Goal: Task Accomplishment & Management: Manage account settings

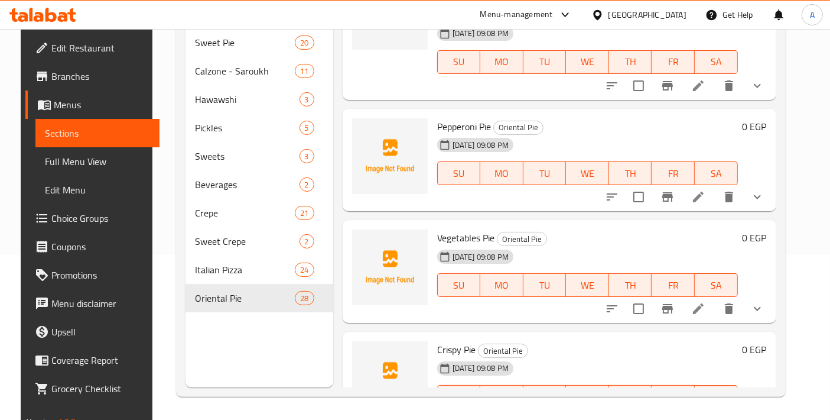
scroll to position [2138, 0]
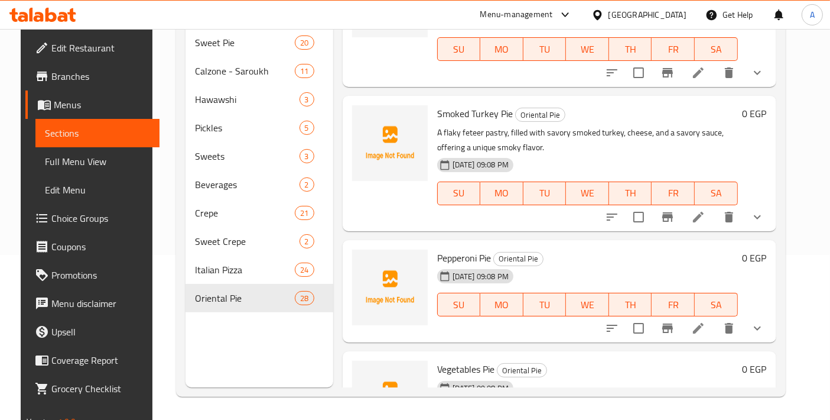
click at [715, 317] on li at bounding box center [698, 327] width 33 height 21
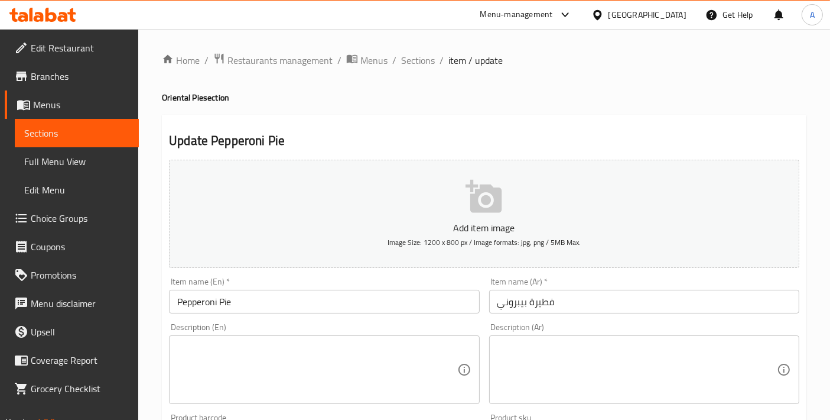
click at [524, 299] on input "فطيرة بيبروني" at bounding box center [644, 302] width 310 height 24
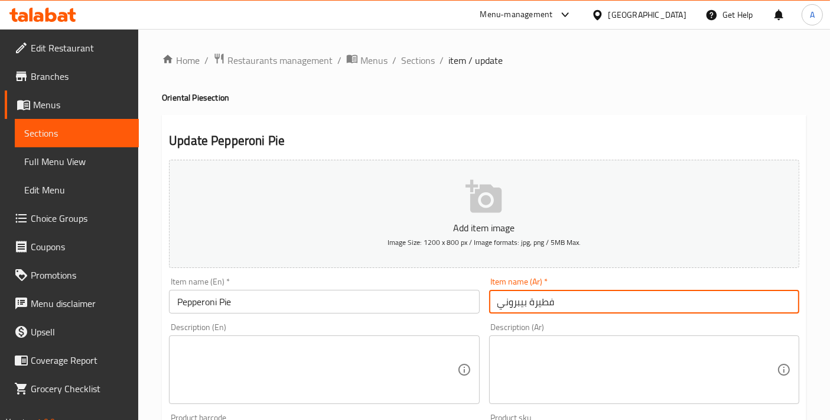
click at [524, 299] on input "فطيرة بيبروني" at bounding box center [644, 302] width 310 height 24
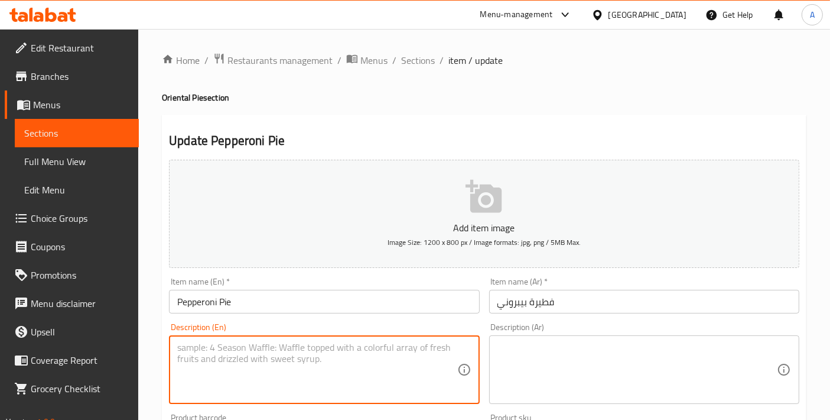
click at [365, 356] on textarea at bounding box center [317, 370] width 280 height 56
paste textarea "A flaky feteer pastry, filled with spicy pepperoni slices, cheese, and a rich t…"
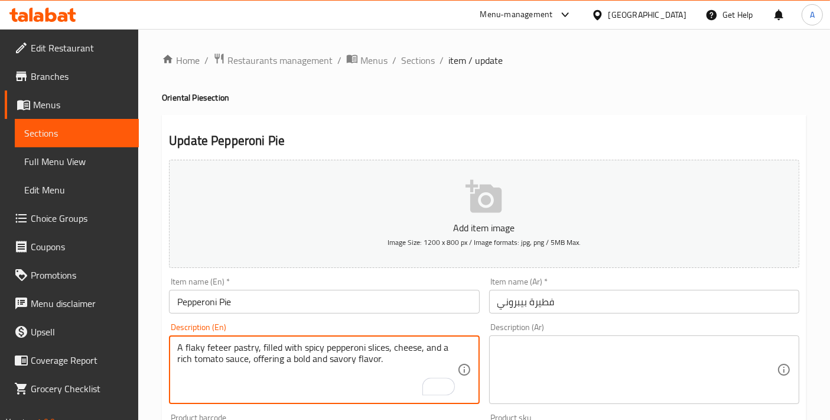
click at [251, 352] on textarea "A flaky feteer pastry, filled with spicy pepperoni slices, cheese, and a rich t…" at bounding box center [317, 370] width 280 height 56
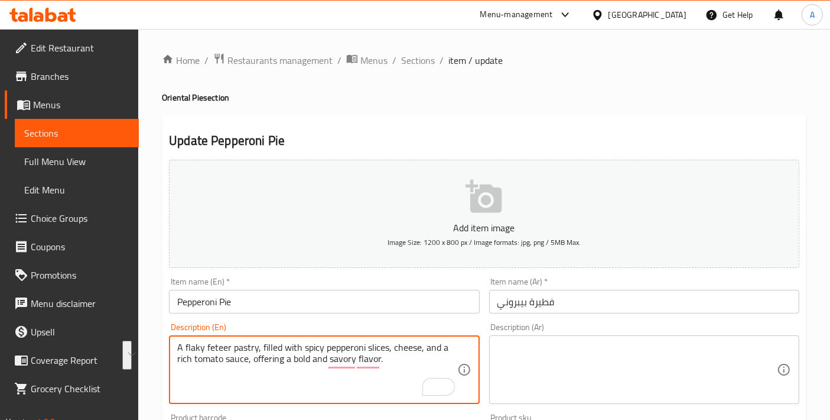
type textarea "A flaky feteer pastry, filled with spicy pepperoni slices, cheese, and a rich t…"
click at [544, 366] on textarea at bounding box center [638, 370] width 280 height 56
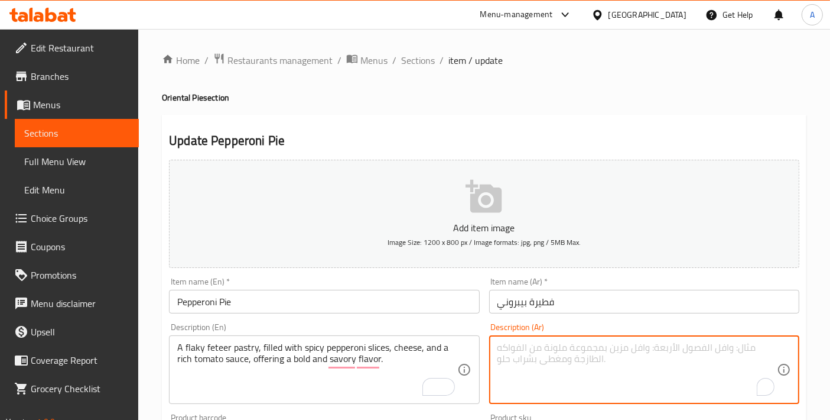
paste textarea "فطيرة رقيقة، محشوة بـشرائح بيبروني حارة، جبن، وصلصة طماطم غنية، تقدم نكهة جريئة…"
drag, startPoint x: 718, startPoint y: 347, endPoint x: 743, endPoint y: 347, distance: 24.8
click at [743, 347] on textarea "فطيرة رقيقة، محشوة بـشرائح بيبروني حارة، جبن، وصلصة طماطم غنية، تقدم نكهة جريئة…" at bounding box center [638, 370] width 280 height 56
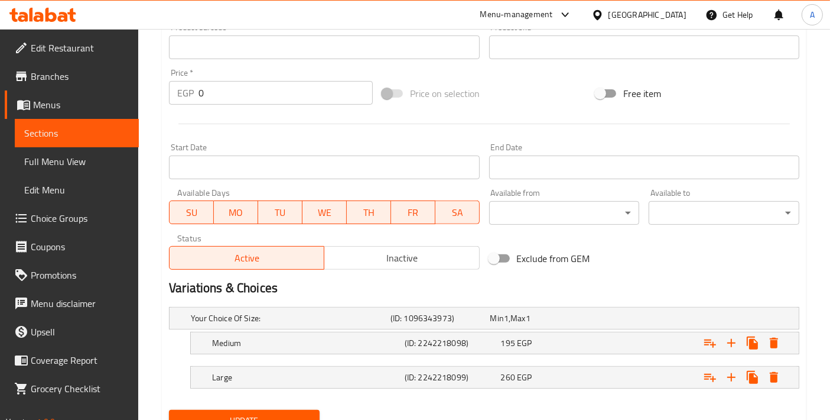
scroll to position [394, 0]
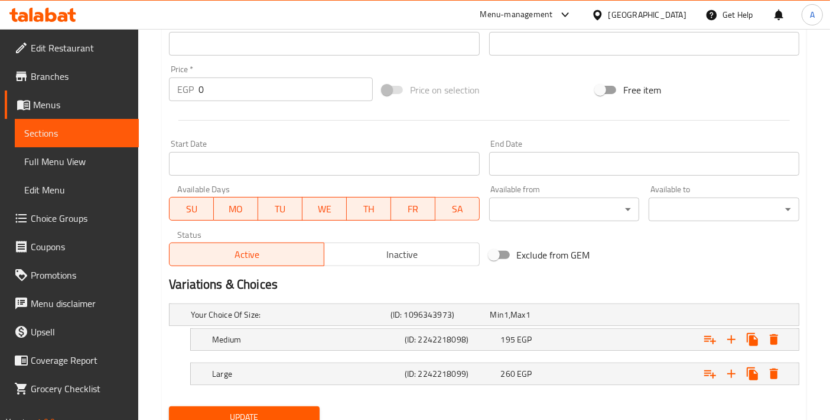
type textarea "فطيرة باستري فليكي، محشوة بـشرائح بيبروني حارة، جبن، وصلصة طماطم غنية، تقدم نكه…"
click at [268, 416] on span "Update" at bounding box center [244, 417] width 132 height 15
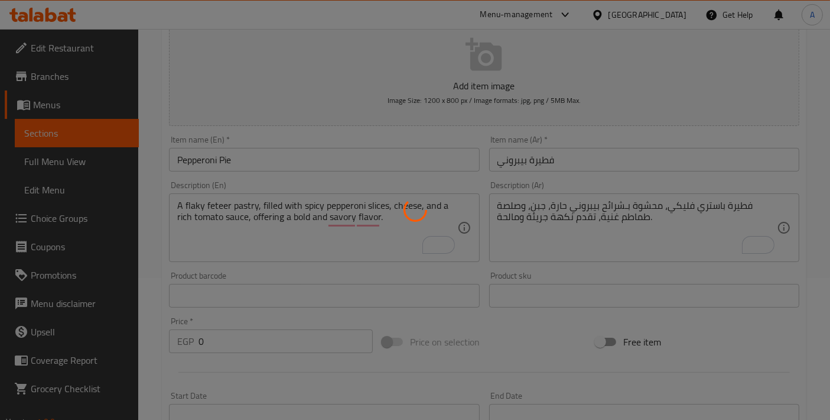
scroll to position [0, 0]
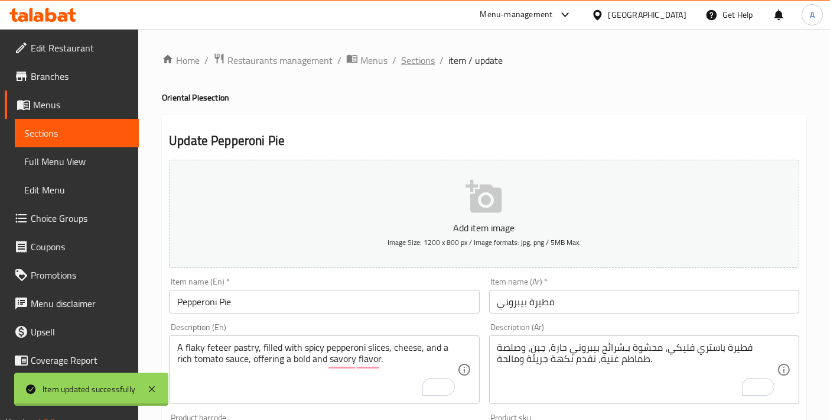
click at [417, 65] on span "Sections" at bounding box center [418, 60] width 34 height 14
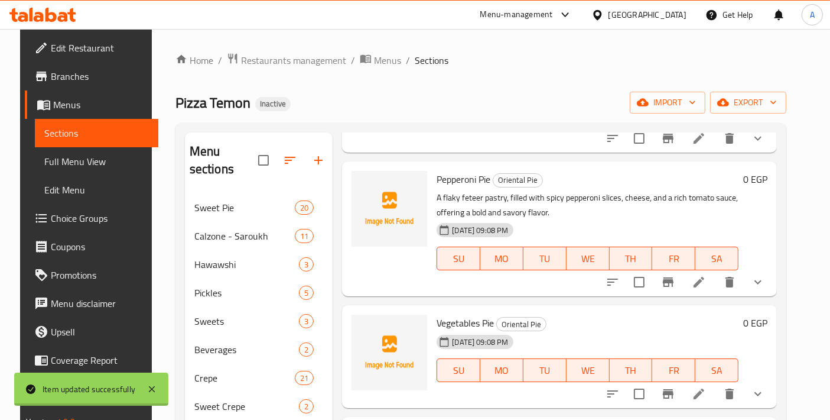
scroll to position [2495, 0]
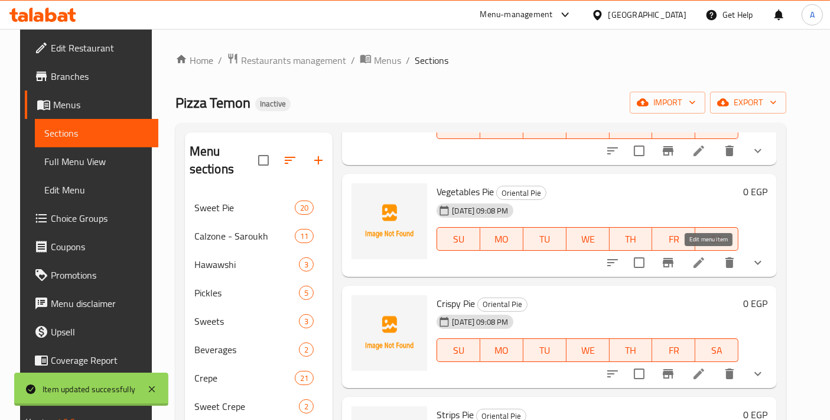
click at [704, 261] on icon at bounding box center [699, 262] width 11 height 11
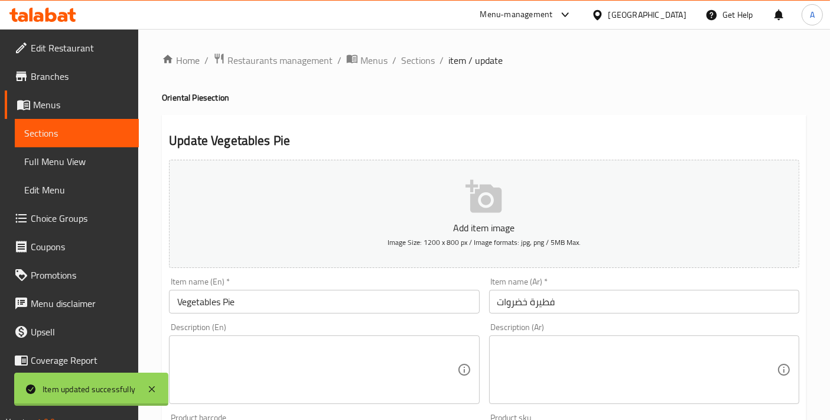
click at [525, 367] on textarea at bounding box center [638, 370] width 280 height 56
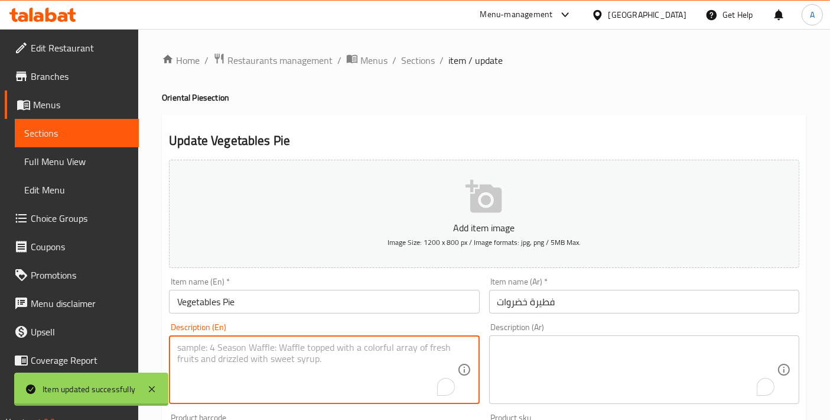
click at [404, 358] on textarea "To enrich screen reader interactions, please activate Accessibility in Grammarl…" at bounding box center [317, 370] width 280 height 56
paste textarea "A flaky feteer pastry, filled with a colorful medley of fresh vegetables, chees…"
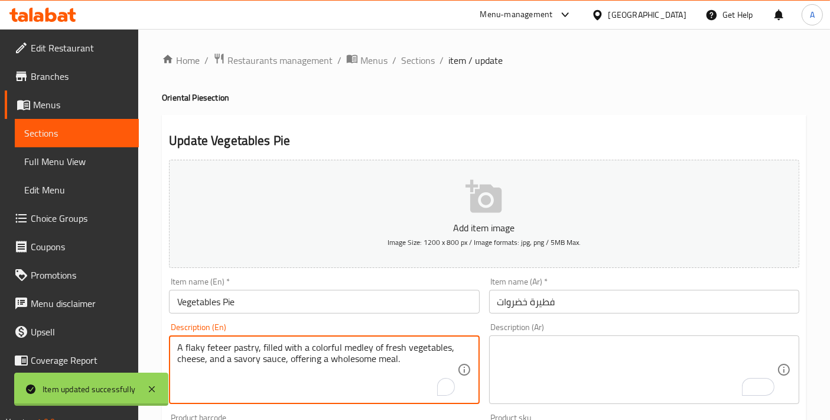
type textarea "A flaky feteer pastry, filled with a colorful medley of fresh vegetables, chees…"
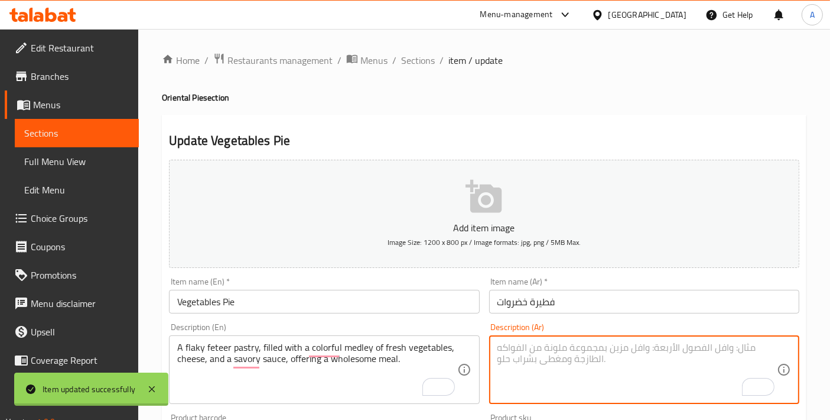
click at [558, 372] on textarea "To enrich screen reader interactions, please activate Accessibility in Grammarl…" at bounding box center [638, 370] width 280 height 56
paste textarea "فطيرة رقيقة، محشوة بـمزيج ملون من الخضروات الطازجة، جبن، وصلصة لذيذة، تقدم وجبة…"
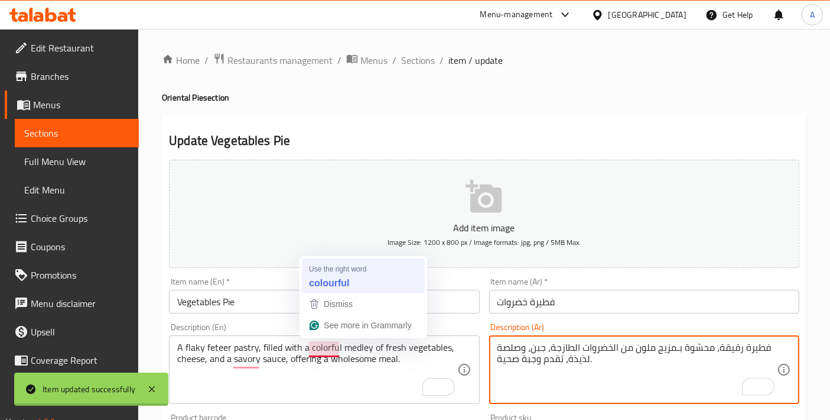
type textarea "فطيرة رقيقة، محشوة بـمزيج ملون من الخضروات الطازجة، جبن، وصلصة لذيذة، تقدم وجبة…"
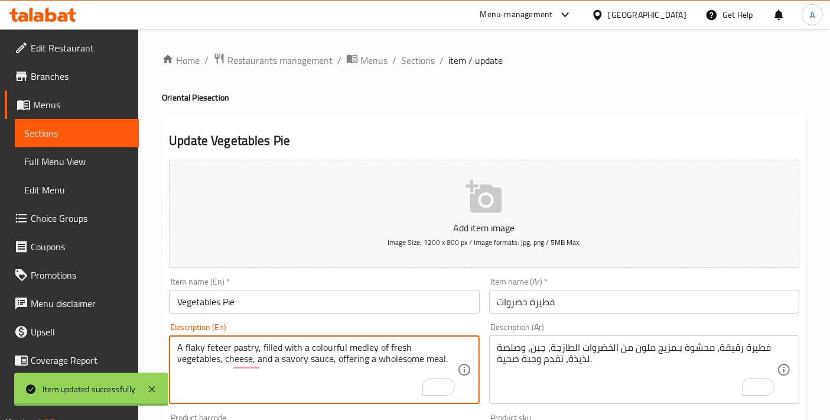
type textarea "A flaky feteer pastry, filled with a colourful medley of fresh vegetables, chee…"
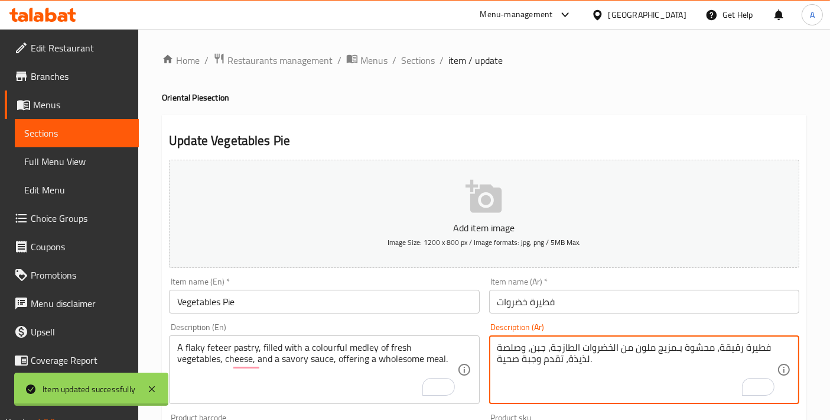
drag, startPoint x: 716, startPoint y: 343, endPoint x: 722, endPoint y: 342, distance: 6.6
click at [724, 346] on textarea "فطيرة رقيقة، محشوة بـمزيج ملون من الخضروات الطازجة، جبن، وصلصة لذيذة، تقدم وجبة…" at bounding box center [638, 370] width 280 height 56
click at [725, 346] on textarea "فطيرة رقيقة، محشوة بـمزيج ملون من الخضروات الطازجة، جبن، وصلصة لذيذة، تقدم وجبة…" at bounding box center [638, 370] width 280 height 56
type textarea "فطيرة باستري فليكي، محشوة بـمزيج ملون من الخضروات الطازجة، جبن، وصلصة لذيذة، تق…"
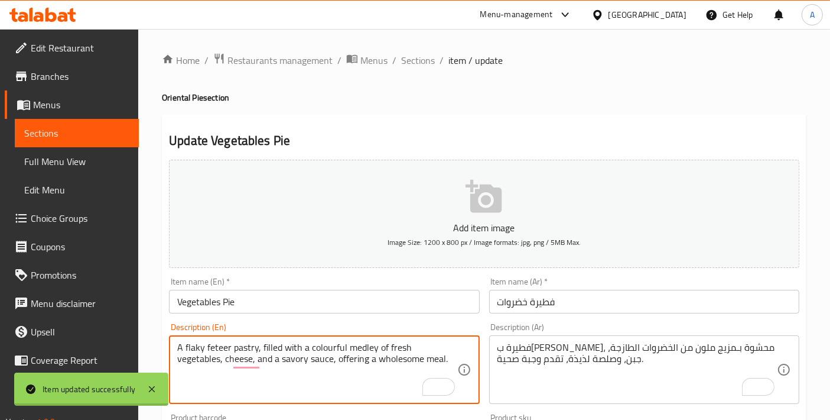
click at [343, 360] on textarea "A flaky feteer pastry, filled with a colourful medley of fresh vegetables, chee…" at bounding box center [317, 370] width 280 height 56
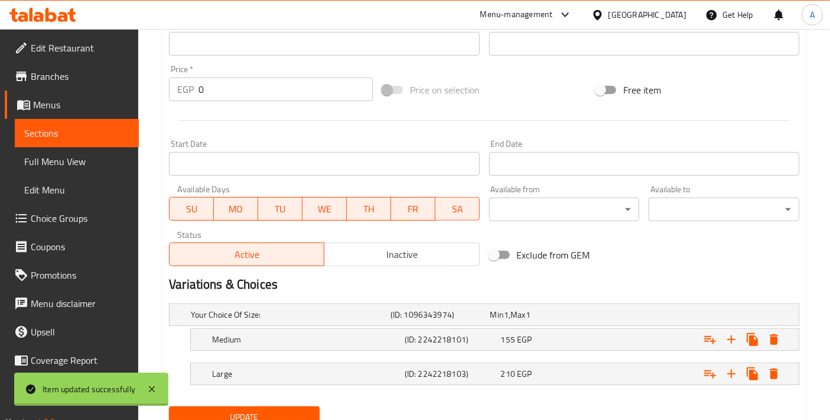
click at [246, 410] on span "Update" at bounding box center [244, 417] width 132 height 15
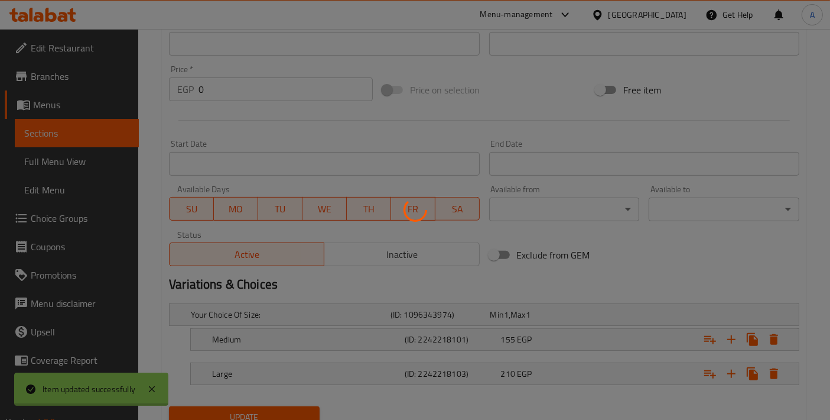
scroll to position [0, 0]
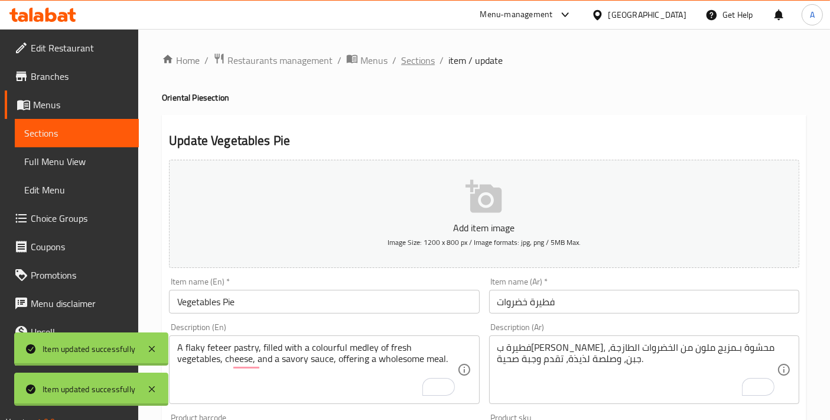
click at [414, 56] on span "Sections" at bounding box center [418, 60] width 34 height 14
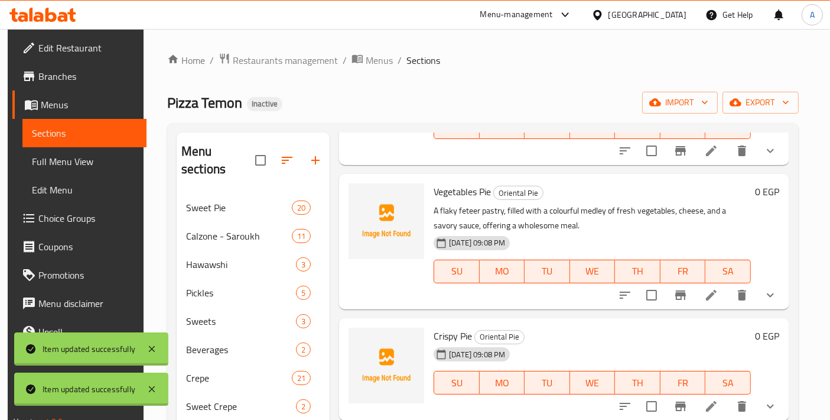
scroll to position [2626, 0]
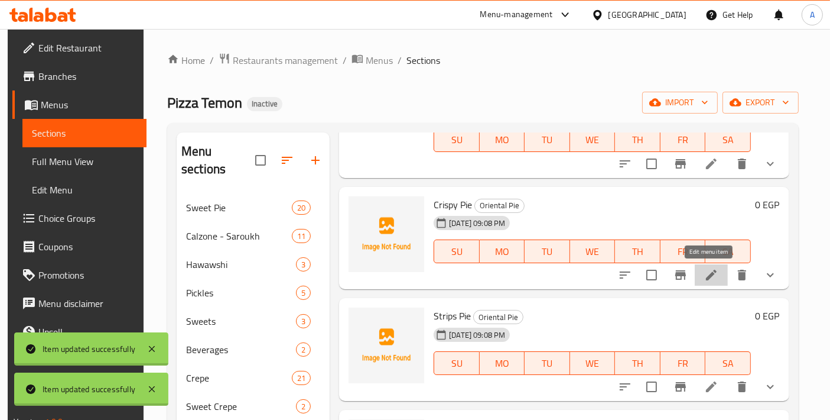
click at [711, 276] on icon at bounding box center [711, 275] width 14 height 14
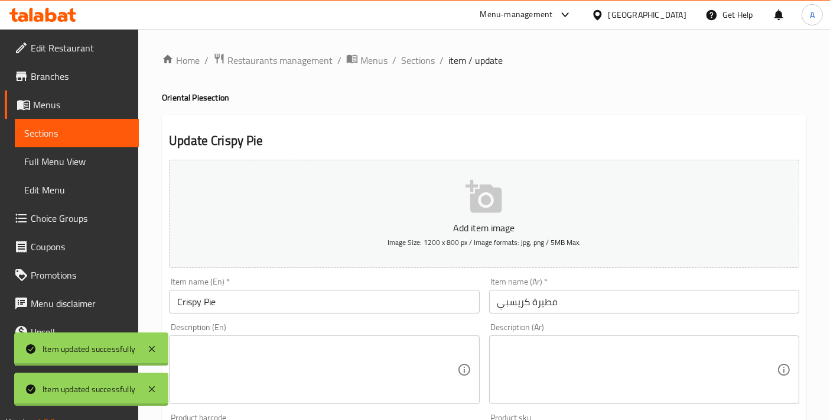
click at [369, 366] on textarea at bounding box center [317, 370] width 280 height 56
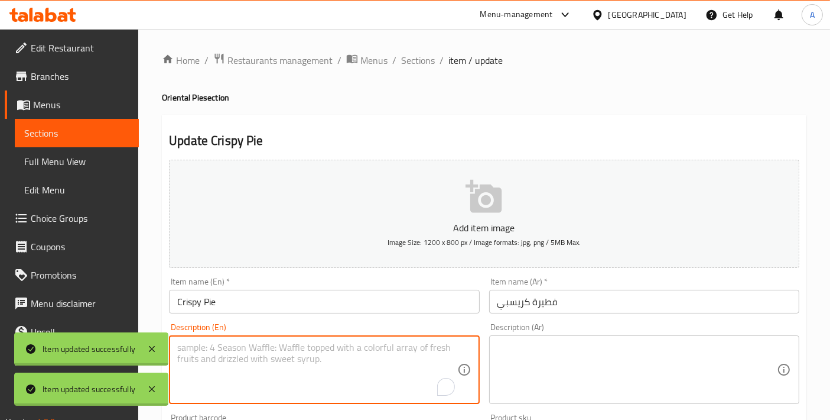
paste textarea "A flaky feteer pastry, filled with crispy fried chicken, fresh vegetables, and …"
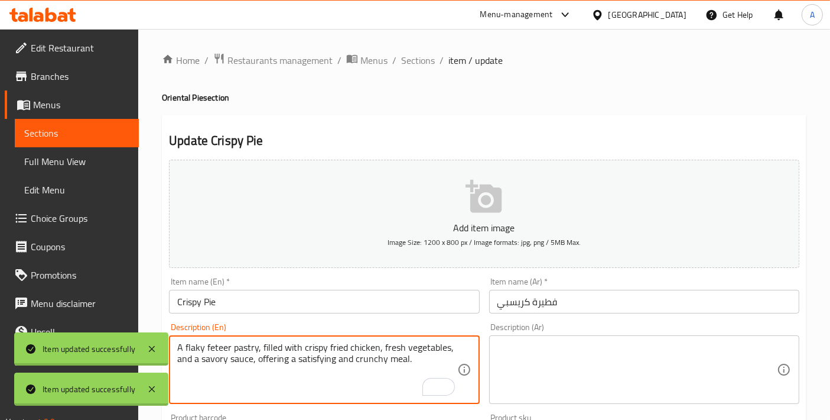
type textarea "A flaky feteer pastry, filled with crispy fried chicken, fresh vegetables, and …"
click at [539, 401] on div "Description (Ar)" at bounding box center [644, 369] width 310 height 69
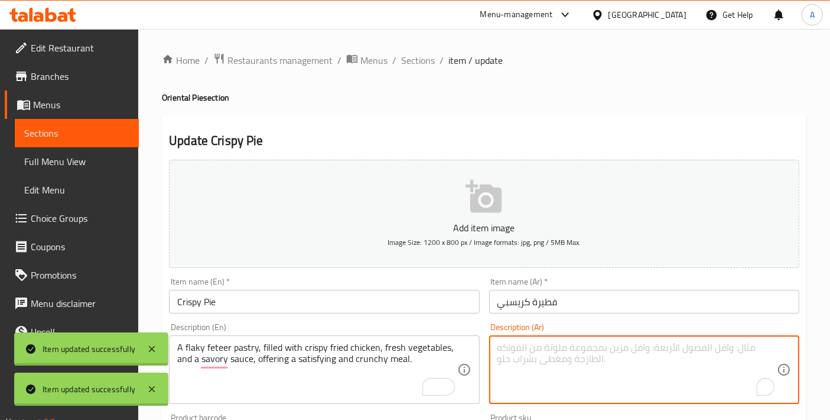
paste textarea "فطيرة رقيقة، محشوة بـدجاج مقلي مقرمش، خضروات طازجة، وصلصة لذيذة، تقدم وجبة مُرض…"
click at [717, 346] on textarea "فطيرة رقيقة، محشوة بـدجاج مقلي مقرمش، خضروات طازجة، وصلصة لذيذة، تقدم وجبة مُرض…" at bounding box center [638, 370] width 280 height 56
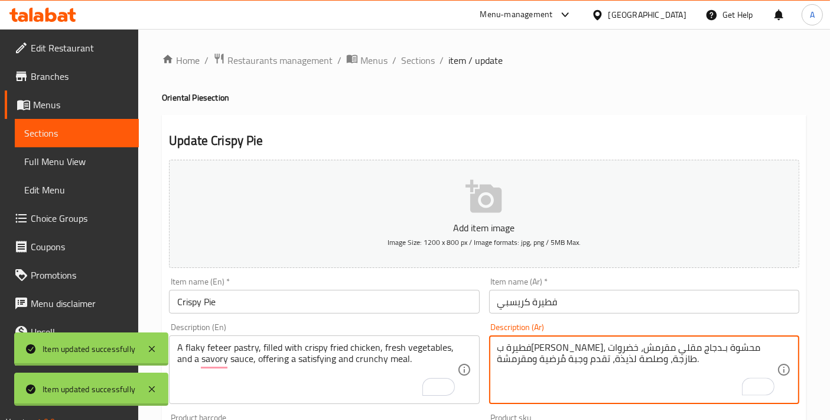
type textarea "فطيرة باستري فليكي، محشوة بـدجاج مقلي مقرمش، خضروات طازجة، وصلصة لذيذة، تقدم وج…"
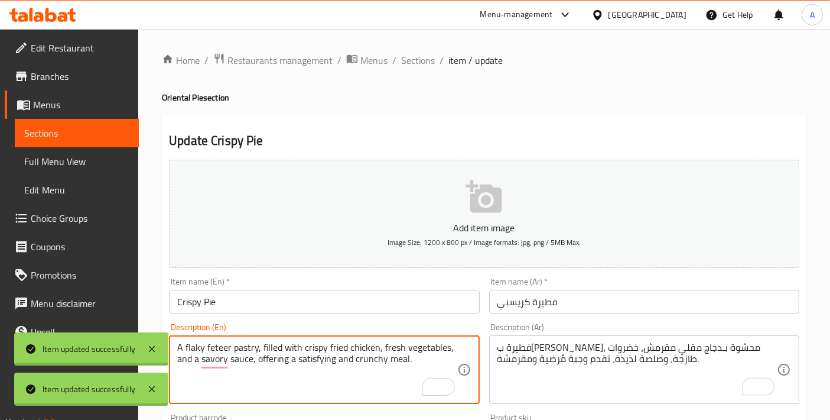
drag, startPoint x: 300, startPoint y: 356, endPoint x: 353, endPoint y: 362, distance: 54.0
type textarea "A flaky feteer pastry, filled with crispy fried chicken, fresh vegetables, and …"
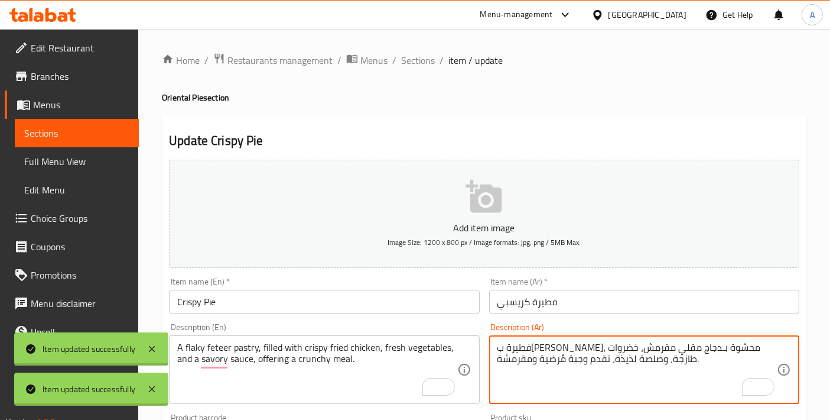
drag, startPoint x: 531, startPoint y: 359, endPoint x: 566, endPoint y: 360, distance: 34.9
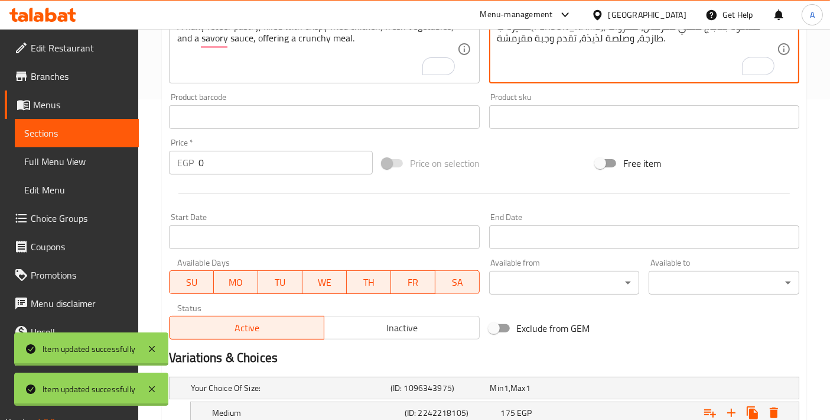
scroll to position [394, 0]
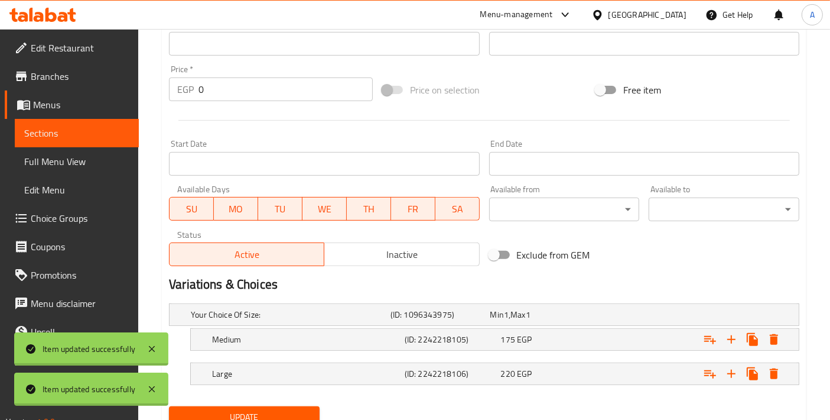
type textarea "فطيرة باستري فليكي، محشوة بـدجاج مقلي مقرمش، خضروات طازجة، وصلصة لذيذة، تقدم وج…"
click at [250, 412] on span "Update" at bounding box center [244, 417] width 132 height 15
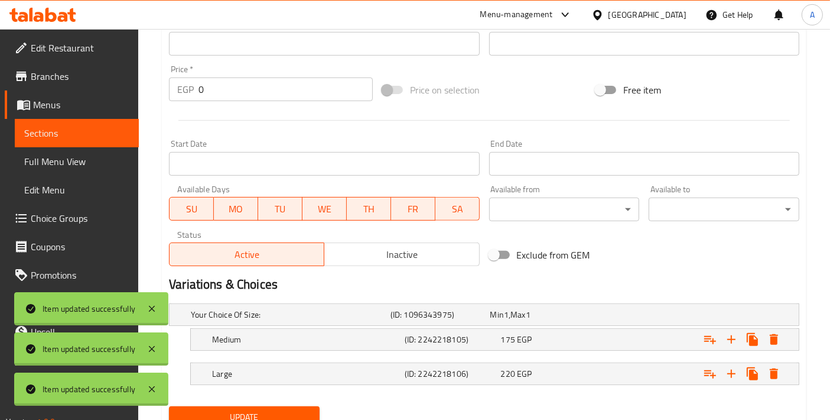
scroll to position [0, 0]
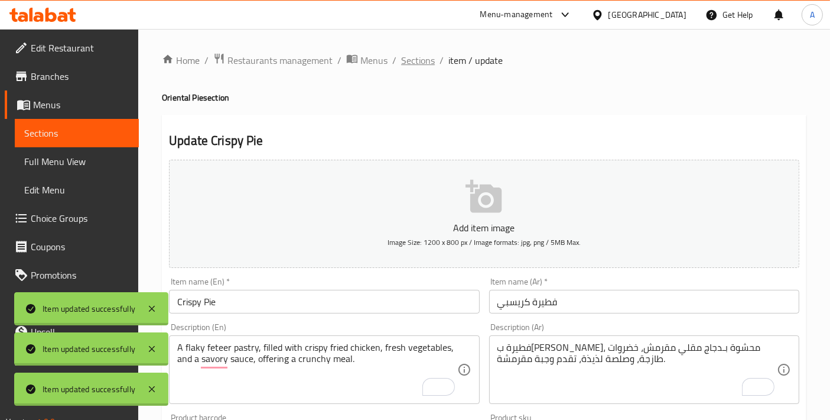
click at [418, 63] on span "Sections" at bounding box center [418, 60] width 34 height 14
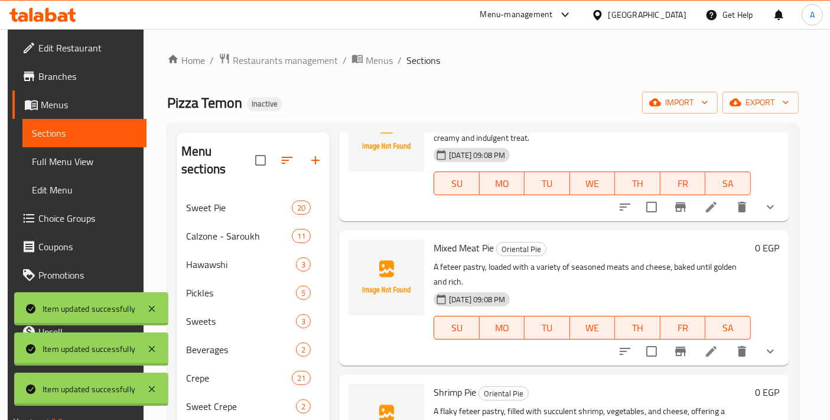
scroll to position [2178, 0]
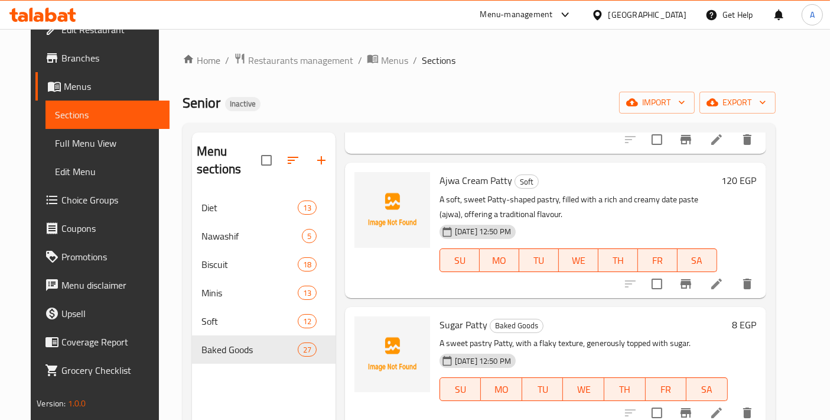
scroll to position [131, 0]
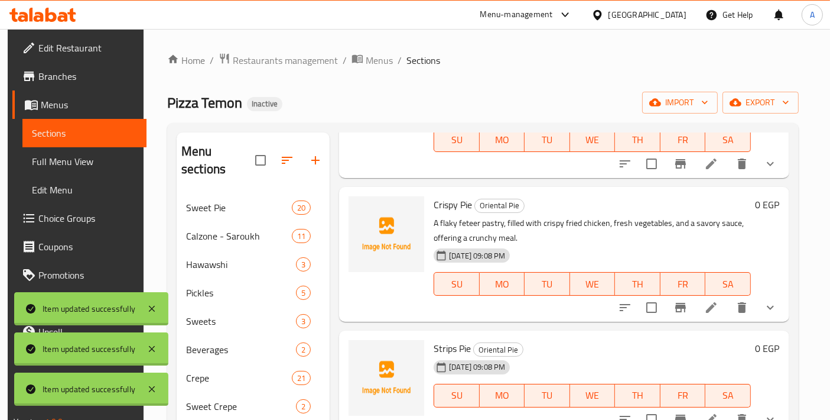
scroll to position [2757, 0]
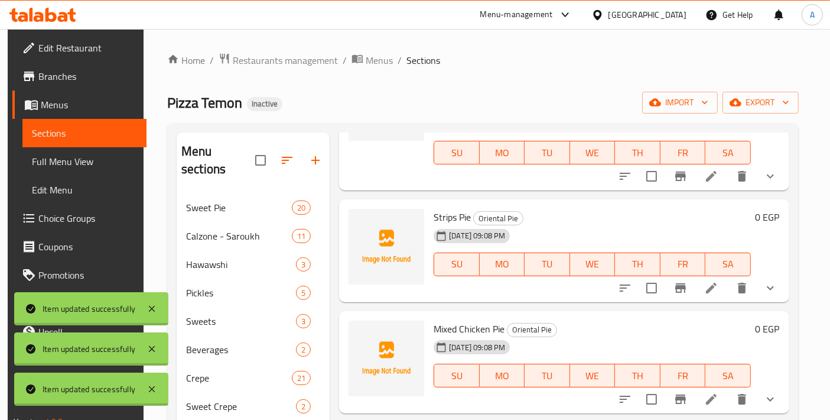
click at [710, 290] on icon at bounding box center [711, 288] width 14 height 14
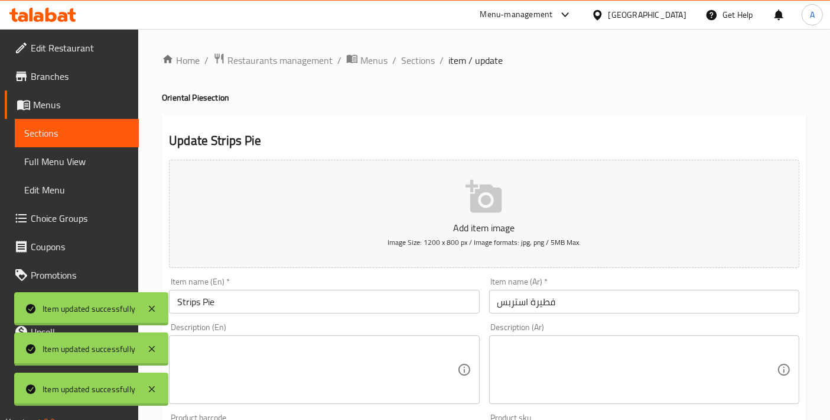
click at [341, 383] on textarea at bounding box center [317, 370] width 280 height 56
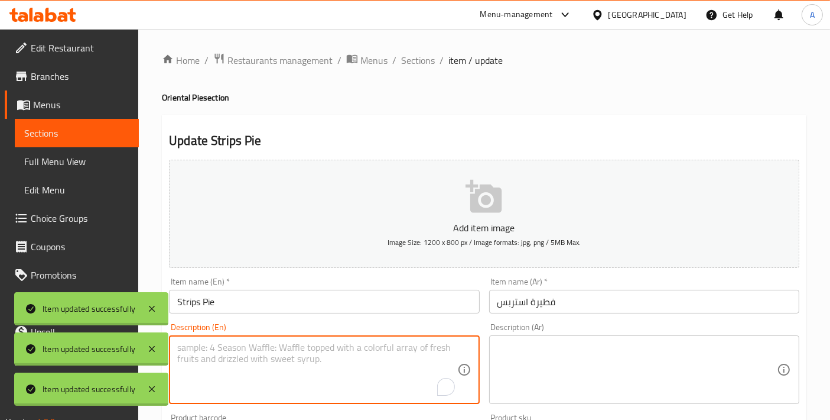
paste textarea "A flaky feteer pastry, filled with tender chicken strips, fresh vegetables, and…"
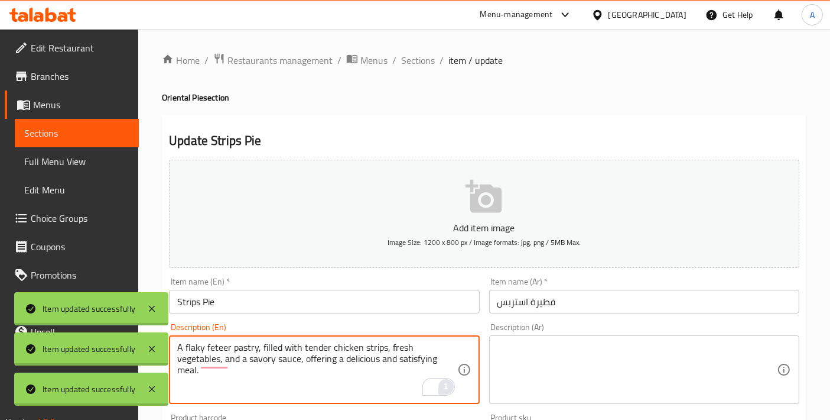
drag, startPoint x: 251, startPoint y: 355, endPoint x: 450, endPoint y: 382, distance: 201.6
click at [450, 382] on div "A flaky feteer pastry, filled with tender chicken strips, fresh vegetables, and…" at bounding box center [324, 369] width 310 height 69
type textarea "A flaky feteer pastry, filled with tender chicken strips, fresh vegetables, and…"
click at [261, 366] on textarea "A flaky feteer pastry, filled with tender chicken strips, fresh vegetables, and…" at bounding box center [317, 370] width 280 height 56
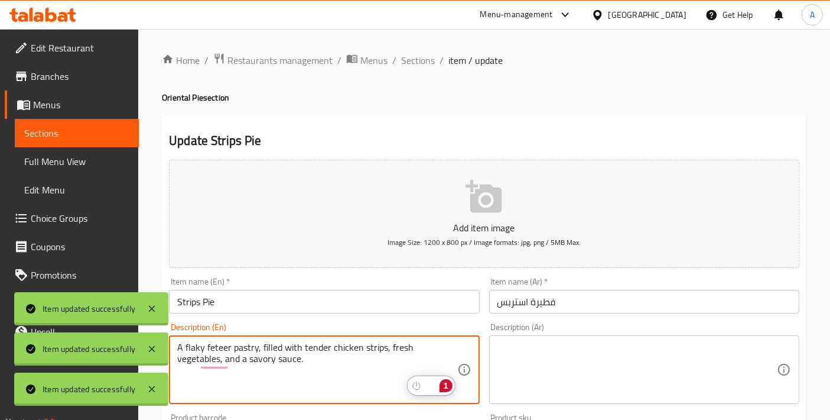
click at [261, 366] on textarea "A flaky feteer pastry, filled with tender chicken strips, fresh vegetables, and…" at bounding box center [317, 370] width 280 height 56
click at [523, 362] on textarea at bounding box center [638, 370] width 280 height 56
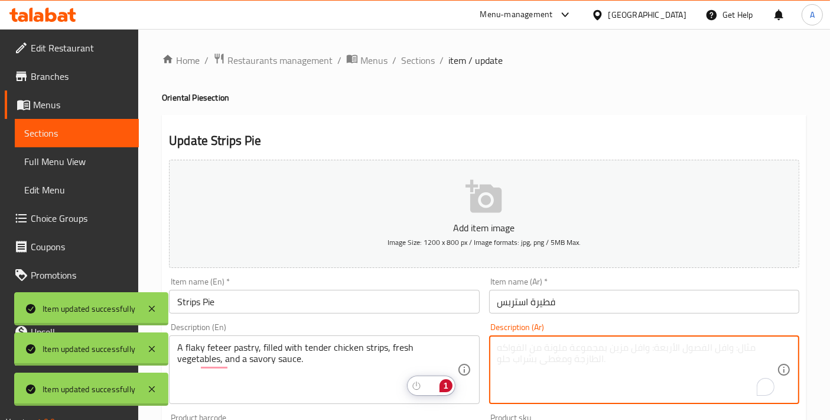
paste textarea "فطيرة رقيقة، محشوة بـشرائح دجاج طرية، خضروات طازجة، وصلصة لذيذة، تقدم وجبة شهية…"
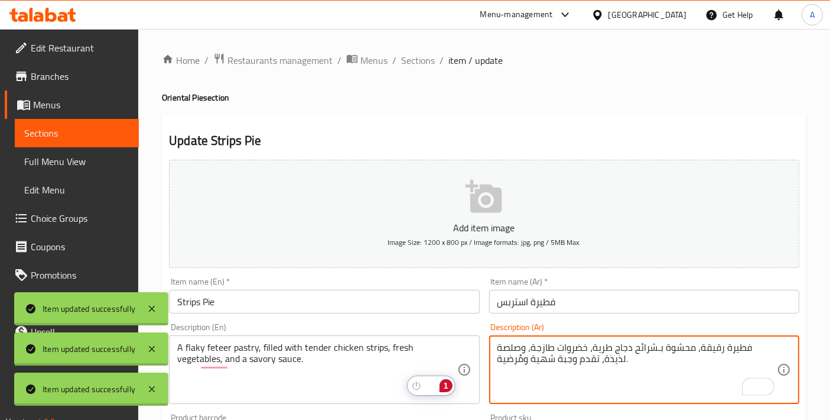
click at [724, 343] on textarea "فطيرة رقيقة، محشوة بـشرائح دجاج طرية، خضروات طازجة، وصلصة لذيذة، تقدم وجبة شهية…" at bounding box center [638, 370] width 280 height 56
click at [736, 349] on textarea "فطيرة رقيقة، محشوة بـشرائح دجاج طرية، خضروات طازجة، وصلصة لذيذة، تقدم وجبة شهية…" at bounding box center [638, 370] width 280 height 56
drag, startPoint x: 603, startPoint y: 358, endPoint x: 422, endPoint y: 358, distance: 180.8
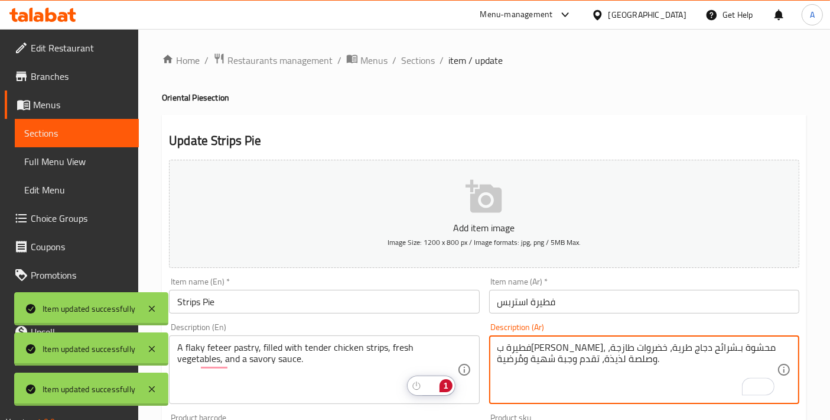
click at [422, 358] on div "Add item image Image Size: 1200 x 800 px / Image formats: jpg, png / 5MB Max. I…" at bounding box center [484, 409] width 640 height 509
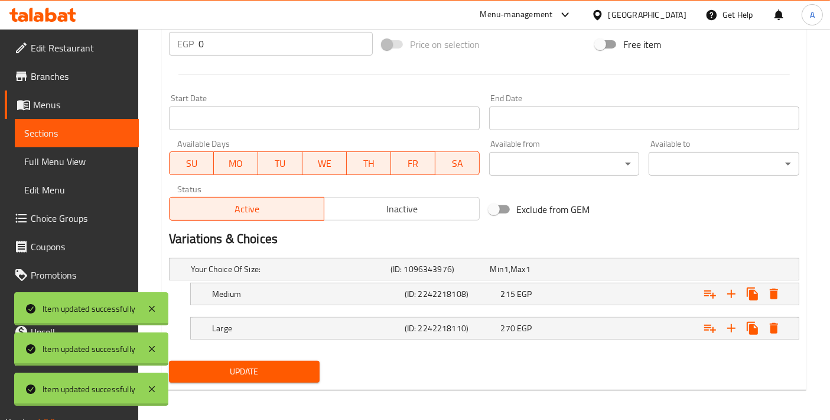
type textarea "فطيرة باستري فليكي، محشوة بـشرائح دجاج طرية، خضروات طازجة، وصلصة لذيذة."
click at [245, 371] on span "Update" at bounding box center [244, 371] width 132 height 15
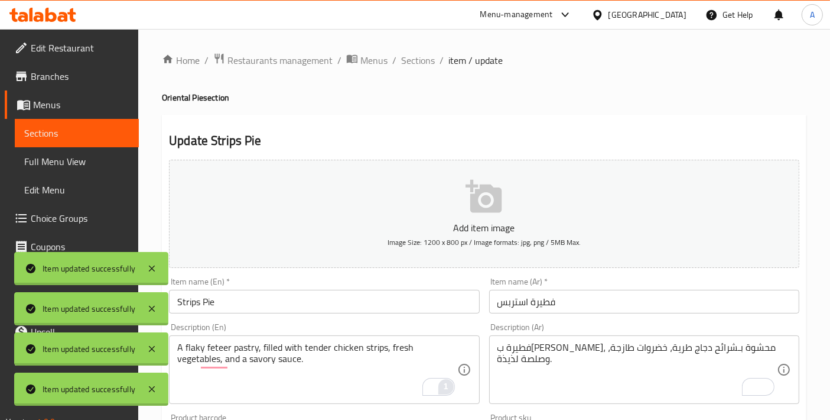
click at [405, 53] on span "Sections" at bounding box center [418, 60] width 34 height 14
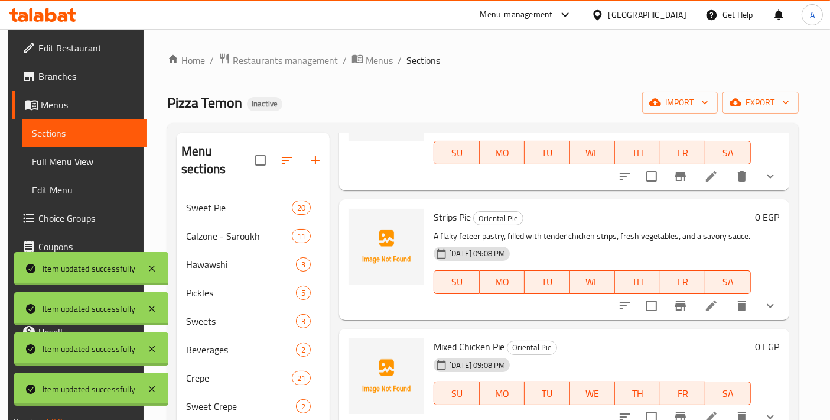
scroll to position [2889, 0]
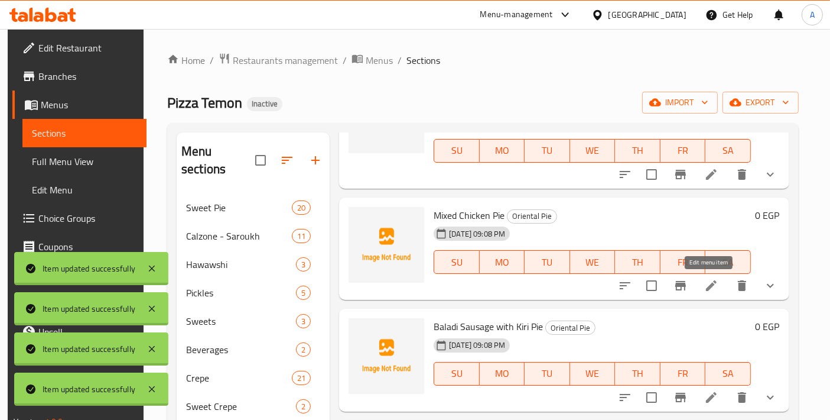
click at [706, 287] on icon at bounding box center [711, 285] width 11 height 11
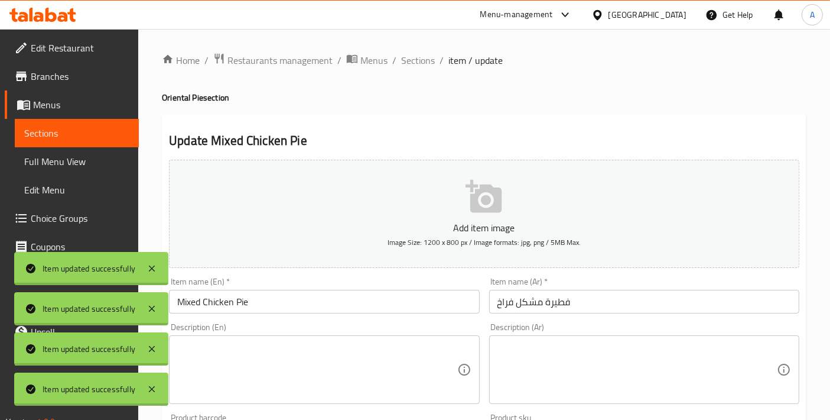
click at [326, 362] on textarea at bounding box center [317, 370] width 280 height 56
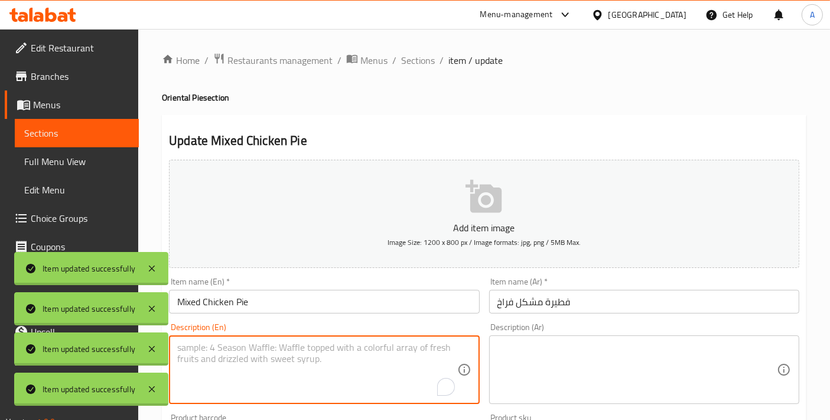
paste textarea "A flaky feteer pastry, filled with a diverse mix of chicken preparations and fr…"
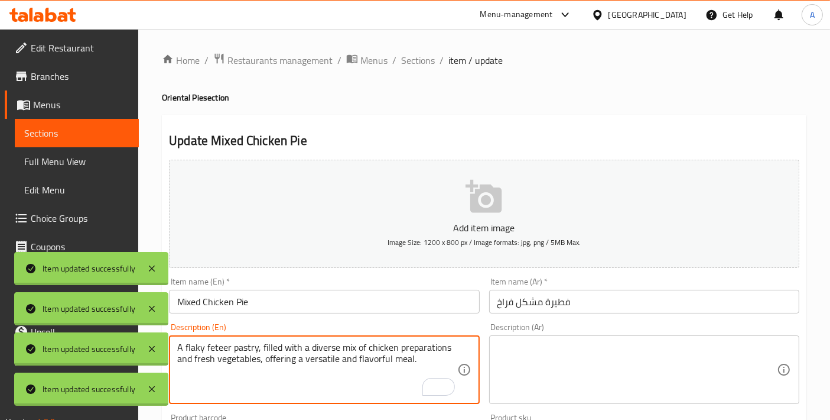
type textarea "A flaky feteer pastry, filled with a diverse mix of chicken preparations and fr…"
click at [553, 352] on textarea at bounding box center [638, 370] width 280 height 56
paste textarea "فطيرة رقيقة، محشوة بـمزيج متنوع من تحضيرات الدجاج وخضروات طازجة، تقدم وجبة متعد…"
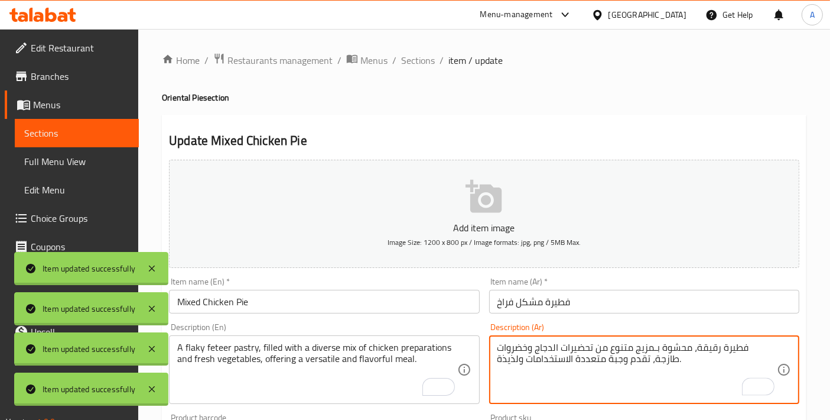
click at [743, 349] on textarea "فطيرة رقيقة، محشوة بـمزيج متنوع من تحضيرات الدجاج وخضروات طازجة، تقدم وجبة متعد…" at bounding box center [638, 370] width 280 height 56
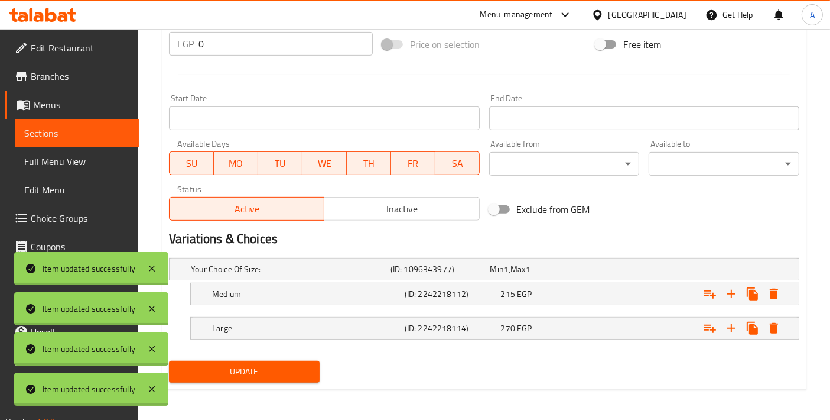
type textarea "فطيرة باستري فليكي، محشوة بـمزيج متنوع من تحضيرات الدجاج وخضروات طازجة، تقدم وج…"
click at [266, 364] on span "Update" at bounding box center [244, 371] width 132 height 15
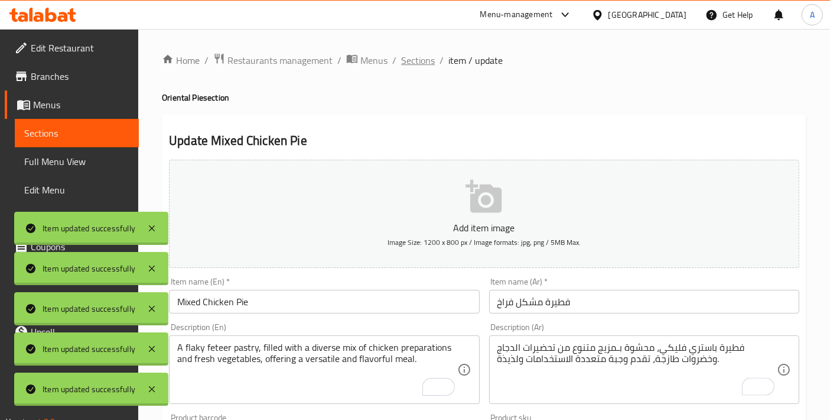
click at [407, 67] on span "Sections" at bounding box center [418, 60] width 34 height 14
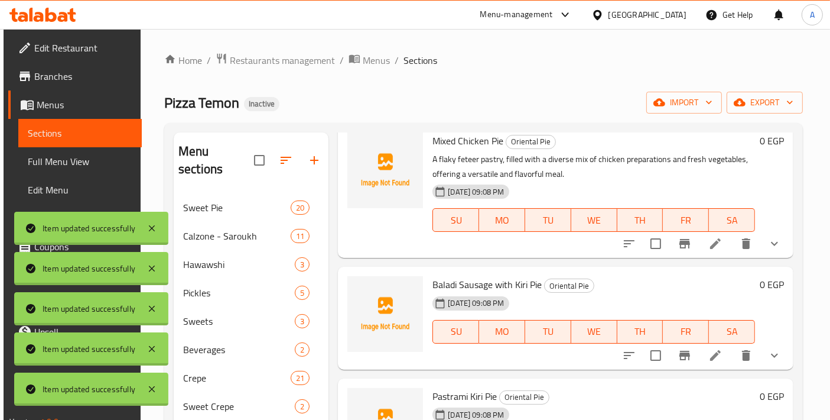
scroll to position [2942, 0]
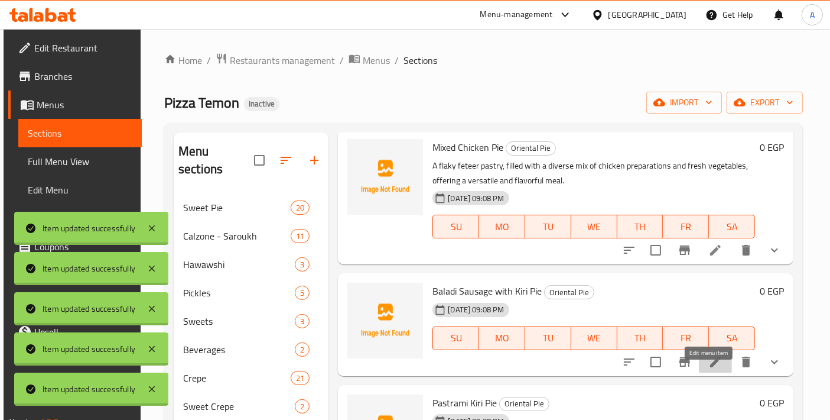
click at [709, 369] on icon at bounding box center [716, 362] width 14 height 14
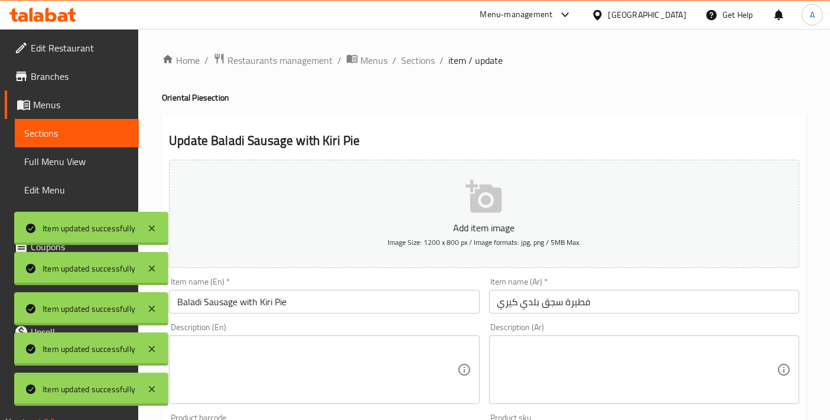
click at [336, 355] on textarea at bounding box center [317, 370] width 280 height 56
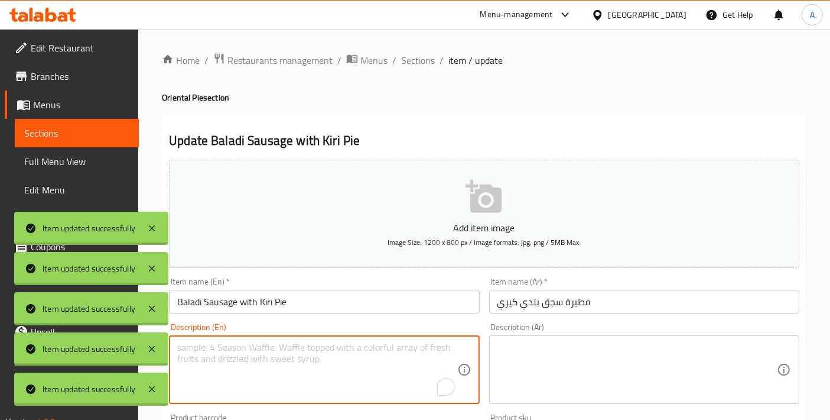
paste textarea "A flaky feteer pastry, filled with flavorful local sausage and creamy Kiri chee…"
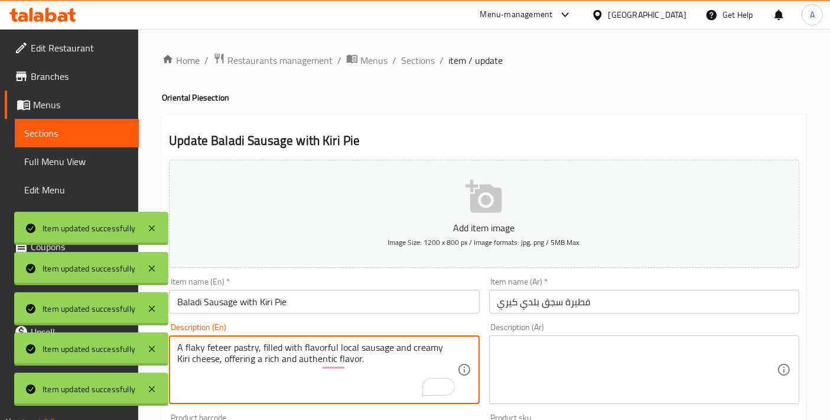
type textarea "A flaky feteer pastry, filled with flavorful local sausage and creamy Kiri chee…"
click at [583, 355] on textarea at bounding box center [638, 370] width 280 height 56
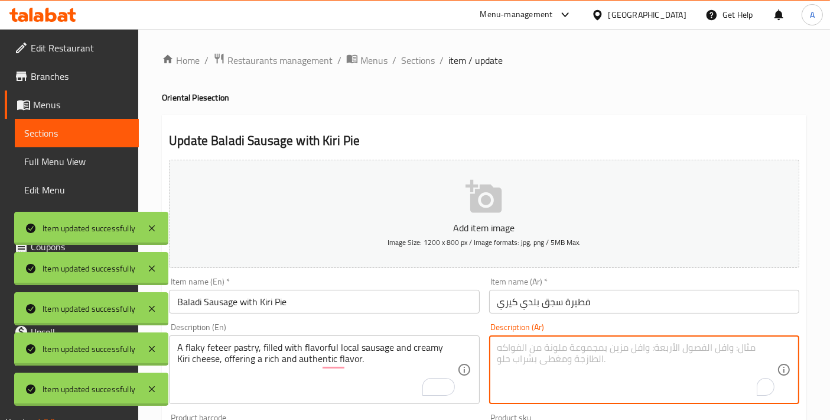
paste textarea "فطيرة رقيقة، محشوة بـسجق محلي لذيذ وجبنة كيري كريمية، تقدم نكهة غنية وأصيلة."
type textarea "فطيرة رقيقة، محشوة بـسجق محلي لذيذ وجبنة كيري كريمية، تقدم نكهة غنية وأصيلة."
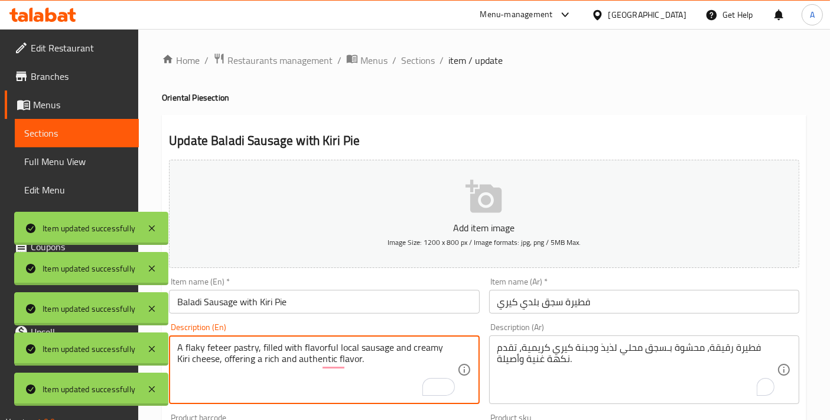
click at [343, 348] on textarea "A flaky feteer pastry, filled with flavorful local sausage and creamy Kiri chee…" at bounding box center [317, 370] width 280 height 56
click at [394, 350] on textarea "A flaky feteer pastry, filled with flavorful baladi sausage and creamy Kiri che…" at bounding box center [317, 370] width 280 height 56
type textarea "A flaky feteer pastry, filled with flavorful baladi sausages and creamy Kiri ch…"
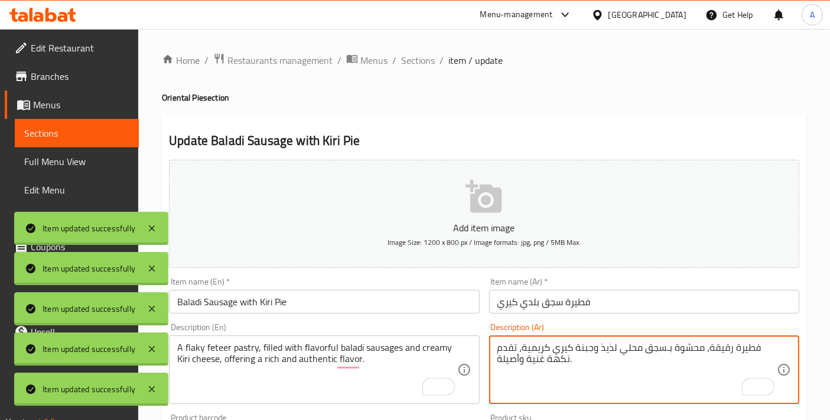
click at [629, 349] on textarea "فطيرة رقيقة، محشوة بـسجق محلي لذيذ وجبنة كيري كريمية، تقدم نكهة غنية وأصيلة." at bounding box center [638, 370] width 280 height 56
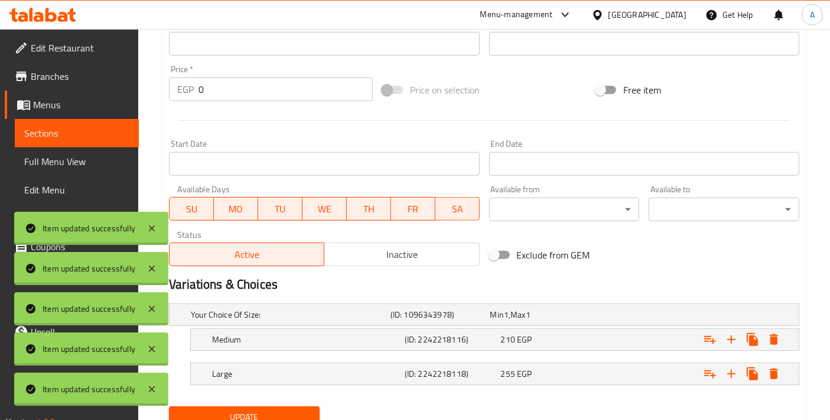
type textarea "فطيرة رقيقة، محشوة بـسجق بلدي لذيذ وجبنة كيري كريمية، تقدم نكهة غنية وأصيلة."
click at [258, 413] on span "Update" at bounding box center [244, 417] width 132 height 15
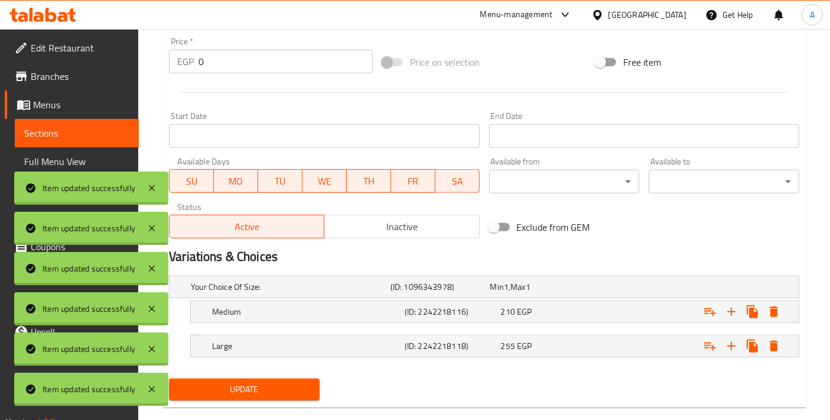
scroll to position [439, 0]
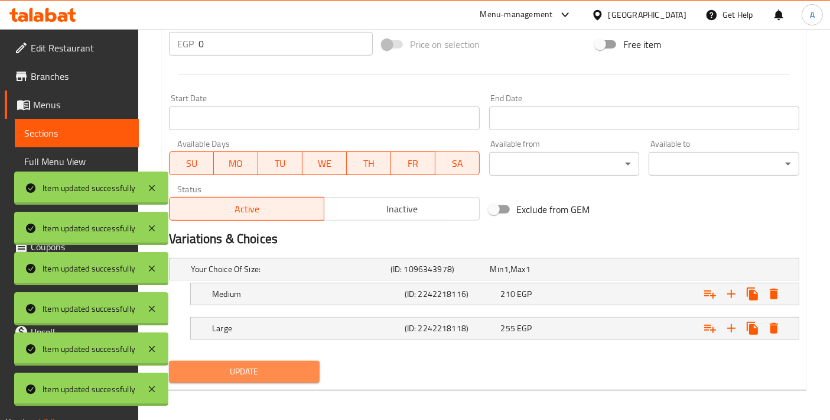
click at [265, 364] on span "Update" at bounding box center [244, 371] width 132 height 15
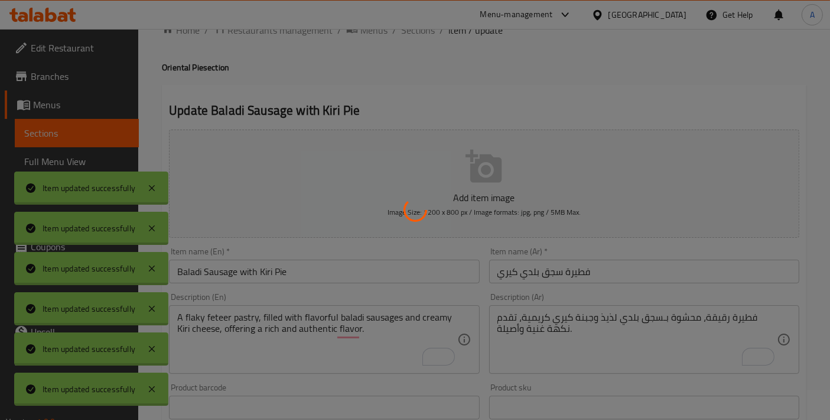
scroll to position [0, 0]
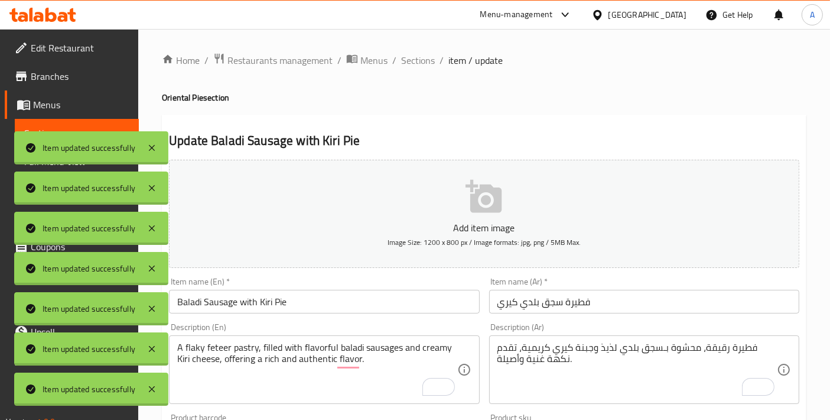
click at [407, 60] on span "Sections" at bounding box center [418, 60] width 34 height 14
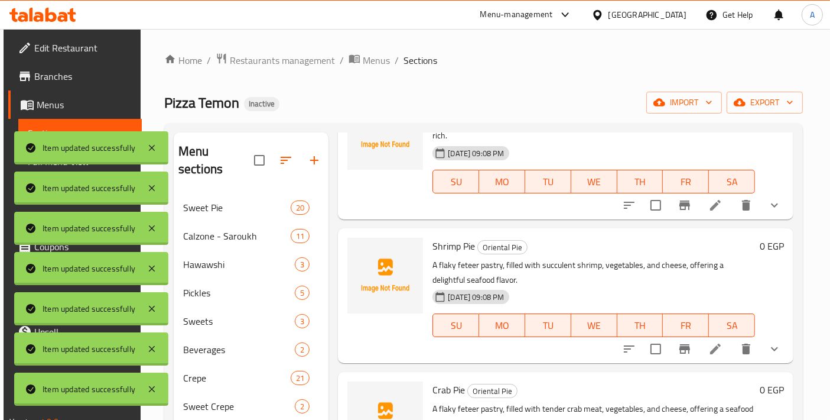
scroll to position [2232, 0]
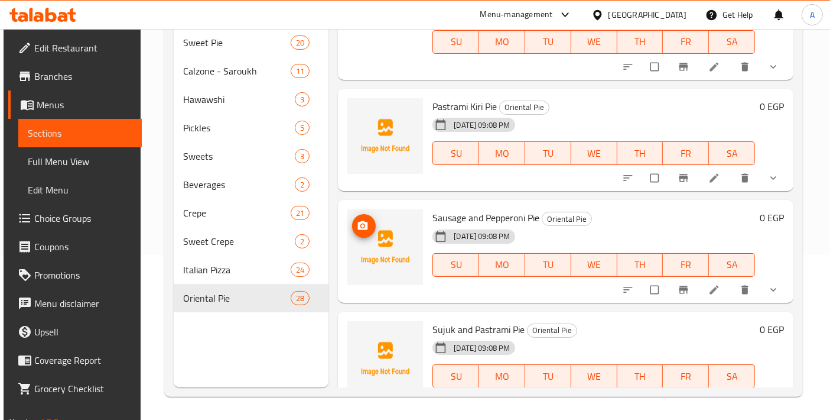
scroll to position [2974, 0]
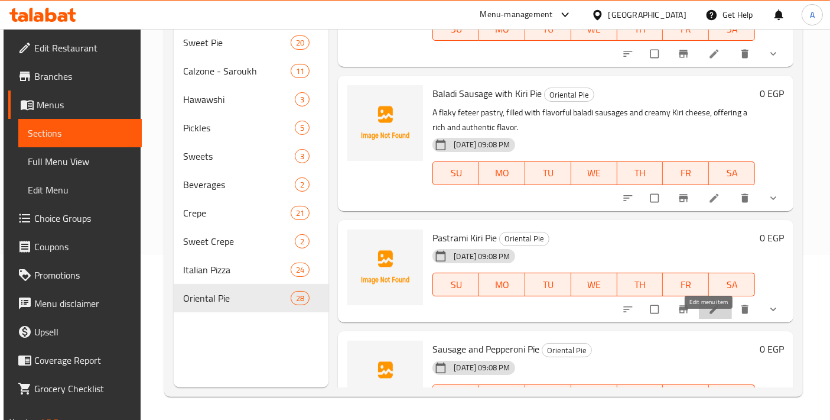
click at [714, 315] on link at bounding box center [716, 309] width 14 height 12
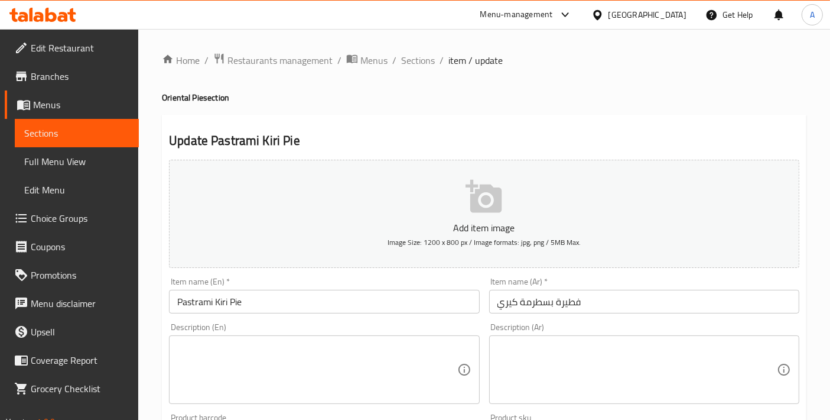
click at [373, 375] on textarea at bounding box center [317, 370] width 280 height 56
paste textarea "A flaky feteer pastry, filled with spicy pastrami and creamy Kiri cheese, offer…"
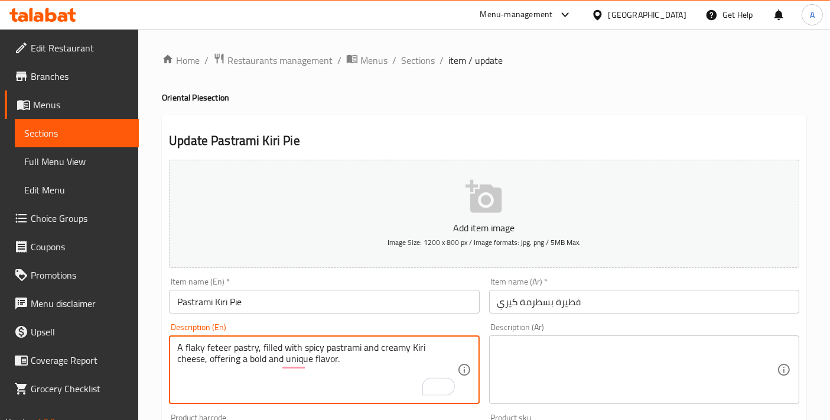
type textarea "A flaky feteer pastry, filled with spicy pastrami and creamy Kiri cheese, offer…"
click at [515, 398] on div "Description (Ar)" at bounding box center [644, 369] width 310 height 69
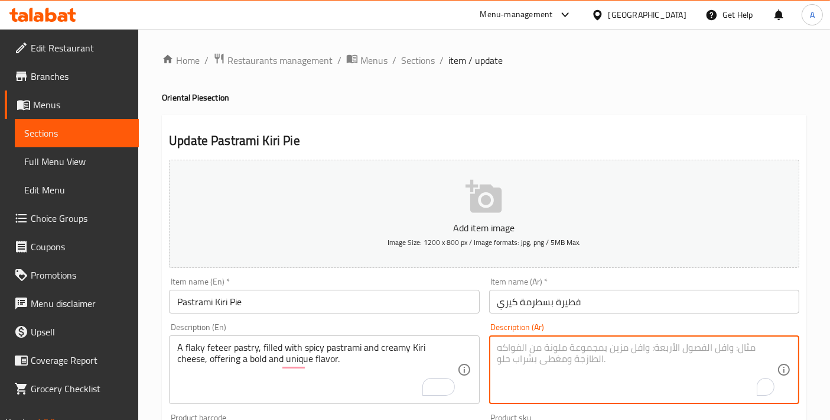
click at [530, 368] on textarea "To enrich screen reader interactions, please activate Accessibility in Grammarl…" at bounding box center [638, 370] width 280 height 56
paste textarea "فطيرة قشرية محشوة بالبسطرمة الحارة وجبنة كيري الكريمية، تقدم نكهة جريئة وفريدة …"
click at [712, 347] on textarea "فطيرة قشرية محشوة بالبسطرمة الحارة وجبنة كيري الكريمية، تقدم نكهة جريئة وفريدة …" at bounding box center [638, 370] width 280 height 56
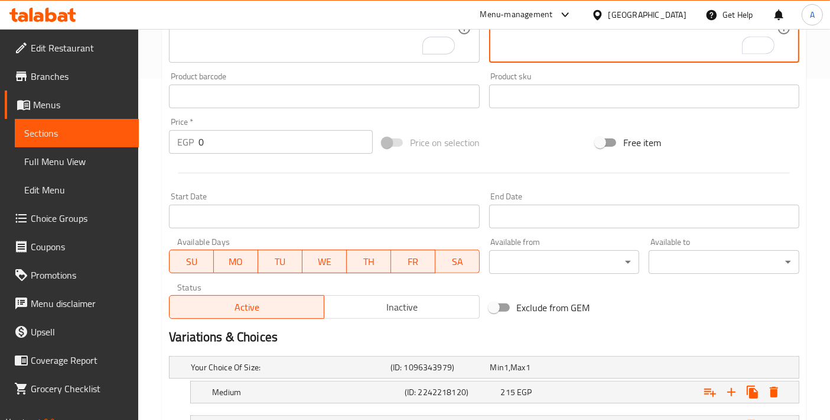
scroll to position [394, 0]
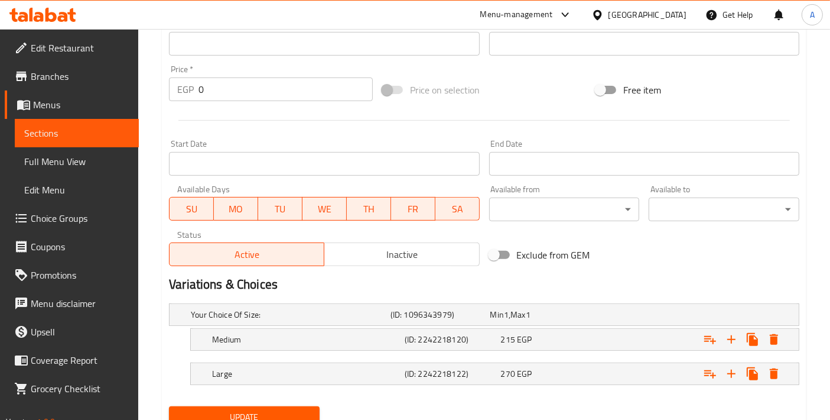
type textarea "فطيرة فليكي محشوة بالبسطرمة الحارة وجبنة كيري الكريمية، تقدم نكهة جريئة وفريدة …"
click at [226, 402] on div "Update" at bounding box center [244, 416] width 160 height 31
click at [228, 410] on span "Update" at bounding box center [244, 417] width 132 height 15
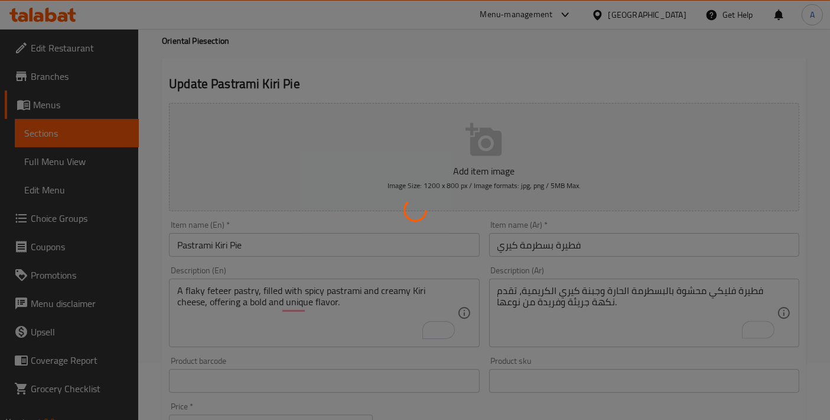
scroll to position [0, 0]
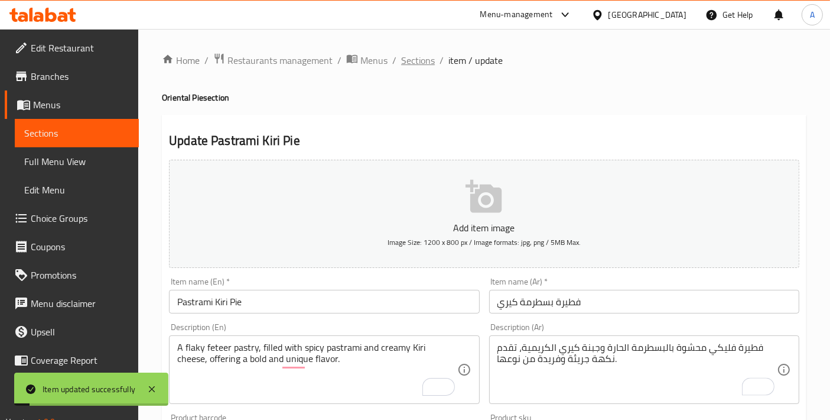
click at [420, 66] on span "Sections" at bounding box center [418, 60] width 34 height 14
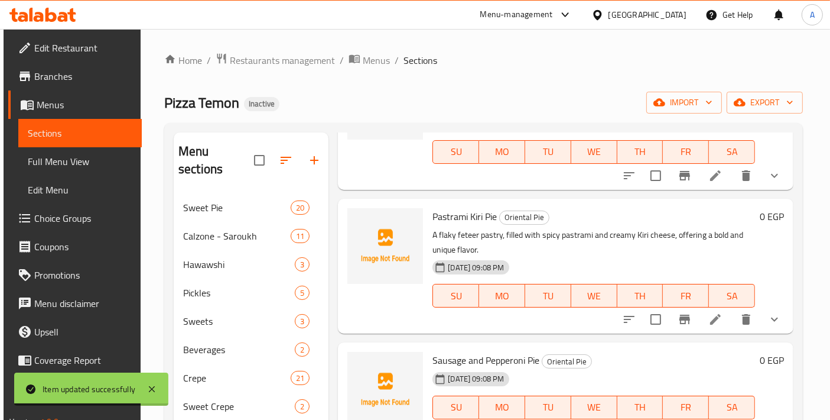
scroll to position [3138, 0]
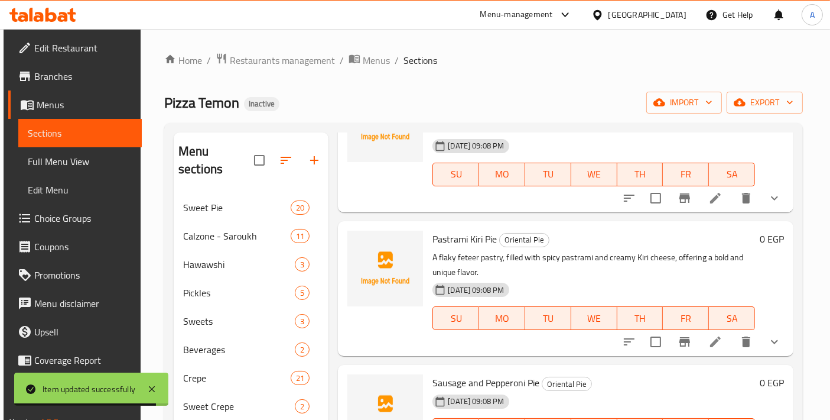
click at [713, 349] on icon at bounding box center [716, 341] width 14 height 14
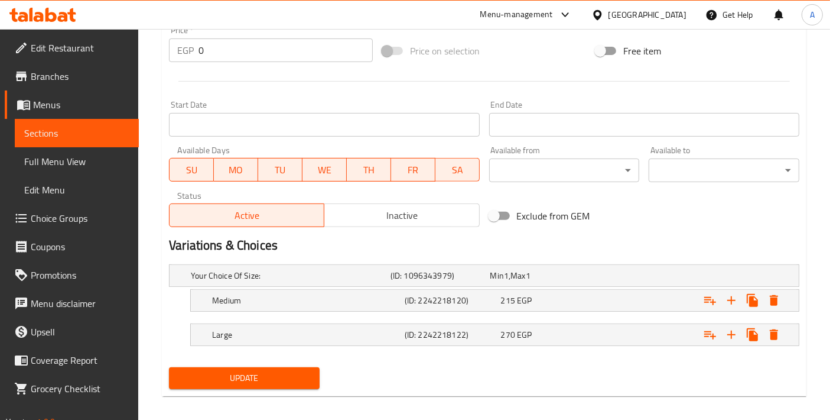
scroll to position [439, 0]
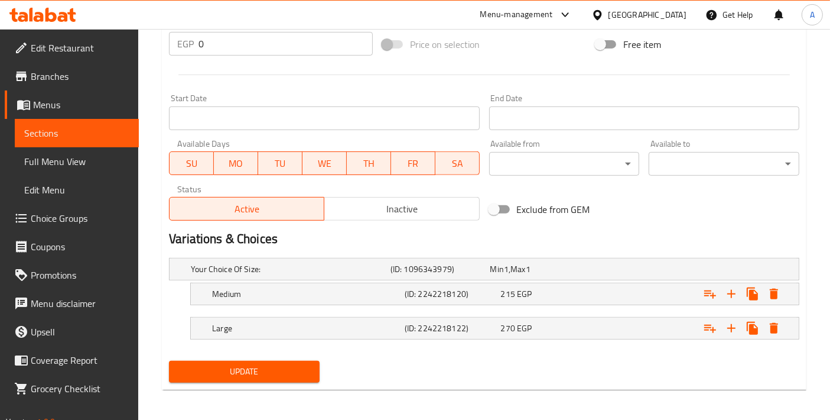
type textarea "فطيرة باستري فليكي محشوة بالبسطرمة الحارة وجبنة كيري الكريمية، تقدم نكهة جريئة …"
click at [293, 382] on div "Update" at bounding box center [244, 371] width 160 height 31
click at [291, 379] on div "Update" at bounding box center [244, 371] width 160 height 31
click at [290, 377] on button "Update" at bounding box center [244, 371] width 151 height 22
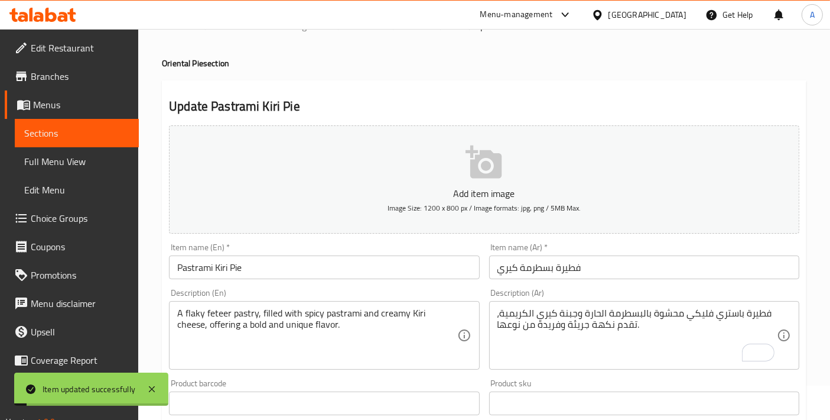
scroll to position [0, 0]
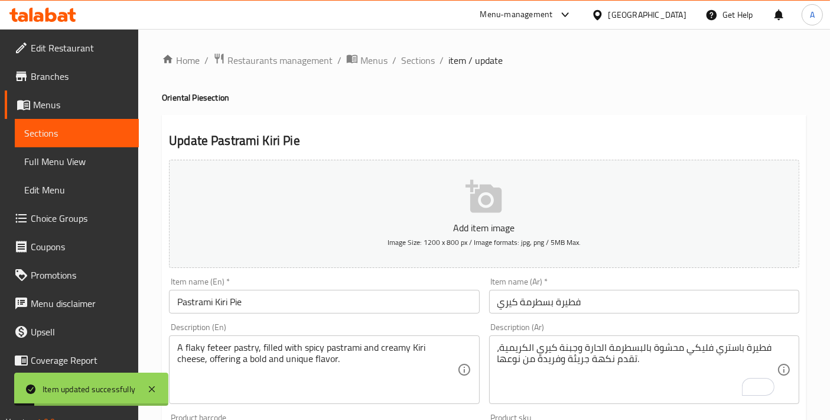
click at [401, 56] on span "Sections" at bounding box center [418, 60] width 34 height 14
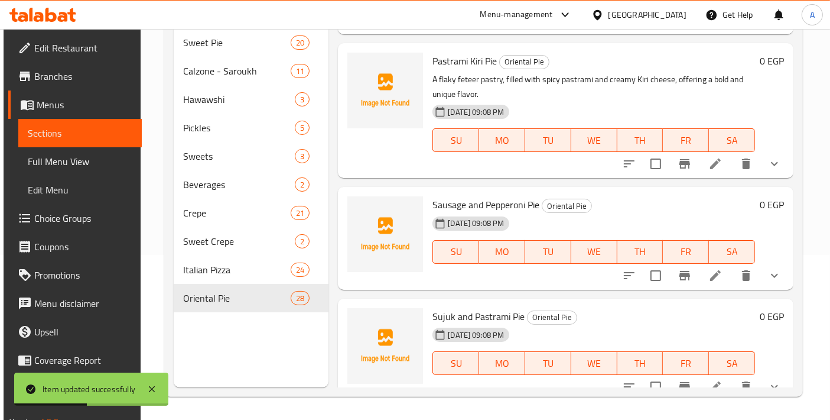
scroll to position [3138, 0]
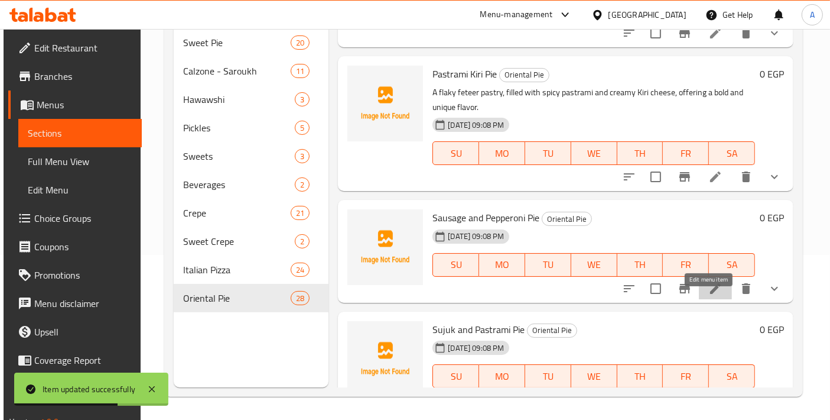
click at [710, 295] on icon at bounding box center [716, 288] width 14 height 14
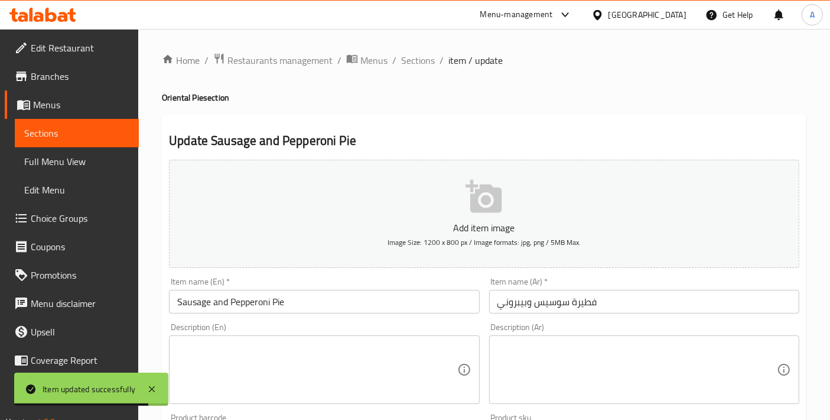
click at [375, 342] on textarea at bounding box center [317, 370] width 280 height 56
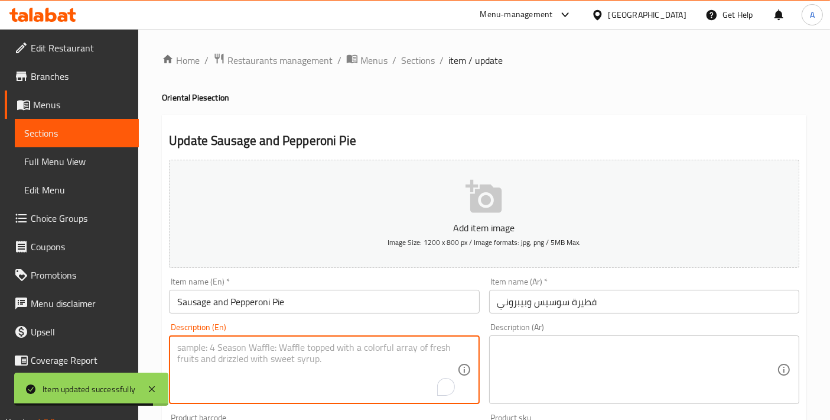
paste textarea "A flaky feteer pastry, filled with savory sausage and spicy pepperoni, cheese, …"
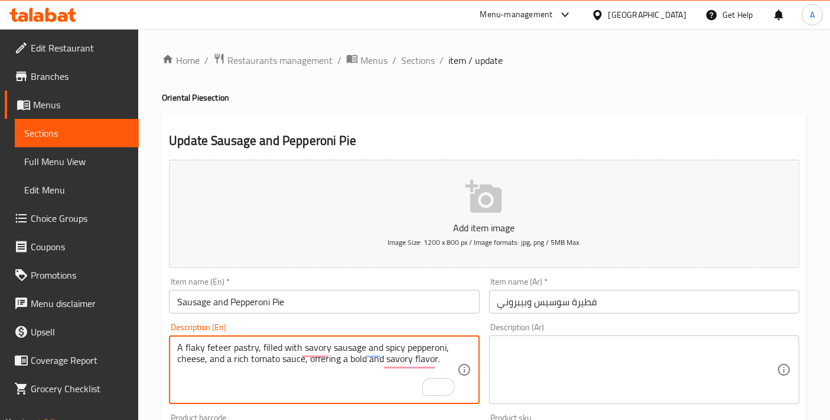
type textarea "A flaky feteer pastry, filled with savory sausage and spicy pepperoni, cheese, …"
click at [501, 352] on textarea at bounding box center [638, 370] width 280 height 56
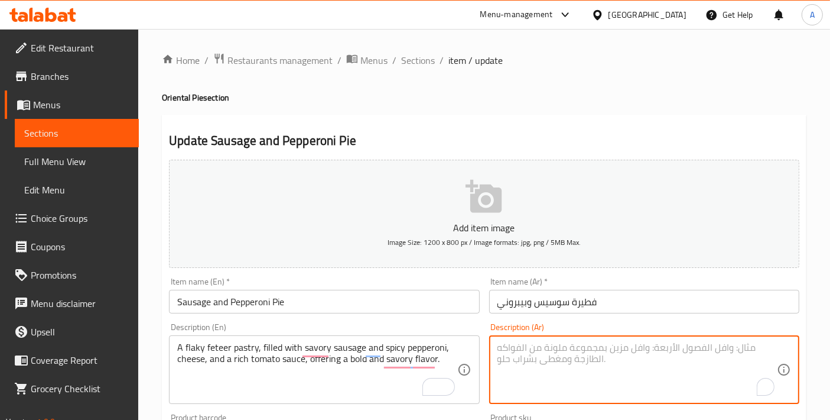
paste textarea "فطيرة قشرية محشوة بالنقانق اللذيذة والبيبروني الحار والجبن وصلصة الطماطم الغنية…"
type textarea "فطيرة قشرية محشوة بالنقانق اللذيذة والبيبروني الحار والجبن وصلصة الطماطم الغنية…"
click at [197, 303] on input "Sausage and Pepperoni Pie" at bounding box center [324, 302] width 310 height 24
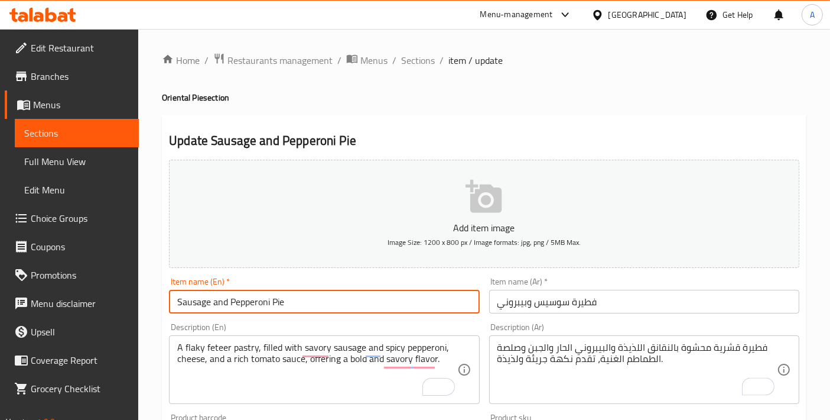
click at [198, 303] on input "Sausage and Pepperoni Pie" at bounding box center [324, 302] width 310 height 24
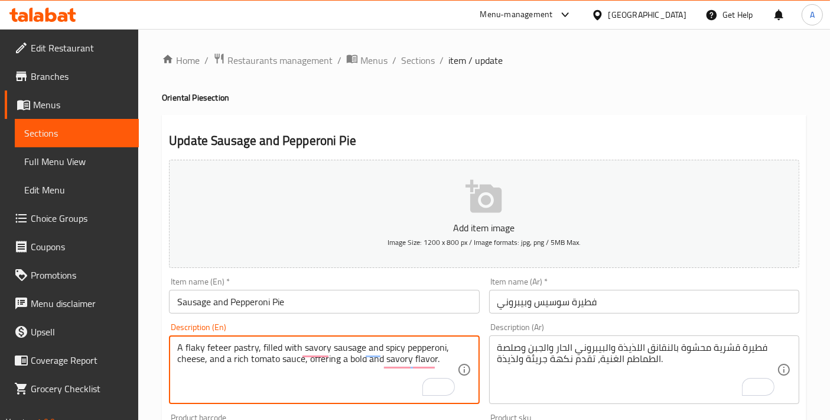
click at [248, 352] on textarea "A flaky feteer pastry, filled with savory sausage and spicy pepperoni, cheese, …" at bounding box center [317, 370] width 280 height 56
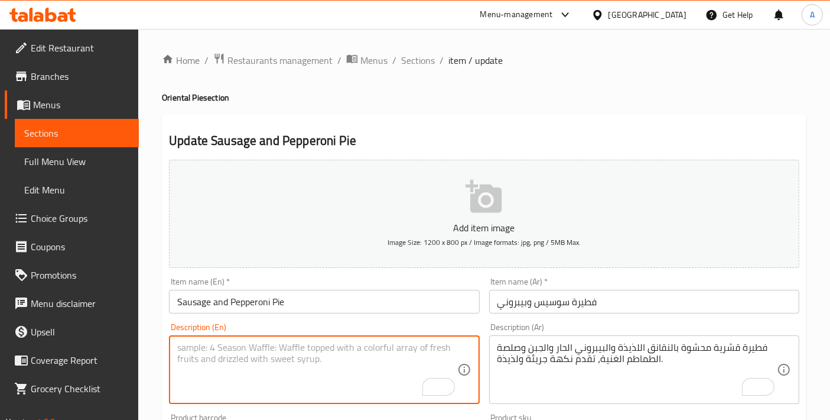
click at [187, 300] on input "Sausage and Pepperoni Pie" at bounding box center [324, 302] width 310 height 24
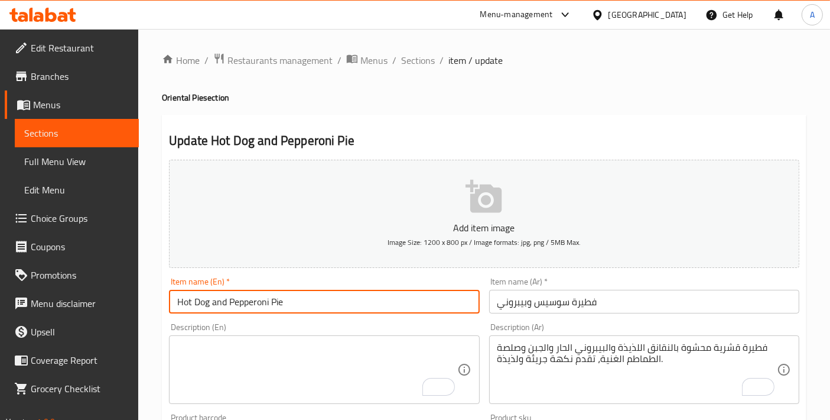
type input "Hot Dog and Pepperoni Pie"
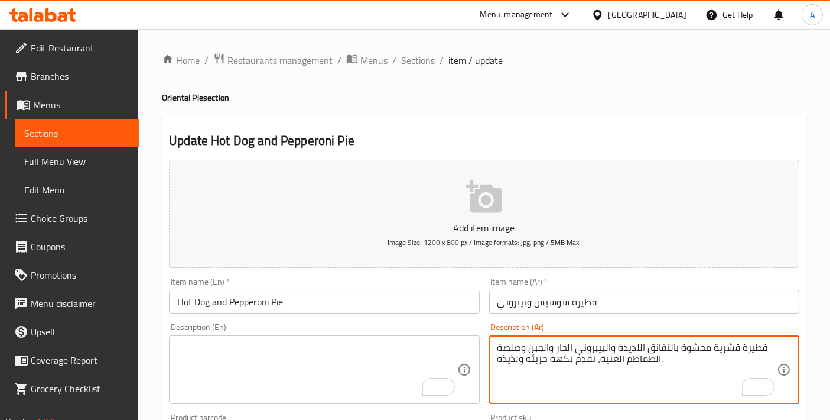
click at [508, 357] on textarea "فطيرة قشرية محشوة بالنقانق اللذيذة والبيبروني الحار والجبن وصلصة الطماطم الغنية…" at bounding box center [638, 370] width 280 height 56
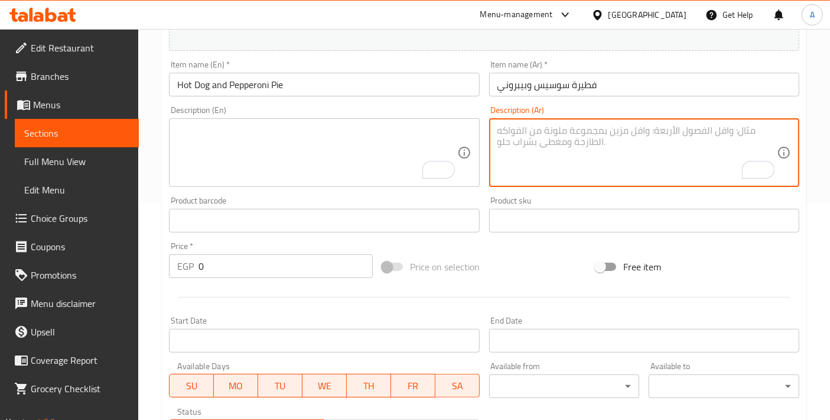
scroll to position [439, 0]
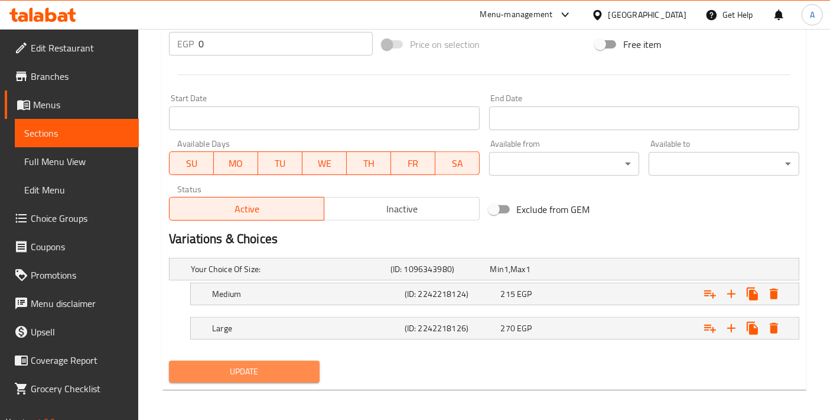
click at [270, 376] on button "Update" at bounding box center [244, 371] width 151 height 22
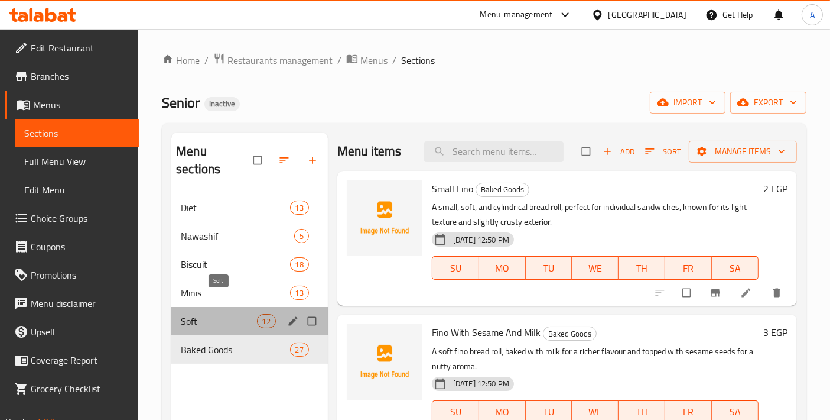
click at [250, 314] on span "Soft" at bounding box center [219, 321] width 76 height 14
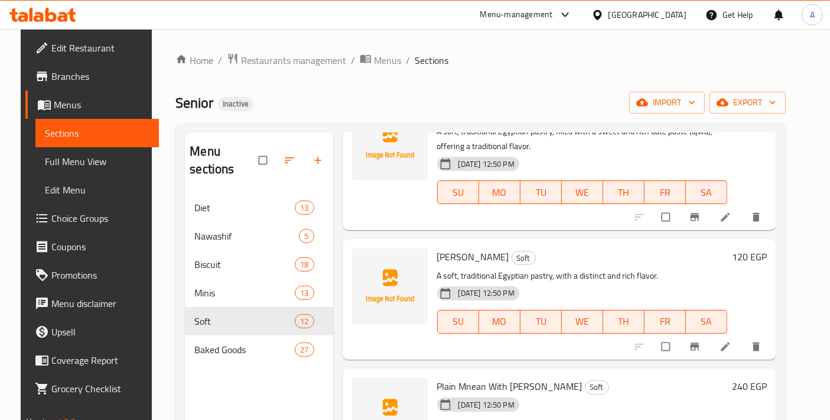
scroll to position [394, 0]
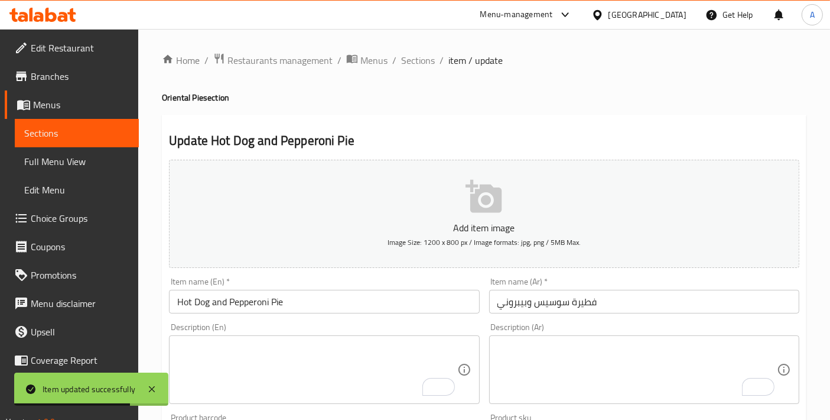
click at [280, 310] on input "Hot Dog and Pepperoni Pie" at bounding box center [324, 302] width 310 height 24
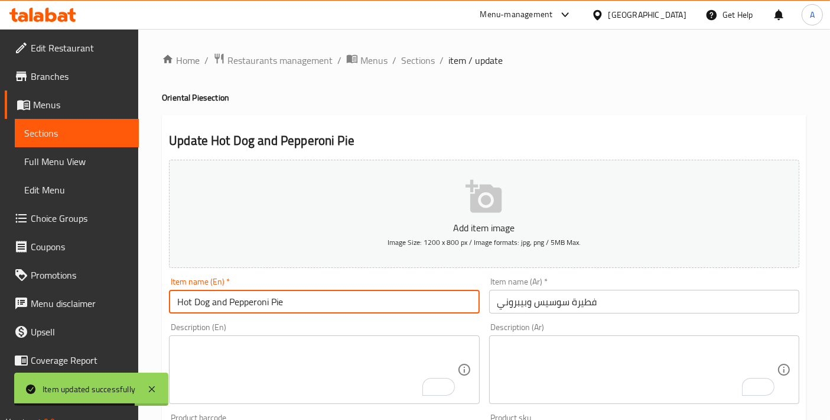
click at [280, 310] on input "Hot Dog and Pepperoni Pie" at bounding box center [324, 302] width 310 height 24
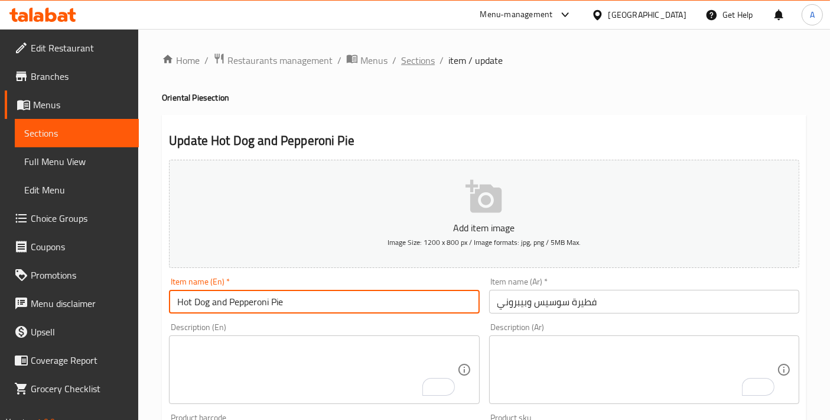
click at [421, 66] on span "Sections" at bounding box center [418, 60] width 34 height 14
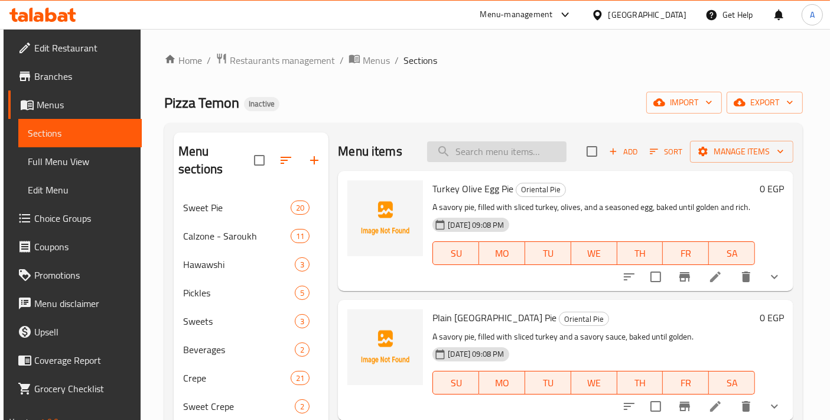
drag, startPoint x: 459, startPoint y: 131, endPoint x: 465, endPoint y: 145, distance: 15.4
click at [459, 132] on div "Menu sections Sweet Pie 20 Calzone - Saroukh 11 Hawawshi 3 Pickles 5 Sweets 3 B…" at bounding box center [483, 342] width 639 height 439
click at [466, 147] on input "search" at bounding box center [496, 151] width 139 height 21
paste input "Corned Beef Pizza"
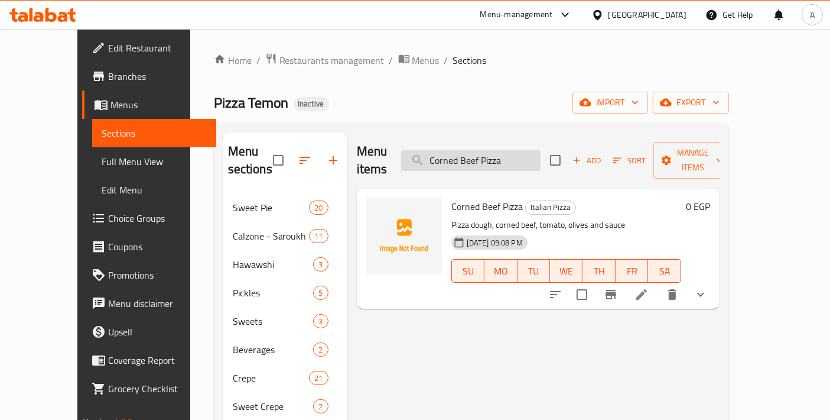
click at [482, 150] on input "Corned Beef Pizza" at bounding box center [470, 160] width 139 height 21
paste input "Hot Dog Crepe"
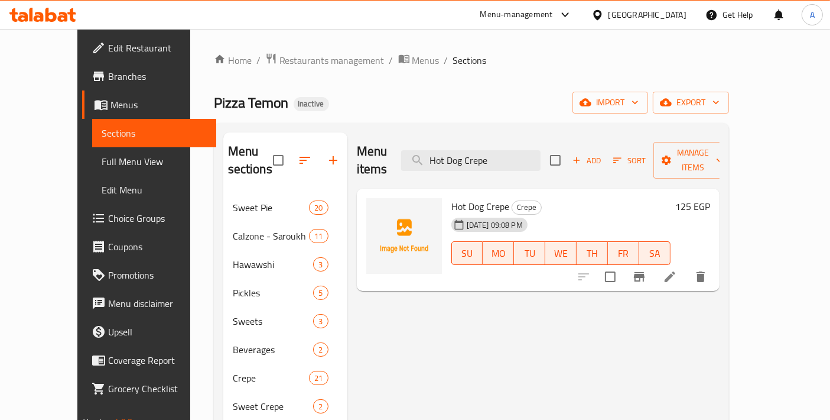
type input "Hot Dog Crepe"
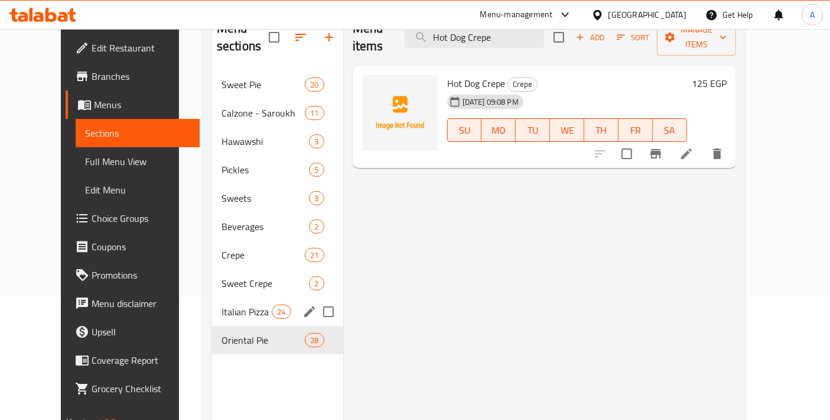
scroll to position [165, 0]
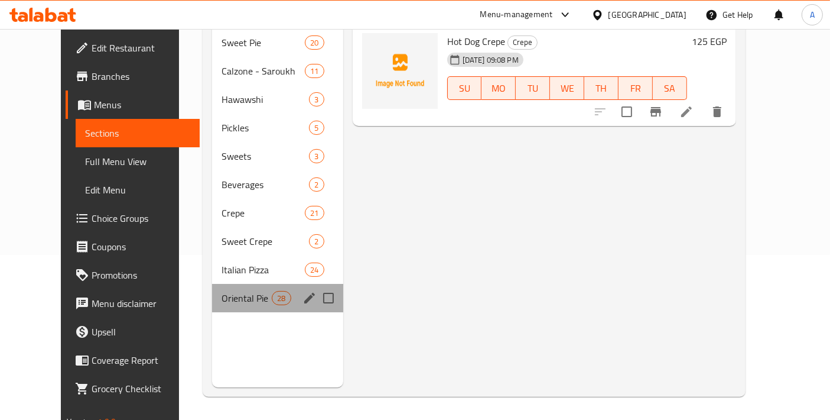
click at [243, 284] on div "Oriental Pie 28" at bounding box center [277, 298] width 131 height 28
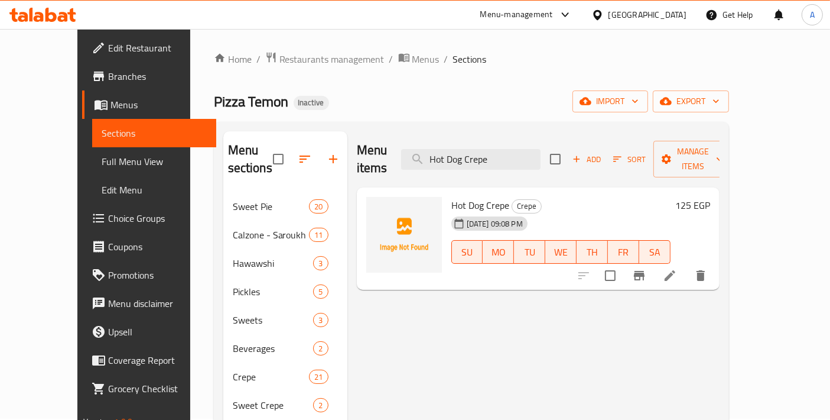
scroll to position [0, 0]
drag, startPoint x: 517, startPoint y: 156, endPoint x: 363, endPoint y: 161, distance: 153.7
click at [363, 161] on div "Menu items Hot Dog Crepe Add Sort Manage items" at bounding box center [538, 160] width 363 height 56
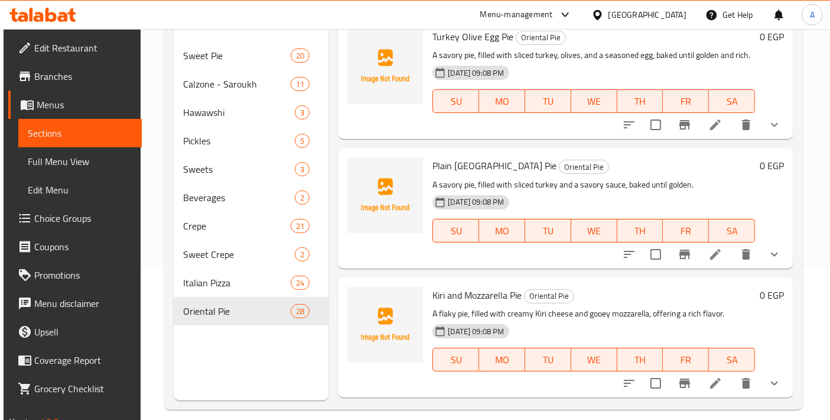
scroll to position [165, 0]
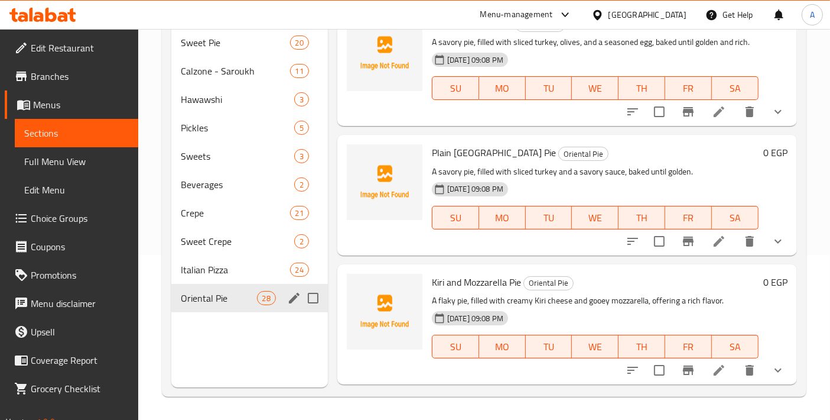
click at [210, 291] on span "Oriental Pie" at bounding box center [219, 298] width 76 height 14
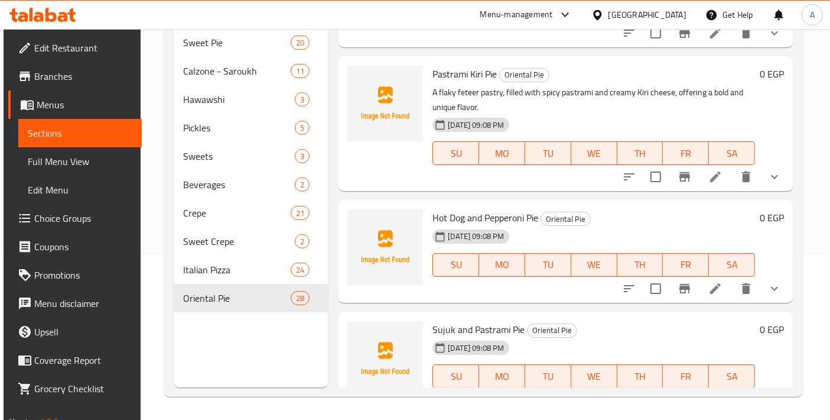
scroll to position [3269, 0]
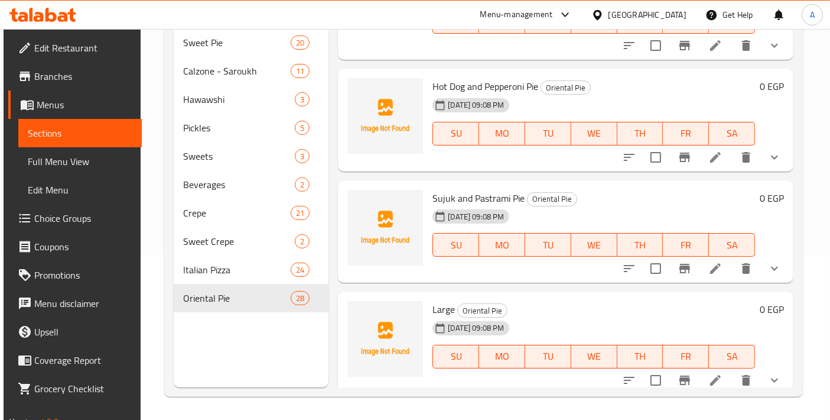
click at [710, 274] on icon at bounding box center [715, 268] width 11 height 11
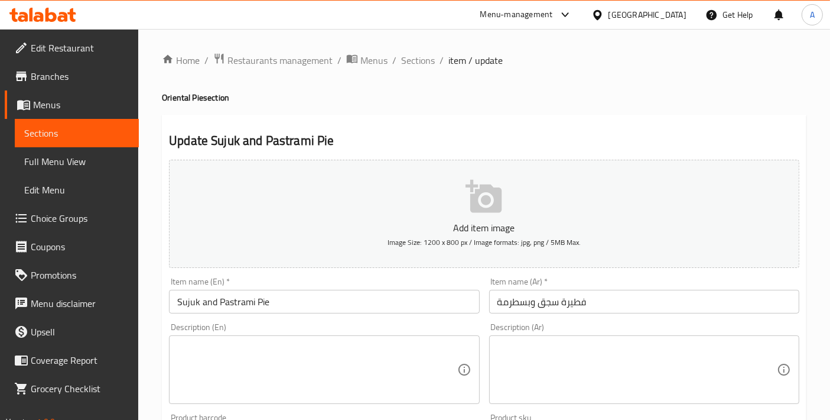
click at [184, 304] on input "Sujuk and Pastrami Pie" at bounding box center [324, 302] width 310 height 24
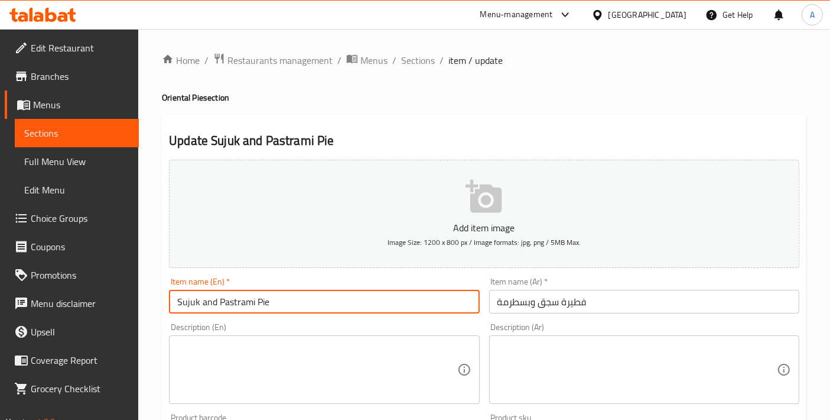
click at [184, 304] on input "Sujuk and Pastrami Pie" at bounding box center [324, 302] width 310 height 24
click at [544, 301] on input "فطيرة سجق وبسطرمة" at bounding box center [644, 302] width 310 height 24
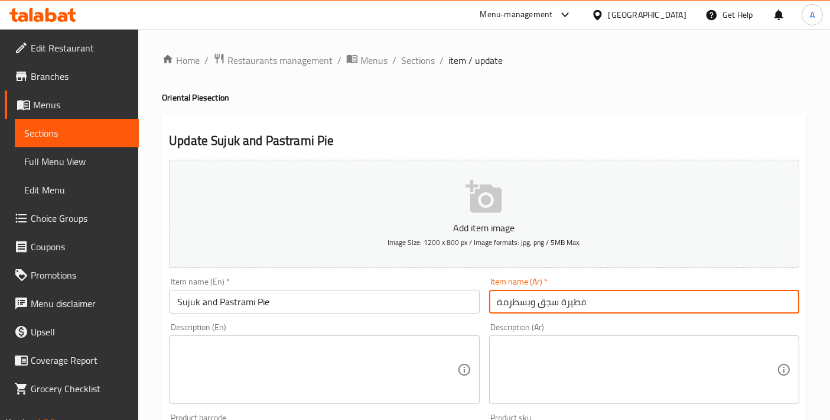
click at [544, 301] on input "فطيرة سجق وبسطرمة" at bounding box center [644, 302] width 310 height 24
click at [186, 304] on input "Sujuk and Pastrami Pie" at bounding box center [324, 302] width 310 height 24
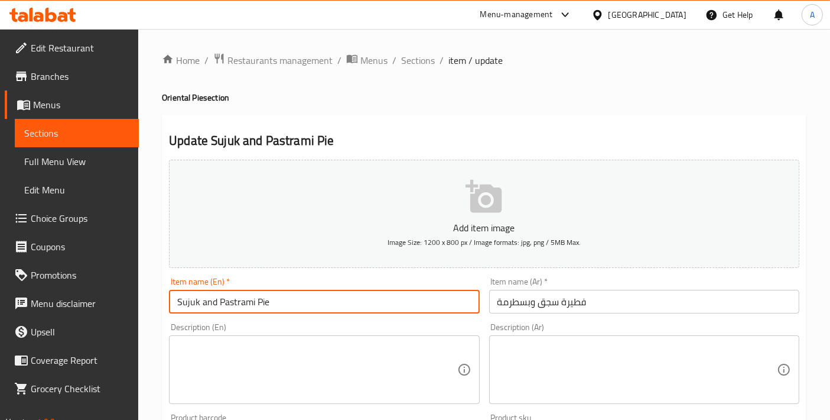
click at [186, 304] on input "Sujuk and Pastrami Pie" at bounding box center [324, 302] width 310 height 24
paste input "ausage"
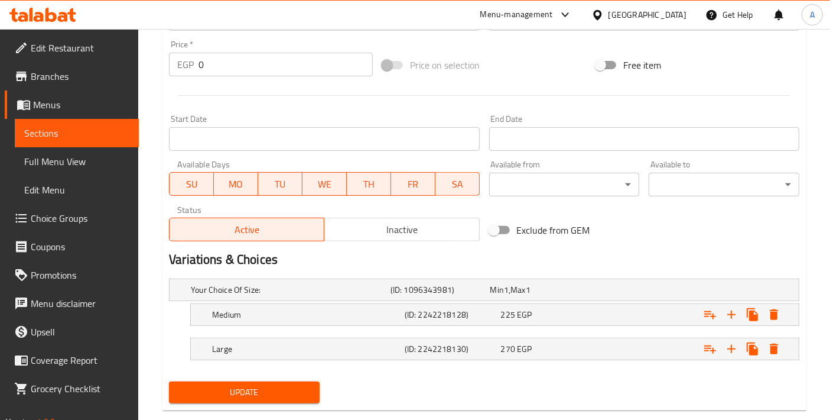
scroll to position [439, 0]
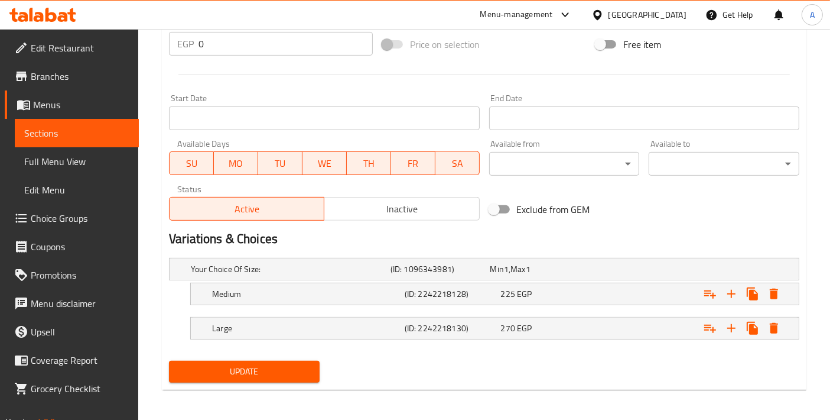
type input "Sausage and Pastrami Pie"
click at [261, 381] on div "Update" at bounding box center [244, 371] width 160 height 31
click at [258, 375] on span "Update" at bounding box center [244, 371] width 132 height 15
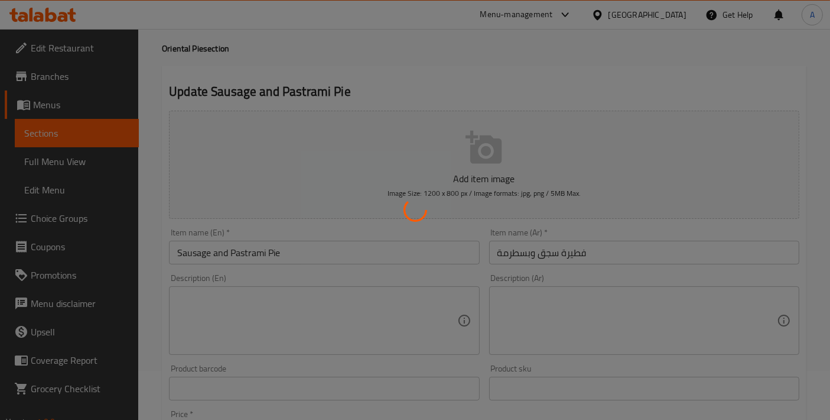
scroll to position [0, 0]
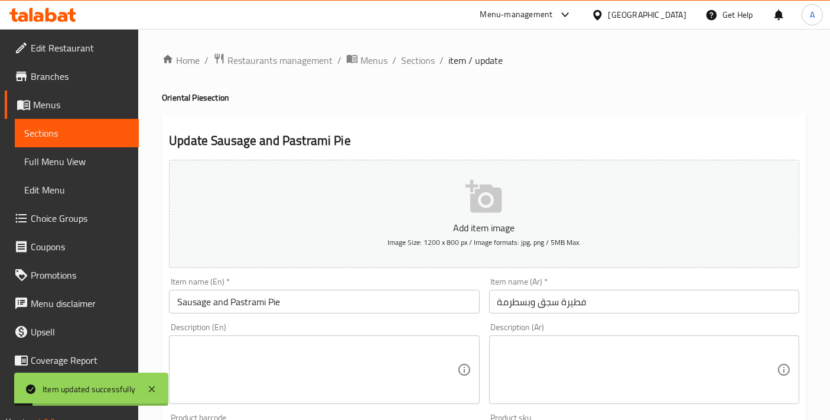
click at [275, 362] on textarea at bounding box center [317, 370] width 280 height 56
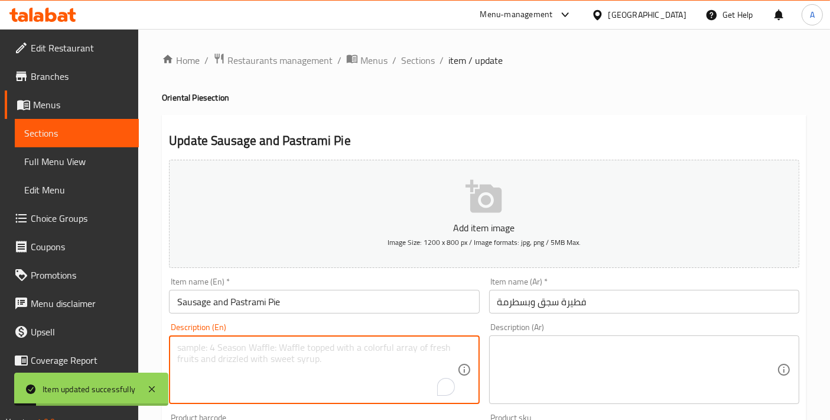
paste textarea "A flaky feteer pastry, filled with savory sausage and spicy pastrami, cheese, a…"
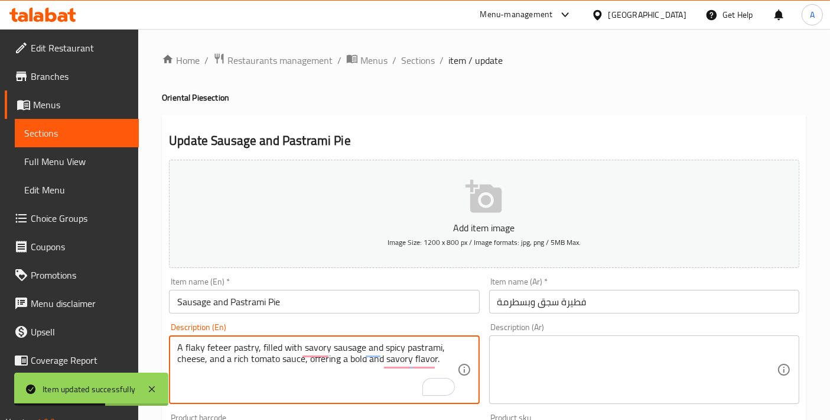
type textarea "A flaky feteer pastry, filled with savory sausage and spicy pastrami, cheese, a…"
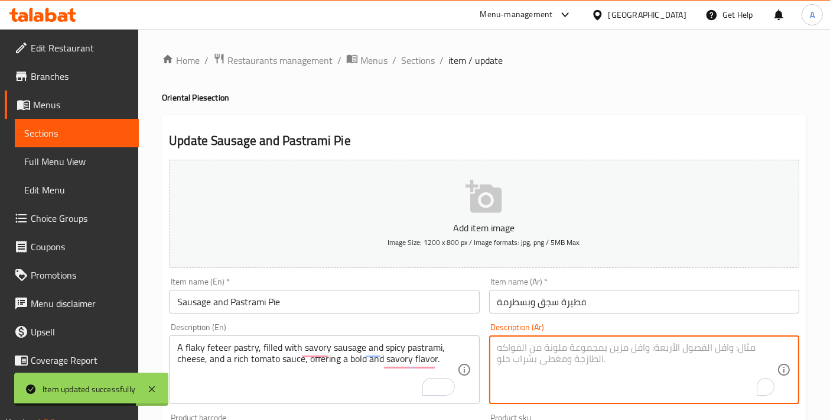
click at [525, 392] on textarea "To enrich screen reader interactions, please activate Accessibility in Grammarl…" at bounding box center [638, 370] width 280 height 56
paste textarea "فطيرة رقيقة، محشوة بـسجق لذيذ وبسطرمة حارة، جبن، وصلصة طماطم غنية، تقدم نكهة جر…"
click at [729, 342] on textarea "فطيرة رقيقة، محشوة بـسجق لذيذ وبسطرمة حارة، جبن، وصلصة طماطم غنية، تقدم نكهة جر…" at bounding box center [638, 370] width 280 height 56
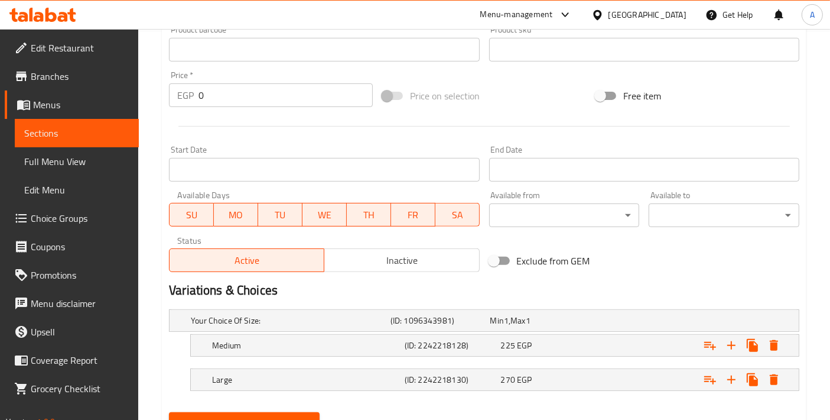
scroll to position [439, 0]
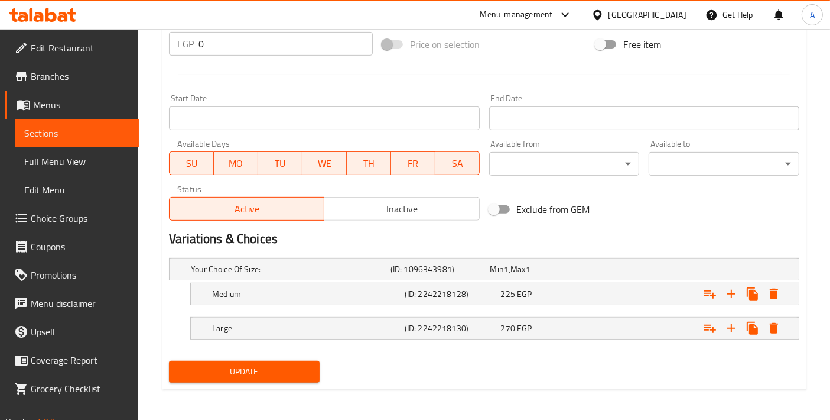
type textarea "فطيرة باستري فليكي، محشوة بـسجق لذيذ وبسطرمة حارة، جبن، وصلصة طماطم غنية، تقدم …"
click at [291, 364] on span "Update" at bounding box center [244, 371] width 132 height 15
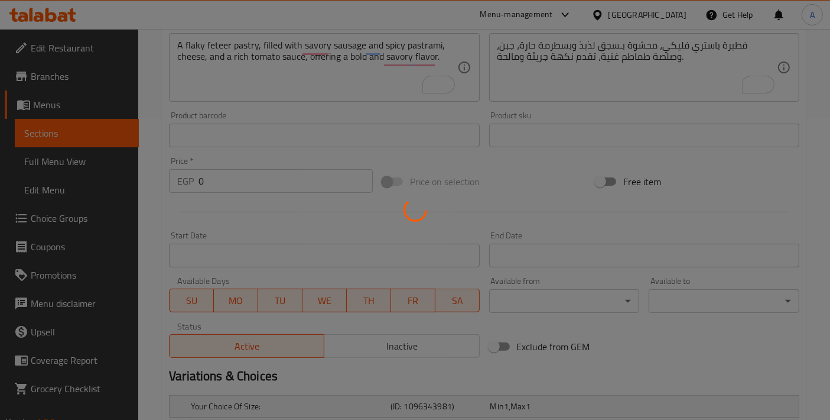
scroll to position [0, 0]
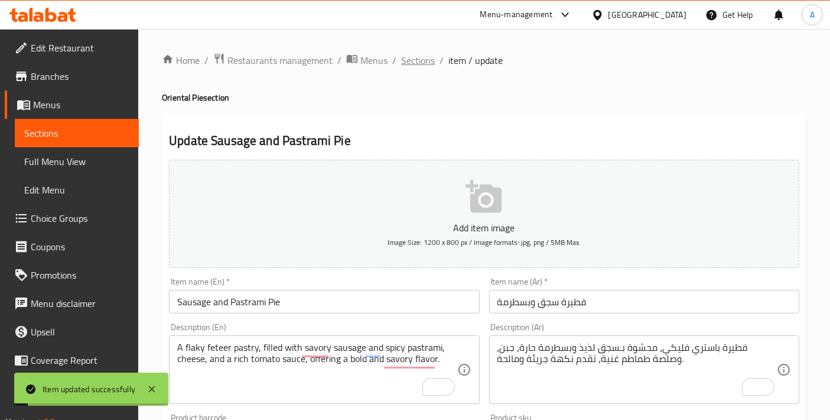
click at [417, 67] on span "Sections" at bounding box center [418, 60] width 34 height 14
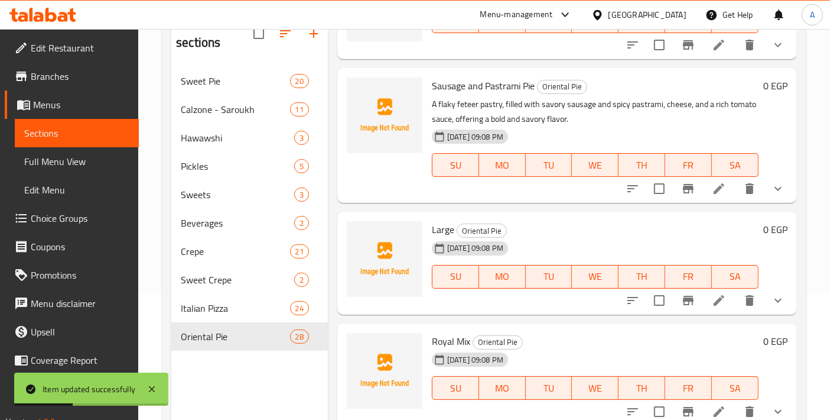
scroll to position [165, 0]
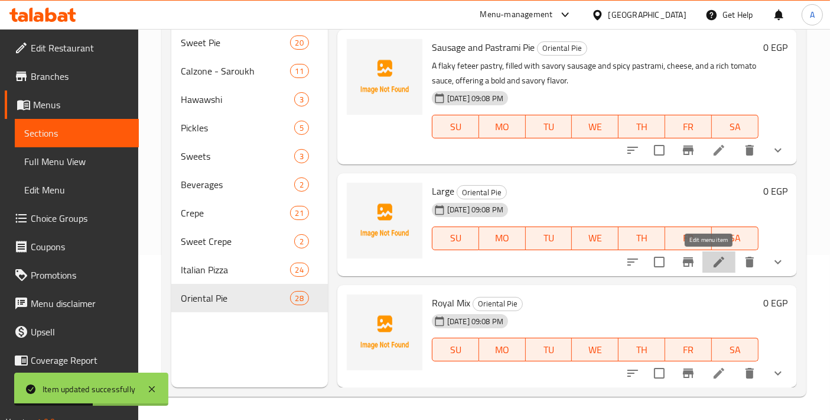
click at [712, 265] on icon at bounding box center [719, 262] width 14 height 14
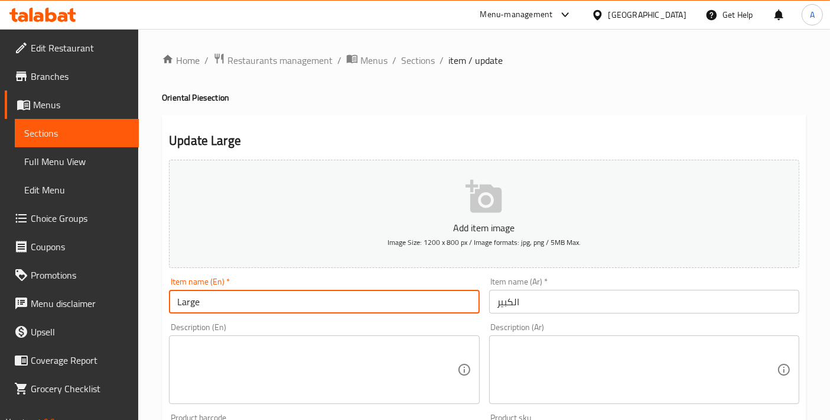
drag, startPoint x: 218, startPoint y: 294, endPoint x: 165, endPoint y: 293, distance: 52.6
click at [165, 293] on div "Item name (En)   * Large Item name (En) *" at bounding box center [324, 295] width 320 height 46
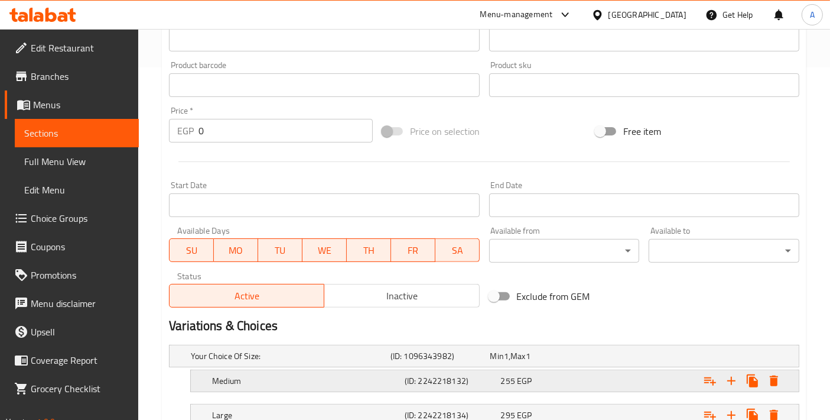
scroll to position [394, 0]
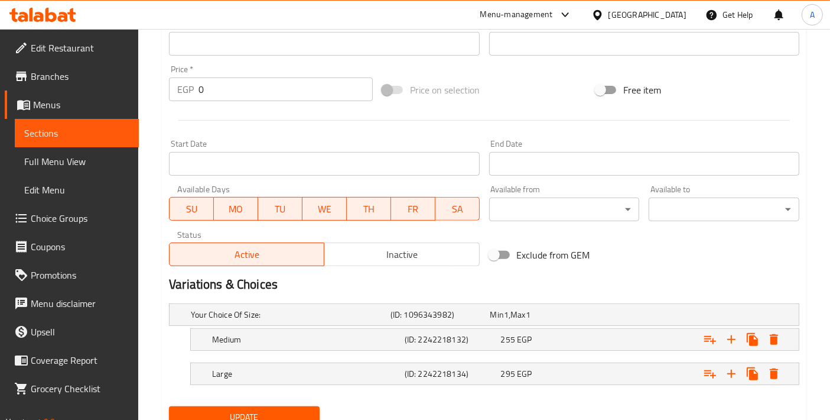
click at [248, 412] on span "Update" at bounding box center [244, 417] width 132 height 15
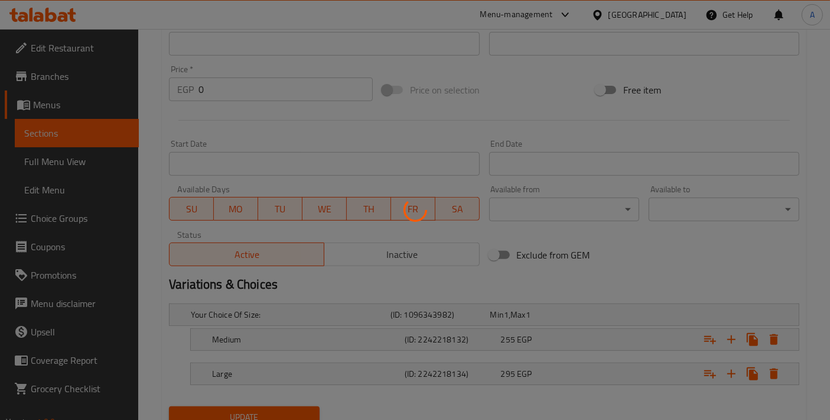
scroll to position [0, 0]
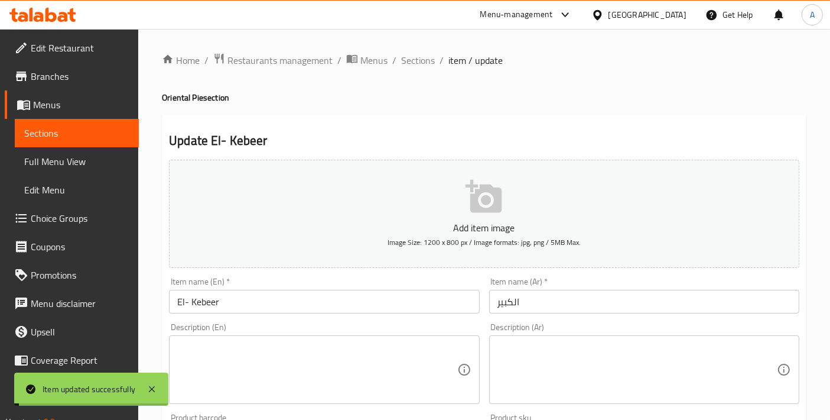
click at [236, 297] on input "El- Kebeer" at bounding box center [324, 302] width 310 height 24
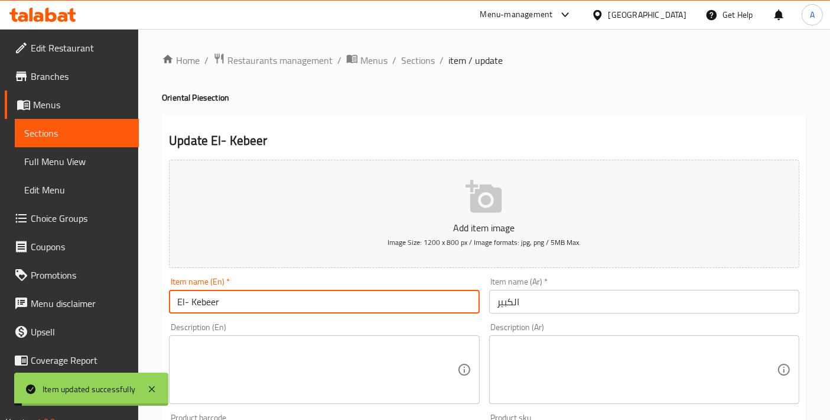
click at [236, 297] on input "El- Kebeer" at bounding box center [324, 302] width 310 height 24
paste input "text"
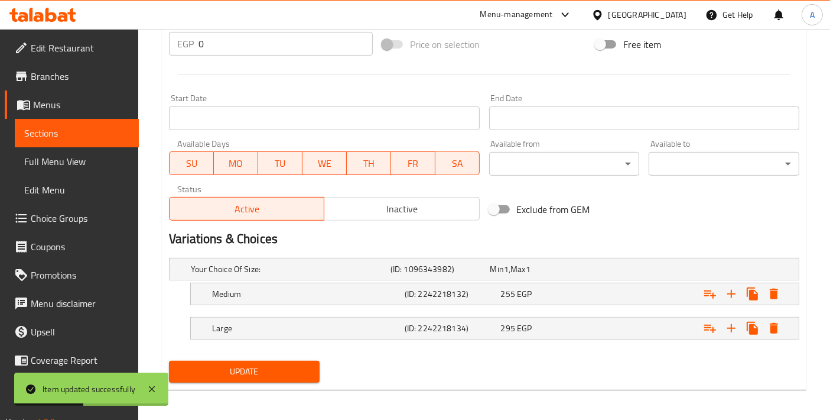
type input "El-Kebeer"
click at [236, 368] on span "Update" at bounding box center [244, 371] width 132 height 15
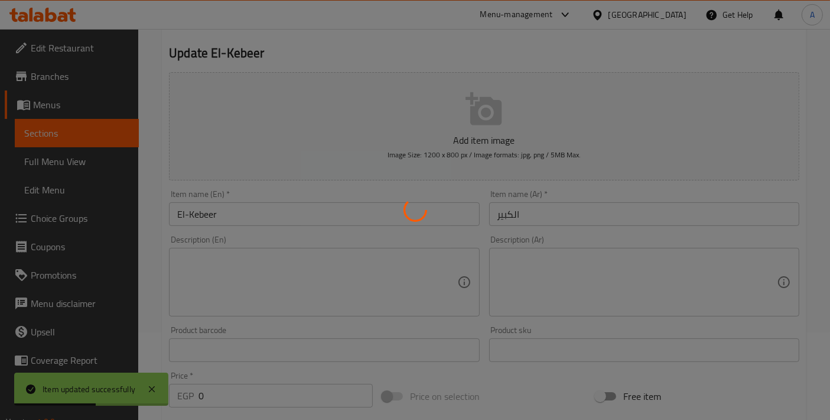
scroll to position [46, 0]
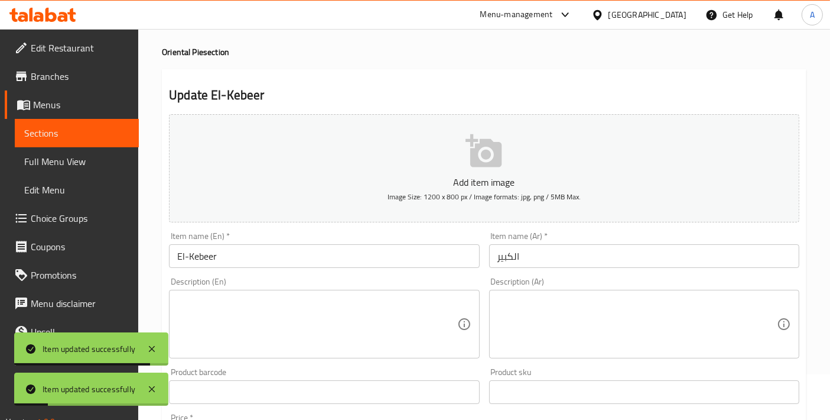
click at [554, 328] on textarea at bounding box center [638, 324] width 280 height 56
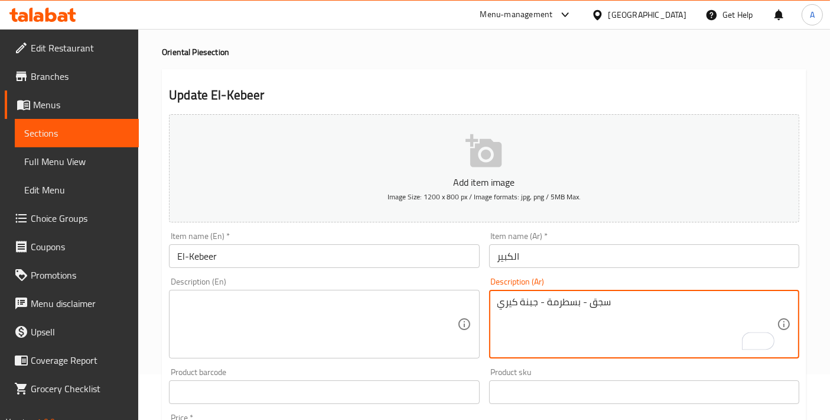
click at [541, 311] on textarea "سجق - بسطرمة - جبنة كيري" at bounding box center [638, 324] width 280 height 56
type textarea "سجق - بسطرمة - جبنة كيري"
click at [280, 322] on textarea at bounding box center [317, 324] width 280 height 56
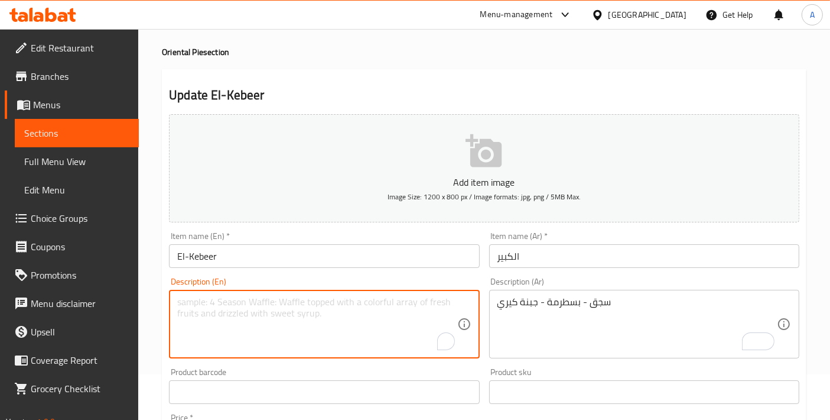
paste textarea "Sausage - Pastrami - Kiri cheese"
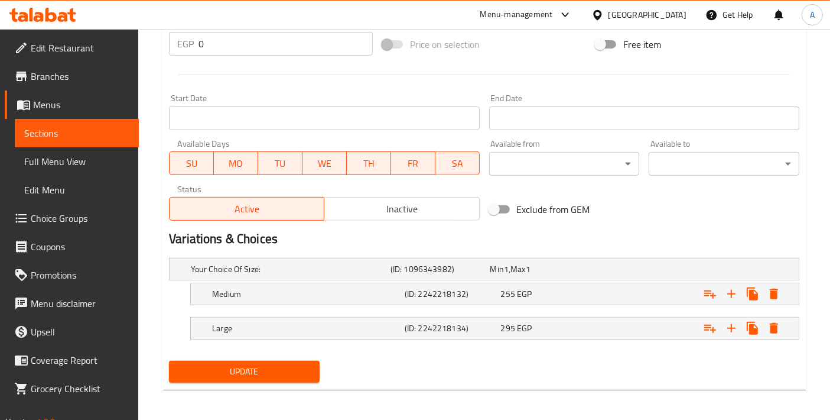
type textarea "Sausage - Pastrami - Kiri cheese"
click at [259, 373] on span "Update" at bounding box center [244, 371] width 132 height 15
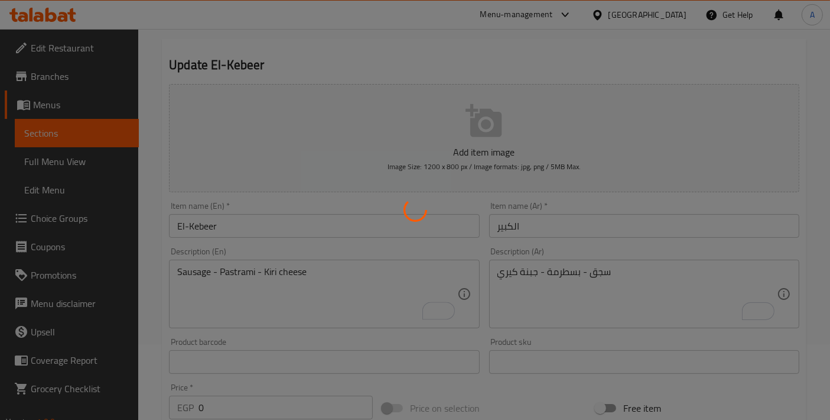
scroll to position [0, 0]
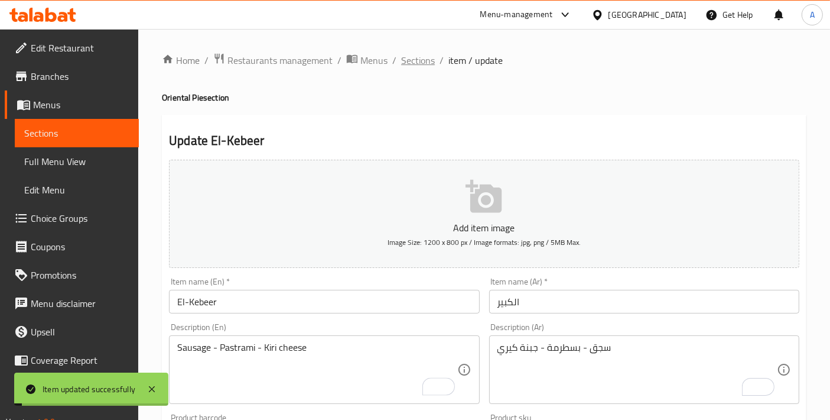
click at [409, 66] on span "Sections" at bounding box center [418, 60] width 34 height 14
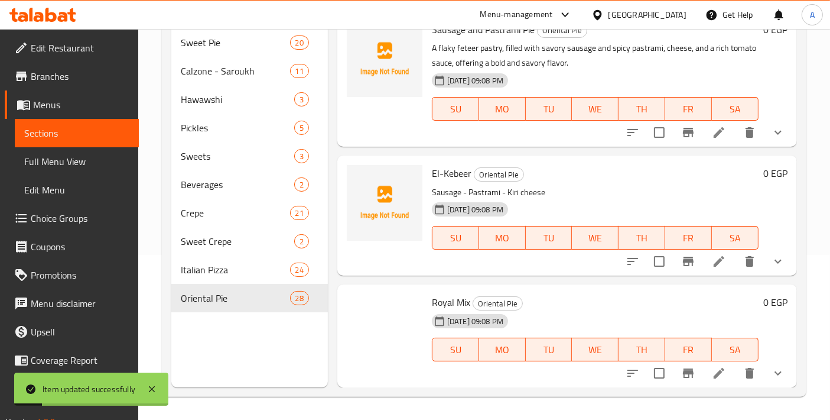
scroll to position [3451, 0]
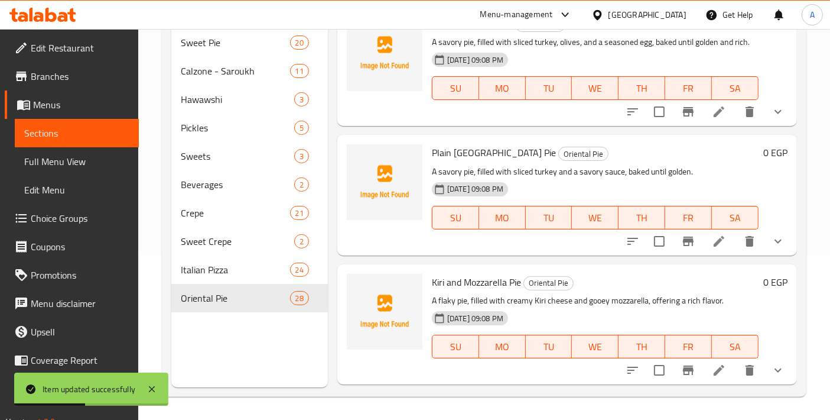
scroll to position [3451, 0]
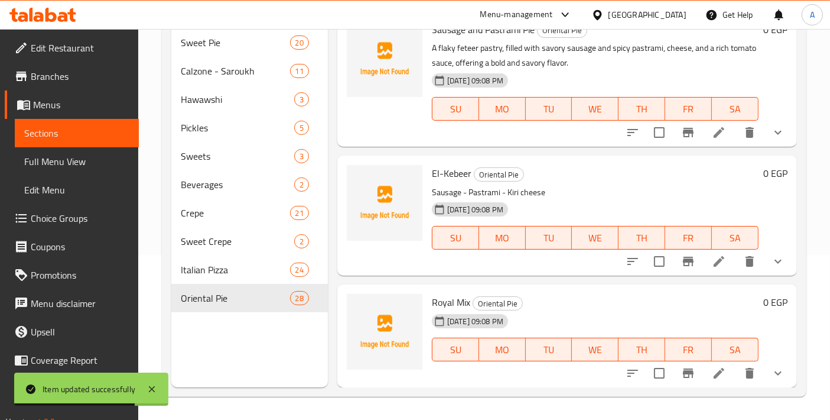
click at [714, 373] on icon at bounding box center [719, 373] width 14 height 14
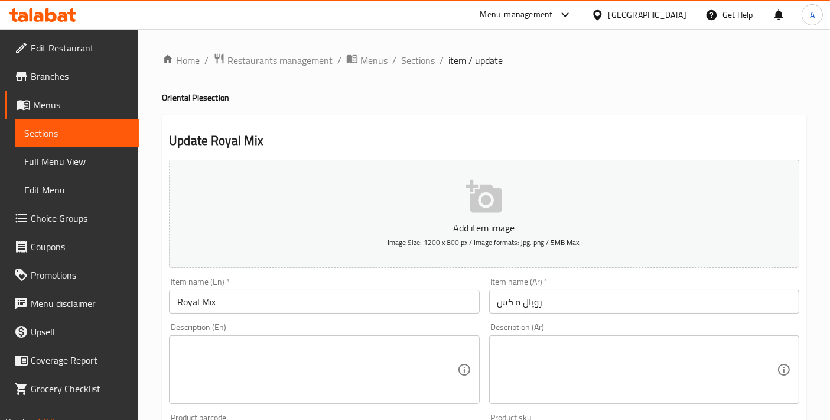
click at [538, 349] on textarea at bounding box center [638, 370] width 280 height 56
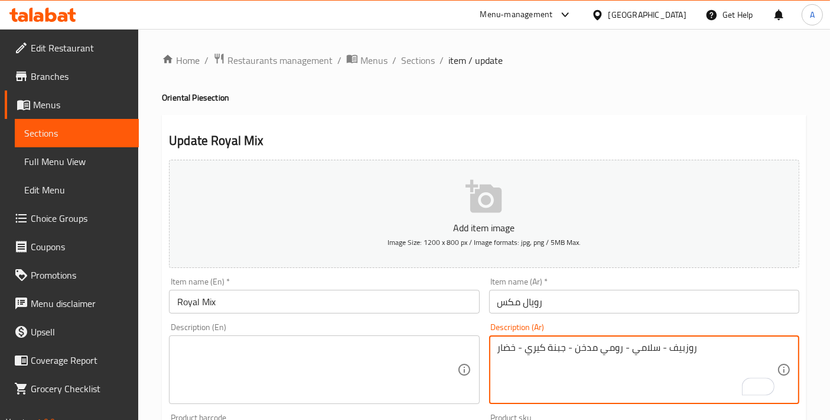
click at [533, 365] on textarea "روزبيف - سلامي - رومي مدخن - جبنة كيري - خضار" at bounding box center [638, 370] width 280 height 56
type textarea "روزبيف - سلامي - رومي مدخن - جبنة كيري - خضار"
click at [334, 385] on textarea at bounding box center [317, 370] width 280 height 56
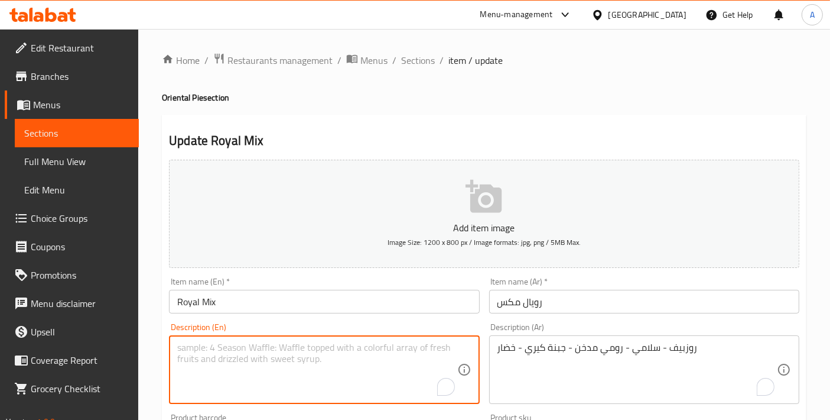
paste textarea "Roast beef - salami - smoked turkey - Kiri cheese - vegetables"
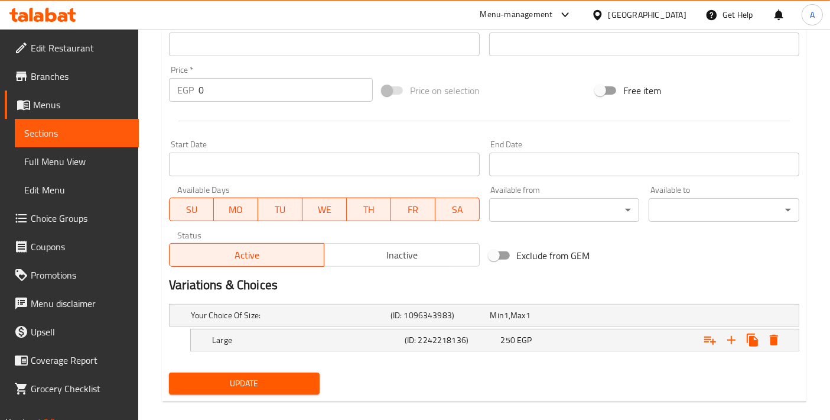
scroll to position [394, 0]
type textarea "Roast beef - salami - smoked turkey - Kiri cheese - vegetables"
click at [243, 375] on span "Update" at bounding box center [244, 382] width 132 height 15
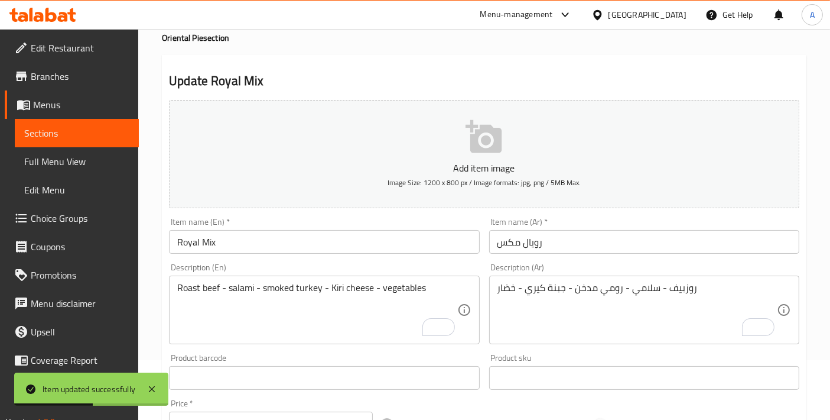
scroll to position [0, 0]
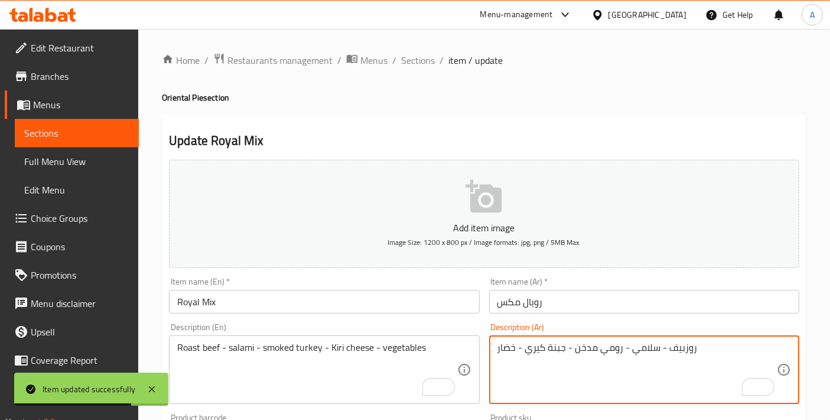
click at [518, 353] on textarea "روزبيف - سلامي - رومي مدخن - جبنة كيري - خضار" at bounding box center [638, 370] width 280 height 56
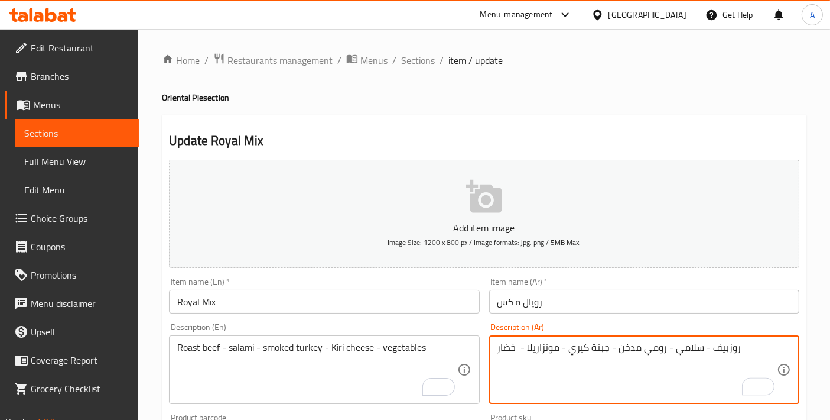
click at [629, 350] on textarea "روزبيف - سلامي - رومي مدخن - جبنة كيري - موتزاريلا - خضار" at bounding box center [638, 370] width 280 height 56
click at [630, 350] on textarea "روزبيف - سلامي - رومي مدخن - جبنة كيري - موتزاريلا - خضار" at bounding box center [638, 370] width 280 height 56
type textarea "روزبيف - سلامي - رومي مدخن - جبنة كيري - موتزاريلا - خضار"
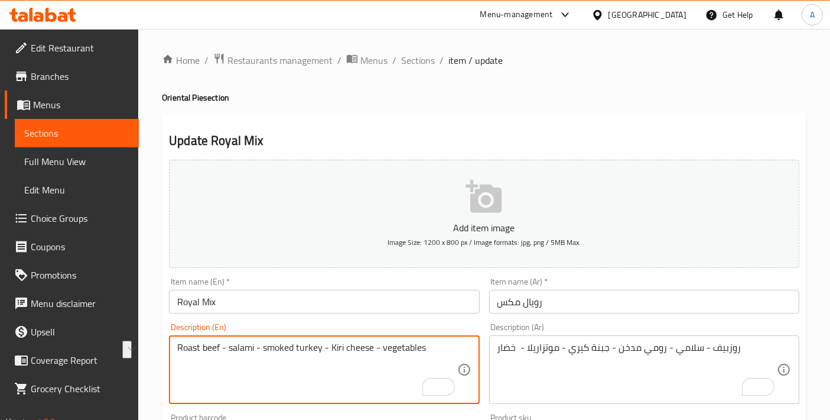
click at [369, 349] on textarea "Roast beef - salami - smoked turkey - Kiri cheese - vegetables" at bounding box center [317, 370] width 280 height 56
paste textarea "mozzarella -"
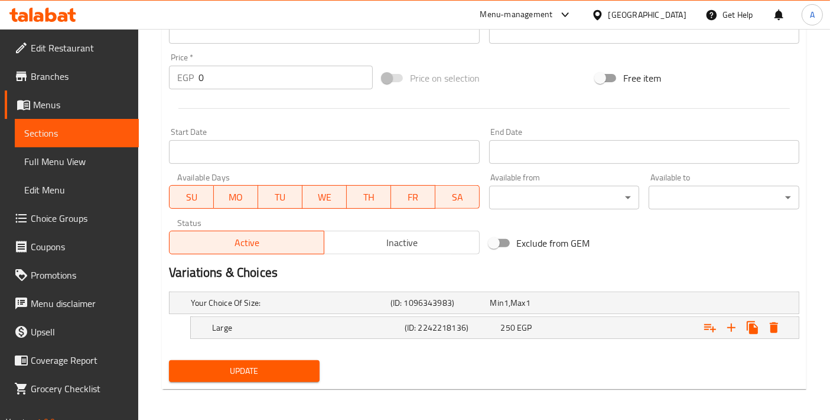
type textarea "Roast beef - salami - smoked turkey - Kiri cheese - mozzarella - vegetables"
click at [240, 376] on button "Update" at bounding box center [244, 371] width 151 height 22
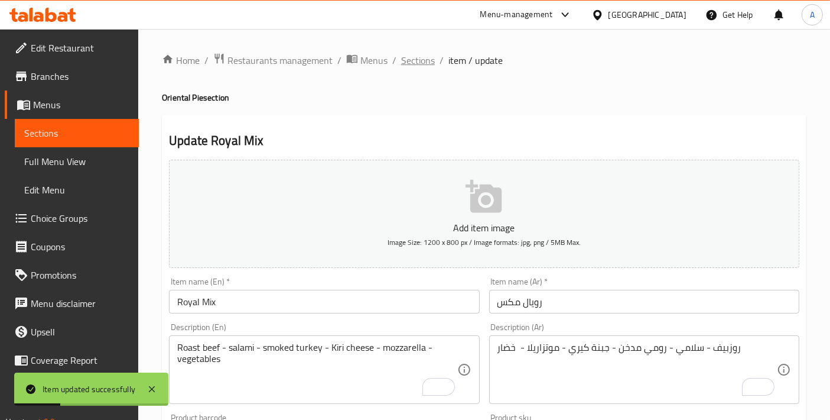
click at [412, 61] on span "Sections" at bounding box center [418, 60] width 34 height 14
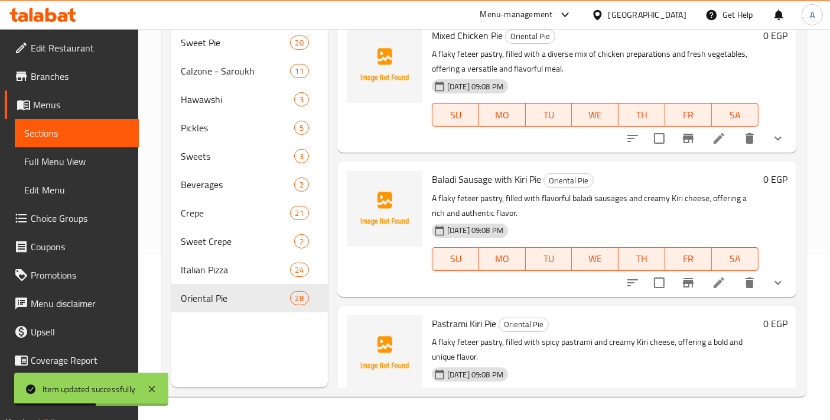
scroll to position [3468, 0]
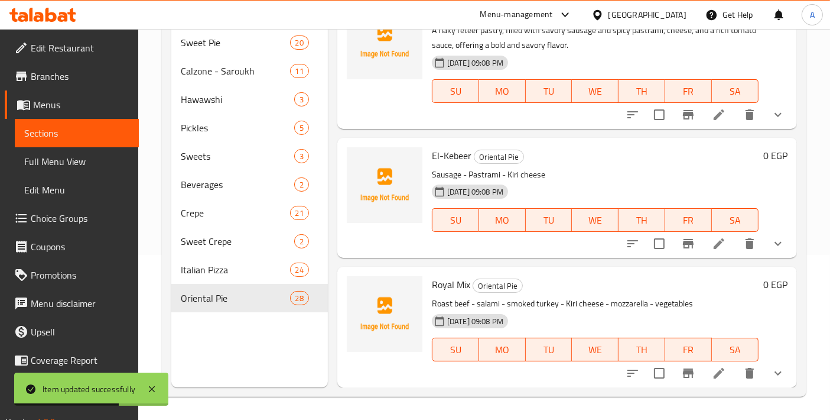
click at [98, 212] on span "Choice Groups" at bounding box center [80, 218] width 99 height 14
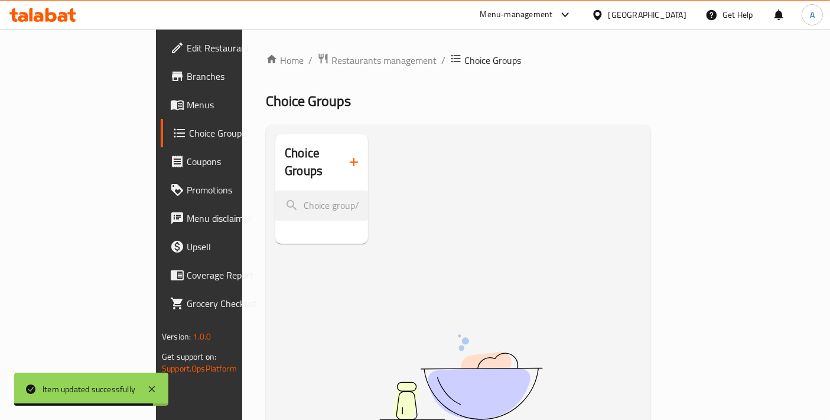
click at [347, 155] on icon "button" at bounding box center [354, 162] width 14 height 14
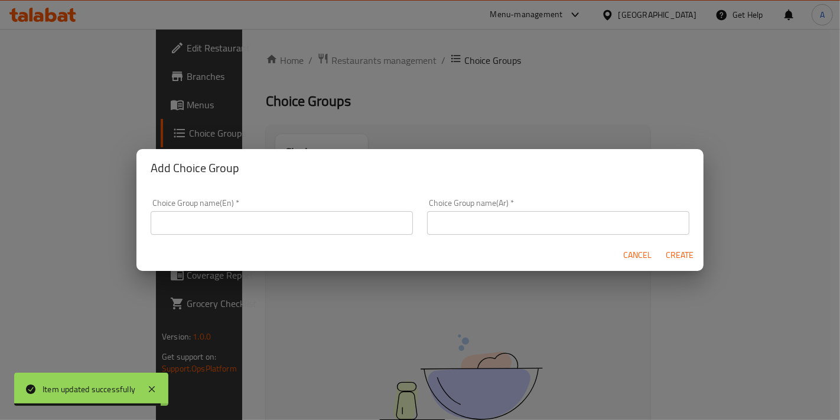
click at [254, 211] on input "text" at bounding box center [282, 223] width 262 height 24
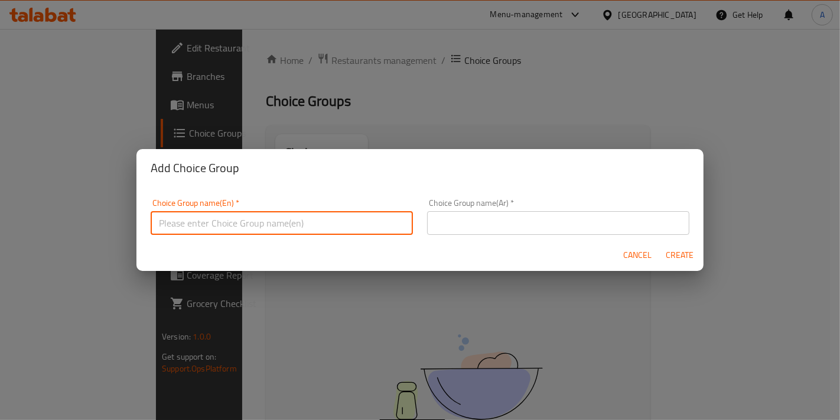
type input "Your Choice Of:"
click at [456, 227] on input "text" at bounding box center [558, 223] width 262 height 24
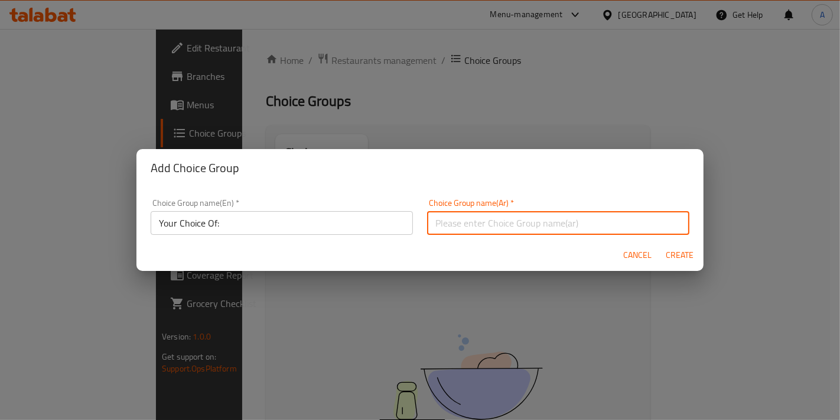
type input "إختيارك من"
click at [693, 249] on span "Create" at bounding box center [680, 255] width 28 height 15
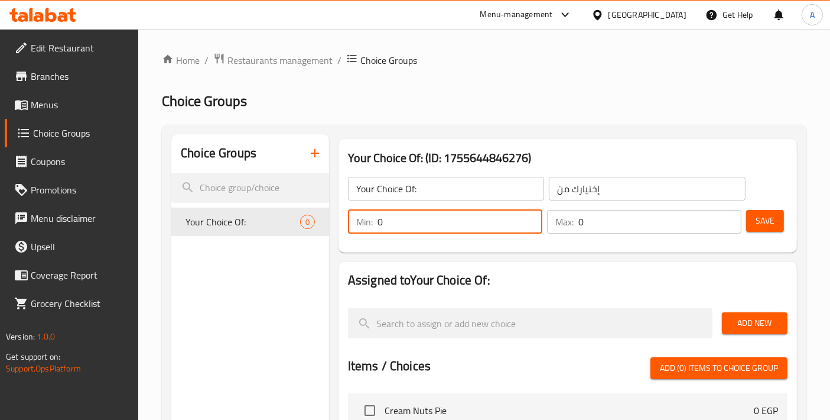
drag, startPoint x: 394, startPoint y: 228, endPoint x: 381, endPoint y: 229, distance: 13.1
click at [381, 229] on input "0" at bounding box center [460, 222] width 165 height 24
click at [531, 222] on input "0" at bounding box center [460, 222] width 165 height 24
type input "1"
click at [531, 216] on input "1" at bounding box center [460, 222] width 165 height 24
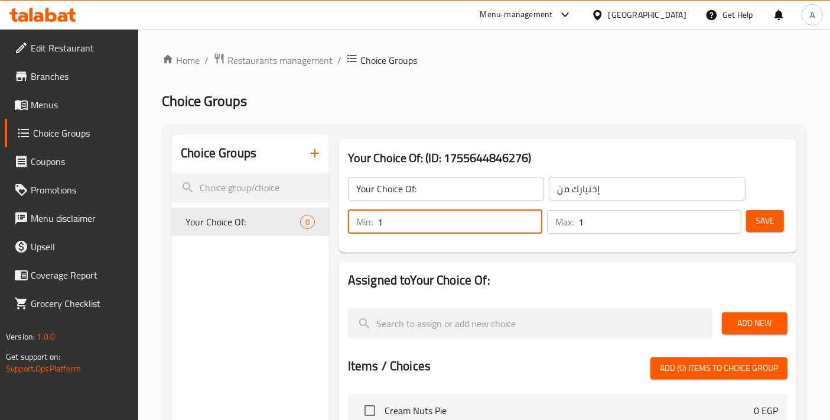
type input "1"
click at [727, 220] on input "1" at bounding box center [660, 222] width 163 height 24
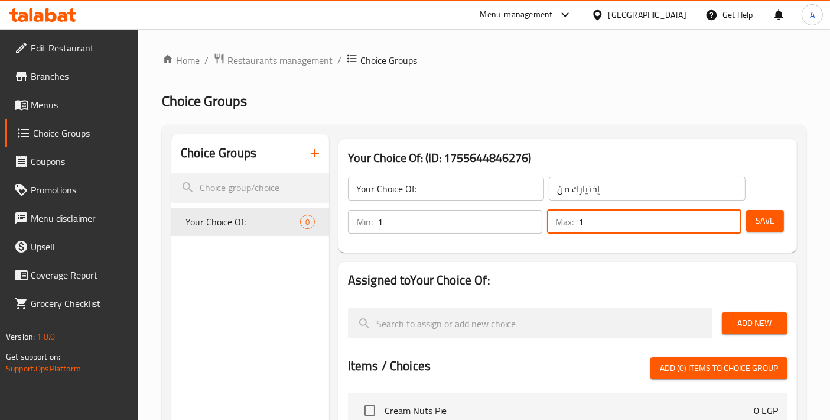
click at [753, 218] on button "Save" at bounding box center [765, 221] width 38 height 22
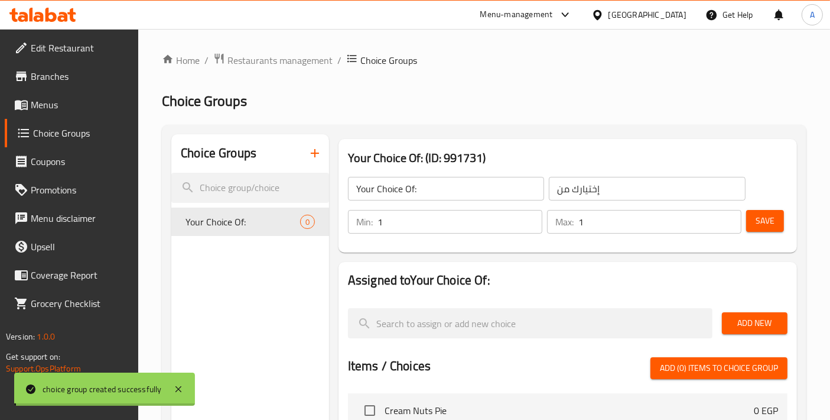
scroll to position [131, 0]
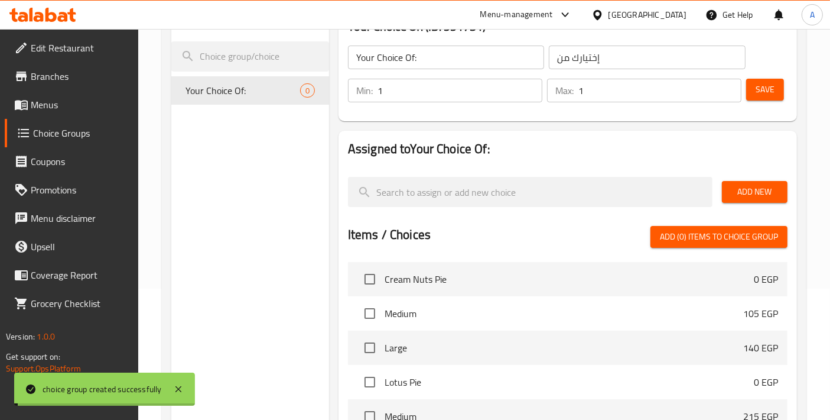
click at [752, 204] on div "Add New" at bounding box center [754, 192] width 75 height 40
click at [754, 191] on span "Add New" at bounding box center [755, 191] width 47 height 15
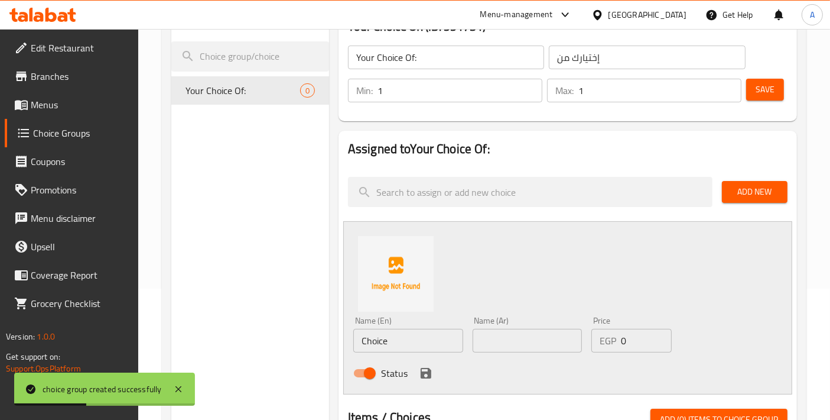
drag, startPoint x: 396, startPoint y: 349, endPoint x: 337, endPoint y: 342, distance: 58.9
click at [337, 342] on div "Assigned to Your Choice Of: Add New Name (En) Choice Name (En) Name (Ar) Name (…" at bounding box center [568, 416] width 468 height 580
paste input "alzon"
type input "Calzone"
click at [518, 346] on input "text" at bounding box center [528, 341] width 110 height 24
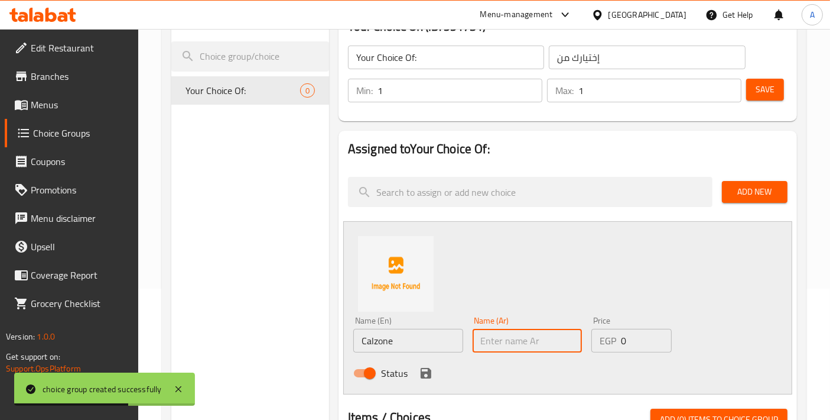
paste input "كالزوني"
type input "كالزوني"
click at [429, 371] on icon "save" at bounding box center [426, 373] width 11 height 11
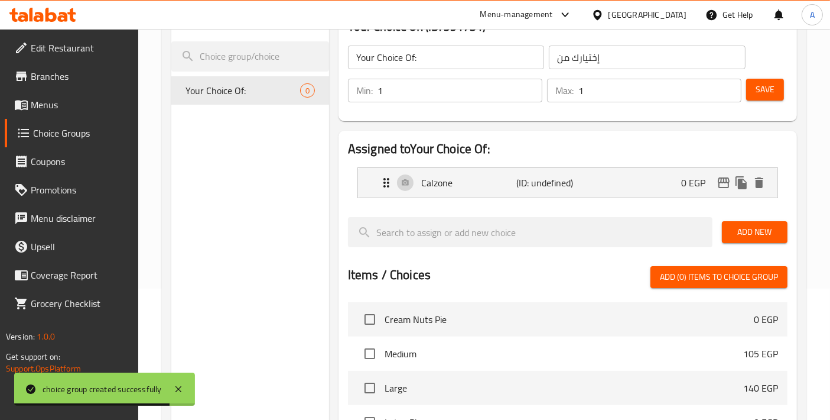
click at [757, 242] on div "Add New" at bounding box center [754, 232] width 75 height 40
click at [755, 231] on span "Add New" at bounding box center [755, 232] width 47 height 15
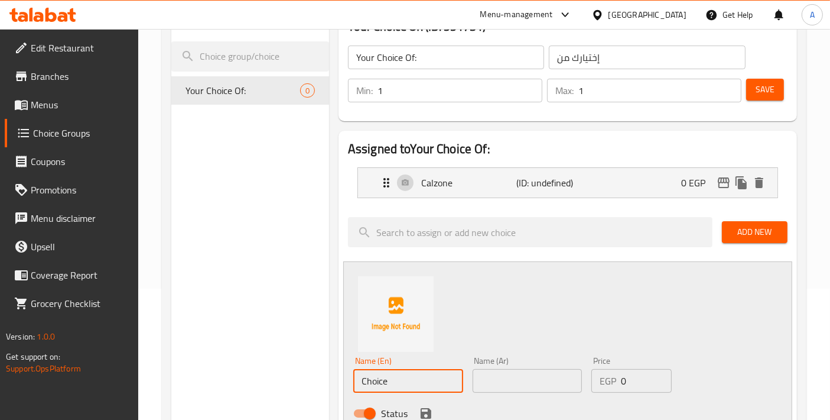
drag, startPoint x: 406, startPoint y: 373, endPoint x: 311, endPoint y: 382, distance: 95.6
click at [311, 382] on div "Choice Groups Your Choice Of: 0 Your Choice Of: (ID: 991731) Your Choice Of: ​ …" at bounding box center [486, 416] width 631 height 826
drag, startPoint x: 422, startPoint y: 382, endPoint x: 262, endPoint y: 378, distance: 159.6
click at [264, 384] on div "Choice Groups Your Choice Of: 0 Your Choice Of: (ID: 991731) Your Choice Of: ​ …" at bounding box center [486, 416] width 631 height 826
type input "Saroukh"
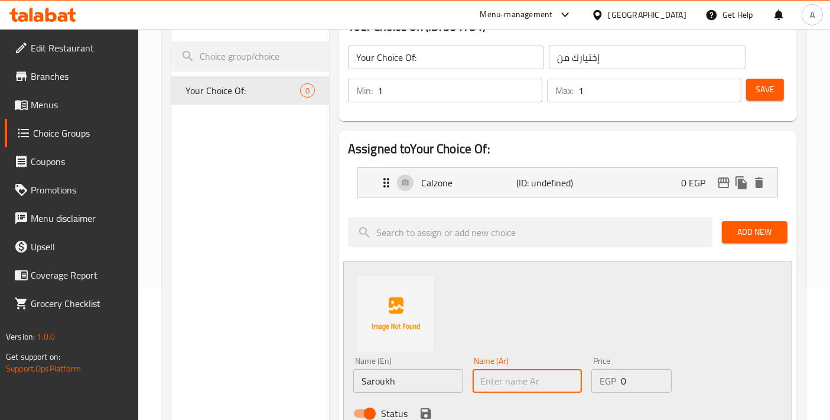
click at [532, 384] on input "text" at bounding box center [528, 381] width 110 height 24
paste input "صاروخ"
type input "صاروخ"
click at [426, 408] on icon "save" at bounding box center [426, 413] width 14 height 14
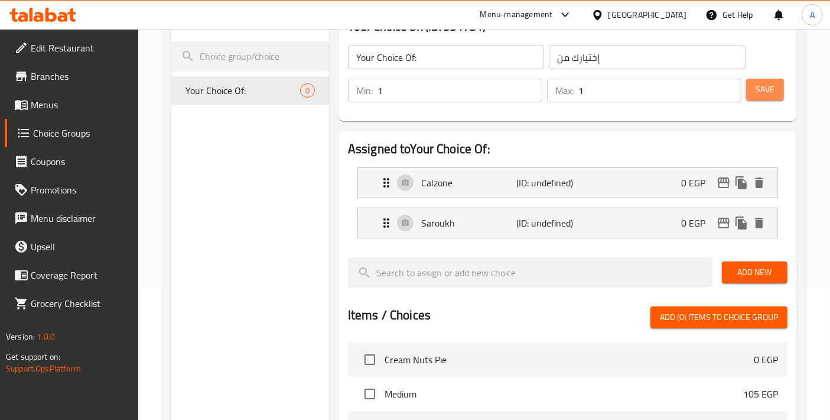
click at [748, 95] on button "Save" at bounding box center [765, 90] width 38 height 22
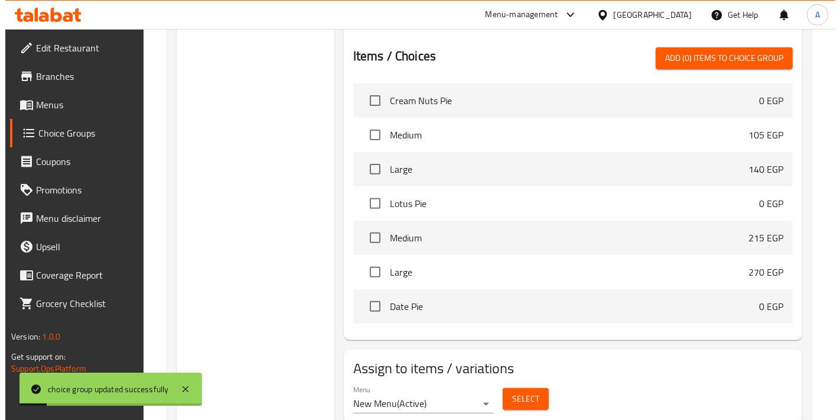
scroll to position [430, 0]
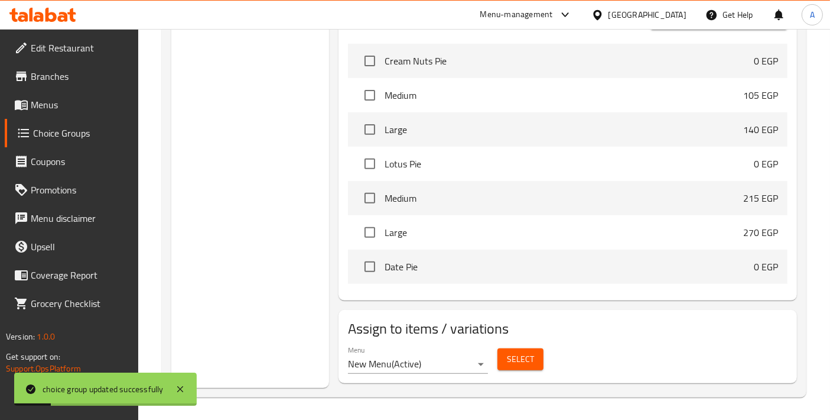
click at [524, 375] on div "Menu New Menu ( Active ) Select" at bounding box center [567, 359] width 449 height 38
click at [525, 367] on button "Select" at bounding box center [521, 359] width 46 height 22
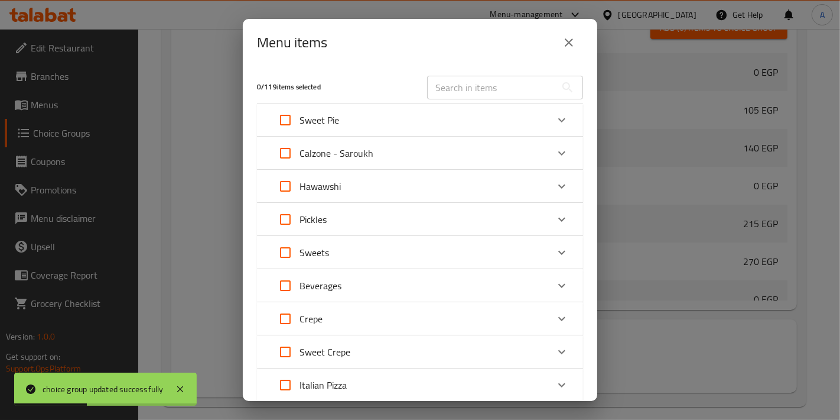
click at [291, 154] on input "Expand" at bounding box center [285, 153] width 28 height 28
checkbox input "true"
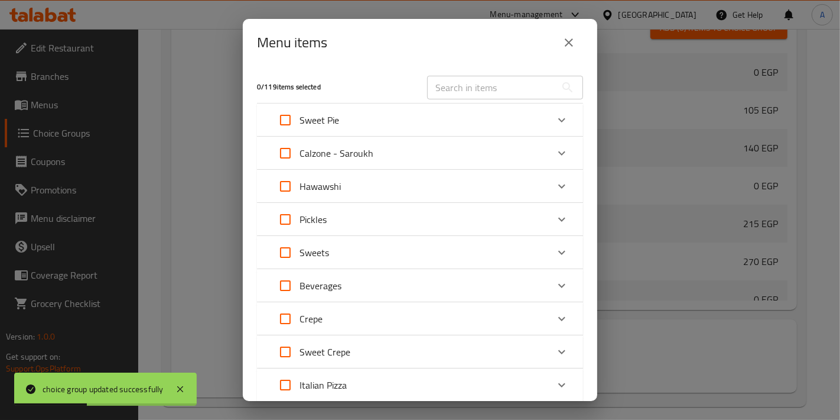
checkbox input "true"
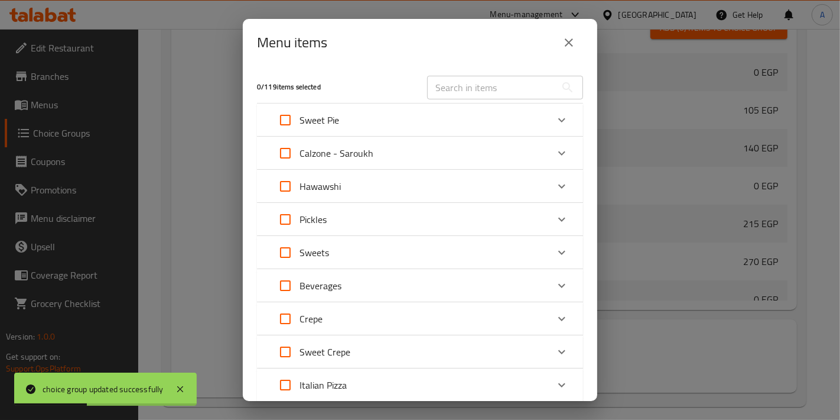
checkbox input "true"
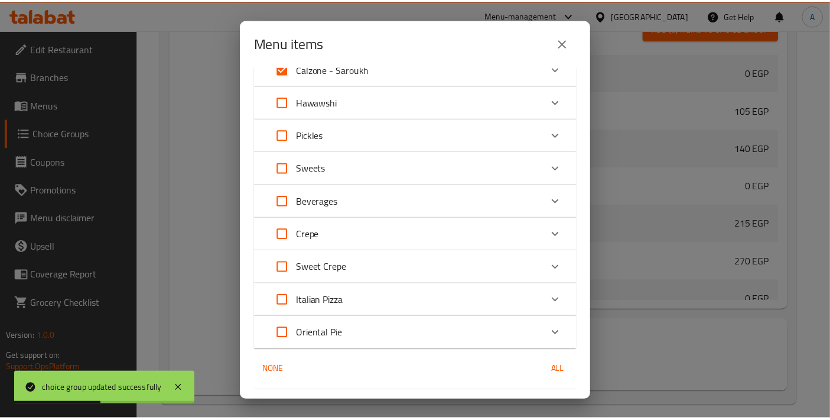
scroll to position [115, 0]
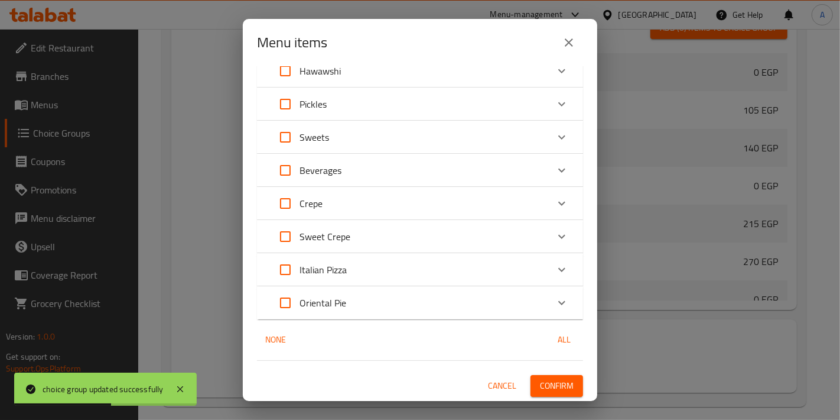
click at [551, 382] on span "Confirm" at bounding box center [557, 385] width 34 height 15
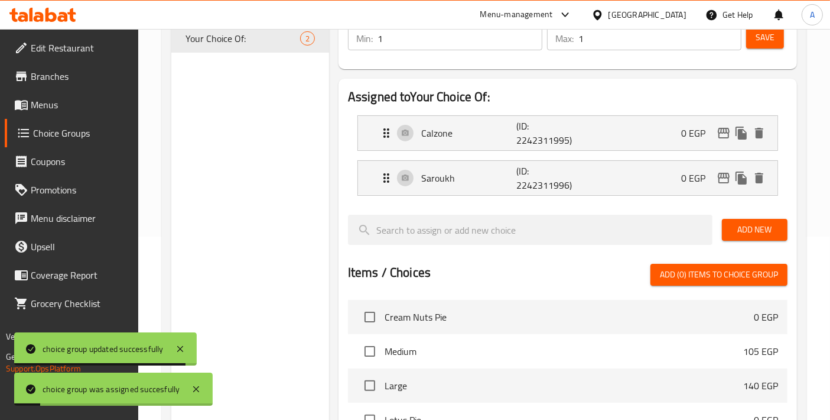
scroll to position [35, 0]
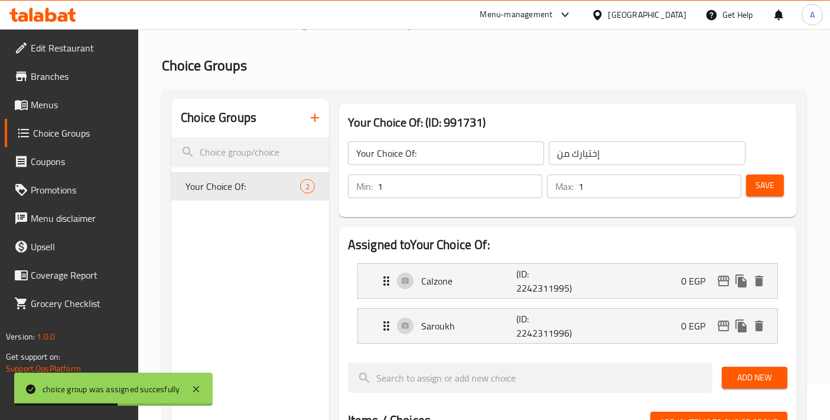
click at [64, 110] on span "Menus" at bounding box center [80, 105] width 99 height 14
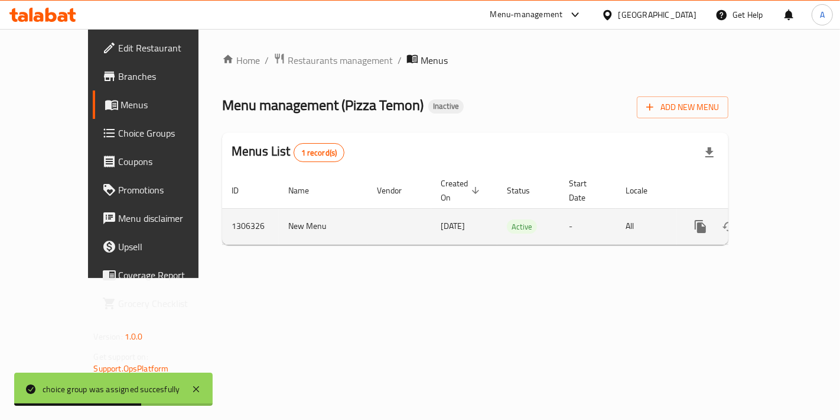
click at [787, 219] on icon "enhanced table" at bounding box center [786, 226] width 14 height 14
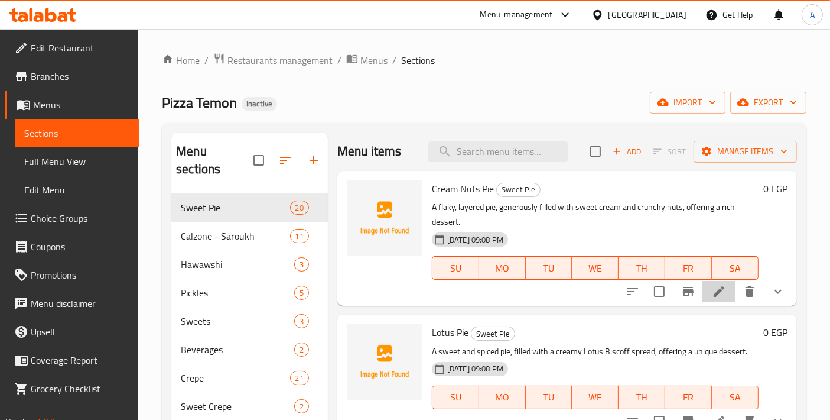
click at [719, 287] on li at bounding box center [719, 291] width 33 height 21
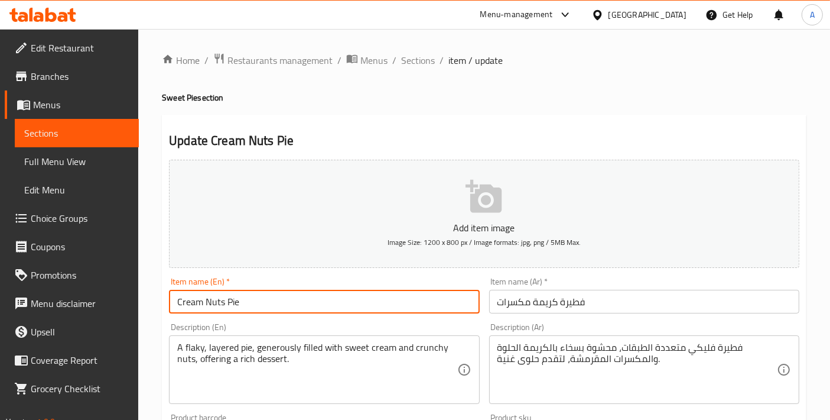
click at [273, 301] on input "Cream Nuts Pie" at bounding box center [324, 302] width 310 height 24
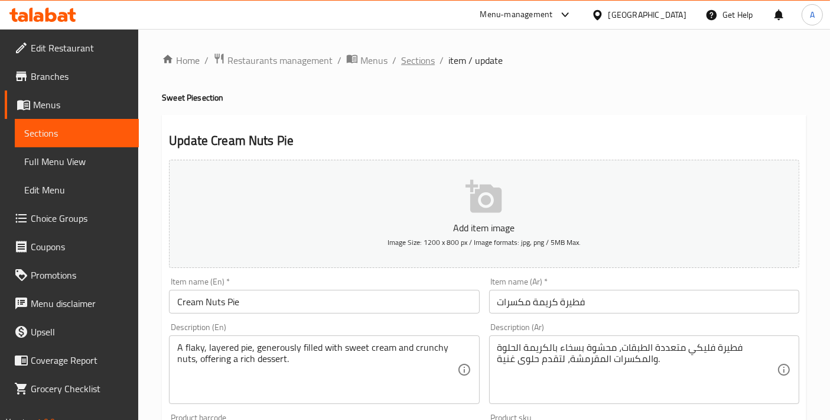
click at [415, 65] on span "Sections" at bounding box center [418, 60] width 34 height 14
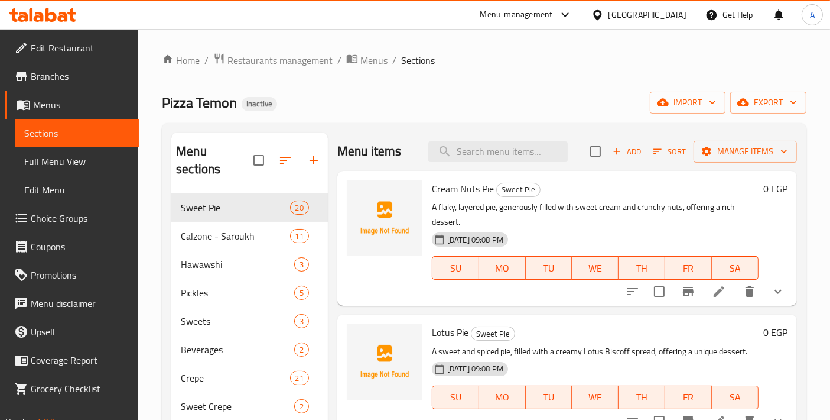
click at [93, 158] on span "Full Menu View" at bounding box center [76, 161] width 105 height 14
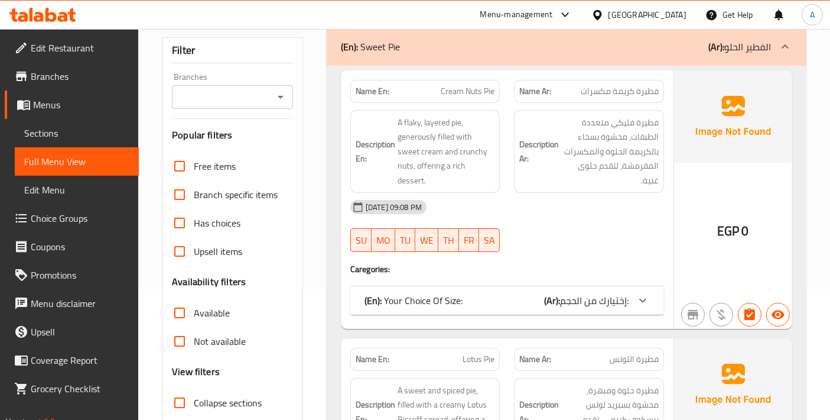
scroll to position [394, 0]
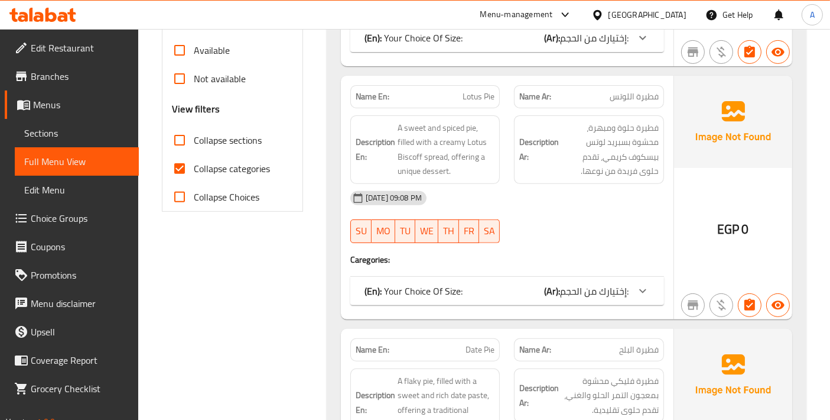
click at [174, 158] on input "Collapse categories" at bounding box center [179, 168] width 28 height 28
checkbox input "false"
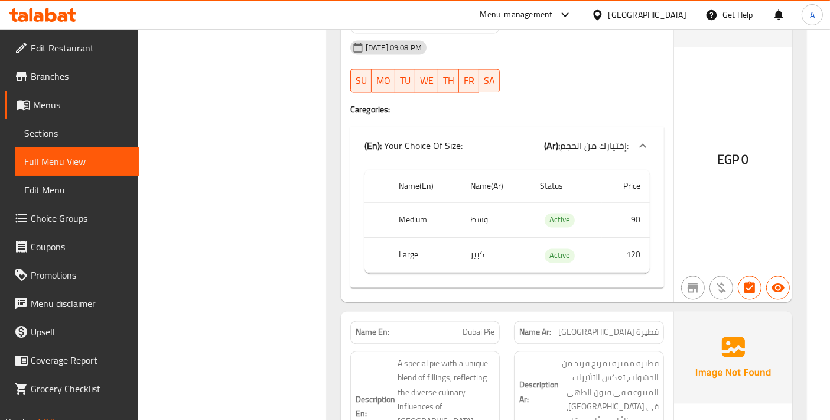
scroll to position [7092, 0]
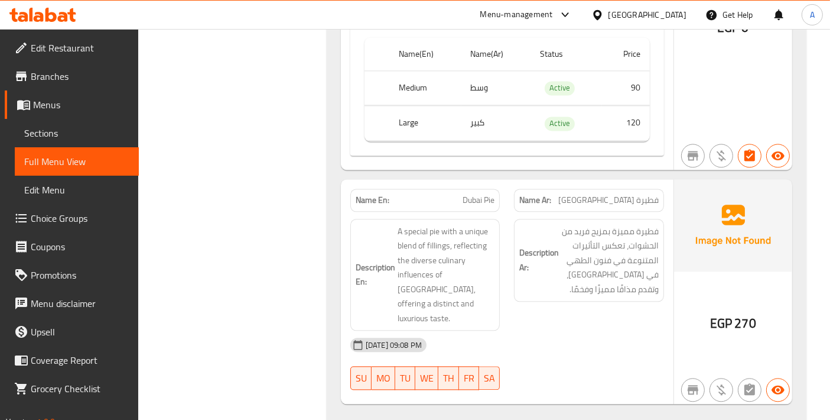
click at [552, 194] on p "Name Ar: فطيرة دبي" at bounding box center [588, 200] width 139 height 12
click at [476, 194] on span "Dubai Pie" at bounding box center [479, 200] width 32 height 12
copy span "Dubai Pie"
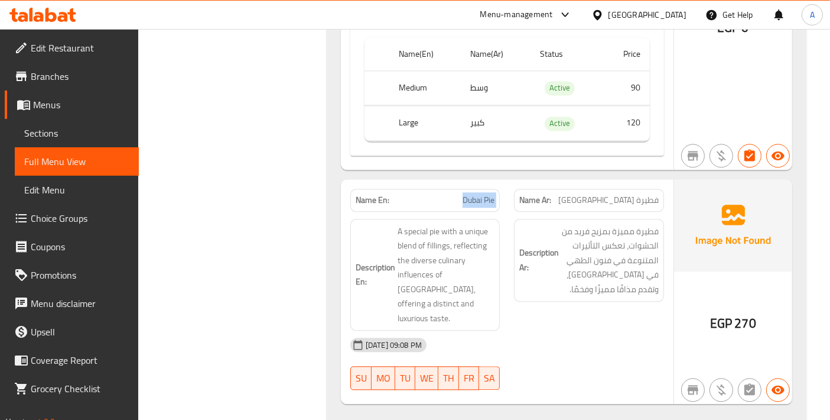
click at [69, 126] on span "Sections" at bounding box center [76, 133] width 105 height 14
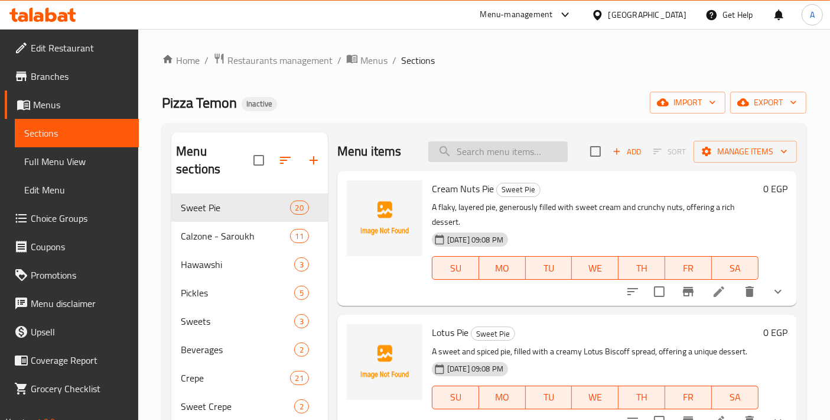
click at [507, 153] on input "search" at bounding box center [497, 151] width 139 height 21
paste input "Dubai Pie"
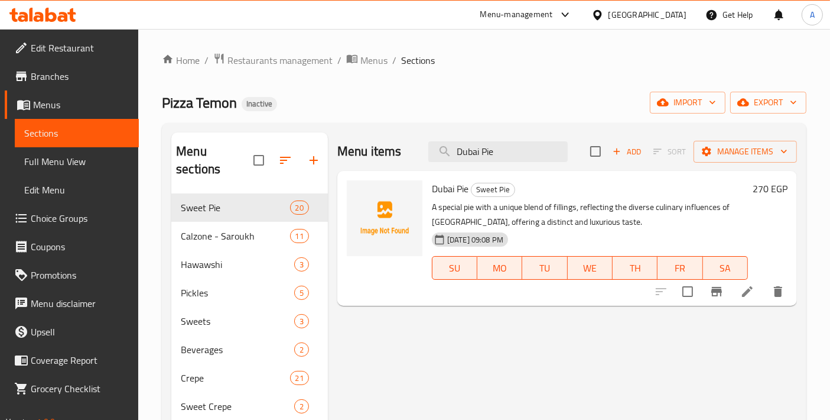
type input "Dubai Pie"
click at [736, 298] on li at bounding box center [747, 291] width 33 height 21
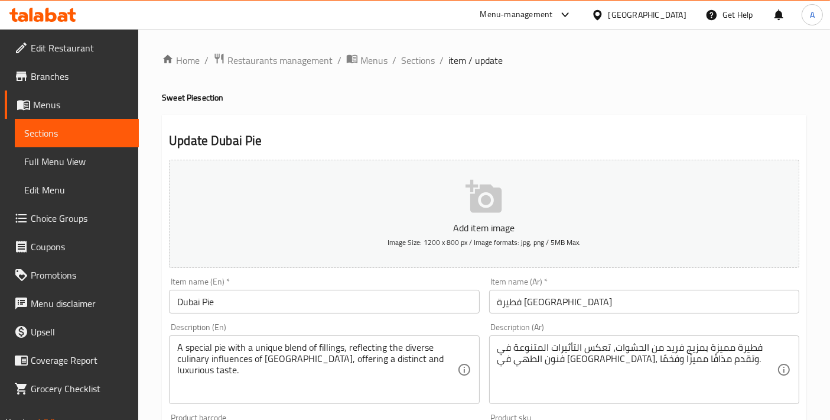
click at [341, 298] on input "Dubai Pie" at bounding box center [324, 302] width 310 height 24
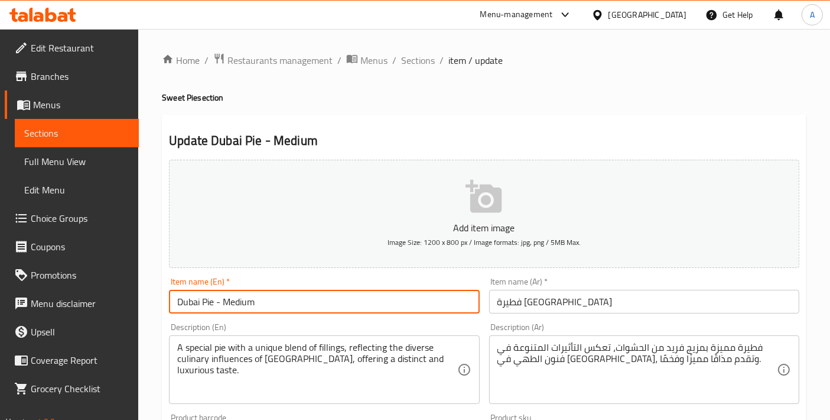
type input "Dubai Pie - Medium"
click at [633, 314] on div "Item name (Ar)   * فطيرة دبي Item name (Ar) *" at bounding box center [645, 295] width 320 height 46
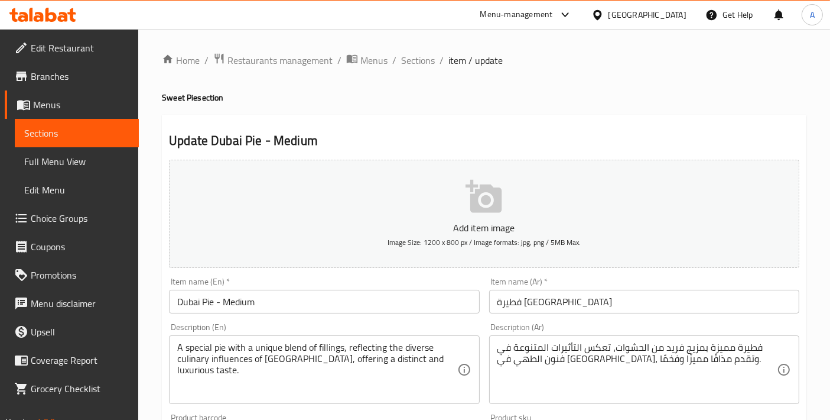
click at [641, 307] on input "فطيرة دبي" at bounding box center [644, 302] width 310 height 24
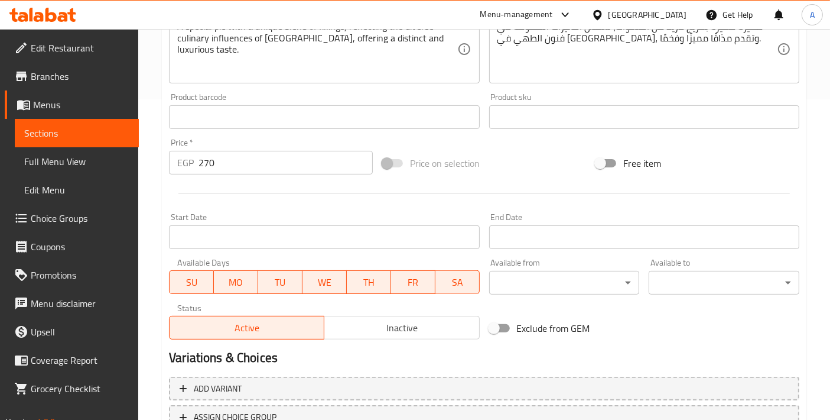
scroll to position [413, 0]
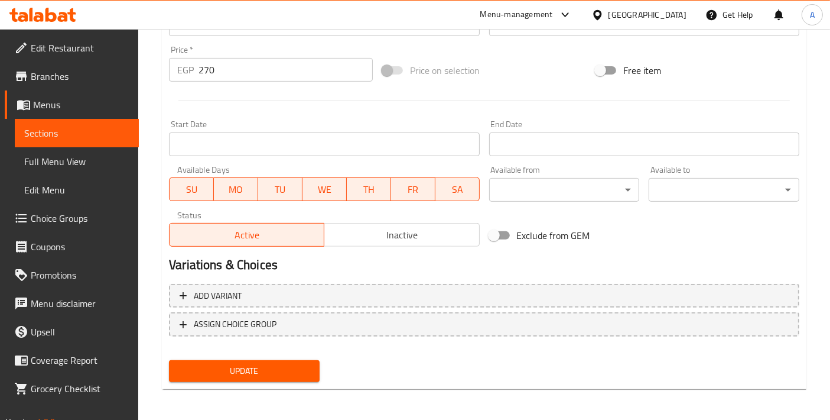
type input "فطيرة [GEOGRAPHIC_DATA] - وسط"
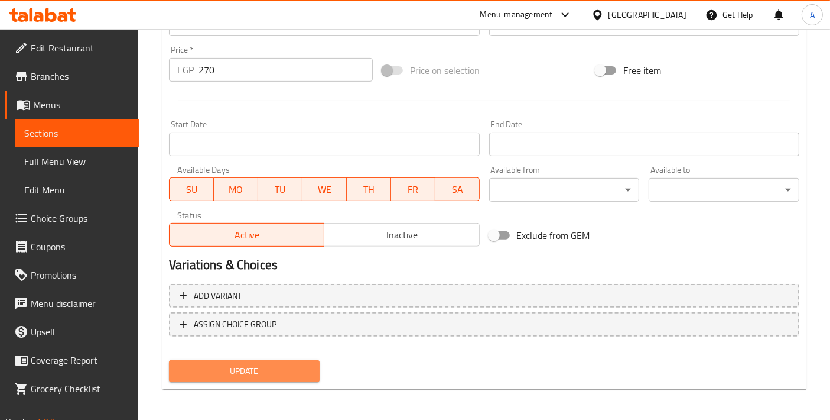
click at [252, 363] on span "Update" at bounding box center [244, 370] width 132 height 15
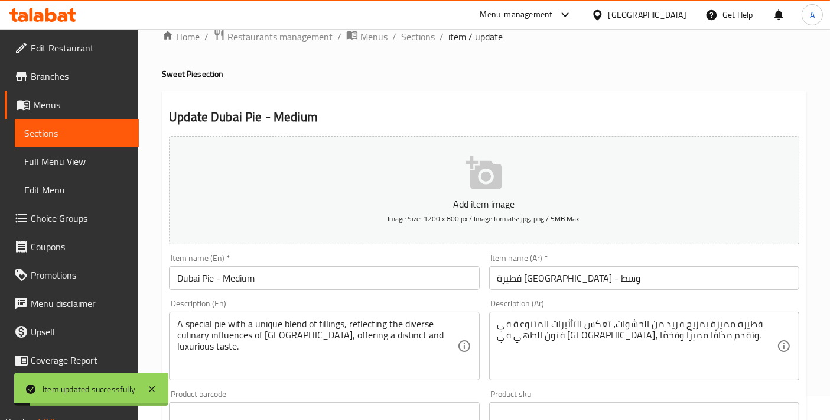
scroll to position [0, 0]
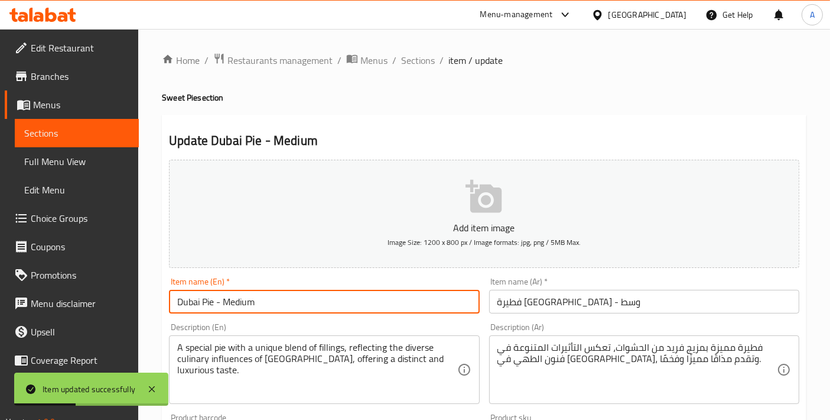
click at [214, 293] on input "Dubai Pie - Medium" at bounding box center [324, 302] width 310 height 24
click at [85, 164] on span "Full Menu View" at bounding box center [76, 161] width 105 height 14
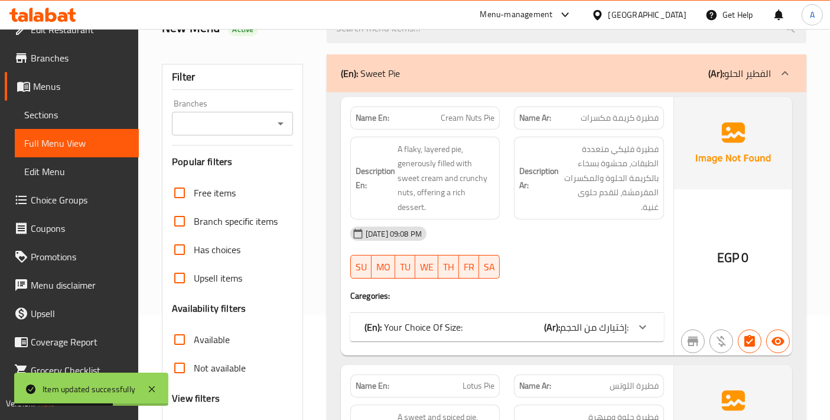
scroll to position [262, 0]
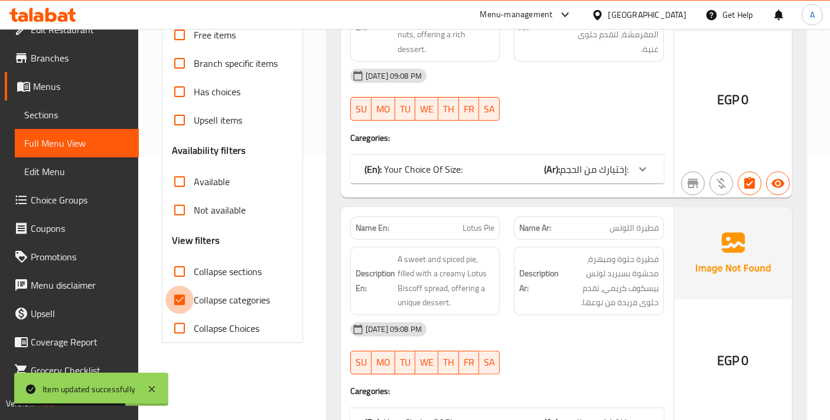
click at [188, 303] on input "Collapse categories" at bounding box center [179, 299] width 28 height 28
checkbox input "false"
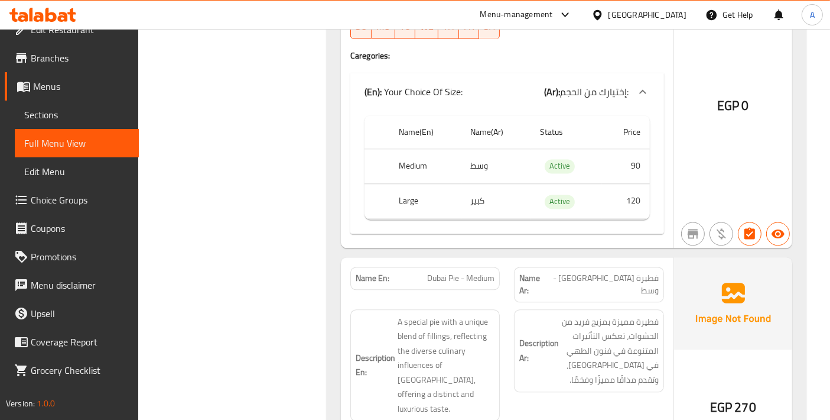
scroll to position [7276, 0]
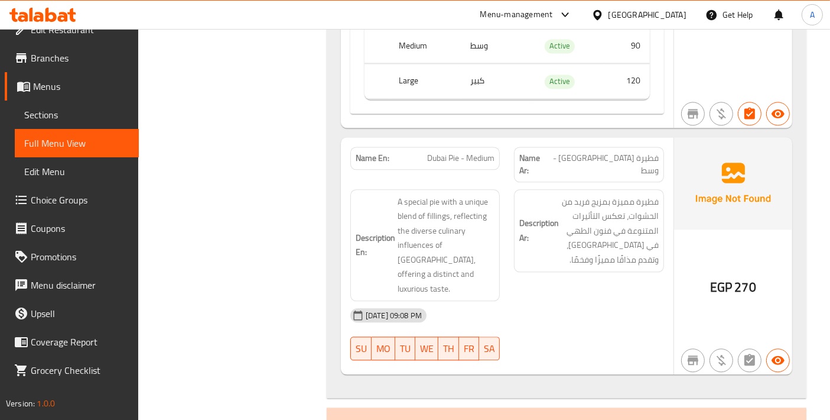
scroll to position [7145, 0]
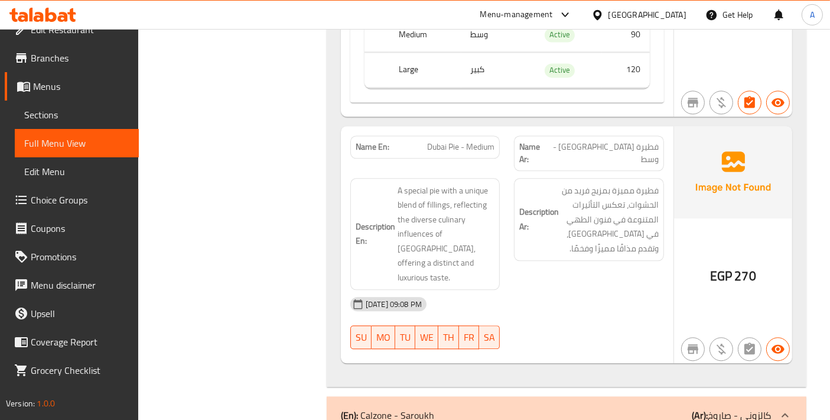
click at [85, 118] on span "Sections" at bounding box center [76, 115] width 105 height 14
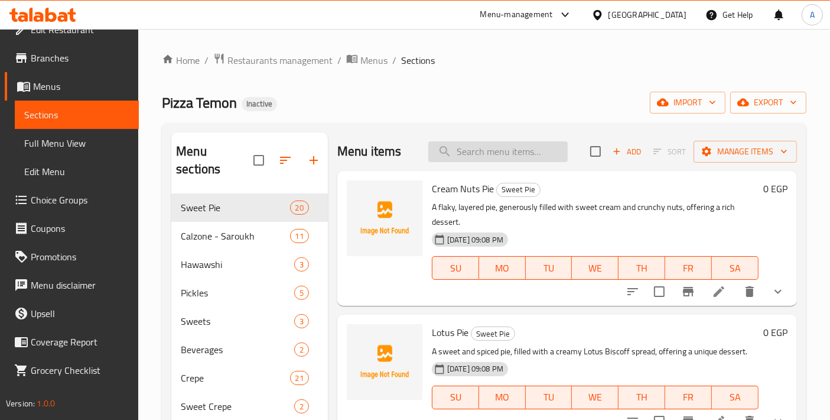
click at [489, 143] on input "search" at bounding box center [497, 151] width 139 height 21
paste input "Dubai Pie - Medium"
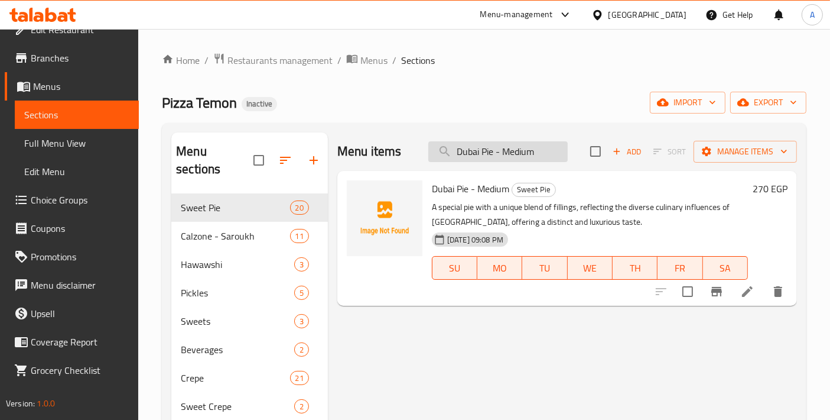
click at [501, 155] on input "Dubai Pie - Medium" at bounding box center [497, 151] width 139 height 21
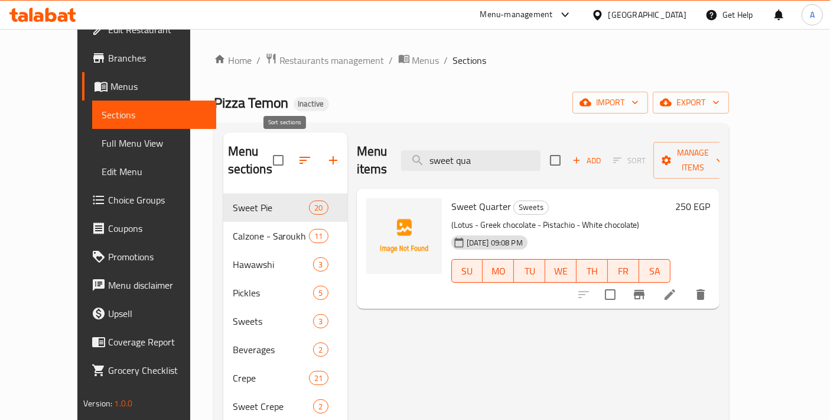
type input "sweet qua"
click at [298, 153] on icon "button" at bounding box center [305, 160] width 14 height 14
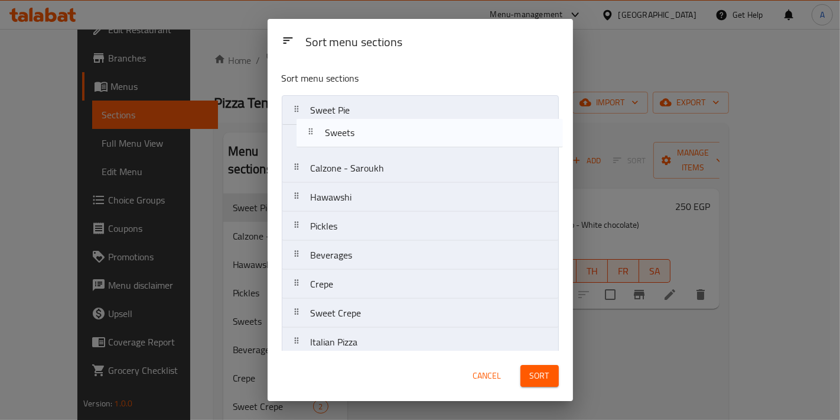
drag, startPoint x: 344, startPoint y: 230, endPoint x: 360, endPoint y: 135, distance: 96.6
click at [360, 135] on nav "Sweet Pie Calzone - Saroukh Hawawshi Pickles Sweets Beverages Crepe Sweet Crepe…" at bounding box center [420, 240] width 277 height 291
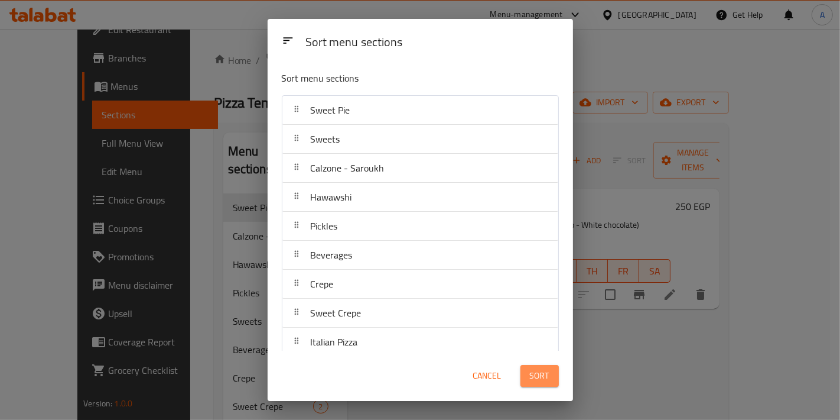
click at [530, 372] on span "Sort" at bounding box center [540, 375] width 20 height 15
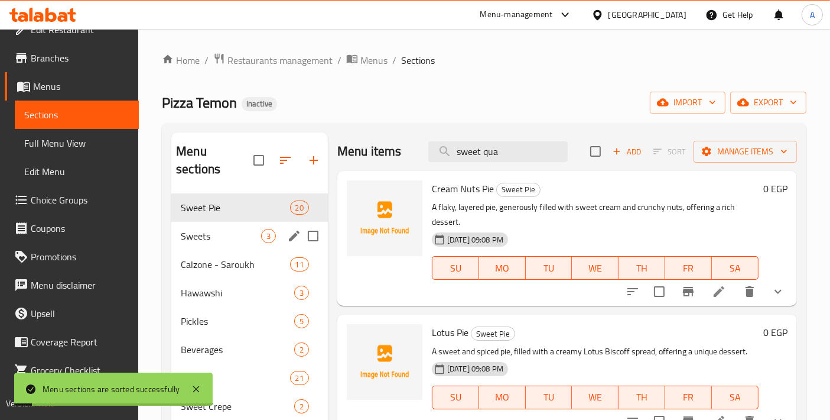
click at [214, 229] on span "Sweets" at bounding box center [221, 236] width 80 height 14
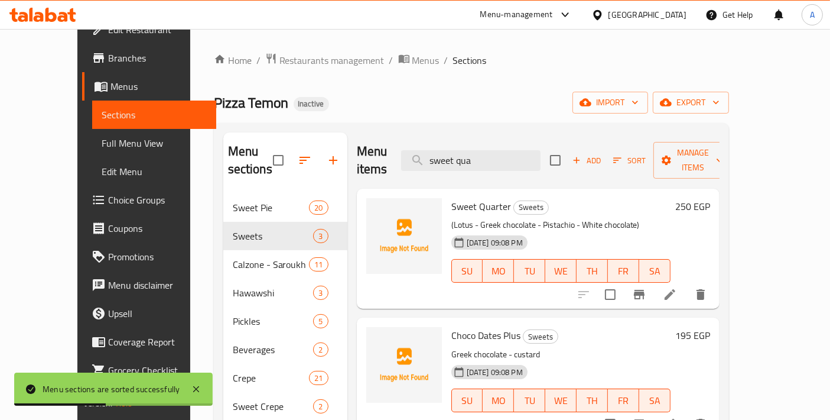
click at [102, 142] on span "Full Menu View" at bounding box center [154, 143] width 105 height 14
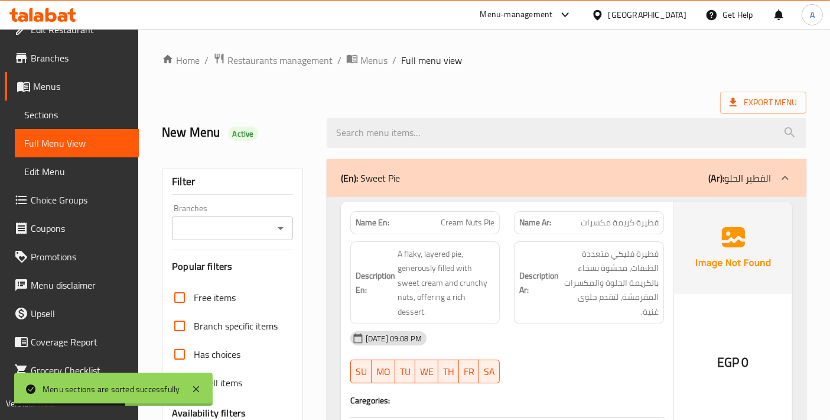
scroll to position [394, 0]
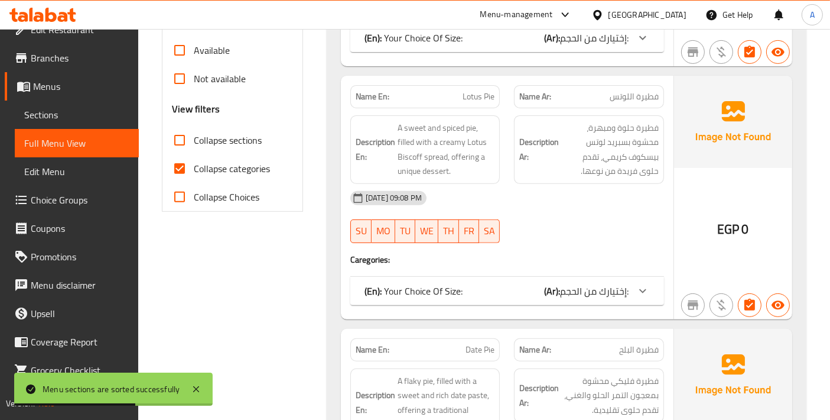
click at [176, 163] on input "Collapse categories" at bounding box center [179, 168] width 28 height 28
checkbox input "false"
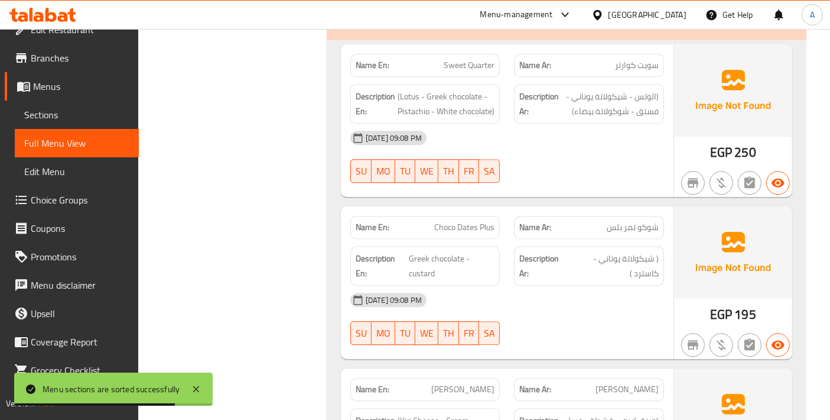
scroll to position [7407, 0]
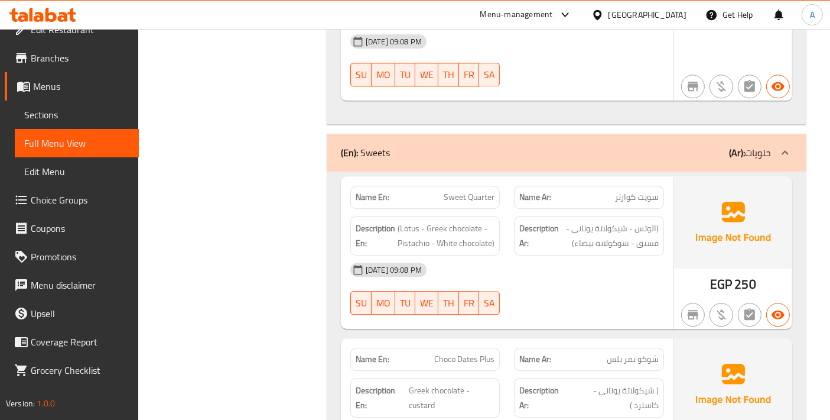
copy span "Sweet Quarter"
click at [67, 115] on span "Sections" at bounding box center [76, 115] width 105 height 14
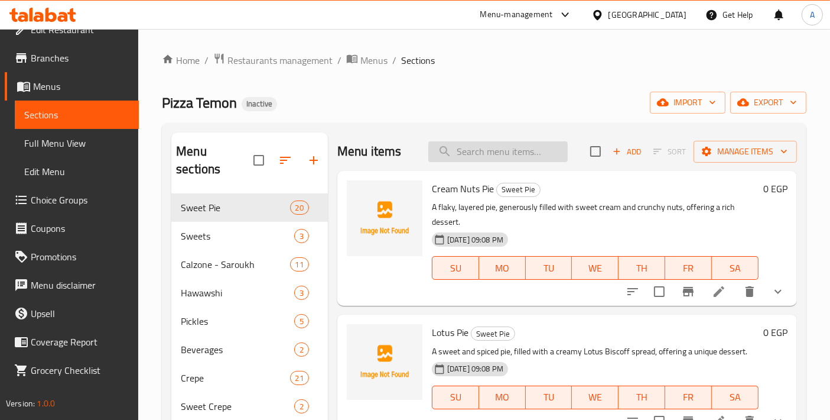
click at [497, 156] on input "search" at bounding box center [497, 151] width 139 height 21
paste input "Sweet Quarter"
type input "Sweet Quarter"
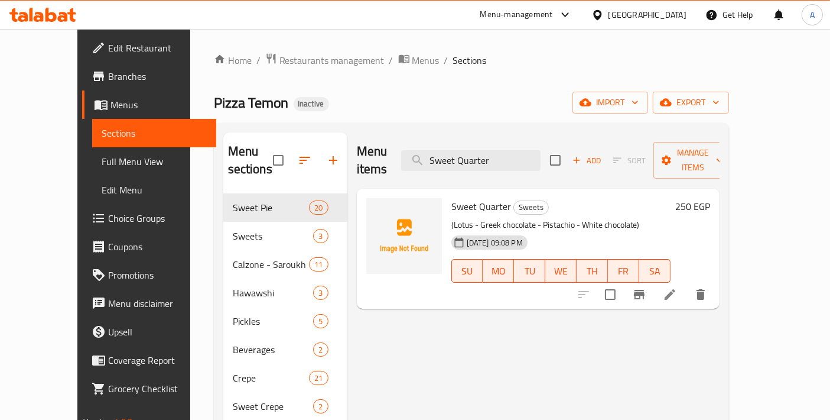
scroll to position [18, 0]
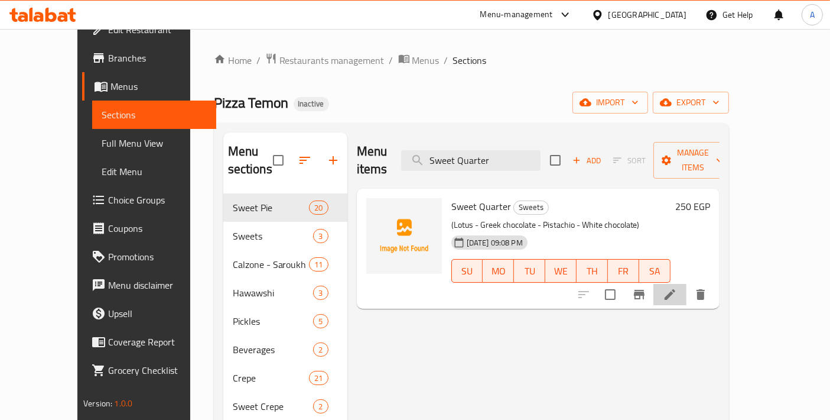
click at [687, 284] on li at bounding box center [670, 294] width 33 height 21
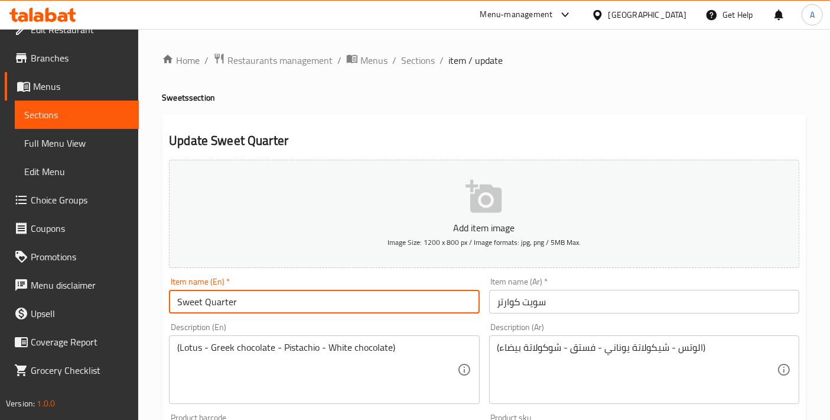
click at [256, 298] on input "Sweet Quarter" at bounding box center [324, 302] width 310 height 24
type input "Sweet Quarter - Medium"
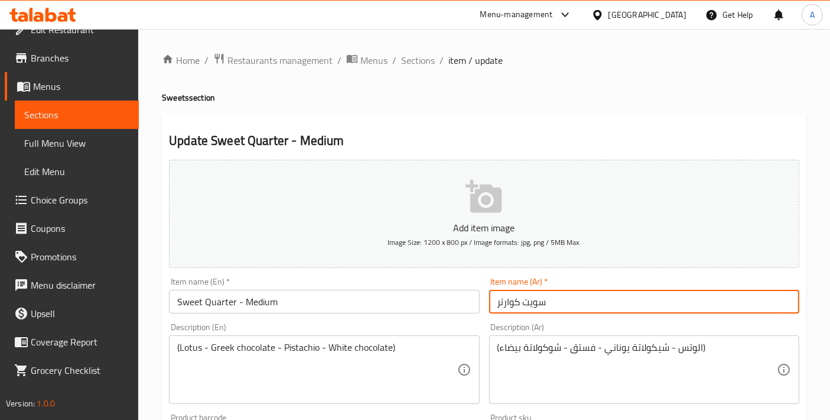
click at [608, 301] on input "سويت كوارتر" at bounding box center [644, 302] width 310 height 24
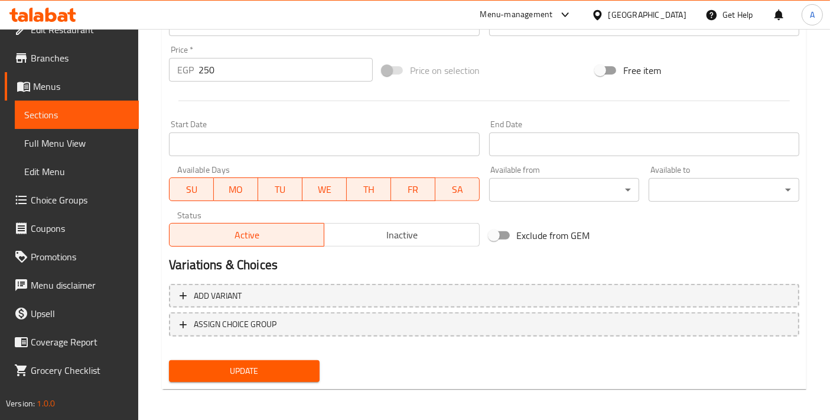
type input "سويت كوارتر - وسط"
click at [288, 363] on span "Update" at bounding box center [244, 370] width 132 height 15
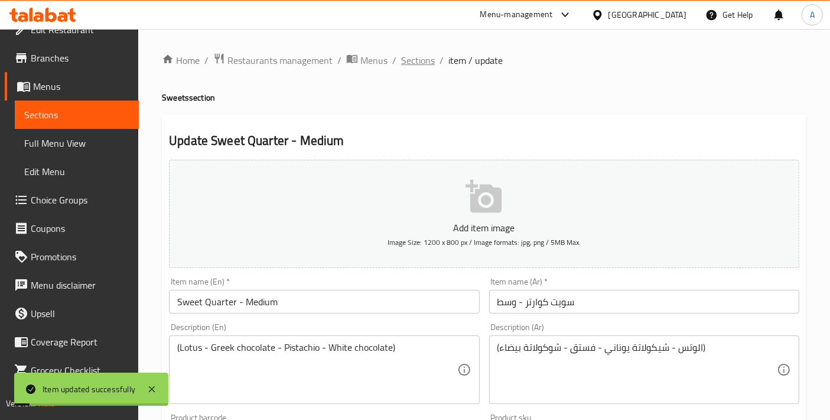
click at [419, 57] on span "Sections" at bounding box center [418, 60] width 34 height 14
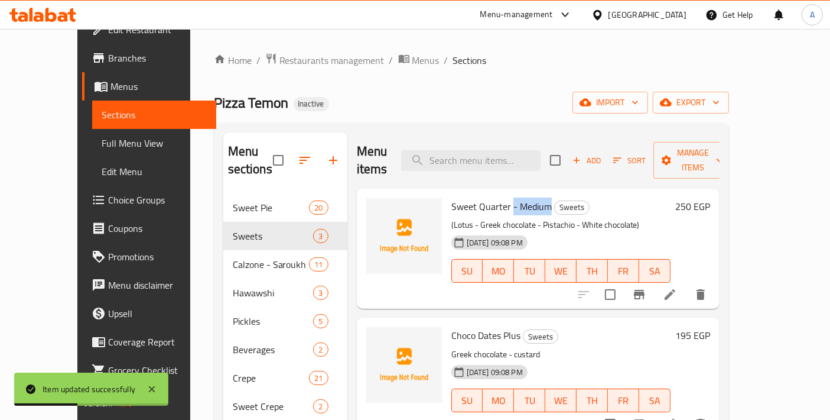
drag, startPoint x: 492, startPoint y: 186, endPoint x: 528, endPoint y: 186, distance: 36.1
click at [528, 197] on span "Sweet Quarter - Medium" at bounding box center [502, 206] width 100 height 18
copy span "- Medium"
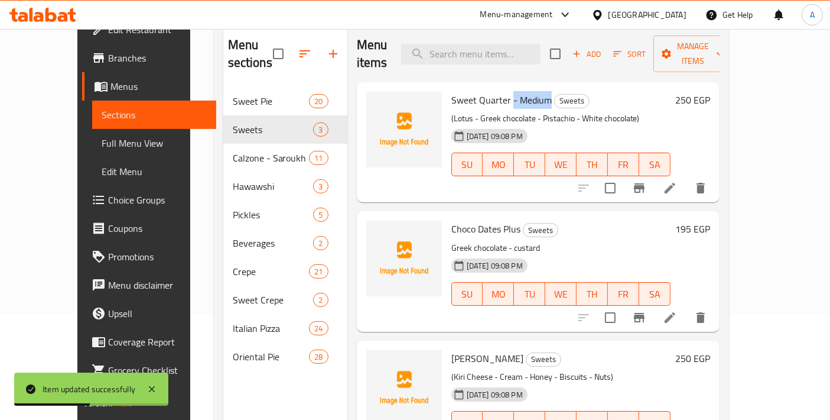
scroll to position [131, 0]
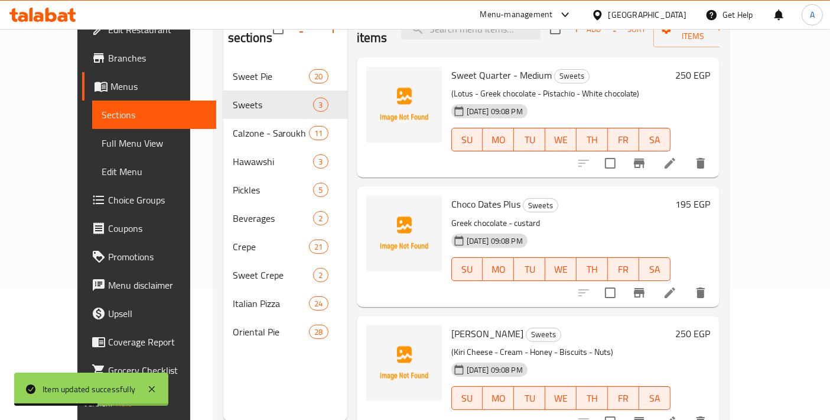
click at [715, 287] on div at bounding box center [642, 292] width 145 height 28
click at [687, 284] on li at bounding box center [670, 292] width 33 height 21
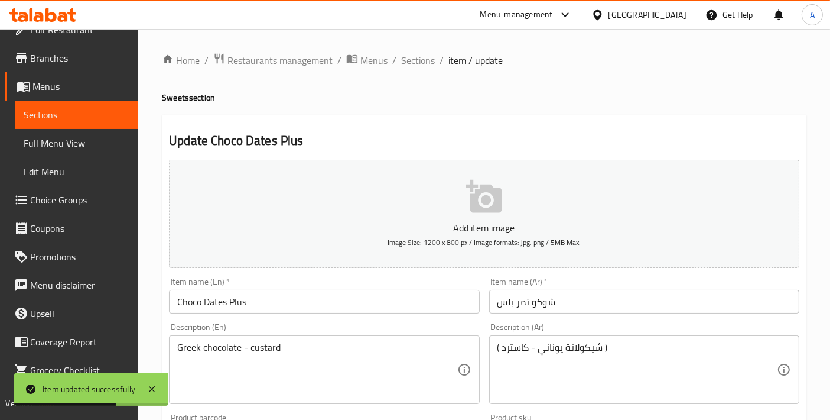
click at [345, 291] on input "Choco Dates Plus" at bounding box center [324, 302] width 310 height 24
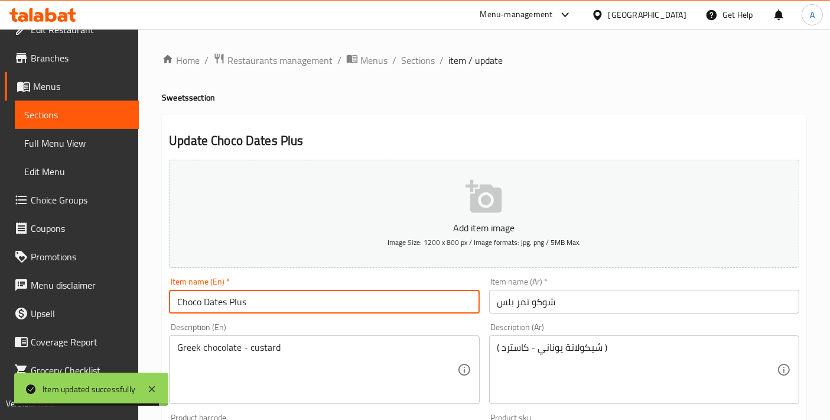
paste input "- Medium"
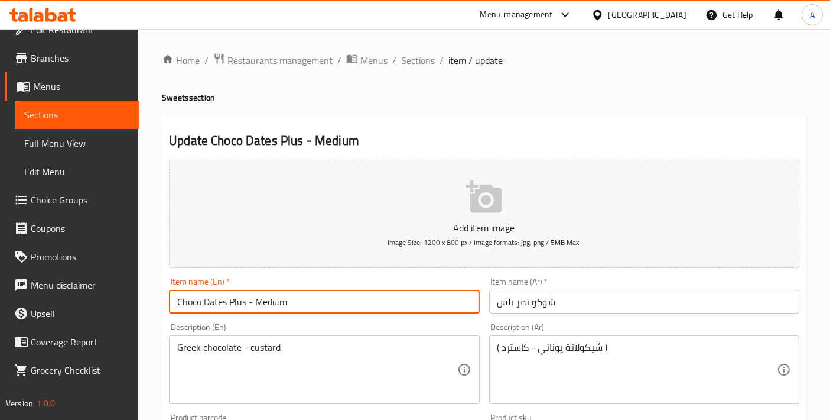
type input "Choco Dates Plus - Medium"
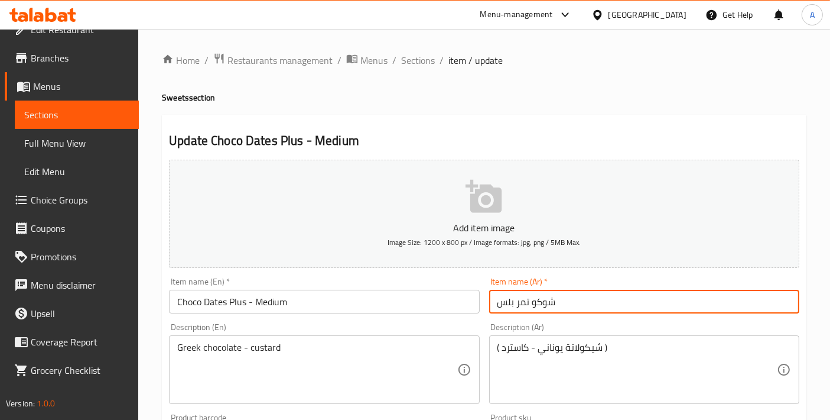
click at [612, 300] on input "شوكو تمر بلس" at bounding box center [644, 302] width 310 height 24
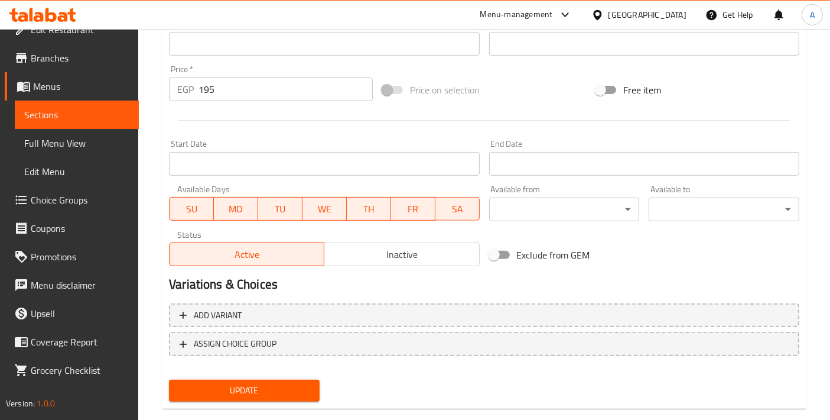
type input "شوكو تمر بلس - وسط"
click at [250, 394] on span "Update" at bounding box center [244, 390] width 132 height 15
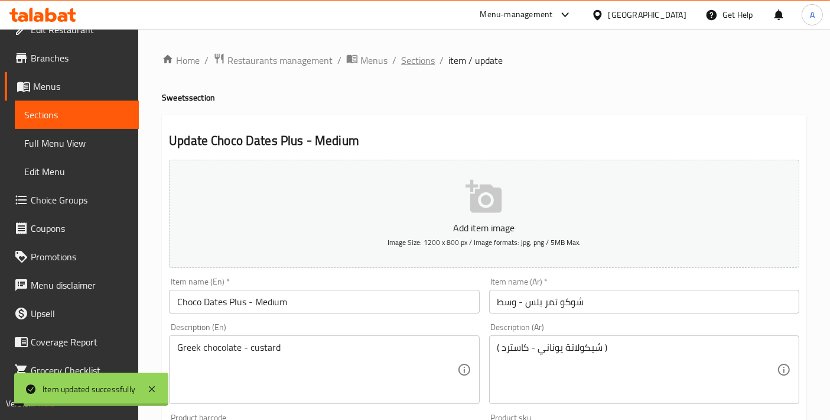
click at [426, 65] on span "Sections" at bounding box center [418, 60] width 34 height 14
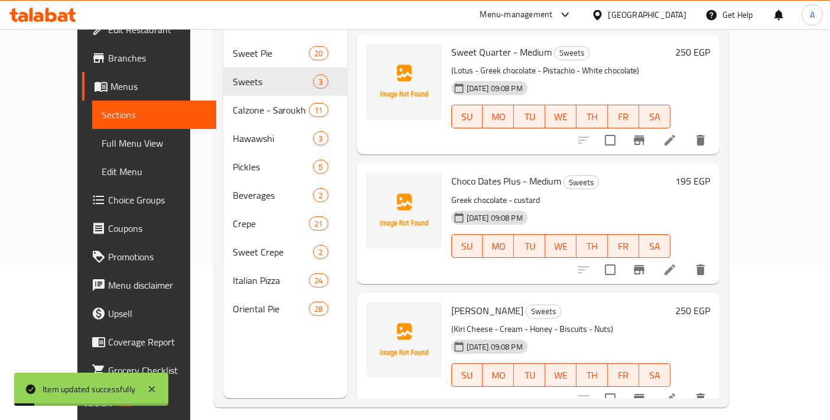
scroll to position [165, 0]
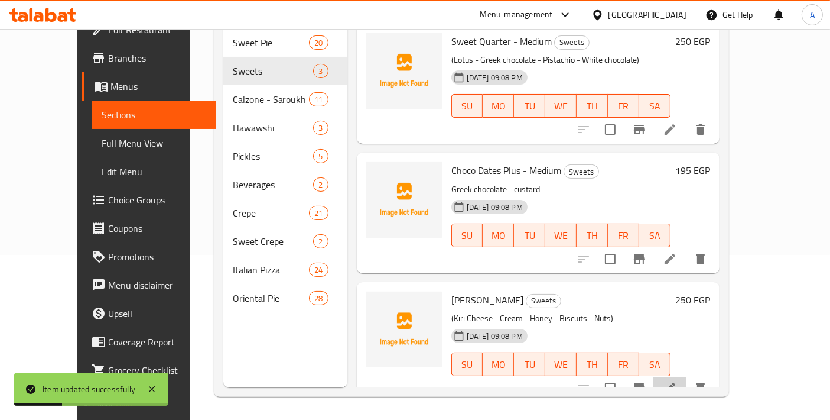
click at [687, 377] on li at bounding box center [670, 387] width 33 height 21
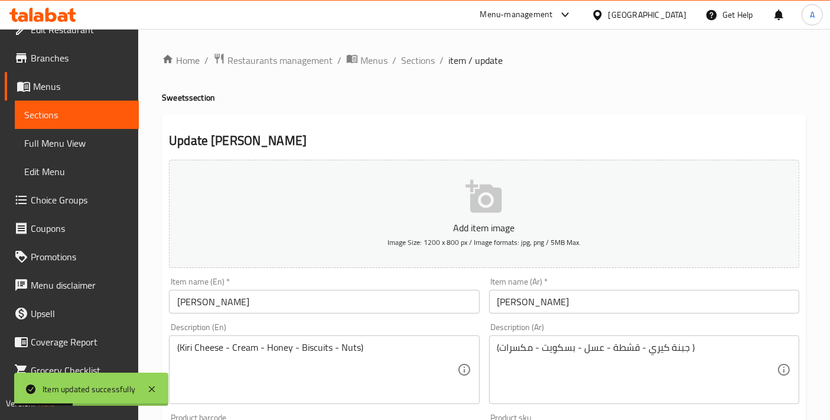
click at [306, 286] on div "Item name (En)   * Kerry Delight Item name (En) *" at bounding box center [324, 295] width 310 height 36
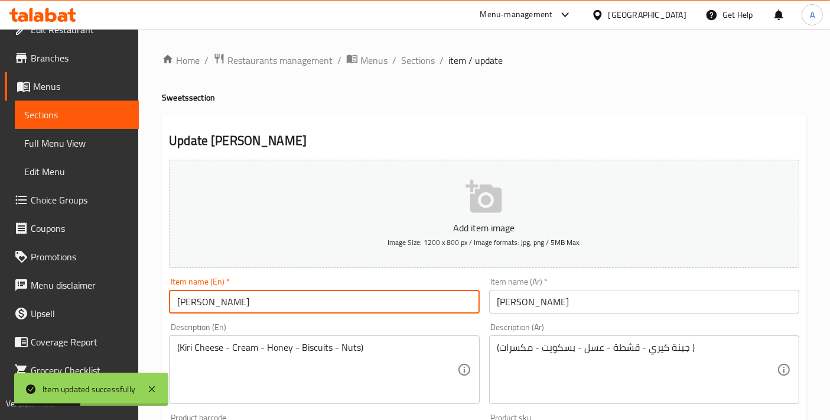
click at [305, 293] on input "Kerry Delight" at bounding box center [324, 302] width 310 height 24
paste input "- Medium"
click at [235, 304] on input "Kerry Delight - - Medium" at bounding box center [324, 302] width 310 height 24
type input "[PERSON_NAME] - Medium"
click at [582, 300] on input "كيري ديلايت" at bounding box center [644, 302] width 310 height 24
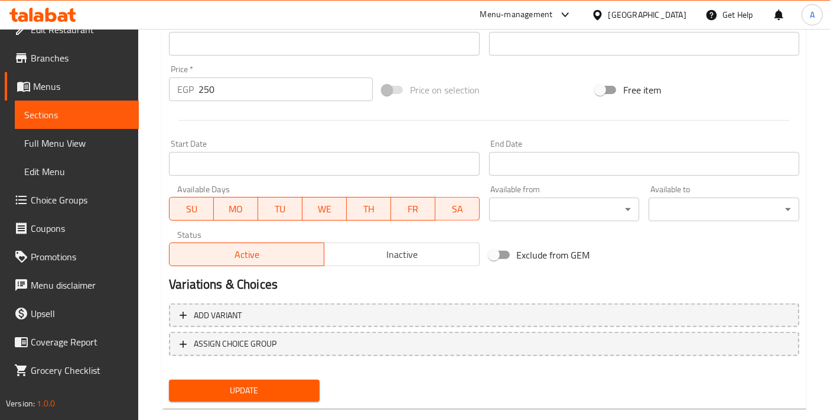
type input "[PERSON_NAME] - وسط"
click at [232, 383] on span "Update" at bounding box center [244, 390] width 132 height 15
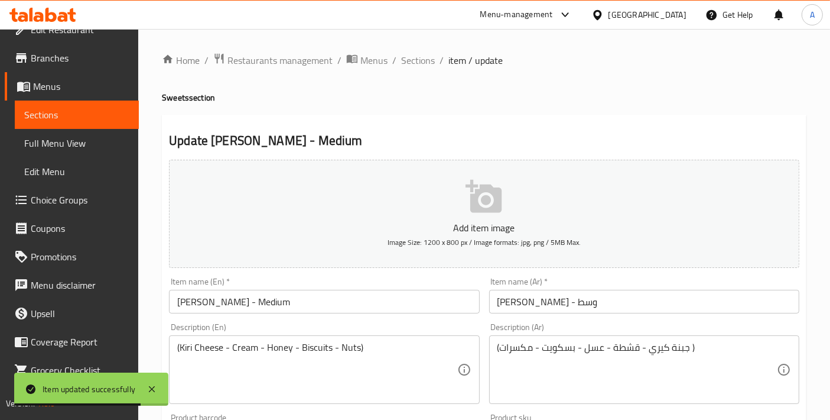
click at [677, 141] on h2 "Update Kerry Delight - Medium" at bounding box center [484, 141] width 631 height 18
click at [410, 59] on span "Sections" at bounding box center [418, 60] width 34 height 14
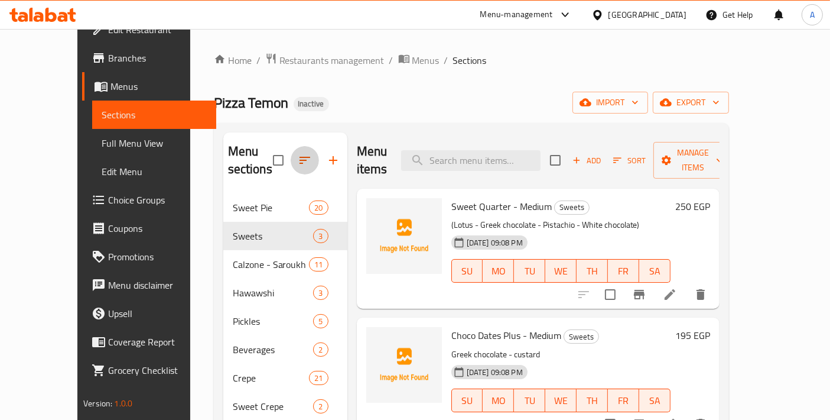
click at [300, 157] on icon "button" at bounding box center [305, 160] width 11 height 7
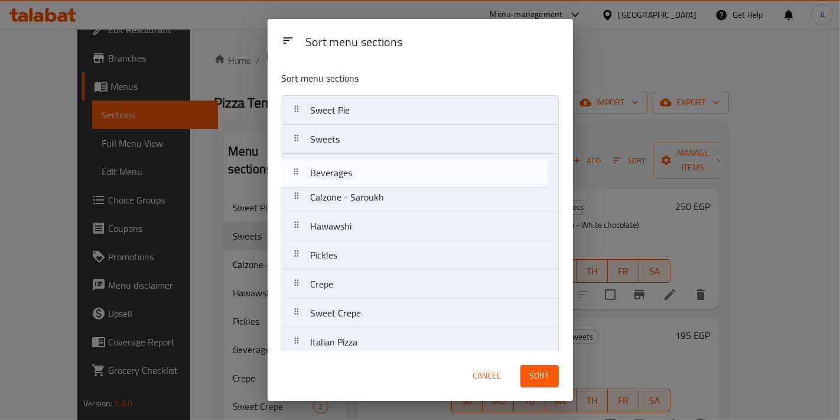
drag, startPoint x: 390, startPoint y: 261, endPoint x: 389, endPoint y: 176, distance: 85.1
click at [389, 176] on nav "Sweet Pie Sweets Calzone - Saroukh Hawawshi Pickles Beverages Crepe Sweet Crepe…" at bounding box center [420, 240] width 277 height 291
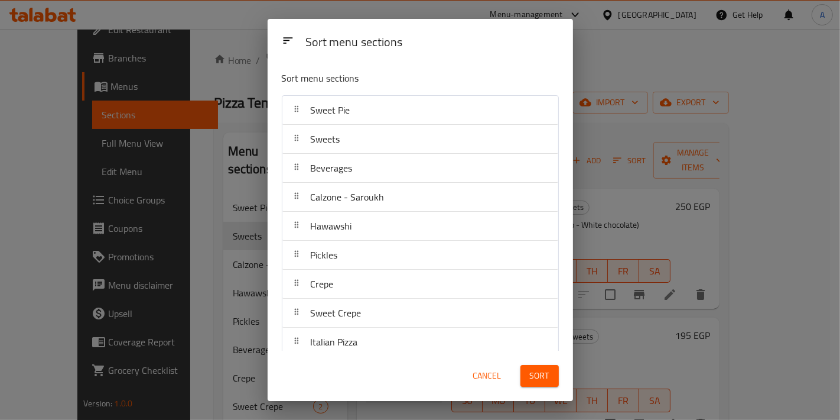
click at [540, 378] on span "Sort" at bounding box center [540, 375] width 20 height 15
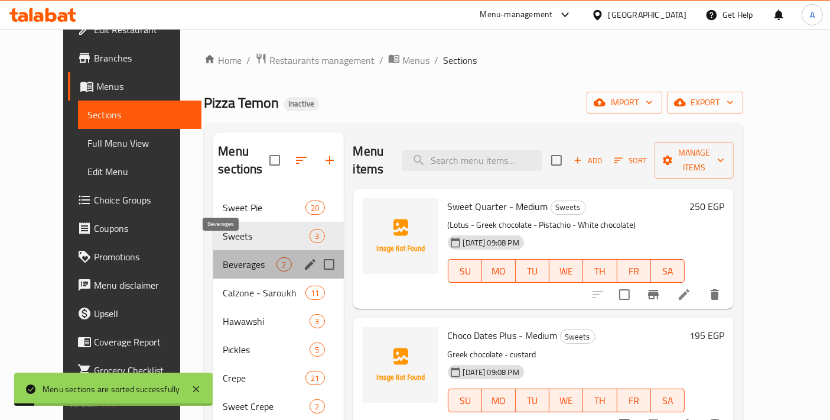
click at [223, 257] on span "Beverages" at bounding box center [250, 264] width 54 height 14
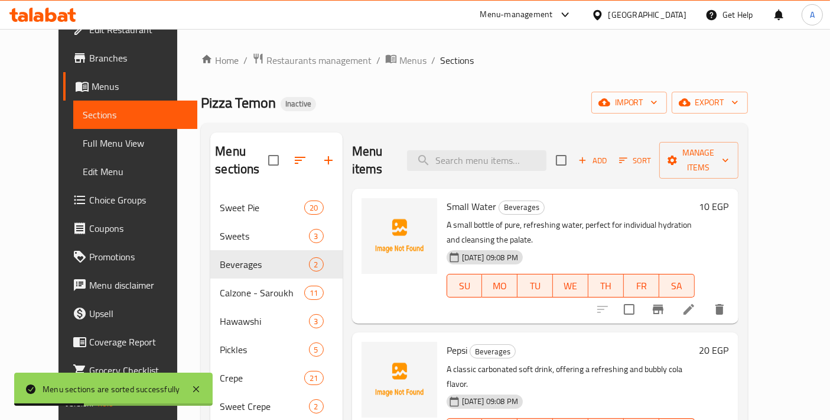
scroll to position [131, 0]
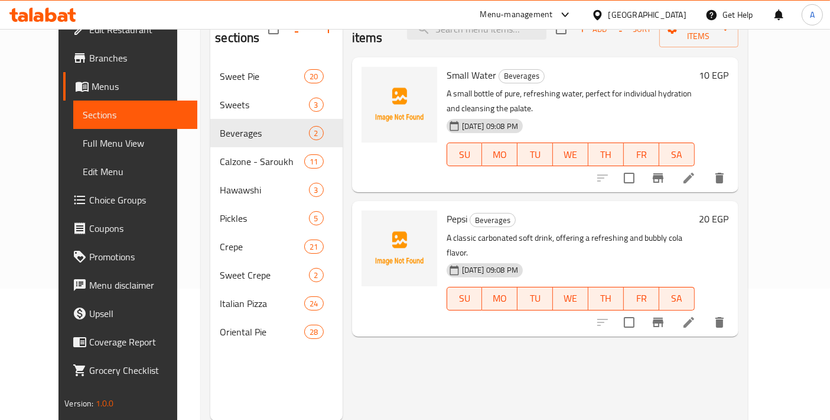
click at [573, 385] on div "Menu items Add Sort Manage items Small Water Beverages A small bottle of pure, …" at bounding box center [541, 211] width 396 height 420
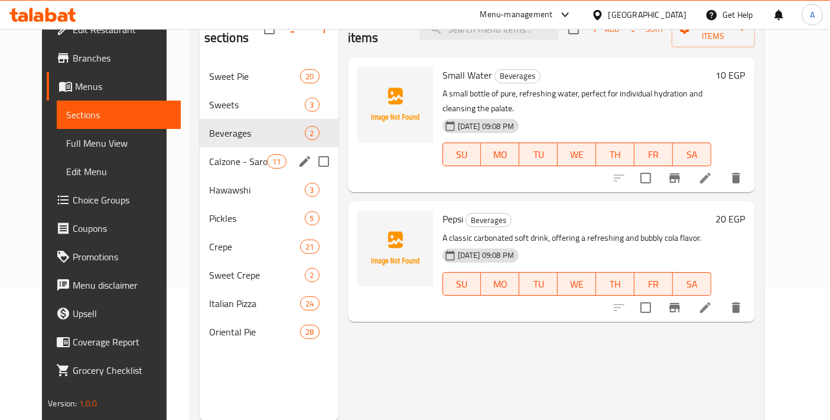
click at [228, 154] on span "Calzone - Saroukh" at bounding box center [238, 161] width 59 height 14
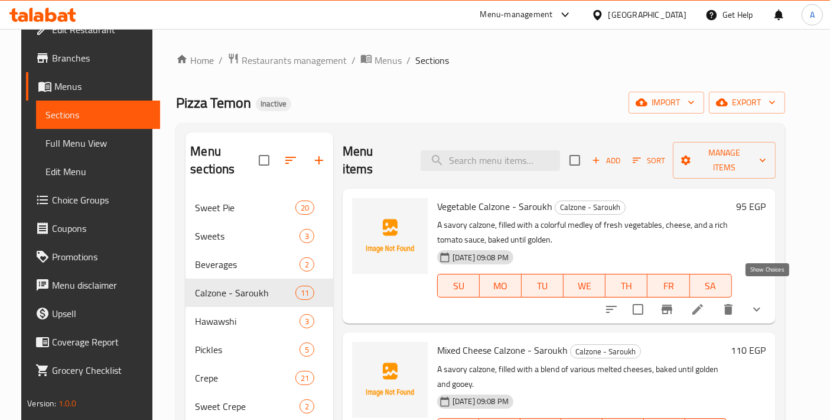
click at [764, 302] on icon "show more" at bounding box center [757, 309] width 14 height 14
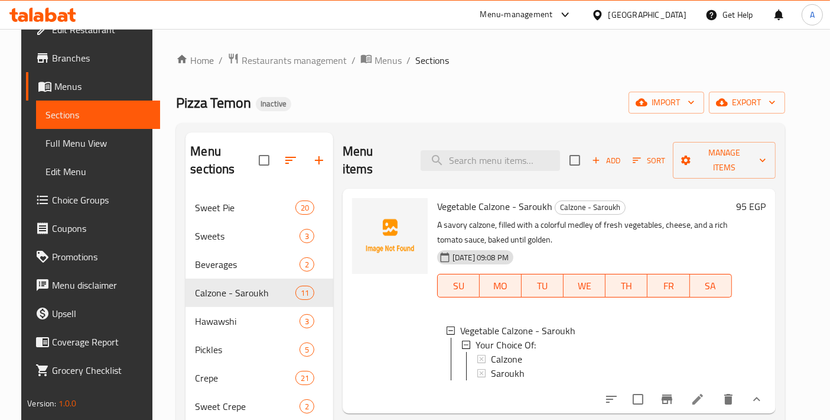
click at [701, 395] on li at bounding box center [697, 398] width 33 height 21
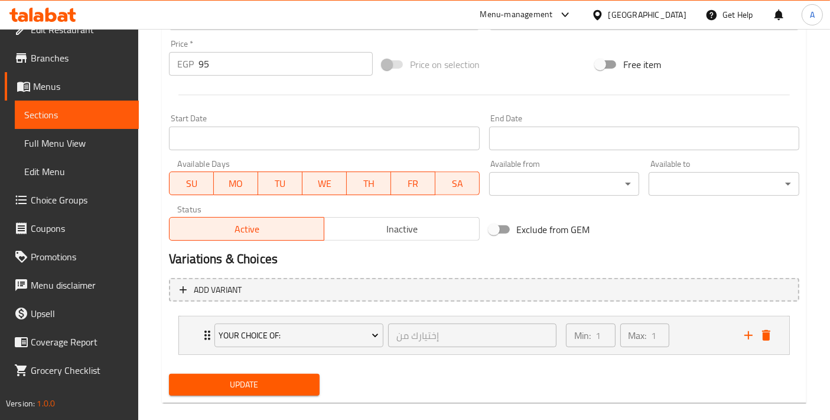
scroll to position [433, 0]
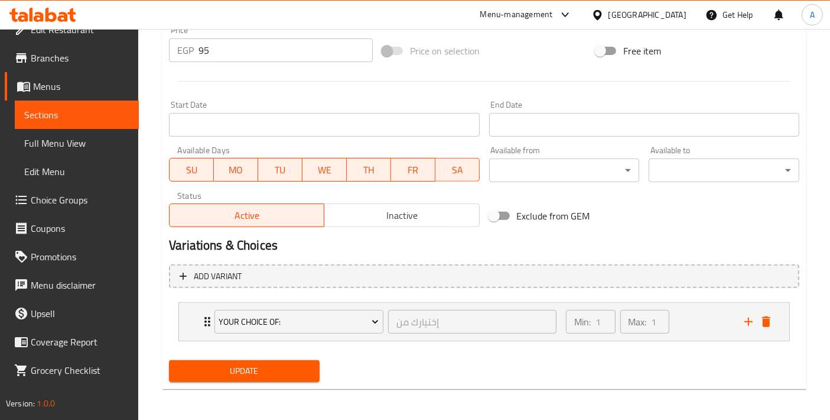
click at [172, 327] on li "Your Choice Of: إختيارك من ​ Min: 1 ​ Max: 1 ​ Calzone (ID: 2242311995) 0 EGP N…" at bounding box center [484, 321] width 631 height 48
click at [180, 326] on div "Your Choice Of: إختيارك من ​ Min: 1 ​ Max: 1 ​" at bounding box center [484, 322] width 610 height 38
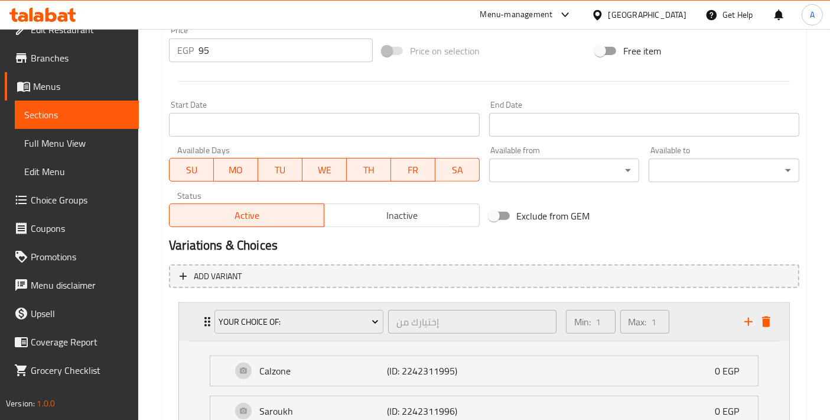
click at [180, 326] on div "Your Choice Of: إختيارك من ​ Min: 1 ​ Max: 1 ​" at bounding box center [484, 322] width 610 height 38
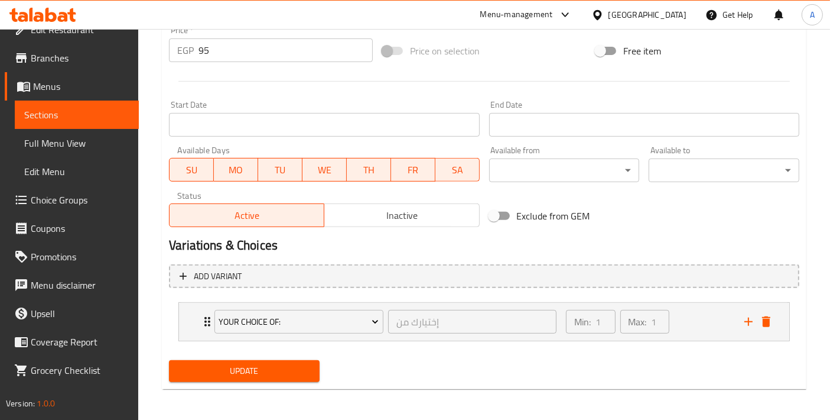
scroll to position [0, 0]
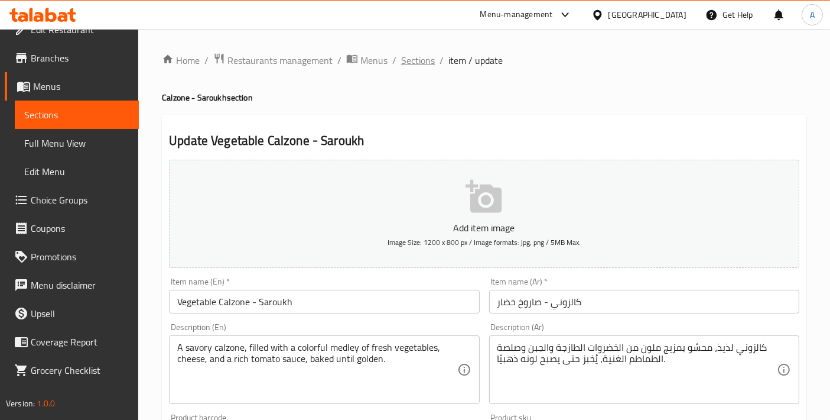
click at [420, 65] on span "Sections" at bounding box center [418, 60] width 34 height 14
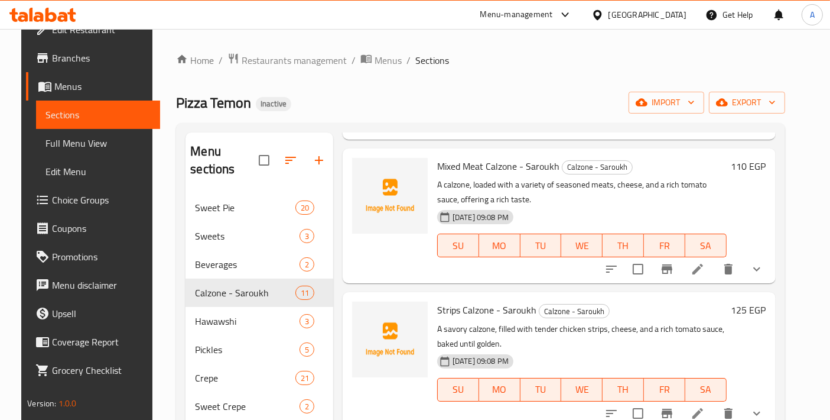
scroll to position [165, 0]
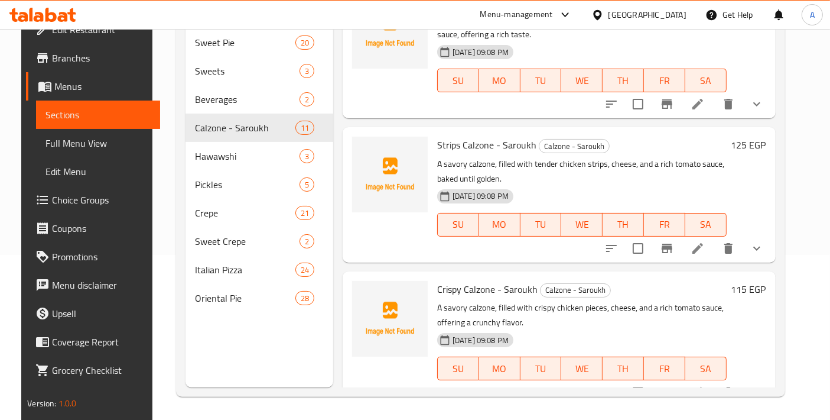
click at [785, 280] on div "Menu sections Sweet Pie 20 Sweets 3 Beverages 2 Calzone - Saroukh 11 Hawawshi 3…" at bounding box center [480, 177] width 609 height 439
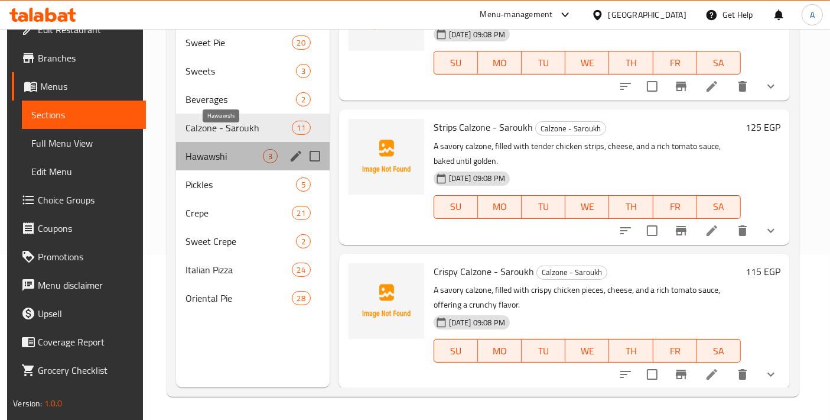
click at [241, 149] on span "Hawawshi" at bounding box center [224, 156] width 77 height 14
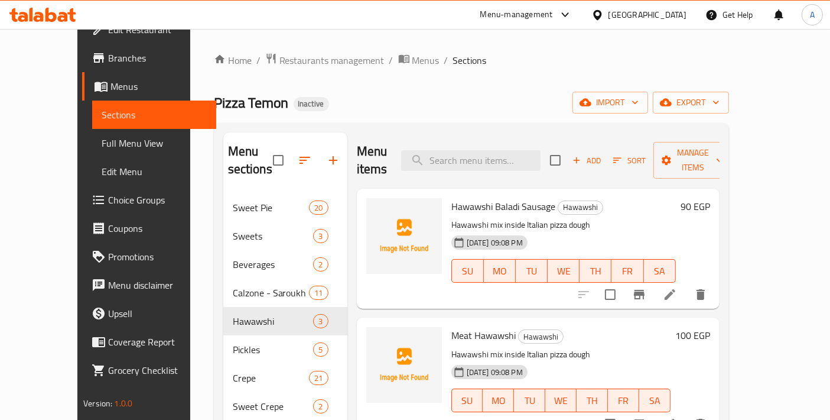
click at [657, 327] on h6 "Meat Hawawshi Hawawshi" at bounding box center [561, 335] width 219 height 17
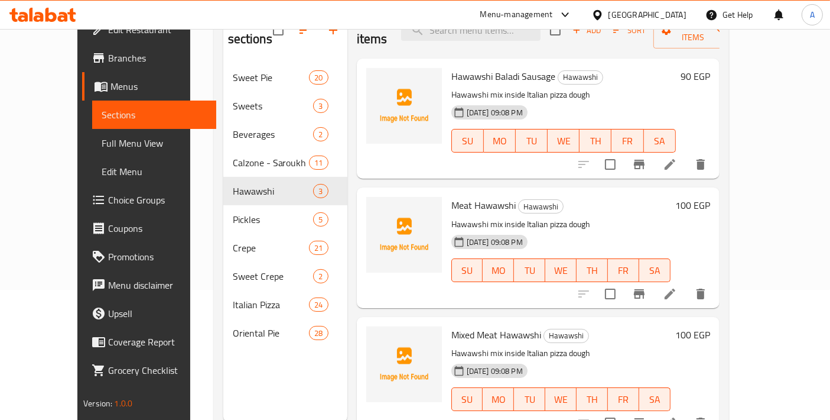
scroll to position [165, 0]
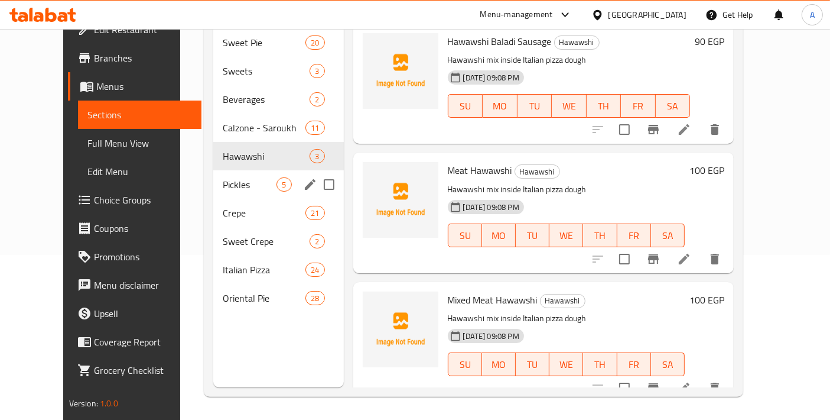
click at [226, 177] on div "Pickles 5" at bounding box center [278, 184] width 130 height 28
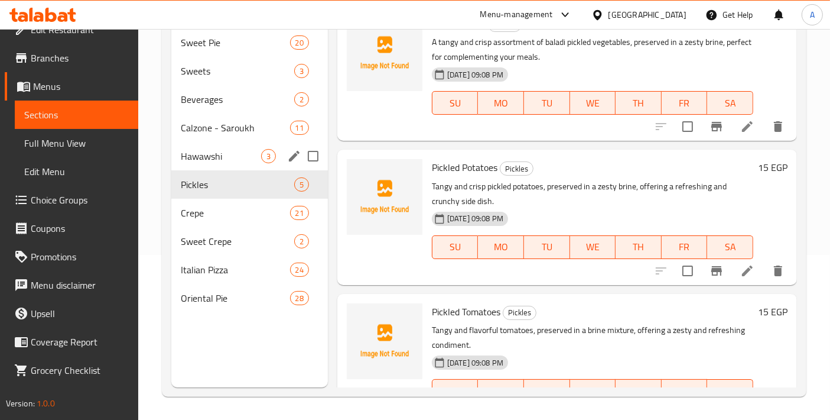
click at [221, 149] on span "Hawawshi" at bounding box center [221, 156] width 80 height 14
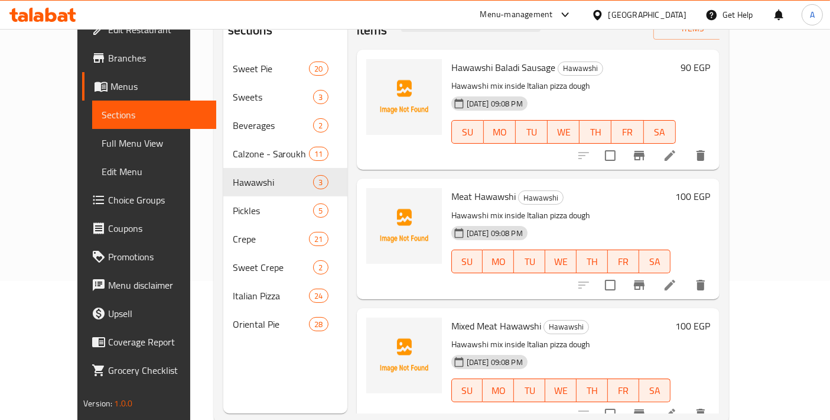
scroll to position [165, 0]
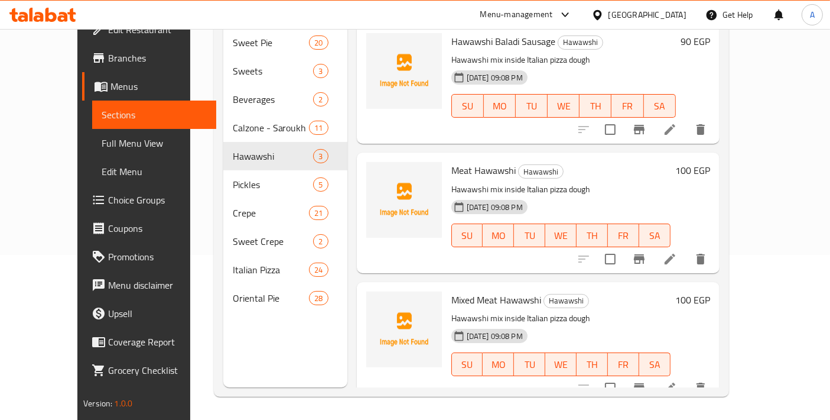
click at [573, 287] on div "Mixed Meat Hawawshi Hawawshi Hawawshi mix inside Italian pizza dough 19-08-2025…" at bounding box center [561, 342] width 229 height 111
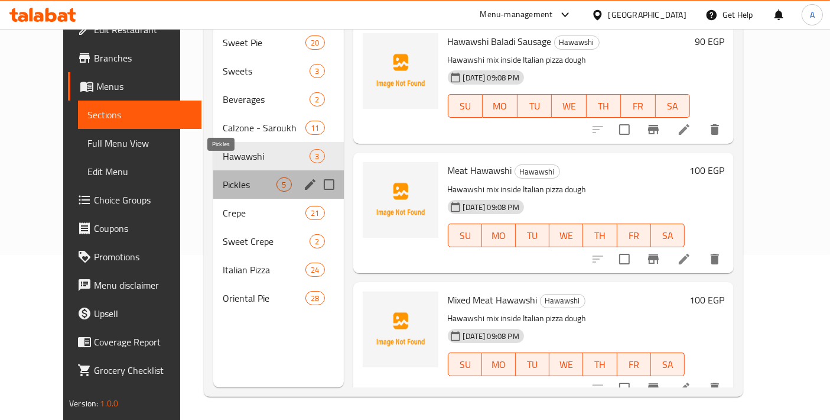
click at [226, 177] on span "Pickles" at bounding box center [250, 184] width 54 height 14
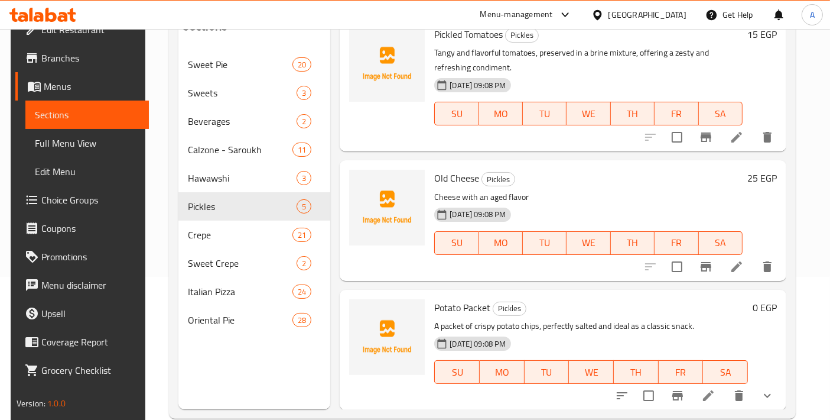
scroll to position [165, 0]
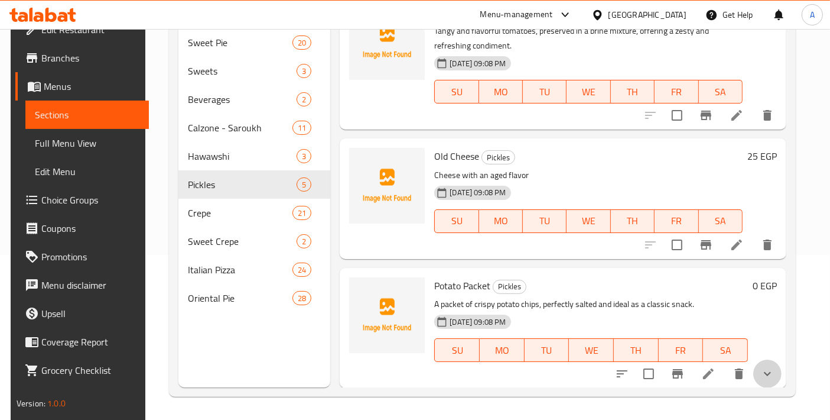
click at [772, 382] on button "show more" at bounding box center [767, 373] width 28 height 28
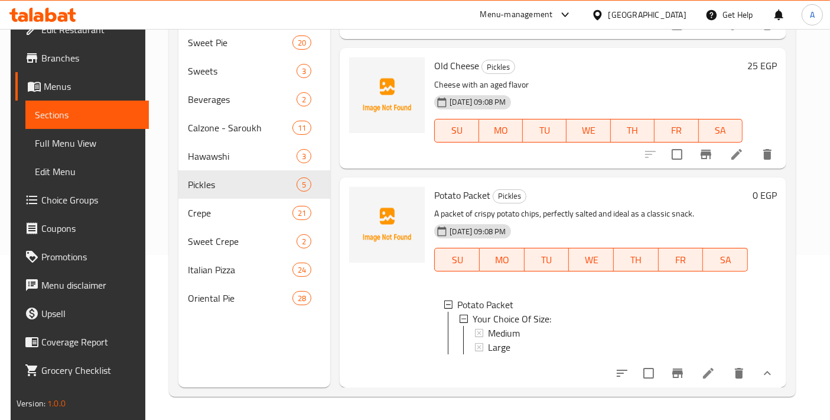
scroll to position [399, 0]
click at [713, 379] on icon at bounding box center [708, 373] width 14 height 14
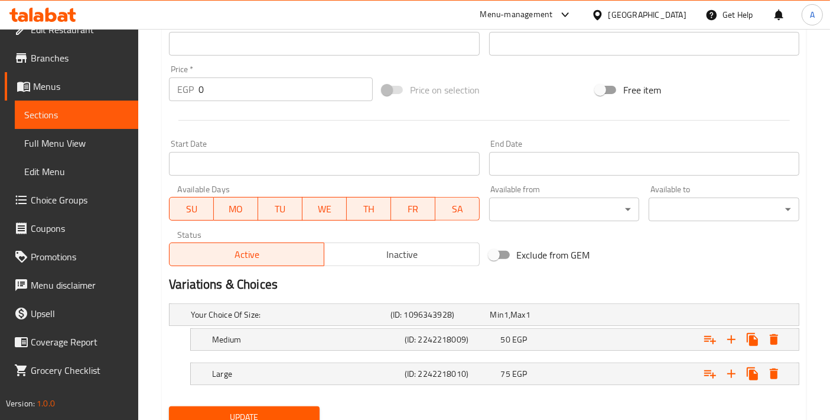
scroll to position [439, 0]
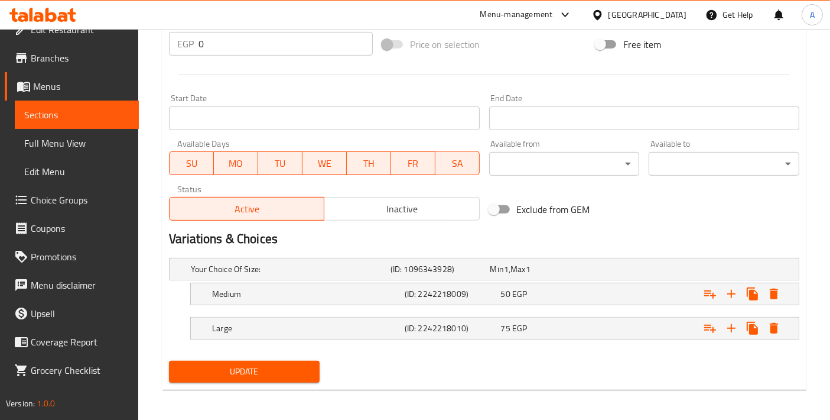
click at [561, 227] on div "Variations & Choices" at bounding box center [484, 238] width 640 height 27
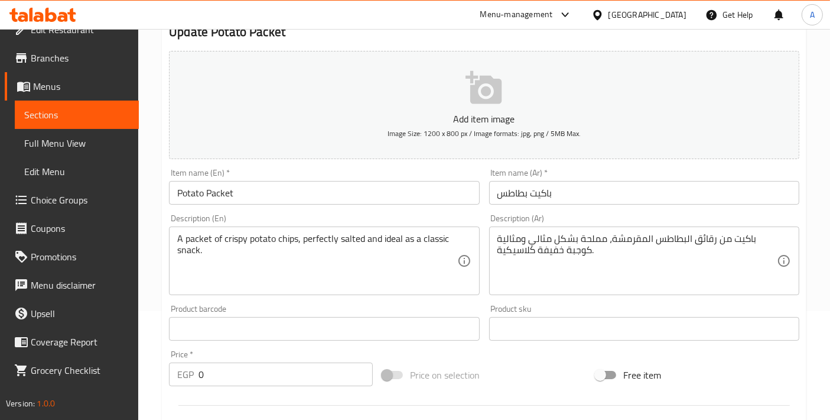
scroll to position [0, 0]
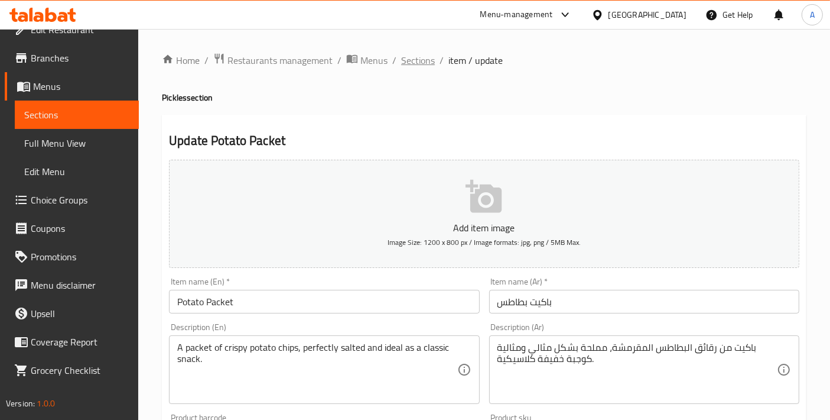
click at [412, 56] on span "Sections" at bounding box center [418, 60] width 34 height 14
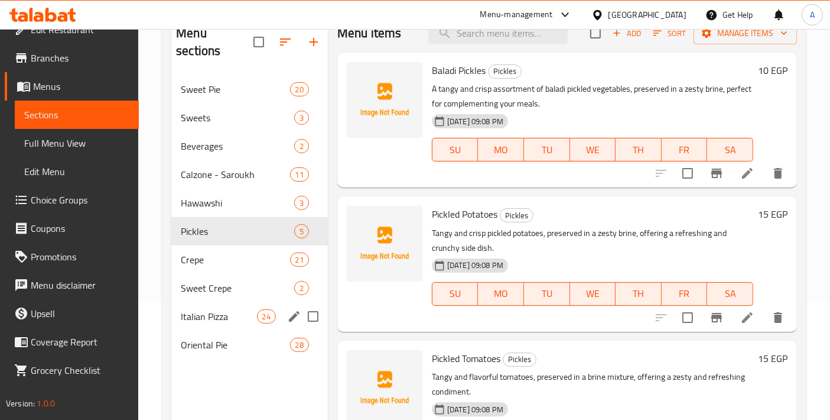
scroll to position [131, 0]
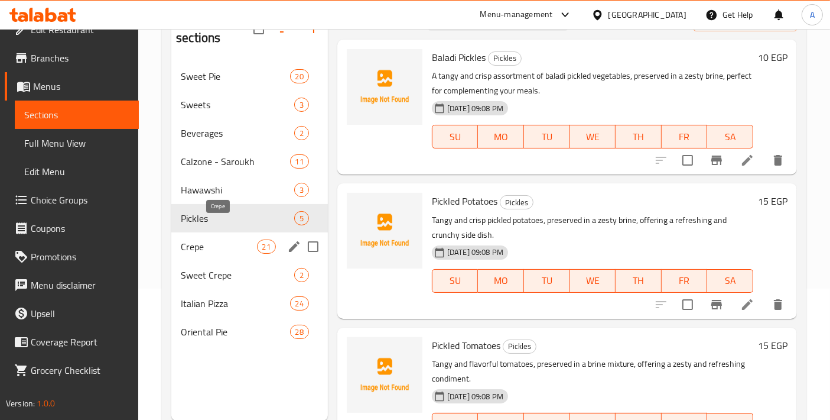
click at [219, 239] on span "Crepe" at bounding box center [219, 246] width 76 height 14
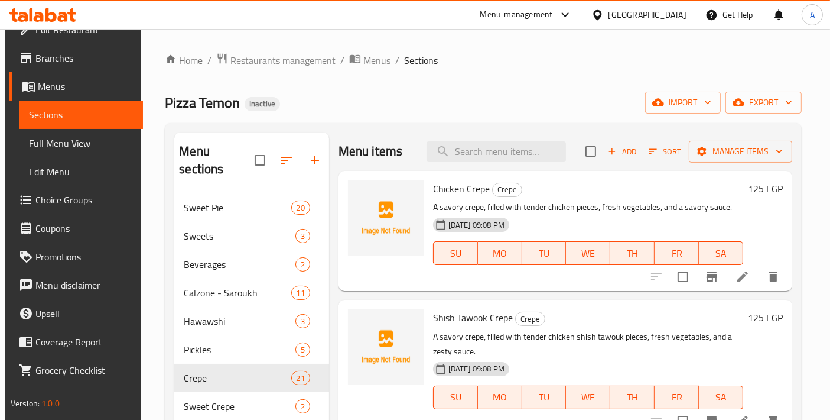
click at [84, 142] on span "Full Menu View" at bounding box center [81, 143] width 105 height 14
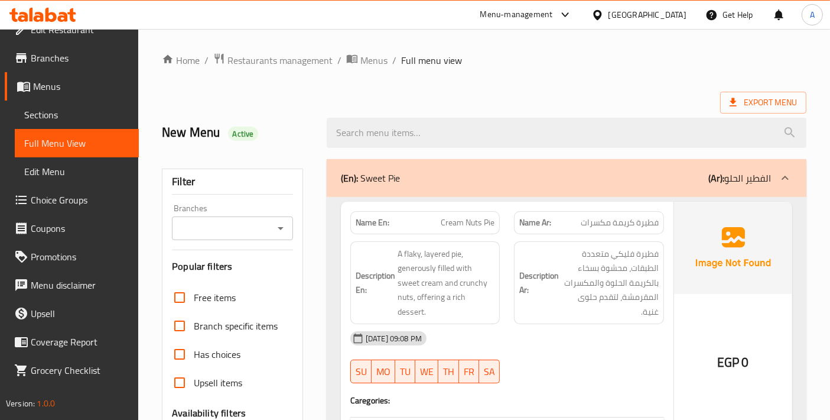
scroll to position [262, 0]
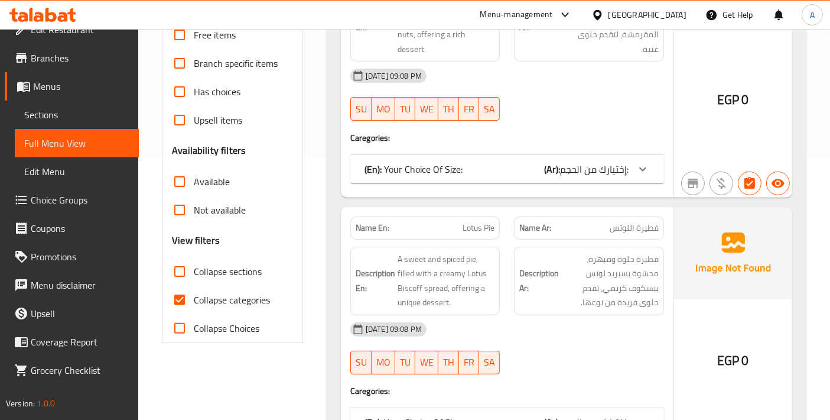
click at [186, 295] on input "Collapse categories" at bounding box center [179, 299] width 28 height 28
checkbox input "false"
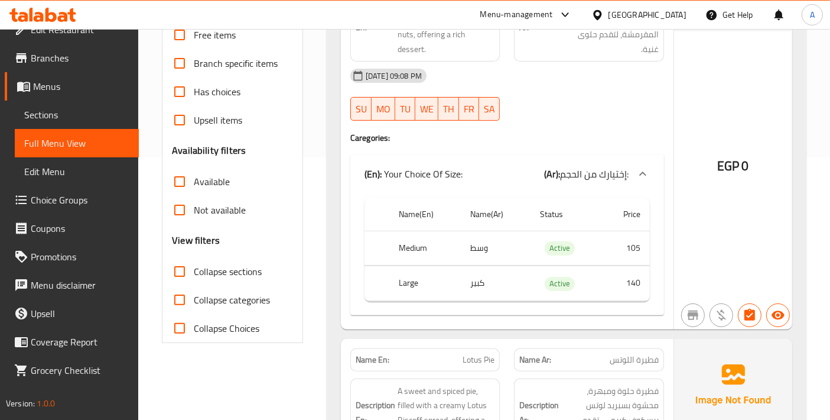
click at [184, 264] on input "Collapse sections" at bounding box center [179, 271] width 28 height 28
checkbox input "true"
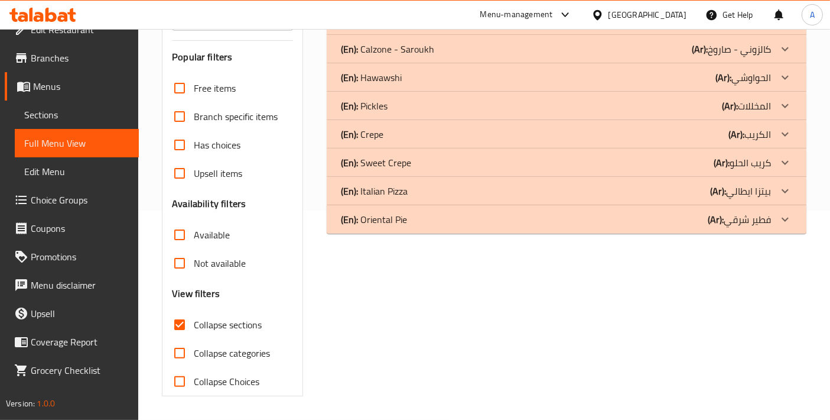
scroll to position [208, 0]
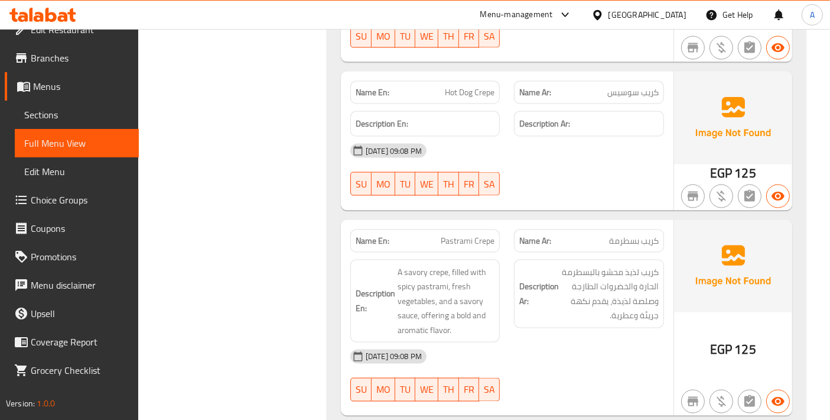
scroll to position [1915, 0]
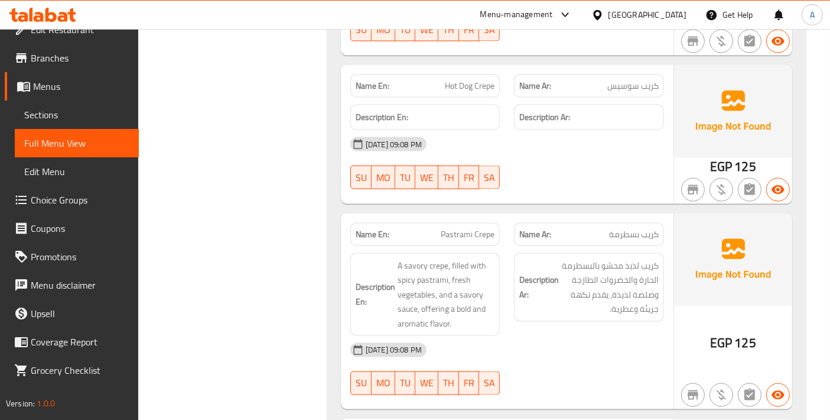
click at [557, 194] on div "Name En: Hot Dog Crepe Name Ar: كريب سوسيس Description En: Description Ar: 19-0…" at bounding box center [507, 134] width 333 height 138
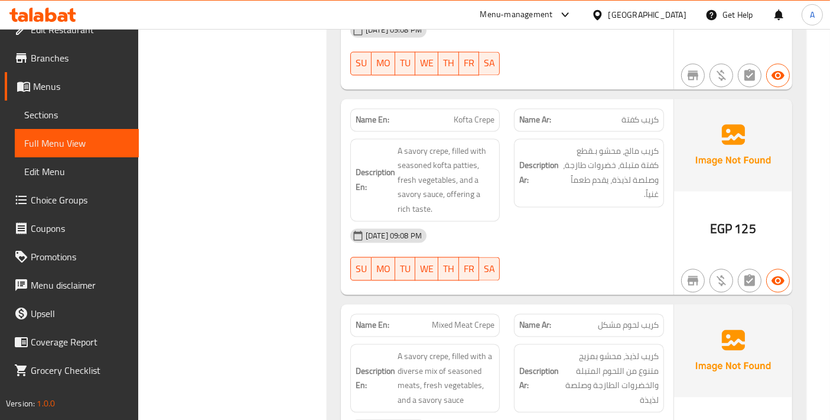
scroll to position [2572, 0]
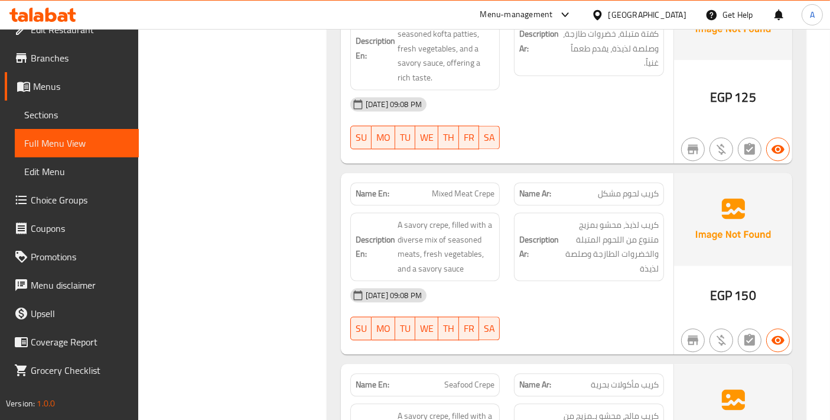
click at [603, 300] on div "[DATE] 09:08 PM" at bounding box center [507, 295] width 328 height 28
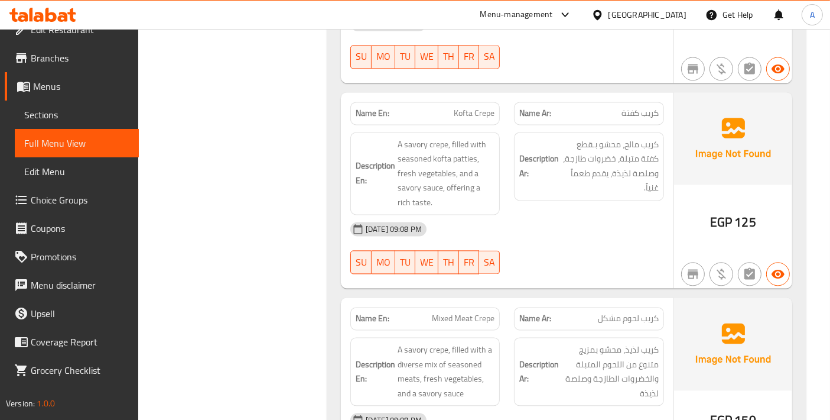
scroll to position [2441, 0]
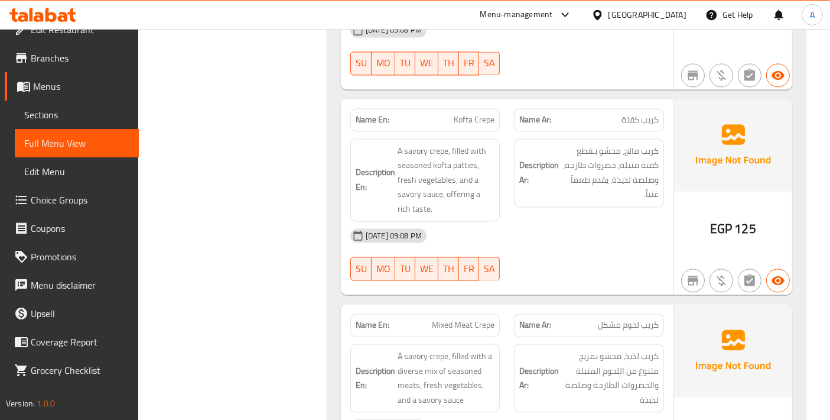
click at [479, 319] on span "Mixed Meat Crepe" at bounding box center [463, 325] width 63 height 12
copy span "Mixed Meat Crepe"
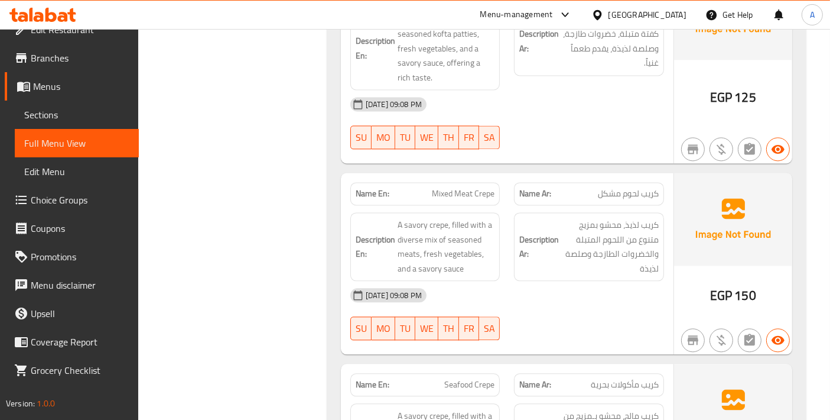
scroll to position [2703, 0]
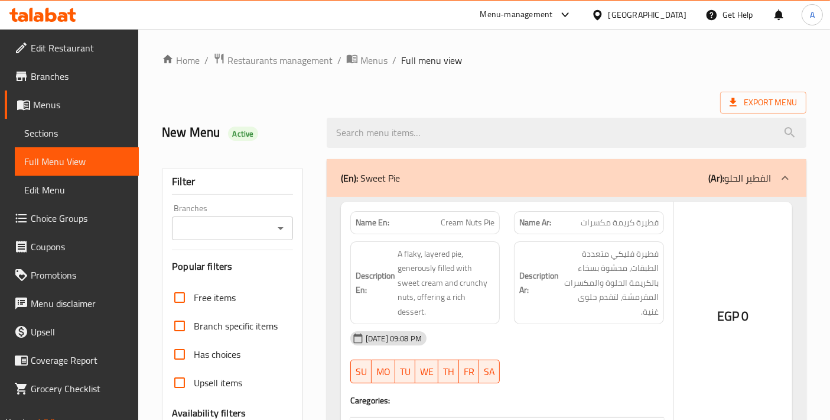
click at [60, 137] on div at bounding box center [415, 210] width 830 height 420
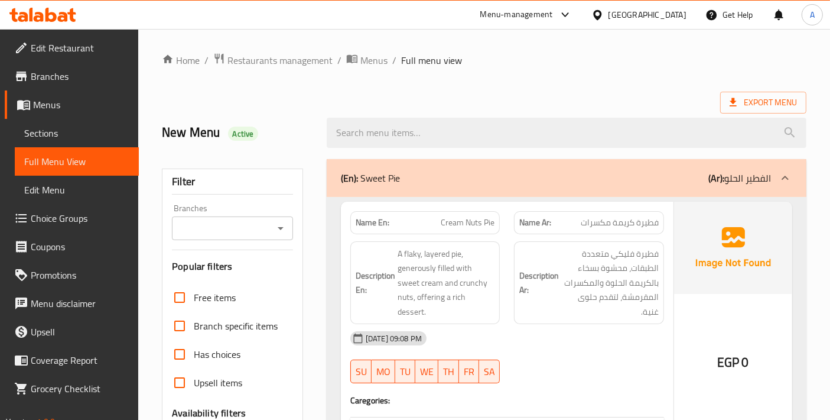
click at [76, 137] on span "Sections" at bounding box center [76, 133] width 105 height 14
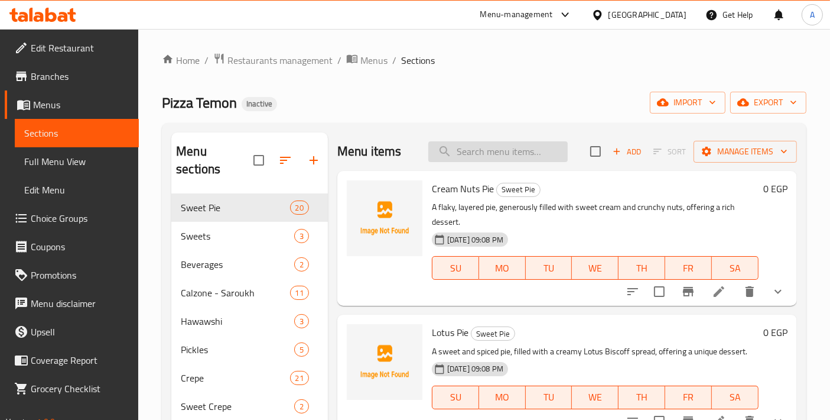
click at [517, 156] on input "search" at bounding box center [497, 151] width 139 height 21
paste input "Mixed Meat Crepe"
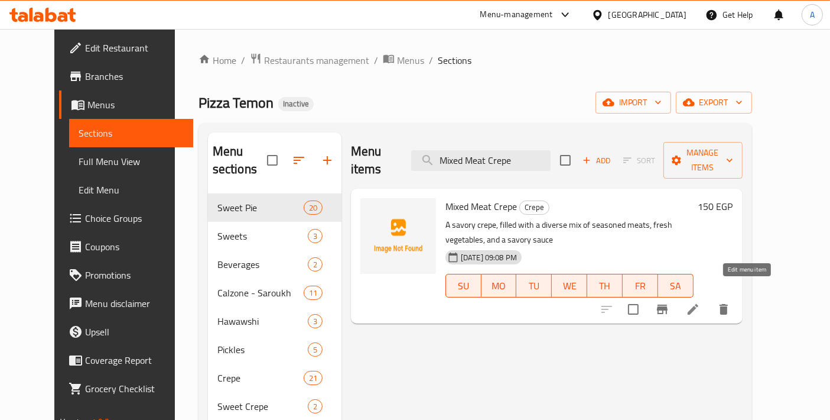
type input "Mixed Meat Crepe"
click at [700, 302] on icon at bounding box center [693, 309] width 14 height 14
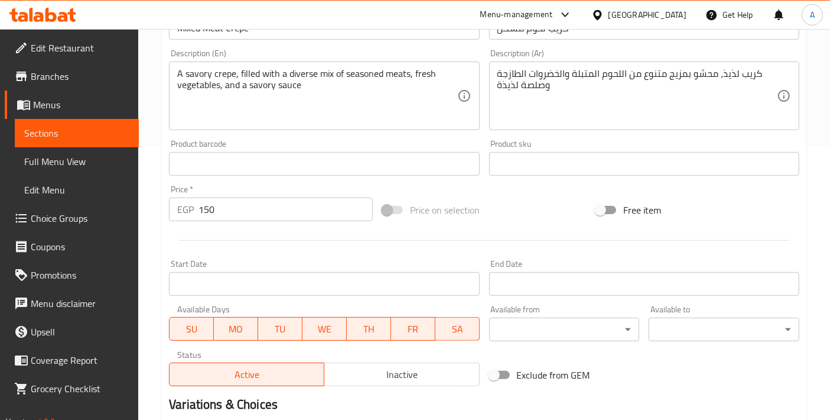
scroll to position [394, 0]
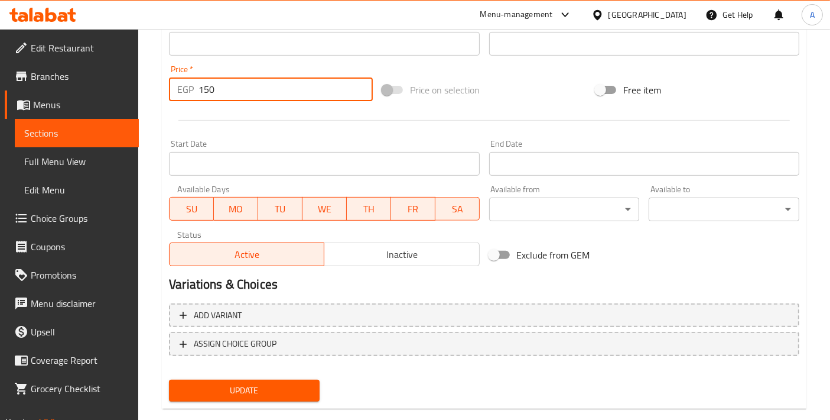
drag, startPoint x: 229, startPoint y: 86, endPoint x: 112, endPoint y: 86, distance: 116.4
click at [112, 86] on div "Edit Restaurant Branches Menus Sections Full Menu View Edit Menu Choice Groups …" at bounding box center [415, 38] width 830 height 806
type input "125"
click at [270, 396] on button "Update" at bounding box center [244, 390] width 151 height 22
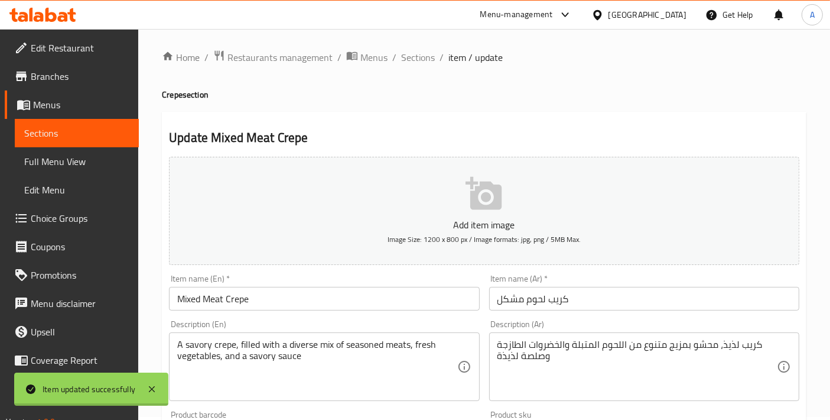
scroll to position [0, 0]
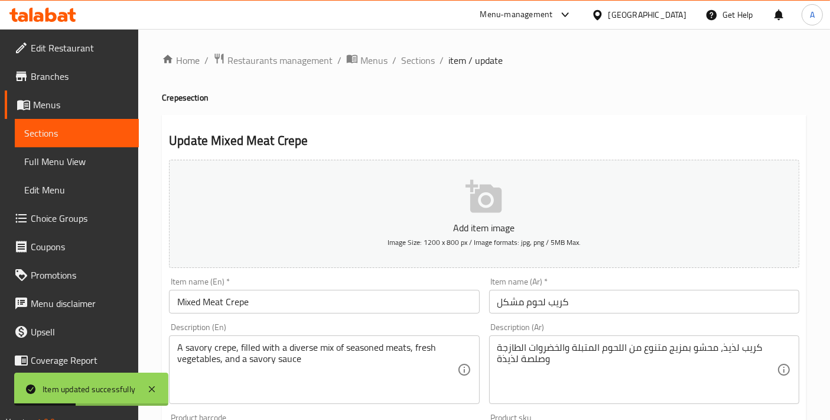
click at [426, 59] on span "Sections" at bounding box center [418, 60] width 34 height 14
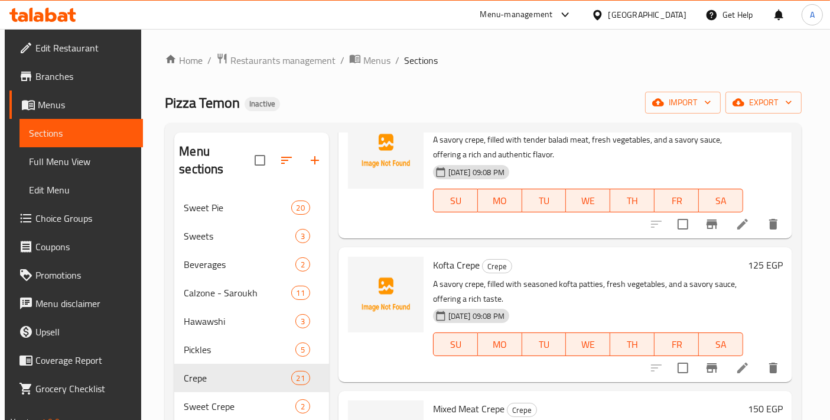
scroll to position [1707, 0]
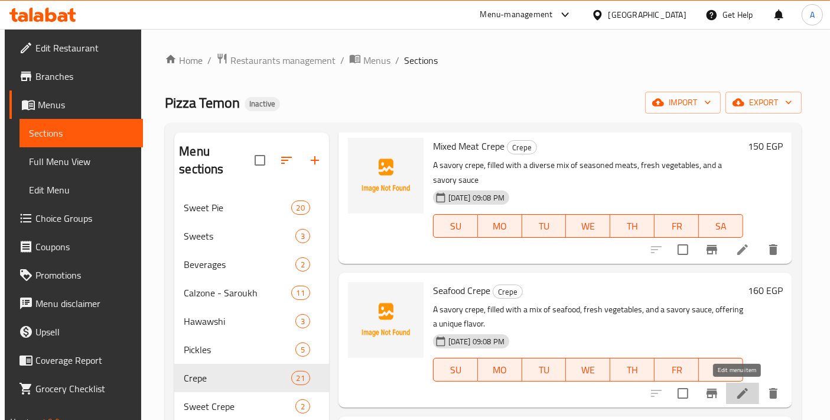
click at [736, 389] on icon at bounding box center [743, 393] width 14 height 14
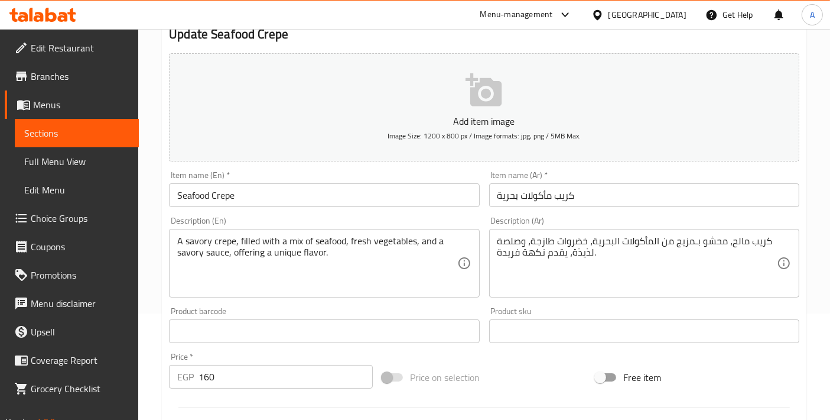
scroll to position [394, 0]
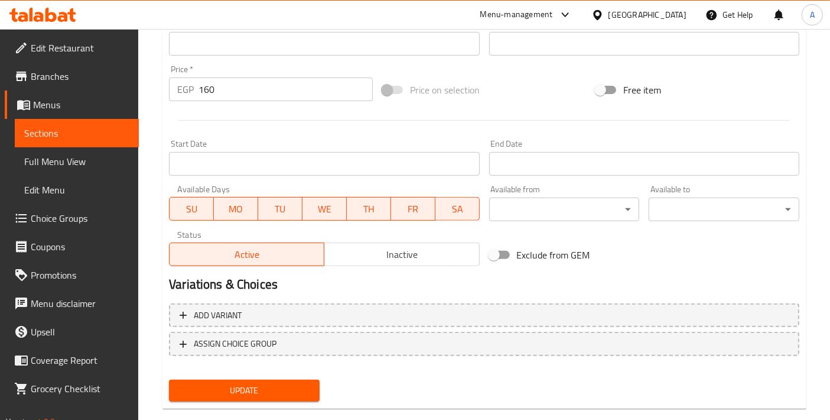
click at [211, 78] on input "160" at bounding box center [286, 89] width 174 height 24
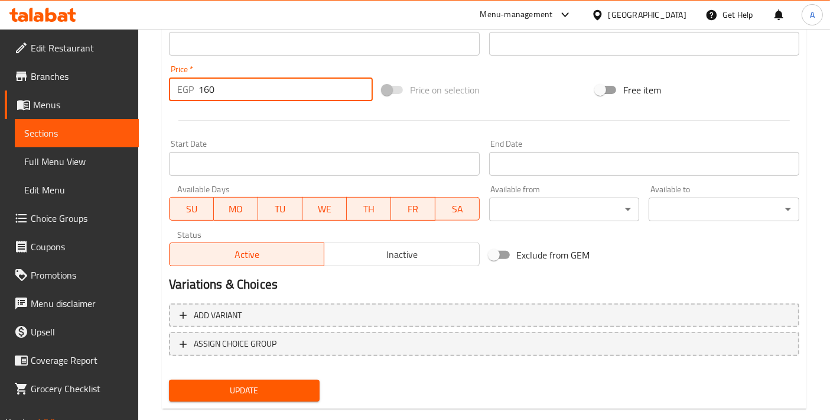
drag, startPoint x: 226, startPoint y: 83, endPoint x: 116, endPoint y: 97, distance: 110.2
click at [117, 96] on div "Edit Restaurant Branches Menus Sections Full Menu View Edit Menu Choice Groups …" at bounding box center [415, 38] width 830 height 806
type input "150"
click at [226, 383] on span "Update" at bounding box center [244, 390] width 132 height 15
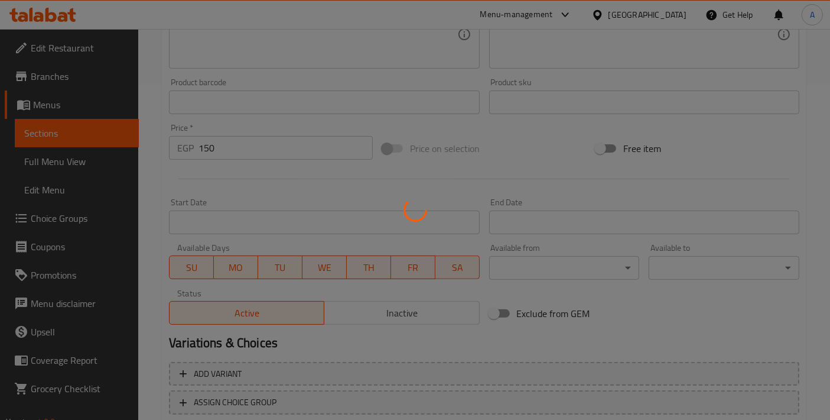
scroll to position [0, 0]
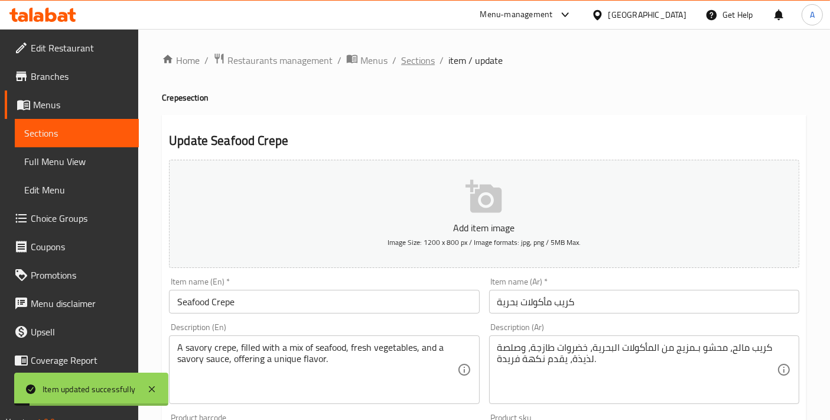
click at [418, 64] on span "Sections" at bounding box center [418, 60] width 34 height 14
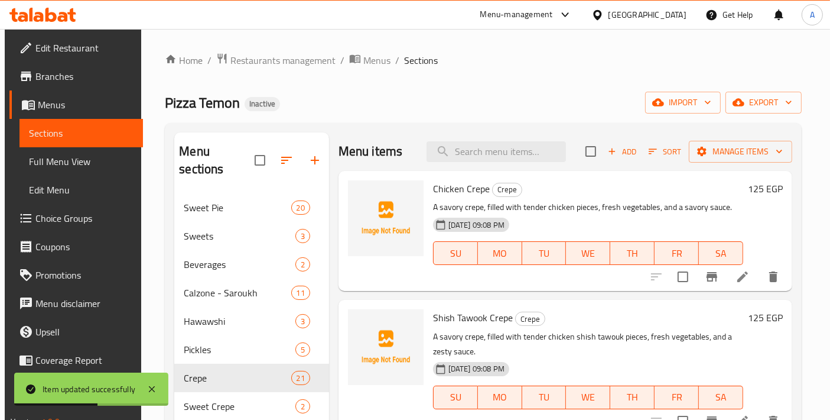
drag, startPoint x: 597, startPoint y: 298, endPoint x: 573, endPoint y: 299, distance: 24.2
click at [597, 298] on div "Menu items Add Sort Manage items Chicken Crepe Crepe A savory crepe, filled wit…" at bounding box center [560, 342] width 463 height 420
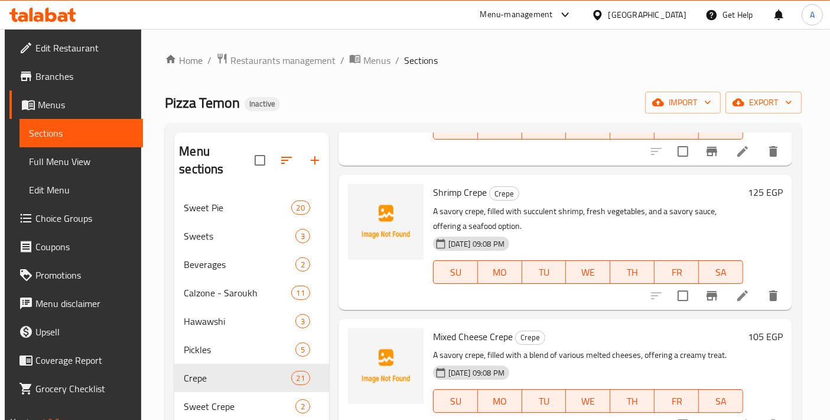
scroll to position [1970, 0]
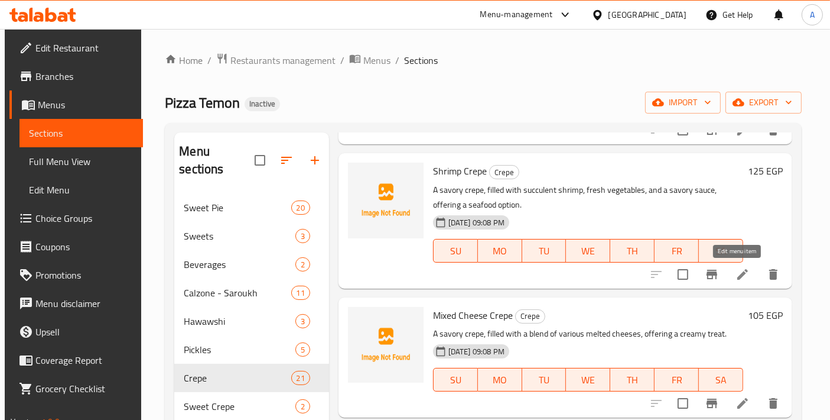
click at [742, 275] on icon at bounding box center [743, 274] width 14 height 14
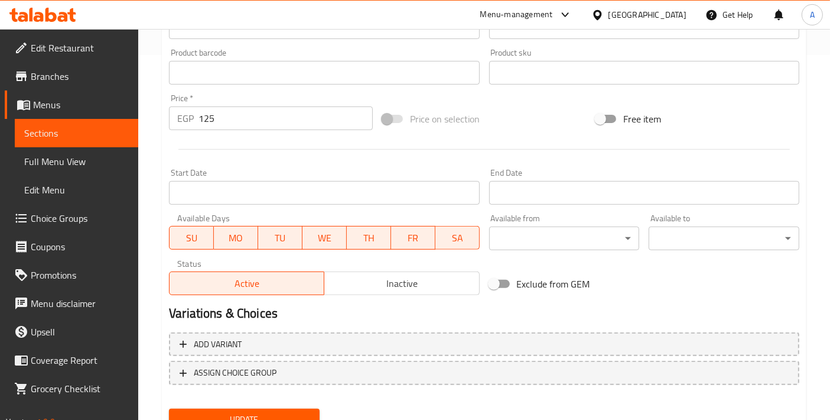
scroll to position [394, 0]
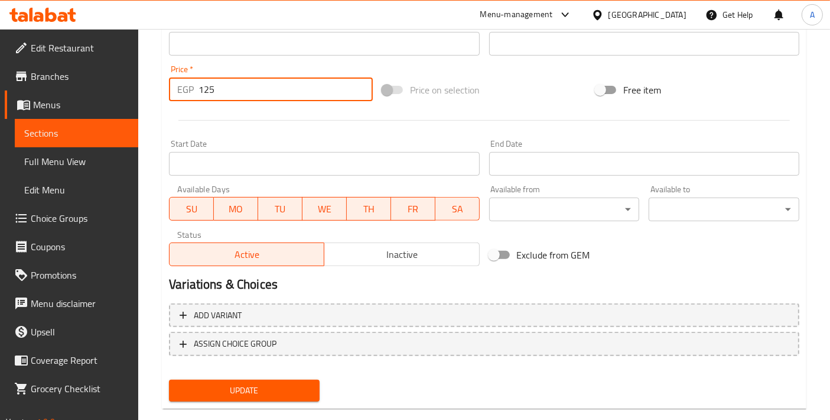
drag, startPoint x: 226, startPoint y: 96, endPoint x: 163, endPoint y: 96, distance: 63.2
click at [163, 96] on div "Update Shrimp Crepe Add item image Image Size: 1200 x 800 px / Image formats: j…" at bounding box center [484, 65] width 645 height 688
type input "150"
click at [242, 389] on span "Update" at bounding box center [244, 390] width 132 height 15
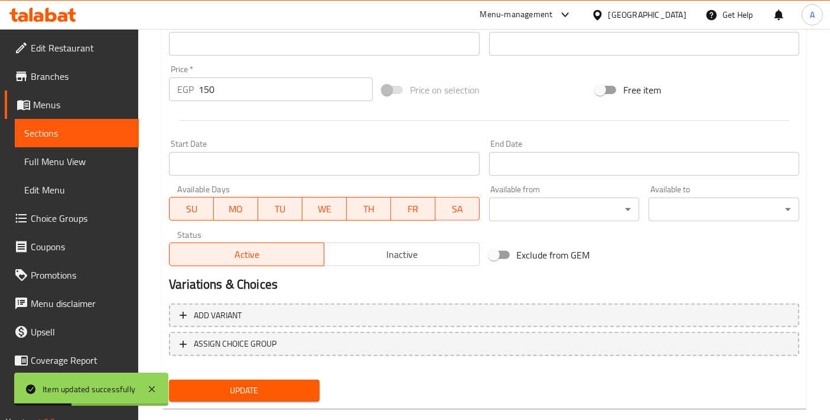
click at [577, 290] on h2 "Variations & Choices" at bounding box center [484, 284] width 631 height 18
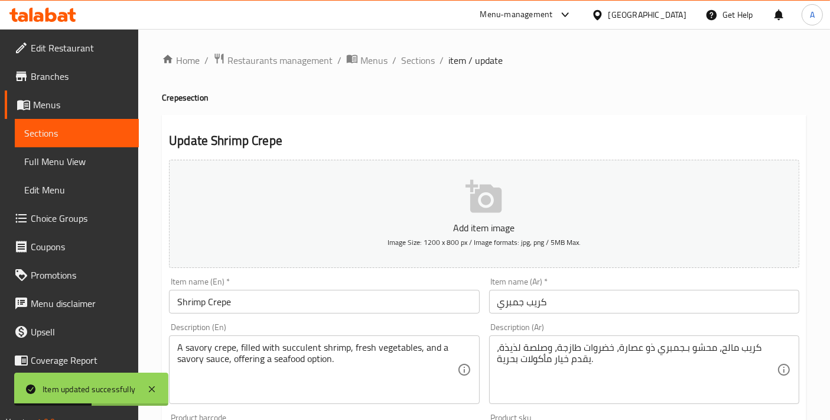
click at [417, 67] on span "Sections" at bounding box center [418, 60] width 34 height 14
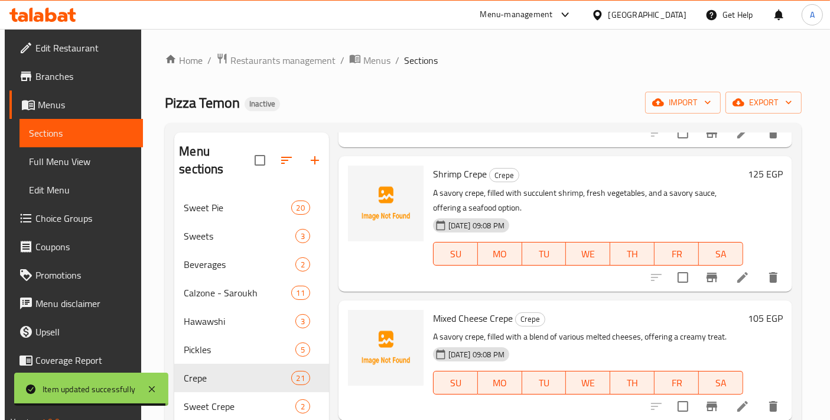
scroll to position [1970, 0]
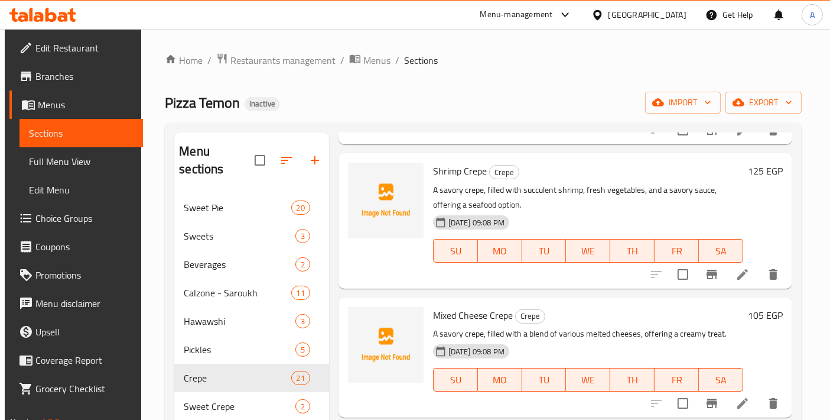
click at [733, 284] on div at bounding box center [714, 274] width 145 height 28
click at [740, 271] on icon at bounding box center [743, 274] width 11 height 11
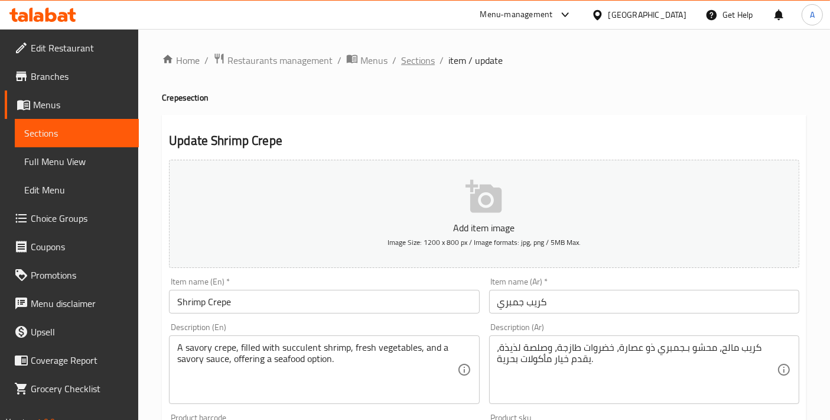
click at [409, 59] on span "Sections" at bounding box center [418, 60] width 34 height 14
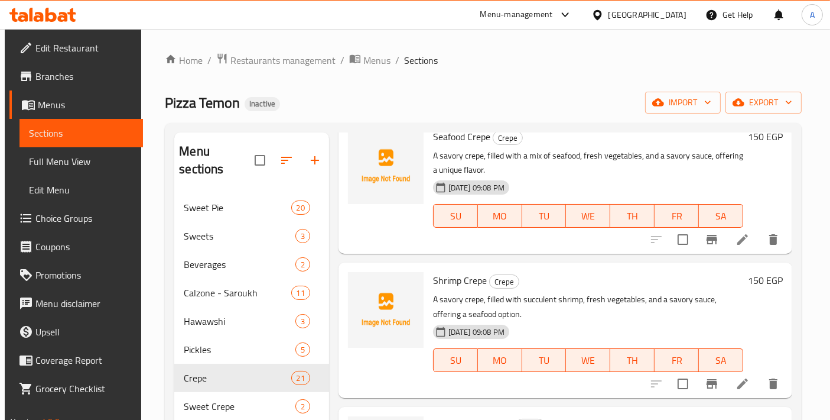
scroll to position [1839, 0]
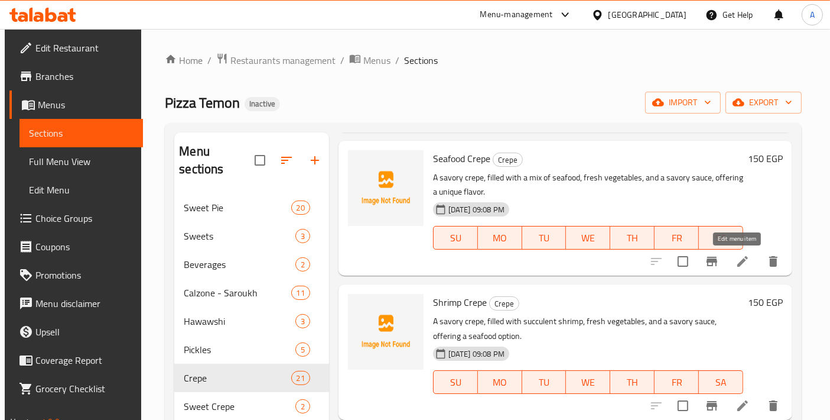
click at [743, 265] on icon at bounding box center [743, 261] width 14 height 14
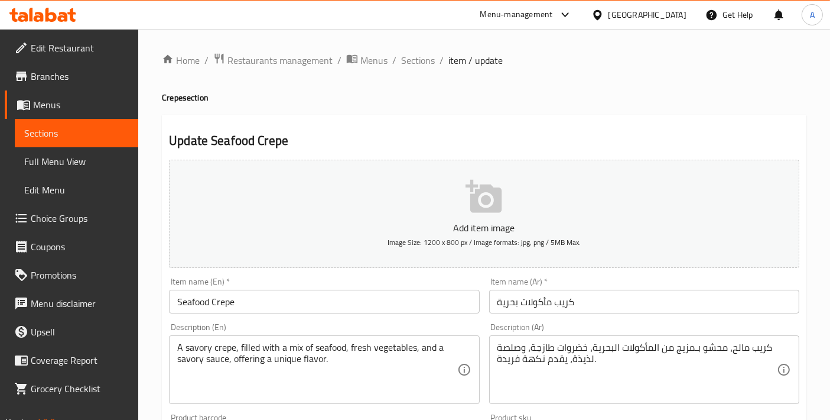
scroll to position [394, 0]
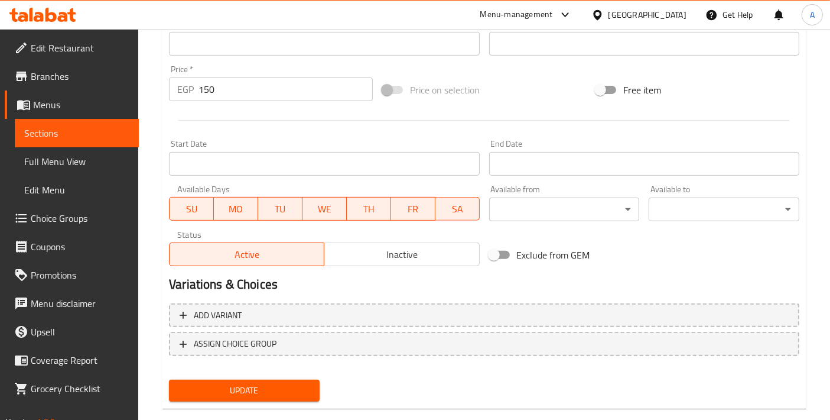
click at [587, 248] on span "Exclude from GEM" at bounding box center [553, 255] width 73 height 14
click at [528, 245] on input "Exclude from GEM" at bounding box center [493, 254] width 67 height 22
click at [478, 248] on button "Inactive" at bounding box center [401, 254] width 155 height 24
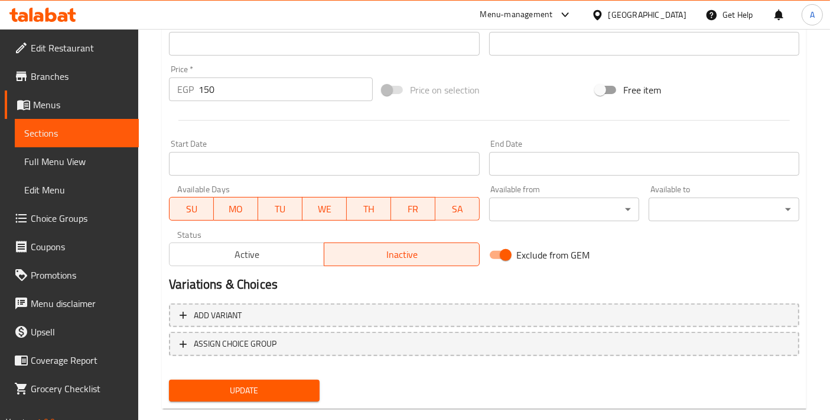
click at [449, 257] on span "Inactive" at bounding box center [401, 254] width 145 height 17
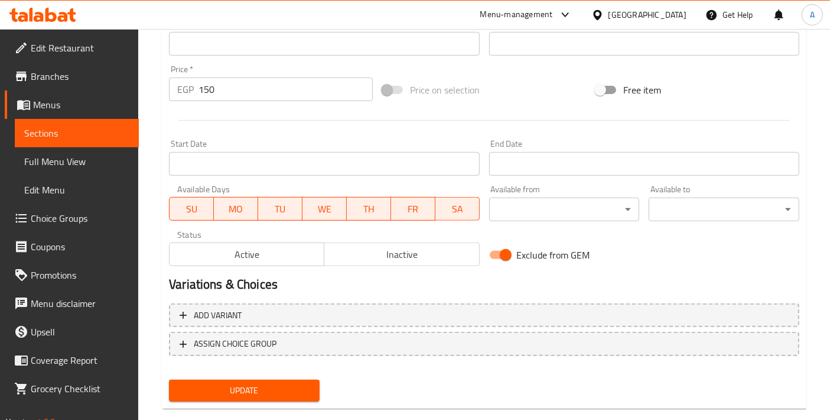
click at [304, 257] on span "Active" at bounding box center [246, 254] width 145 height 17
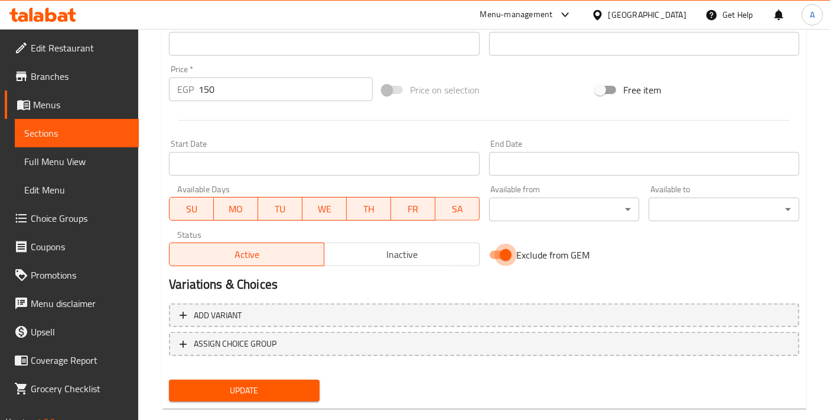
click at [505, 255] on input "Exclude from GEM" at bounding box center [505, 254] width 67 height 22
checkbox input "false"
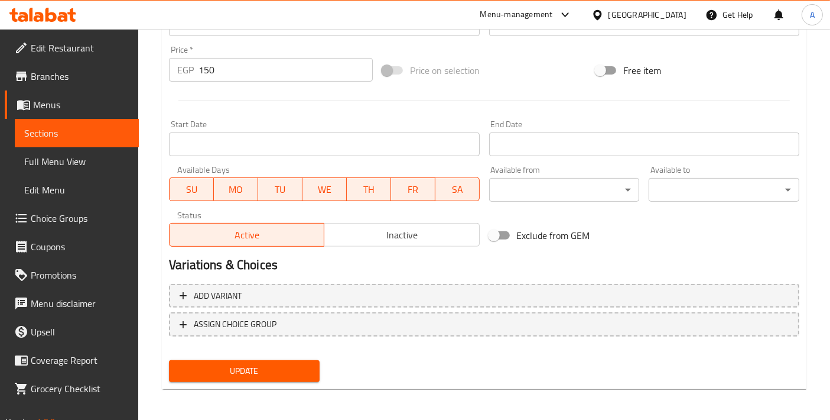
click at [261, 370] on span "Update" at bounding box center [244, 370] width 132 height 15
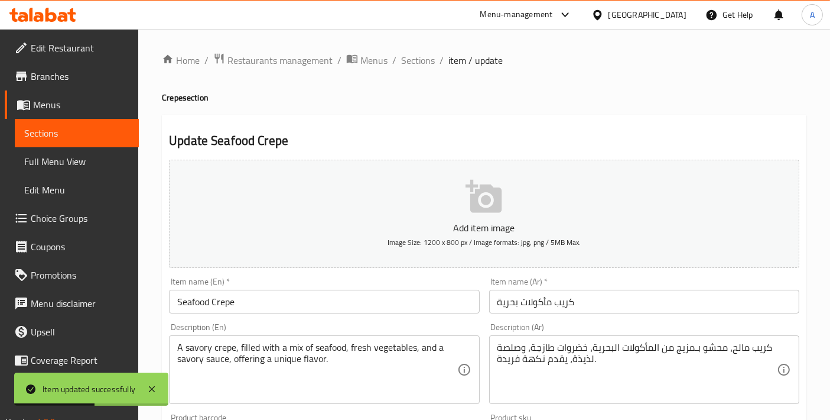
click at [401, 58] on span "Sections" at bounding box center [418, 60] width 34 height 14
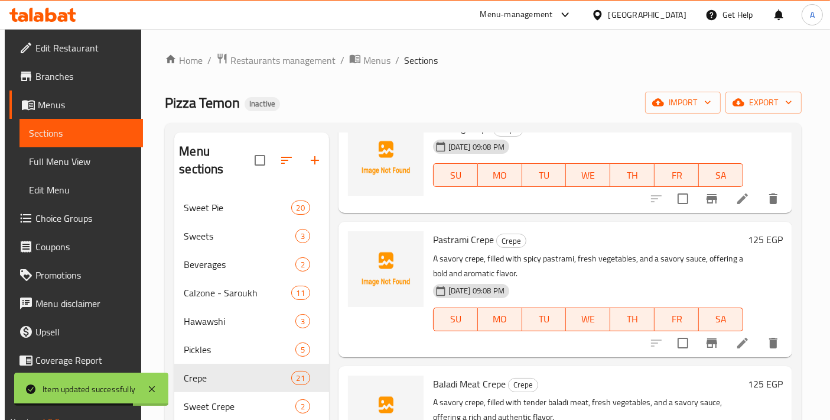
scroll to position [1839, 0]
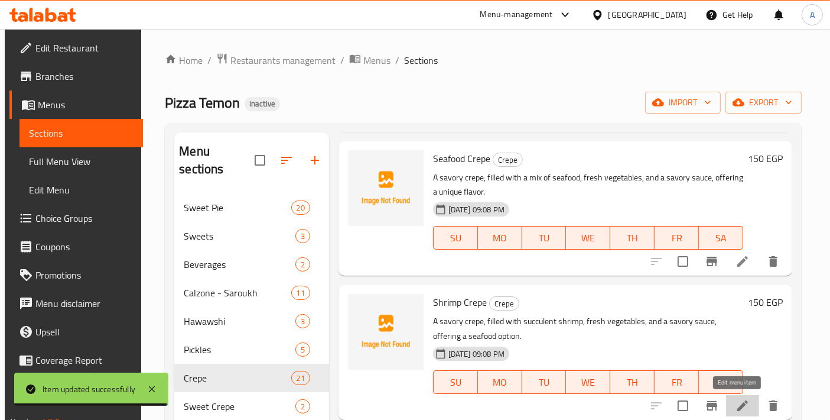
click at [736, 404] on icon at bounding box center [743, 405] width 14 height 14
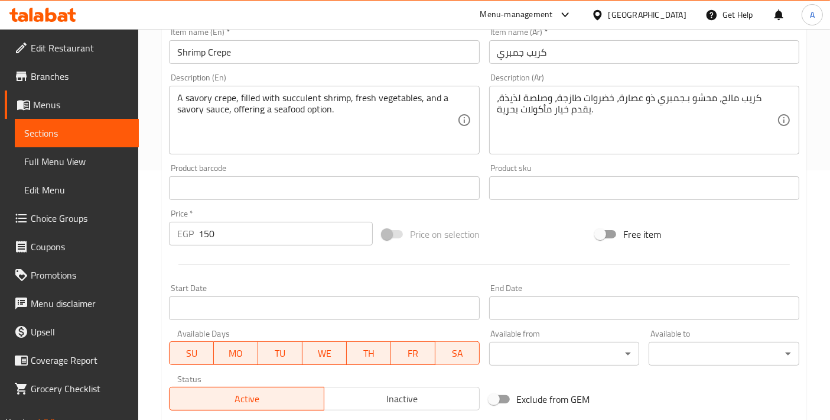
scroll to position [262, 0]
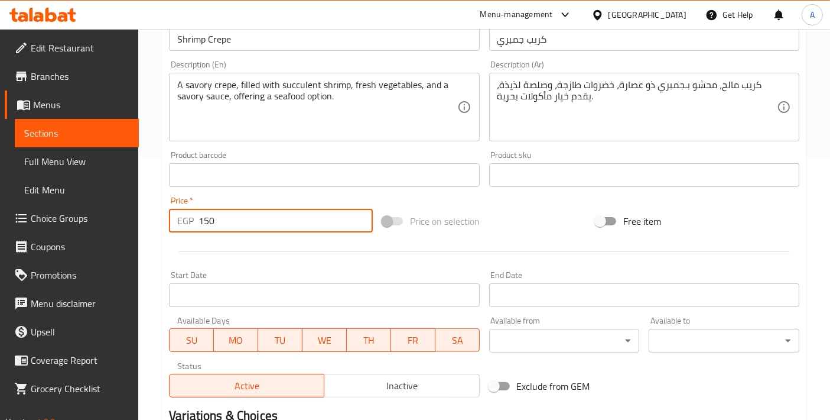
click at [211, 216] on input "150" at bounding box center [286, 221] width 174 height 24
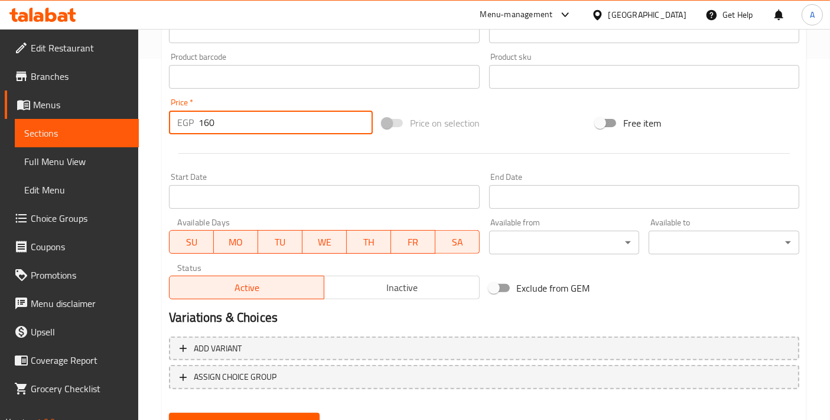
scroll to position [413, 0]
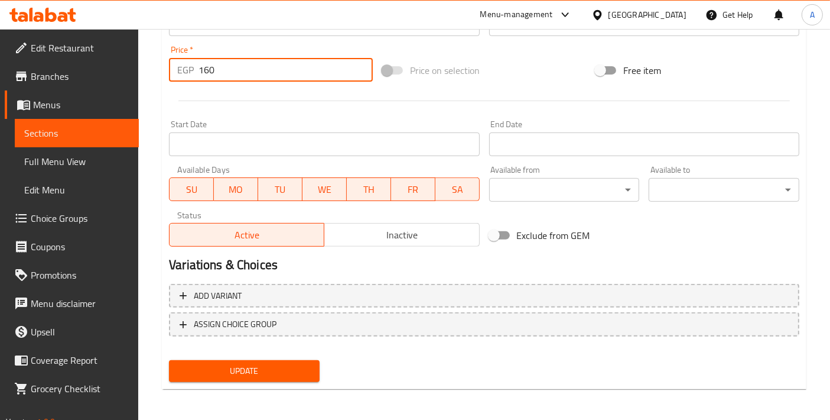
type input "160"
click at [282, 360] on button "Update" at bounding box center [244, 371] width 151 height 22
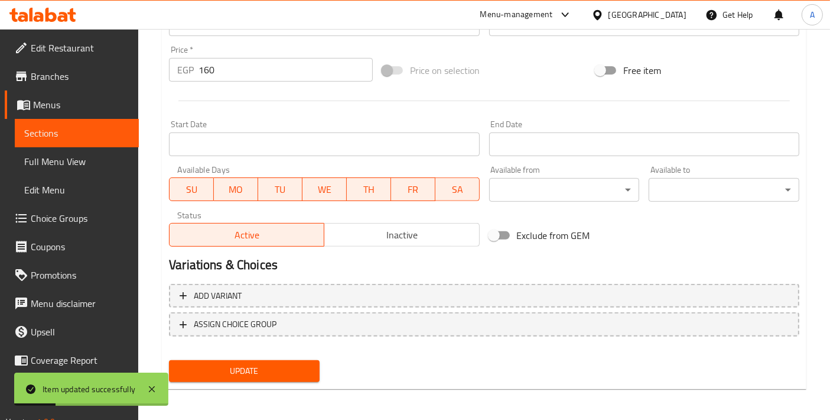
drag, startPoint x: 576, startPoint y: 249, endPoint x: 536, endPoint y: 249, distance: 39.6
click at [576, 249] on div "Exclude from GEM" at bounding box center [591, 235] width 213 height 32
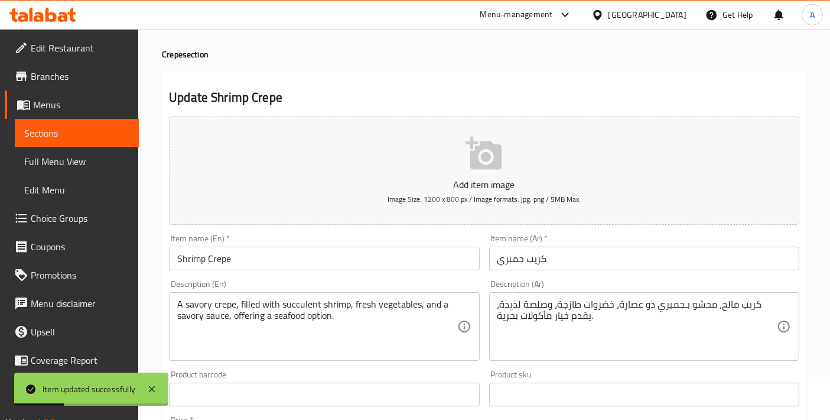
scroll to position [0, 0]
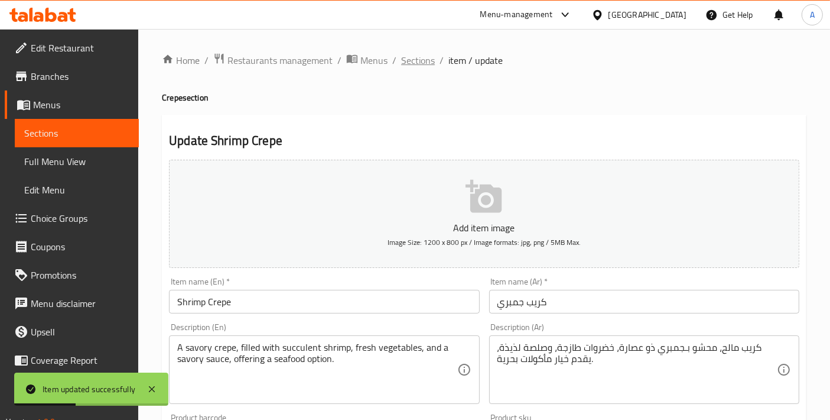
click at [423, 60] on span "Sections" at bounding box center [418, 60] width 34 height 14
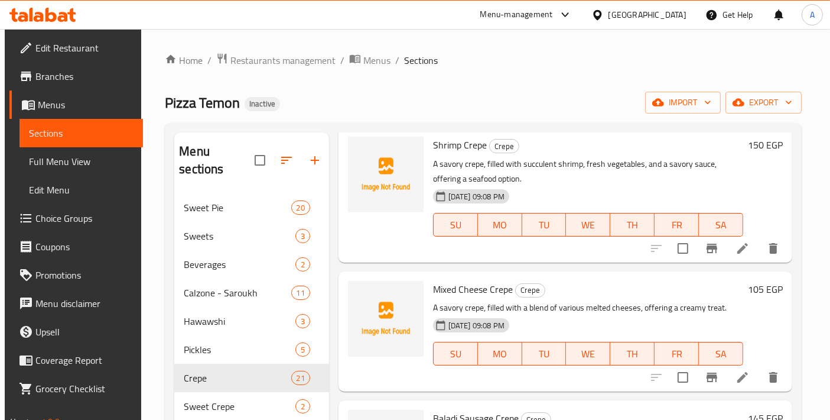
scroll to position [2127, 0]
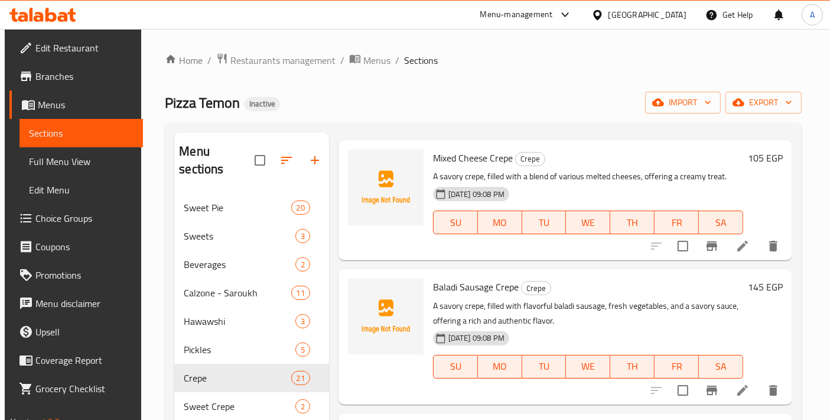
click at [735, 258] on div at bounding box center [714, 246] width 145 height 28
click at [736, 257] on div at bounding box center [714, 246] width 145 height 28
click at [736, 252] on li at bounding box center [742, 245] width 33 height 21
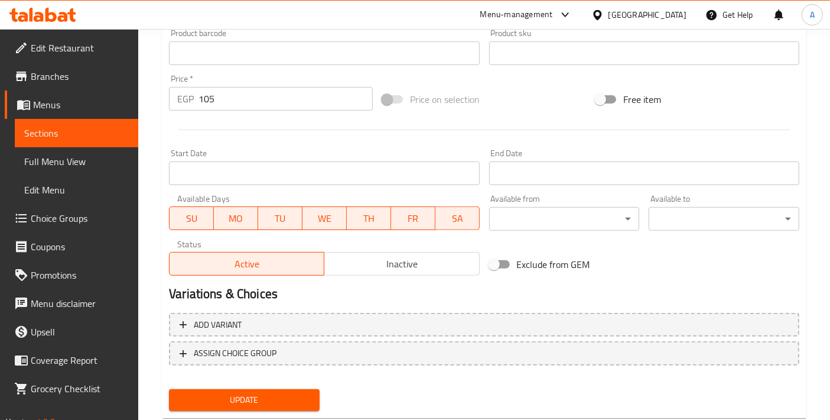
scroll to position [413, 0]
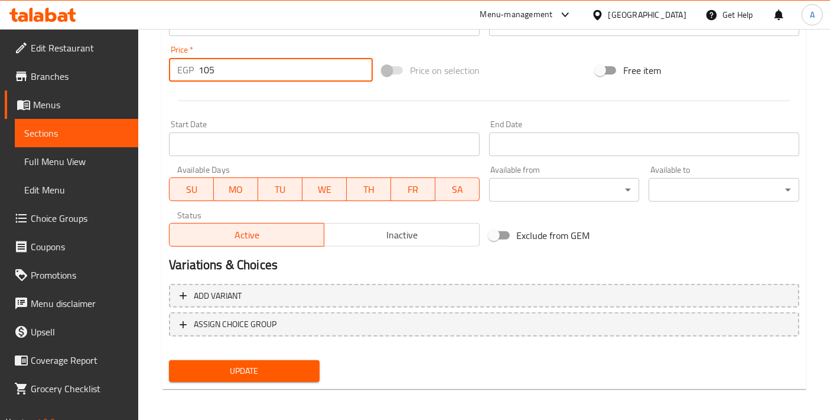
drag, startPoint x: 224, startPoint y: 60, endPoint x: 142, endPoint y: 60, distance: 82.1
click at [142, 60] on div "Home / Restaurants management / Menus / Sections / item / update Crepe section …" at bounding box center [484, 19] width 692 height 806
type input "125"
click at [246, 372] on span "Update" at bounding box center [244, 370] width 132 height 15
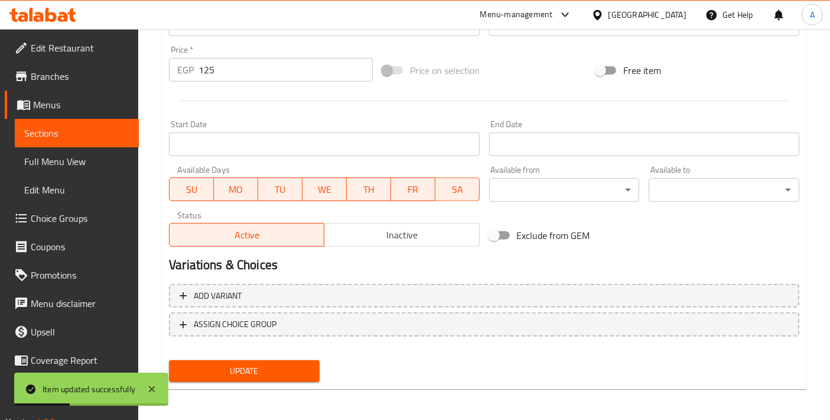
scroll to position [19, 0]
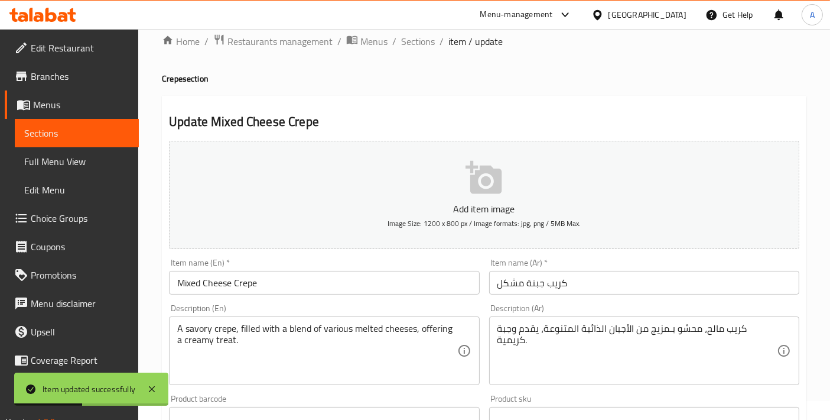
click at [563, 261] on div "Item name (Ar)   * كريب جبنة مشكل Item name (Ar) *" at bounding box center [644, 276] width 310 height 36
click at [420, 48] on span "Sections" at bounding box center [418, 41] width 34 height 14
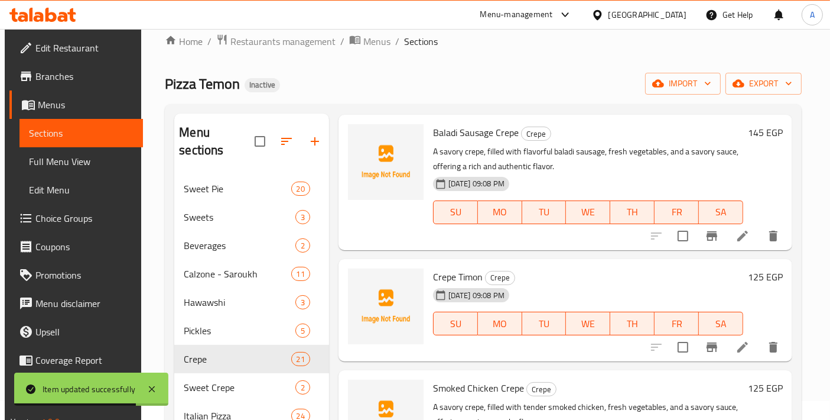
scroll to position [2232, 0]
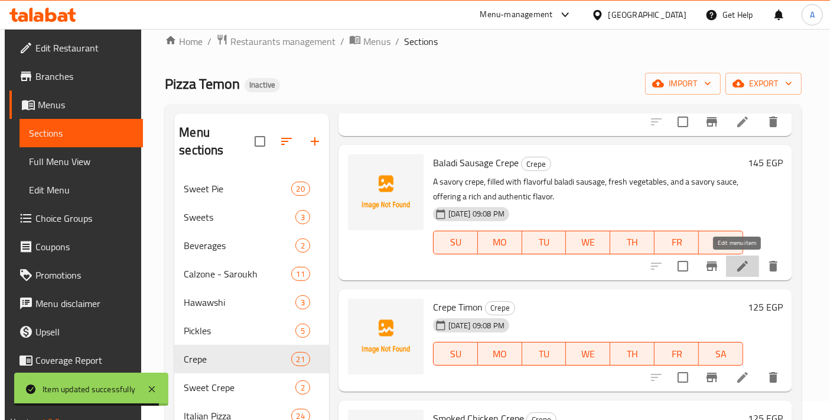
click at [736, 266] on icon at bounding box center [743, 266] width 14 height 14
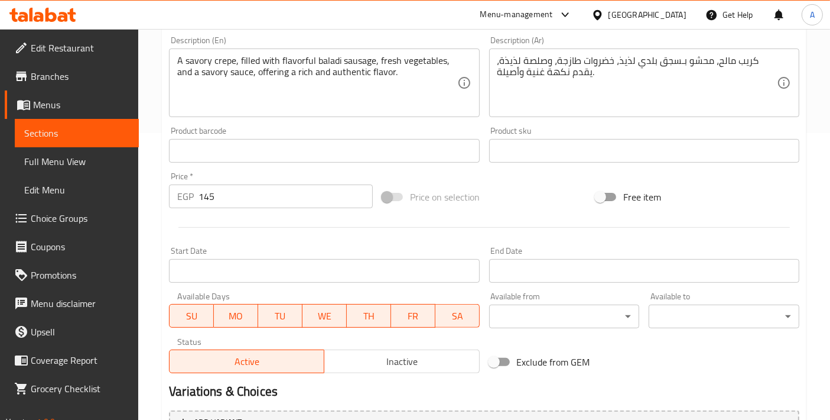
scroll to position [394, 0]
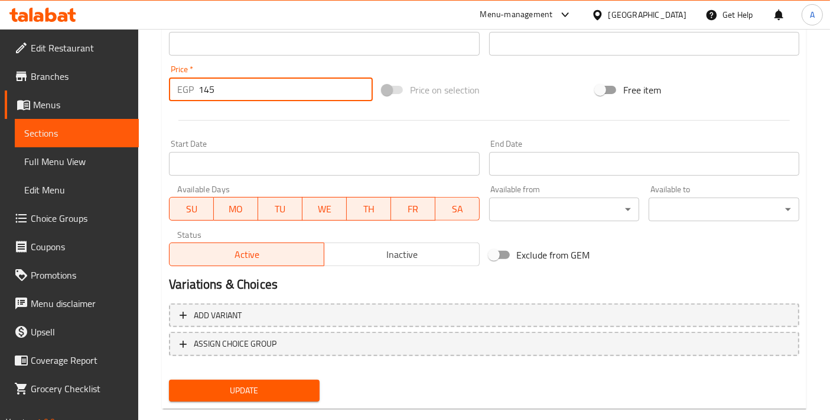
drag, startPoint x: 229, startPoint y: 90, endPoint x: 143, endPoint y: 89, distance: 86.3
click at [144, 89] on div "Home / Restaurants management / Menus / Sections / item / update Crepe section …" at bounding box center [484, 38] width 692 height 806
type input "105"
click at [265, 387] on span "Update" at bounding box center [244, 390] width 132 height 15
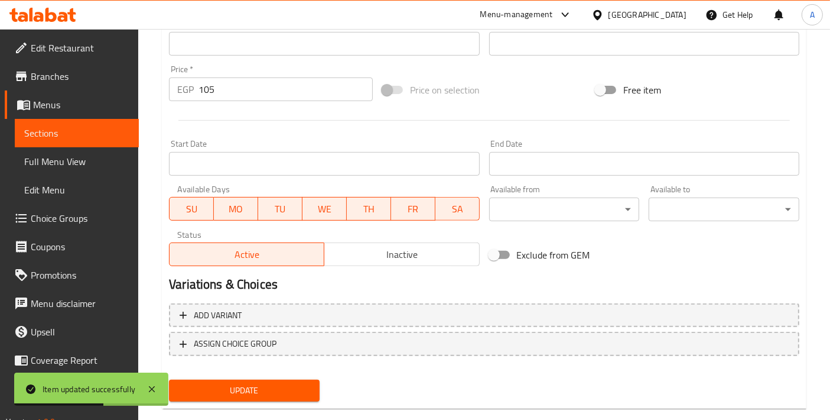
click at [619, 276] on h2 "Variations & Choices" at bounding box center [484, 284] width 631 height 18
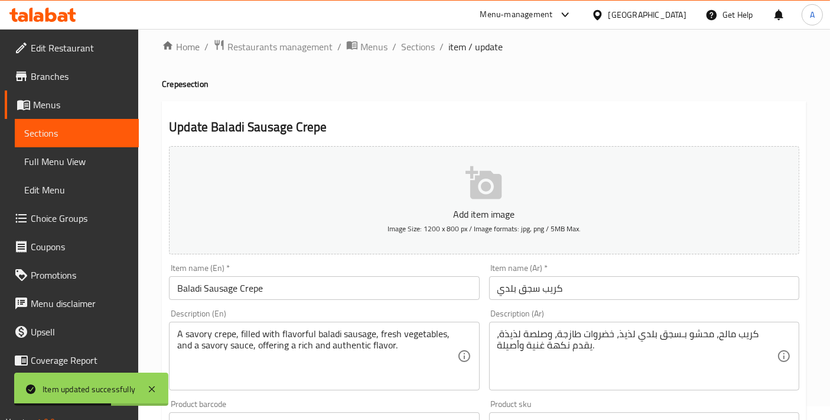
scroll to position [0, 0]
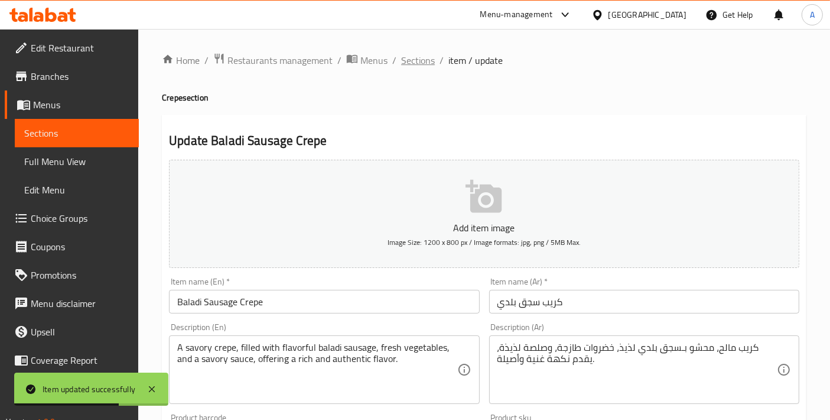
click at [426, 65] on span "Sections" at bounding box center [418, 60] width 34 height 14
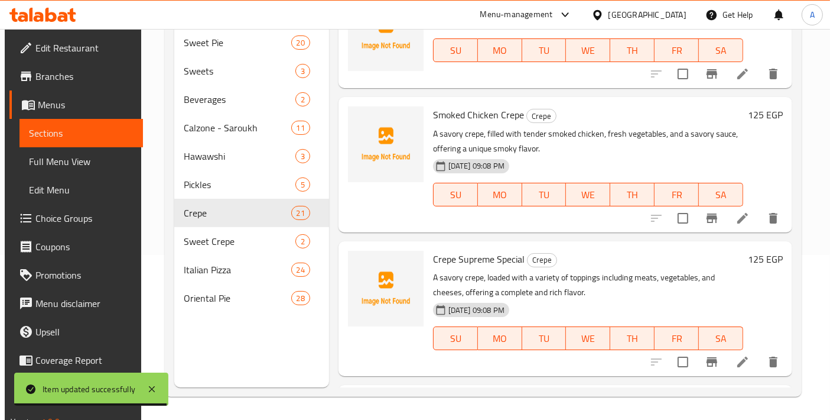
scroll to position [2258, 0]
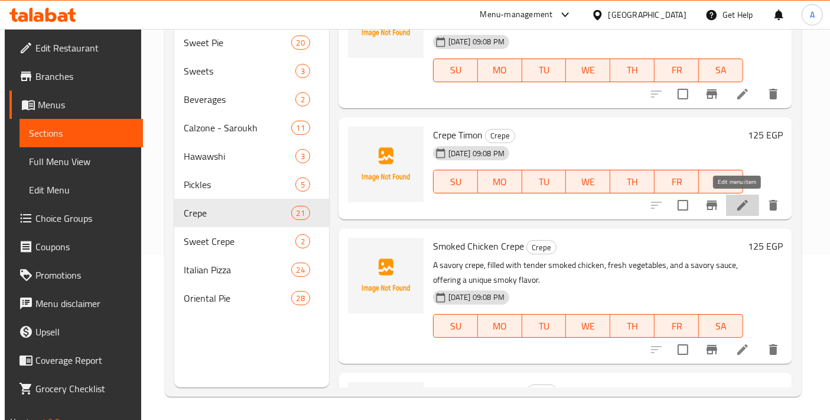
click at [736, 210] on icon at bounding box center [743, 205] width 14 height 14
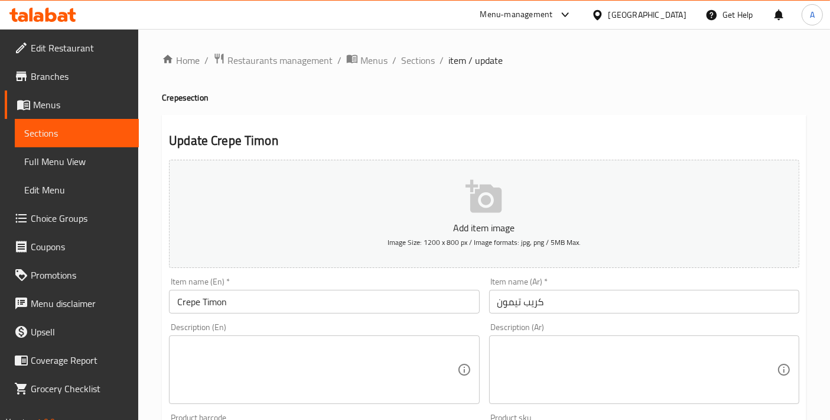
click at [215, 314] on div "Item name (En)   * [PERSON_NAME] Item name (En) *" at bounding box center [324, 295] width 320 height 46
click at [215, 301] on input "Crepe Timon" at bounding box center [324, 302] width 310 height 24
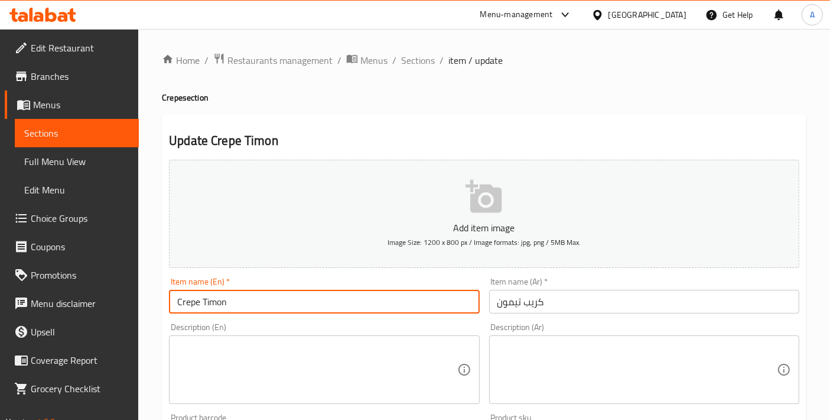
click at [215, 301] on input "Crepe Timon" at bounding box center [324, 302] width 310 height 24
click at [172, 298] on input "Crepe" at bounding box center [324, 302] width 310 height 24
paste input "Timon"
click at [257, 305] on input "[PERSON_NAME]" at bounding box center [324, 302] width 310 height 24
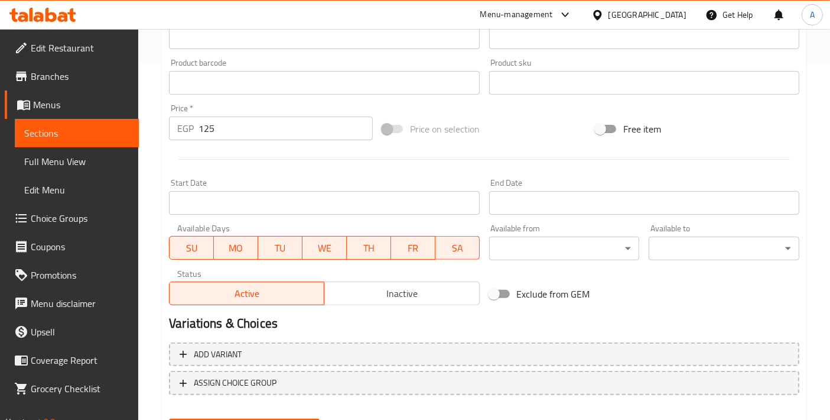
scroll to position [394, 0]
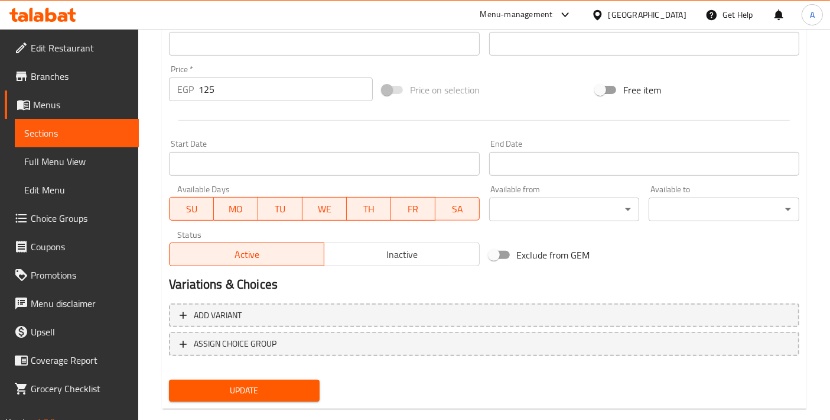
type input "[PERSON_NAME]"
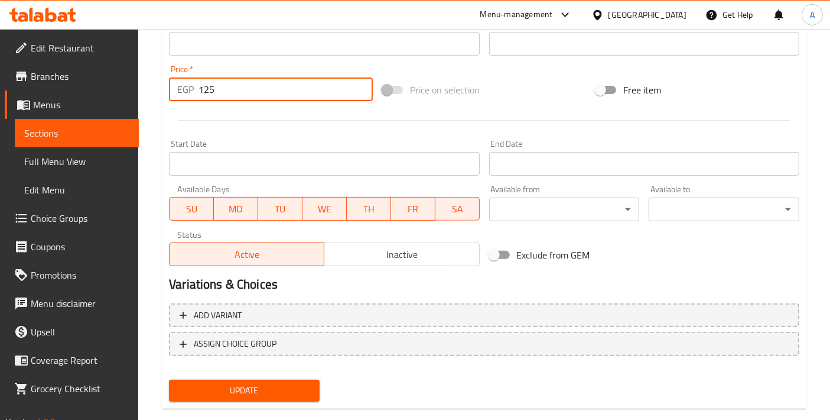
drag, startPoint x: 236, startPoint y: 93, endPoint x: 70, endPoint y: 84, distance: 166.3
click at [70, 84] on div "Edit Restaurant Branches Menus Sections Full Menu View Edit Menu Choice Groups …" at bounding box center [415, 38] width 830 height 806
type input "145"
drag, startPoint x: 190, startPoint y: 391, endPoint x: 181, endPoint y: 399, distance: 12.1
click at [191, 391] on span "Update" at bounding box center [244, 390] width 132 height 15
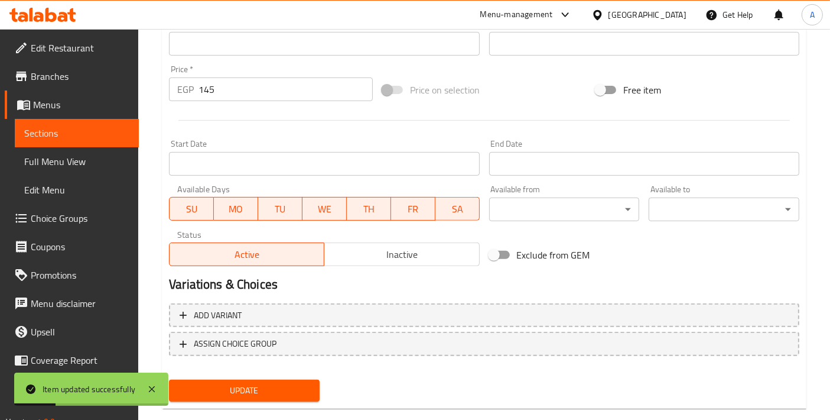
click at [584, 275] on h2 "Variations & Choices" at bounding box center [484, 284] width 631 height 18
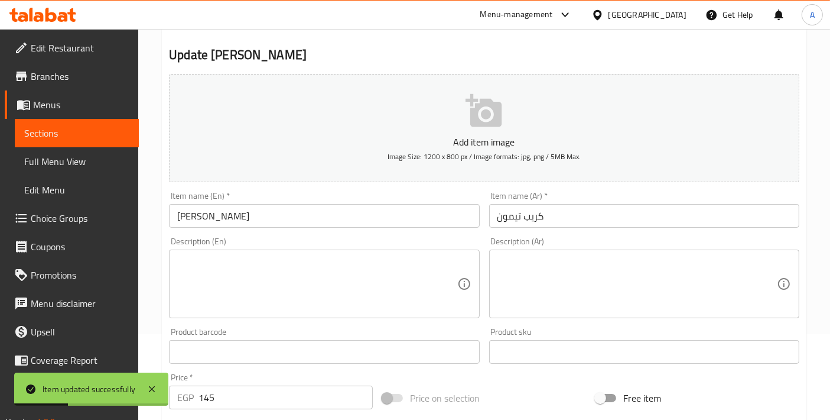
scroll to position [0, 0]
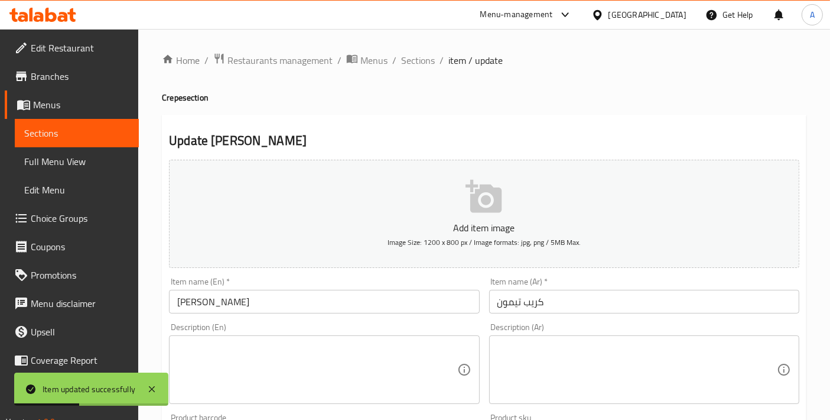
click at [413, 67] on span "Sections" at bounding box center [418, 60] width 34 height 14
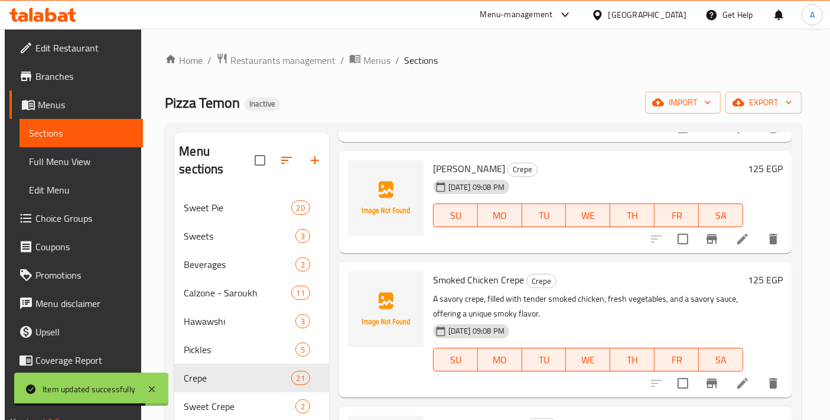
scroll to position [2520, 0]
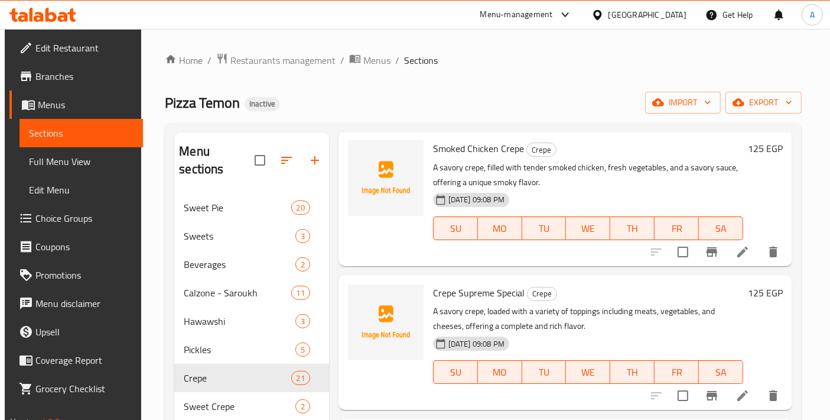
click at [564, 291] on h6 "Crepe Supreme Special Crepe" at bounding box center [588, 292] width 310 height 17
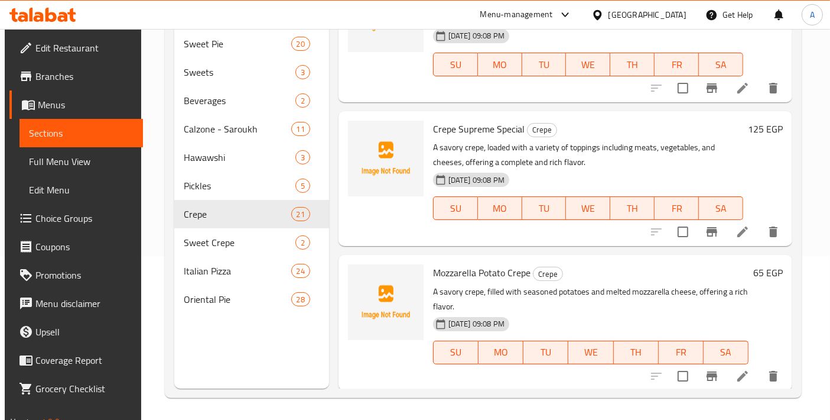
scroll to position [165, 0]
click at [589, 318] on div "[DATE] 09:08 PM SU MO TU WE TH FR SA" at bounding box center [590, 343] width 325 height 64
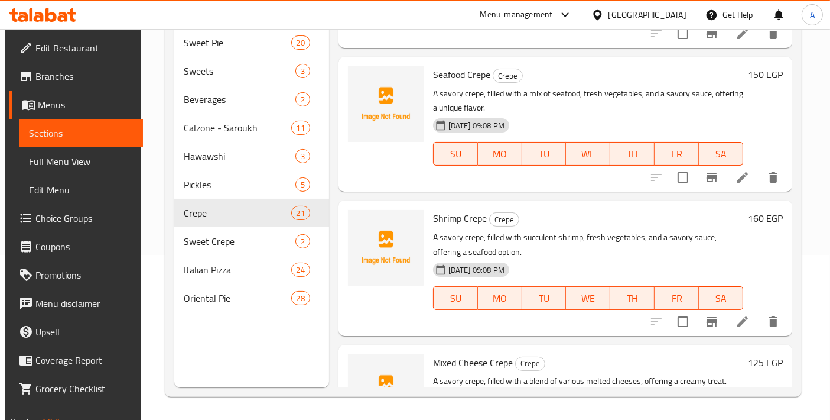
scroll to position [1733, 0]
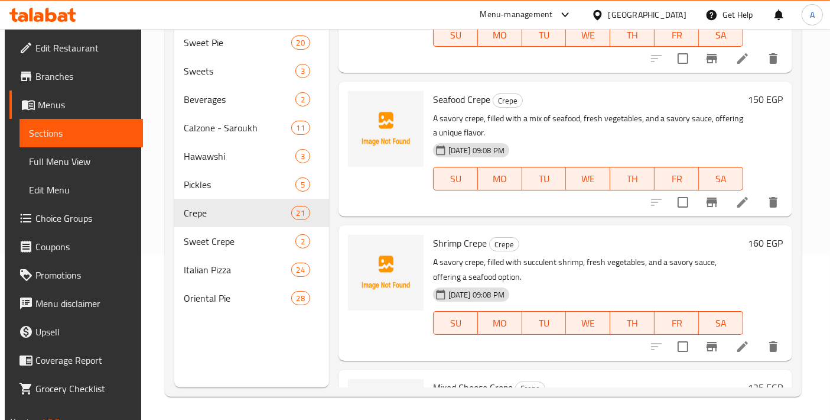
click at [596, 278] on p "A savory crepe, filled with succulent shrimp, fresh vegetables, and a savory sa…" at bounding box center [588, 270] width 310 height 30
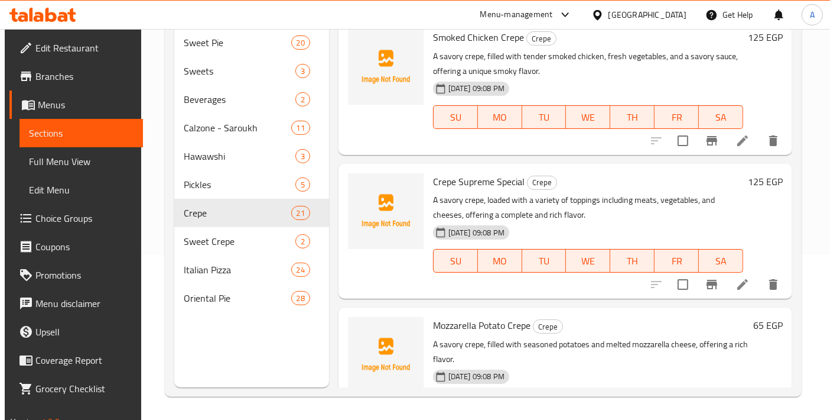
scroll to position [2520, 0]
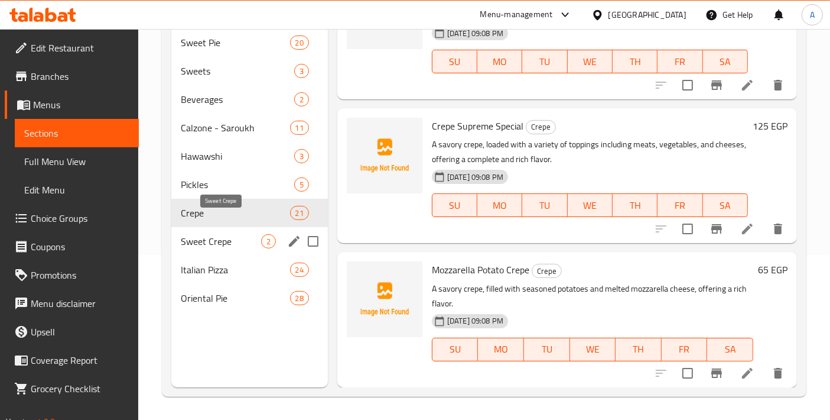
click at [251, 234] on span "Sweet Crepe" at bounding box center [221, 241] width 80 height 14
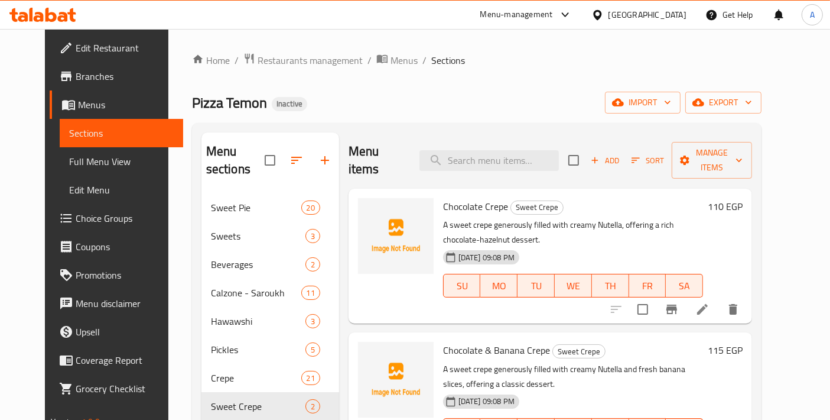
scroll to position [131, 0]
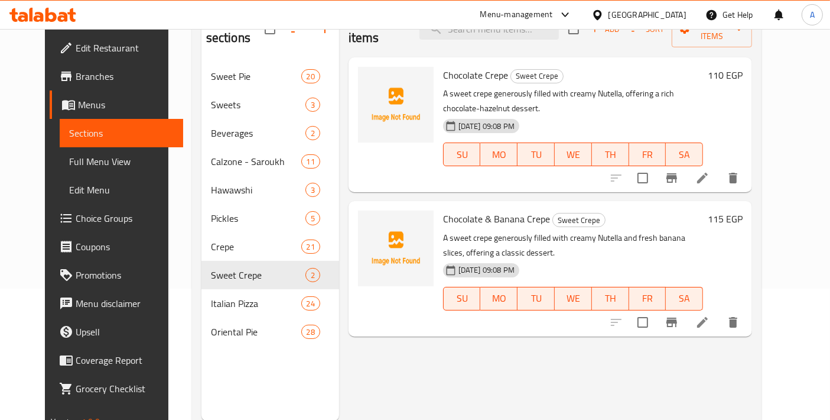
click at [511, 357] on div "Menu items Add Sort Manage items Chocolate Crepe Sweet Crepe A sweet crepe gene…" at bounding box center [545, 211] width 413 height 420
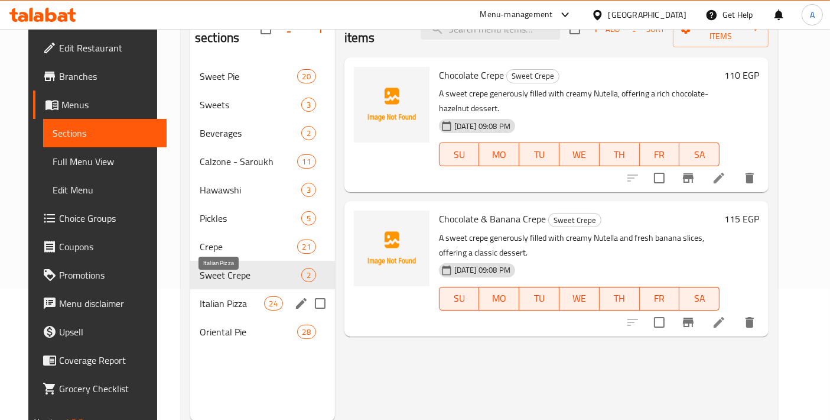
click at [222, 296] on span "Italian Pizza" at bounding box center [232, 303] width 64 height 14
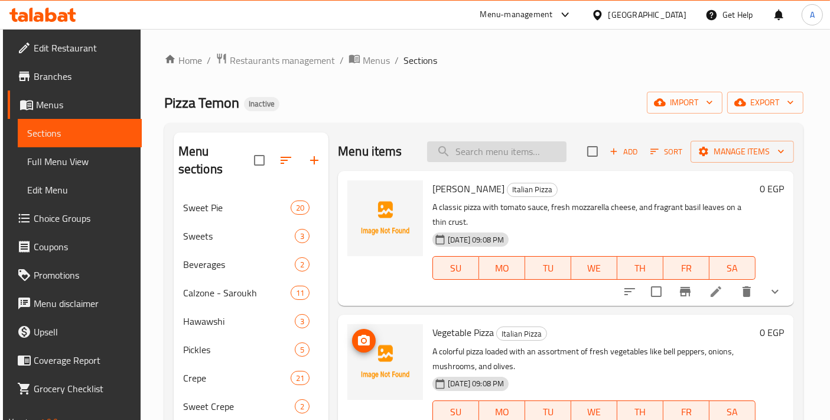
click at [467, 147] on input "search" at bounding box center [496, 151] width 139 height 21
paste input "BBQ Chicken Pizza"
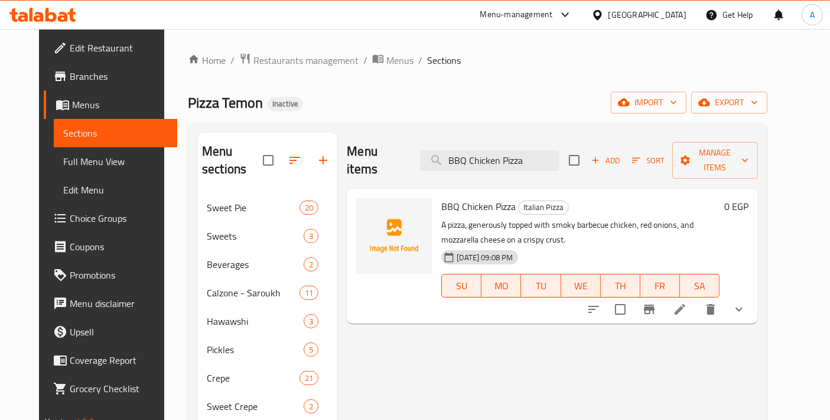
type input "BBQ Chicken Pizza"
click at [687, 302] on icon at bounding box center [680, 309] width 14 height 14
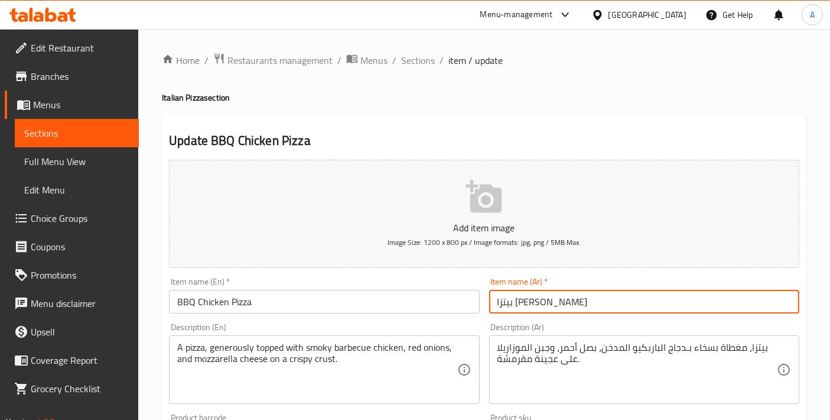
drag, startPoint x: 499, startPoint y: 301, endPoint x: 485, endPoint y: 301, distance: 14.2
click at [485, 301] on div "Item name (Ar)   * بيتزا فراخ باربيكوا Item name (Ar) *" at bounding box center [645, 295] width 320 height 46
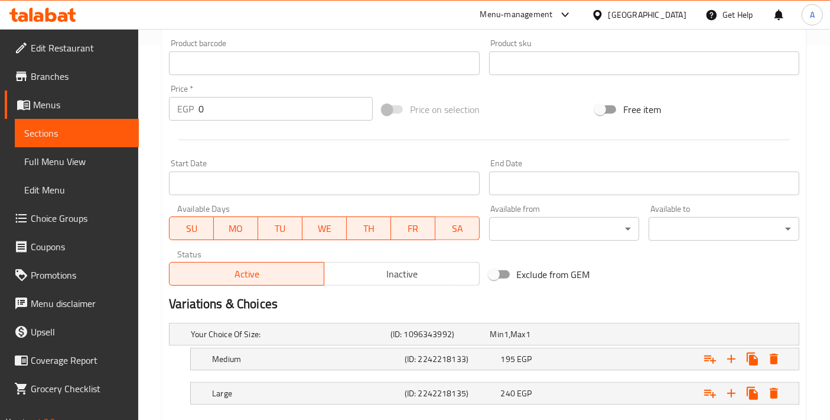
scroll to position [439, 0]
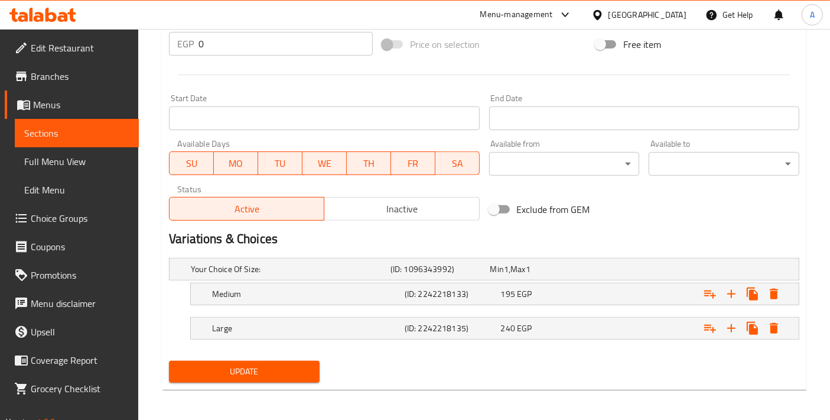
type input "بيتزا فراخ [PERSON_NAME]"
click at [317, 371] on button "Update" at bounding box center [244, 371] width 151 height 22
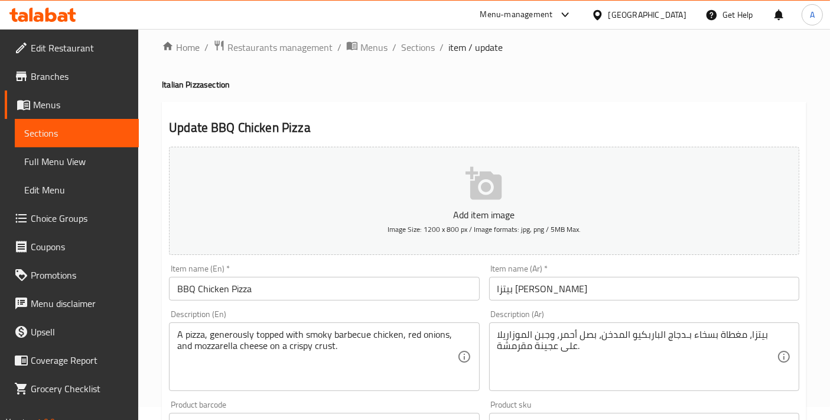
scroll to position [0, 0]
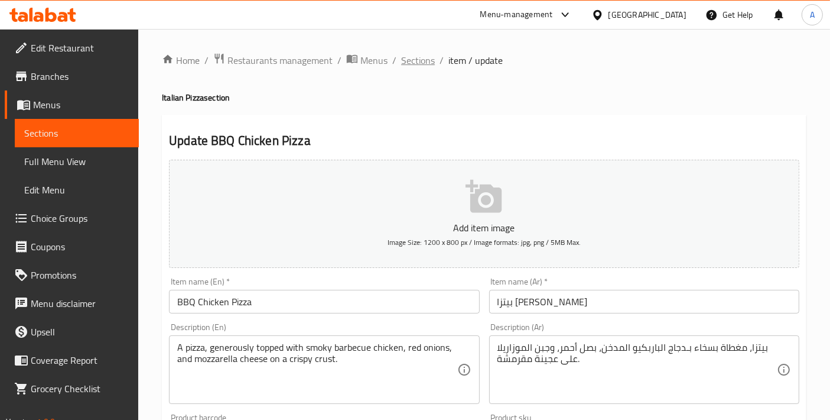
click at [407, 58] on span "Sections" at bounding box center [418, 60] width 34 height 14
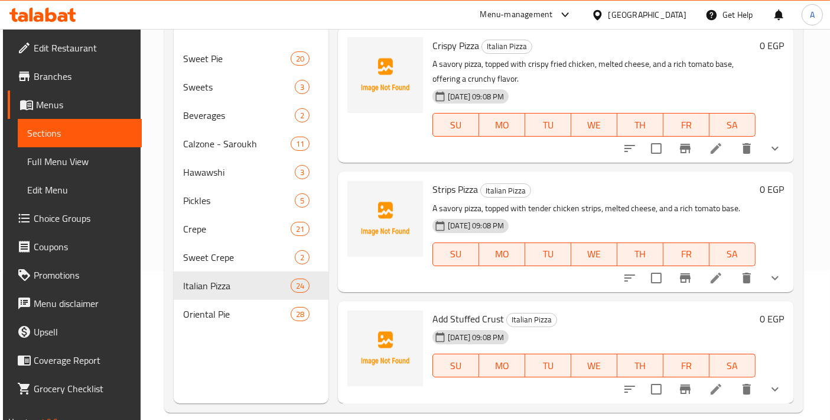
scroll to position [165, 0]
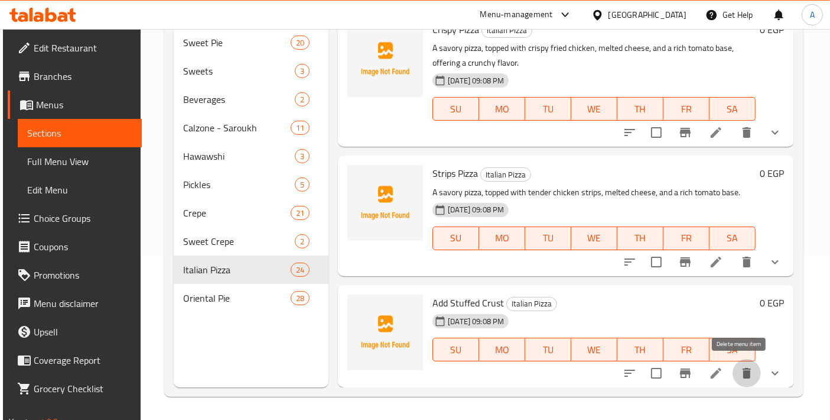
click at [740, 379] on icon "delete" at bounding box center [747, 373] width 14 height 14
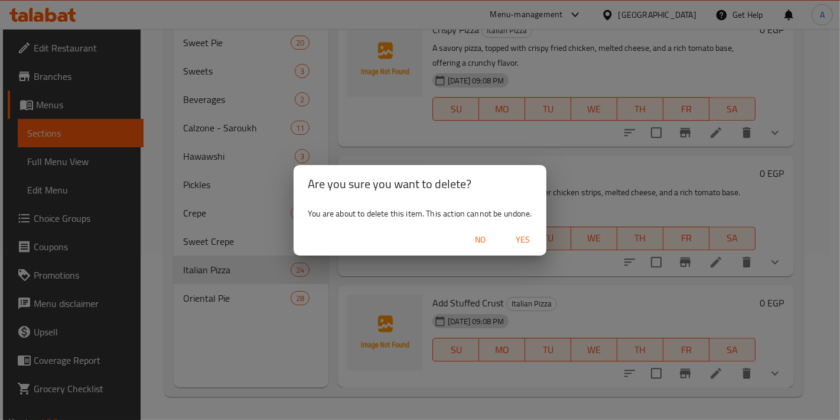
click at [534, 239] on span "Yes" at bounding box center [523, 239] width 28 height 15
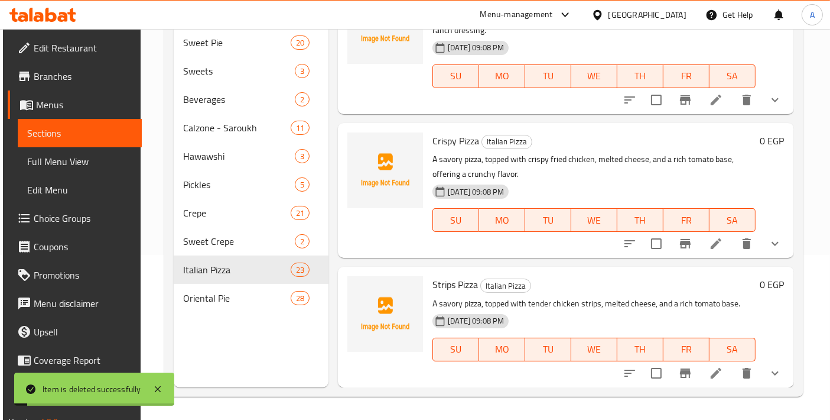
scroll to position [2796, 0]
click at [713, 250] on icon at bounding box center [716, 243] width 14 height 14
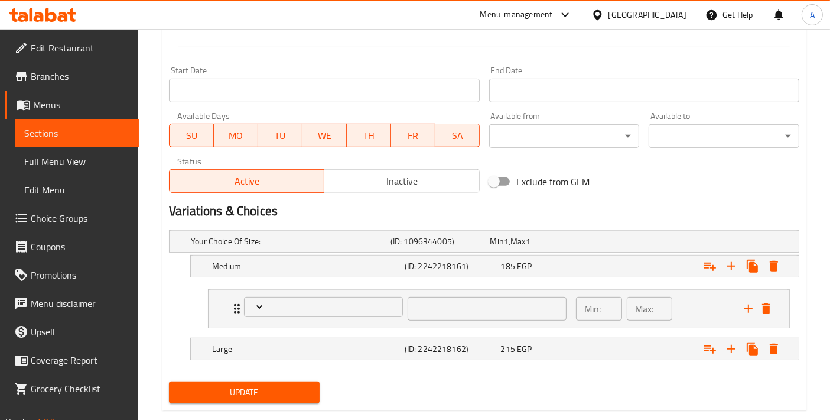
scroll to position [488, 0]
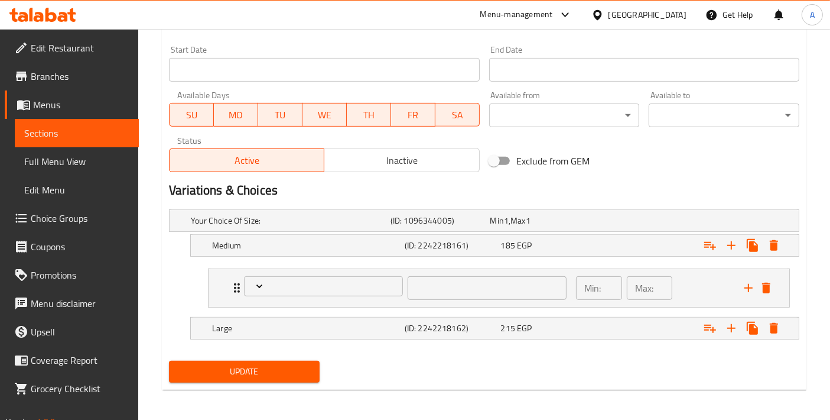
type input "الإضافات - حجم وسط:"
type input "0"
type input "1"
click at [213, 298] on div "Add On's - Medium Size: الإضافات - حجم وسط: ​ Min: 0 ​ Max: 1 ​" at bounding box center [499, 288] width 581 height 38
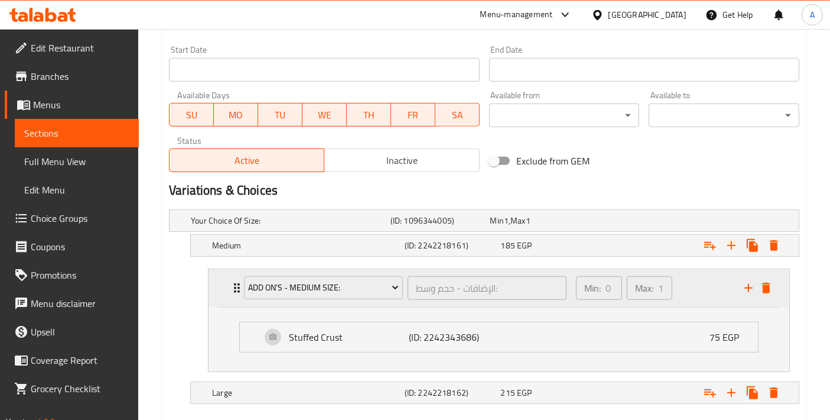
click at [213, 298] on div "Add On's - Medium Size: الإضافات - حجم وسط: ​ Min: 0 ​ Max: 1 ​" at bounding box center [499, 288] width 581 height 38
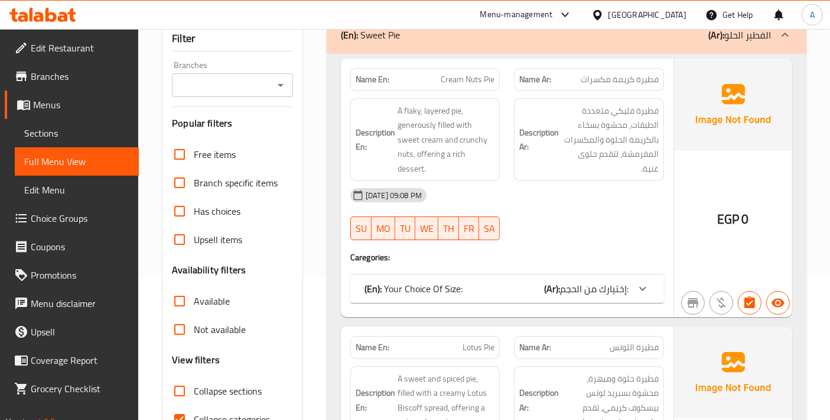
scroll to position [131, 0]
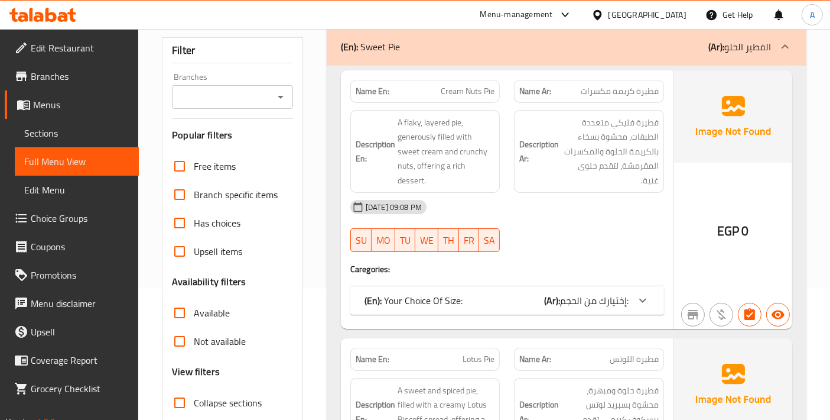
click at [525, 129] on h6 "Description Ar: فطيرة فليكي متعددة الطبقات، محشوة بسخاء بالكريمة الحلوة والمكسر…" at bounding box center [588, 151] width 139 height 73
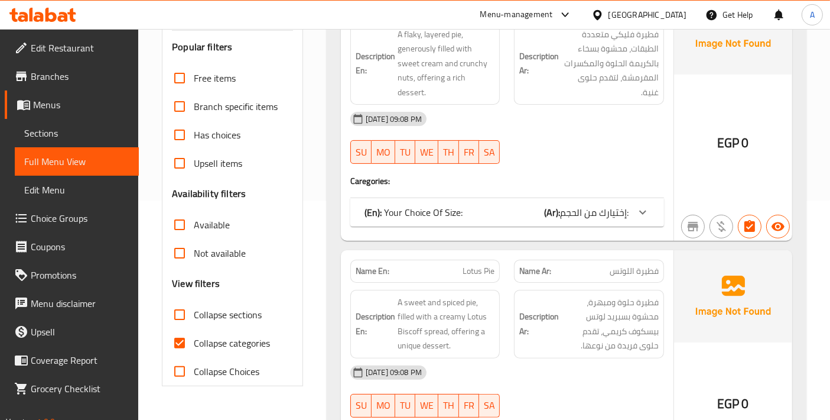
scroll to position [262, 0]
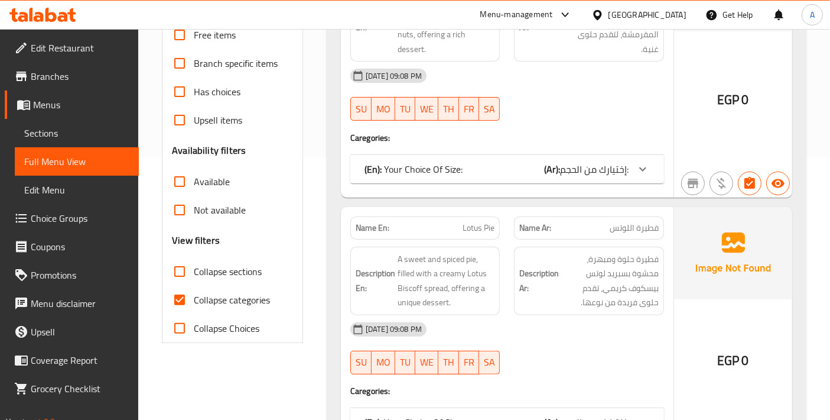
click at [186, 291] on input "Collapse categories" at bounding box center [179, 299] width 28 height 28
checkbox input "false"
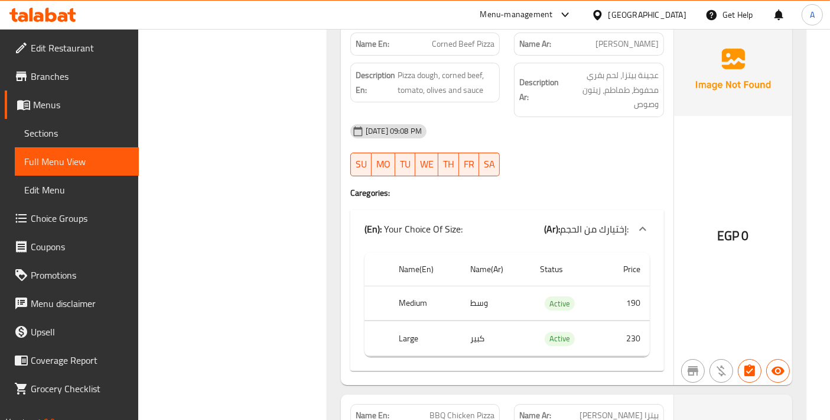
scroll to position [22194, 0]
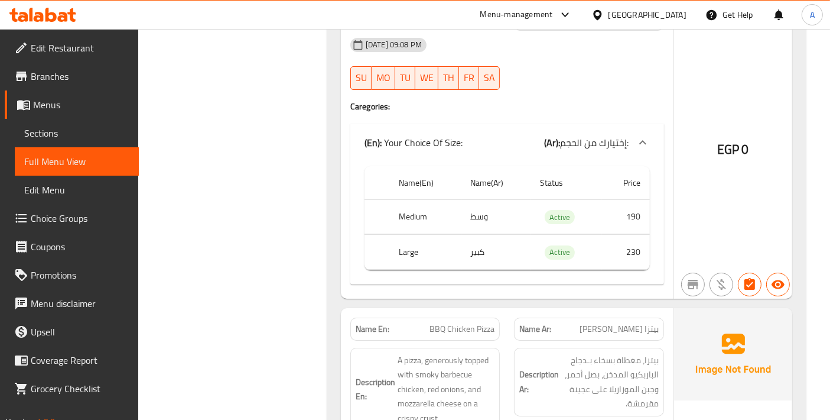
copy span "BBQ Chicken Pizza"
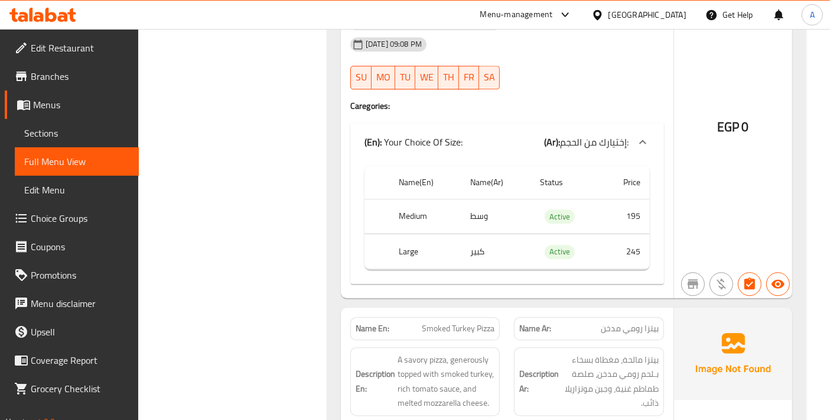
scroll to position [25346, 0]
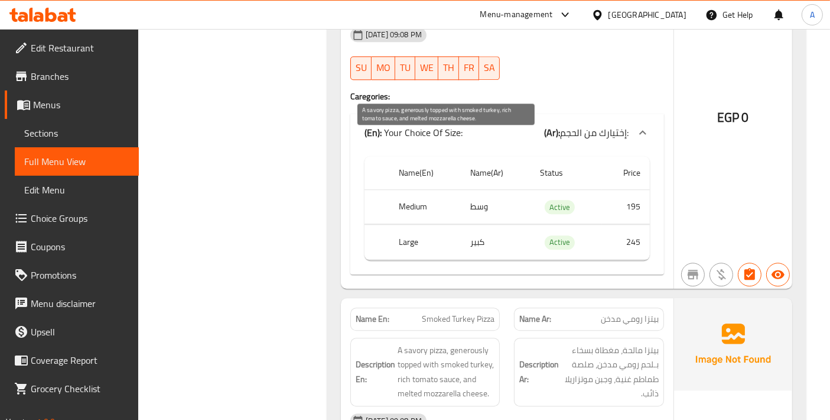
click at [482, 343] on span "A savory pizza, generously topped with smoked turkey, rich tomato sauce, and me…" at bounding box center [447, 372] width 98 height 58
copy span "turkey"
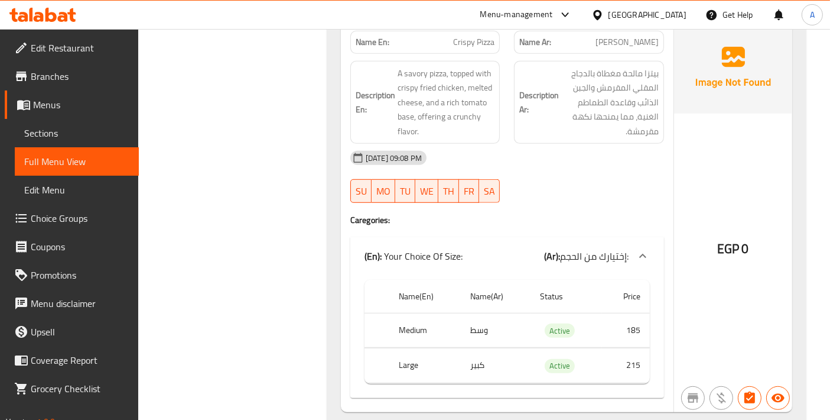
scroll to position [27841, 0]
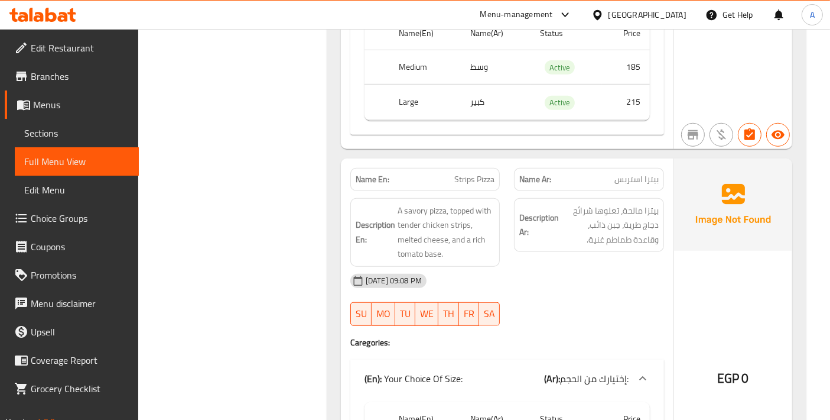
click at [72, 213] on span "Choice Groups" at bounding box center [80, 218] width 99 height 14
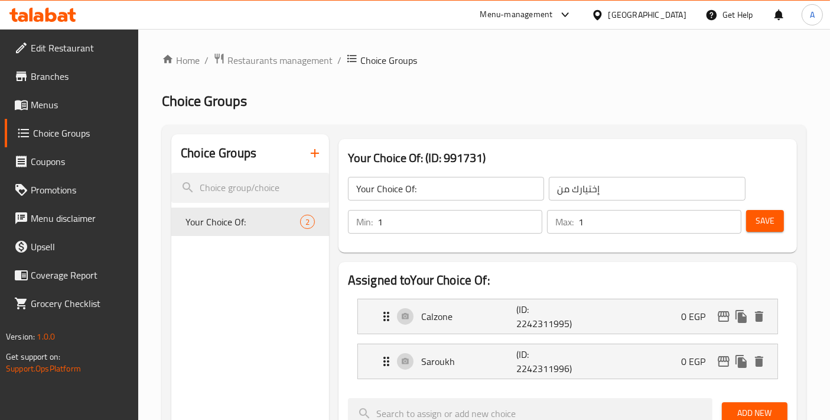
click at [317, 155] on icon "button" at bounding box center [315, 153] width 14 height 14
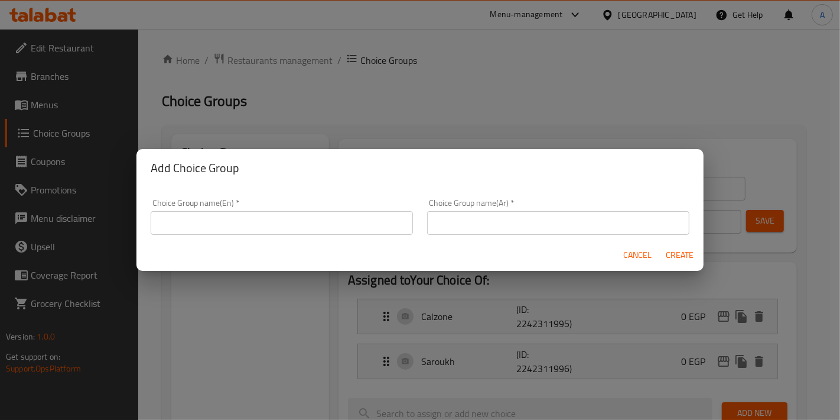
click at [270, 215] on input "text" at bounding box center [282, 223] width 262 height 24
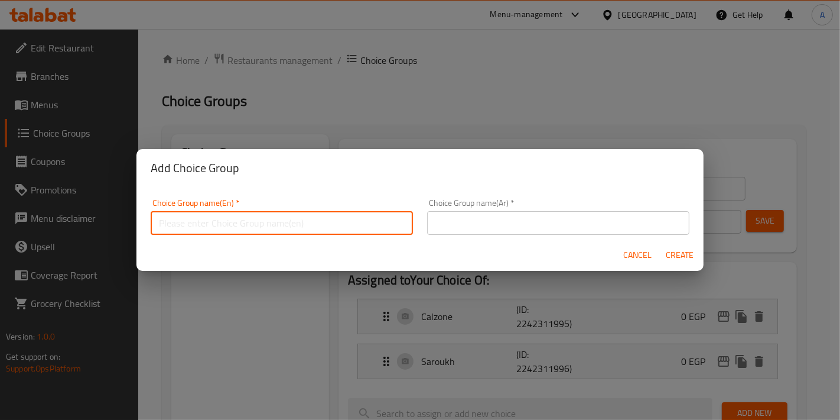
type input "Add On's:"
click at [436, 232] on input "text" at bounding box center [558, 223] width 262 height 24
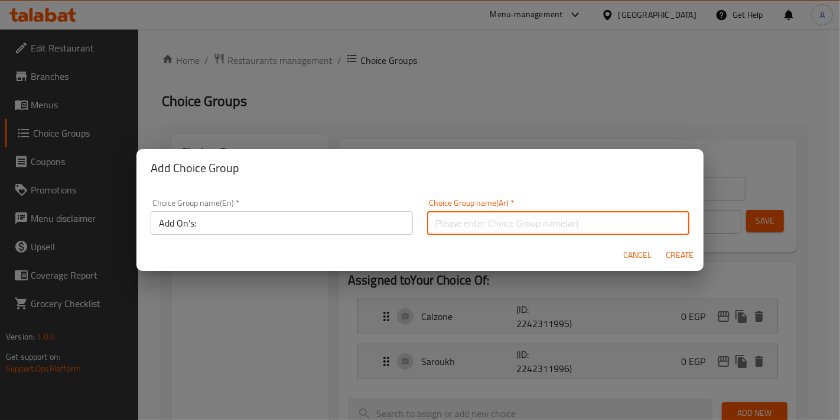
type input "الإضافات:"
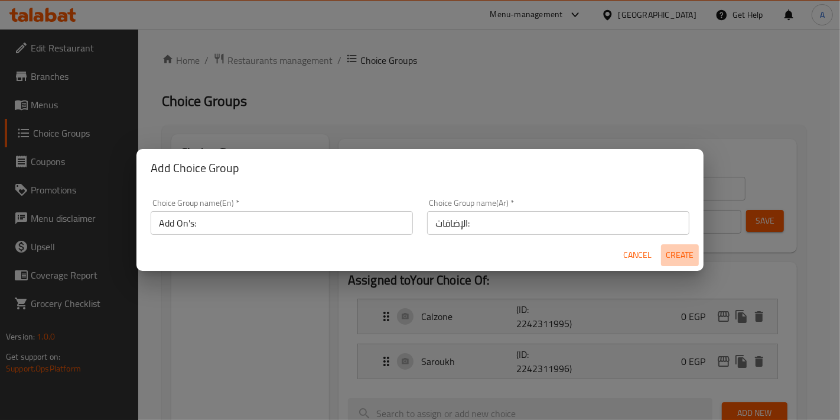
click at [688, 255] on span "Create" at bounding box center [680, 255] width 28 height 15
type input "Add On's:"
type input "الإضافات:"
type input "0"
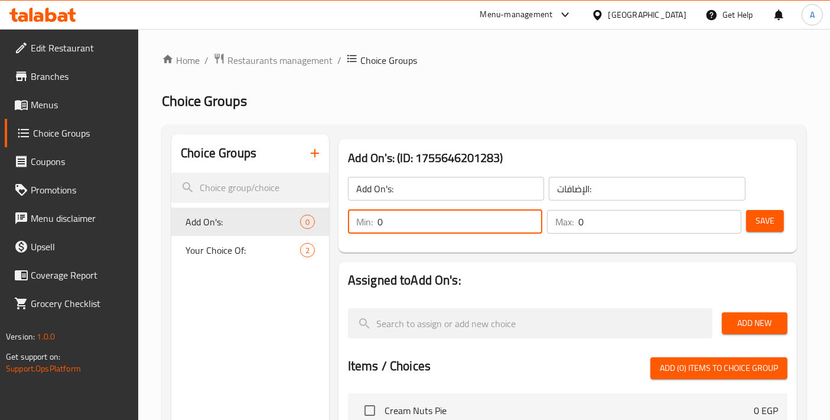
drag, startPoint x: 415, startPoint y: 220, endPoint x: 356, endPoint y: 221, distance: 59.1
click at [356, 221] on div "Min: 0 ​" at bounding box center [445, 222] width 194 height 24
type input "1"
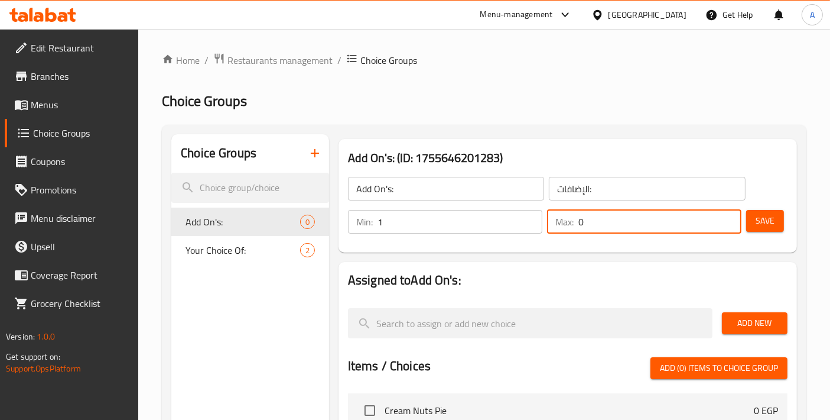
drag, startPoint x: 626, startPoint y: 220, endPoint x: 537, endPoint y: 218, distance: 89.3
click at [537, 218] on div "Min: 1 ​ Max: 0 ​" at bounding box center [544, 221] width 403 height 33
type input "1"
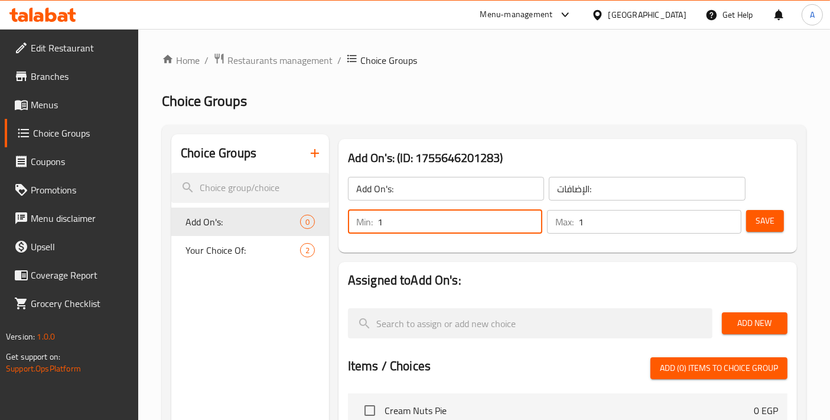
drag, startPoint x: 422, startPoint y: 225, endPoint x: 355, endPoint y: 225, distance: 67.4
click at [355, 225] on div "Min: 1 ​" at bounding box center [445, 222] width 194 height 24
type input "0"
click at [758, 233] on div "Save" at bounding box center [762, 221] width 37 height 28
click at [771, 225] on span "Save" at bounding box center [765, 220] width 19 height 15
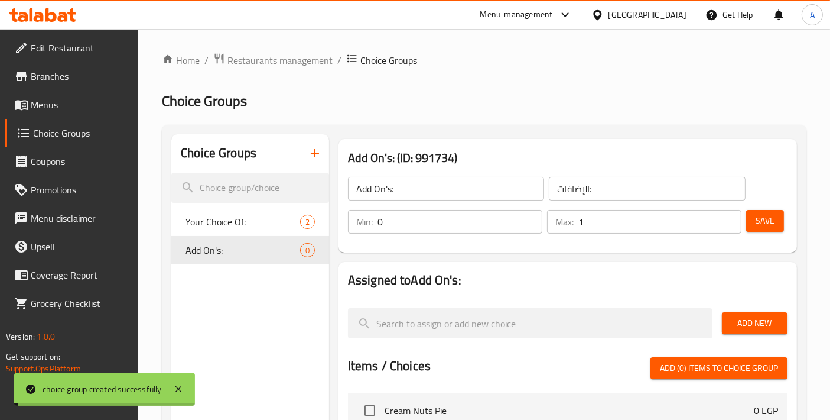
click at [754, 322] on span "Add New" at bounding box center [755, 323] width 47 height 15
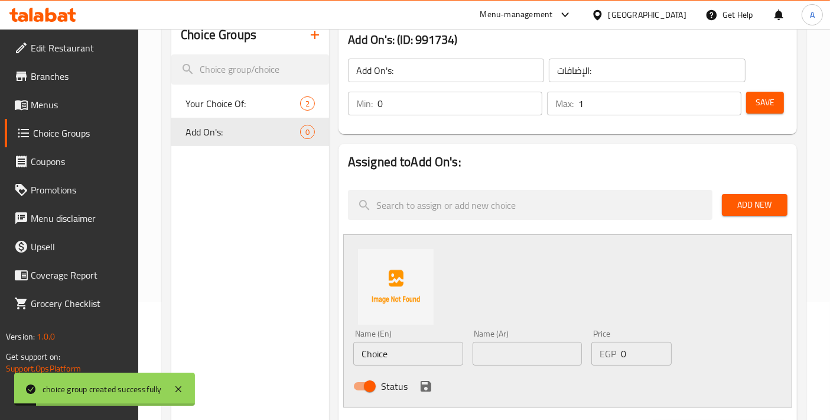
scroll to position [131, 0]
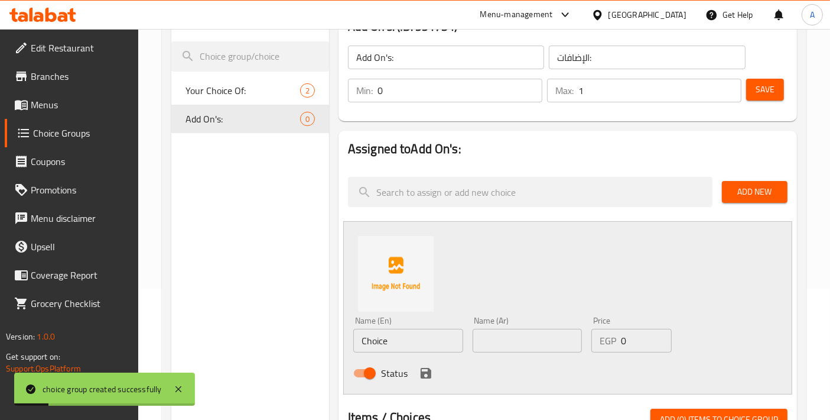
drag, startPoint x: 398, startPoint y: 345, endPoint x: 286, endPoint y: 341, distance: 112.4
click at [286, 341] on div "Choice Groups Your Choice Of: 2 Add On's: 0 Add On's: (ID: 991734) Add On's: ​ …" at bounding box center [486, 395] width 631 height 785
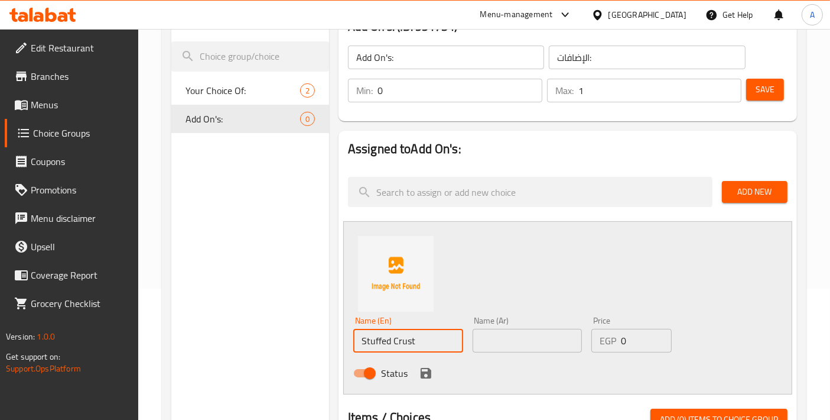
type input "Stuffed Crust"
click at [520, 344] on input "text" at bounding box center [528, 341] width 110 height 24
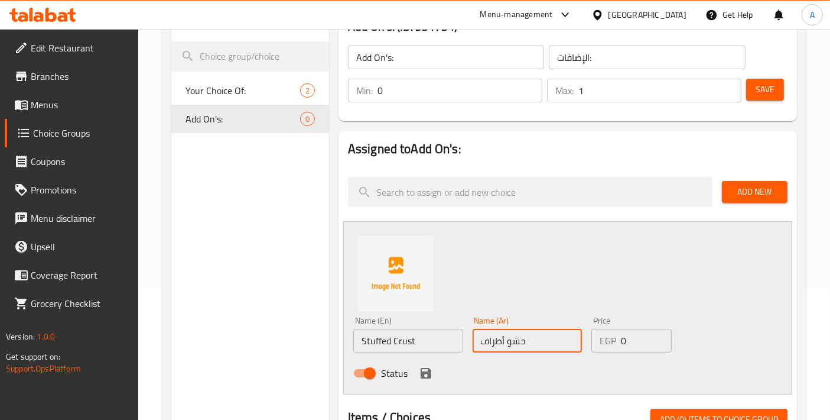
type input "حشو أطراف"
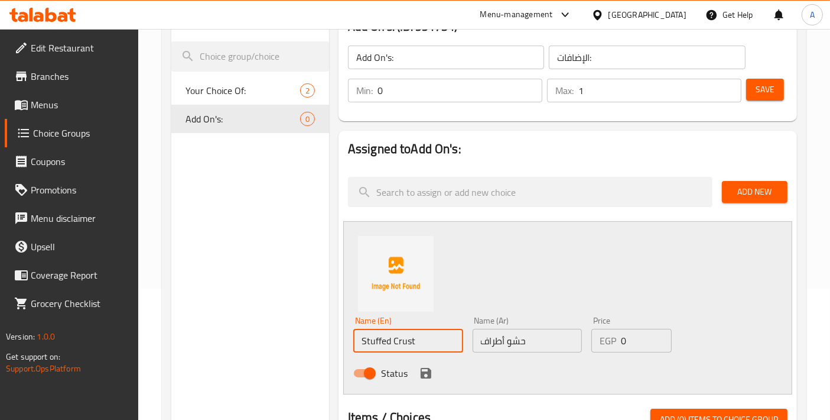
click at [419, 335] on input "Stuffed Crust" at bounding box center [408, 341] width 110 height 24
click at [551, 339] on input "حشو أطراف" at bounding box center [528, 341] width 110 height 24
click at [522, 281] on div "Name (En) Stuffed Crust Name (En) Name (Ar) حشو أطراف Name (Ar) Price EGP 0 Pri…" at bounding box center [567, 307] width 449 height 173
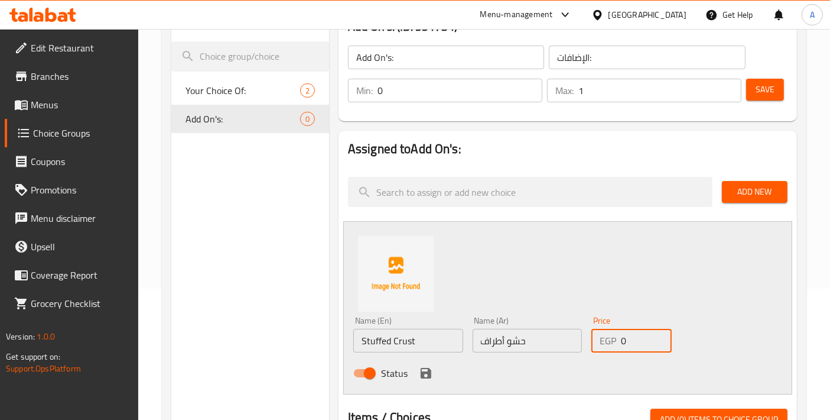
drag, startPoint x: 639, startPoint y: 343, endPoint x: 603, endPoint y: 343, distance: 36.0
click at [603, 343] on div "EGP 0 Price" at bounding box center [632, 341] width 80 height 24
type input "75"
click at [437, 345] on input "Stuffed Crust" at bounding box center [408, 341] width 110 height 24
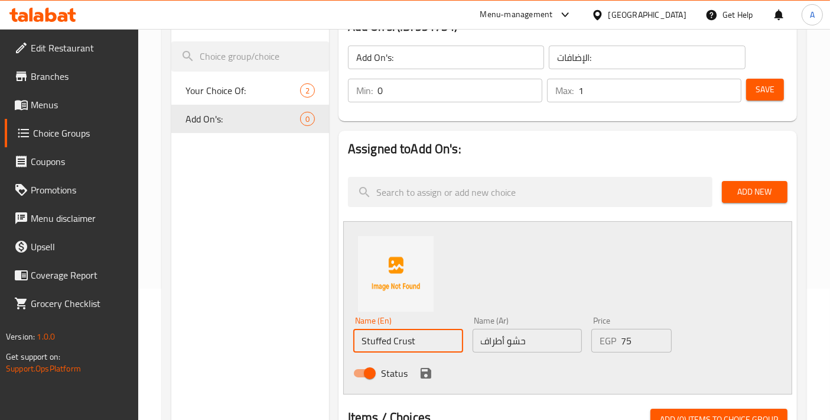
click at [534, 340] on input "حشو أطراف" at bounding box center [528, 341] width 110 height 24
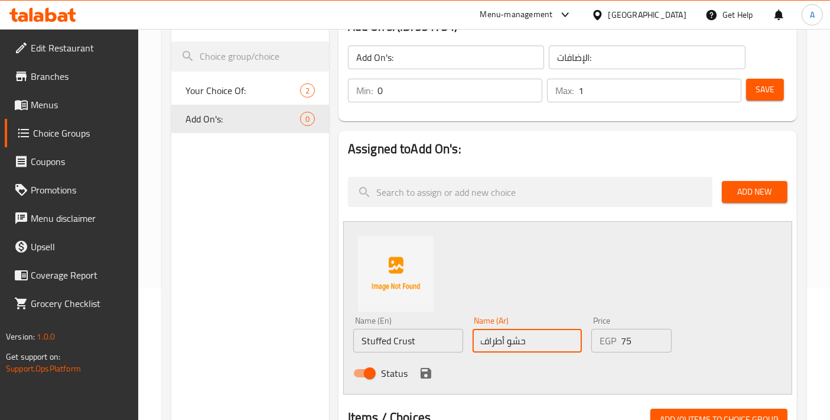
click at [534, 340] on input "حشو أطراف" at bounding box center [528, 341] width 110 height 24
click at [437, 349] on input "Stuffed Crust" at bounding box center [408, 341] width 110 height 24
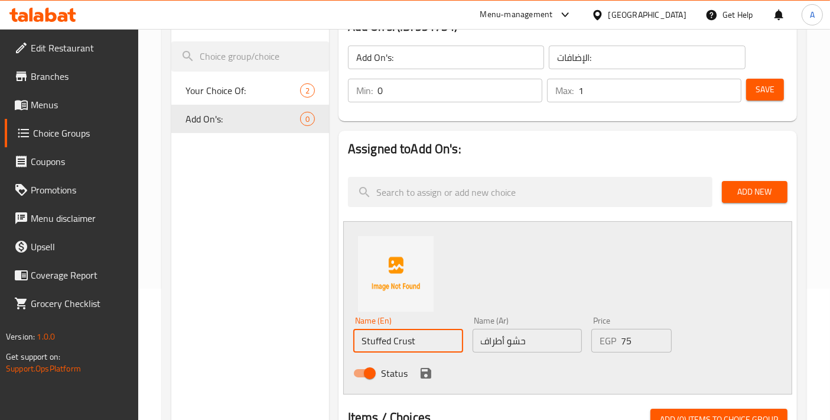
click at [559, 392] on div at bounding box center [568, 393] width 440 height 9
click at [428, 373] on icon "save" at bounding box center [426, 373] width 11 height 11
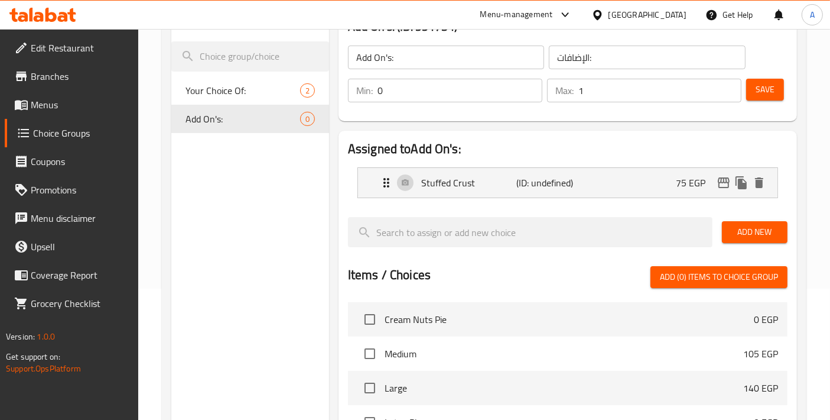
click at [400, 56] on input "Add On's:" at bounding box center [446, 58] width 196 height 24
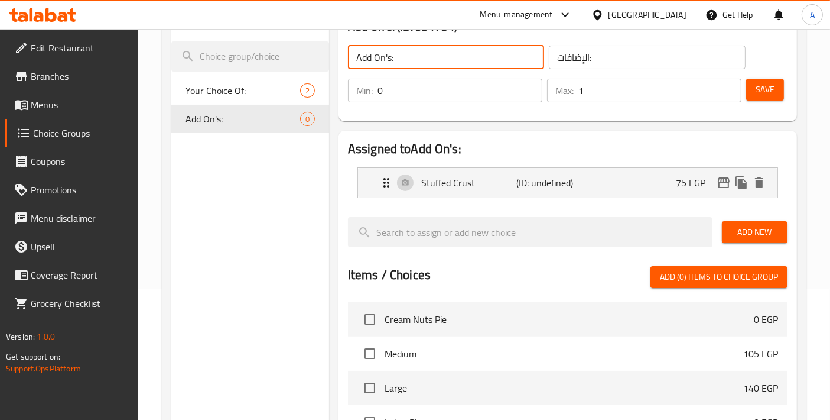
click at [782, 79] on button "Save" at bounding box center [765, 90] width 38 height 22
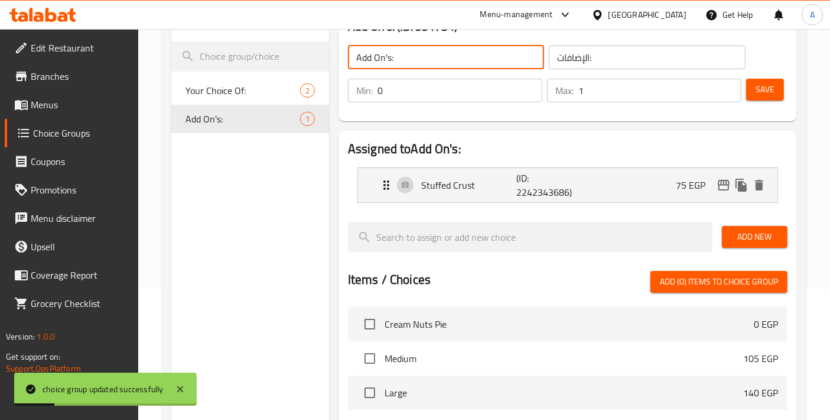
click at [355, 60] on input "Add On's:" at bounding box center [446, 58] width 196 height 24
click at [395, 56] on input "Add On's:" at bounding box center [446, 58] width 196 height 24
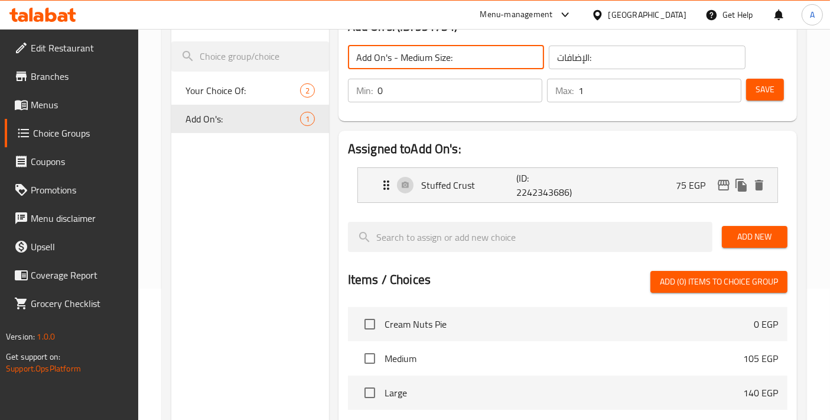
type input "Add On's - Medium Size:"
click at [673, 57] on input "الإضافات:" at bounding box center [647, 58] width 196 height 24
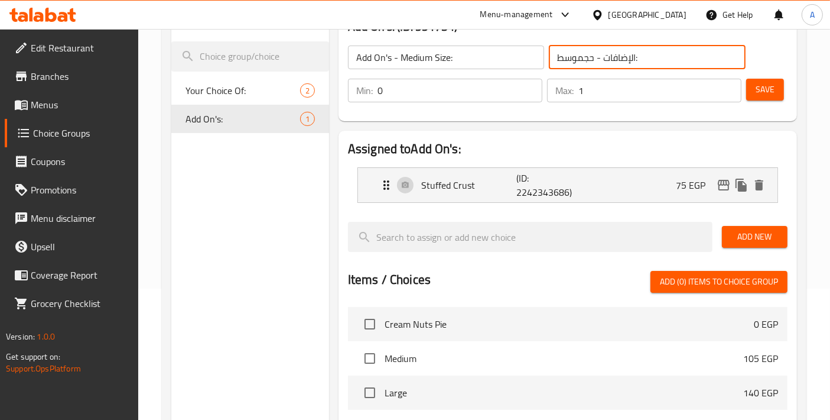
click at [579, 58] on input "الإضافات - حجموسط:" at bounding box center [647, 58] width 196 height 24
type input "الإضافات - حجم وسط:"
click at [758, 95] on span "Save" at bounding box center [765, 89] width 19 height 15
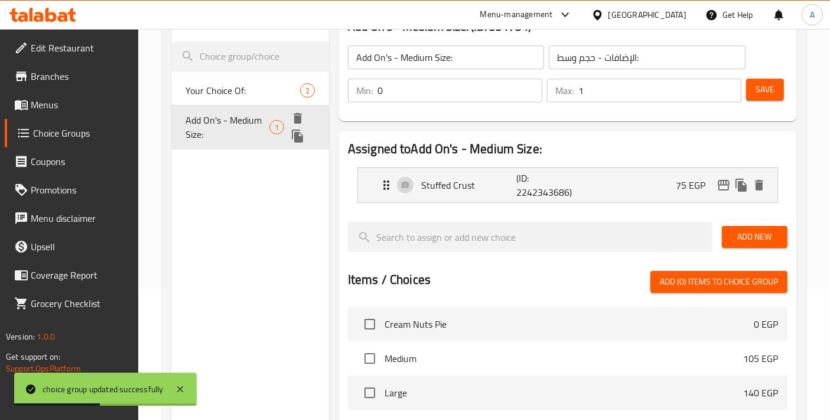
click at [306, 134] on button "duplicate" at bounding box center [298, 136] width 18 height 18
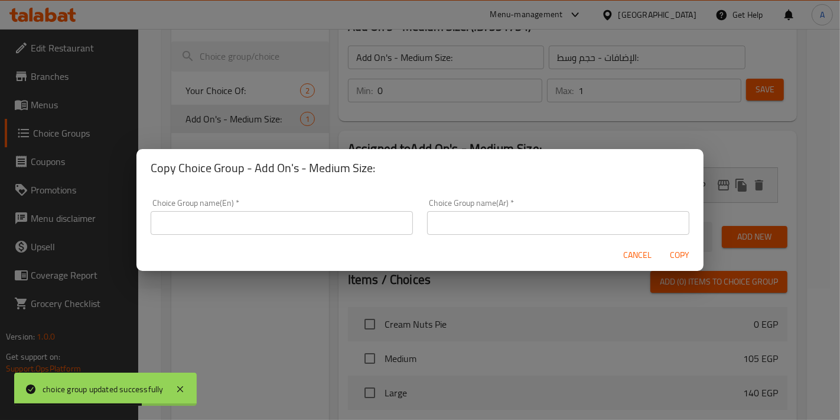
click at [248, 167] on h2 "Copy Choice Group - Add On's - Medium Size:" at bounding box center [420, 167] width 539 height 19
drag, startPoint x: 273, startPoint y: 170, endPoint x: 382, endPoint y: 171, distance: 108.7
click at [382, 171] on h2 "Copy Choice Group - Add On's - Medium Size:" at bounding box center [420, 167] width 539 height 19
copy h2 "Add On's - Medium Size:"
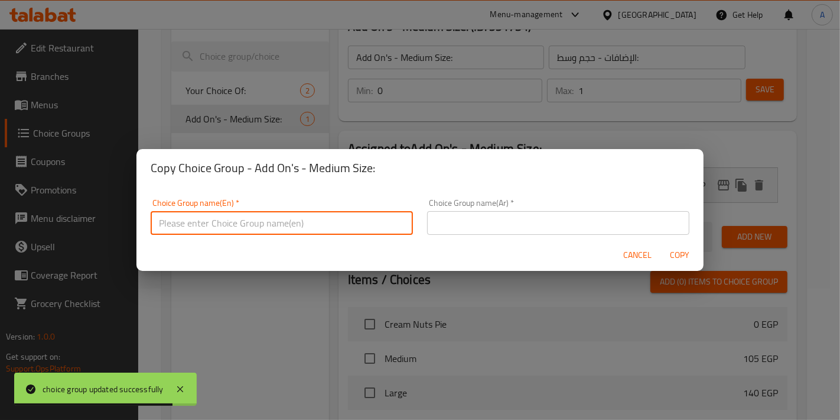
click at [314, 216] on input "text" at bounding box center [282, 223] width 262 height 24
paste input "Add On's - Medium Size:"
click at [219, 229] on input "Add On's - Medium Size:" at bounding box center [282, 223] width 262 height 24
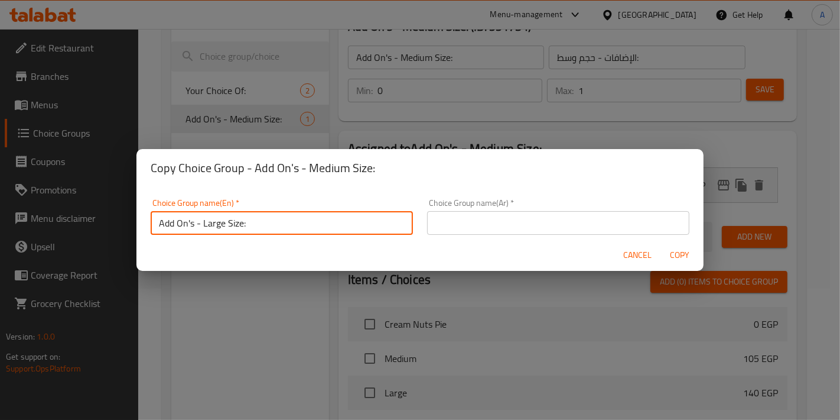
type input "Add On's - Large Size:"
click at [434, 217] on input "text" at bounding box center [558, 223] width 262 height 24
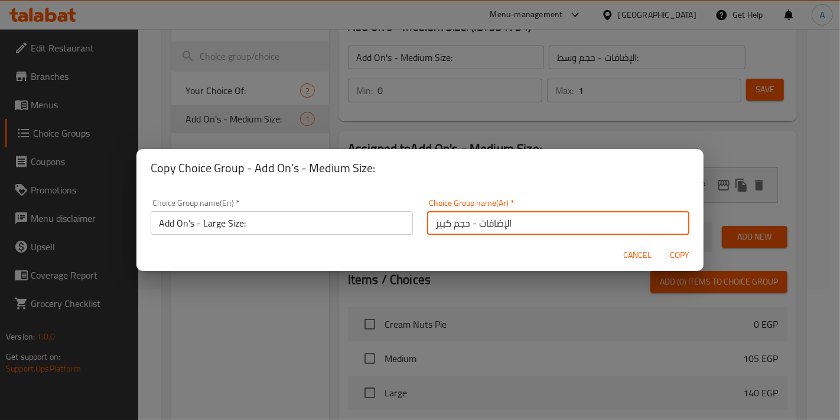
type input "الإضافات - حجم كبير"
click at [691, 259] on span "Copy" at bounding box center [680, 255] width 28 height 15
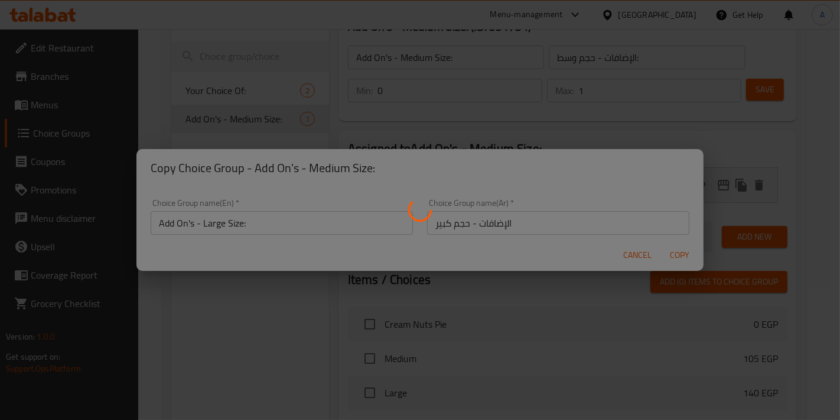
type input "Add On's - Large Size:"
type input "الإضافات - حجم كبير"
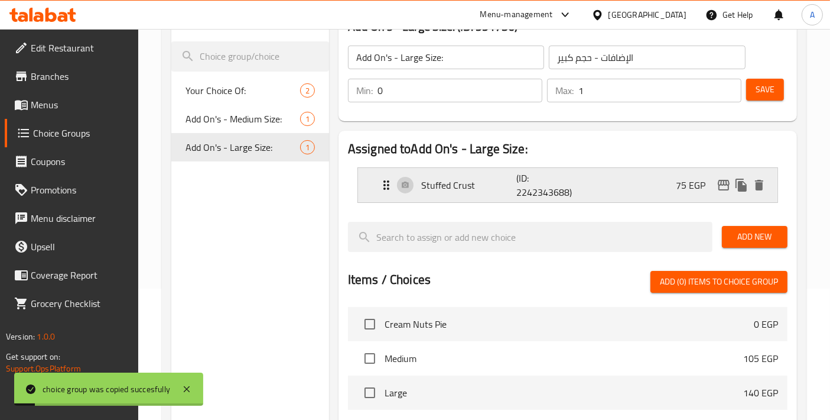
click at [592, 189] on div "Stuffed Crust (ID: 2242343688) 75 EGP" at bounding box center [571, 185] width 384 height 34
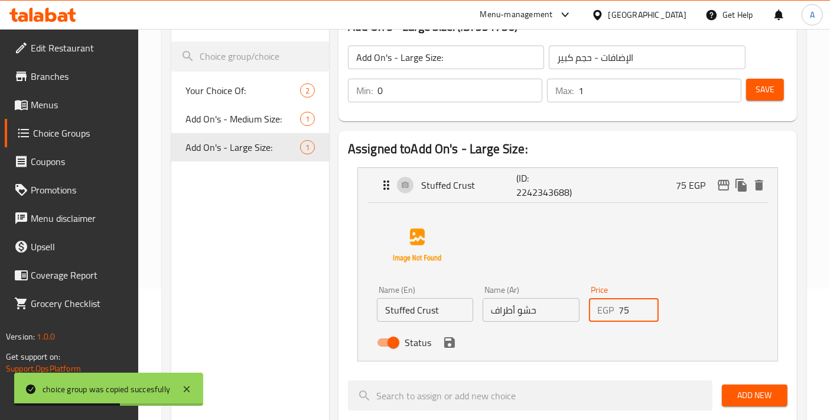
drag, startPoint x: 634, startPoint y: 312, endPoint x: 597, endPoint y: 311, distance: 36.1
click at [597, 311] on div "EGP 75 Price" at bounding box center [624, 310] width 70 height 24
type input "95"
click at [456, 346] on button "save" at bounding box center [450, 342] width 18 height 18
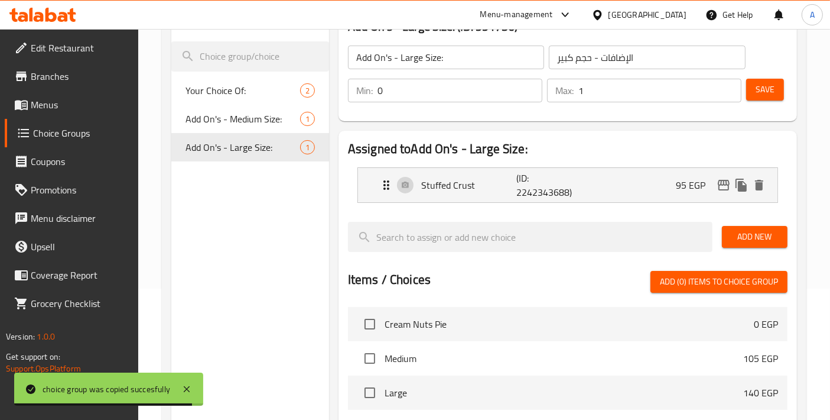
click at [766, 83] on span "Save" at bounding box center [765, 89] width 19 height 15
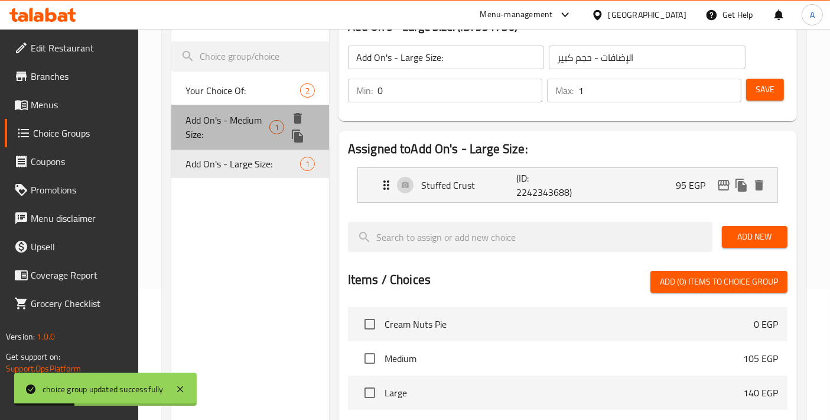
click at [232, 128] on span "Add On's - Medium Size:" at bounding box center [227, 127] width 83 height 28
type input "Add On's - Medium Size:"
type input "الإضافات - حجم وسط:"
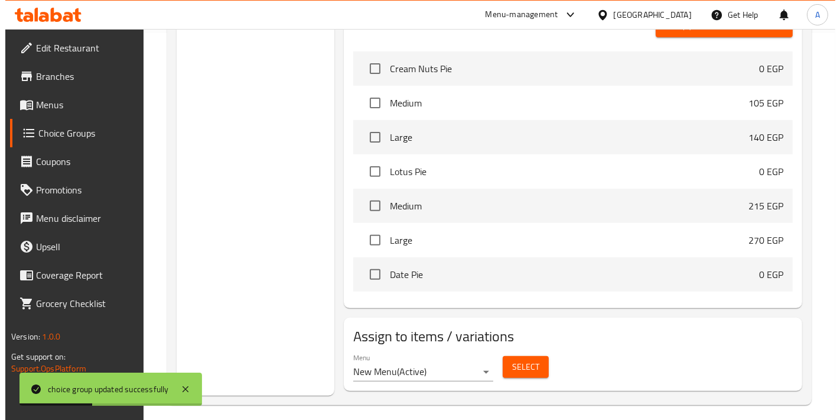
scroll to position [395, 0]
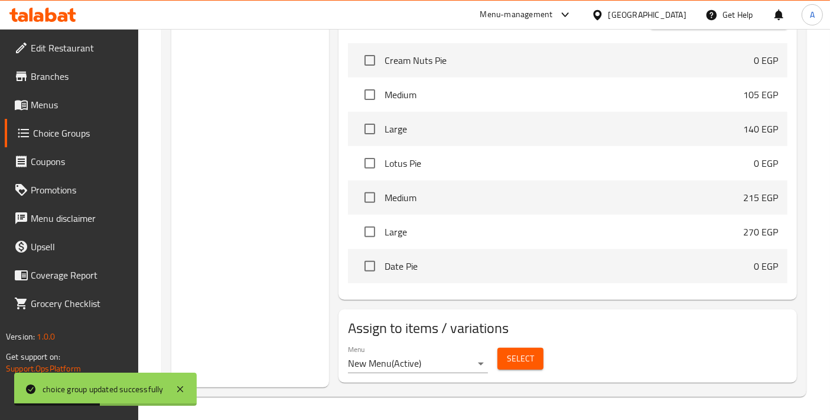
click at [535, 363] on button "Select" at bounding box center [521, 358] width 46 height 22
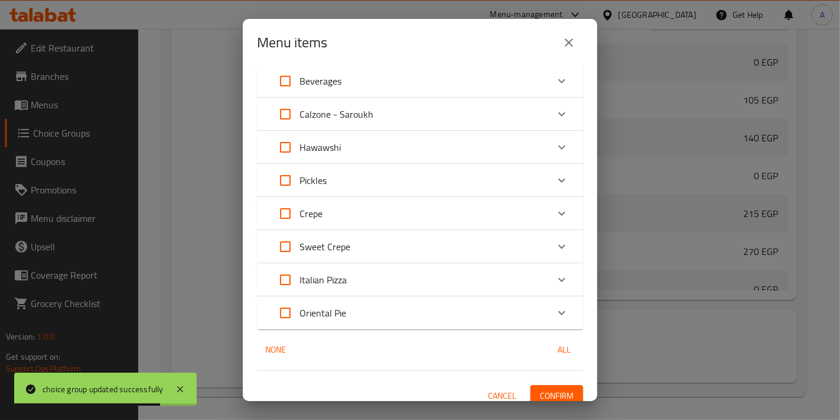
scroll to position [115, 0]
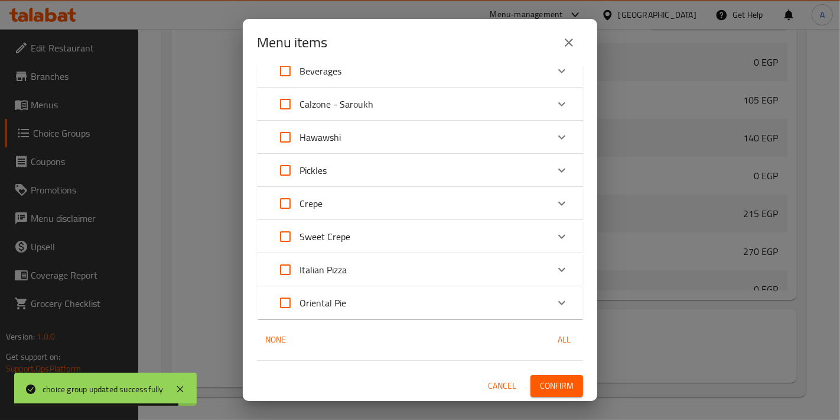
click at [286, 272] on input "Expand" at bounding box center [285, 269] width 28 height 28
checkbox input "true"
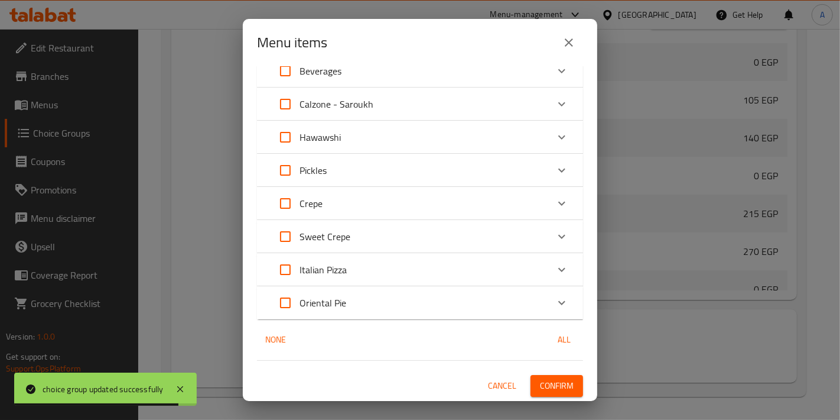
checkbox input "true"
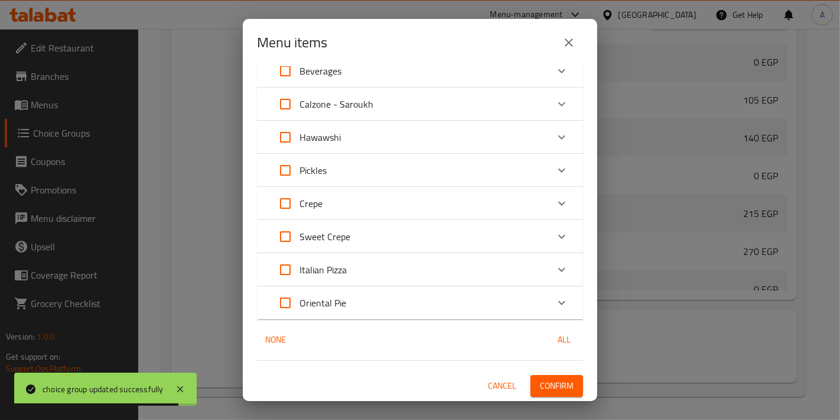
checkbox input "true"
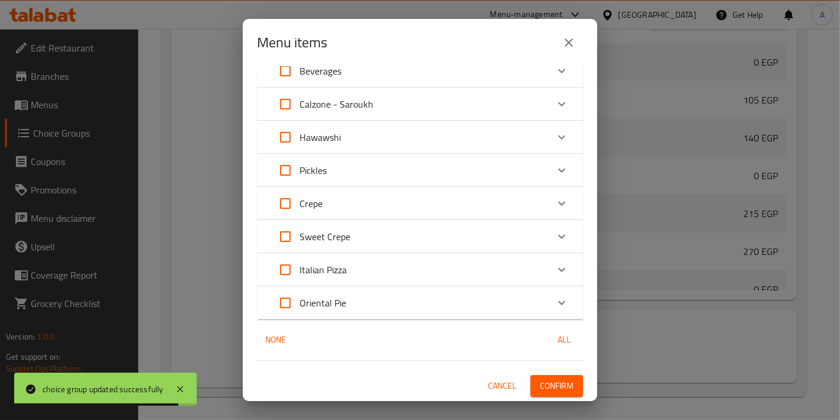
checkbox input "true"
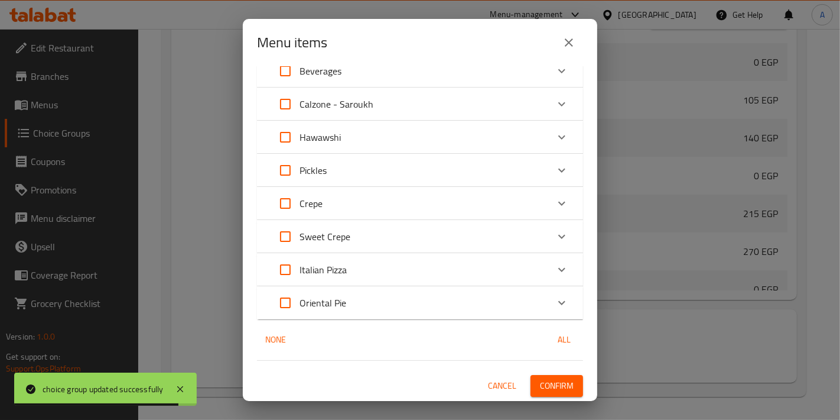
checkbox input "true"
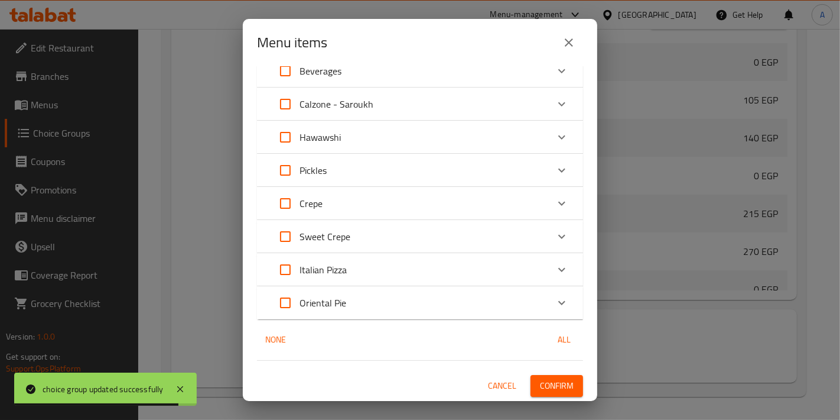
checkbox input "true"
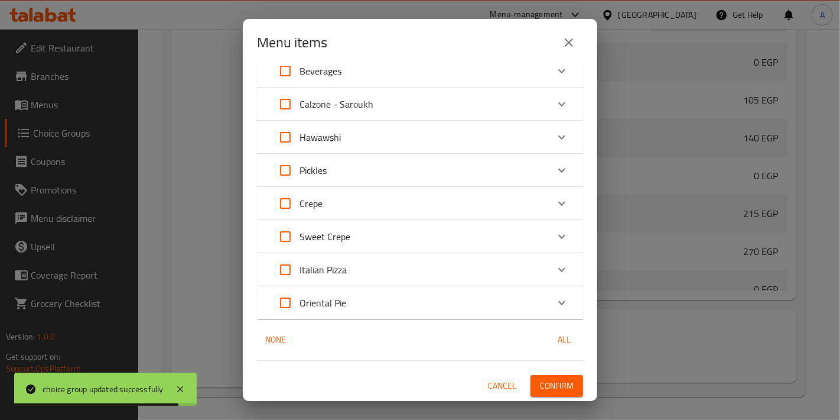
checkbox input "true"
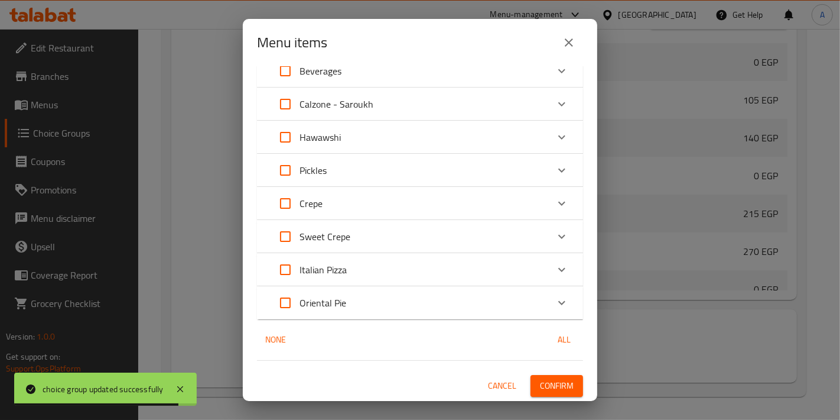
checkbox input "true"
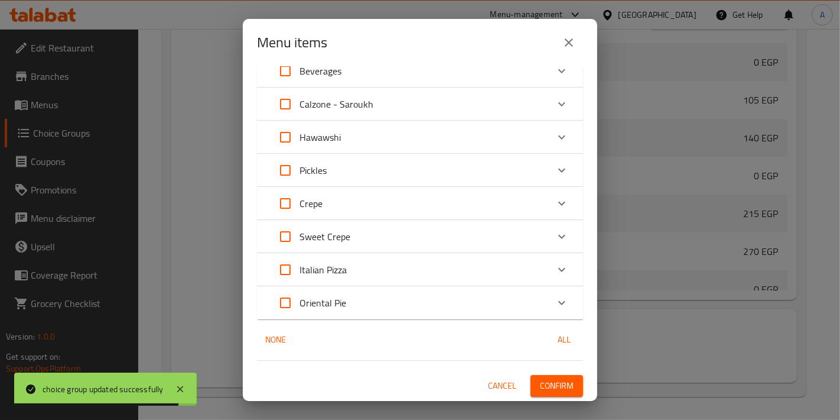
checkbox input "true"
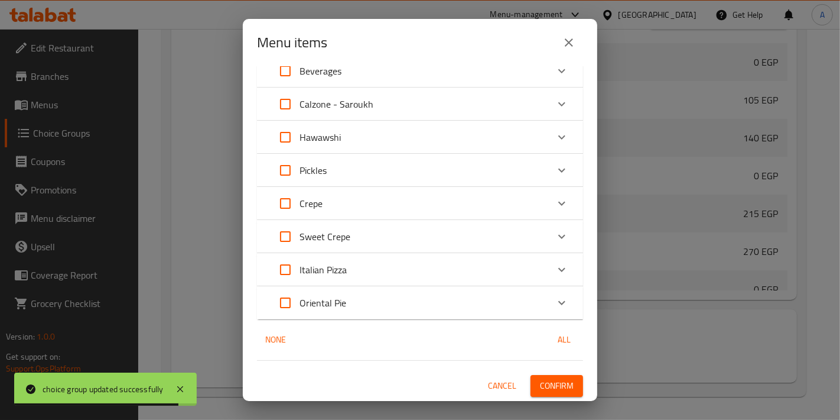
checkbox input "true"
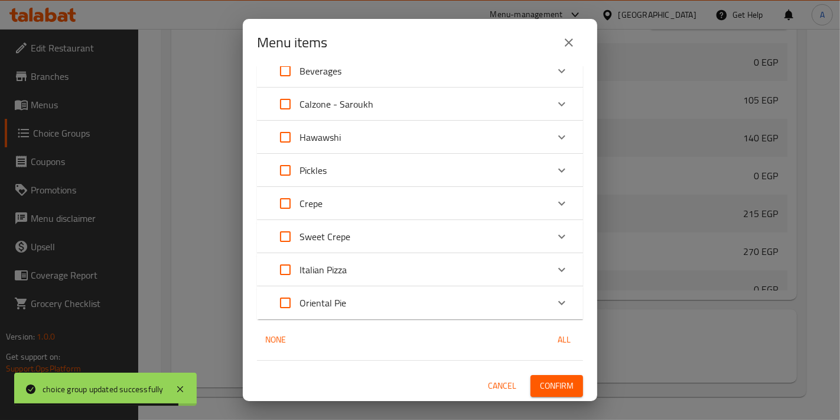
checkbox input "true"
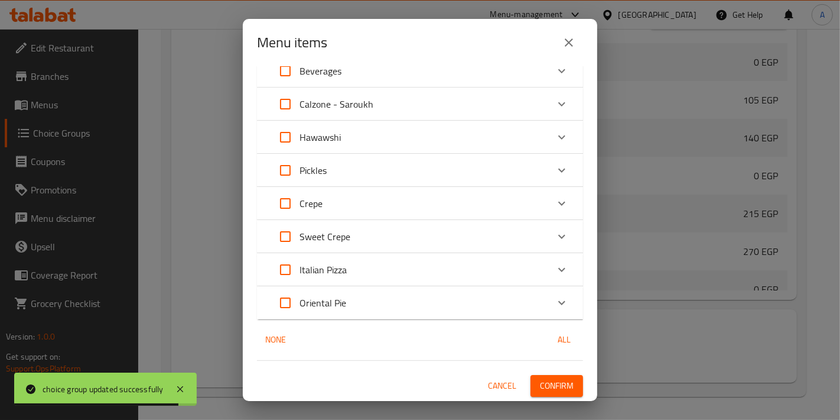
checkbox input "true"
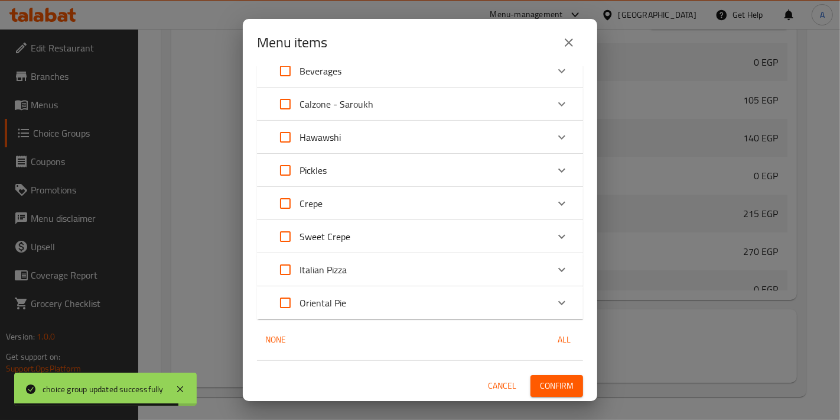
checkbox input "true"
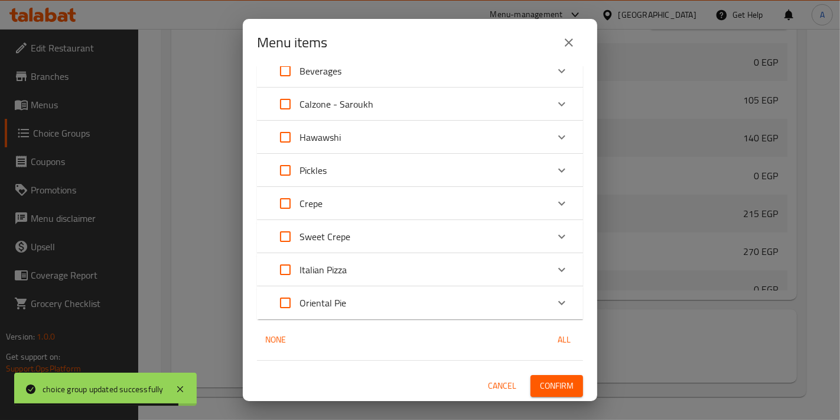
checkbox input "true"
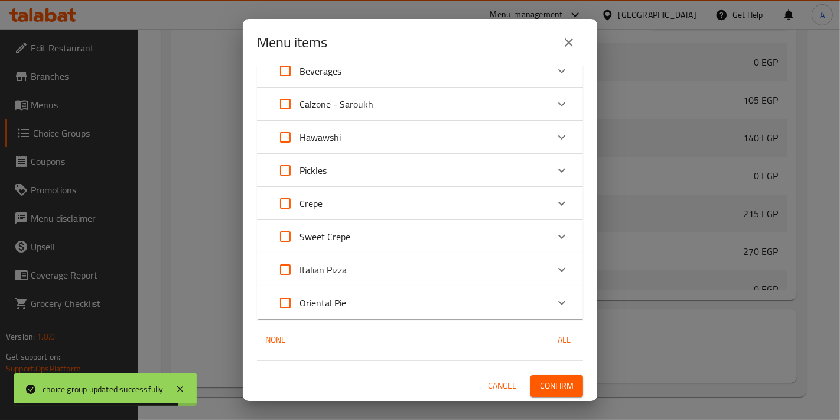
checkbox input "true"
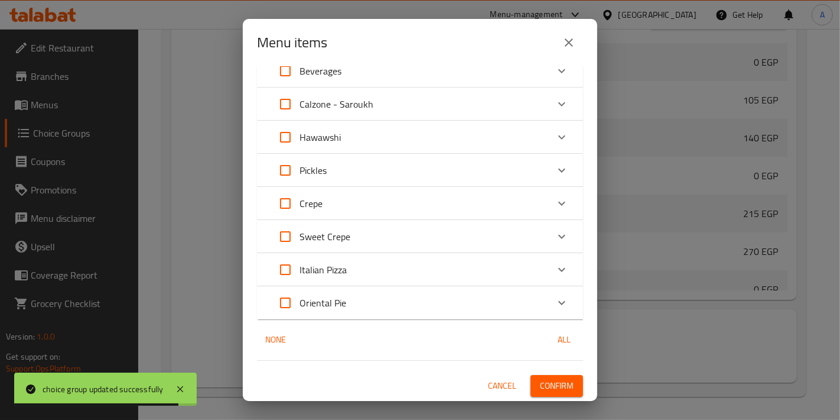
checkbox input "true"
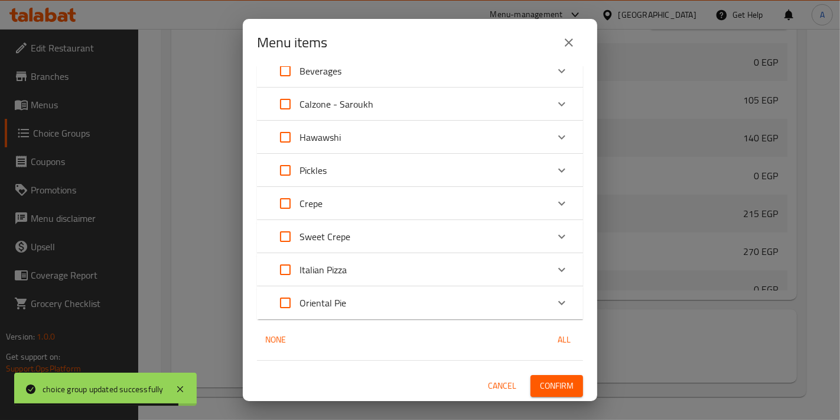
checkbox input "true"
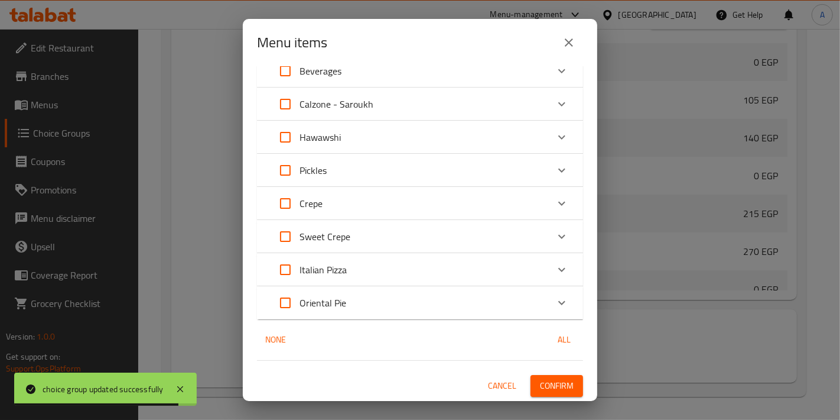
checkbox input "true"
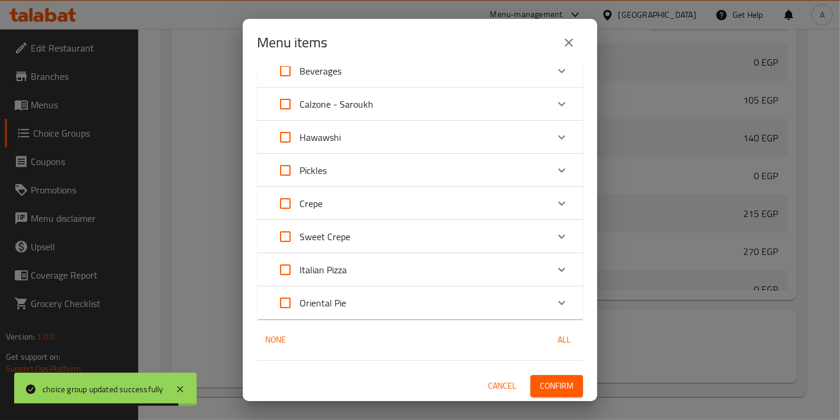
checkbox input "true"
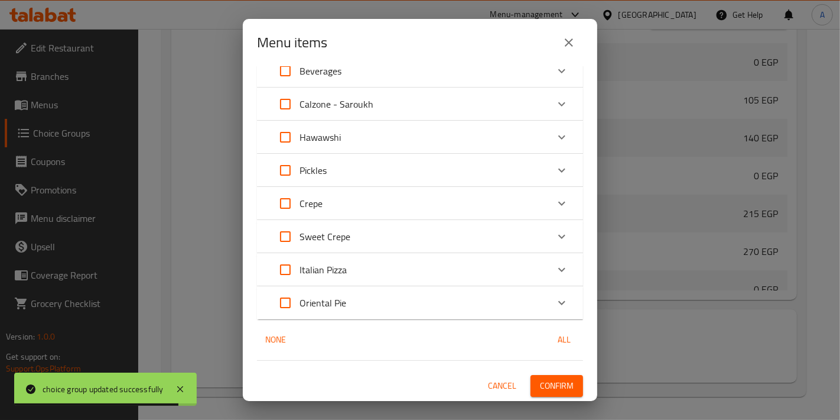
checkbox input "true"
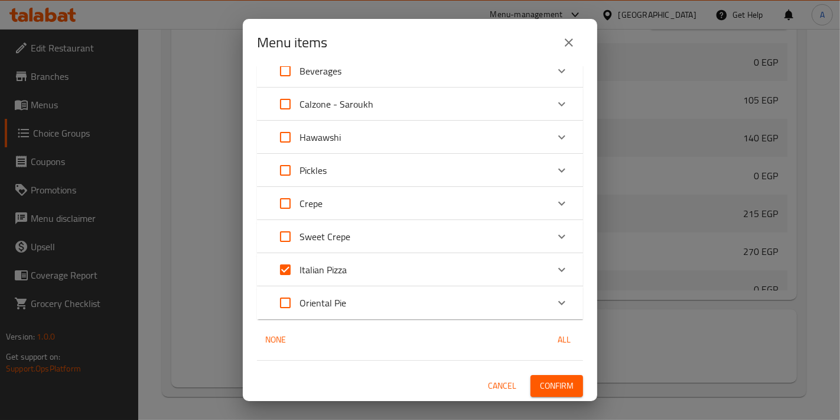
click at [583, 353] on div "24 / 119 items selected ​ Sweet Pie Cream Nuts Pie 0 EGP Your Choice Of Size: M…" at bounding box center [420, 233] width 355 height 334
click at [372, 280] on div "Italian Pizza" at bounding box center [409, 269] width 277 height 28
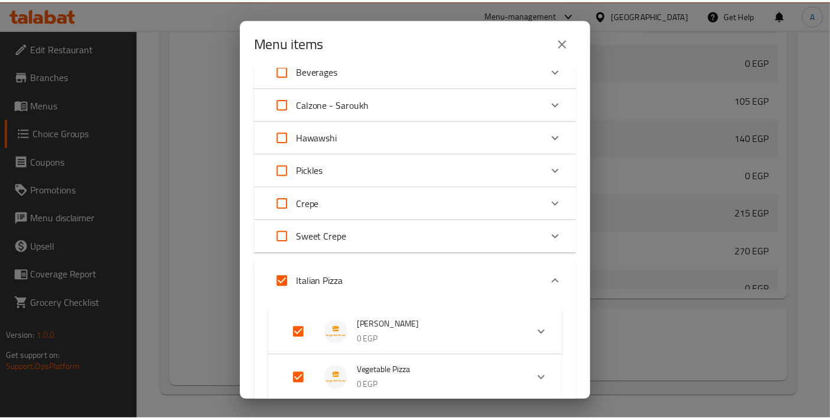
scroll to position [246, 0]
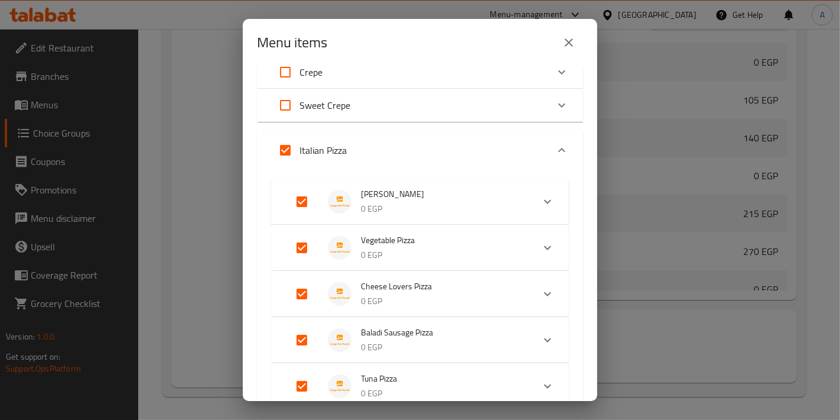
click at [465, 207] on p "0 EGP" at bounding box center [442, 209] width 163 height 15
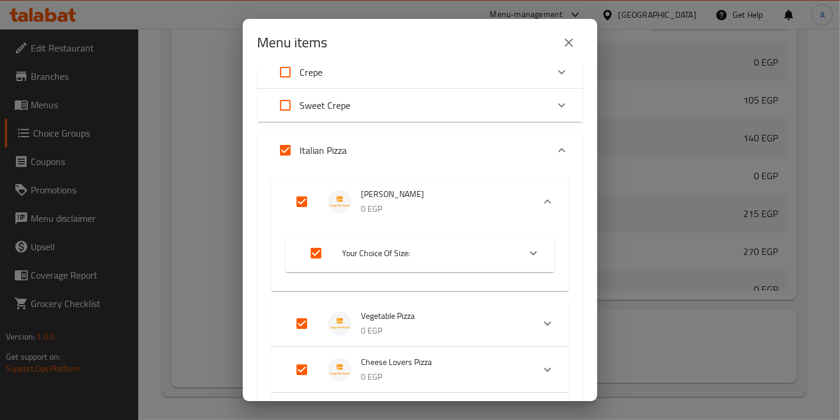
click at [459, 239] on li "Your Choice Of Size:" at bounding box center [410, 252] width 220 height 33
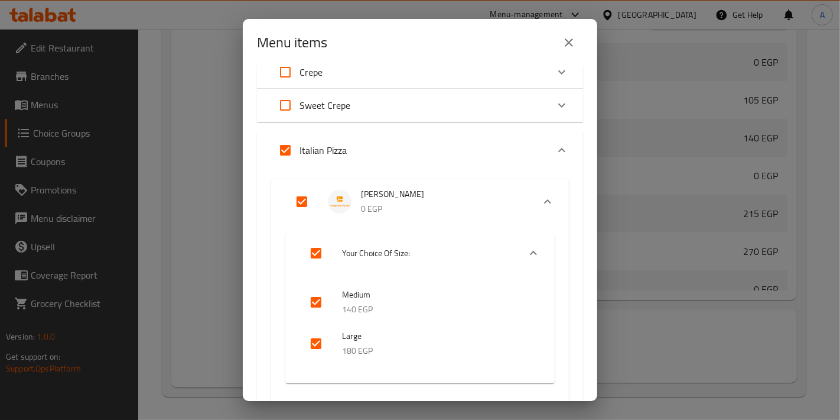
click at [572, 46] on icon "close" at bounding box center [569, 42] width 8 height 8
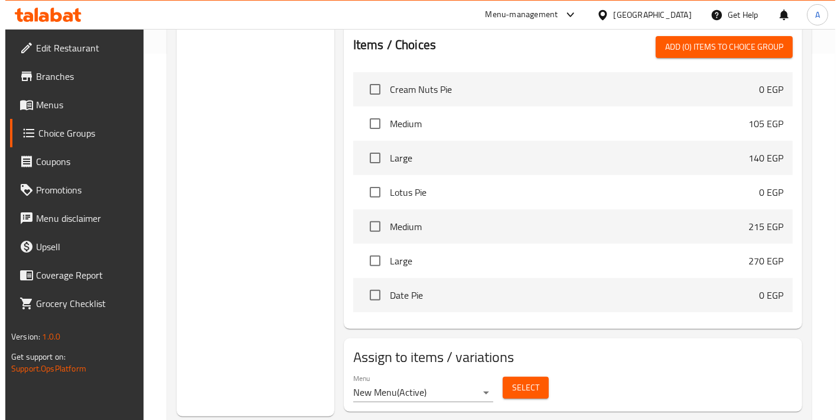
scroll to position [395, 0]
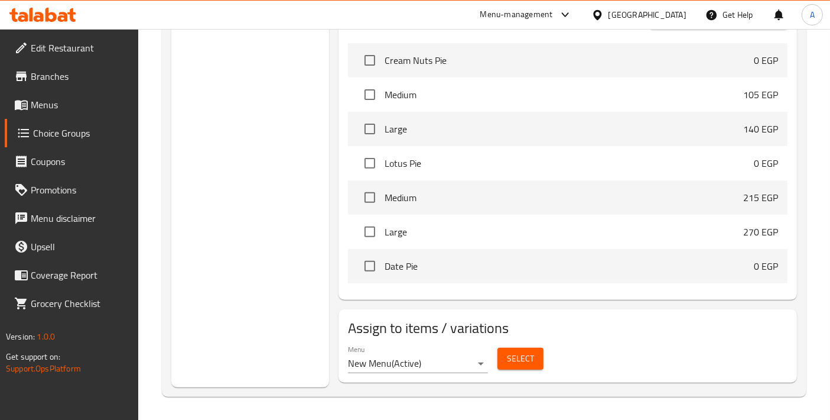
click at [531, 378] on div "Assign to items / variations Menu New Menu ( Active ) Select" at bounding box center [568, 345] width 459 height 73
click at [531, 373] on div "Select" at bounding box center [521, 358] width 56 height 31
click at [530, 362] on span "Select" at bounding box center [520, 358] width 27 height 15
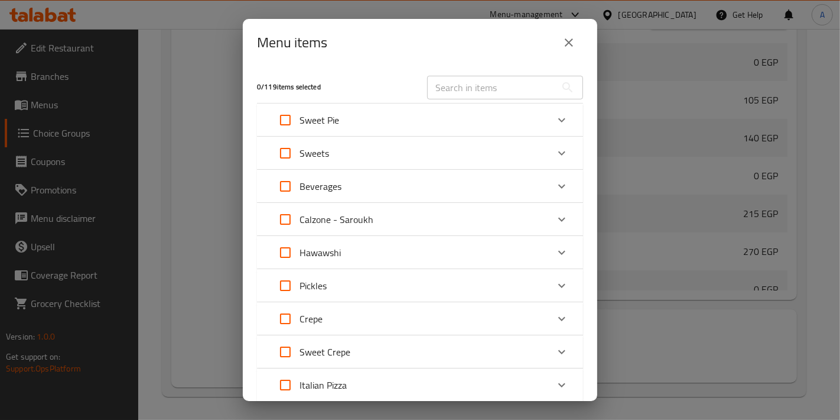
scroll to position [115, 0]
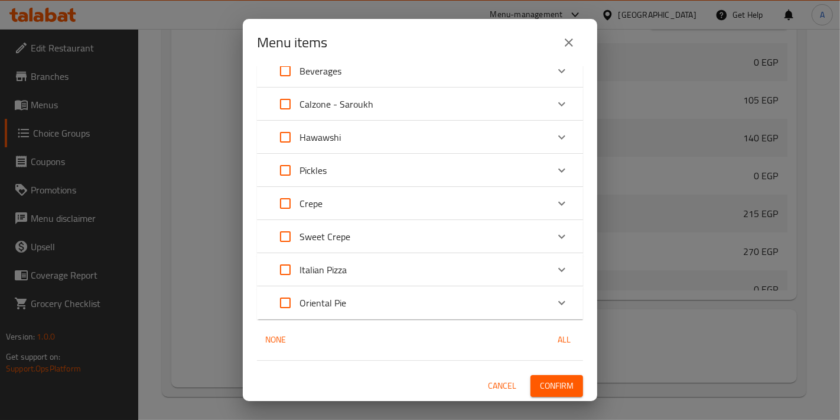
click at [282, 270] on input "Expand" at bounding box center [285, 269] width 28 height 28
checkbox input "true"
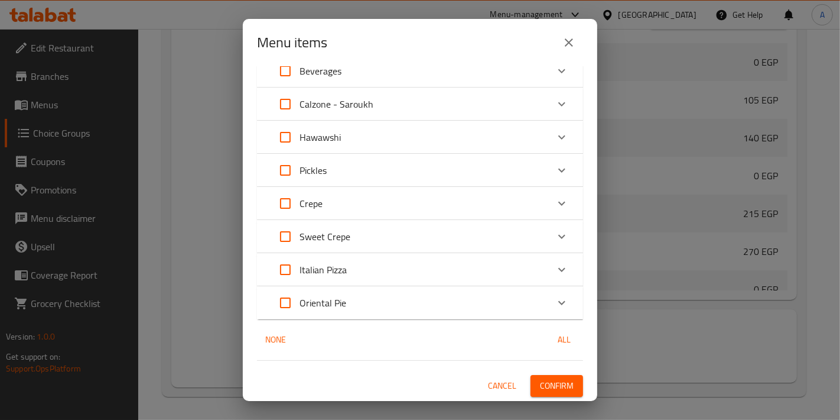
checkbox input "true"
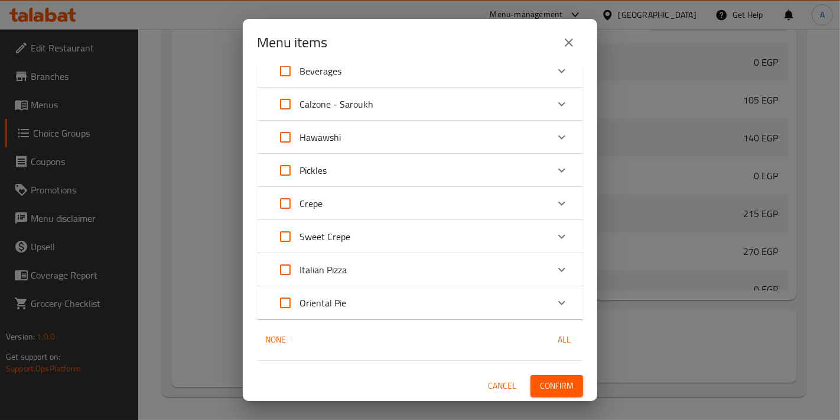
checkbox input "true"
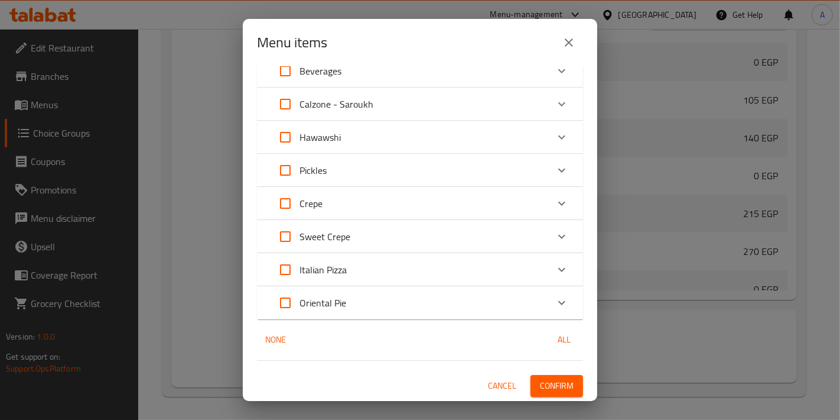
checkbox input "true"
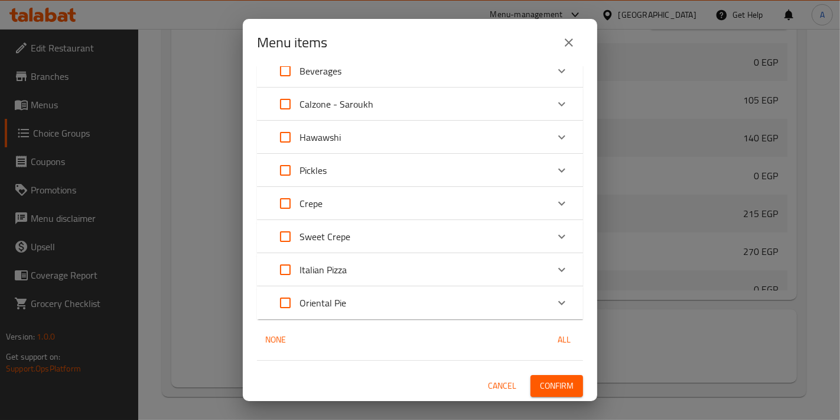
checkbox input "true"
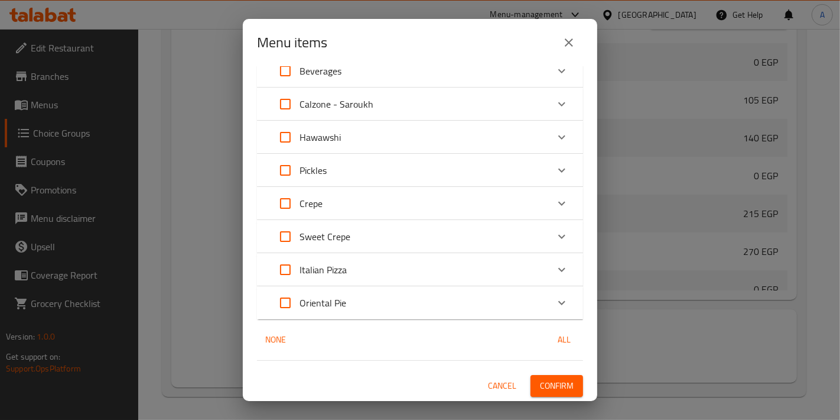
checkbox input "true"
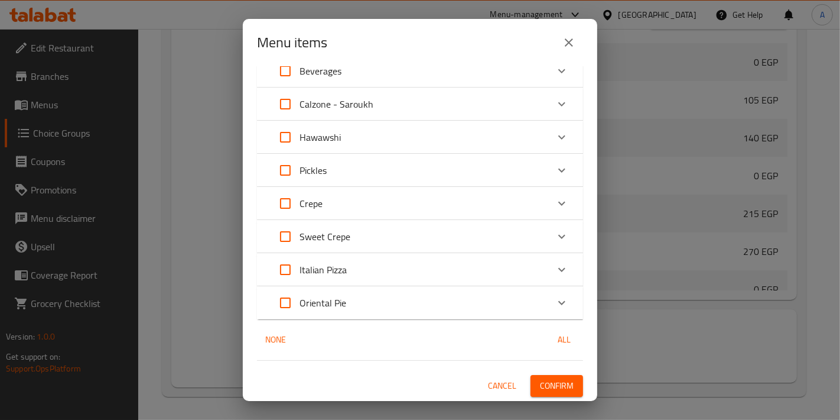
checkbox input "true"
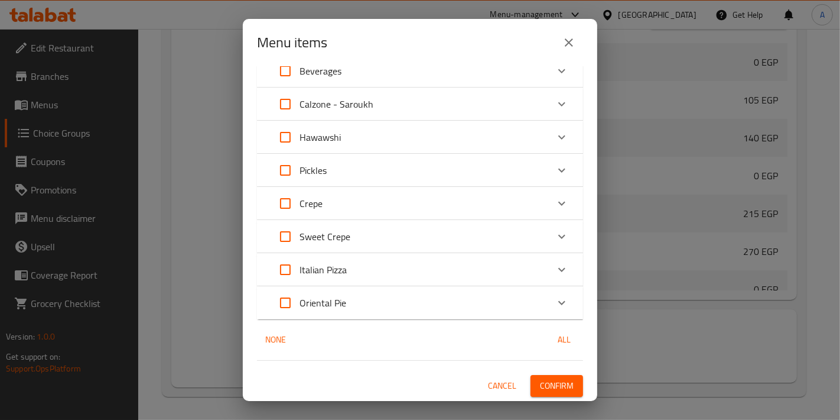
checkbox input "true"
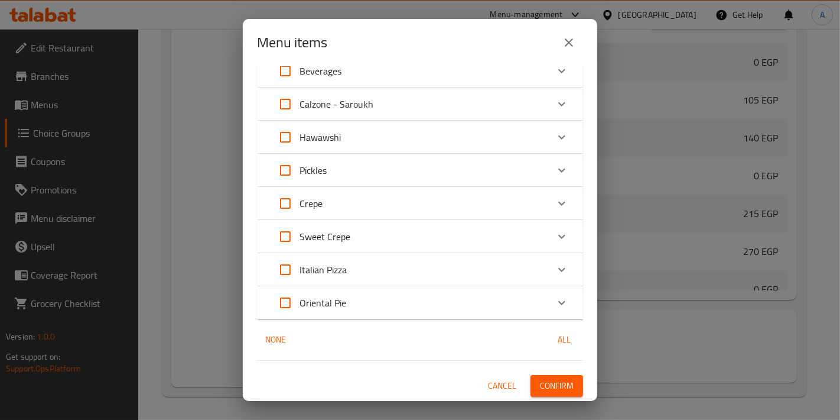
checkbox input "true"
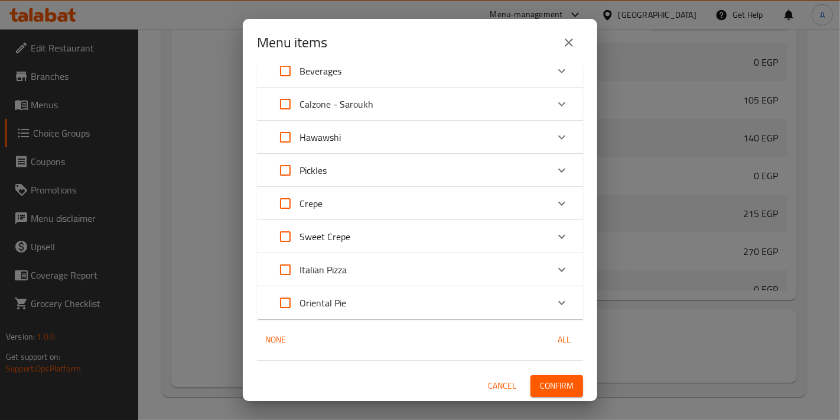
checkbox input "true"
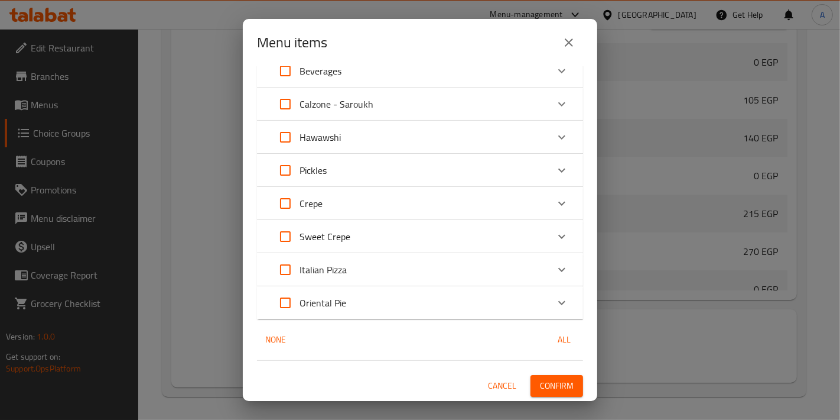
checkbox input "true"
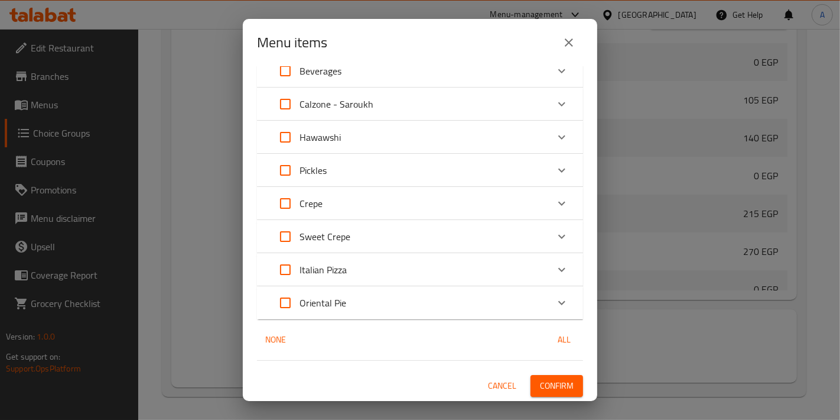
checkbox input "true"
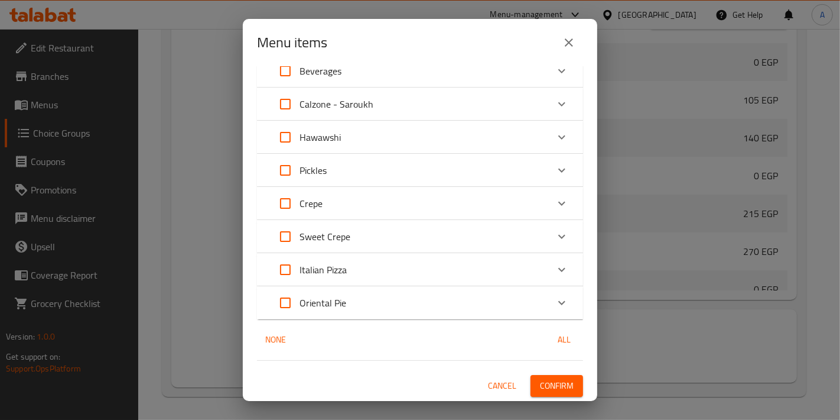
checkbox input "true"
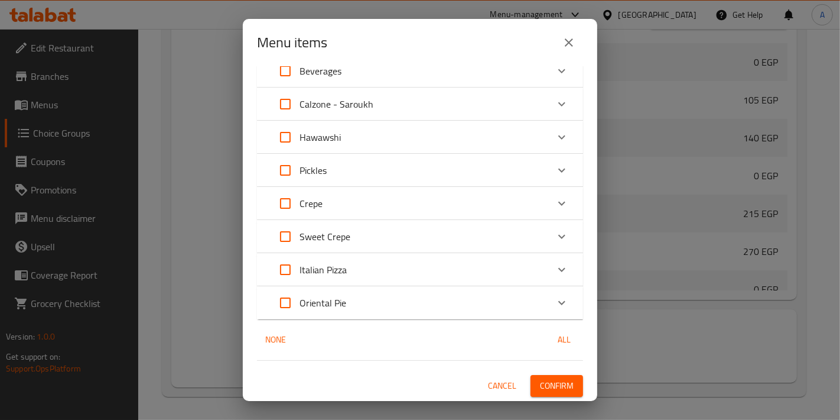
checkbox input "true"
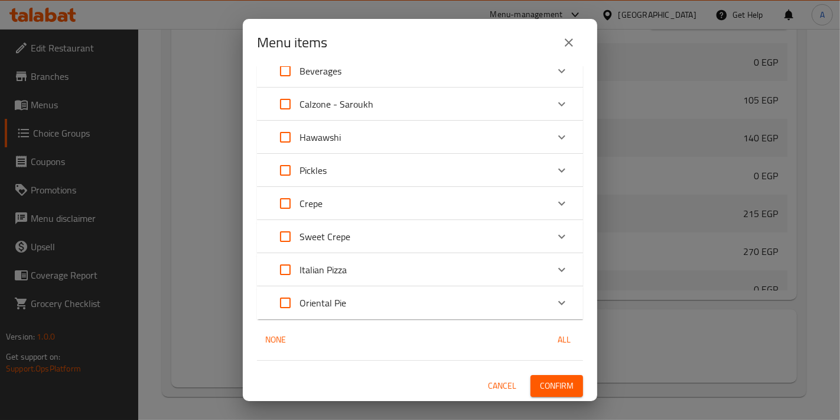
checkbox input "true"
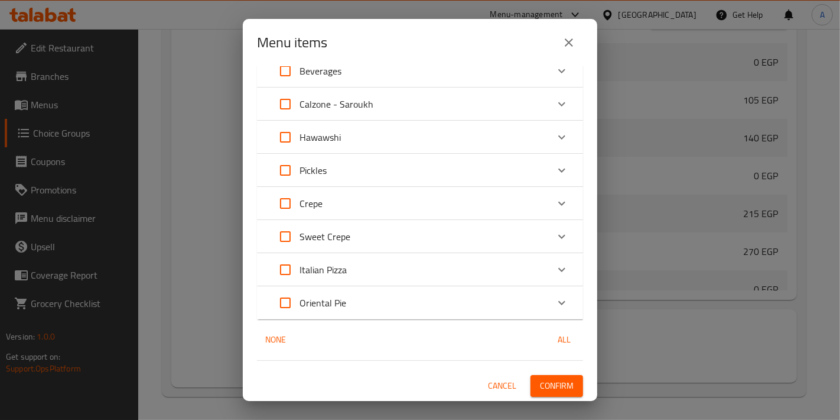
checkbox input "true"
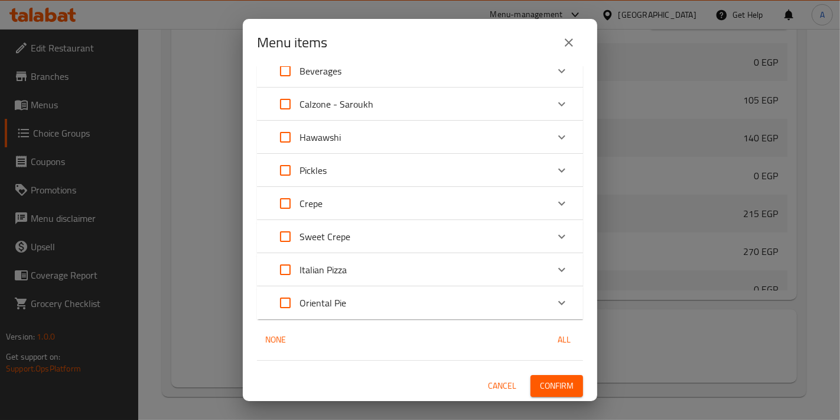
checkbox input "true"
click at [368, 269] on div "Italian Pizza" at bounding box center [409, 269] width 277 height 28
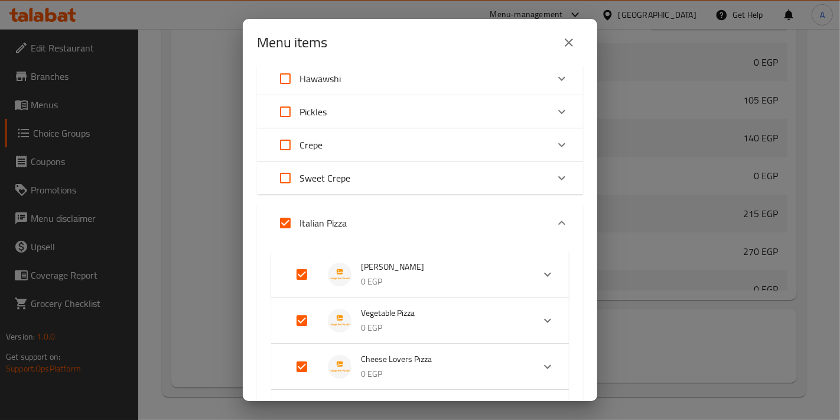
scroll to position [246, 0]
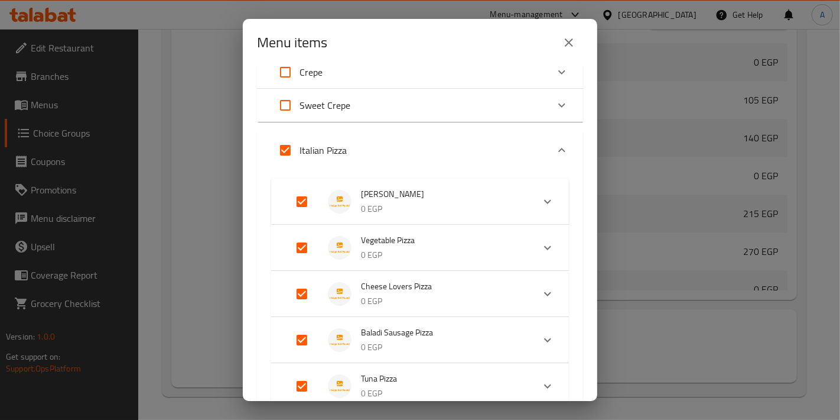
click at [427, 202] on p "0 EGP" at bounding box center [442, 209] width 163 height 15
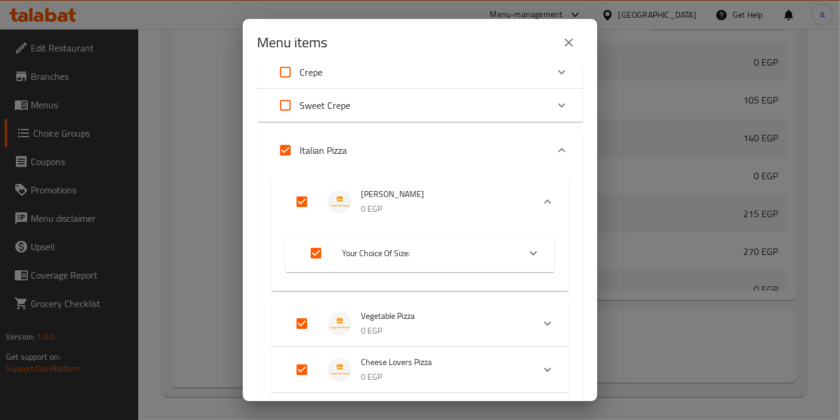
click at [391, 241] on li "Your Choice Of Size:" at bounding box center [410, 252] width 220 height 33
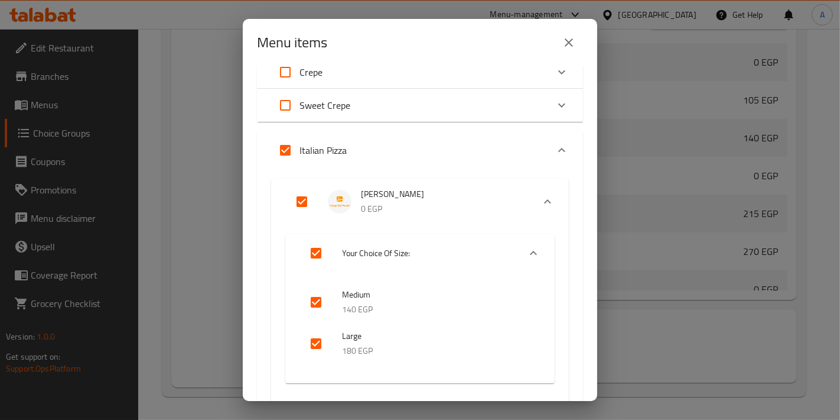
click at [320, 346] on input "checkbox" at bounding box center [316, 343] width 28 height 28
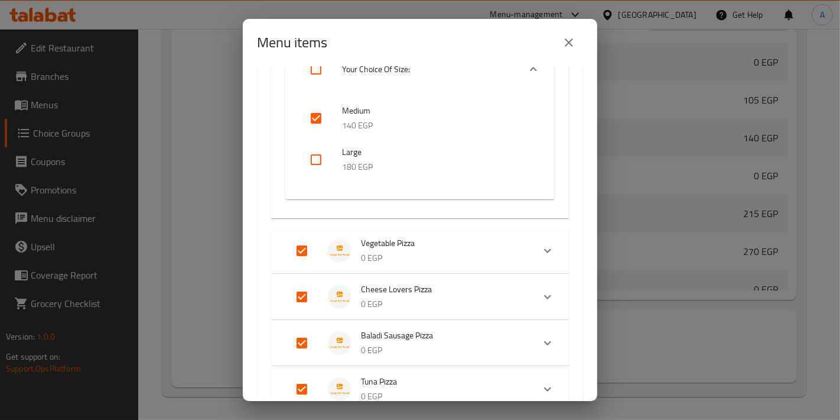
scroll to position [509, 0]
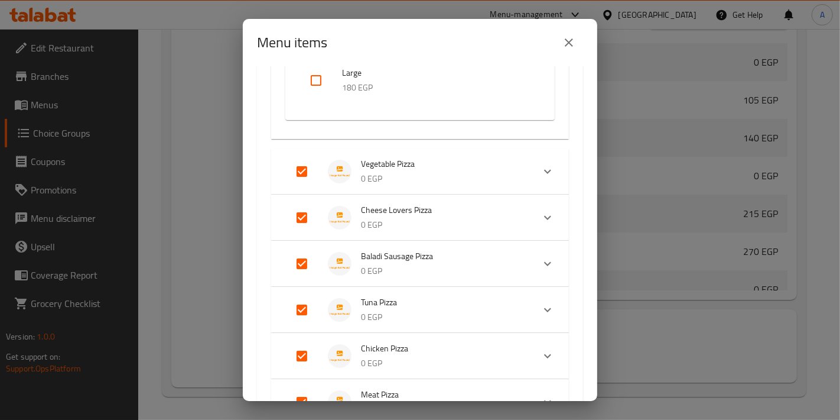
click at [444, 173] on p "0 EGP" at bounding box center [442, 178] width 163 height 15
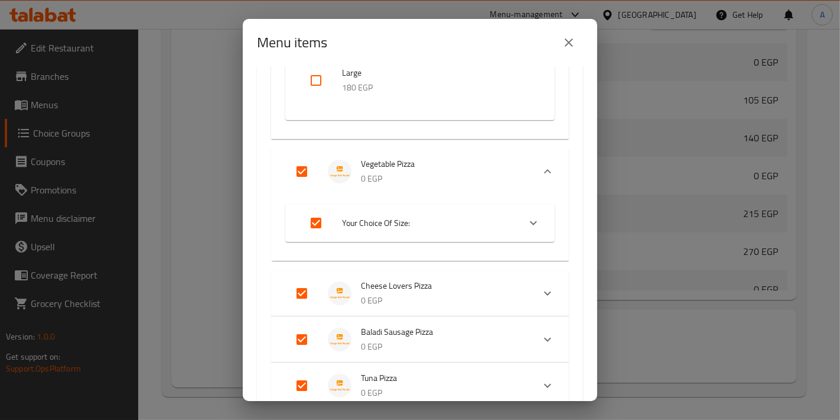
click at [442, 210] on li "Your Choice Of Size:" at bounding box center [410, 222] width 220 height 33
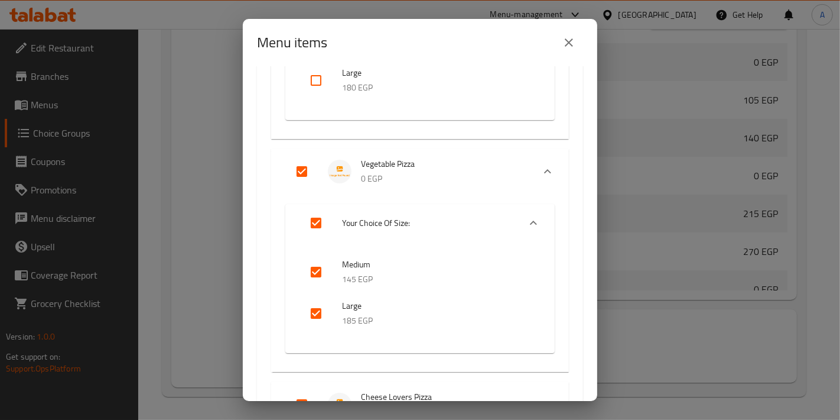
click at [319, 317] on input "checkbox" at bounding box center [316, 313] width 28 height 28
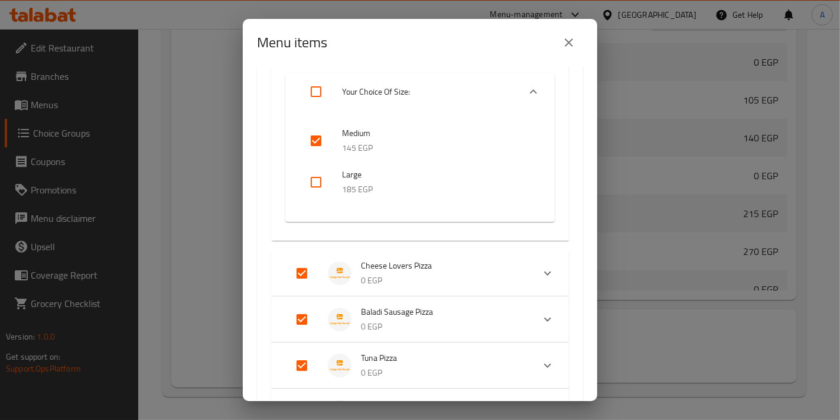
click at [424, 293] on div "Cheese Lovers Pizza 0 EGP" at bounding box center [420, 273] width 298 height 46
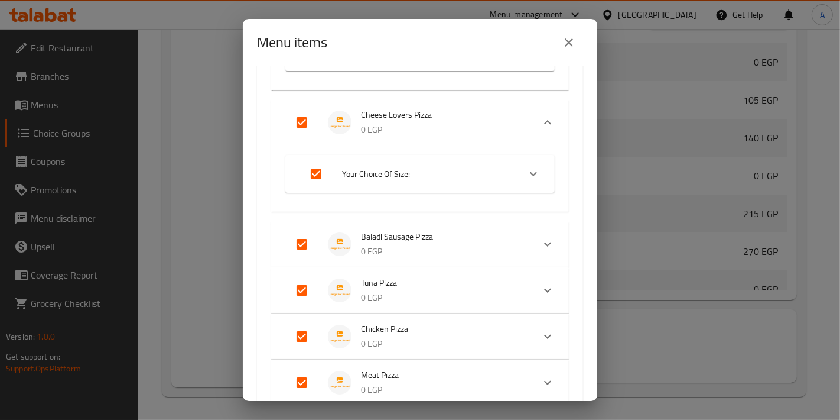
scroll to position [772, 0]
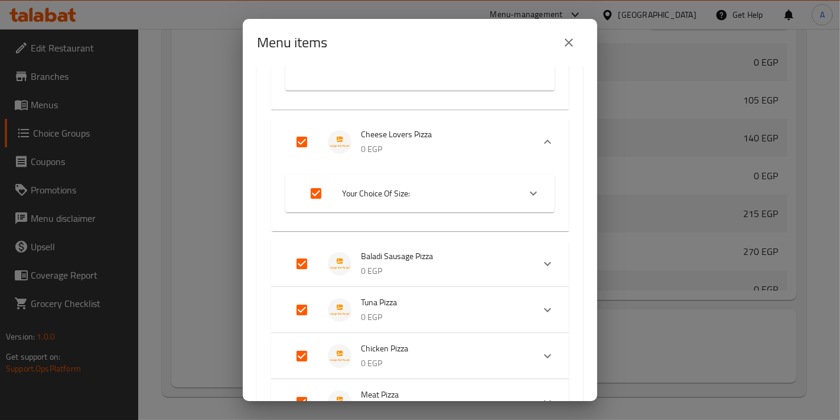
click at [404, 204] on li "Your Choice Of Size:" at bounding box center [410, 193] width 220 height 33
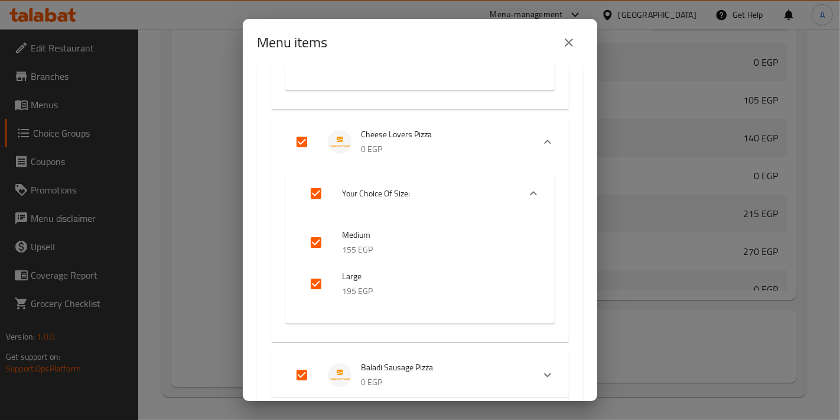
click at [324, 282] on input "checkbox" at bounding box center [316, 283] width 28 height 28
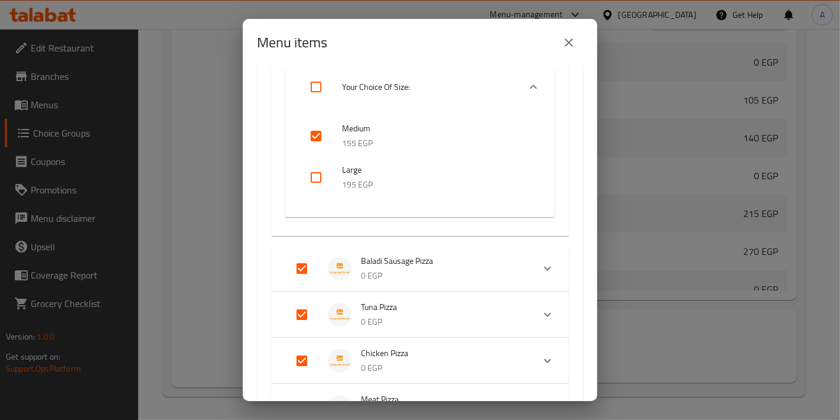
scroll to position [903, 0]
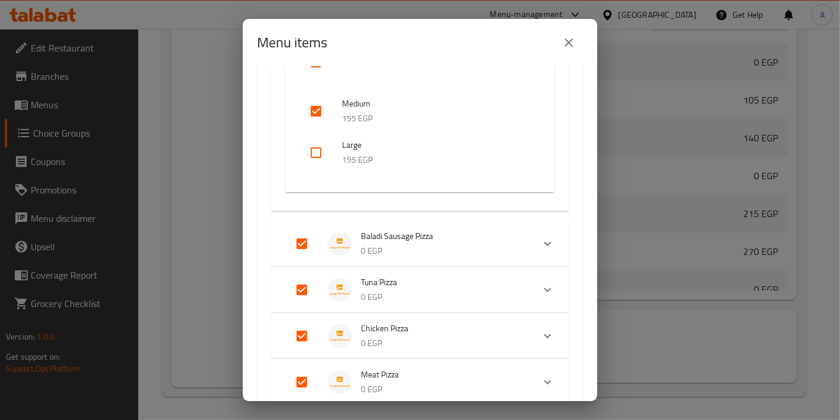
click at [432, 247] on p "0 EGP" at bounding box center [442, 250] width 163 height 15
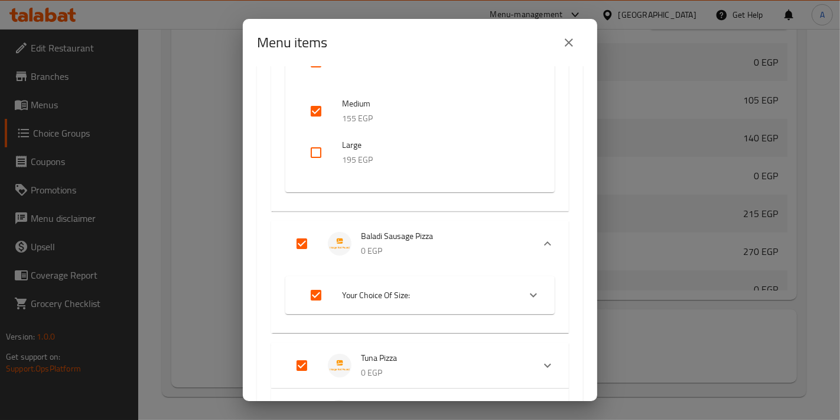
click at [407, 298] on span "Your Choice Of Size:" at bounding box center [426, 295] width 168 height 15
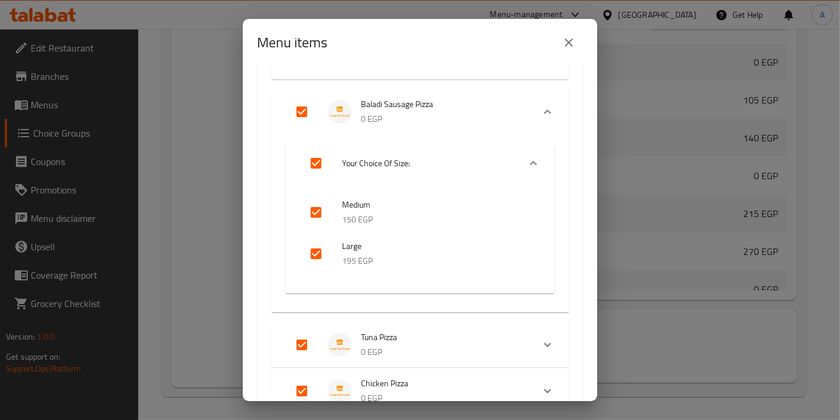
click at [316, 247] on input "checkbox" at bounding box center [316, 253] width 28 height 28
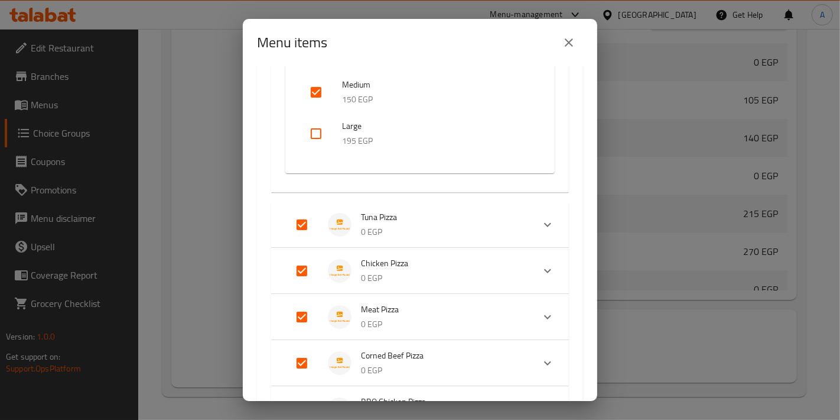
scroll to position [1166, 0]
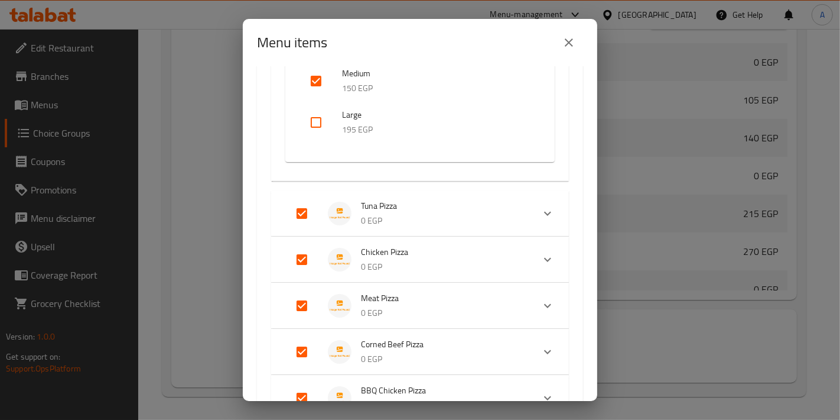
click at [456, 220] on p "0 EGP" at bounding box center [442, 220] width 163 height 15
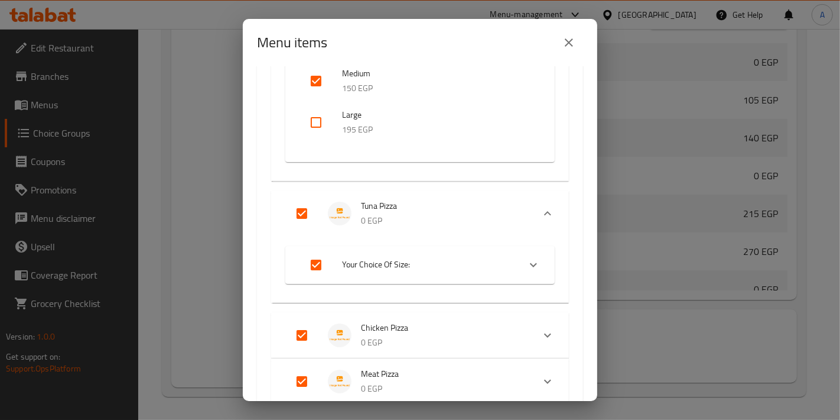
click at [427, 277] on li "Your Choice Of Size:" at bounding box center [410, 264] width 220 height 33
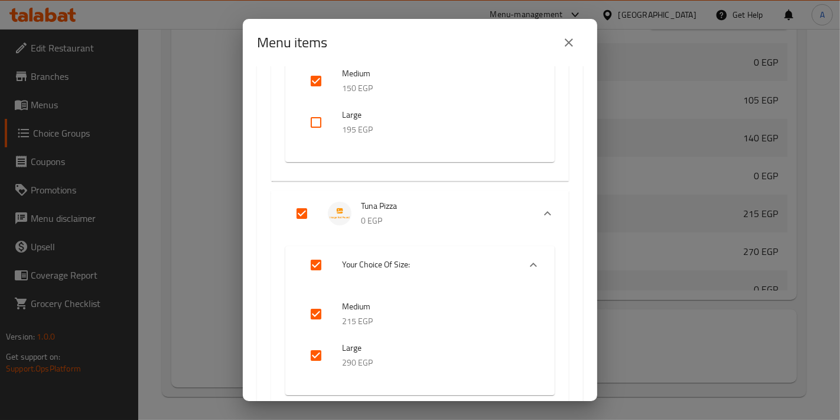
click at [378, 352] on span "Large" at bounding box center [436, 347] width 189 height 15
click at [319, 359] on input "checkbox" at bounding box center [316, 355] width 28 height 28
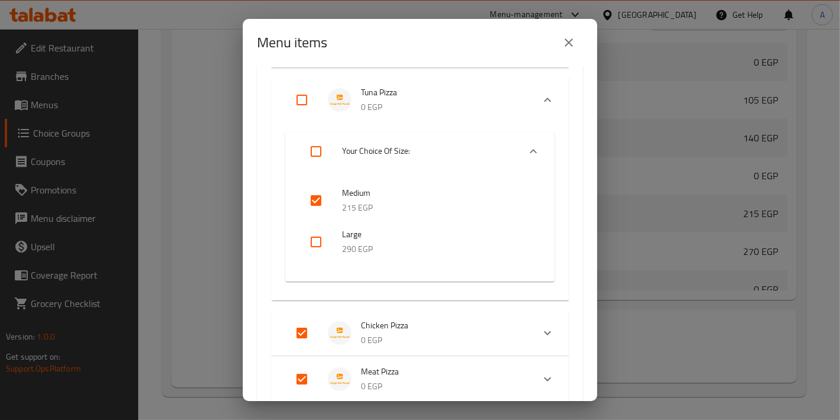
scroll to position [1428, 0]
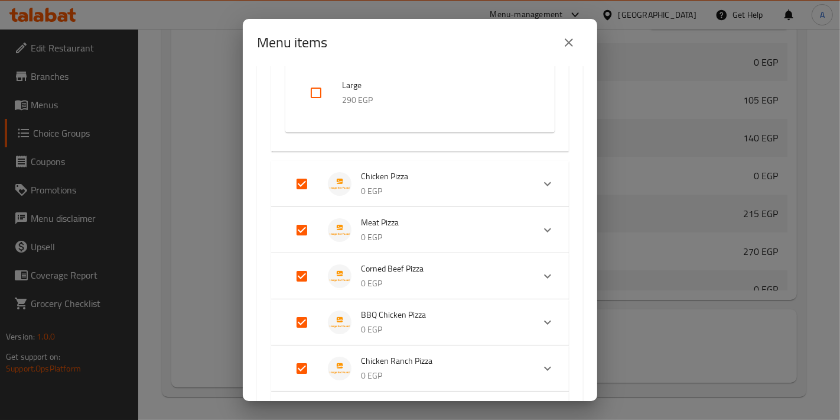
click at [444, 190] on p "0 EGP" at bounding box center [442, 191] width 163 height 15
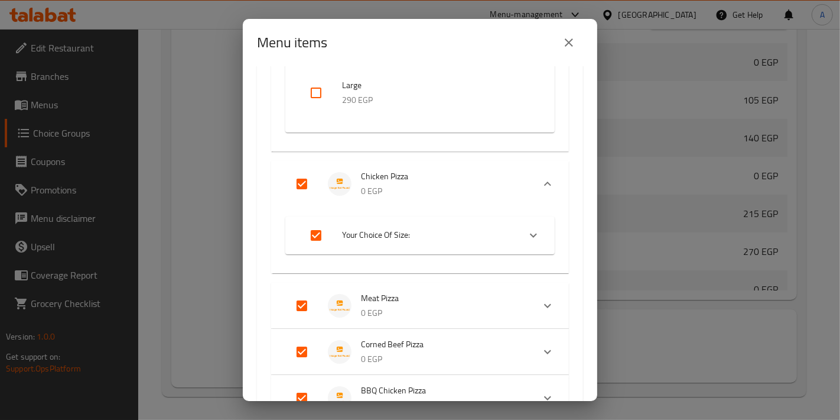
click at [417, 242] on li "Your Choice Of Size:" at bounding box center [410, 235] width 220 height 33
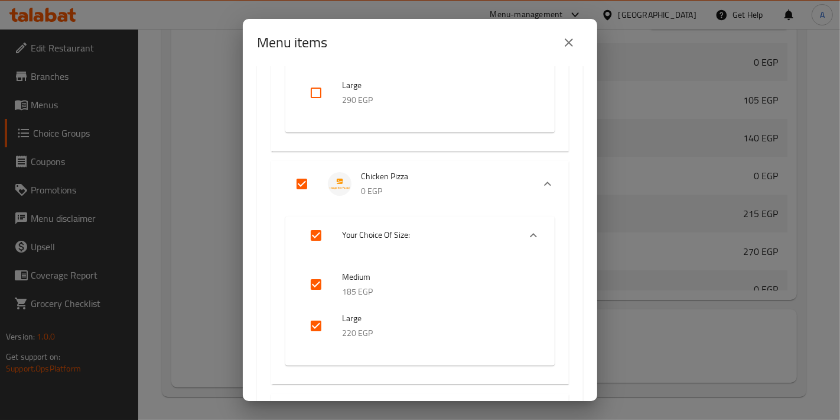
click at [317, 329] on input "checkbox" at bounding box center [316, 325] width 28 height 28
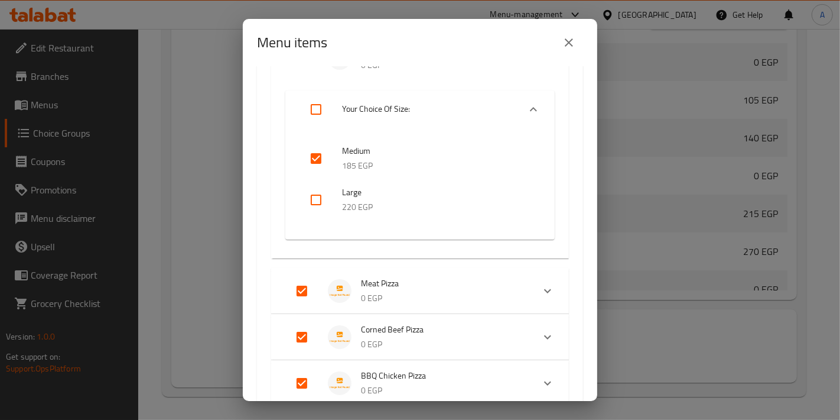
scroll to position [1560, 0]
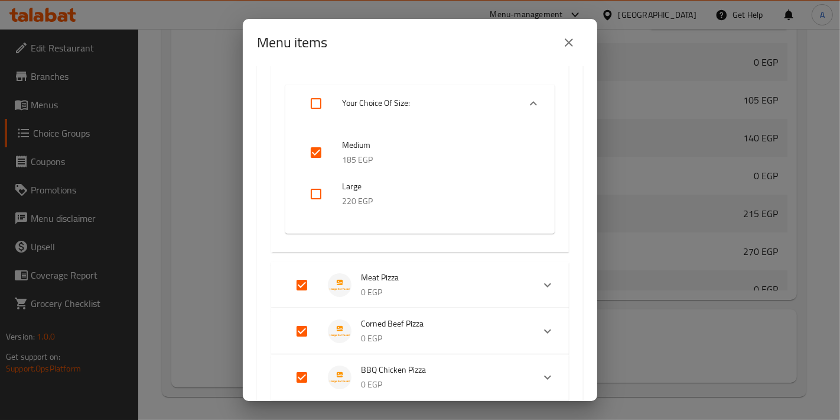
click at [437, 303] on li "Meat Pizza 0 EGP" at bounding box center [409, 284] width 248 height 41
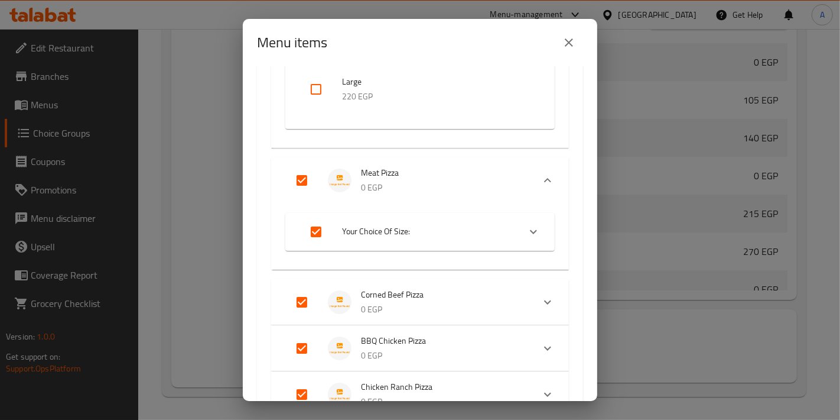
scroll to position [1823, 0]
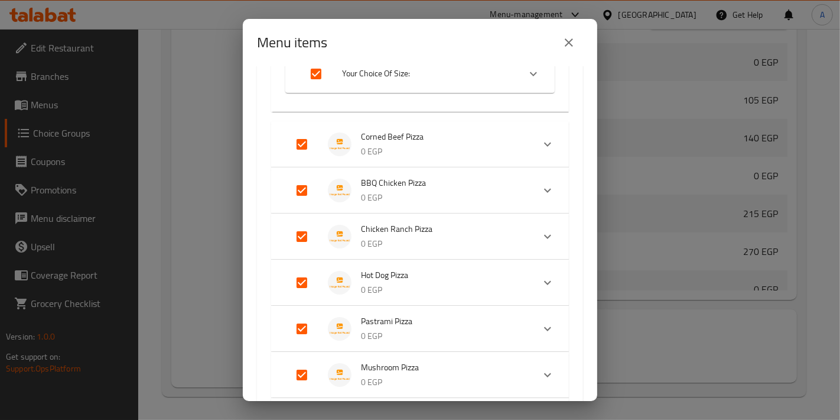
click at [437, 82] on li "Your Choice Of Size:" at bounding box center [410, 73] width 220 height 33
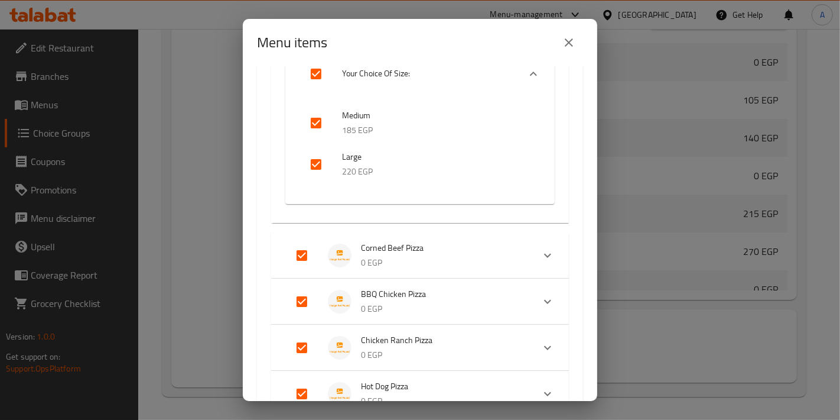
click at [320, 161] on input "checkbox" at bounding box center [316, 164] width 28 height 28
click at [410, 249] on span "Corned Beef Pizza" at bounding box center [442, 248] width 163 height 15
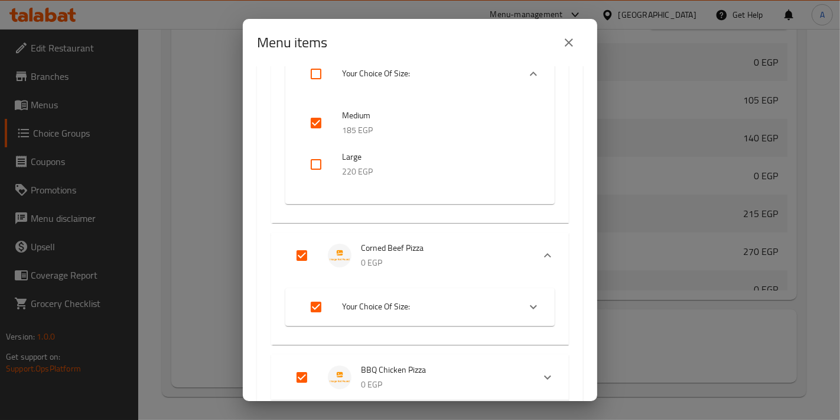
click at [385, 303] on span "Your Choice Of Size:" at bounding box center [426, 306] width 168 height 15
click at [321, 388] on input "checkbox" at bounding box center [316, 397] width 28 height 28
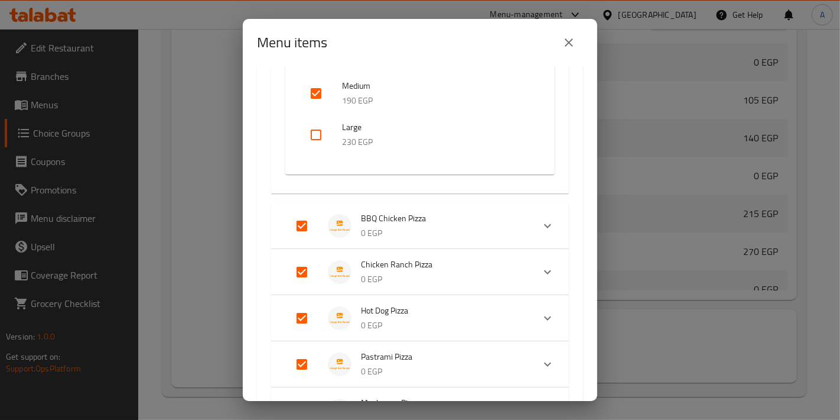
click at [409, 243] on li "BBQ Chicken Pizza 0 EGP" at bounding box center [409, 225] width 248 height 41
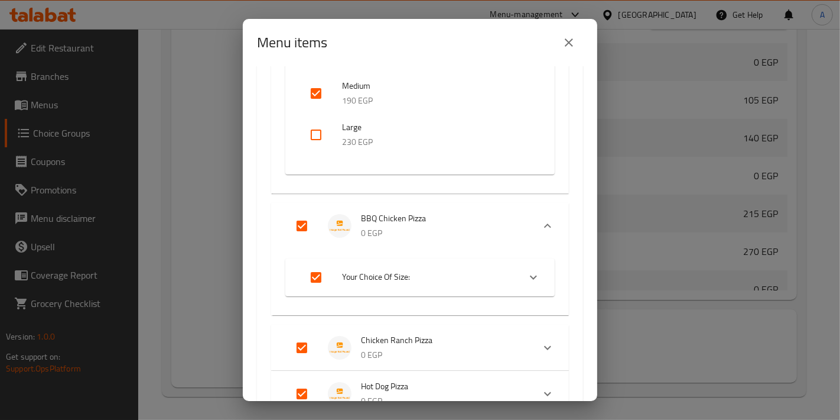
click at [386, 271] on span "Your Choice Of Size:" at bounding box center [426, 276] width 168 height 15
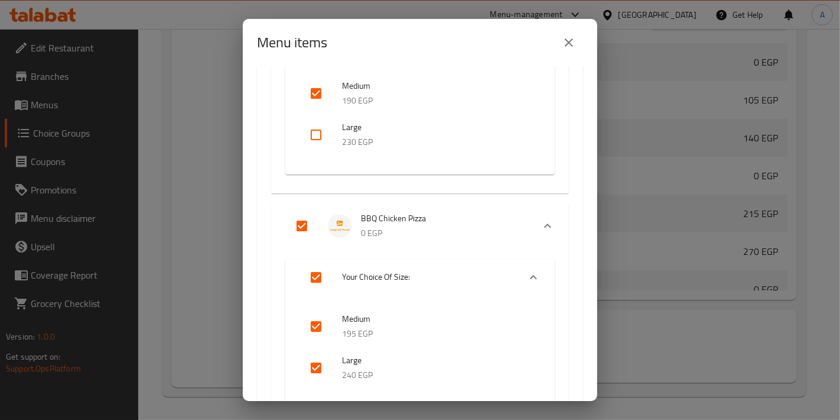
scroll to position [2217, 0]
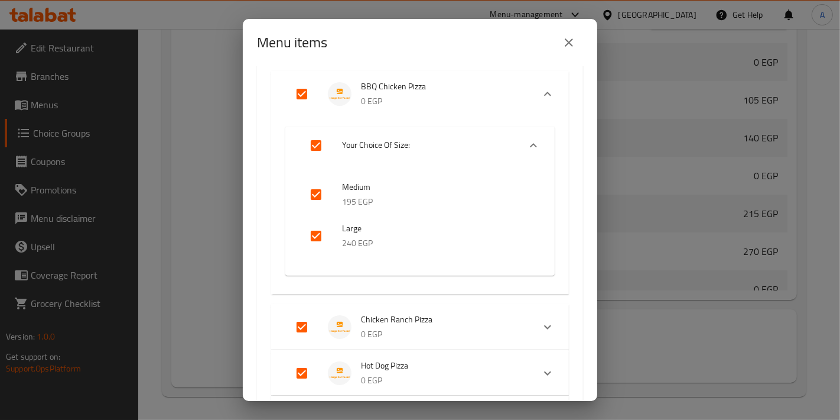
click at [327, 233] on input "checkbox" at bounding box center [316, 236] width 28 height 28
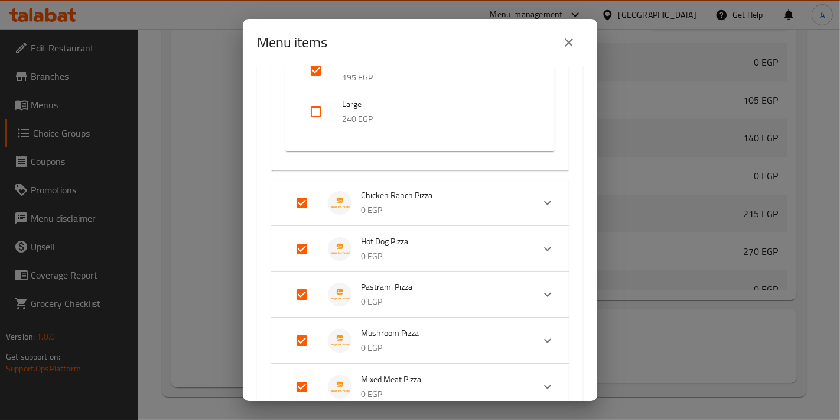
scroll to position [2348, 0]
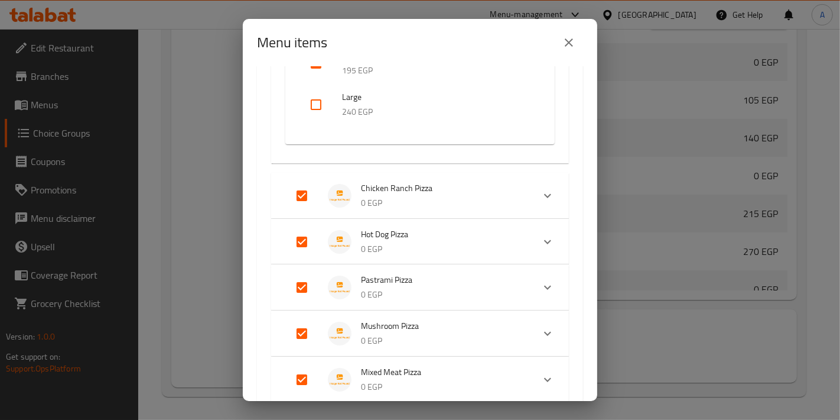
click at [389, 198] on p "0 EGP" at bounding box center [442, 203] width 163 height 15
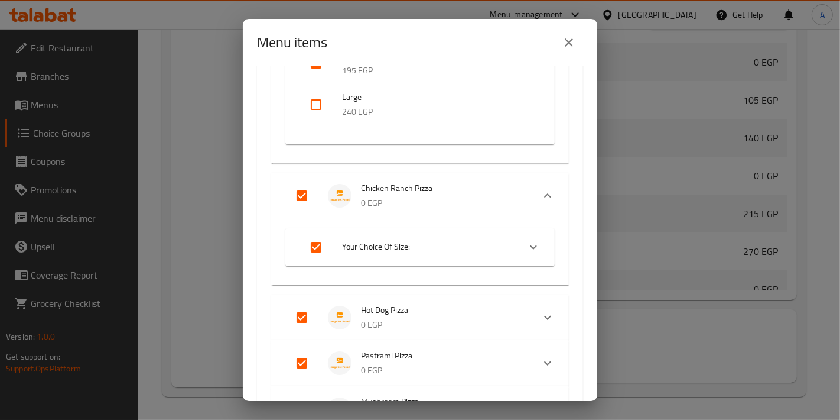
click at [413, 242] on span "Your Choice Of Size:" at bounding box center [426, 246] width 168 height 15
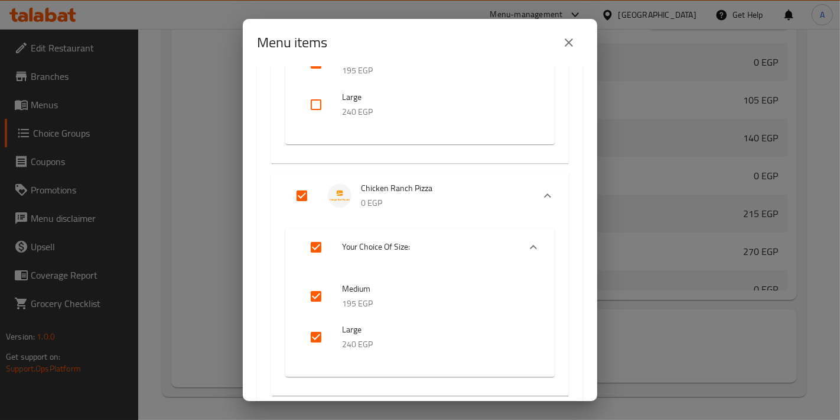
click at [327, 327] on input "checkbox" at bounding box center [316, 337] width 28 height 28
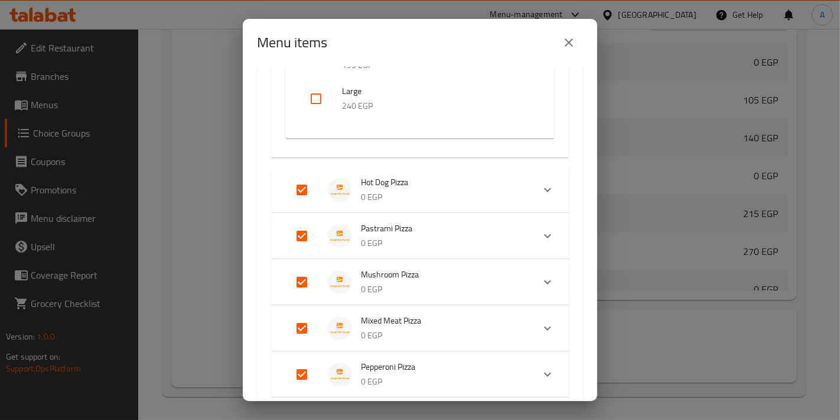
scroll to position [2610, 0]
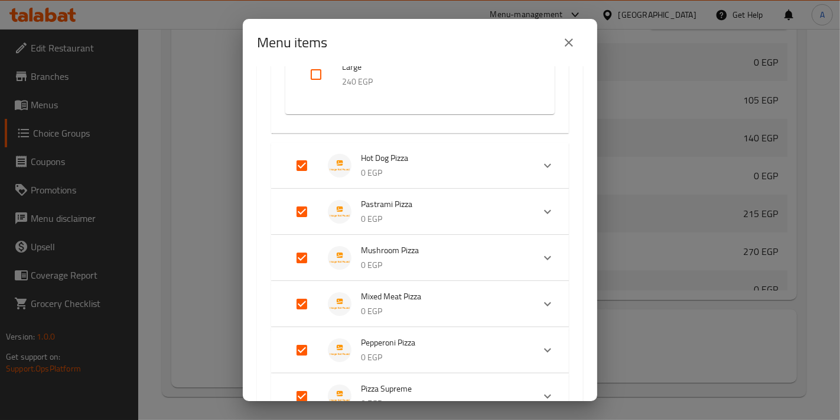
click at [424, 155] on span "Hot Dog Pizza" at bounding box center [442, 158] width 163 height 15
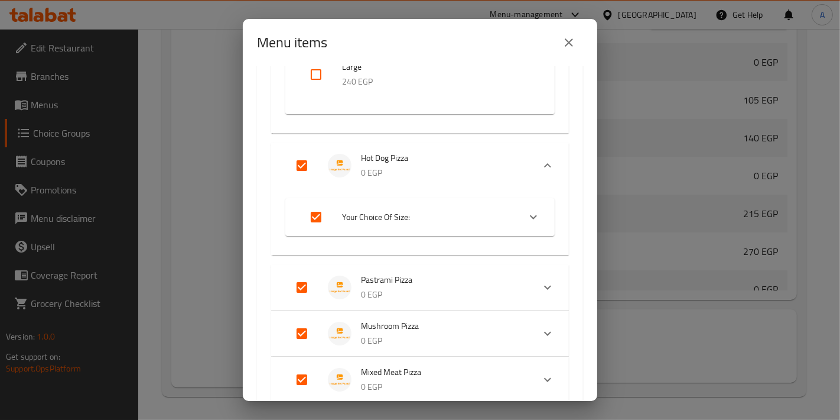
click at [343, 222] on span "Your Choice Of Size:" at bounding box center [426, 217] width 168 height 15
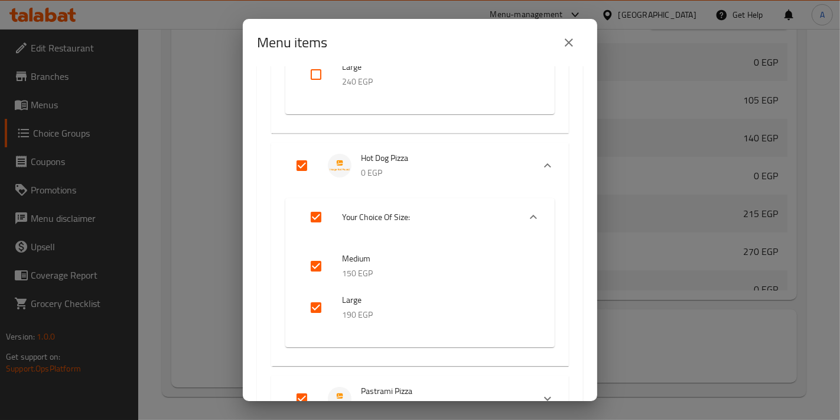
click at [329, 306] on input "checkbox" at bounding box center [316, 307] width 28 height 28
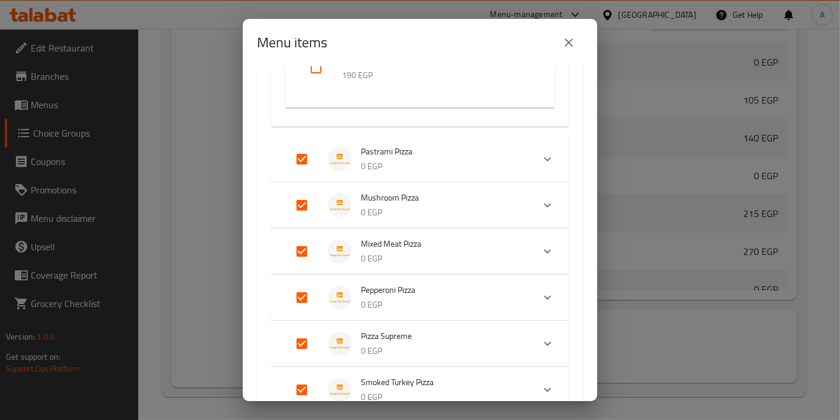
scroll to position [2873, 0]
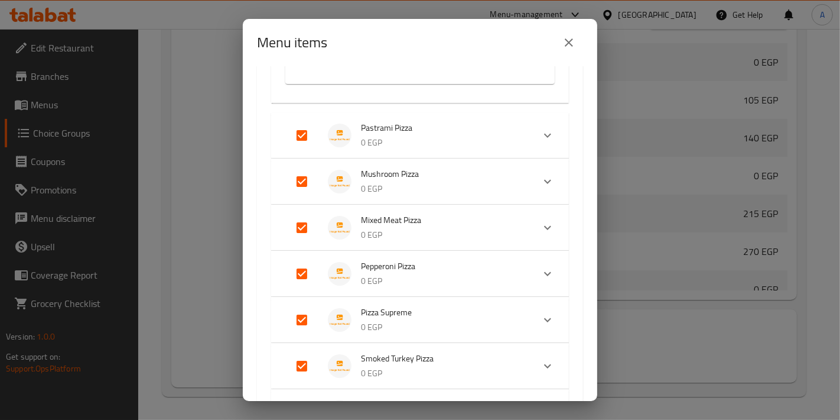
click at [426, 144] on p "0 EGP" at bounding box center [442, 142] width 163 height 15
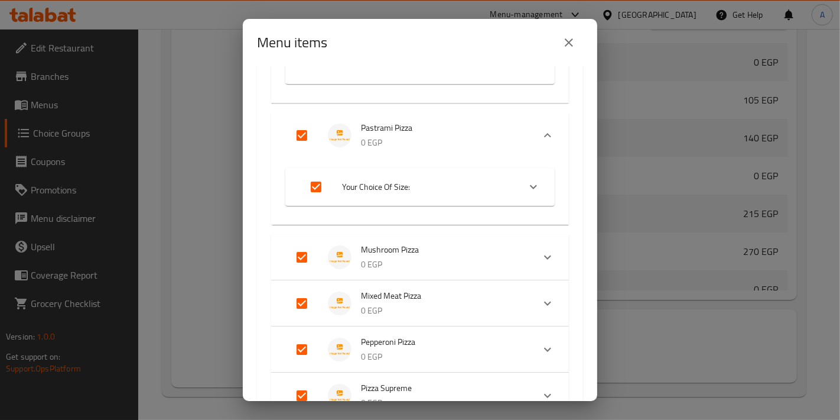
click at [450, 187] on span "Your Choice Of Size:" at bounding box center [426, 187] width 168 height 15
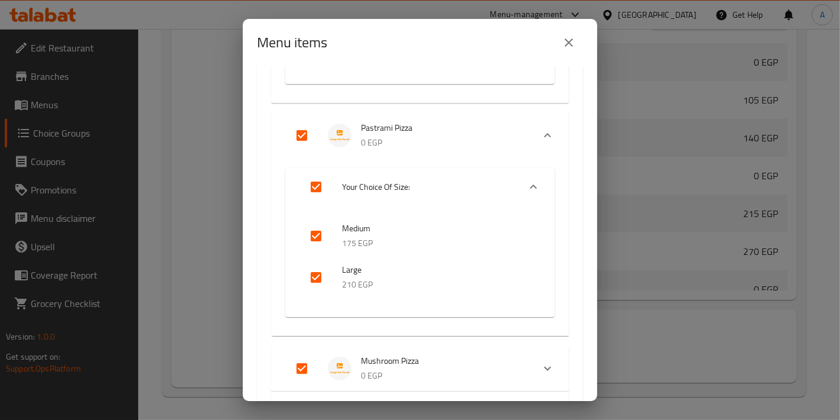
click at [321, 283] on input "checkbox" at bounding box center [316, 277] width 28 height 28
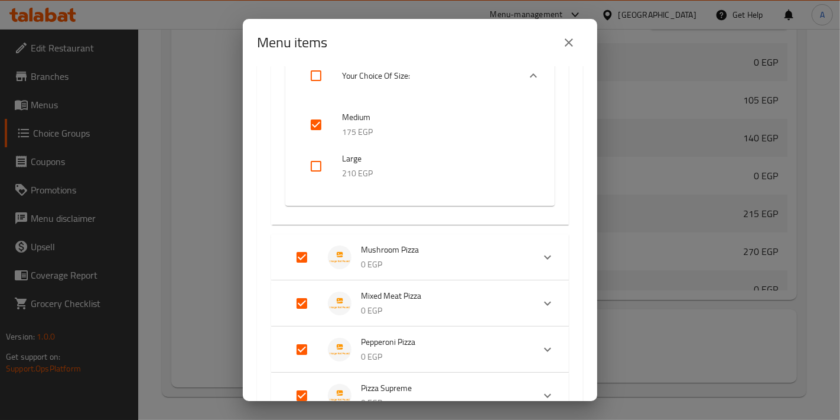
scroll to position [3005, 0]
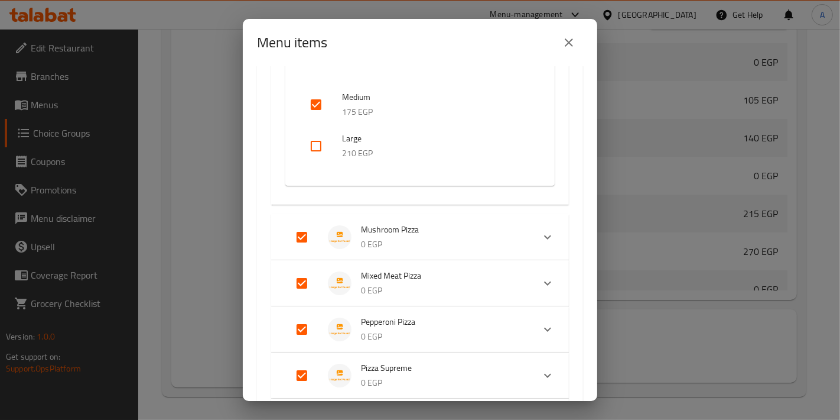
click at [397, 233] on span "Mushroom Pizza" at bounding box center [442, 229] width 163 height 15
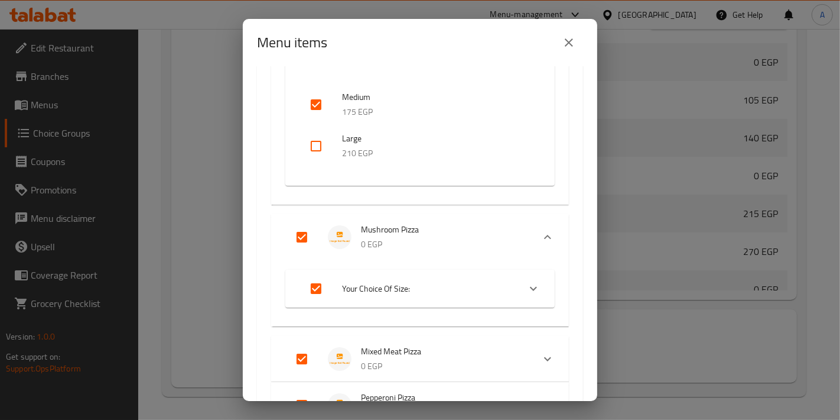
click at [410, 282] on span "Your Choice Of Size:" at bounding box center [426, 288] width 168 height 15
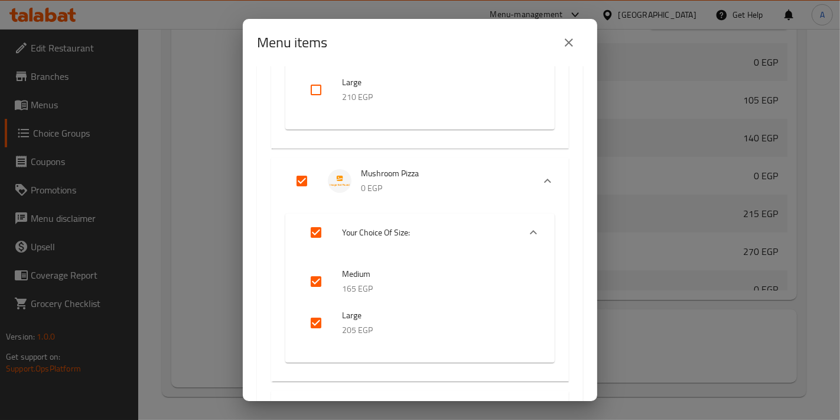
scroll to position [3136, 0]
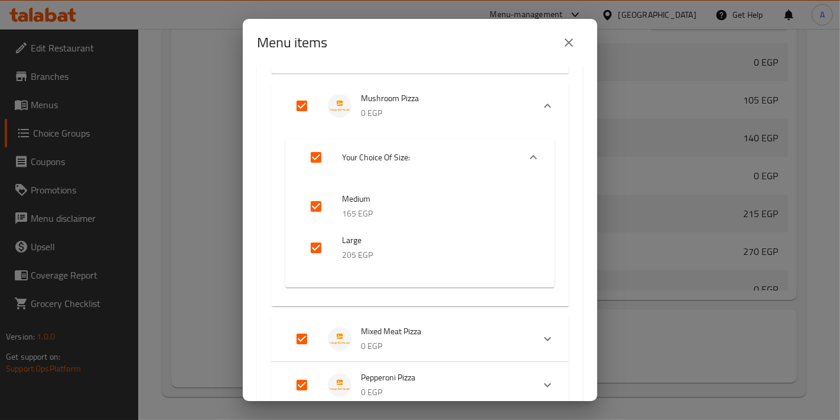
click at [323, 254] on input "checkbox" at bounding box center [316, 247] width 28 height 28
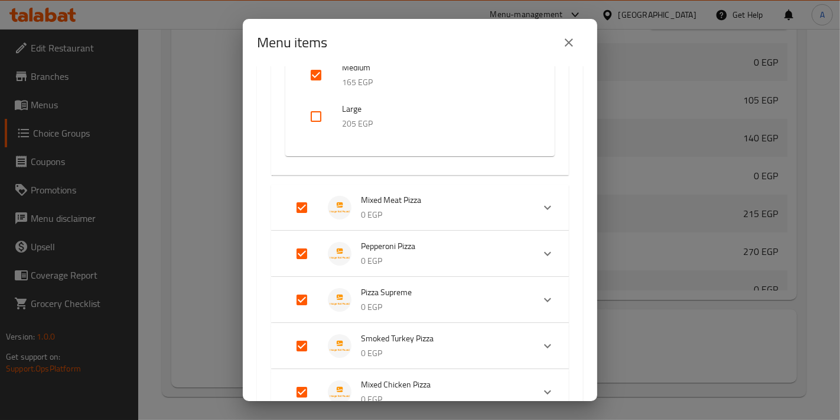
click at [408, 202] on span "Mixed Meat Pizza" at bounding box center [442, 200] width 163 height 15
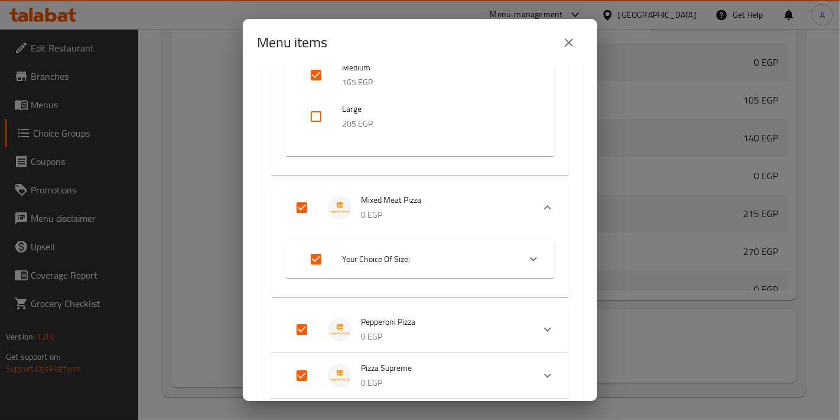
click at [393, 263] on span "Your Choice Of Size:" at bounding box center [426, 259] width 168 height 15
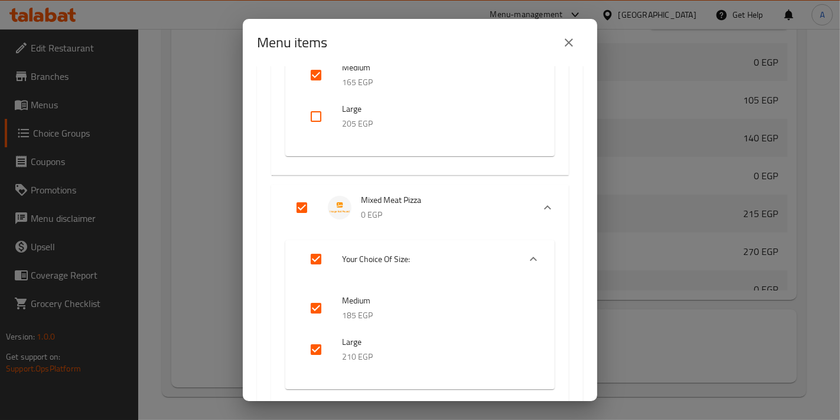
click at [320, 350] on input "checkbox" at bounding box center [316, 349] width 28 height 28
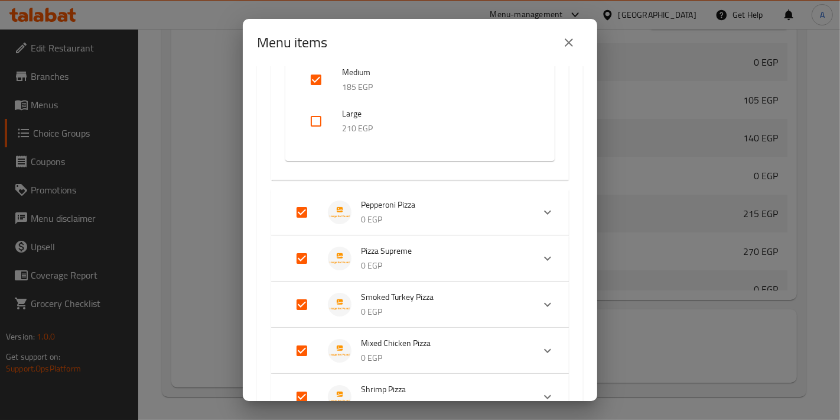
scroll to position [3530, 0]
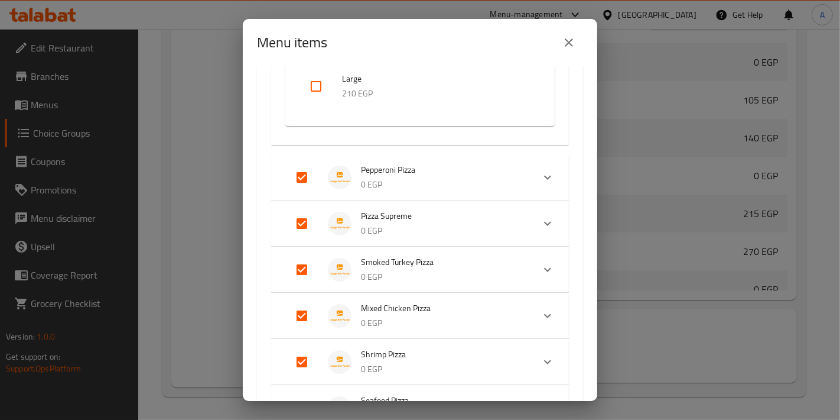
click at [466, 177] on p "0 EGP" at bounding box center [442, 184] width 163 height 15
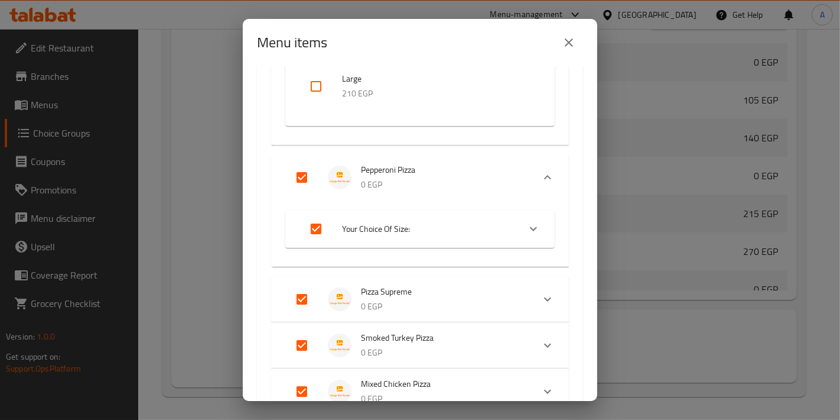
click at [398, 225] on span "Your Choice Of Size:" at bounding box center [426, 229] width 168 height 15
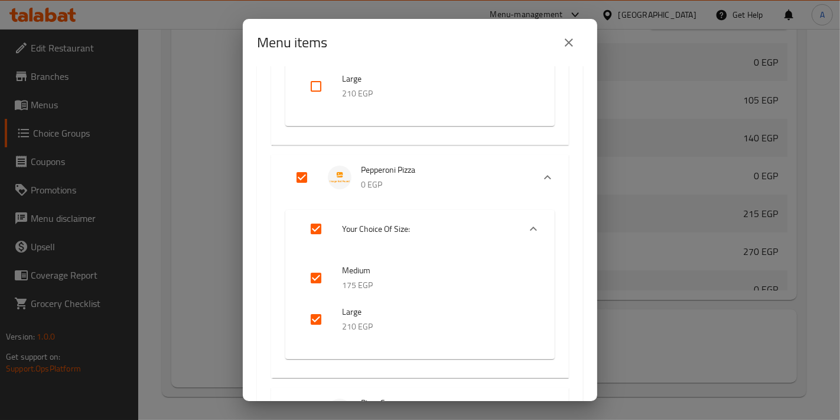
click at [319, 319] on input "checkbox" at bounding box center [316, 319] width 28 height 28
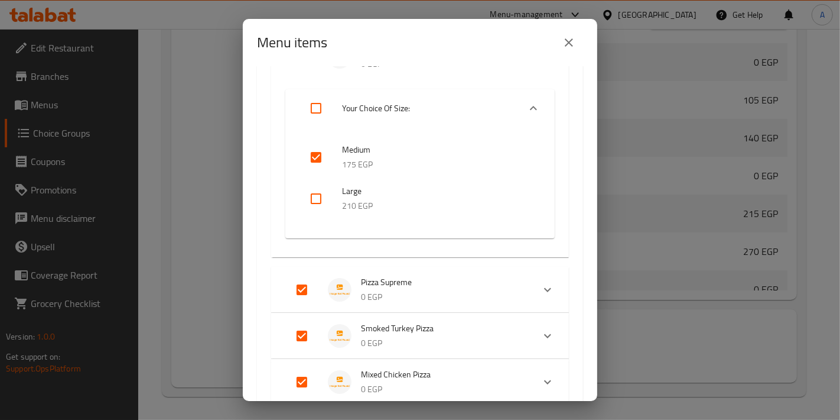
scroll to position [3661, 0]
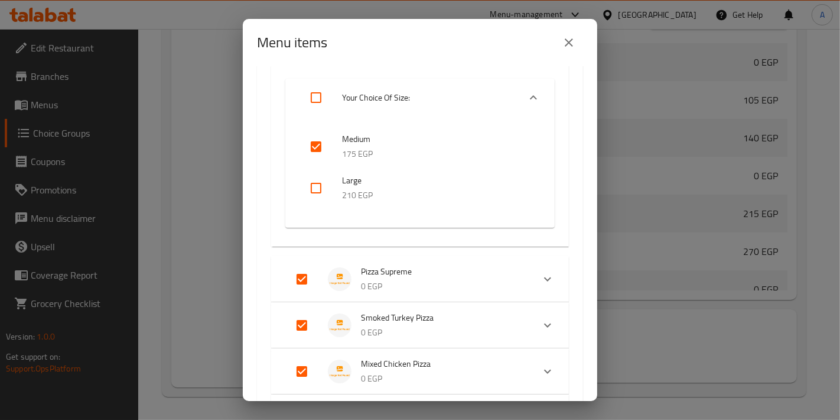
drag, startPoint x: 420, startPoint y: 275, endPoint x: 423, endPoint y: 281, distance: 6.4
click at [420, 276] on span "Pizza Supreme" at bounding box center [442, 271] width 163 height 15
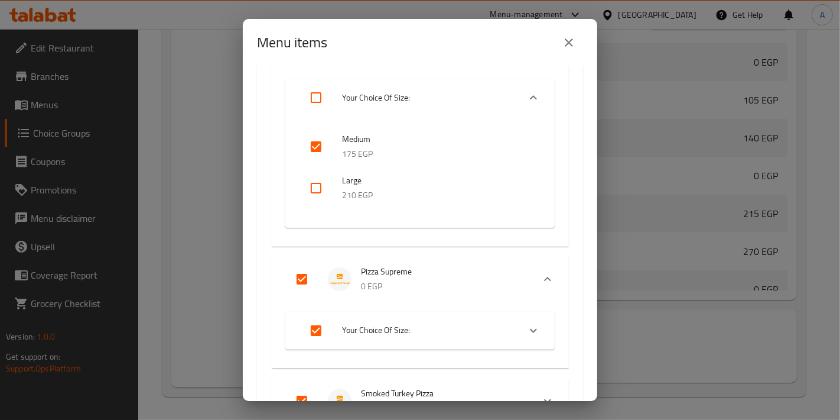
scroll to position [3924, 0]
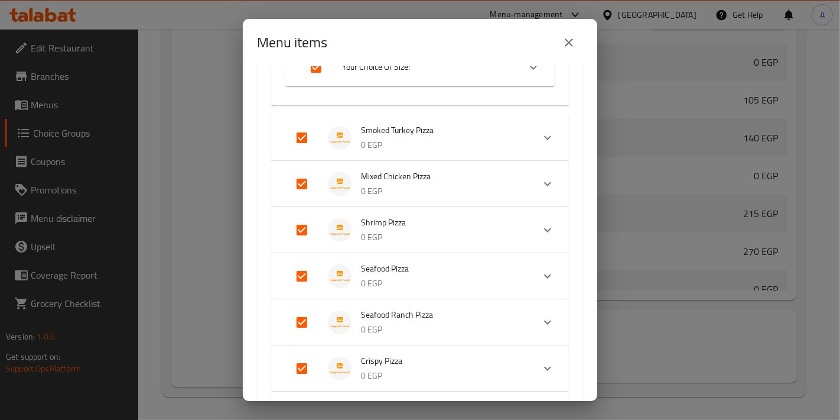
click at [416, 83] on div "Your Choice Of Size:" at bounding box center [419, 67] width 269 height 38
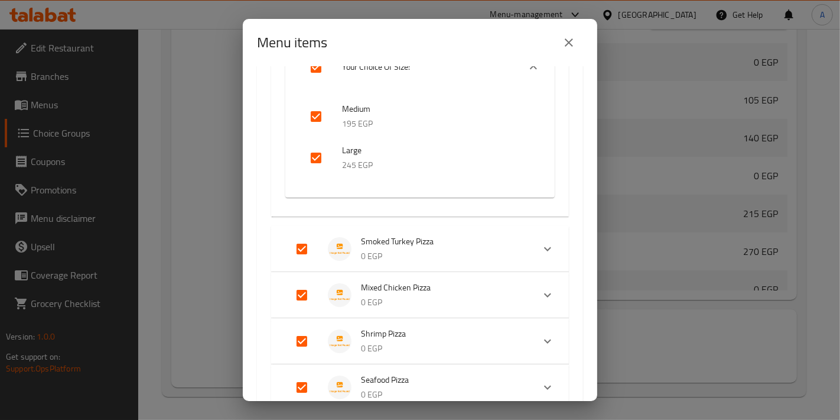
click at [326, 152] on input "checkbox" at bounding box center [316, 158] width 28 height 28
click at [427, 261] on p "0 EGP" at bounding box center [442, 256] width 163 height 15
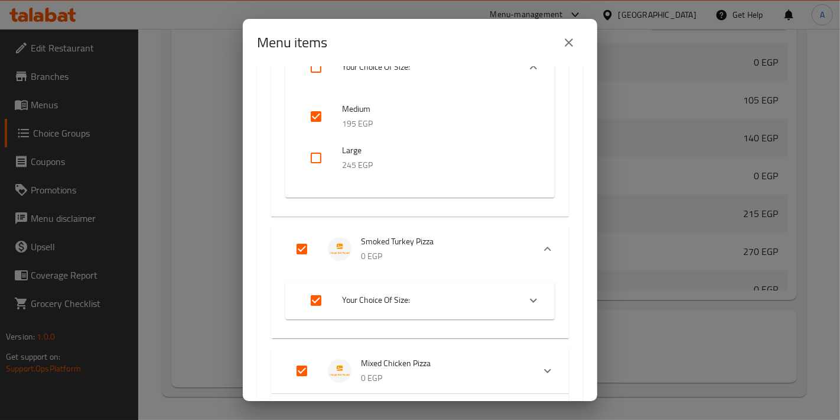
click at [375, 306] on li "Your Choice Of Size:" at bounding box center [410, 300] width 220 height 33
click at [326, 385] on input "checkbox" at bounding box center [316, 390] width 28 height 28
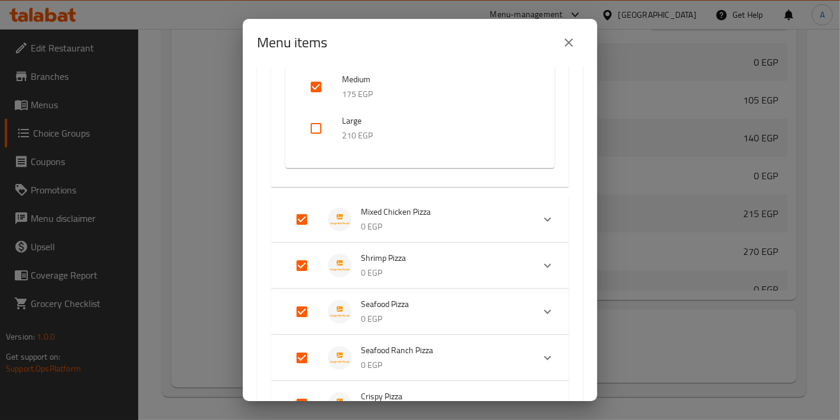
click at [399, 215] on span "Mixed Chicken Pizza" at bounding box center [442, 211] width 163 height 15
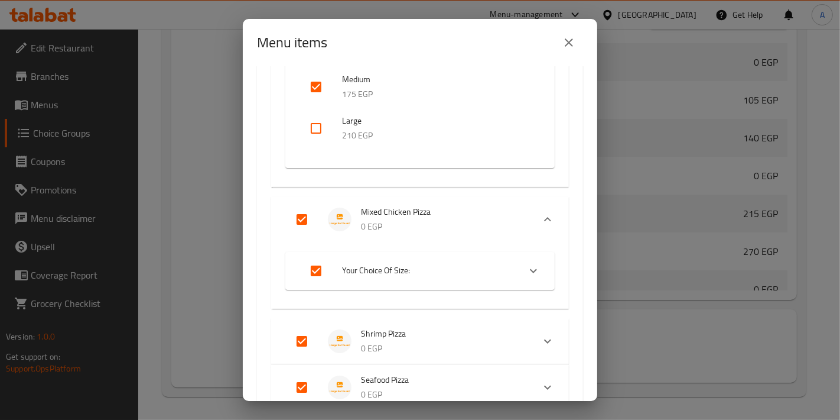
click at [413, 282] on li "Your Choice Of Size:" at bounding box center [410, 270] width 220 height 33
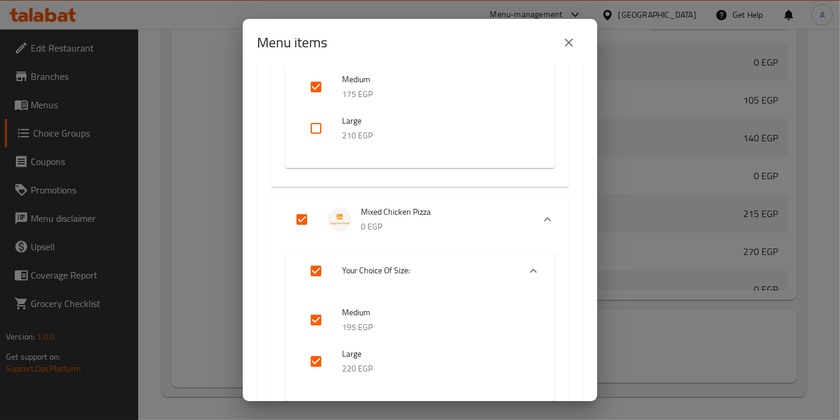
click at [331, 363] on div at bounding box center [325, 361] width 33 height 28
click at [324, 363] on input "checkbox" at bounding box center [316, 361] width 28 height 28
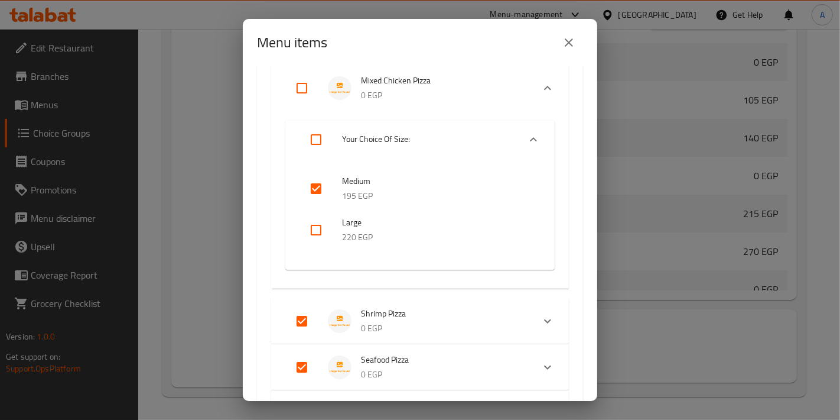
click at [421, 312] on span "Shrimp Pizza" at bounding box center [442, 313] width 163 height 15
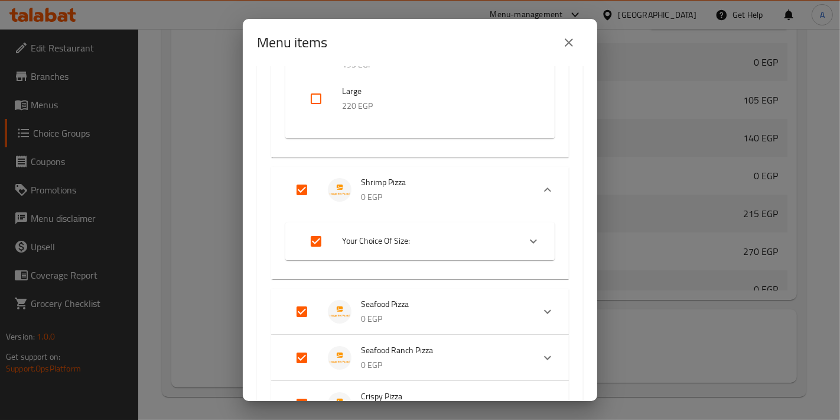
click at [356, 254] on li "Your Choice Of Size:" at bounding box center [410, 241] width 220 height 33
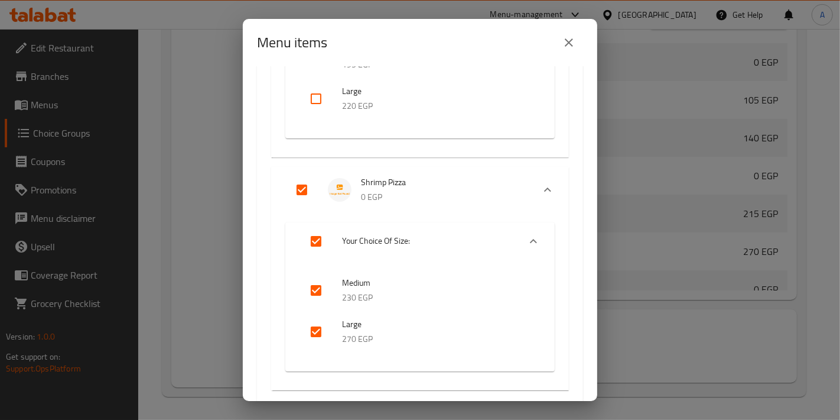
click at [324, 324] on input "checkbox" at bounding box center [316, 331] width 28 height 28
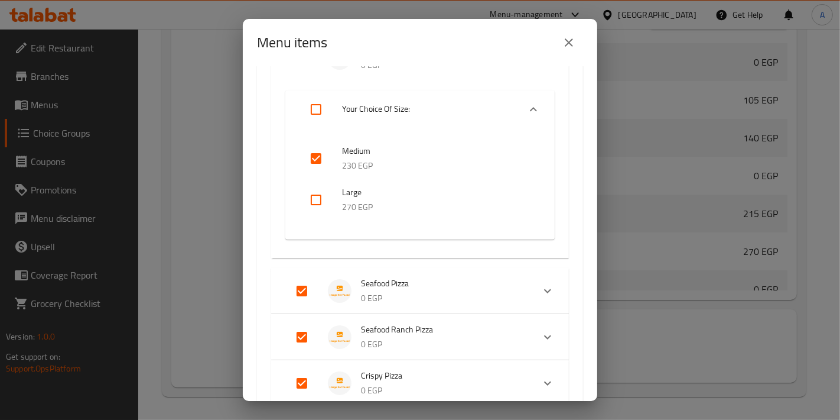
click at [426, 294] on p "0 EGP" at bounding box center [442, 298] width 163 height 15
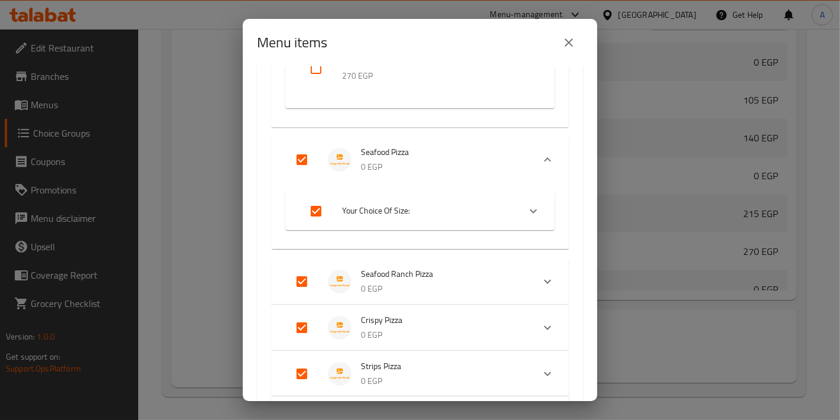
click at [407, 217] on li "Your Choice Of Size:" at bounding box center [410, 210] width 220 height 33
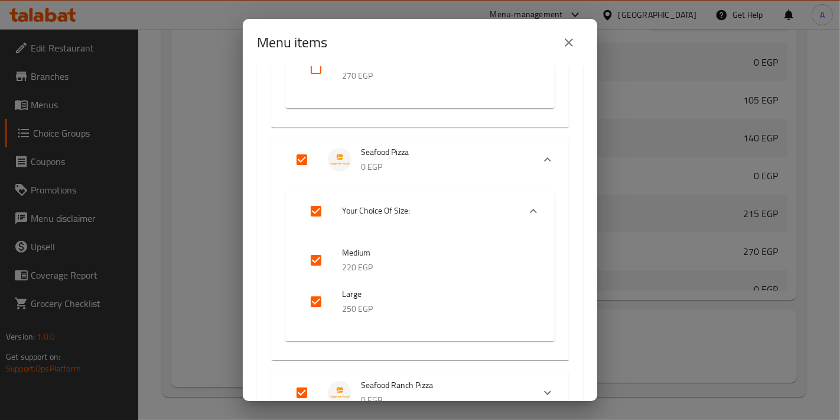
click at [318, 300] on input "checkbox" at bounding box center [316, 301] width 28 height 28
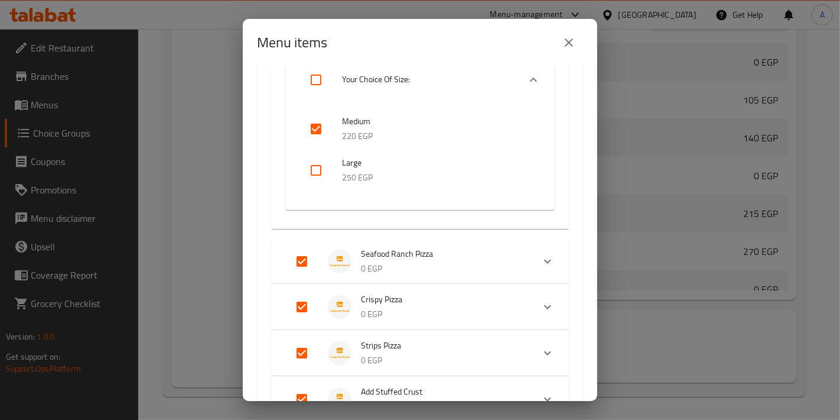
click at [408, 272] on p "0 EGP" at bounding box center [442, 268] width 163 height 15
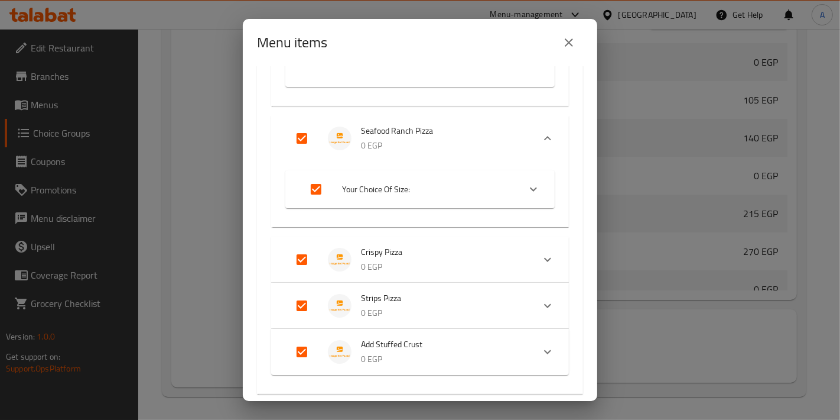
scroll to position [4974, 0]
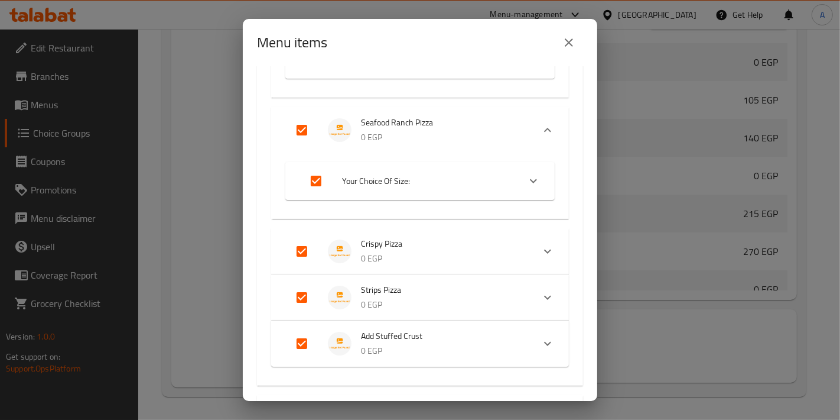
click at [411, 176] on span "Your Choice Of Size:" at bounding box center [426, 181] width 168 height 15
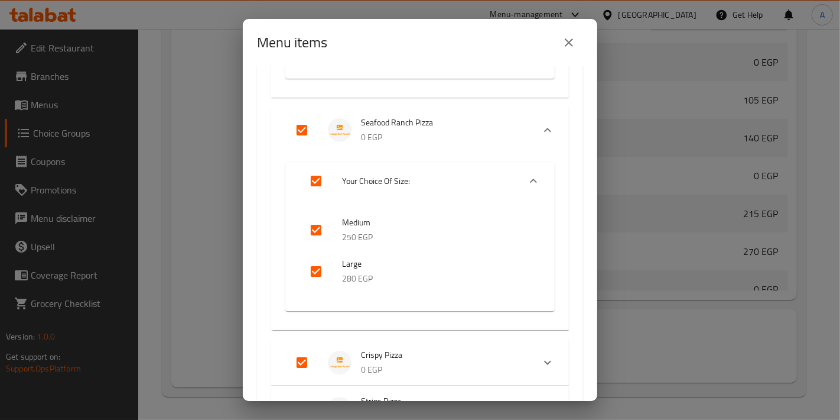
click at [327, 272] on input "checkbox" at bounding box center [316, 271] width 28 height 28
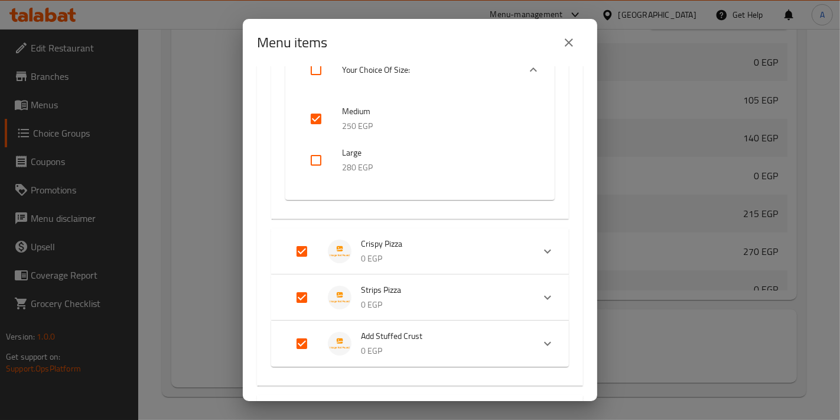
scroll to position [5106, 0]
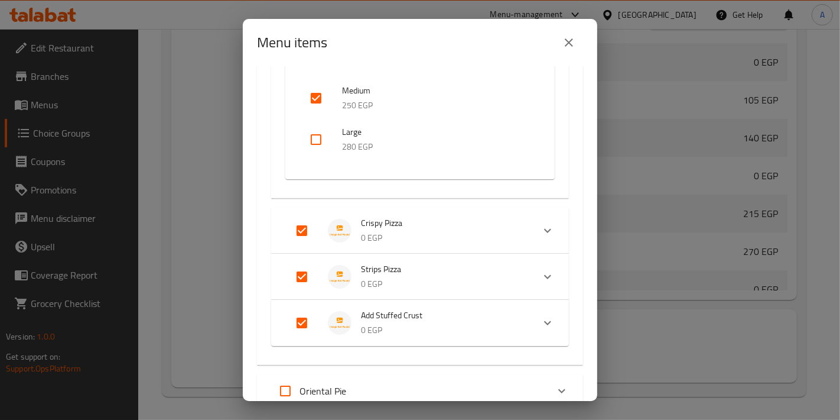
click at [385, 230] on p "0 EGP" at bounding box center [442, 237] width 163 height 15
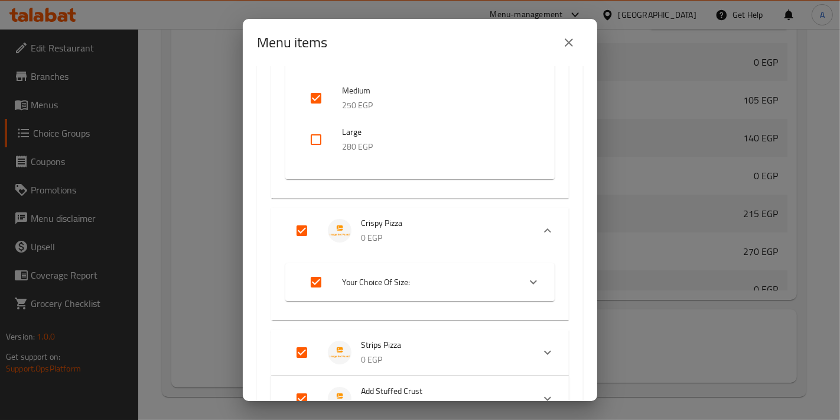
click at [381, 280] on span "Your Choice Of Size:" at bounding box center [426, 282] width 168 height 15
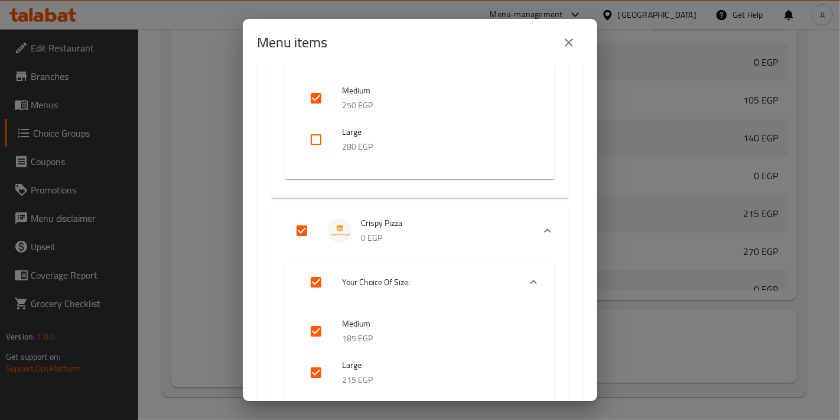
click at [313, 360] on input "checkbox" at bounding box center [316, 372] width 28 height 28
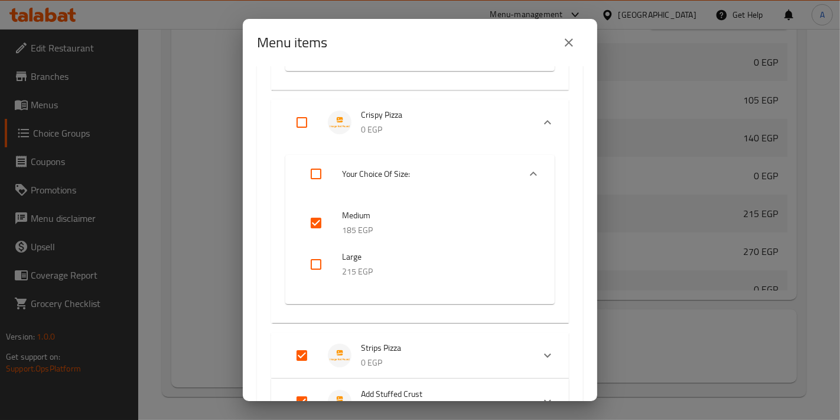
scroll to position [5237, 0]
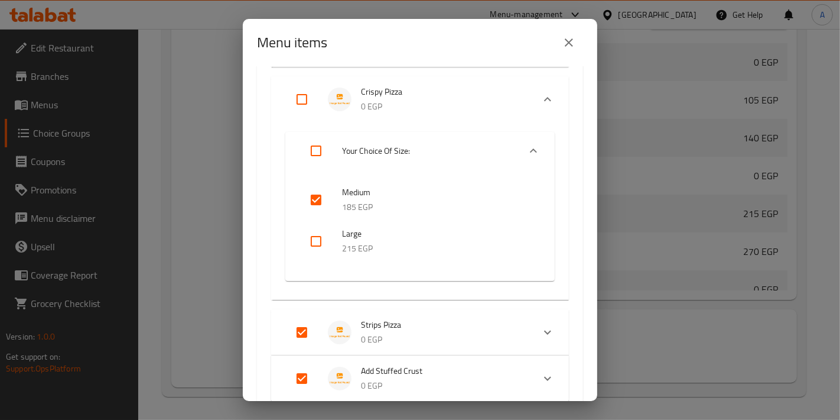
click at [408, 313] on li "Strips Pizza 0 EGP" at bounding box center [409, 331] width 248 height 41
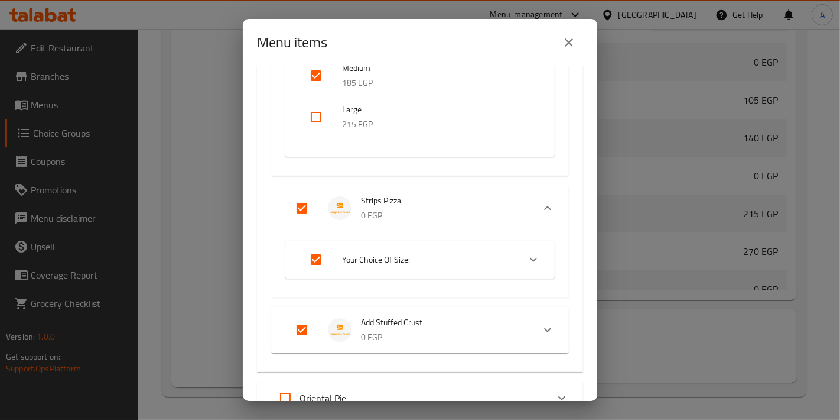
scroll to position [5368, 0]
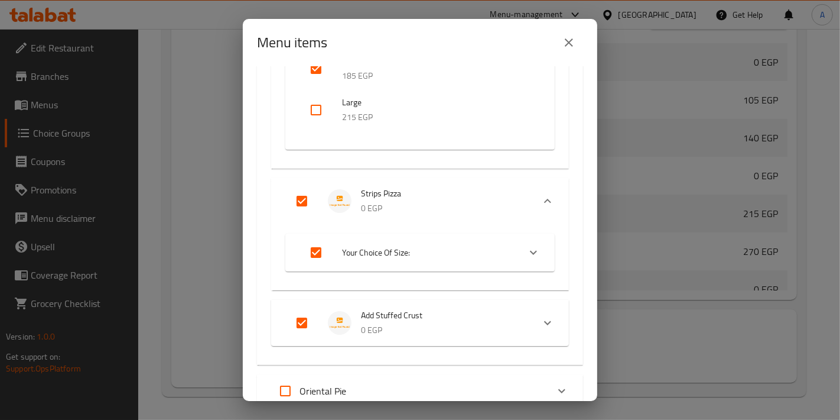
click at [386, 255] on span "Your Choice Of Size:" at bounding box center [426, 252] width 168 height 15
click at [322, 340] on input "checkbox" at bounding box center [316, 343] width 28 height 28
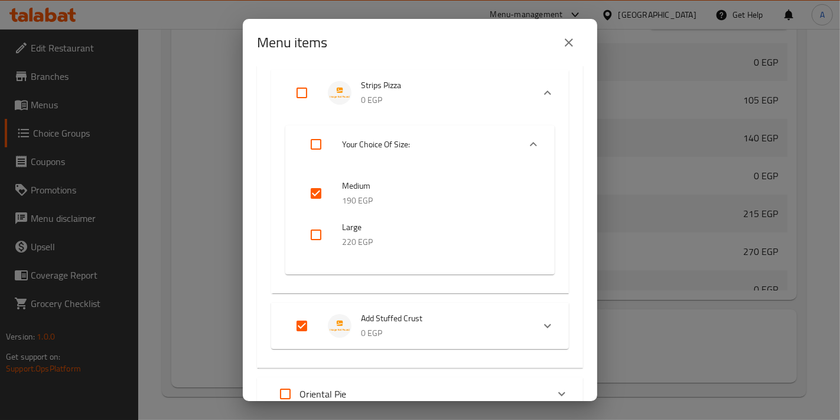
scroll to position [5500, 0]
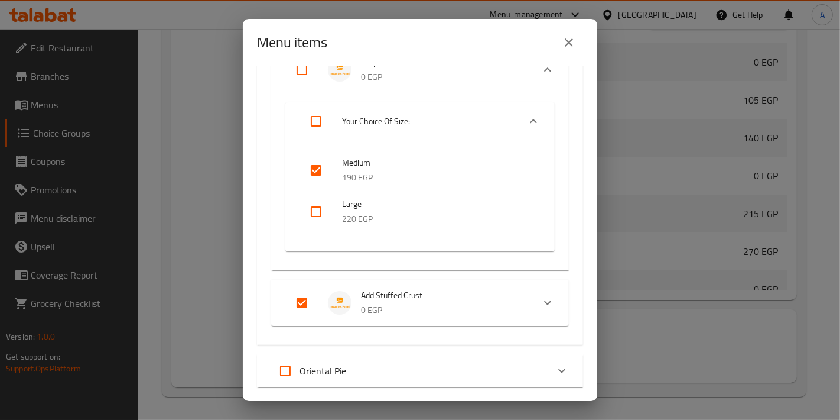
click at [303, 300] on input "Expand" at bounding box center [302, 302] width 28 height 28
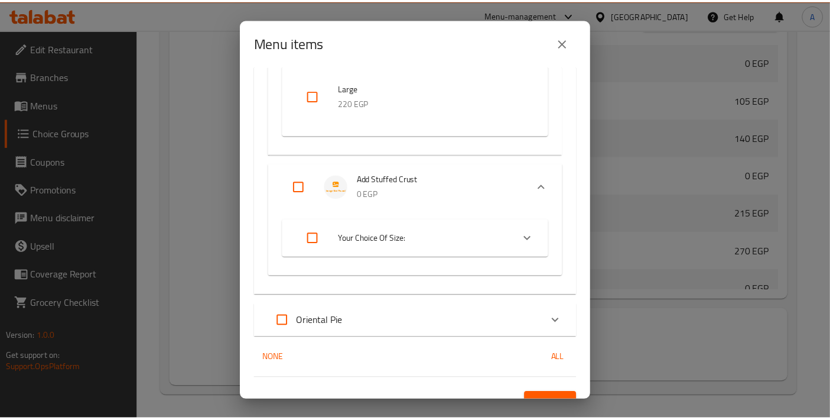
scroll to position [5633, 0]
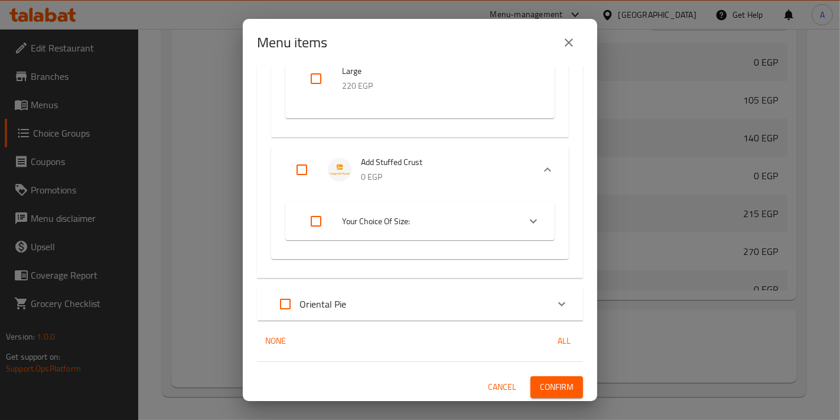
click at [571, 377] on button "Confirm" at bounding box center [557, 387] width 53 height 22
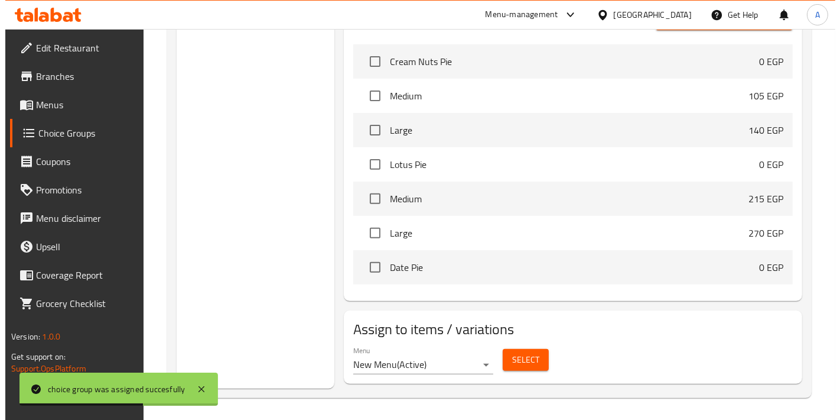
scroll to position [395, 0]
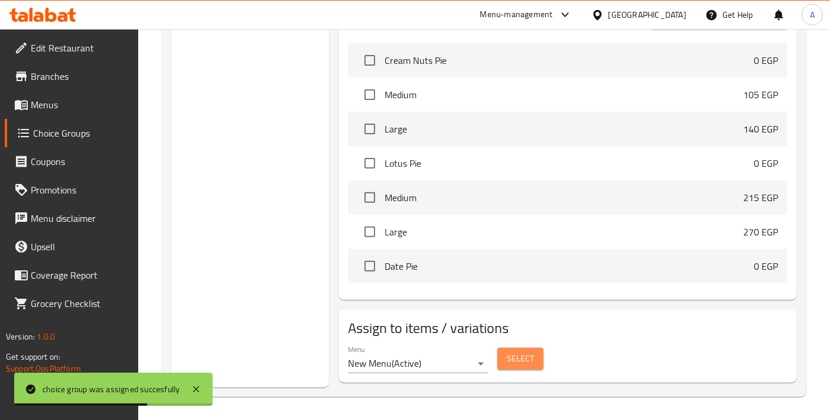
click at [510, 360] on span "Select" at bounding box center [520, 358] width 27 height 15
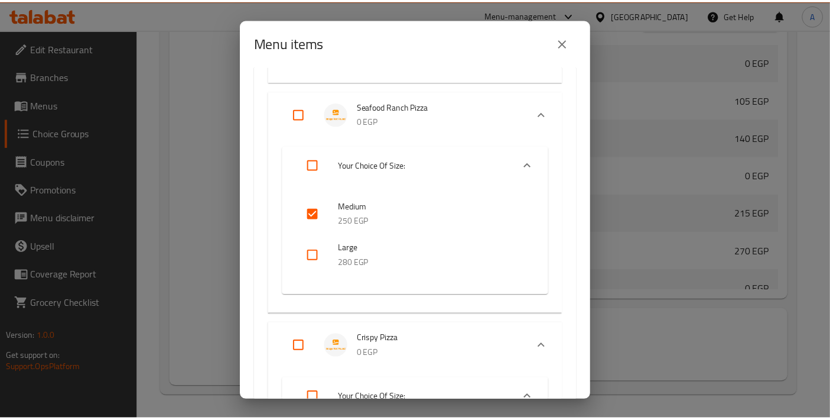
scroll to position [5511, 0]
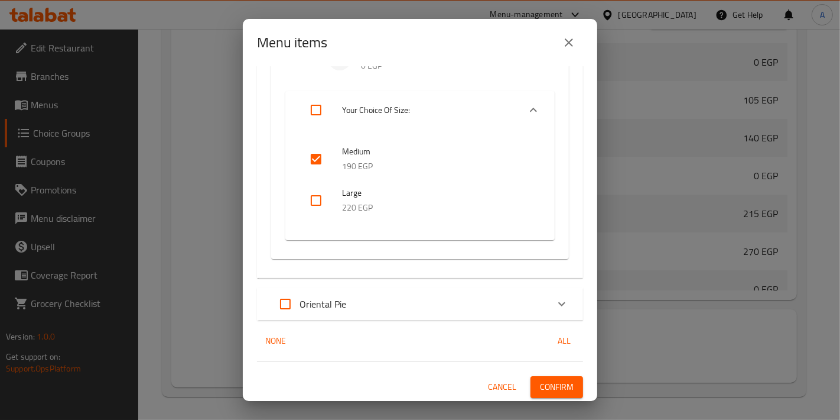
click at [219, 187] on div "Menu items 0 / 118 items selected ​ Sweet Pie Cream Nuts Pie 0 EGP Your Choice …" at bounding box center [420, 210] width 840 height 420
click at [567, 36] on icon "close" at bounding box center [569, 42] width 14 height 14
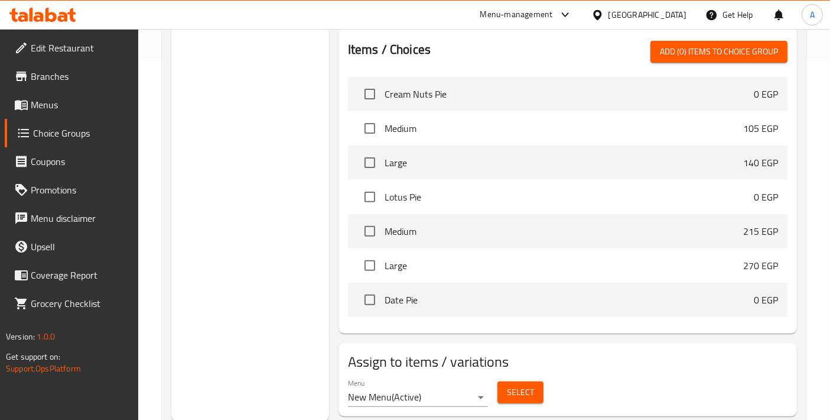
scroll to position [0, 0]
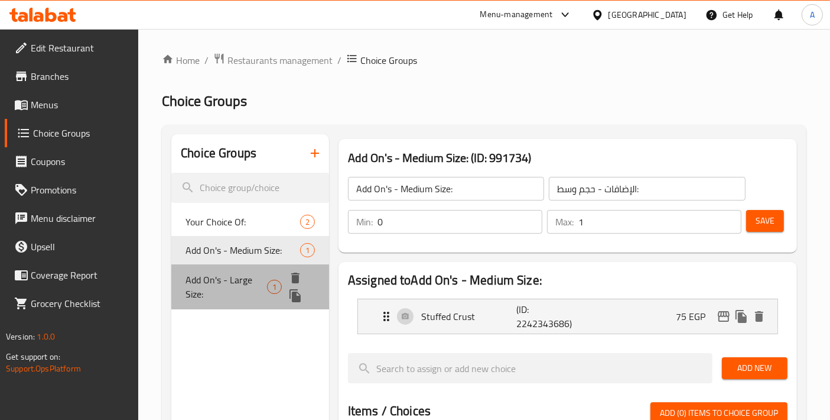
click at [210, 306] on div "Add On's - Large Size: 1" at bounding box center [250, 286] width 158 height 45
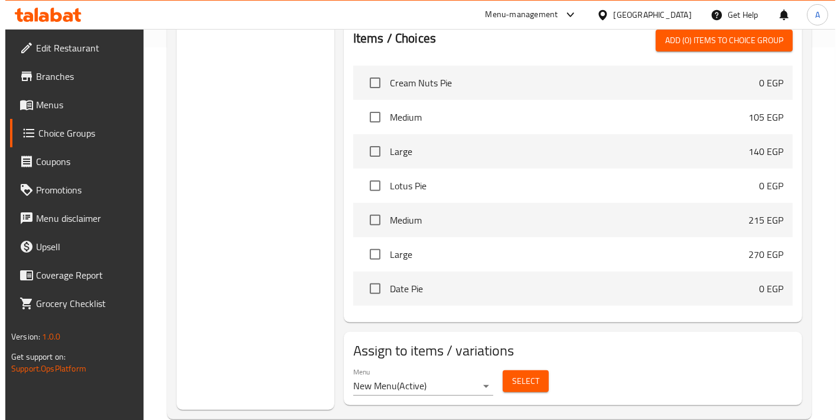
scroll to position [395, 0]
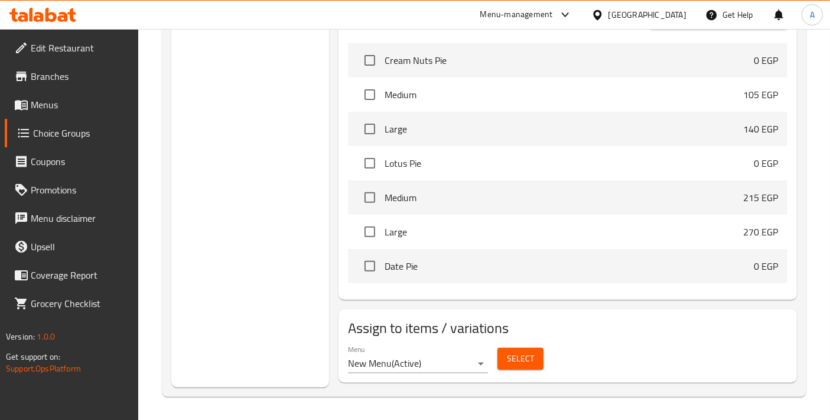
click at [529, 365] on span "Select" at bounding box center [520, 358] width 27 height 15
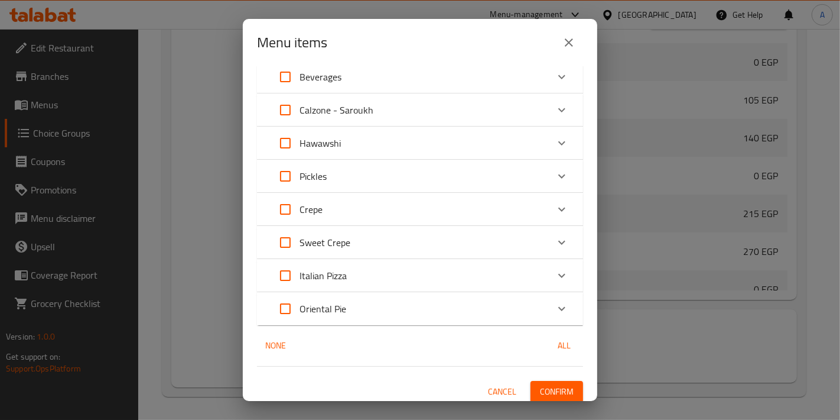
scroll to position [115, 0]
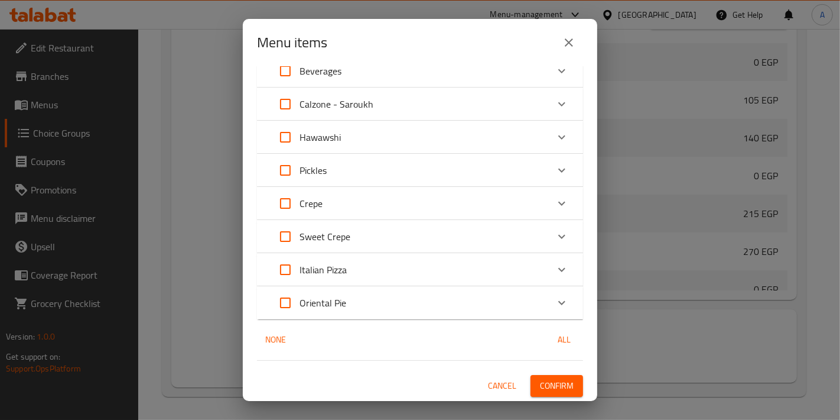
click at [386, 268] on div "Italian Pizza" at bounding box center [409, 269] width 277 height 28
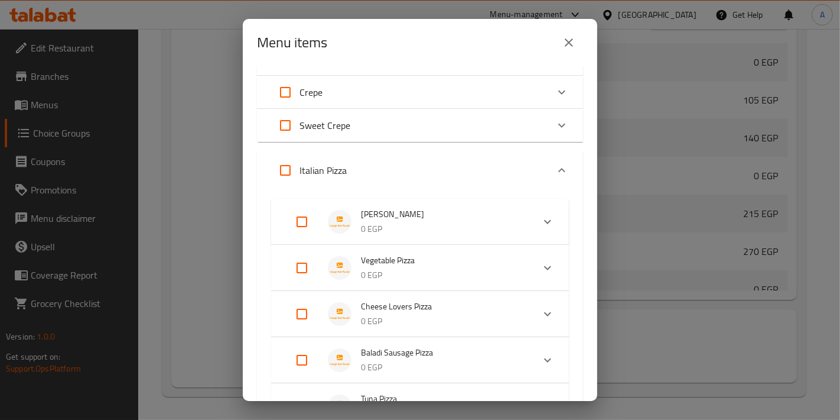
scroll to position [246, 0]
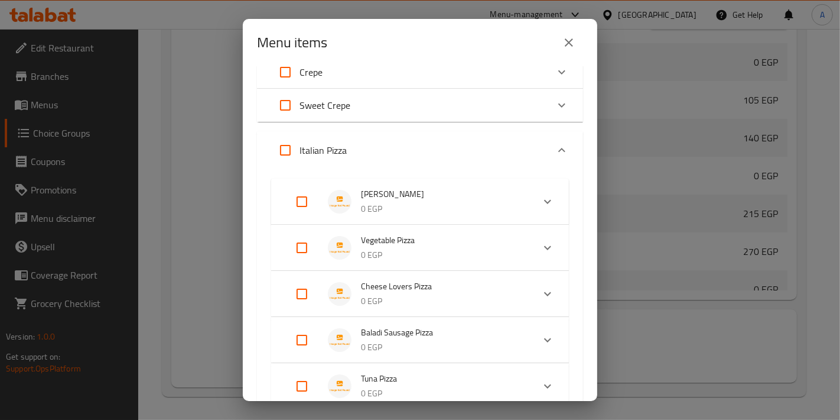
click at [450, 204] on p "0 EGP" at bounding box center [442, 209] width 163 height 15
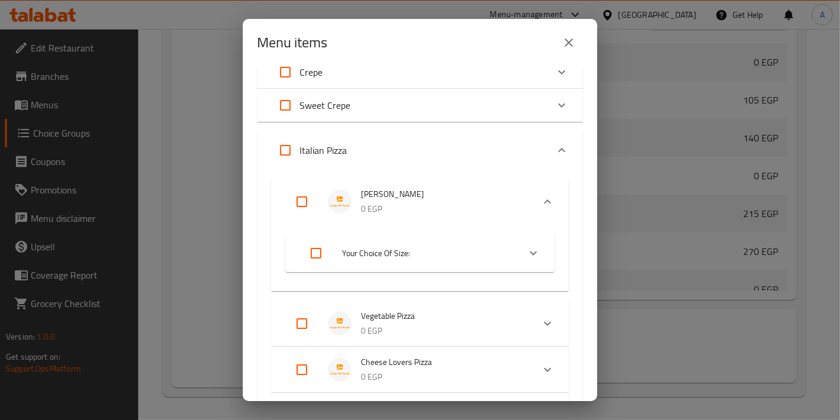
click at [430, 242] on li "Your Choice Of Size:" at bounding box center [410, 252] width 220 height 33
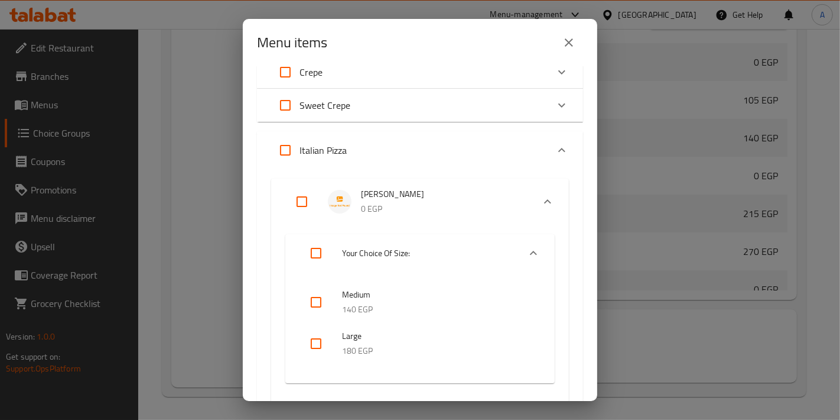
click at [319, 347] on input "checkbox" at bounding box center [316, 343] width 28 height 28
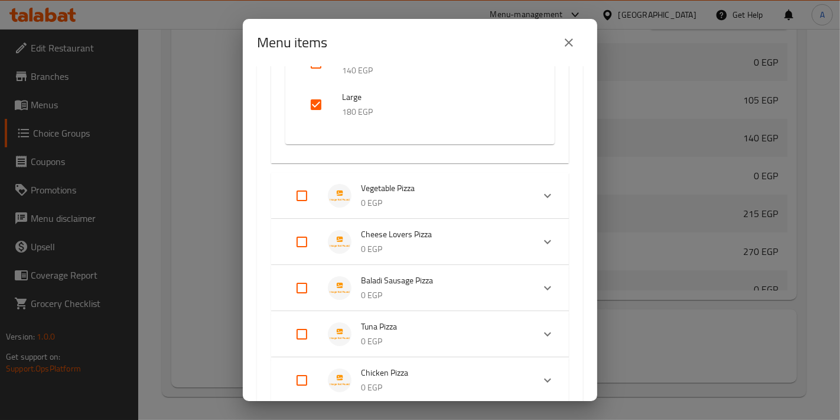
scroll to position [509, 0]
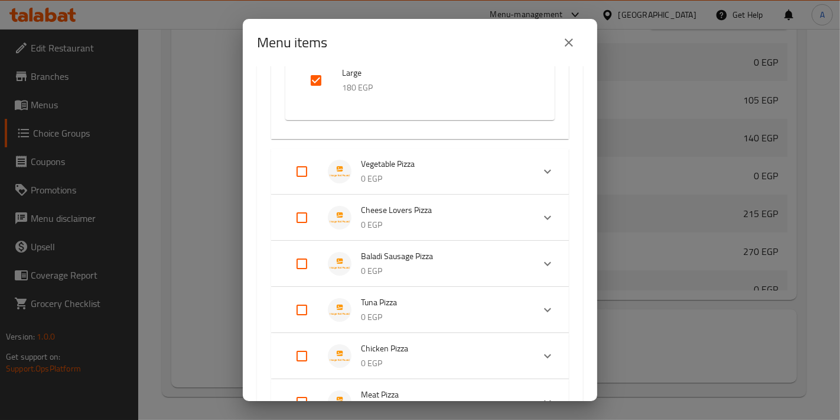
click at [428, 200] on li "Cheese Lovers Pizza 0 EGP" at bounding box center [409, 217] width 248 height 41
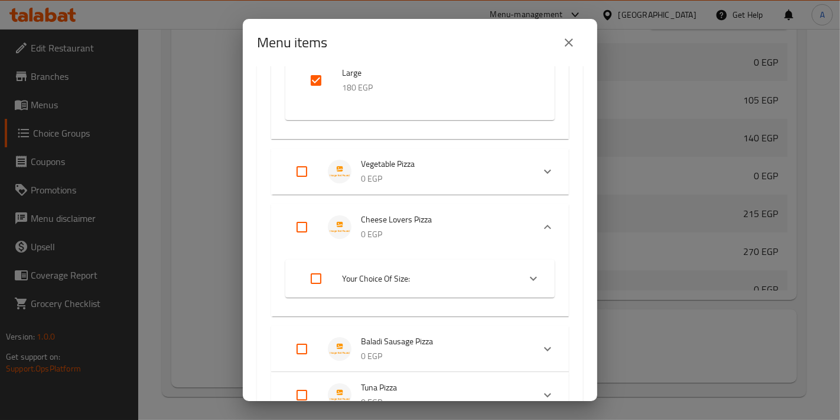
click at [449, 183] on p "0 EGP" at bounding box center [442, 178] width 163 height 15
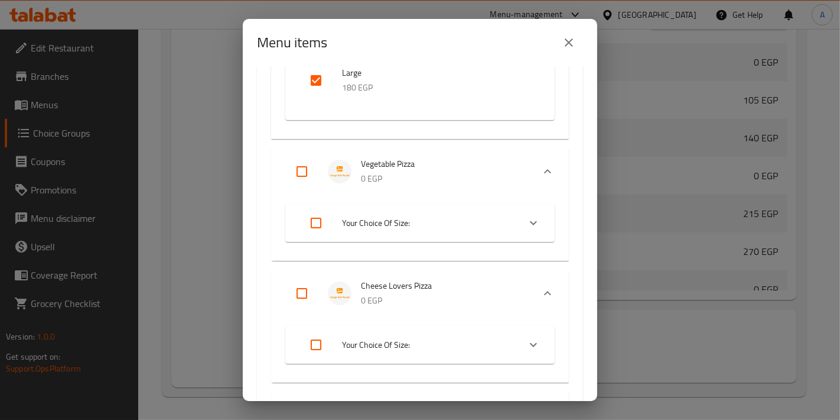
click at [441, 217] on span "Your Choice Of Size:" at bounding box center [426, 223] width 168 height 15
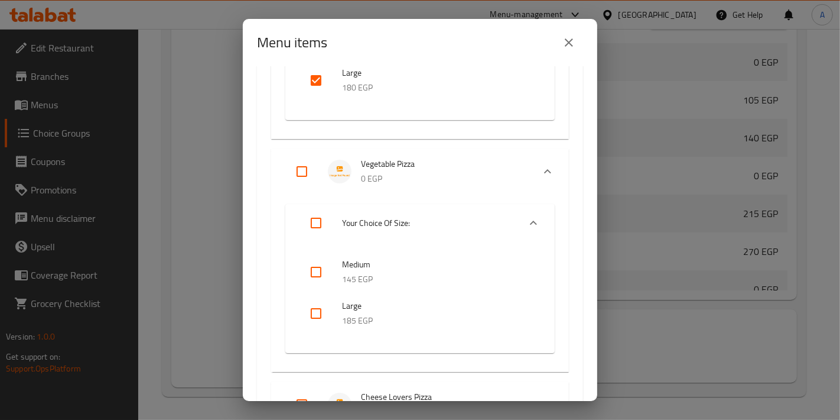
click at [329, 317] on input "checkbox" at bounding box center [316, 313] width 28 height 28
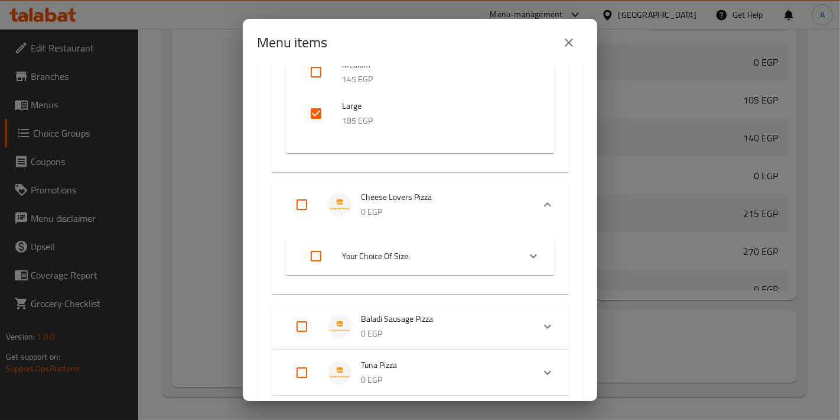
scroll to position [772, 0]
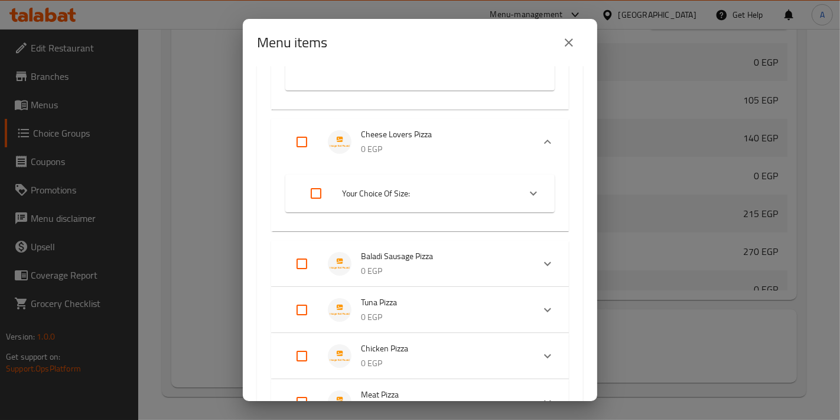
click at [414, 199] on span "Your Choice Of Size:" at bounding box center [426, 193] width 168 height 15
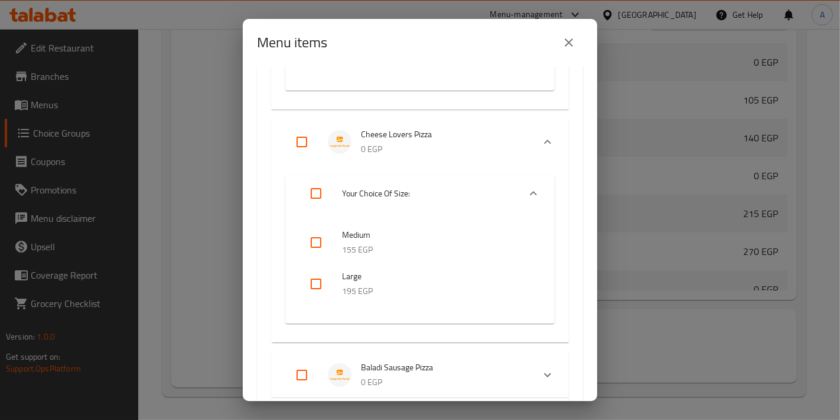
click at [314, 289] on input "checkbox" at bounding box center [316, 283] width 28 height 28
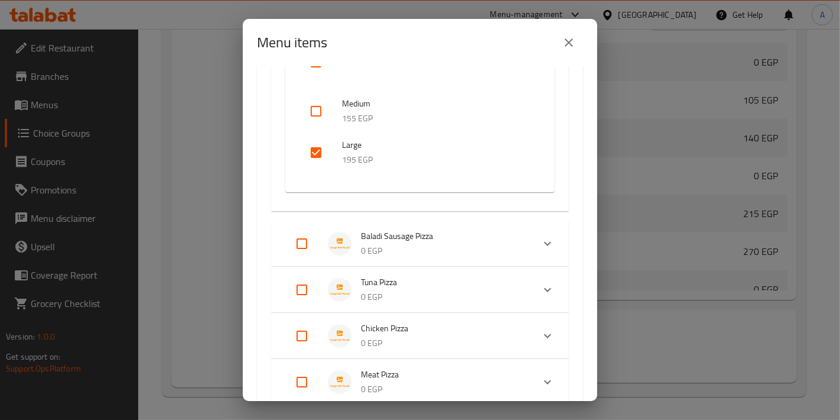
click at [435, 242] on span "Baladi Sausage Pizza" at bounding box center [442, 236] width 163 height 15
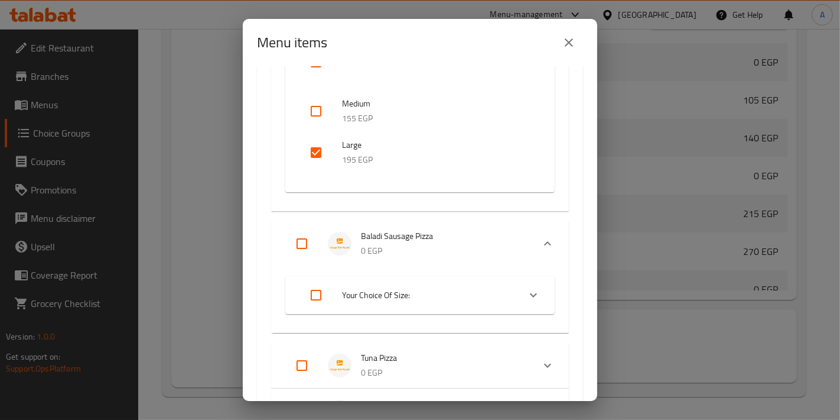
click at [404, 298] on span "Your Choice Of Size:" at bounding box center [426, 295] width 168 height 15
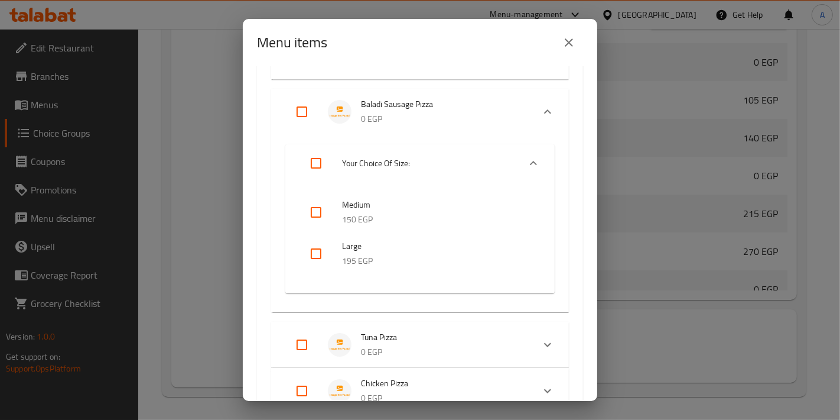
click at [314, 246] on input "checkbox" at bounding box center [316, 253] width 28 height 28
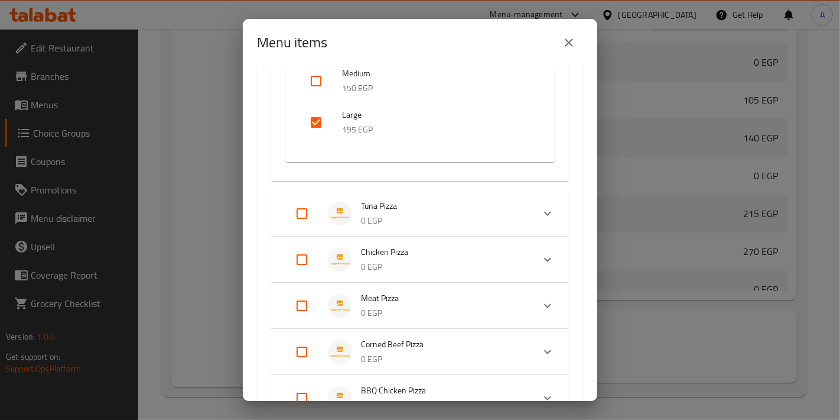
click at [441, 217] on p "0 EGP" at bounding box center [442, 220] width 163 height 15
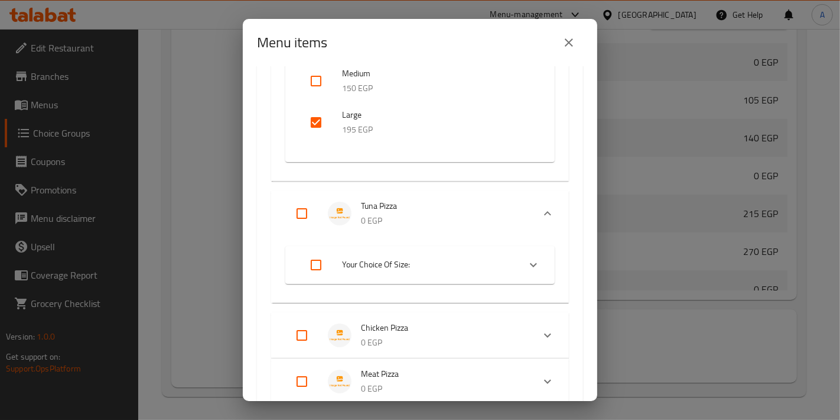
click at [434, 272] on li "Your Choice Of Size:" at bounding box center [410, 264] width 220 height 33
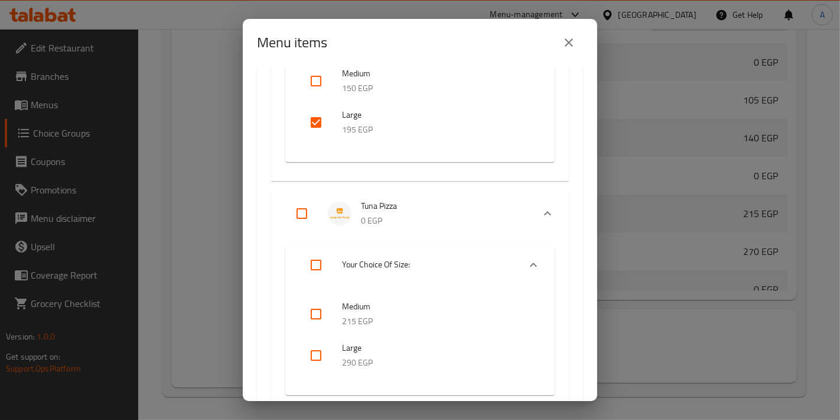
click at [323, 352] on input "checkbox" at bounding box center [316, 355] width 28 height 28
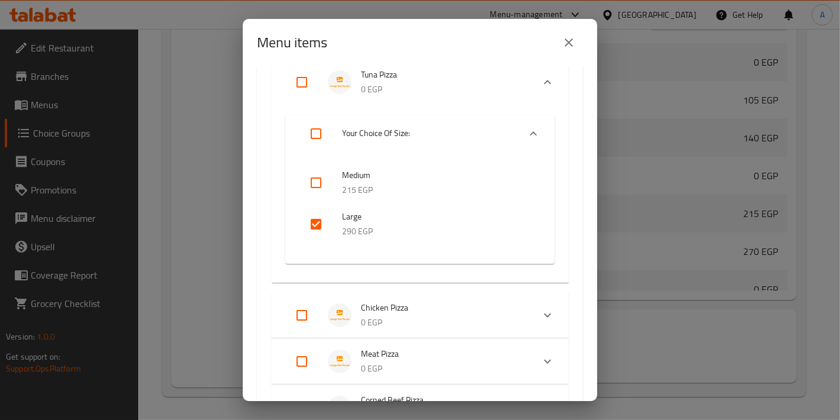
click at [418, 321] on p "0 EGP" at bounding box center [442, 322] width 163 height 15
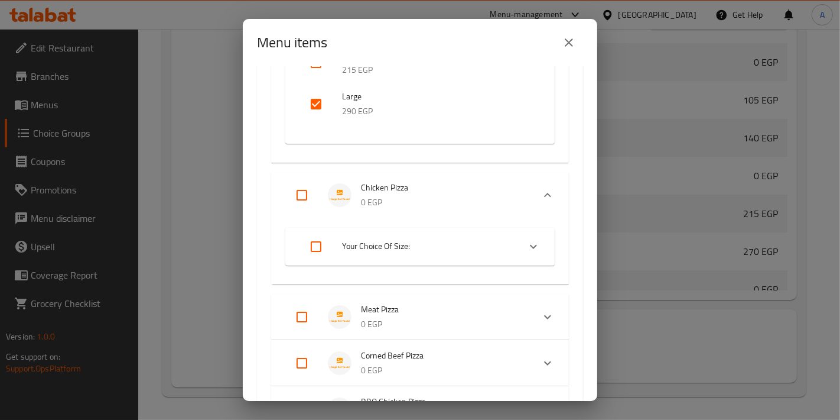
scroll to position [1428, 0]
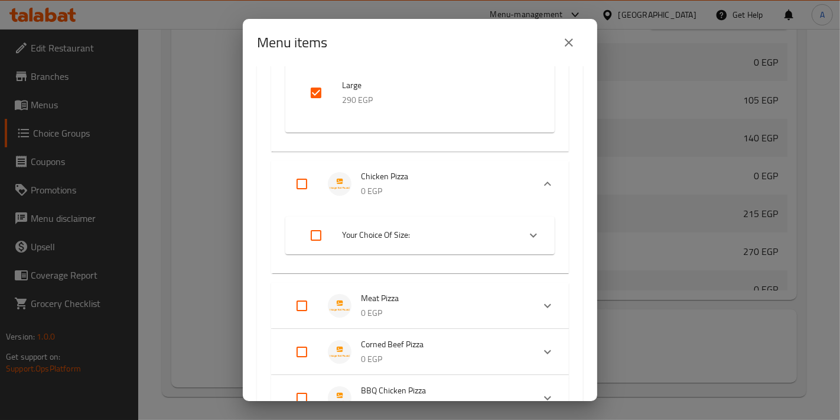
click at [424, 237] on span "Your Choice Of Size:" at bounding box center [426, 235] width 168 height 15
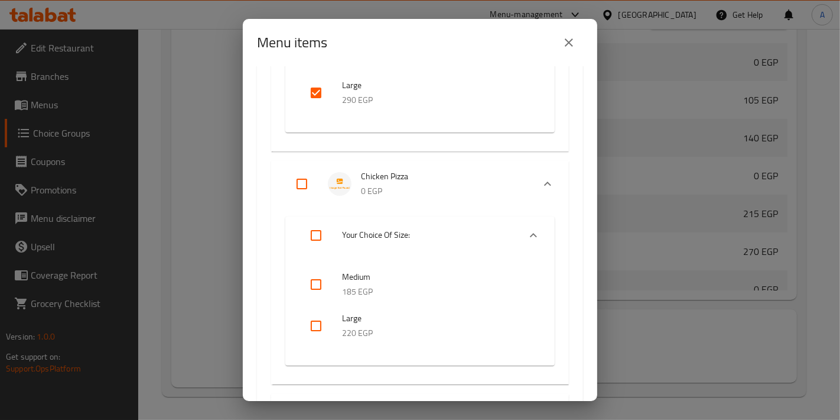
click at [321, 334] on input "checkbox" at bounding box center [316, 325] width 28 height 28
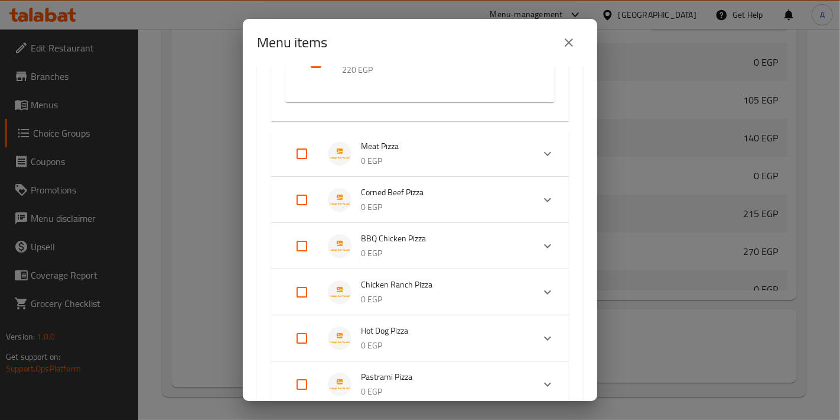
click at [411, 177] on div "Corned Beef Pizza 0 EGP" at bounding box center [420, 200] width 298 height 46
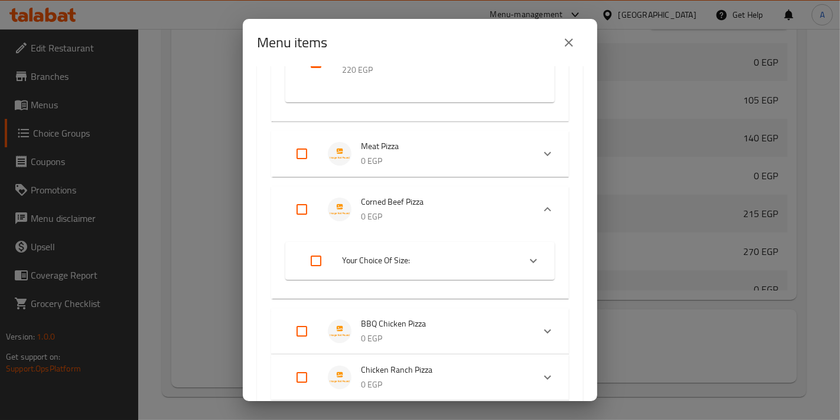
click at [412, 160] on p "0 EGP" at bounding box center [442, 161] width 163 height 15
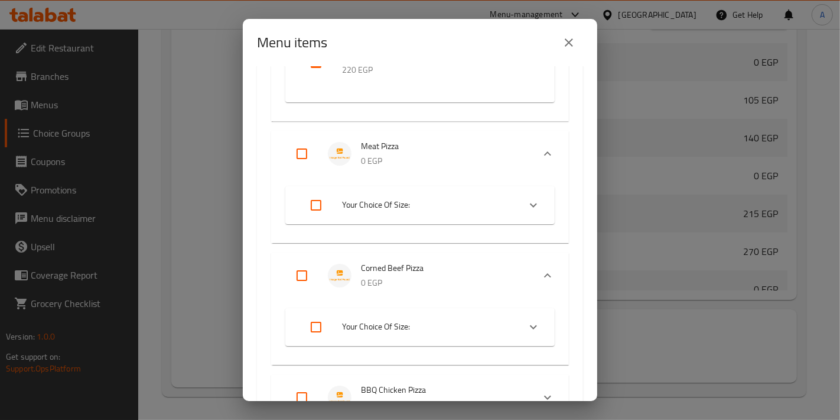
click at [401, 208] on span "Your Choice Of Size:" at bounding box center [426, 204] width 168 height 15
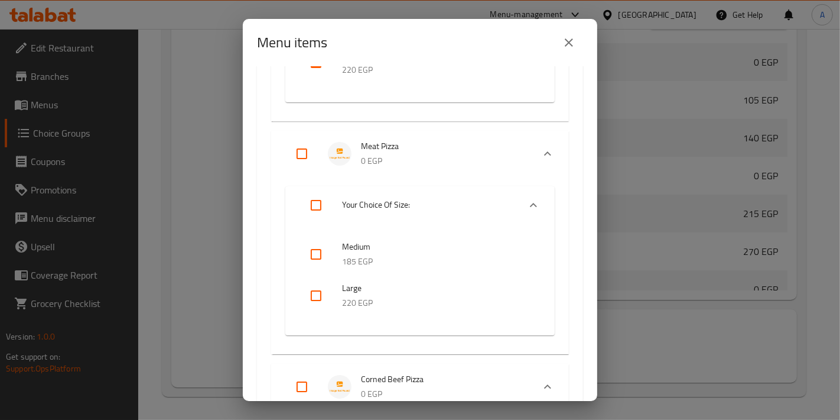
click at [305, 304] on input "checkbox" at bounding box center [316, 295] width 28 height 28
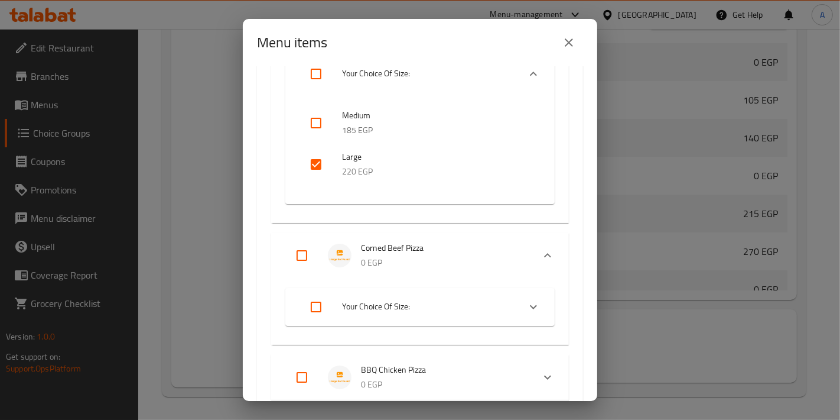
click at [411, 301] on span "Your Choice Of Size:" at bounding box center [426, 306] width 168 height 15
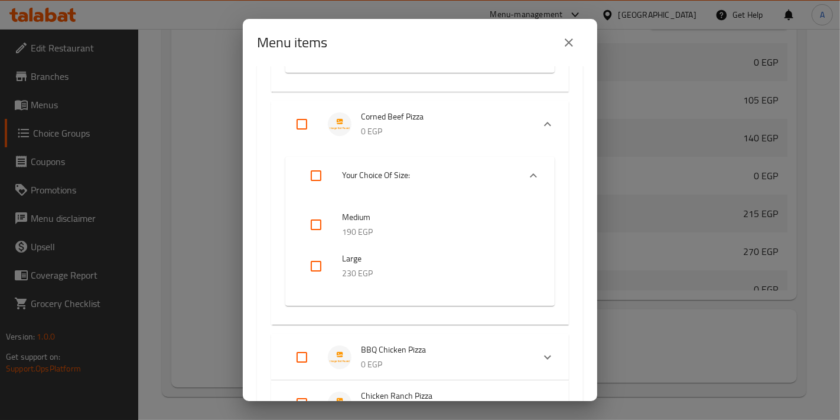
click at [308, 264] on input "checkbox" at bounding box center [316, 266] width 28 height 28
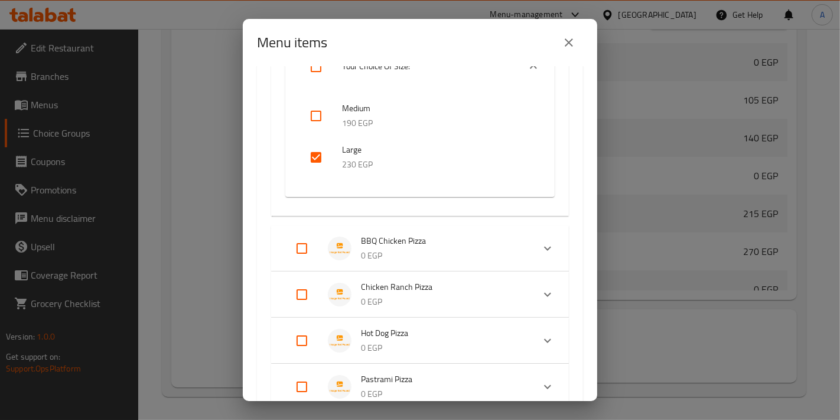
scroll to position [2085, 0]
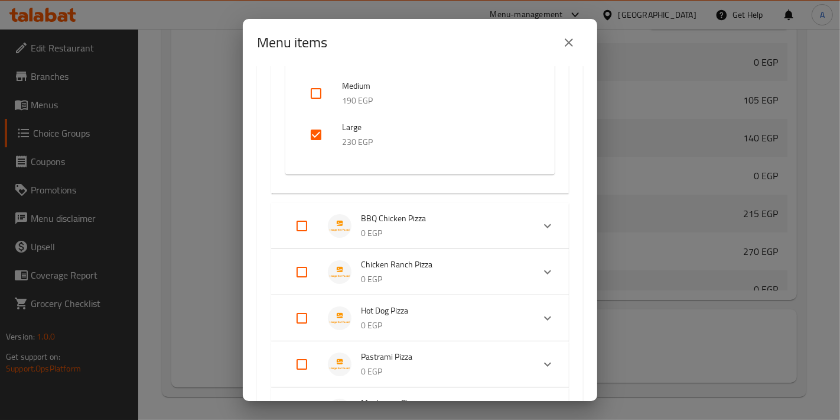
click at [425, 226] on p "0 EGP" at bounding box center [442, 233] width 163 height 15
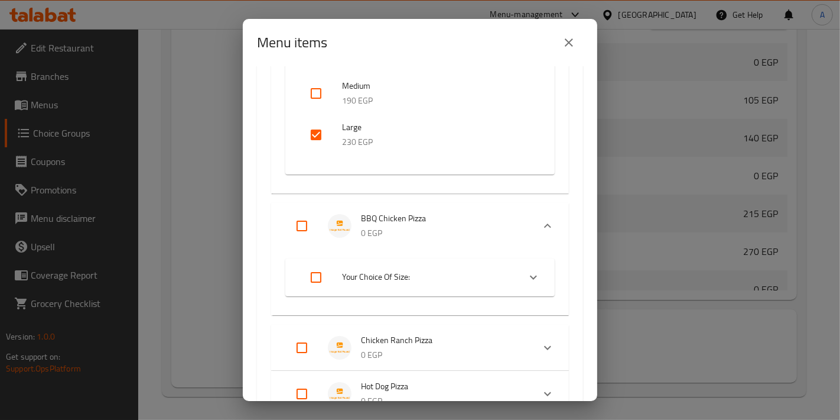
click at [427, 269] on span "Your Choice Of Size:" at bounding box center [426, 276] width 168 height 15
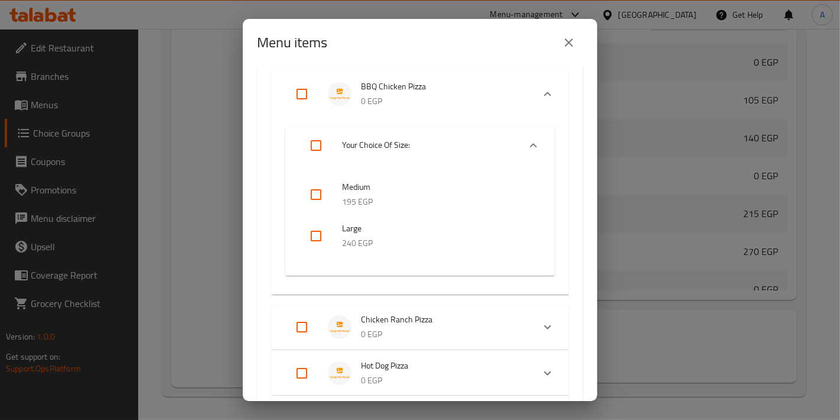
click at [321, 237] on input "checkbox" at bounding box center [316, 236] width 28 height 28
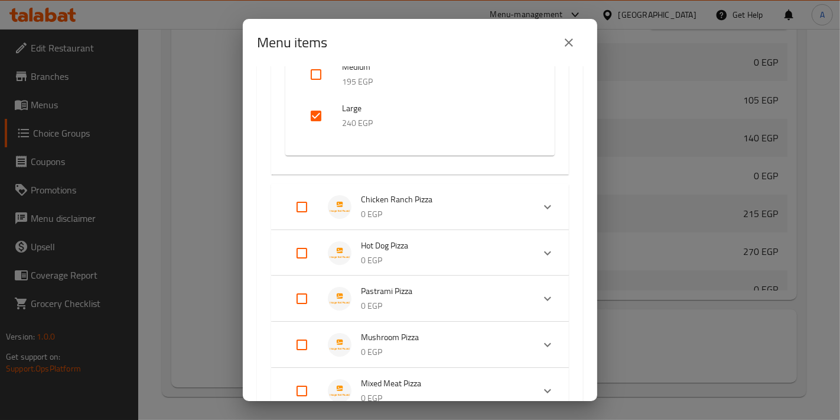
scroll to position [2348, 0]
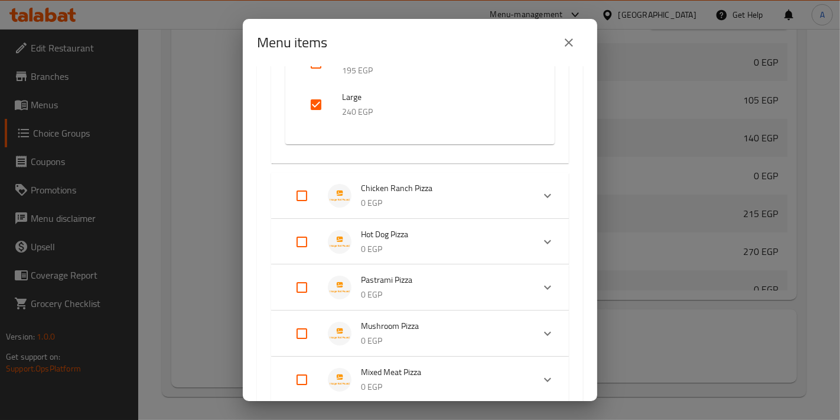
click at [434, 208] on p "0 EGP" at bounding box center [442, 203] width 163 height 15
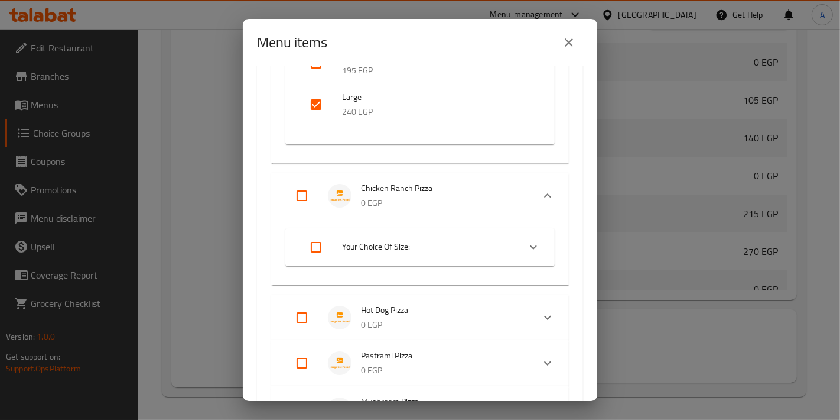
click at [419, 245] on span "Your Choice Of Size:" at bounding box center [426, 246] width 168 height 15
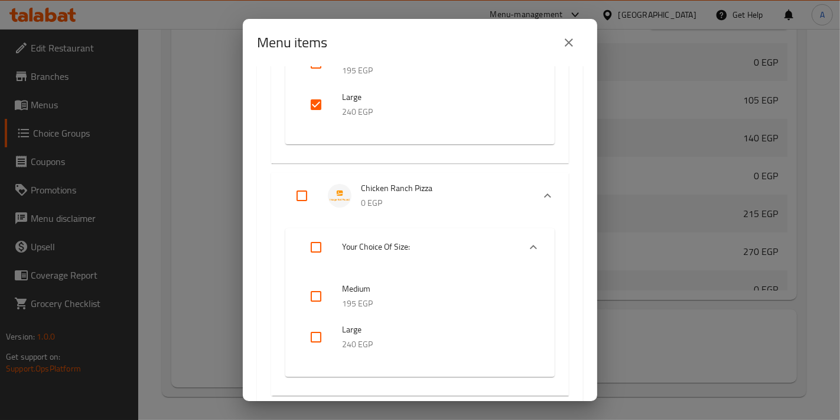
click at [312, 333] on input "checkbox" at bounding box center [316, 337] width 28 height 28
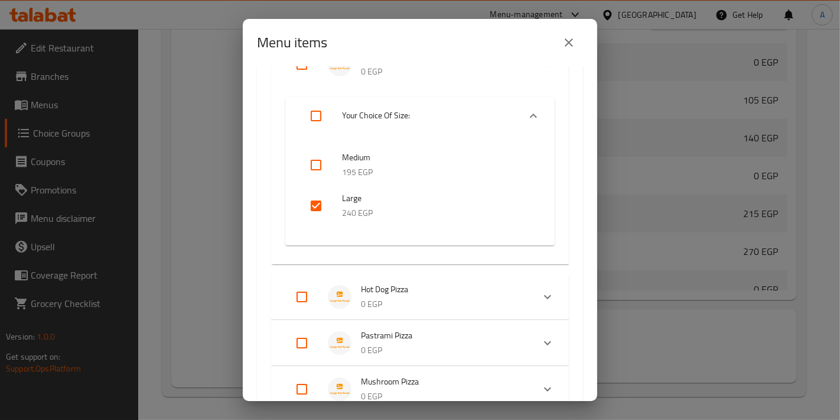
click at [426, 297] on p "0 EGP" at bounding box center [442, 304] width 163 height 15
click at [408, 341] on span "Your Choice Of Size:" at bounding box center [426, 348] width 168 height 15
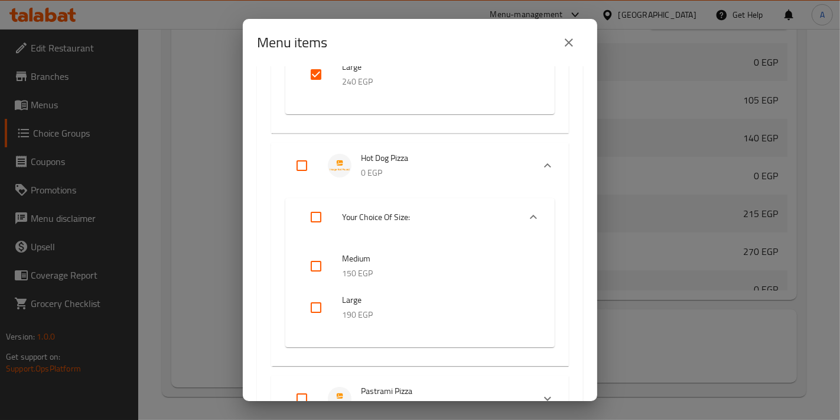
click at [321, 298] on input "checkbox" at bounding box center [316, 307] width 28 height 28
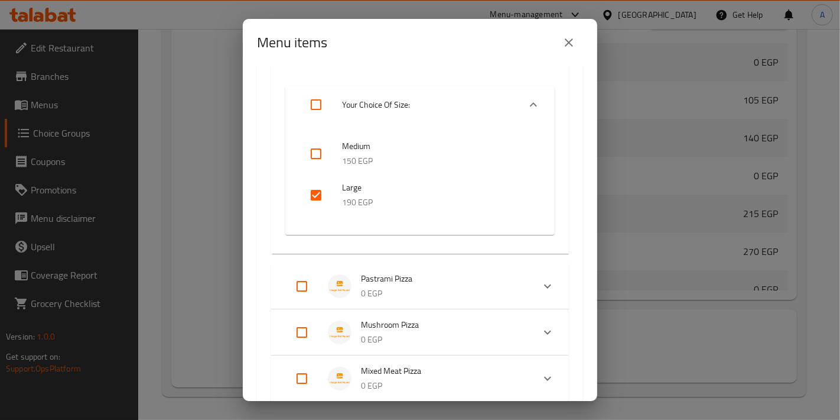
scroll to position [2742, 0]
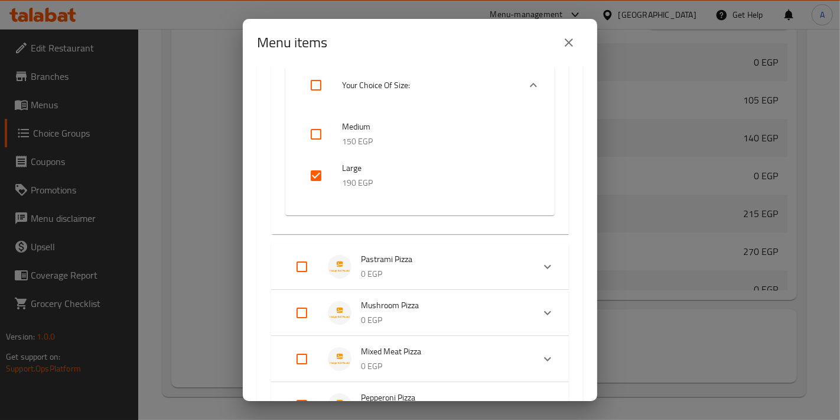
click at [406, 271] on p "0 EGP" at bounding box center [442, 274] width 163 height 15
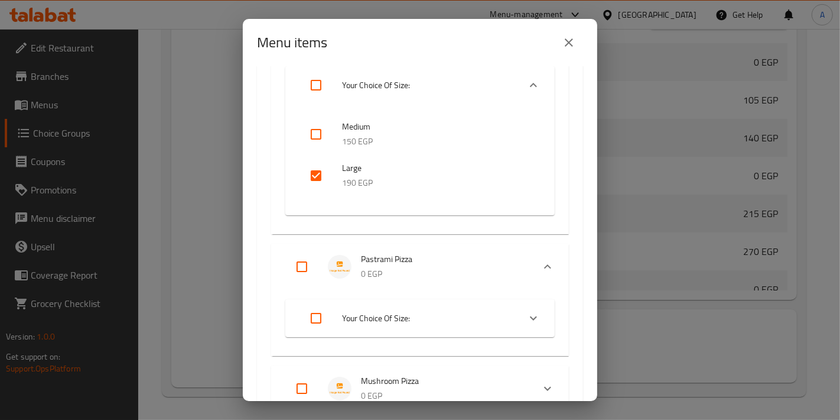
click at [377, 325] on li "Your Choice Of Size:" at bounding box center [410, 317] width 220 height 33
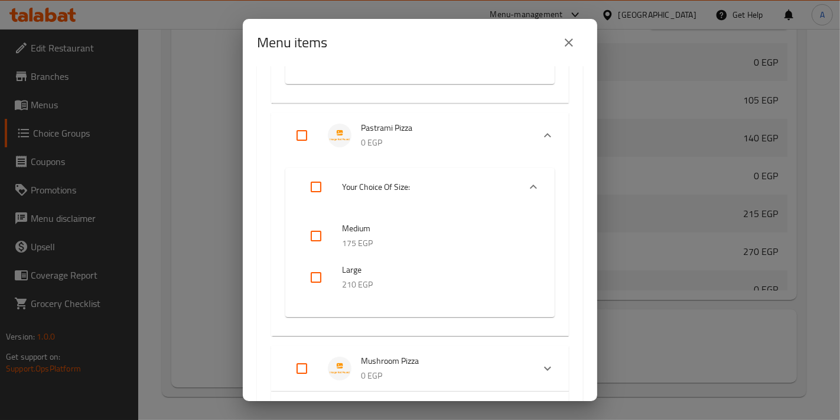
click at [320, 272] on input "checkbox" at bounding box center [316, 277] width 28 height 28
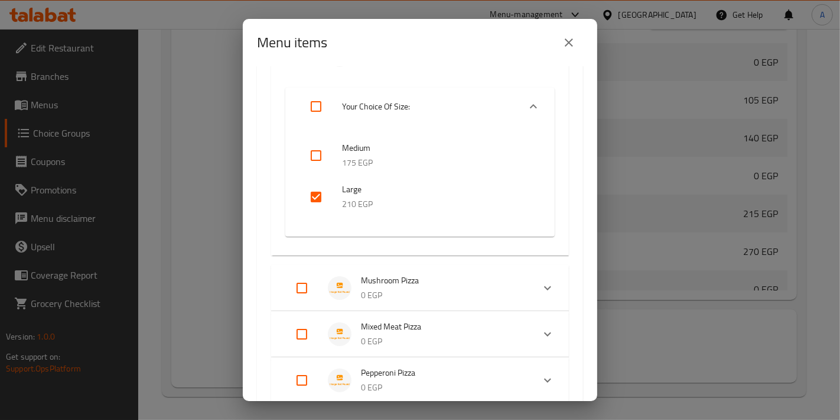
scroll to position [3005, 0]
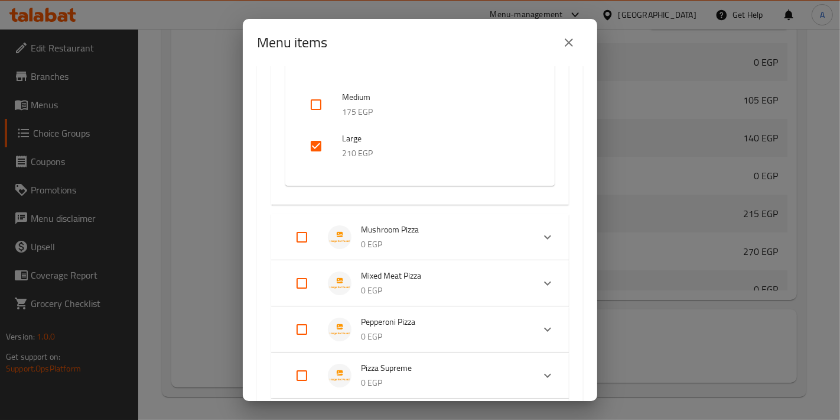
click at [418, 253] on li "Mushroom Pizza 0 EGP" at bounding box center [409, 236] width 248 height 41
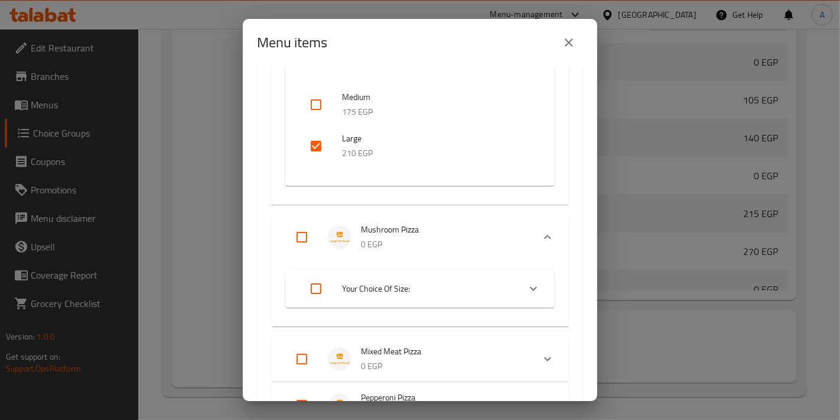
click at [415, 294] on span "Your Choice Of Size:" at bounding box center [426, 288] width 168 height 15
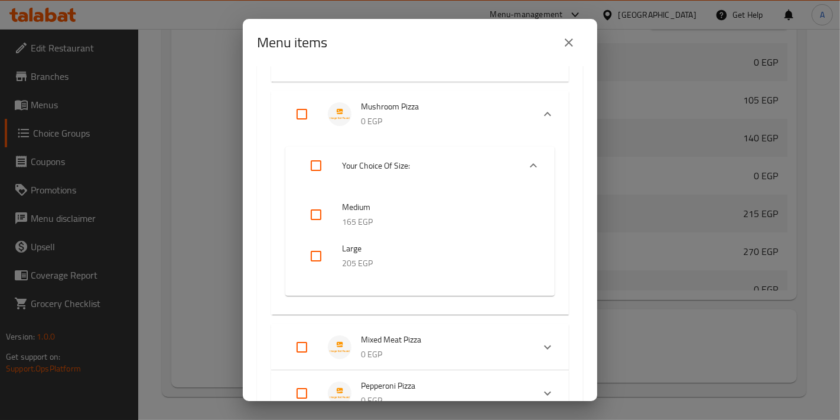
scroll to position [3136, 0]
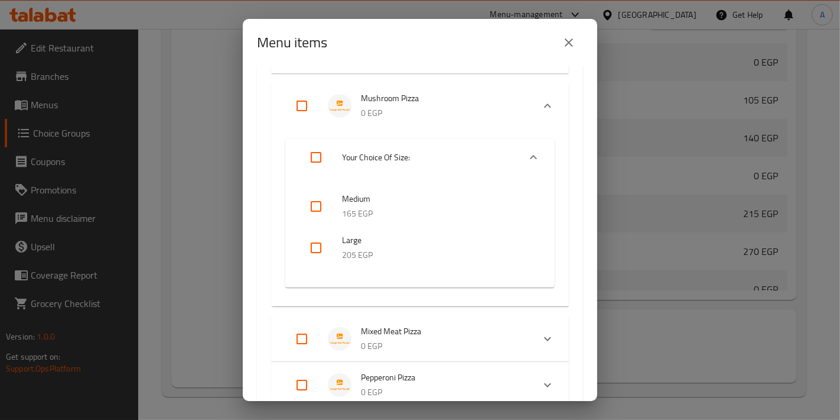
click at [316, 252] on input "checkbox" at bounding box center [316, 247] width 28 height 28
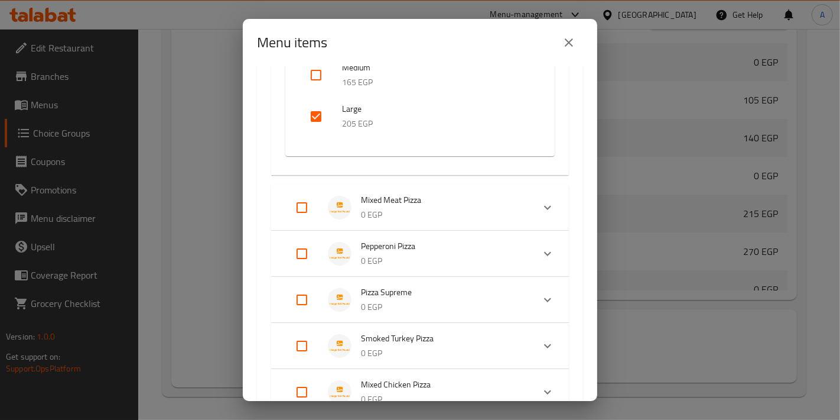
click at [452, 222] on li "Mixed Meat Pizza 0 EGP" at bounding box center [409, 207] width 248 height 41
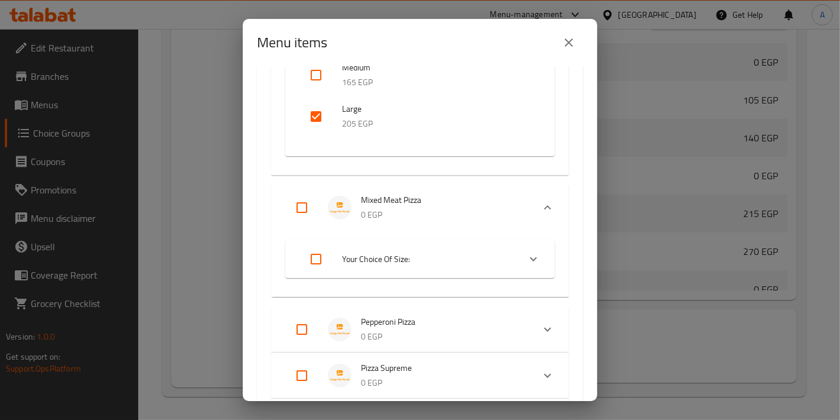
click at [378, 262] on span "Your Choice Of Size:" at bounding box center [426, 259] width 168 height 15
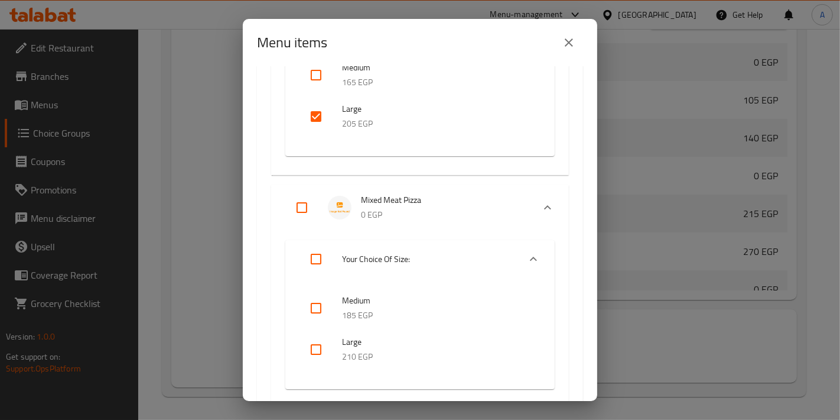
scroll to position [3399, 0]
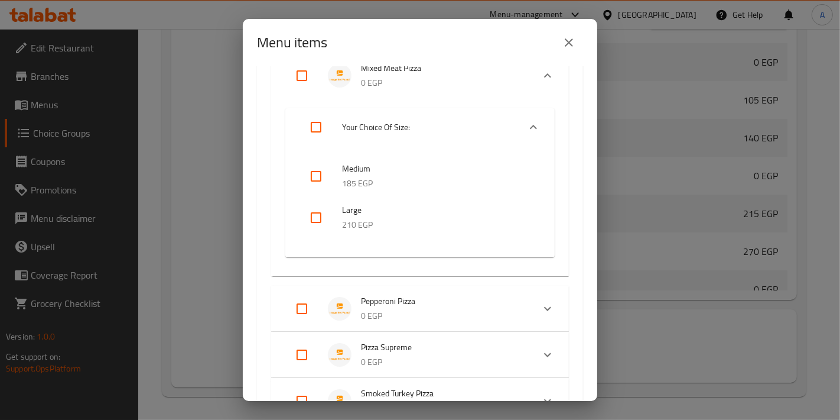
click at [311, 217] on input "checkbox" at bounding box center [316, 217] width 28 height 28
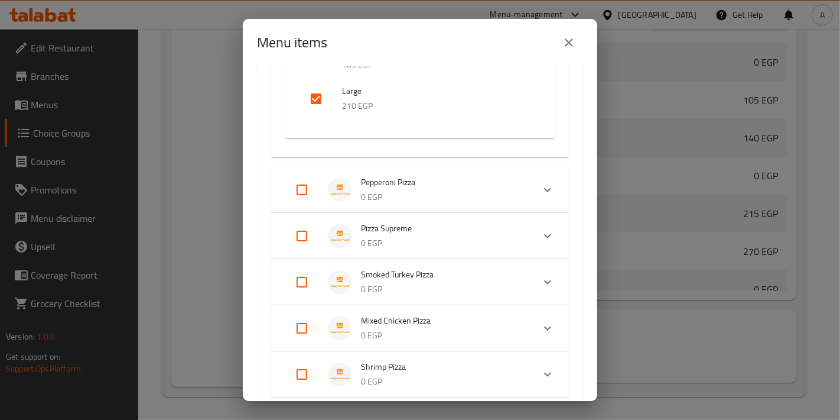
scroll to position [3530, 0]
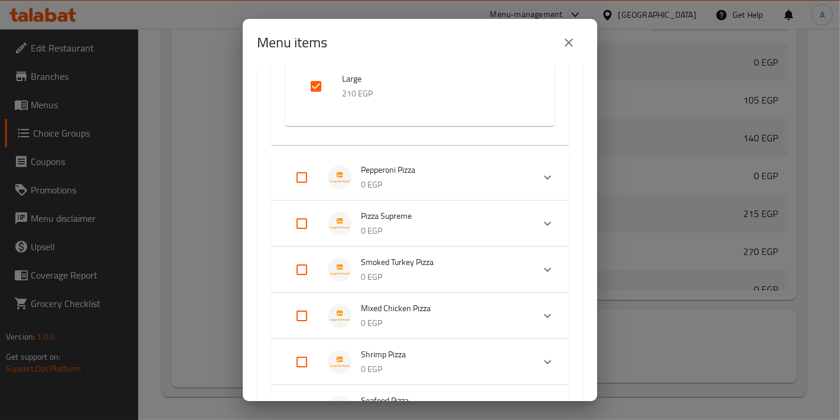
click at [426, 184] on p "0 EGP" at bounding box center [442, 184] width 163 height 15
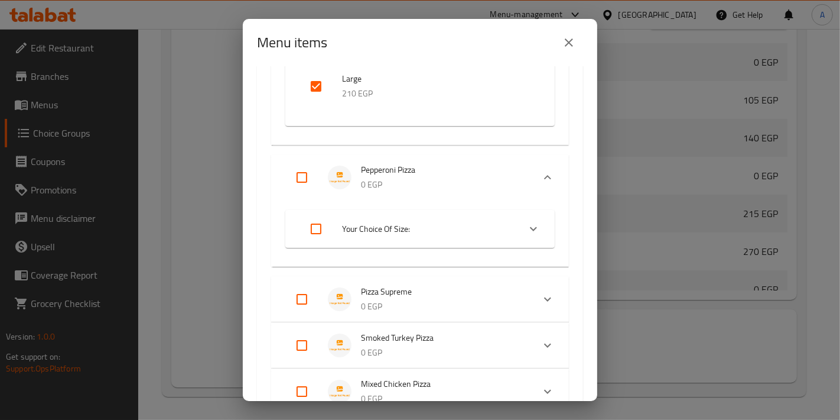
click at [415, 232] on span "Your Choice Of Size:" at bounding box center [426, 229] width 168 height 15
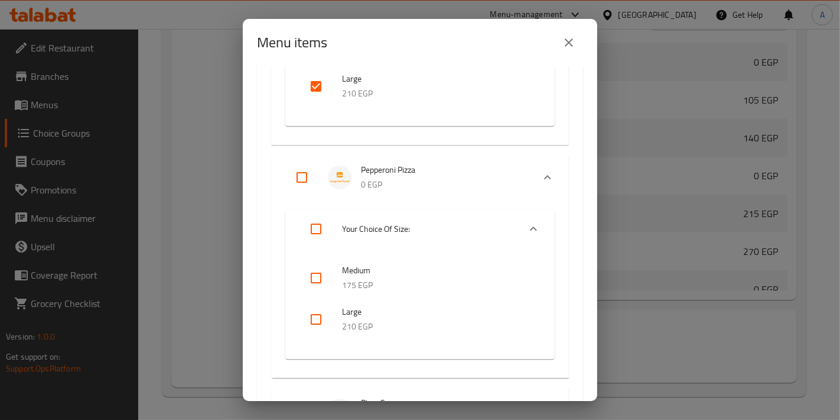
click at [322, 319] on input "checkbox" at bounding box center [316, 319] width 28 height 28
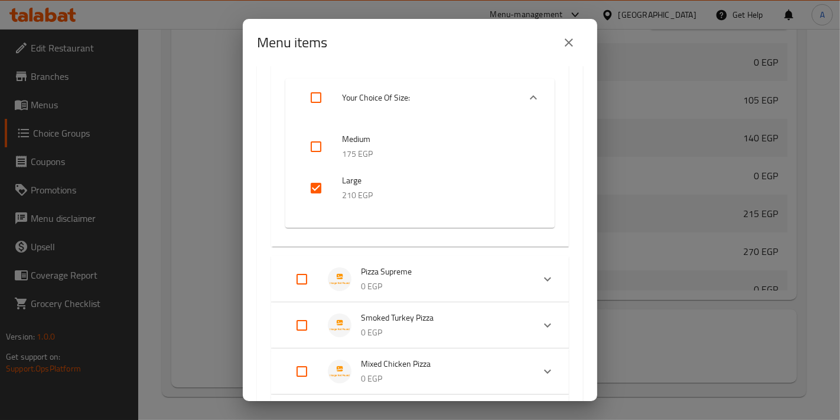
click at [422, 264] on span "Pizza Supreme" at bounding box center [442, 271] width 163 height 15
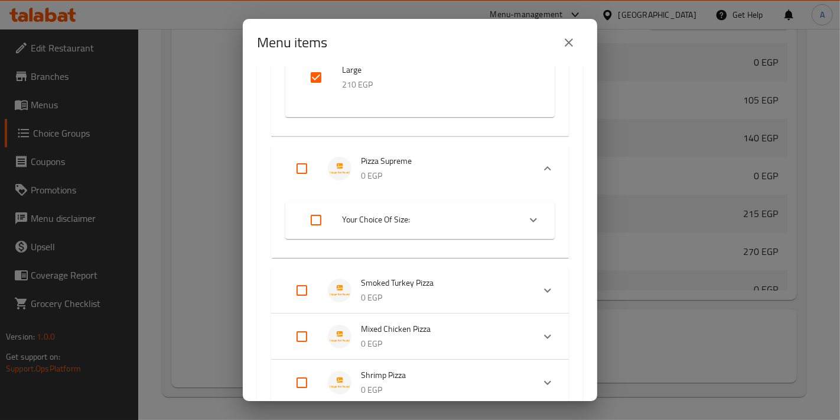
scroll to position [3792, 0]
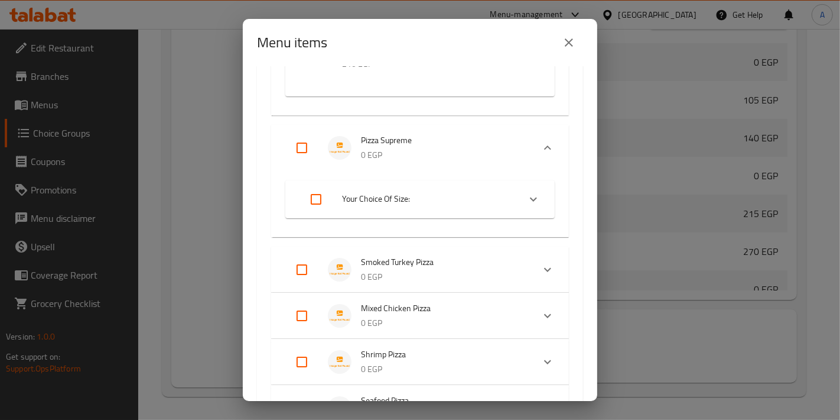
click at [423, 207] on li "Your Choice Of Size:" at bounding box center [410, 199] width 220 height 33
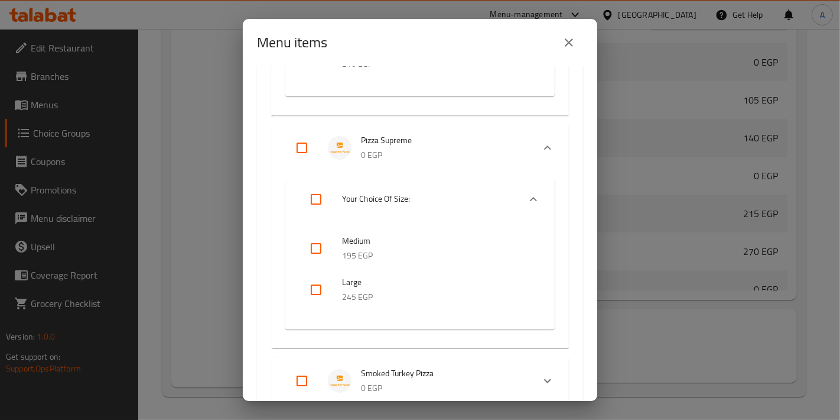
click at [332, 294] on div at bounding box center [325, 289] width 33 height 28
click at [314, 298] on input "checkbox" at bounding box center [316, 289] width 28 height 28
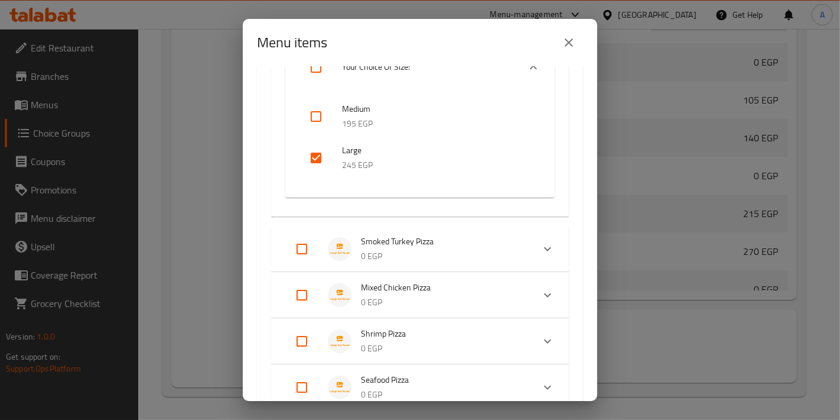
click at [423, 257] on p "0 EGP" at bounding box center [442, 256] width 163 height 15
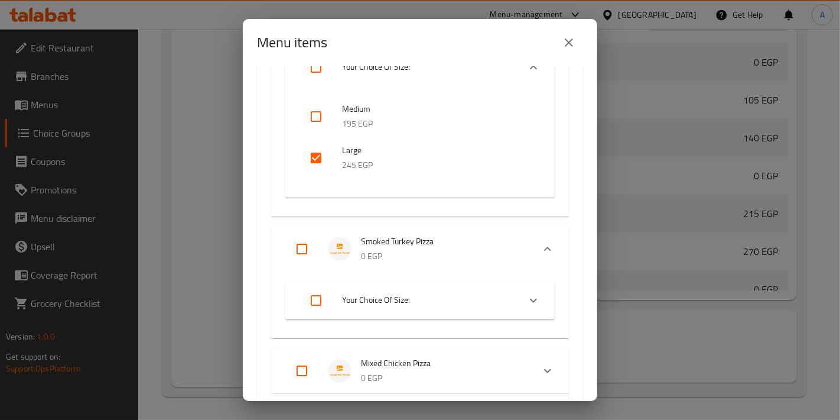
scroll to position [4055, 0]
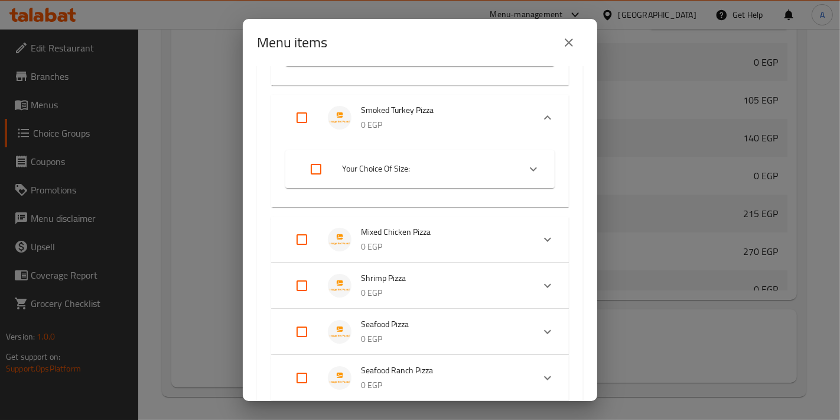
click at [421, 177] on li "Your Choice Of Size:" at bounding box center [410, 168] width 220 height 33
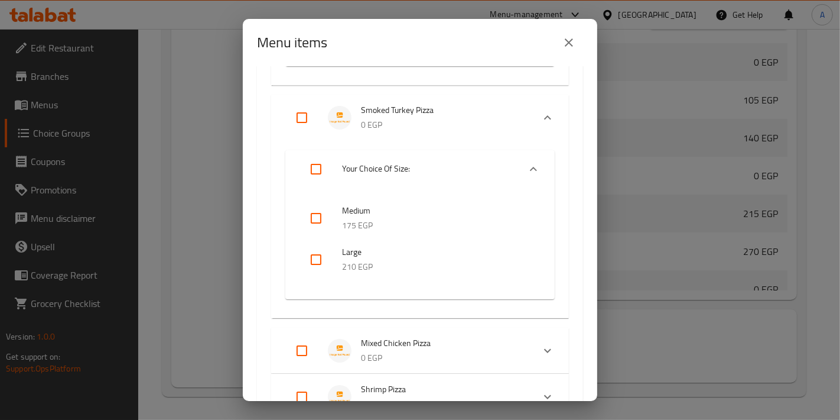
click at [331, 262] on div at bounding box center [325, 259] width 33 height 28
click at [319, 262] on input "checkbox" at bounding box center [316, 259] width 28 height 28
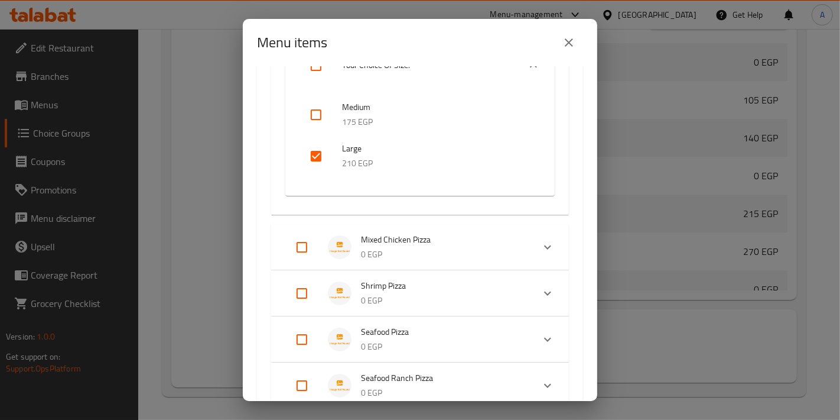
scroll to position [4186, 0]
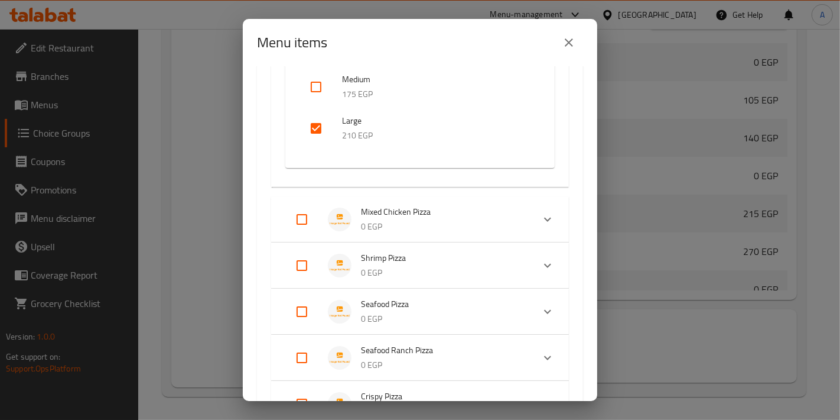
click at [408, 222] on p "0 EGP" at bounding box center [442, 226] width 163 height 15
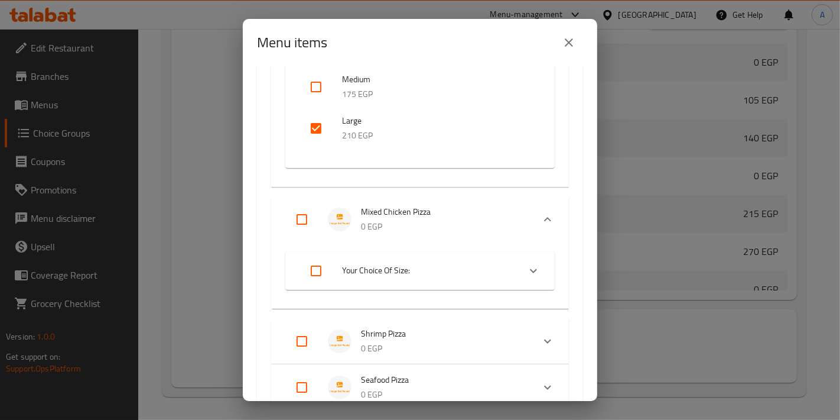
click at [357, 277] on li "Your Choice Of Size:" at bounding box center [410, 270] width 220 height 33
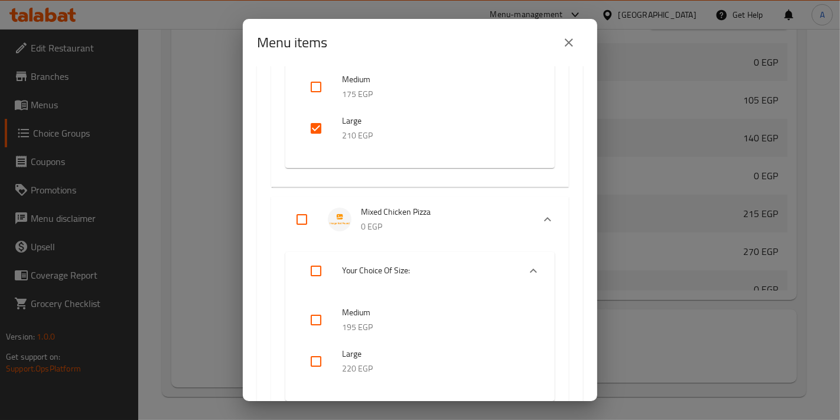
click at [318, 369] on input "checkbox" at bounding box center [316, 361] width 28 height 28
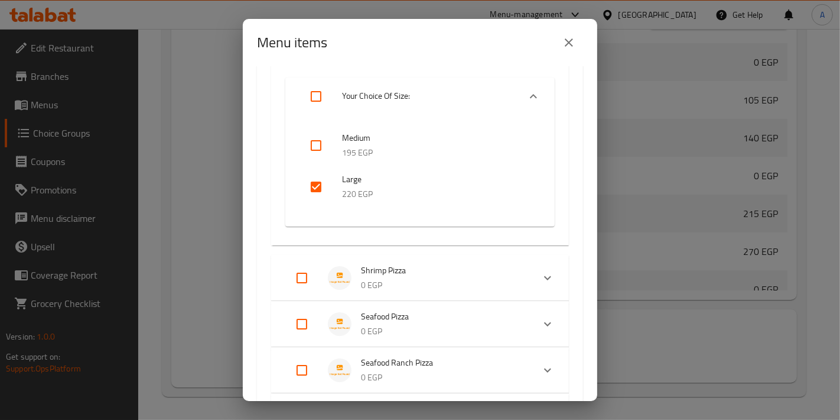
scroll to position [4449, 0]
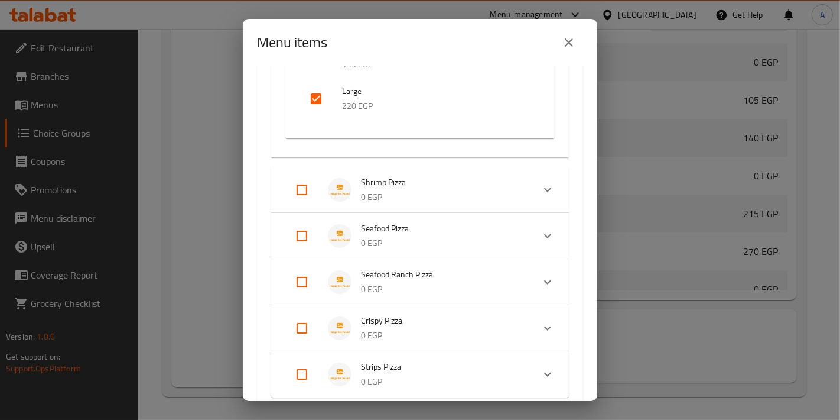
click at [434, 190] on p "0 EGP" at bounding box center [442, 197] width 163 height 15
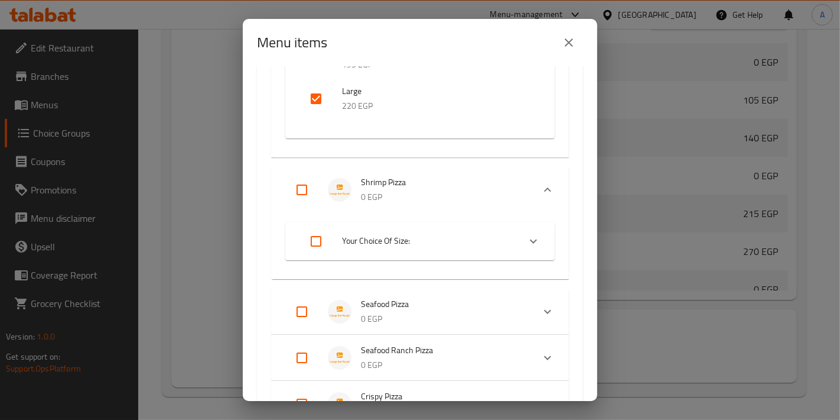
click at [420, 245] on span "Your Choice Of Size:" at bounding box center [426, 240] width 168 height 15
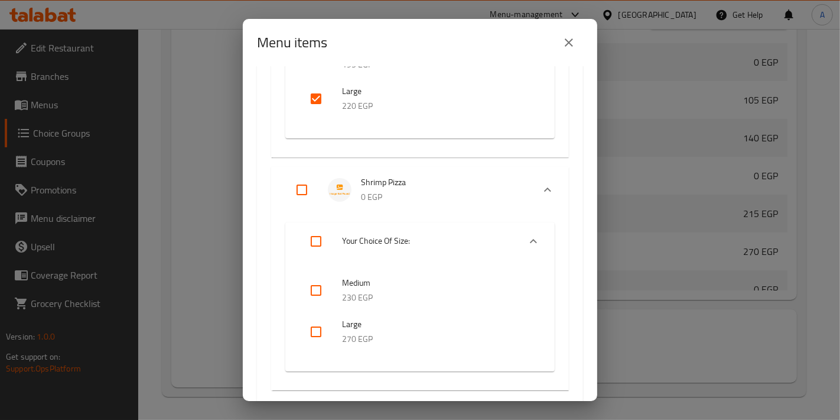
click at [317, 322] on input "checkbox" at bounding box center [316, 331] width 28 height 28
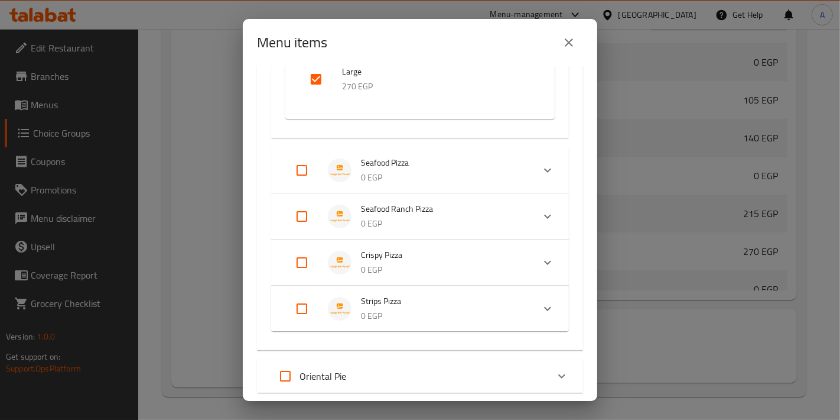
scroll to position [4712, 0]
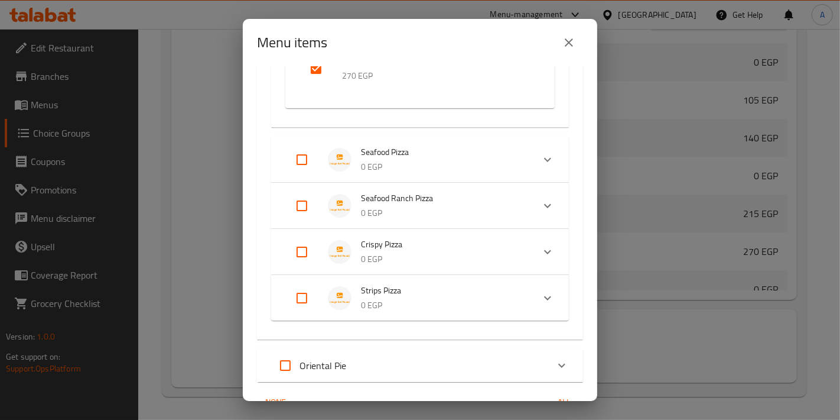
click at [392, 168] on p "0 EGP" at bounding box center [442, 167] width 163 height 15
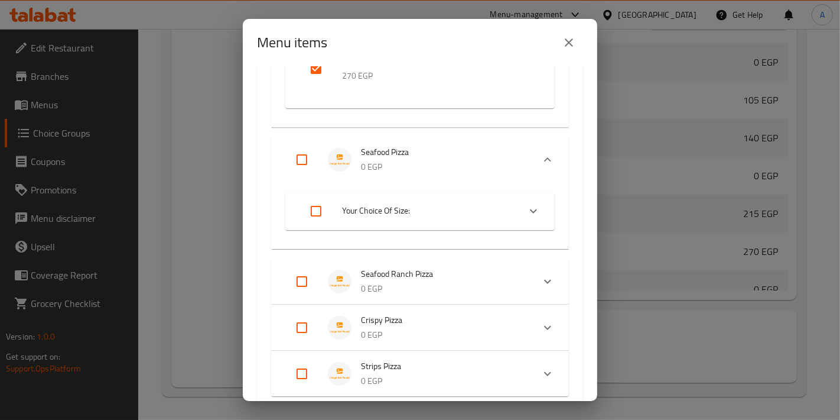
click at [414, 212] on span "Your Choice Of Size:" at bounding box center [426, 210] width 168 height 15
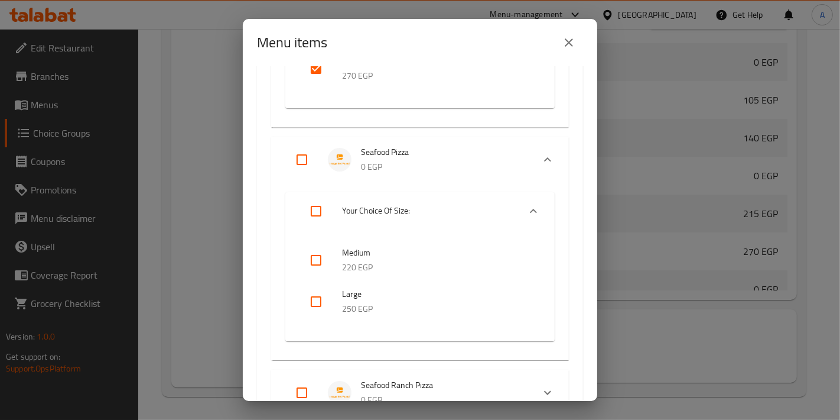
click at [330, 300] on div at bounding box center [325, 301] width 33 height 28
click at [319, 300] on input "checkbox" at bounding box center [316, 301] width 28 height 28
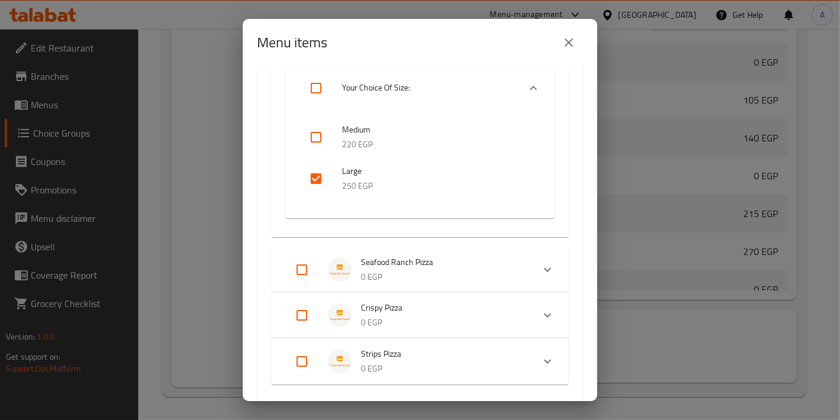
scroll to position [4843, 0]
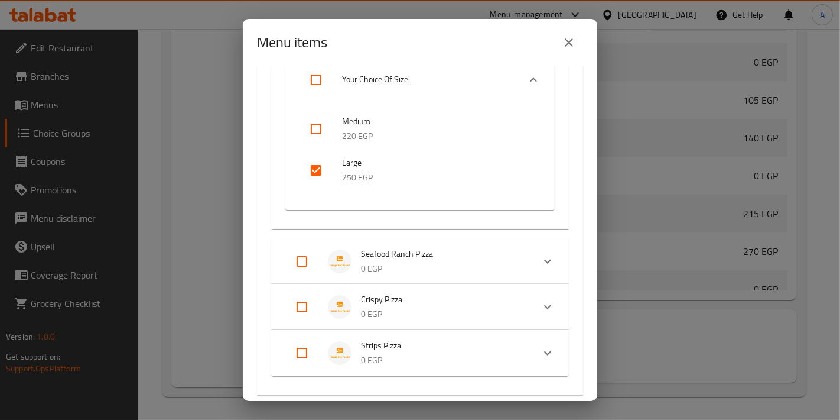
click at [383, 252] on span "Seafood Ranch Pizza" at bounding box center [442, 253] width 163 height 15
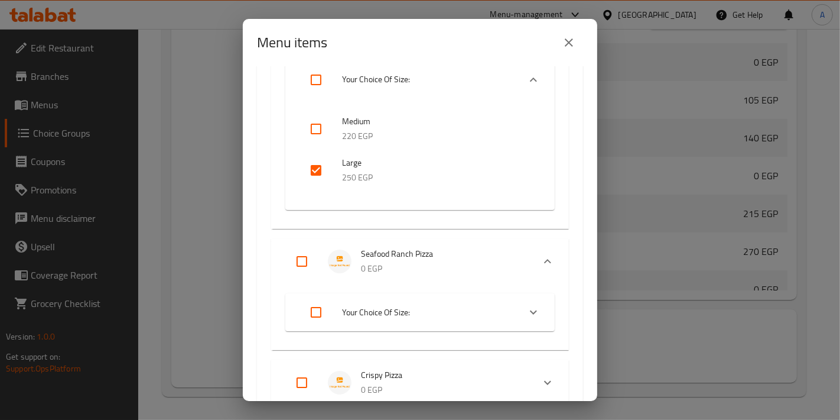
click at [399, 316] on span "Your Choice Of Size:" at bounding box center [426, 312] width 168 height 15
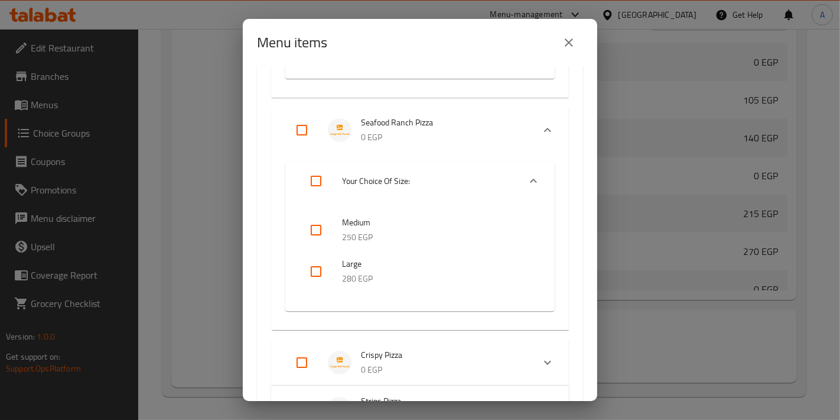
click at [321, 278] on input "checkbox" at bounding box center [316, 271] width 28 height 28
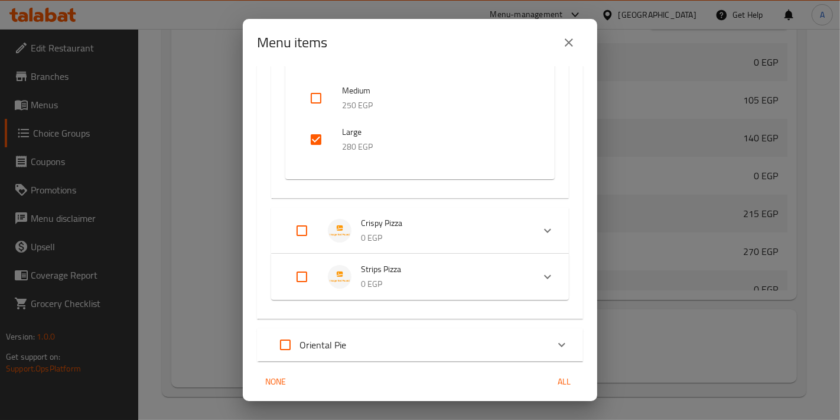
click at [404, 232] on p "0 EGP" at bounding box center [442, 237] width 163 height 15
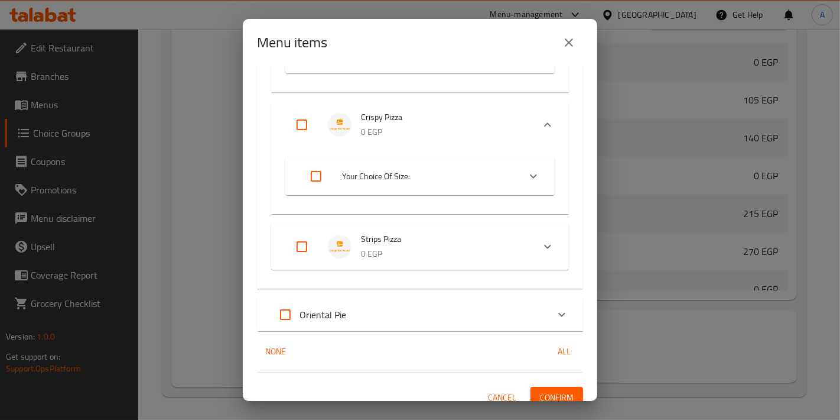
scroll to position [5222, 0]
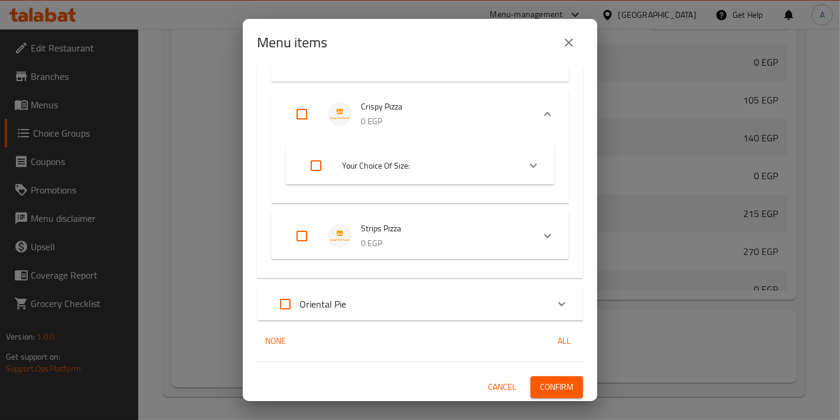
click at [401, 174] on li "Your Choice Of Size:" at bounding box center [410, 165] width 220 height 33
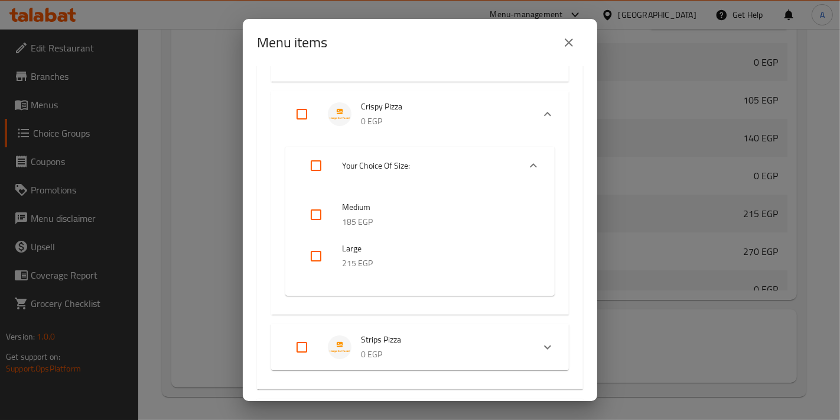
click at [322, 259] on input "checkbox" at bounding box center [316, 256] width 28 height 28
click at [407, 343] on span "Strips Pizza" at bounding box center [442, 339] width 163 height 15
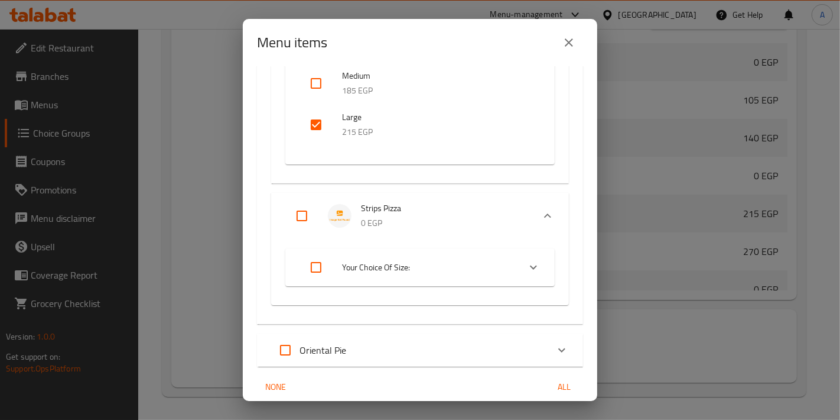
click at [412, 282] on div "Your Choice Of Size:" at bounding box center [419, 267] width 269 height 38
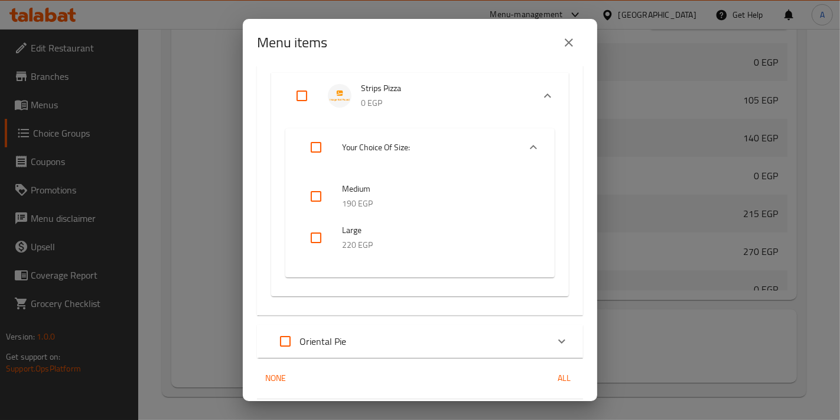
scroll to position [5485, 0]
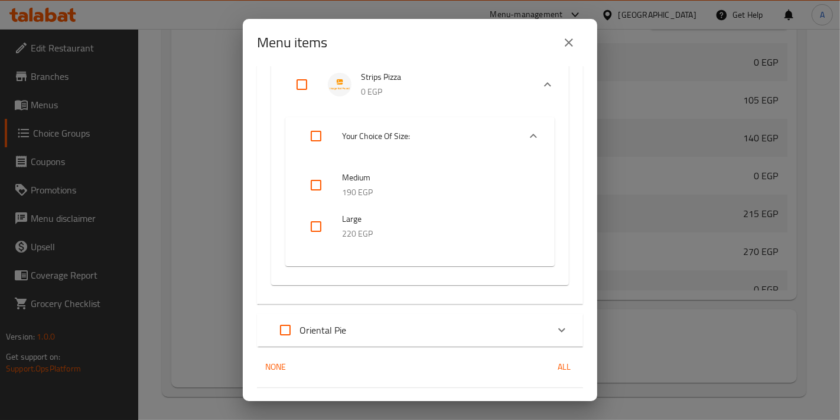
click at [324, 229] on input "checkbox" at bounding box center [316, 226] width 28 height 28
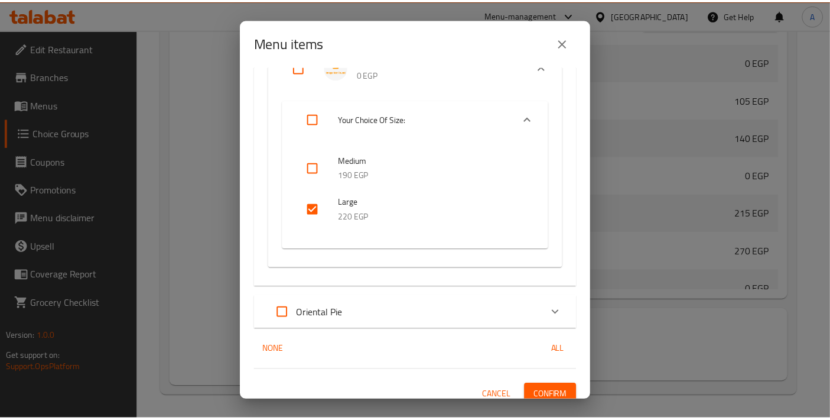
scroll to position [5511, 0]
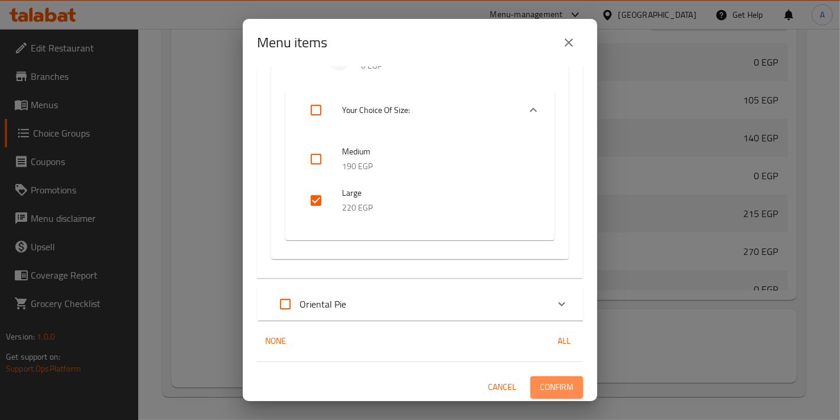
click at [548, 381] on span "Confirm" at bounding box center [557, 386] width 34 height 15
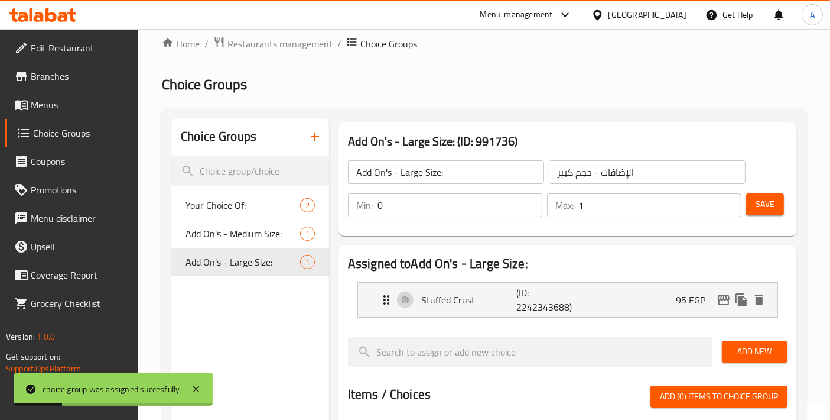
scroll to position [0, 0]
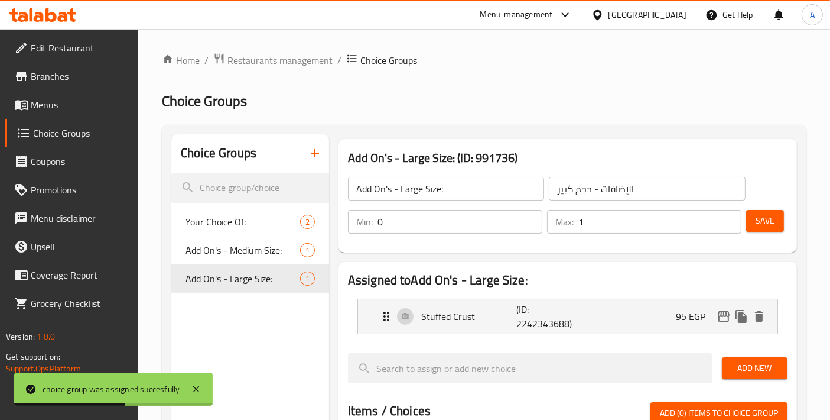
click at [77, 110] on span "Menus" at bounding box center [80, 105] width 99 height 14
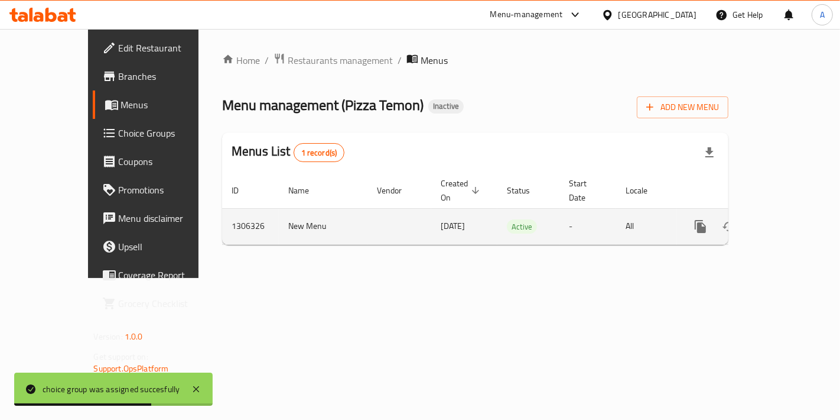
click at [794, 223] on link "enhanced table" at bounding box center [786, 226] width 28 height 28
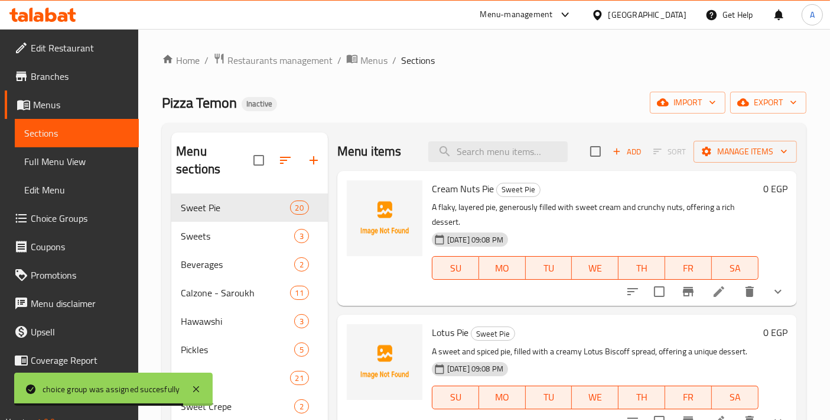
click at [108, 225] on link "Choice Groups" at bounding box center [72, 218] width 134 height 28
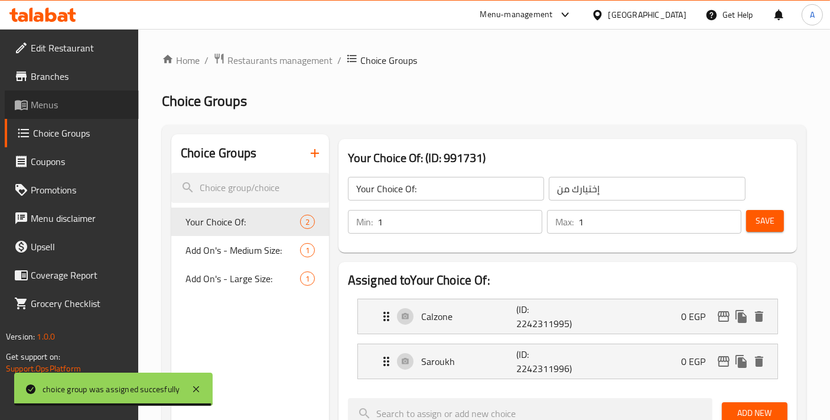
click at [70, 102] on span "Menus" at bounding box center [80, 105] width 99 height 14
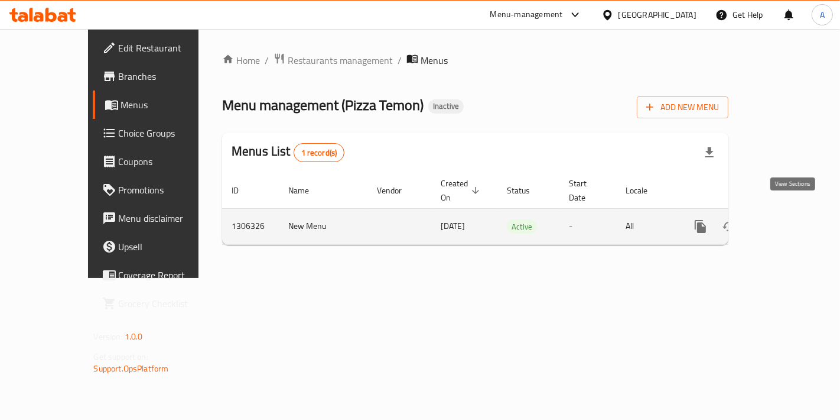
click at [787, 219] on icon "enhanced table" at bounding box center [786, 226] width 14 height 14
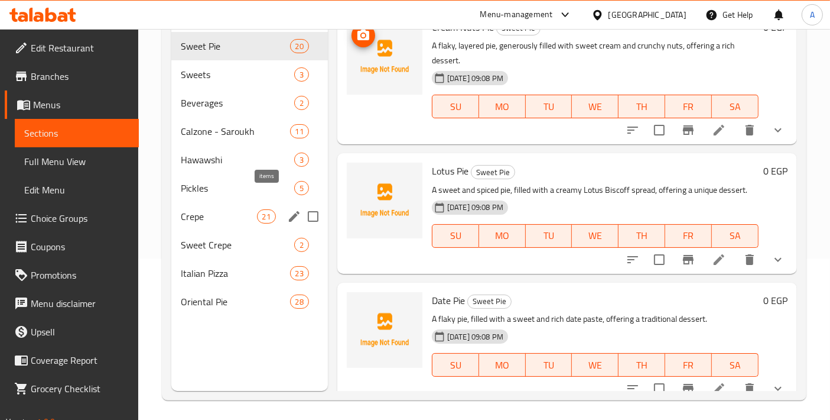
scroll to position [165, 0]
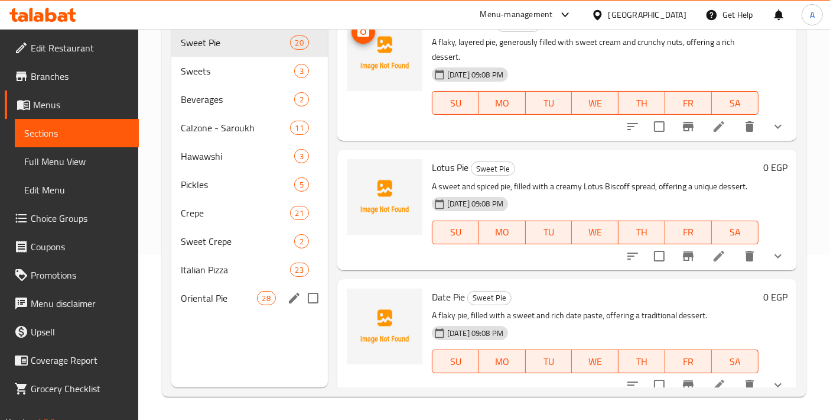
click at [229, 290] on div "Oriental Pie 28" at bounding box center [249, 298] width 157 height 28
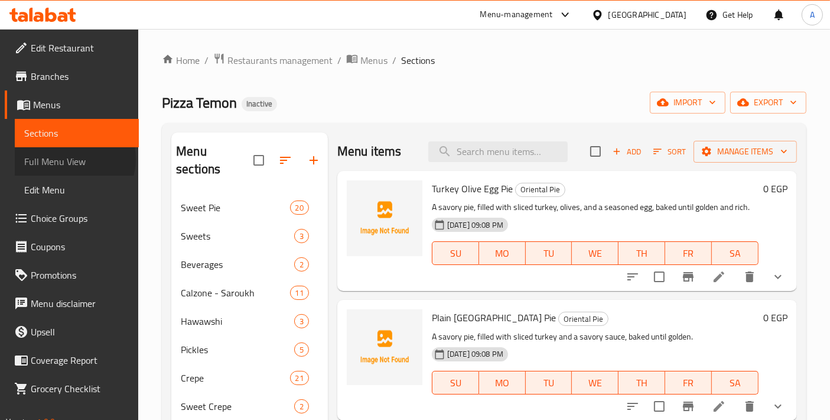
click at [74, 159] on span "Full Menu View" at bounding box center [76, 161] width 105 height 14
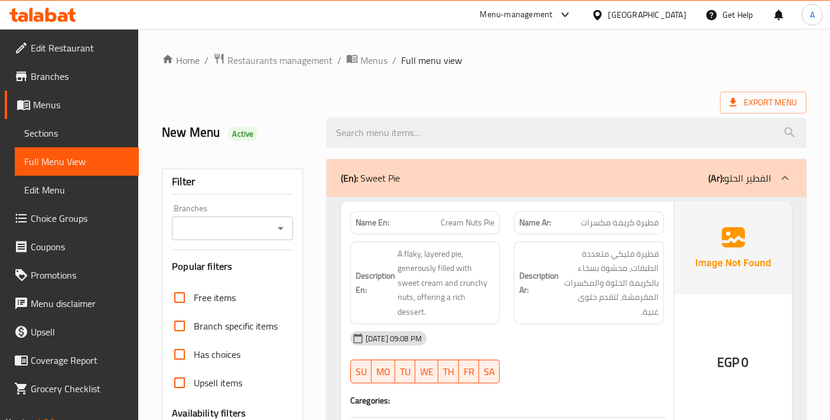
scroll to position [262, 0]
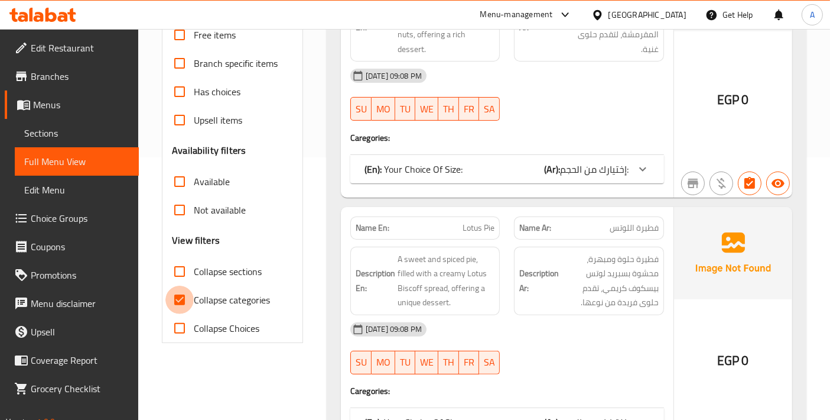
click at [178, 304] on input "Collapse categories" at bounding box center [179, 299] width 28 height 28
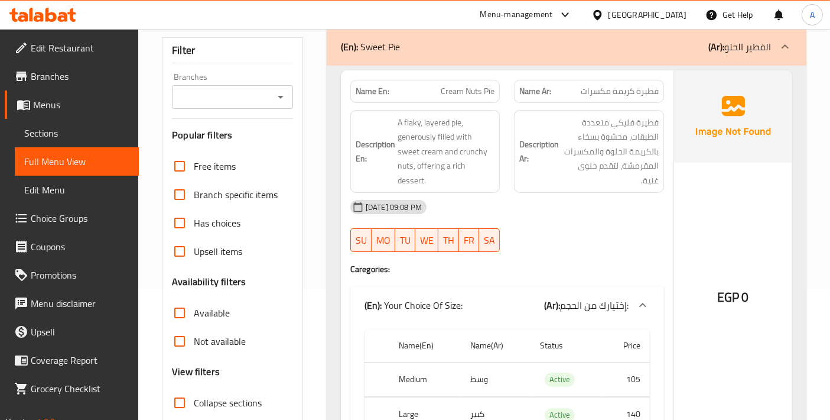
scroll to position [383, 0]
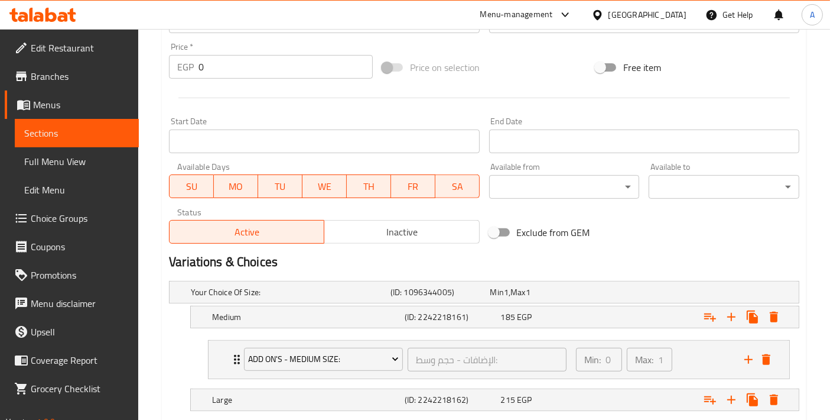
scroll to position [404, 0]
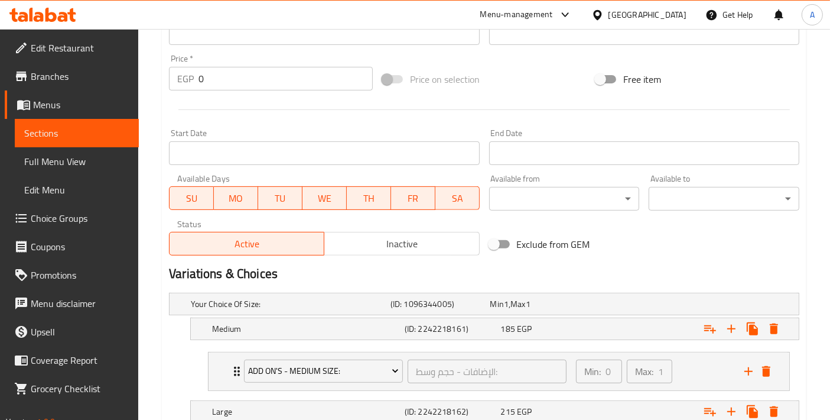
click at [661, 276] on h2 "Variations & Choices" at bounding box center [484, 274] width 631 height 18
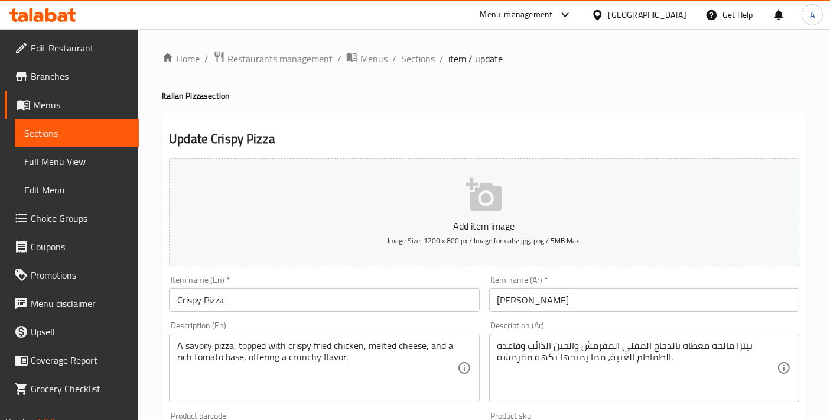
scroll to position [0, 0]
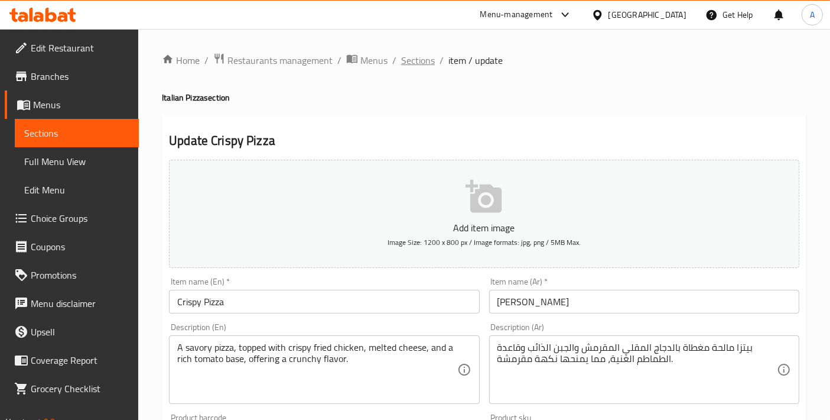
click at [407, 57] on span "Sections" at bounding box center [418, 60] width 34 height 14
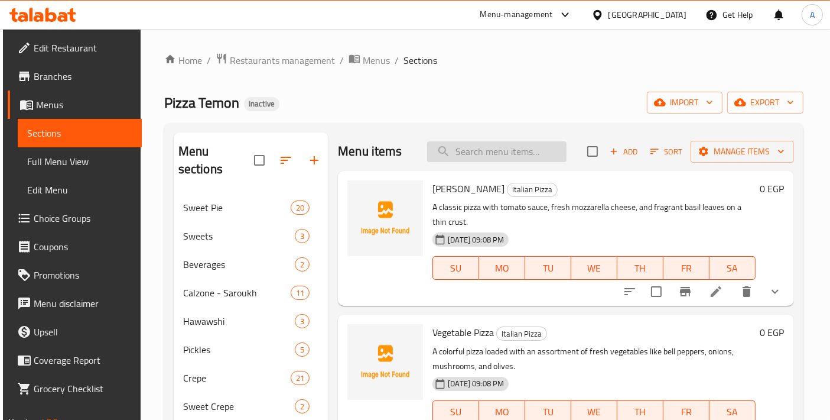
click at [501, 150] on input "search" at bounding box center [496, 151] width 139 height 21
paste input "Turkey Olive Egg Pie"
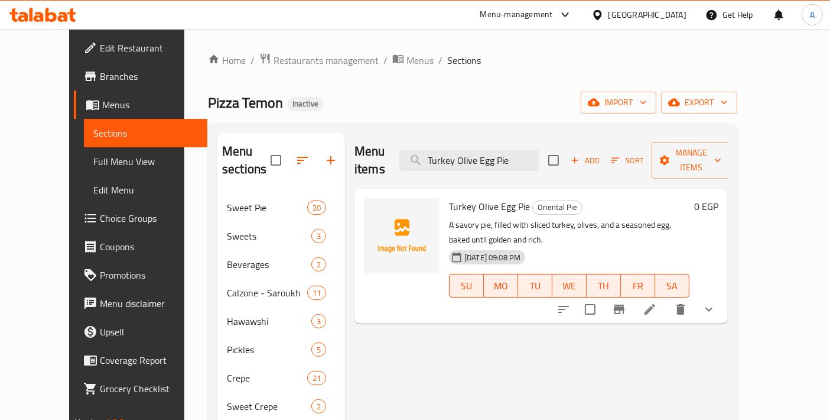
type input "Turkey Olive Egg Pie"
click at [657, 302] on icon at bounding box center [650, 309] width 14 height 14
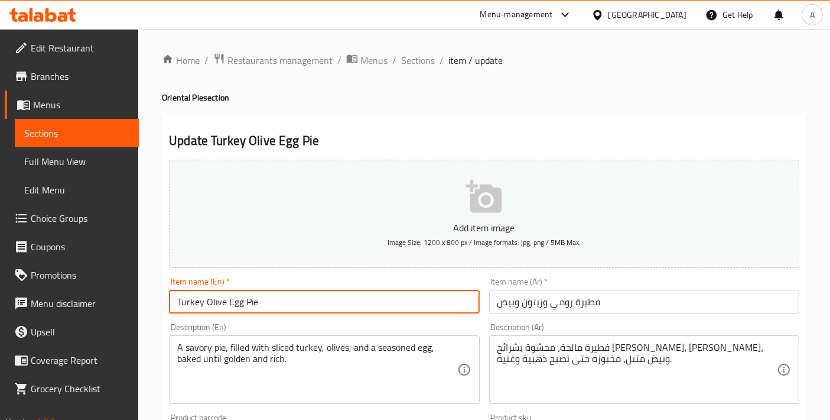
drag, startPoint x: 202, startPoint y: 304, endPoint x: 138, endPoint y: 301, distance: 63.3
click at [249, 308] on input "Roumi Olive Egg Pie" at bounding box center [324, 302] width 310 height 24
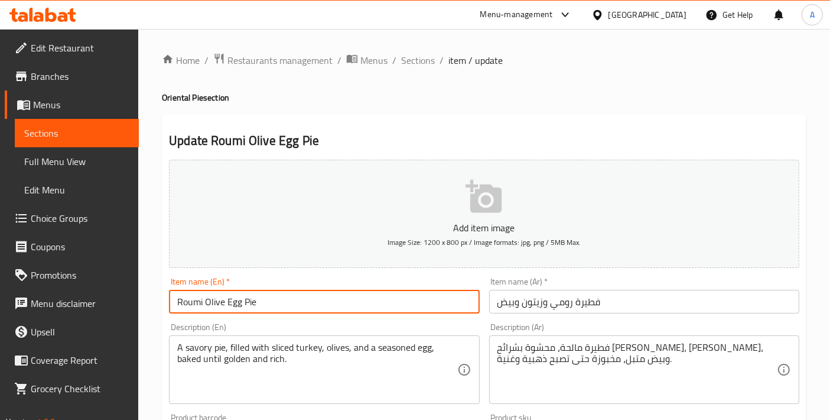
type input "Roumi Olive Egg Pie"
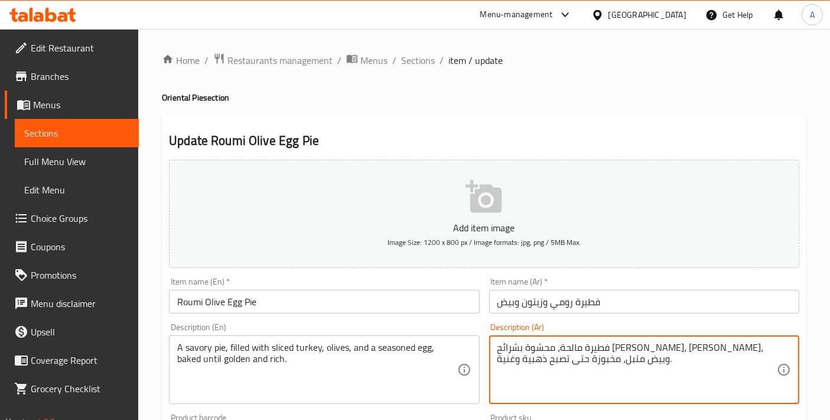
click at [596, 353] on textarea "فطيرة مالحة، محشوة بشرائح [PERSON_NAME]، [PERSON_NAME]، وبيض متبل، مخبوزة حتى ت…" at bounding box center [638, 370] width 280 height 56
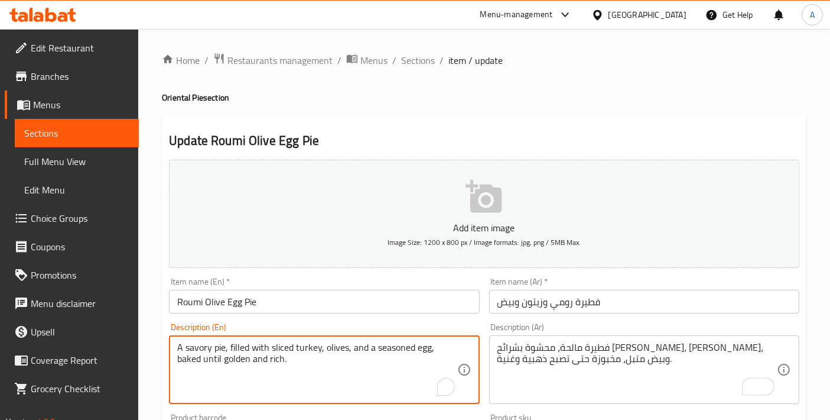
click at [379, 379] on textarea "A savory pie, filled with sliced turkey, olives, and a seasoned egg, baked unti…" at bounding box center [317, 370] width 280 height 56
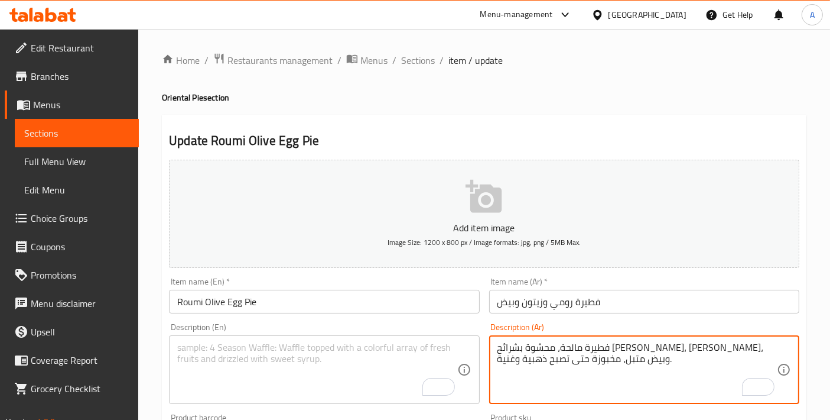
click at [544, 373] on textarea "فطيرة مالحة، محشوة بشرائح [PERSON_NAME]، [PERSON_NAME]، وبيض متبل، مخبوزة حتى ت…" at bounding box center [638, 370] width 280 height 56
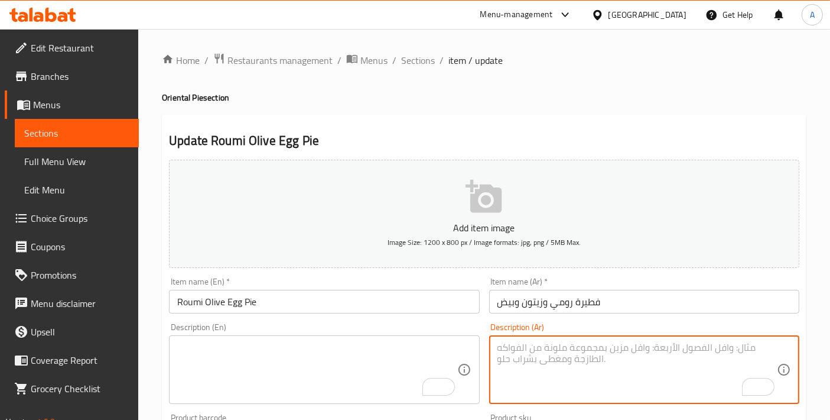
scroll to position [131, 0]
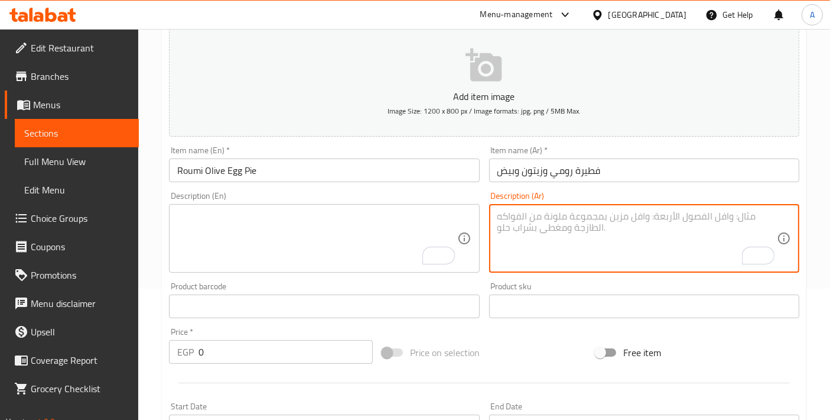
click at [307, 232] on textarea "To enrich screen reader interactions, please activate Accessibility in Grammarl…" at bounding box center [317, 238] width 280 height 56
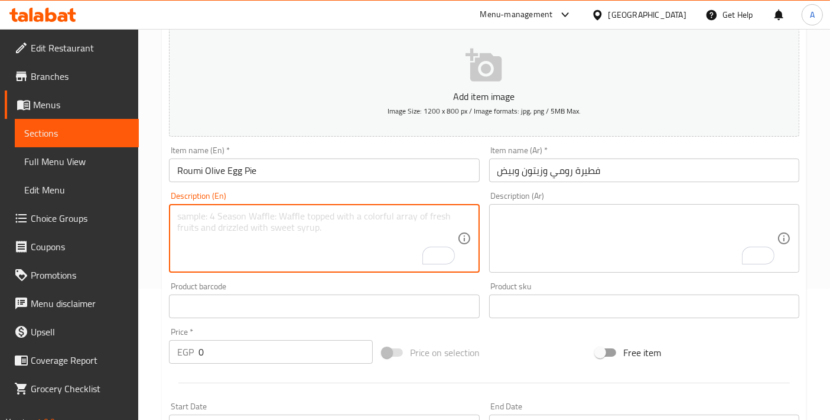
scroll to position [439, 0]
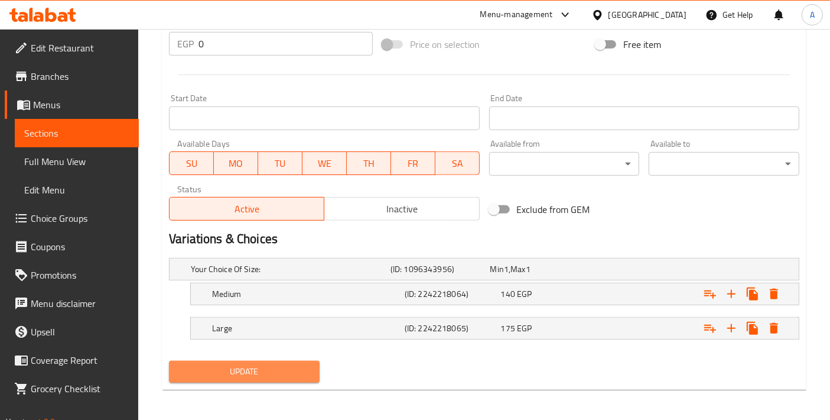
click at [265, 369] on span "Update" at bounding box center [244, 371] width 132 height 15
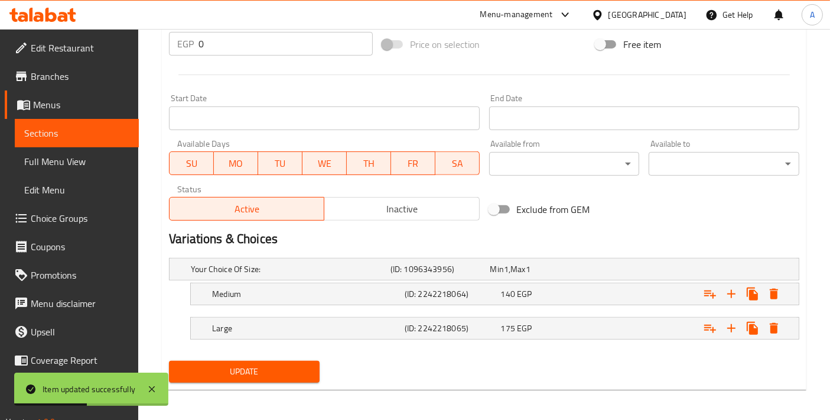
click at [589, 228] on div "Variations & Choices" at bounding box center [484, 238] width 640 height 27
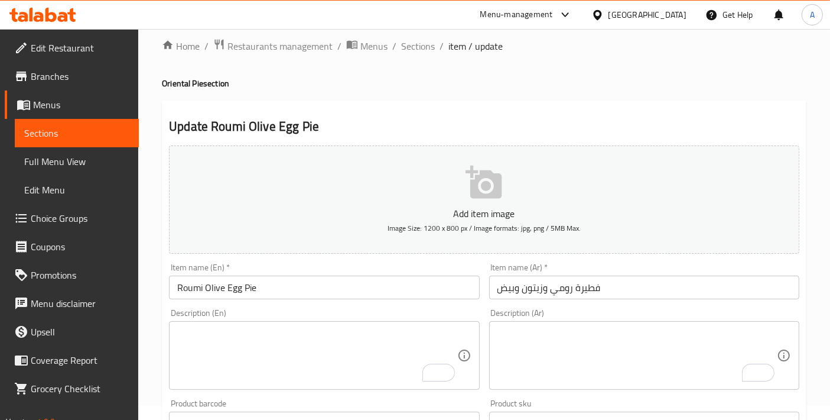
scroll to position [0, 0]
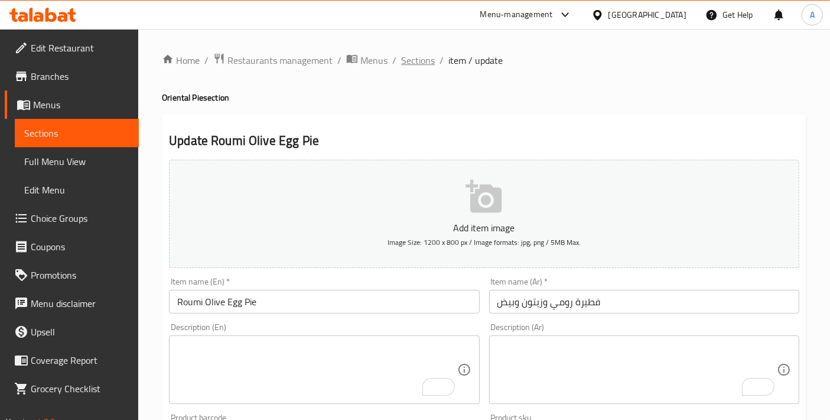
click at [401, 54] on span "Sections" at bounding box center [418, 60] width 34 height 14
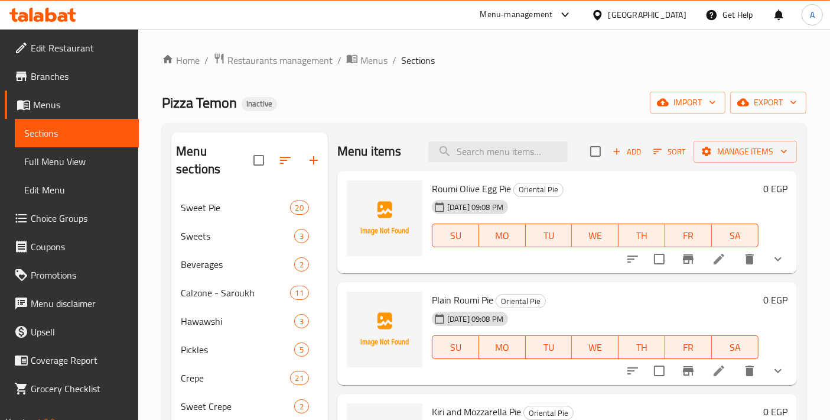
click at [502, 161] on div "Menu items Add Sort Manage items" at bounding box center [567, 151] width 460 height 38
click at [506, 155] on input "search" at bounding box center [497, 151] width 139 height 21
paste input "Smoked Turkey Pie"
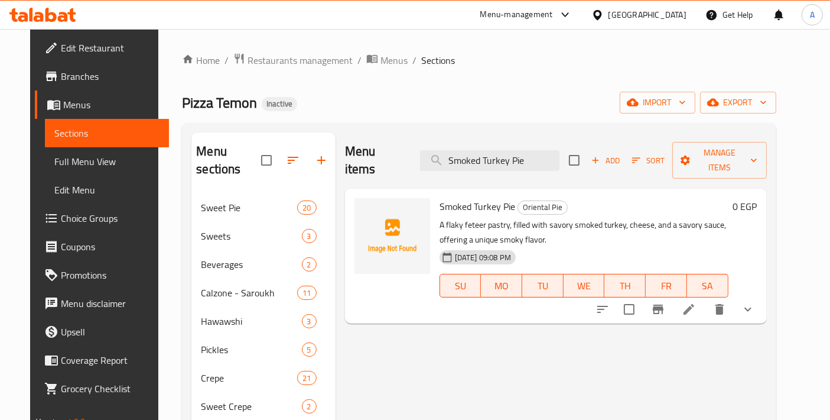
type input "Smoked Turkey Pie"
click at [706, 298] on li at bounding box center [689, 308] width 33 height 21
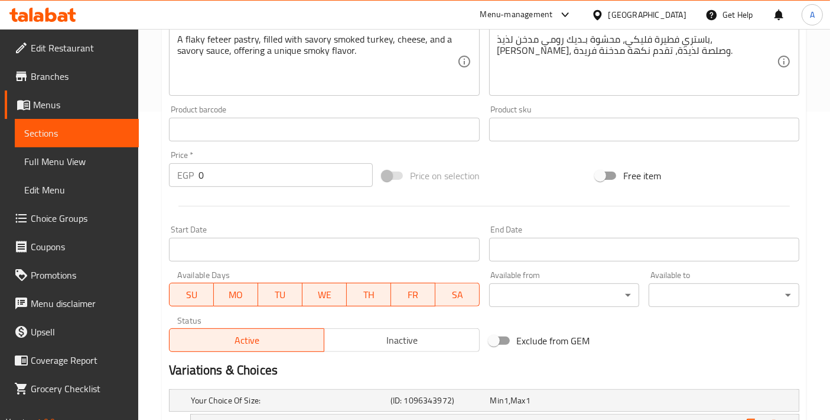
scroll to position [177, 0]
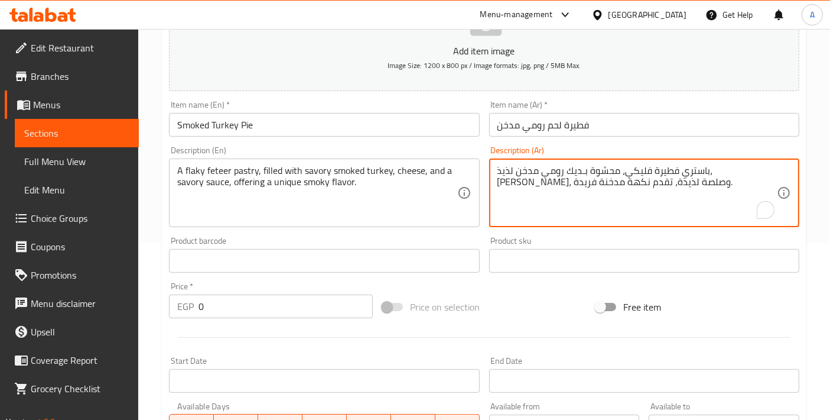
drag, startPoint x: 619, startPoint y: 168, endPoint x: 632, endPoint y: 168, distance: 13.0
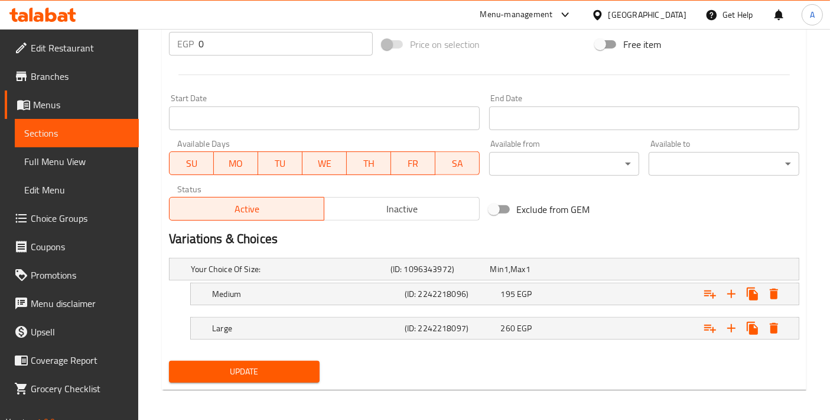
type textarea "باستري فطيرة فليكي، محشوة بـلحم رومي مدخن لذيذ، [PERSON_NAME]، وصلصة لذيذة، تقد…"
click at [230, 375] on span "Update" at bounding box center [244, 371] width 132 height 15
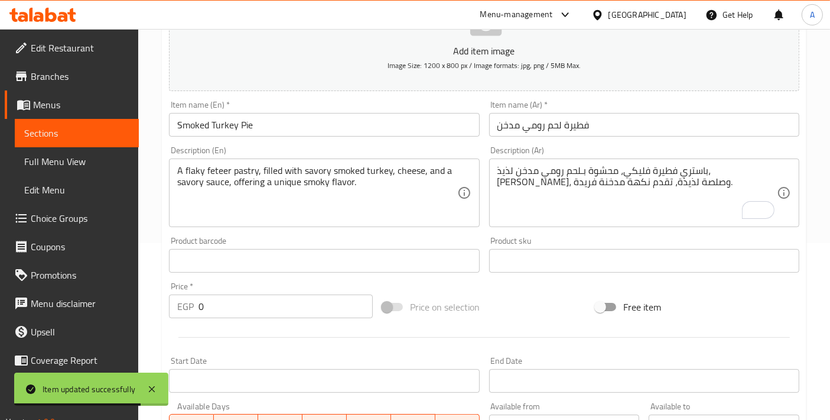
click at [57, 158] on span "Full Menu View" at bounding box center [76, 161] width 105 height 14
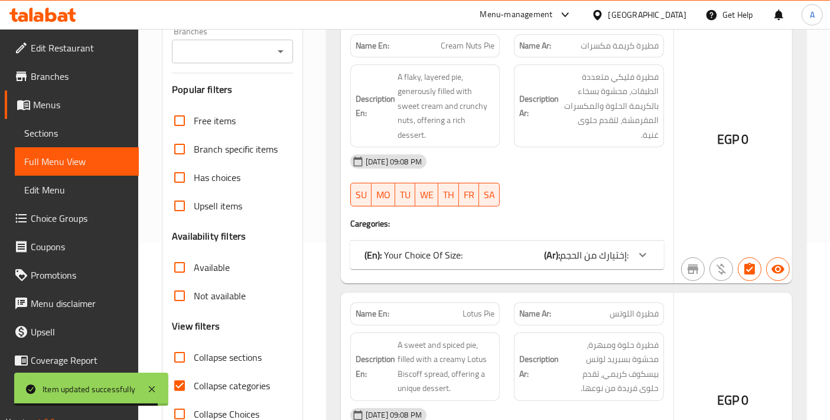
click at [179, 223] on div at bounding box center [415, 210] width 830 height 420
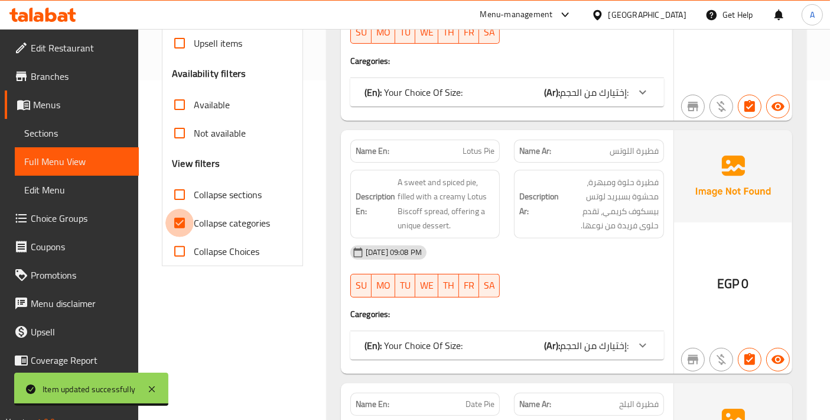
click at [179, 223] on input "Collapse categories" at bounding box center [179, 223] width 28 height 28
checkbox input "false"
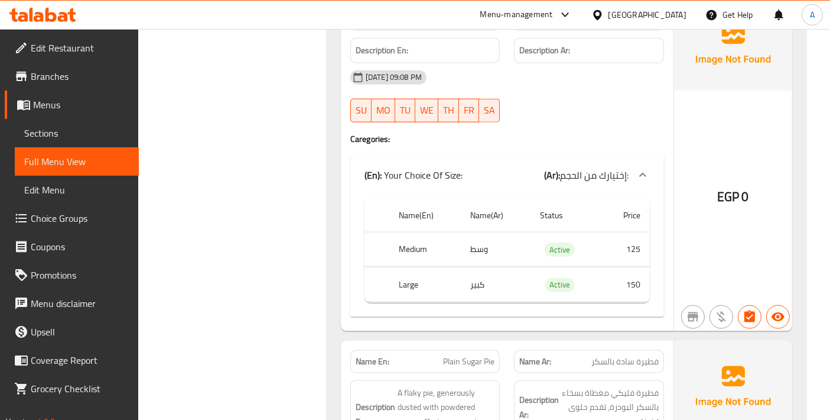
scroll to position [1444, 0]
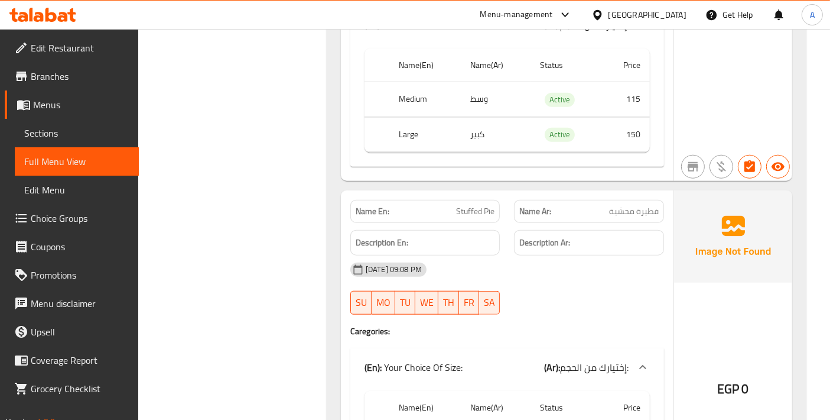
click at [28, 143] on link "Sections" at bounding box center [77, 133] width 124 height 28
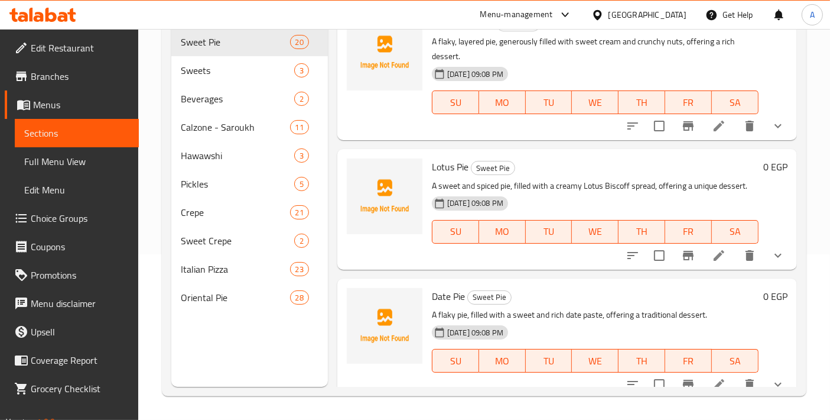
scroll to position [165, 0]
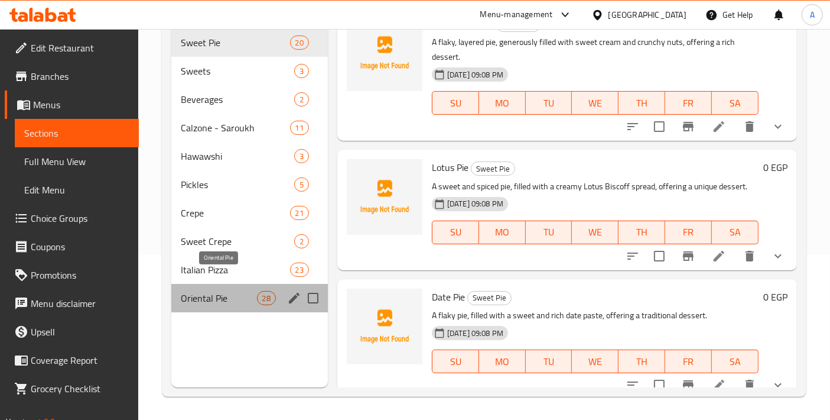
click at [246, 291] on span "Oriental Pie" at bounding box center [219, 298] width 76 height 14
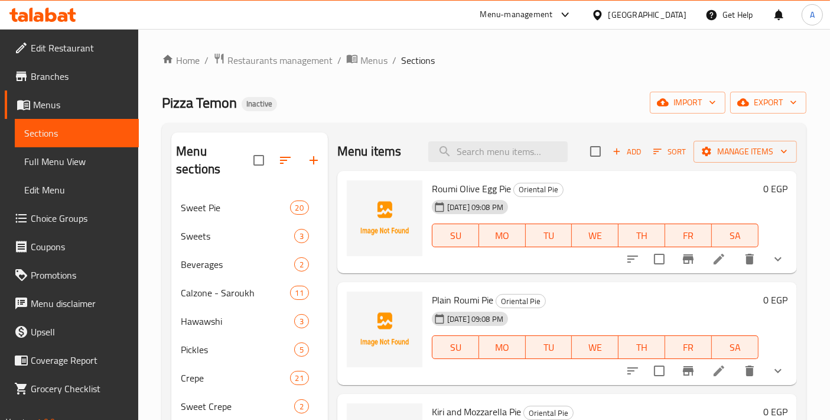
click at [82, 154] on span "Full Menu View" at bounding box center [76, 161] width 105 height 14
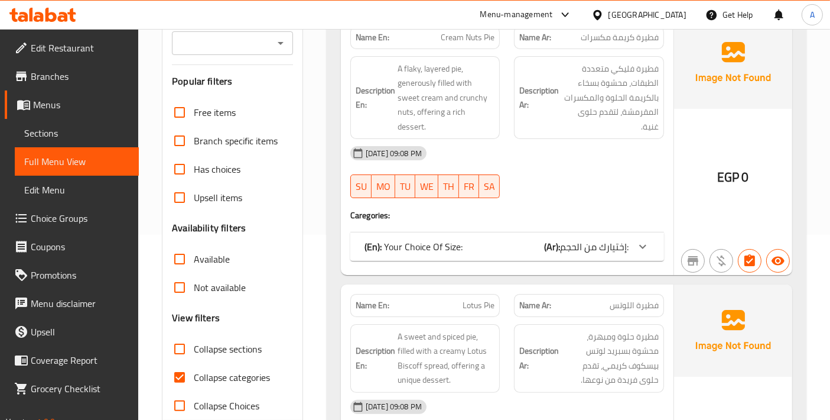
scroll to position [262, 0]
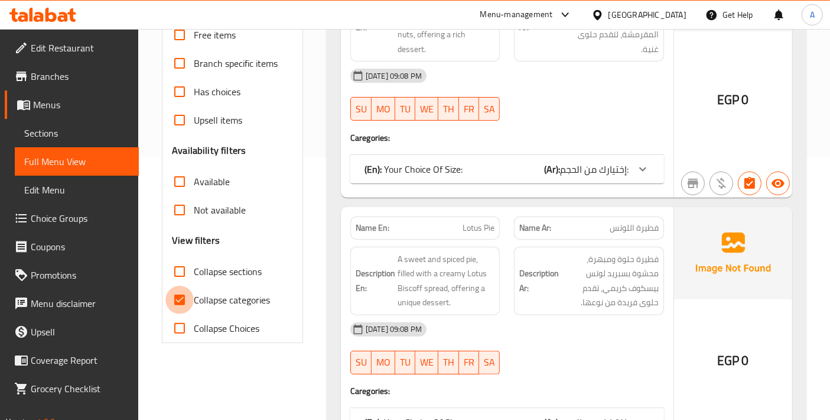
click at [178, 295] on input "Collapse categories" at bounding box center [179, 299] width 28 height 28
checkbox input "false"
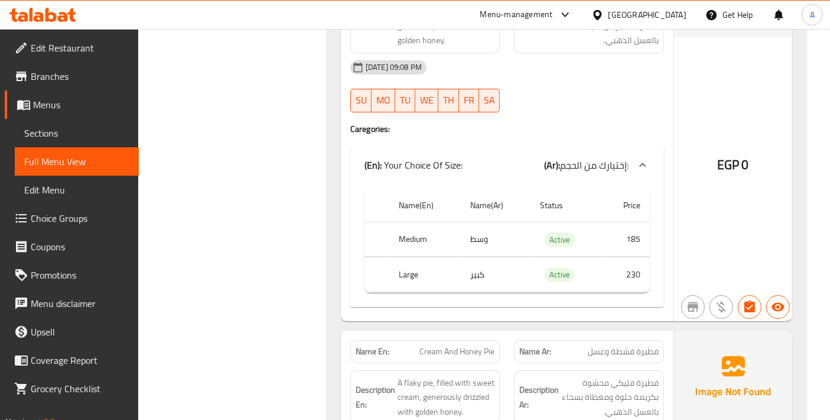
scroll to position [4071, 0]
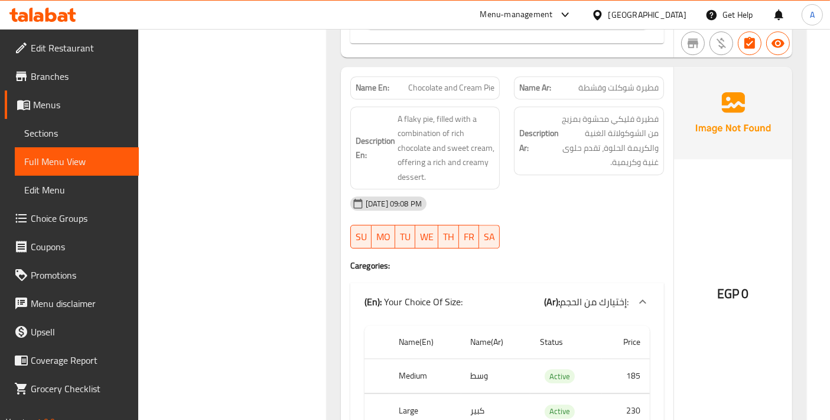
click at [103, 140] on link "Sections" at bounding box center [77, 133] width 124 height 28
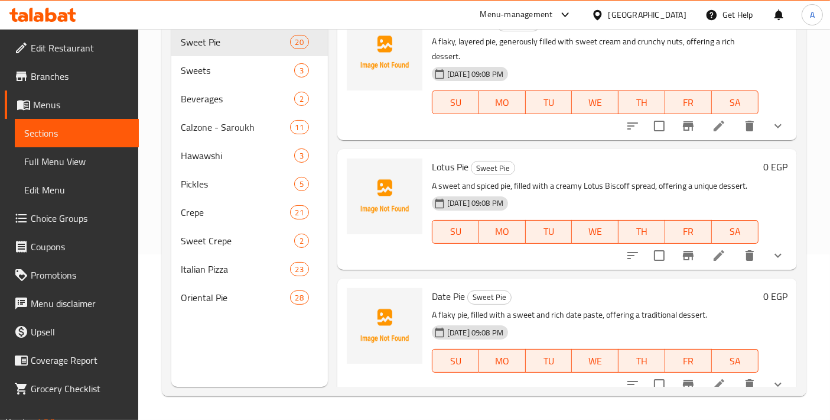
scroll to position [165, 0]
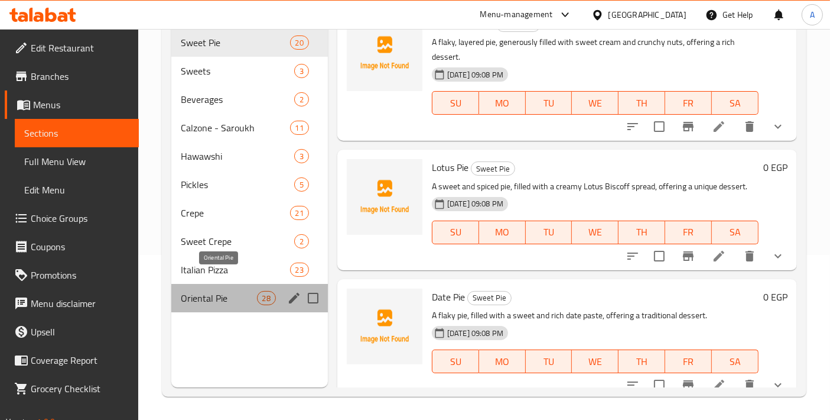
click at [228, 291] on span "Oriental Pie" at bounding box center [219, 298] width 76 height 14
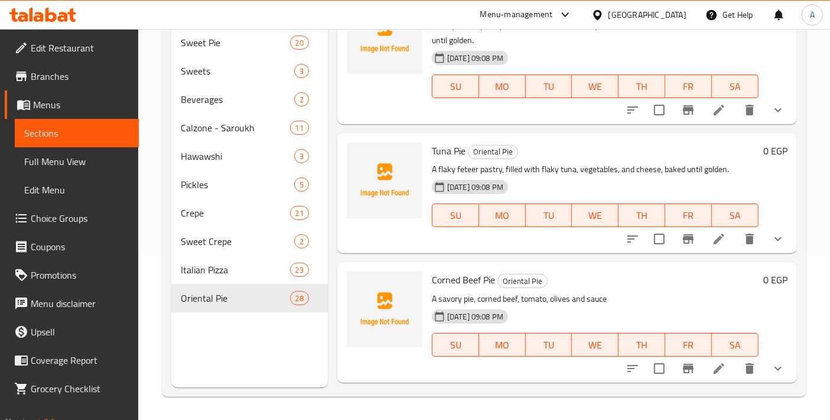
scroll to position [1182, 0]
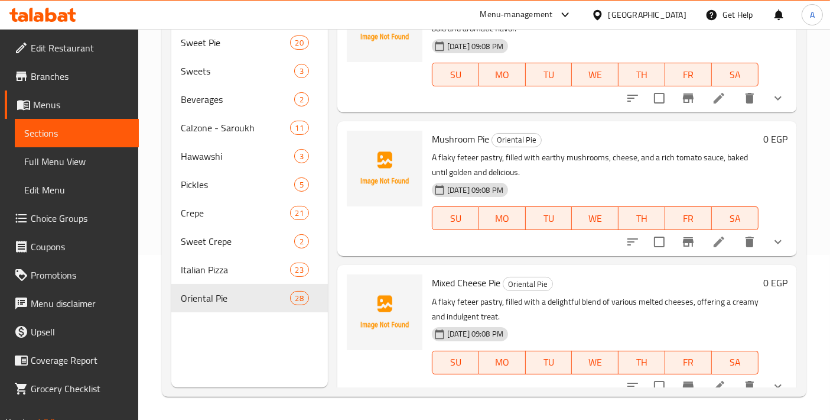
click at [712, 240] on icon at bounding box center [719, 242] width 14 height 14
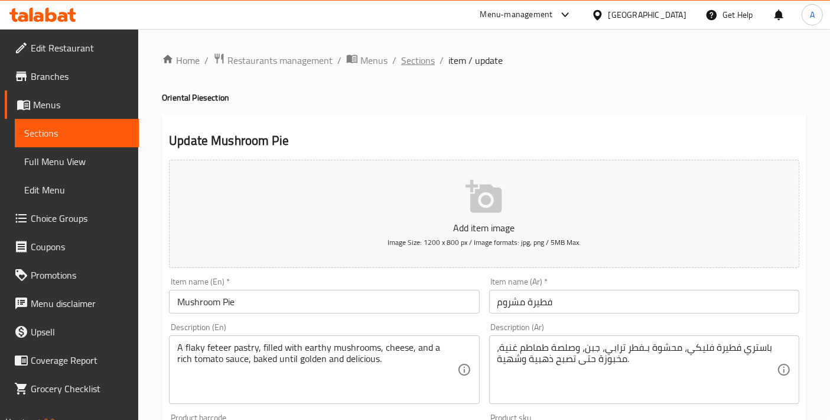
click at [401, 60] on span "Sections" at bounding box center [418, 60] width 34 height 14
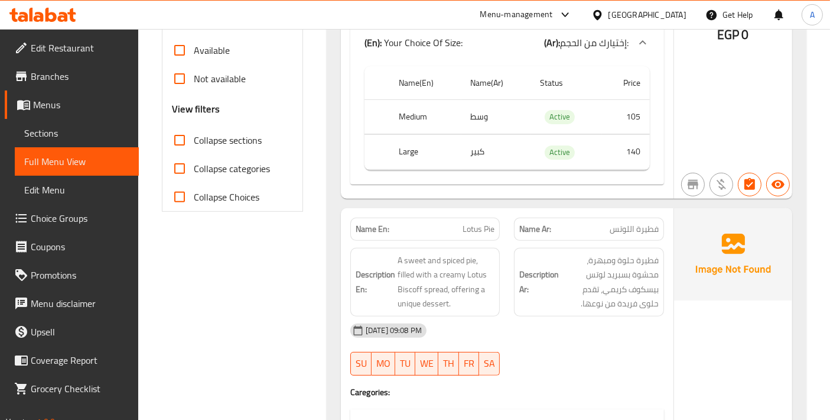
scroll to position [394, 0]
click at [185, 139] on input "Collapse sections" at bounding box center [179, 140] width 28 height 28
checkbox input "true"
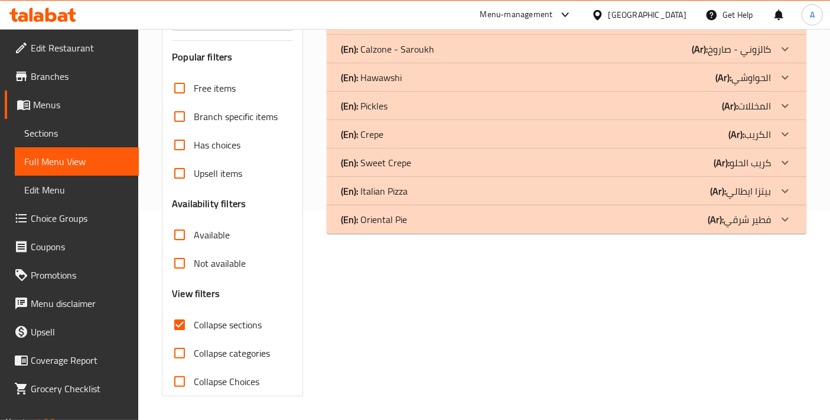
scroll to position [208, 0]
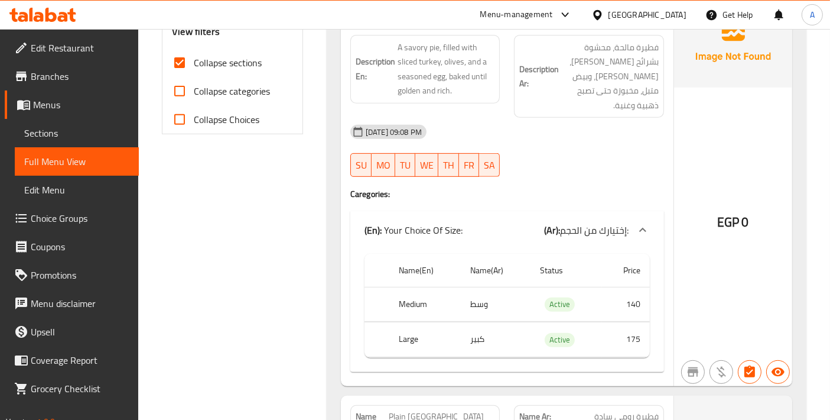
scroll to position [339, 0]
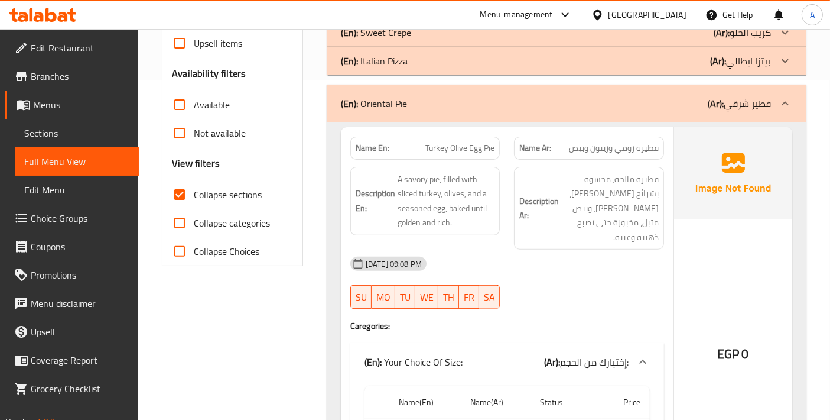
click at [636, 274] on div "[DATE] 09:08 PM SU MO TU WE TH FR SA" at bounding box center [507, 282] width 328 height 66
click at [480, 152] on span "Turkey Olive Egg Pie" at bounding box center [460, 148] width 69 height 12
copy span "Turkey Olive Egg Pie"
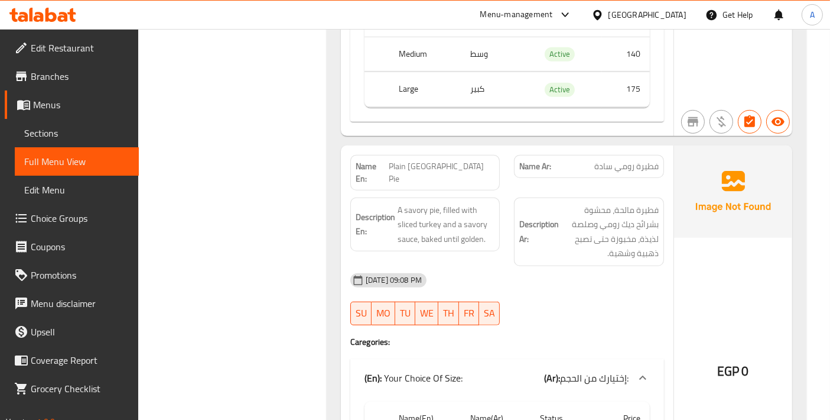
scroll to position [733, 0]
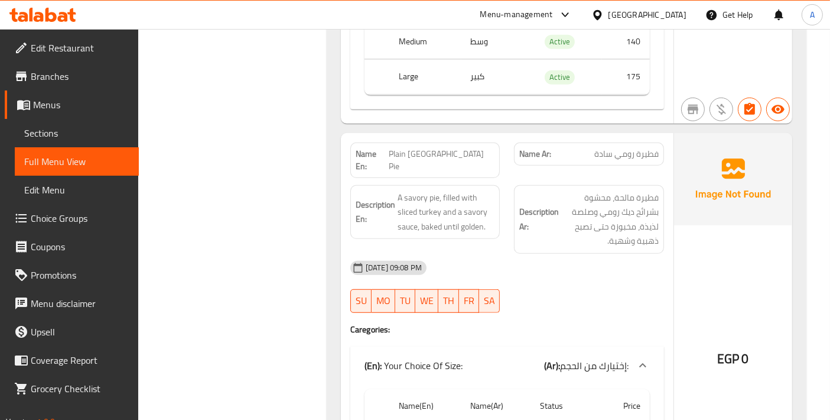
click at [545, 254] on div "[DATE] 09:08 PM" at bounding box center [507, 268] width 328 height 28
click at [586, 254] on div "[DATE] 09:08 PM" at bounding box center [507, 268] width 328 height 28
click at [472, 148] on span "Plain Turkey Pie" at bounding box center [442, 160] width 106 height 25
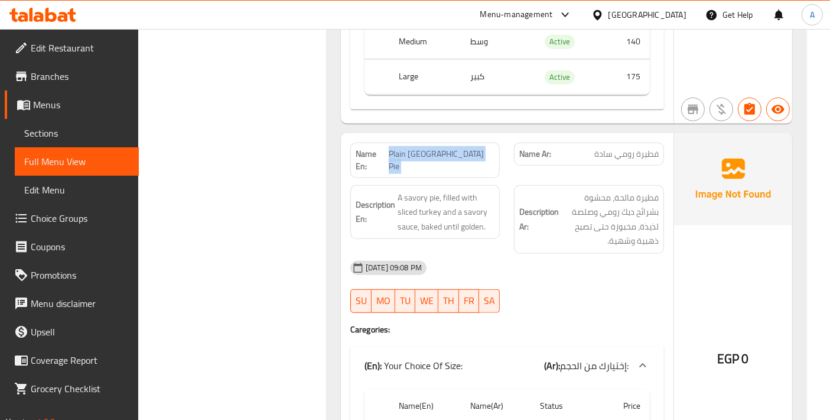
copy span "Plain Turkey Pie"
click at [74, 142] on link "Sections" at bounding box center [77, 133] width 124 height 28
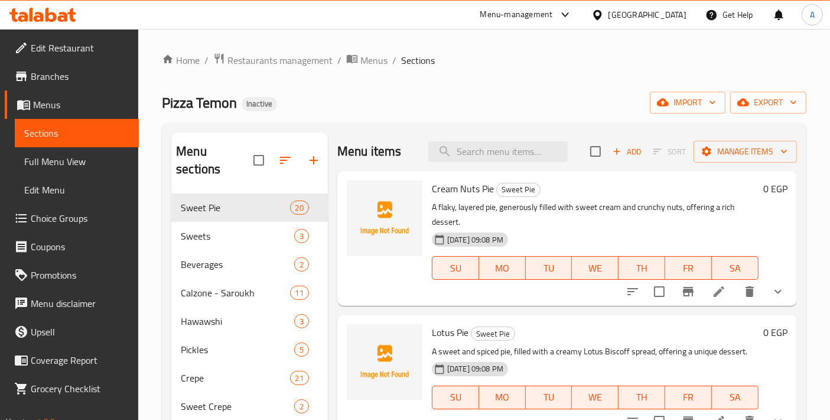
click at [506, 161] on div "Menu items Add Sort Manage items" at bounding box center [567, 151] width 460 height 38
click at [506, 156] on input "search" at bounding box center [497, 151] width 139 height 21
paste input "Plain Turkey Pie"
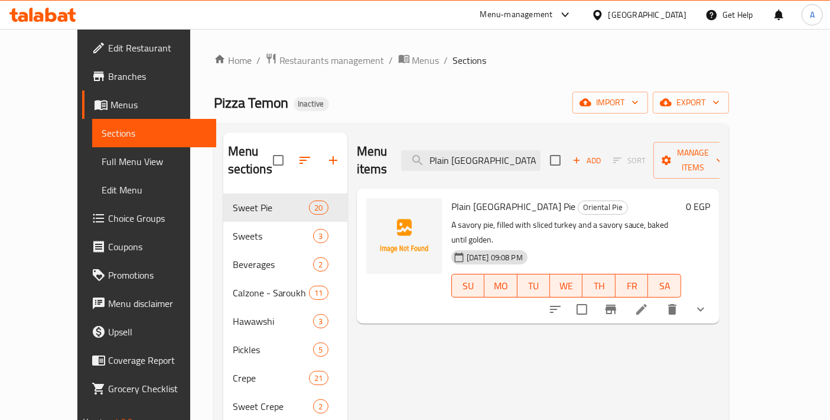
type input "Plain Turkey Pie"
click at [658, 298] on li at bounding box center [641, 308] width 33 height 21
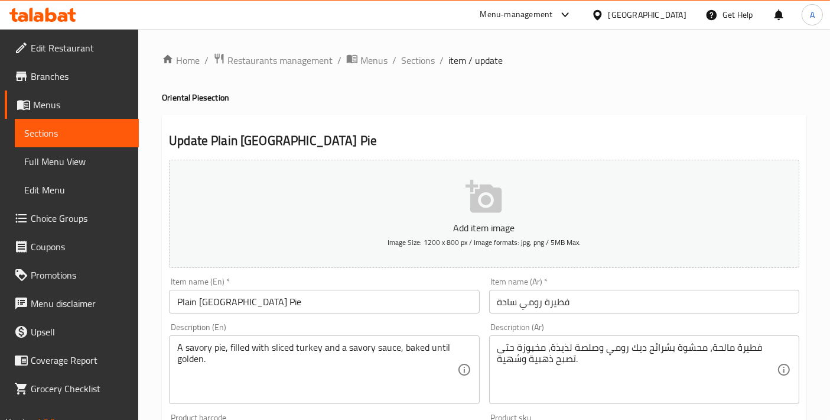
click at [219, 304] on input "Plain Turkey Pie" at bounding box center [324, 302] width 310 height 24
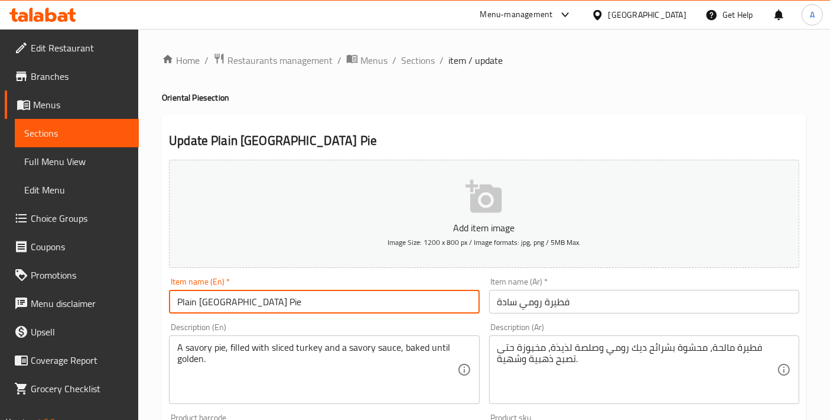
click at [219, 304] on input "Plain Turkey Pie" at bounding box center [324, 302] width 310 height 24
type input "Plain Roumi Pie"
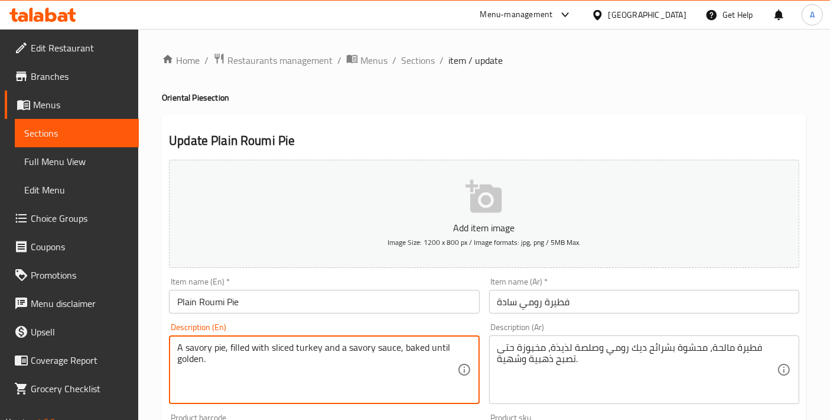
click at [235, 367] on textarea "A savory pie, filled with sliced turkey and a savory sauce, baked until golden." at bounding box center [317, 370] width 280 height 56
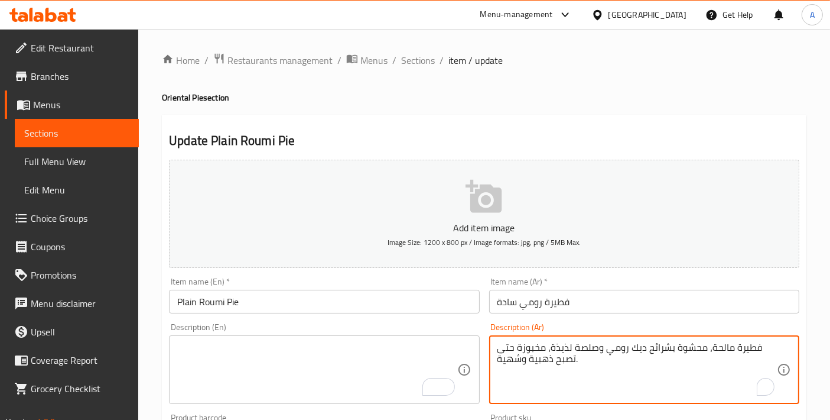
click at [661, 371] on textarea "فطيرة مالحة، محشوة بشرائح ديك رومي وصلصة لذيذة، مخبوزة حتى تصبح ذهبية وشهية." at bounding box center [638, 370] width 280 height 56
click at [288, 303] on input "Plain Roumi Pie" at bounding box center [324, 302] width 310 height 24
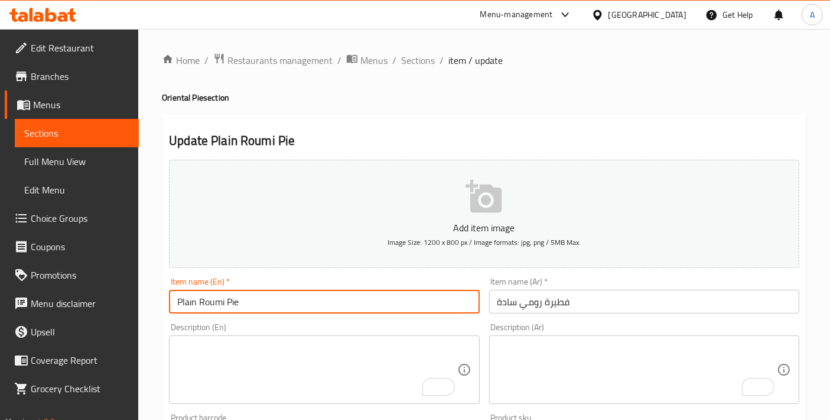
click at [288, 303] on input "Plain Roumi Pie" at bounding box center [324, 302] width 310 height 24
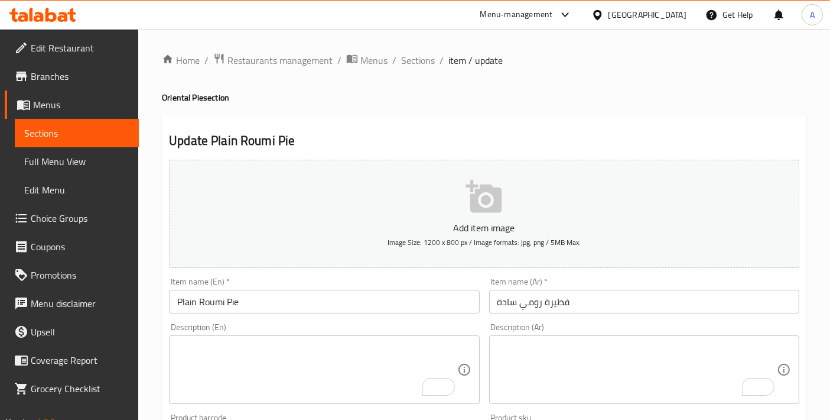
click at [377, 397] on div "Description (En)" at bounding box center [324, 369] width 310 height 69
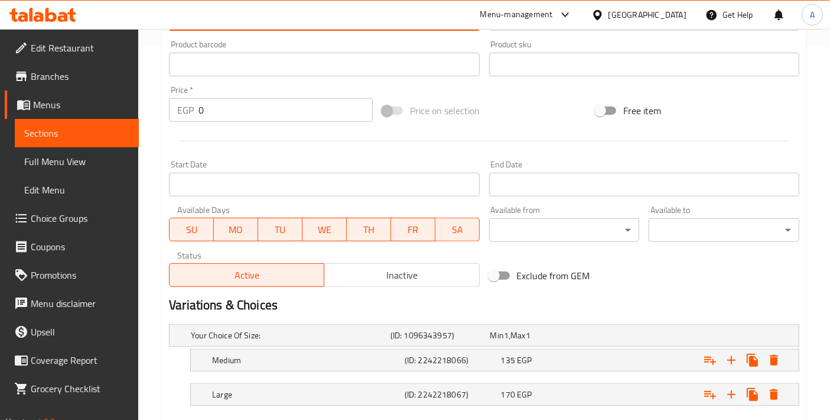
scroll to position [394, 0]
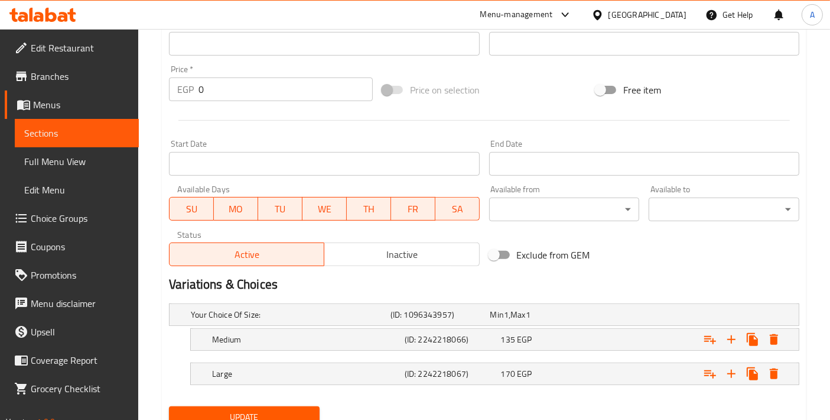
click at [230, 410] on span "Update" at bounding box center [244, 417] width 132 height 15
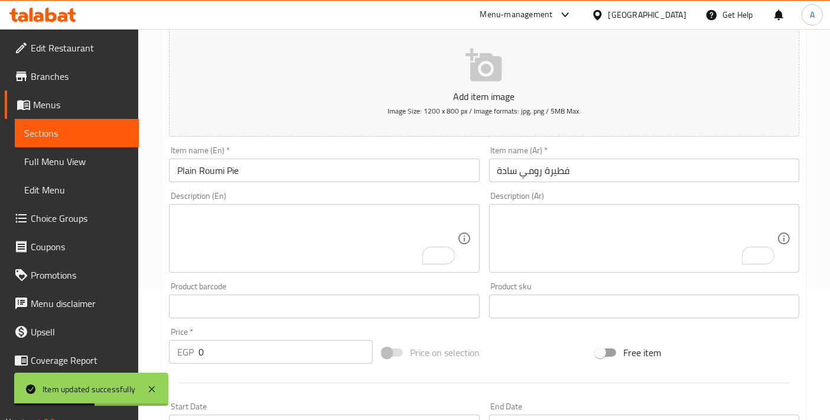
scroll to position [0, 0]
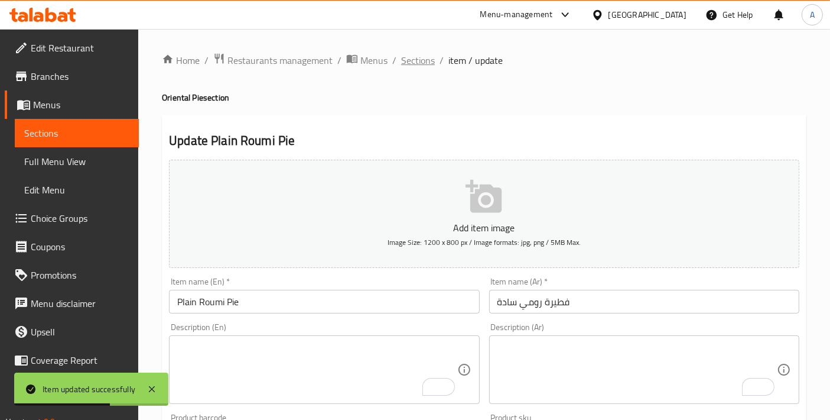
click at [408, 63] on span "Sections" at bounding box center [418, 60] width 34 height 14
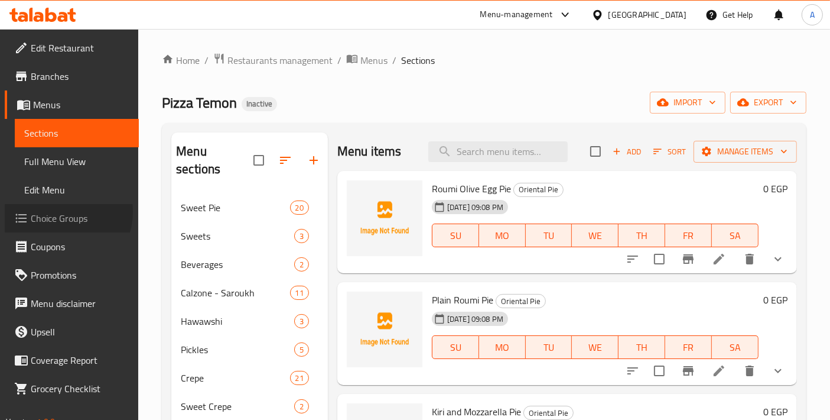
click at [61, 212] on span "Choice Groups" at bounding box center [80, 218] width 99 height 14
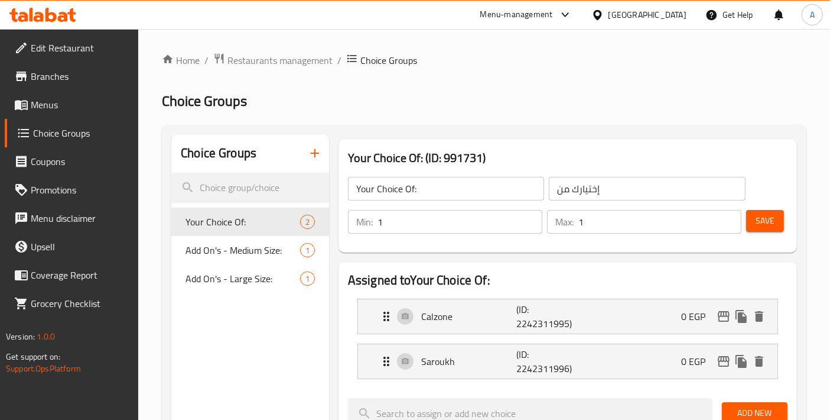
click at [68, 105] on span "Menus" at bounding box center [80, 105] width 99 height 14
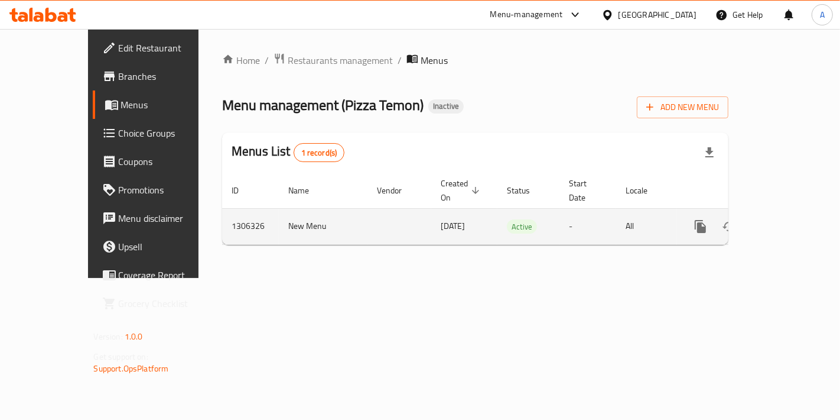
click at [800, 222] on link "enhanced table" at bounding box center [786, 226] width 28 height 28
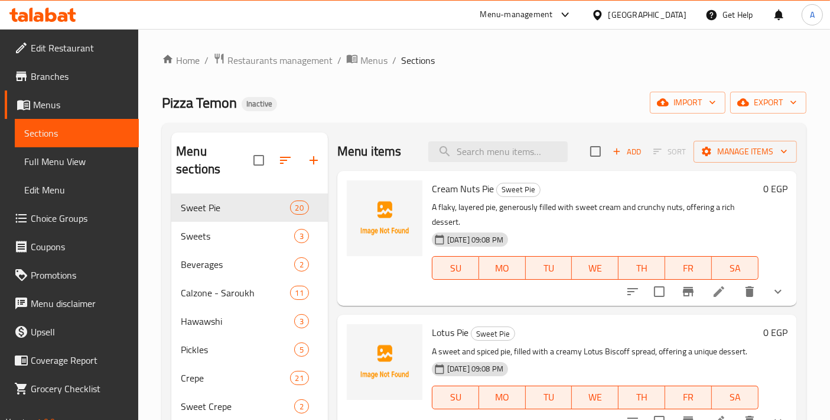
scroll to position [165, 0]
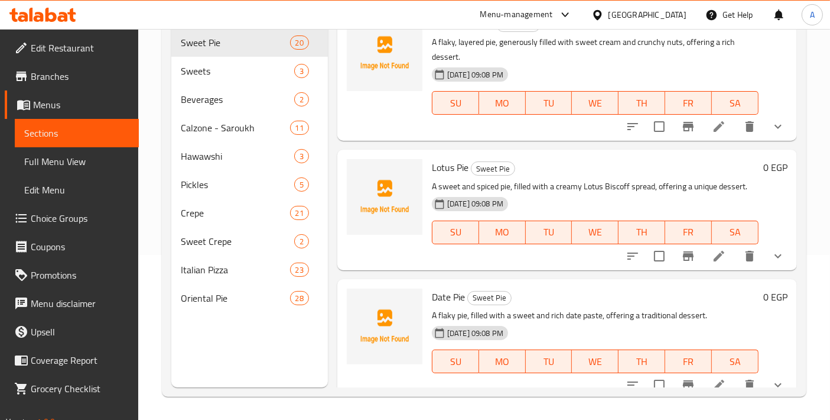
click at [91, 160] on span "Full Menu View" at bounding box center [76, 161] width 105 height 14
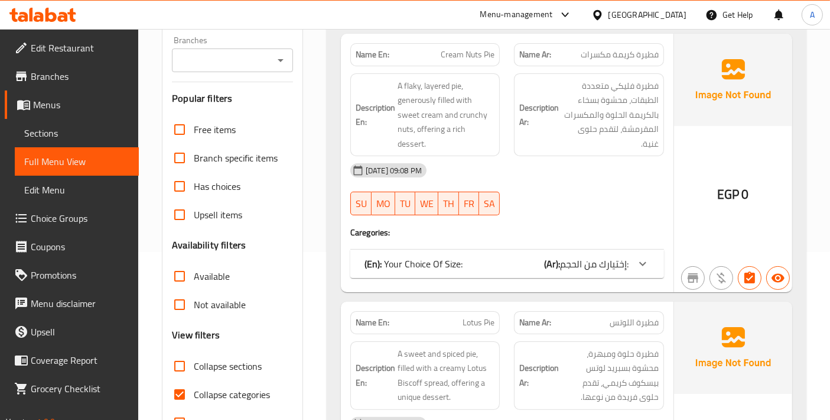
scroll to position [296, 0]
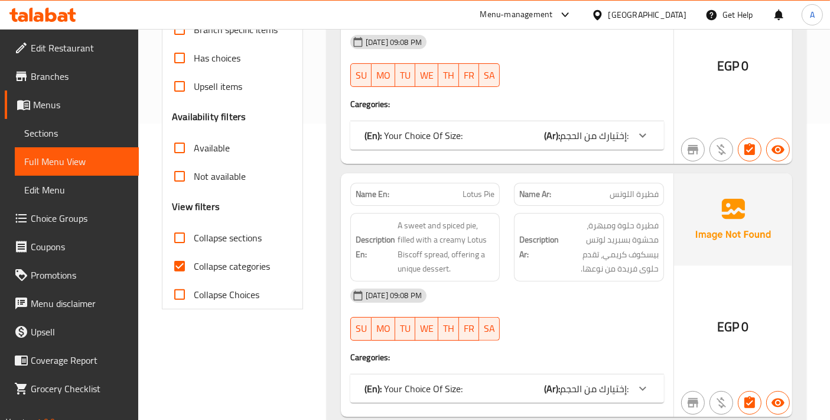
click at [183, 257] on input "Collapse categories" at bounding box center [179, 266] width 28 height 28
checkbox input "false"
click at [178, 238] on input "Collapse sections" at bounding box center [179, 237] width 28 height 28
checkbox input "true"
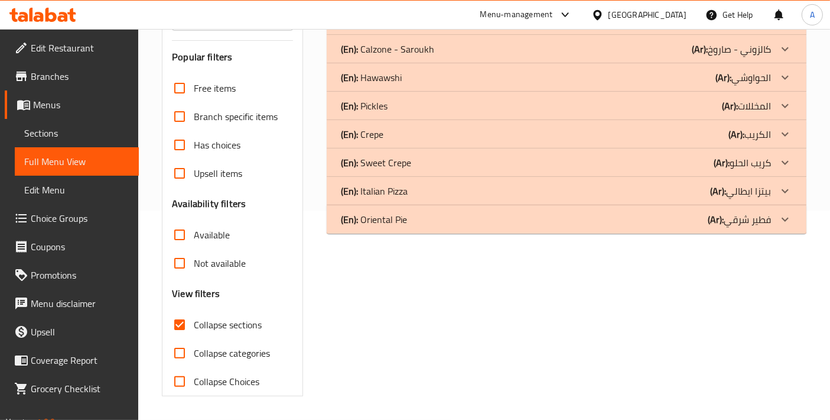
scroll to position [208, 0]
click at [459, 235] on div "(En): Sweet Pie (Ar): الفطير الحلو Name En: Cream Nuts Pie Name Ar: فطيرة كريمة…" at bounding box center [567, 174] width 494 height 460
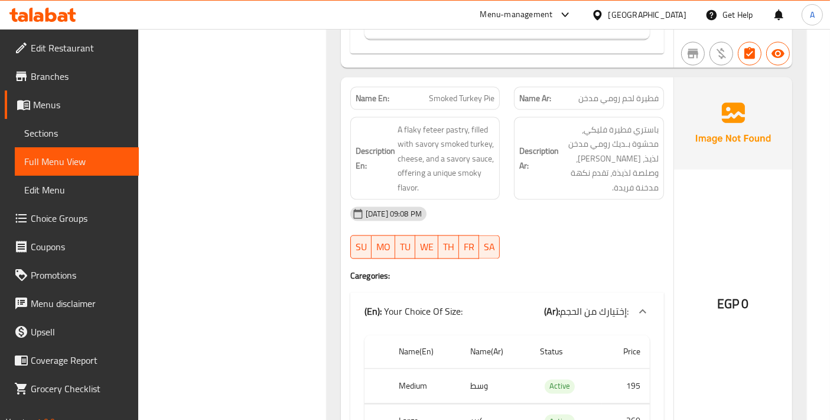
scroll to position [6520, 0]
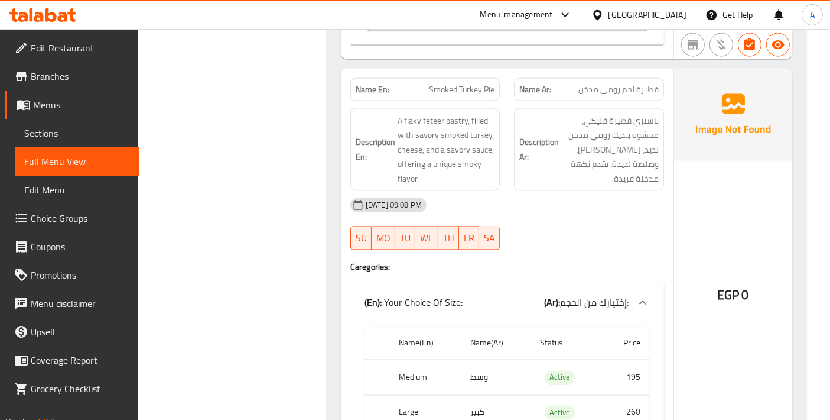
click at [593, 222] on div "Name En: Smoked Turkey Pie Name Ar: فطيرة لحم رومي مدخن Description En: A flaky…" at bounding box center [507, 264] width 333 height 391
click at [478, 83] on span "Smoked Turkey Pie" at bounding box center [462, 89] width 66 height 12
copy span "Smoked Turkey Pie"
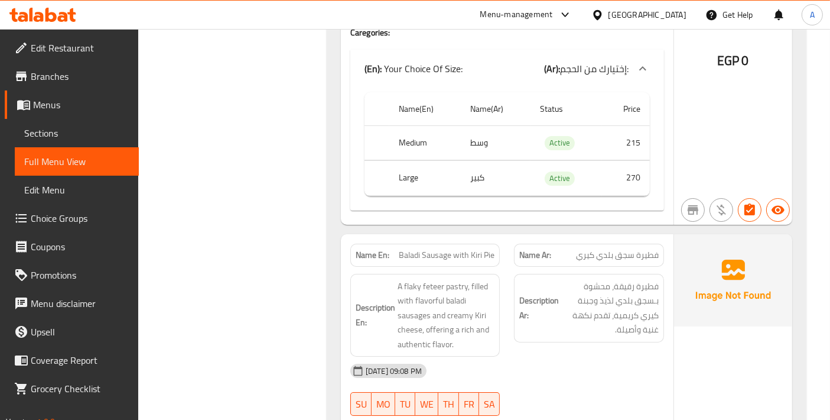
scroll to position [8752, 0]
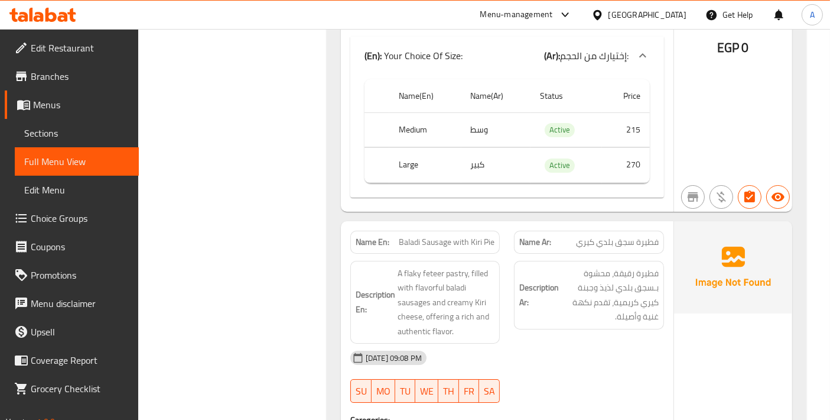
click at [530, 292] on div "Description Ar: فطيرة رقيقة، محشوة بـسجق بلدي لذيذ وجبنة كيري كريمية، تقدم نكهة…" at bounding box center [589, 303] width 164 height 98
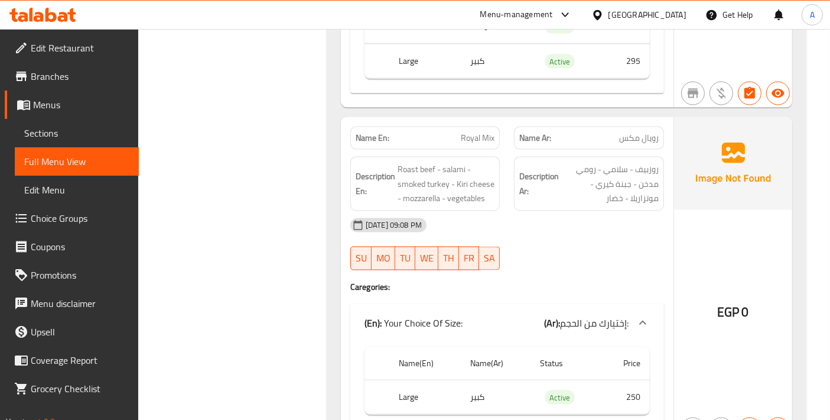
scroll to position [10788, 0]
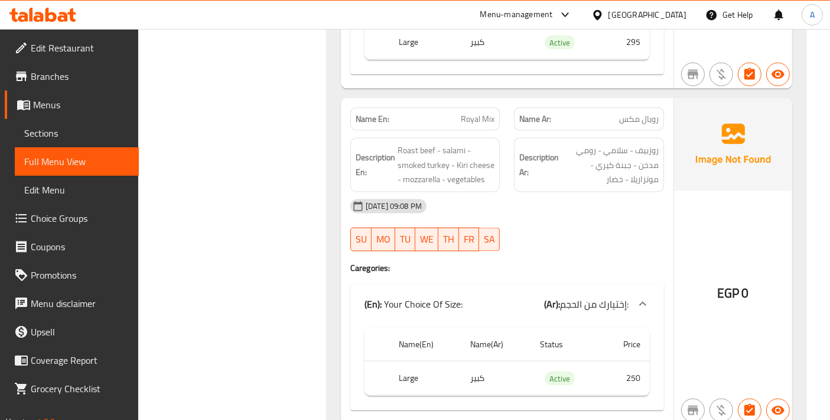
click at [594, 262] on h4 "Caregories:" at bounding box center [507, 268] width 314 height 12
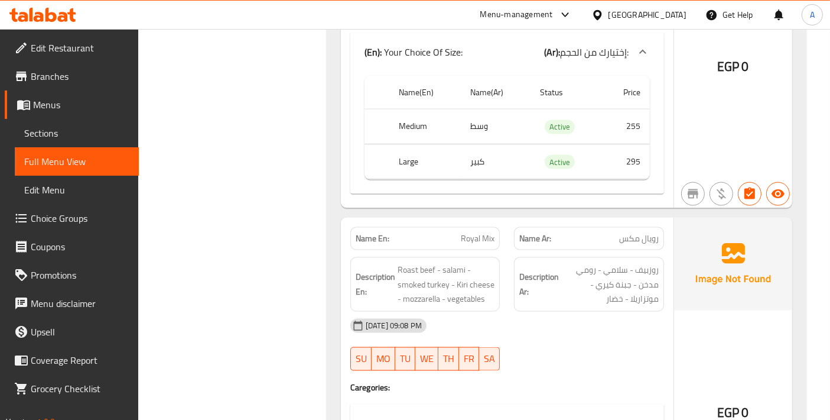
scroll to position [10656, 0]
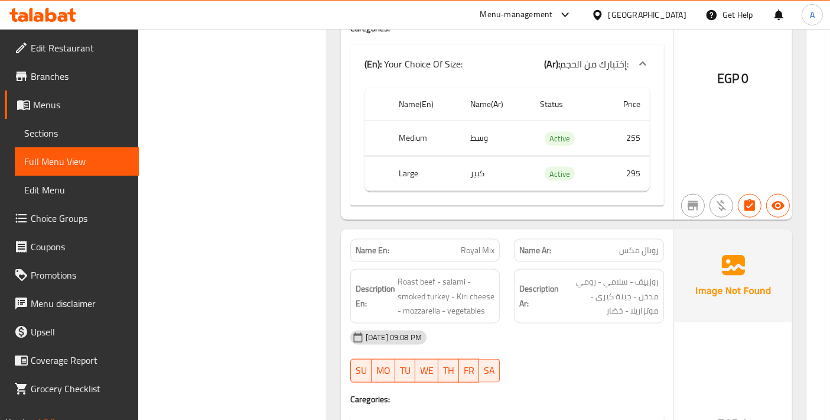
click at [580, 323] on div "[DATE] 09:08 PM" at bounding box center [507, 337] width 328 height 28
click at [485, 244] on span "Royal Mix" at bounding box center [478, 250] width 34 height 12
copy span "Royal Mix"
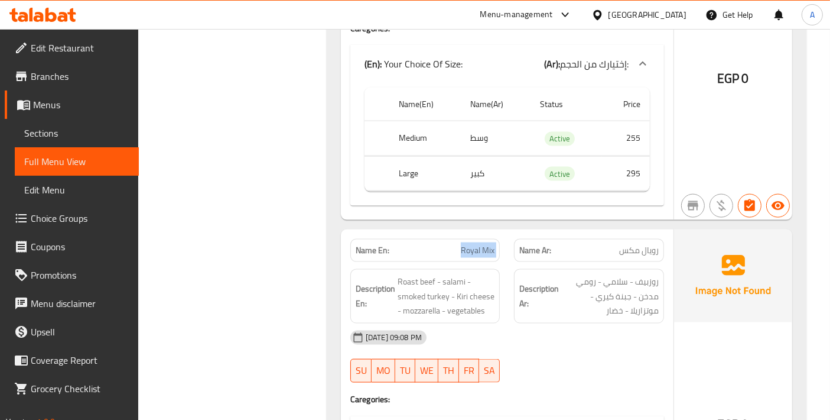
click at [71, 137] on span "Sections" at bounding box center [76, 133] width 105 height 14
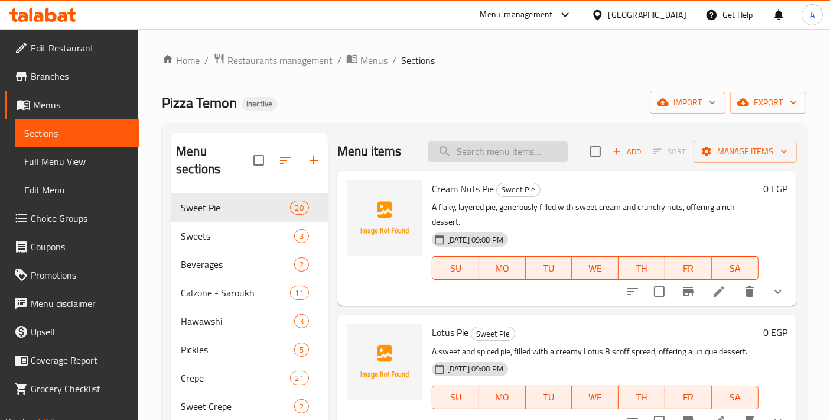
click at [483, 157] on input "search" at bounding box center [497, 151] width 139 height 21
paste input "Royal Mix"
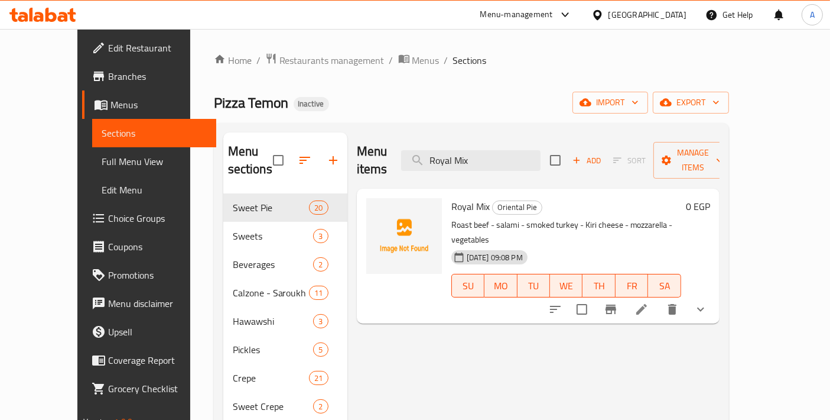
type input "Royal Mix"
click at [658, 298] on li at bounding box center [641, 308] width 33 height 21
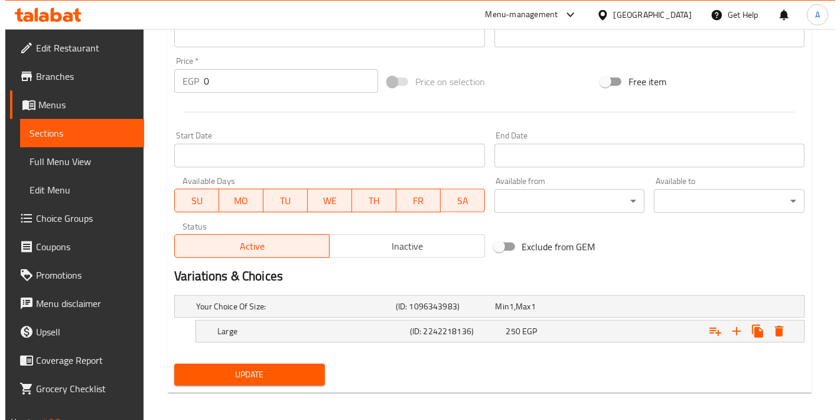
scroll to position [405, 0]
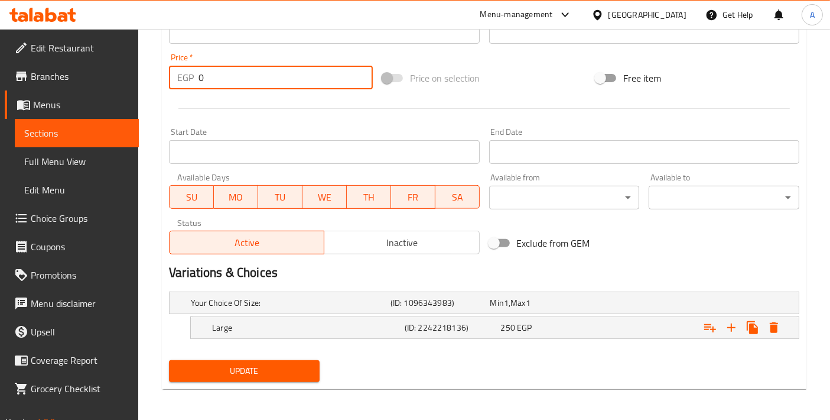
drag, startPoint x: 183, startPoint y: 80, endPoint x: 163, endPoint y: 83, distance: 19.8
click at [162, 83] on div "Update Royal Mix Add item image Image Size: 1200 x 800 px / Image formats: jpg,…" at bounding box center [484, 49] width 645 height 680
type input "250"
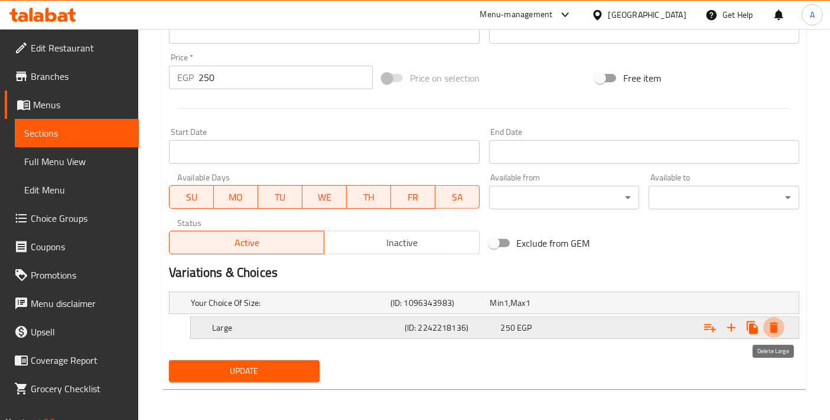
click at [780, 326] on icon "Expand" at bounding box center [774, 327] width 14 height 14
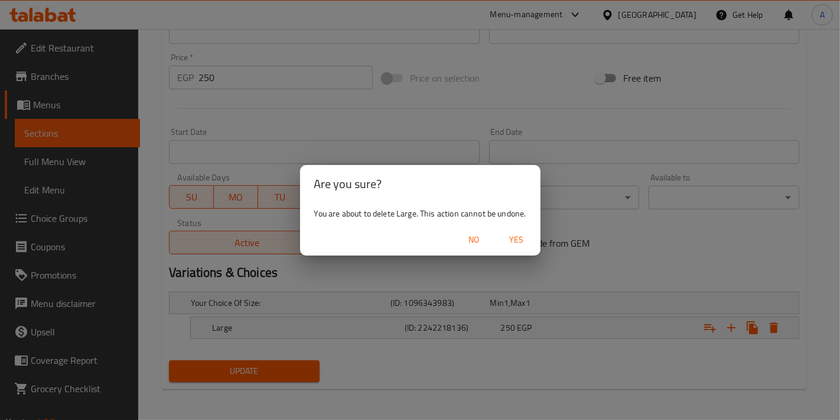
click at [520, 233] on span "Yes" at bounding box center [517, 239] width 28 height 15
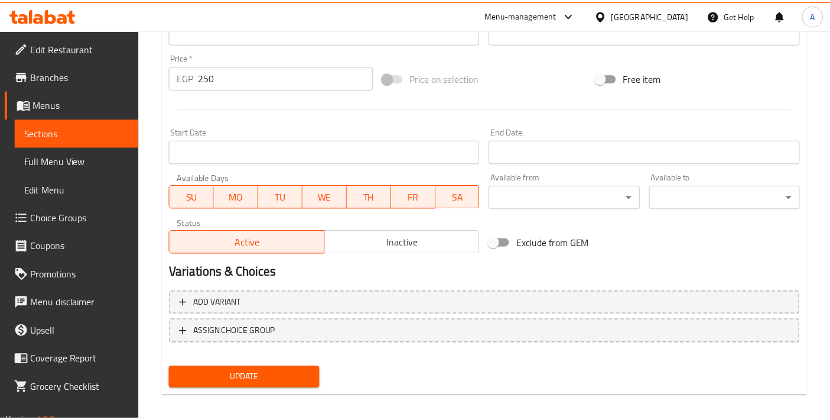
scroll to position [402, 0]
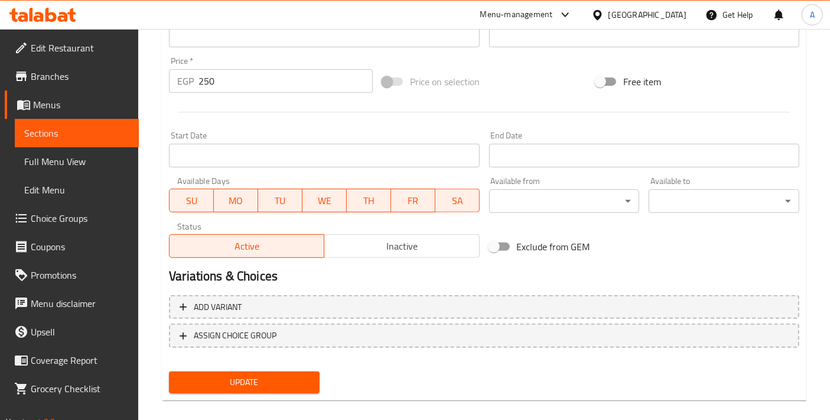
click at [297, 377] on span "Update" at bounding box center [244, 382] width 132 height 15
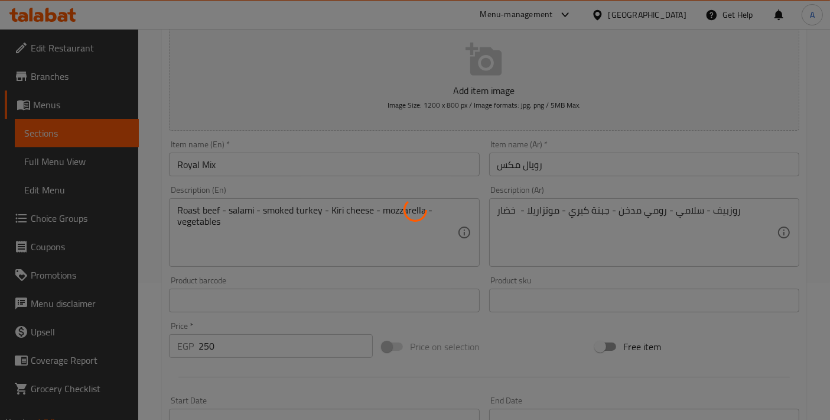
scroll to position [8, 0]
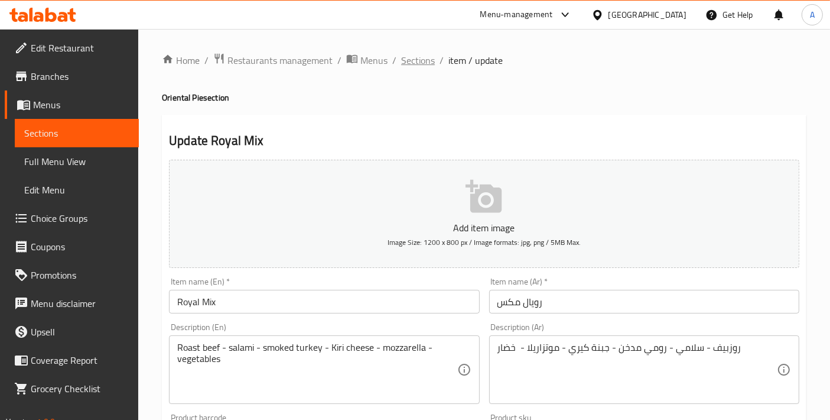
click at [411, 62] on span "Sections" at bounding box center [418, 60] width 34 height 14
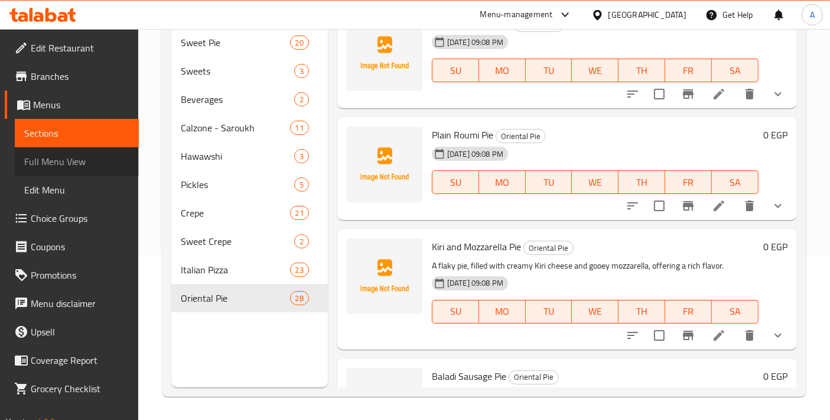
click at [85, 171] on link "Full Menu View" at bounding box center [77, 161] width 124 height 28
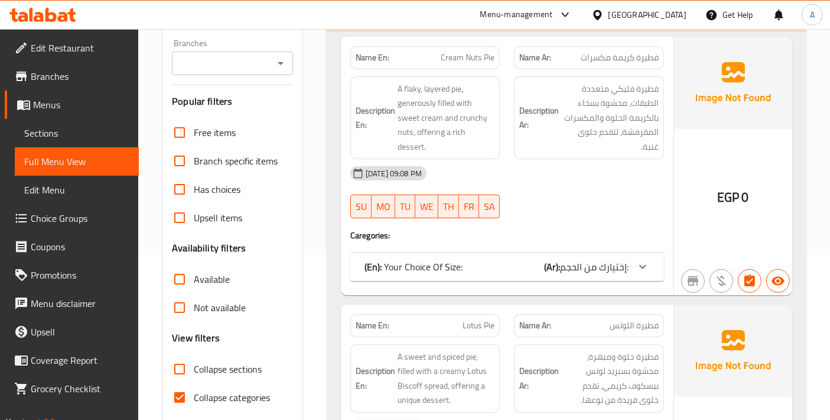
scroll to position [296, 0]
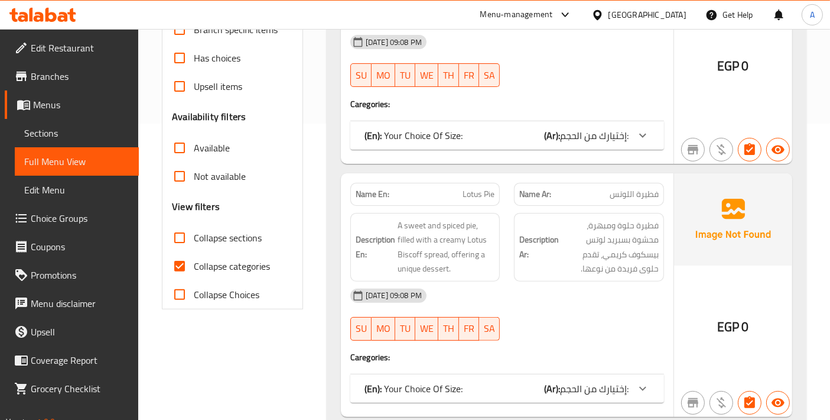
click at [178, 264] on input "Collapse categories" at bounding box center [179, 266] width 28 height 28
checkbox input "false"
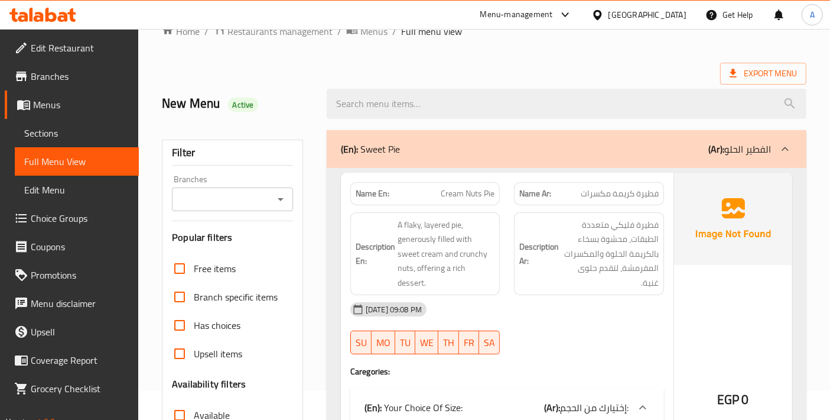
scroll to position [0, 0]
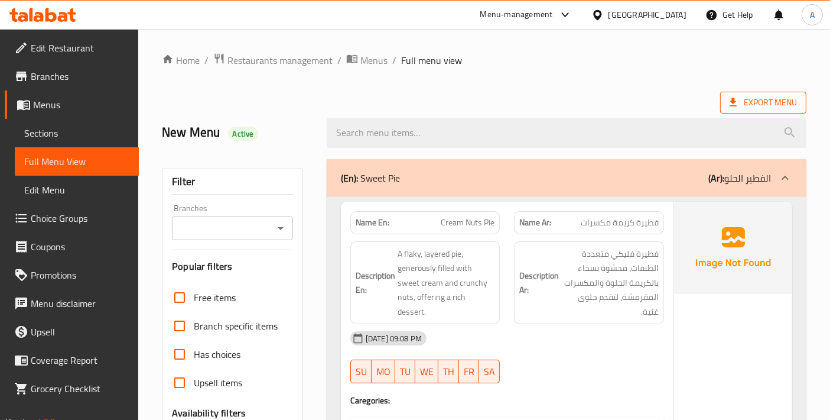
click at [745, 97] on span "Export Menu" at bounding box center [763, 102] width 67 height 15
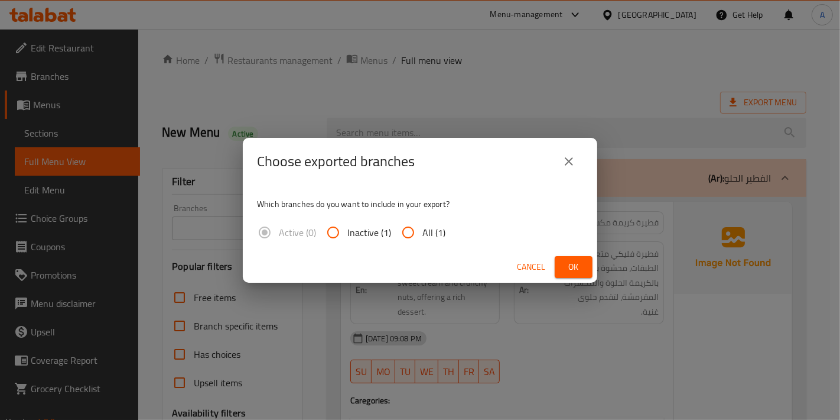
click at [434, 241] on label "All (1)" at bounding box center [419, 232] width 51 height 28
click at [423, 241] on input "All (1)" at bounding box center [408, 232] width 28 height 28
radio input "true"
click at [590, 275] on button "Ok" at bounding box center [574, 267] width 38 height 22
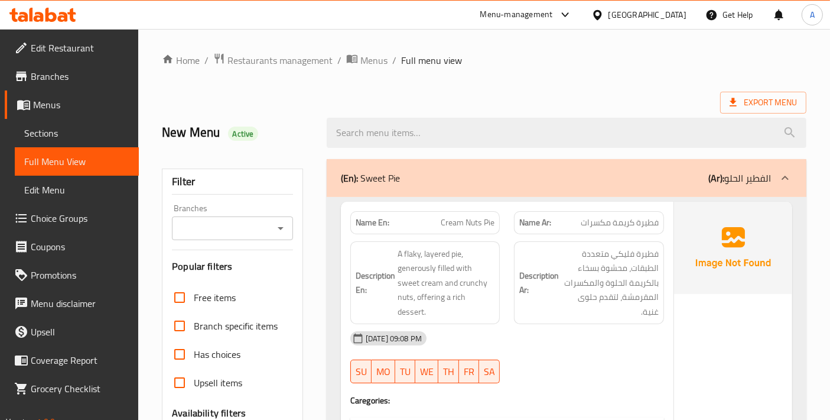
click at [63, 137] on span "Sections" at bounding box center [76, 133] width 105 height 14
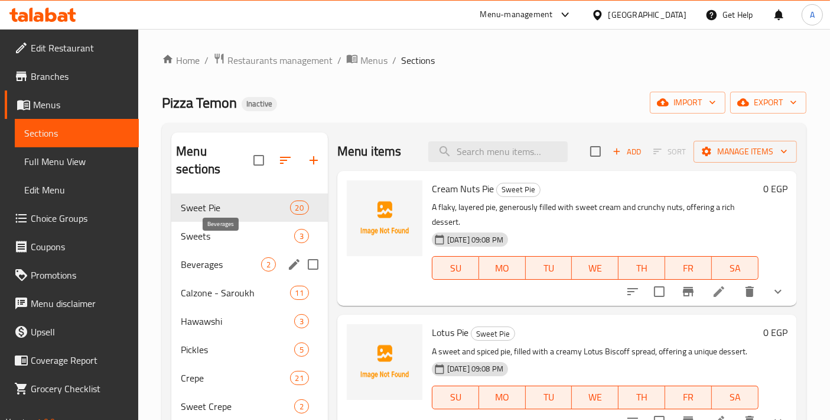
click at [222, 257] on span "Beverages" at bounding box center [221, 264] width 80 height 14
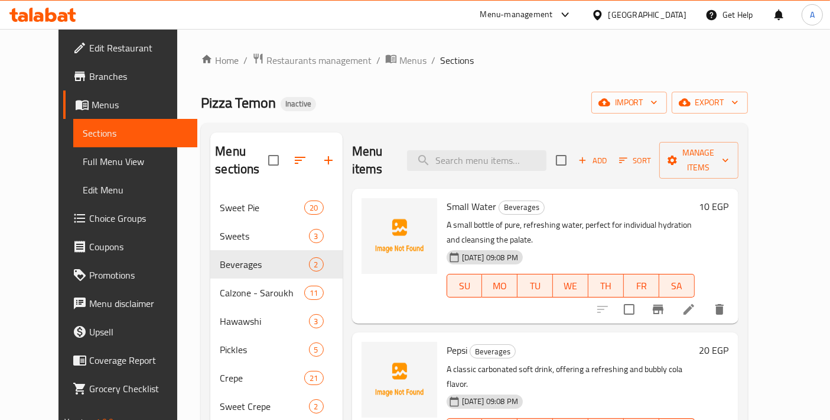
scroll to position [165, 0]
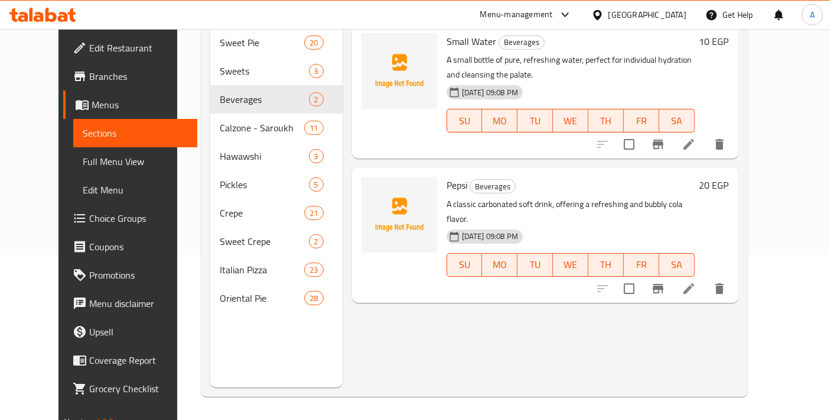
click at [706, 278] on li at bounding box center [689, 288] width 33 height 21
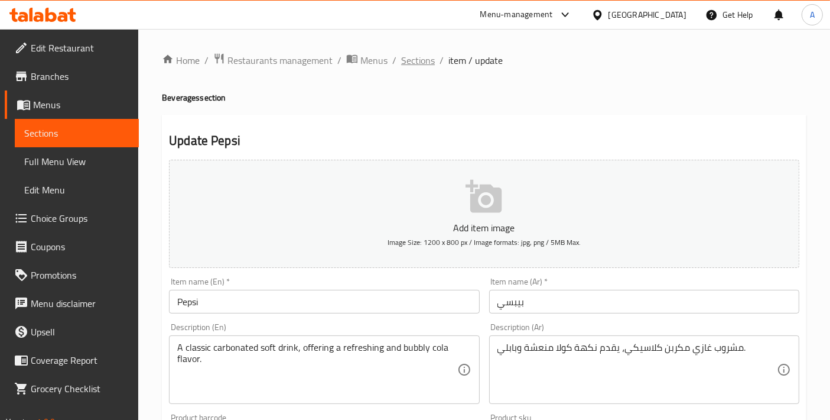
click at [418, 63] on span "Sections" at bounding box center [418, 60] width 34 height 14
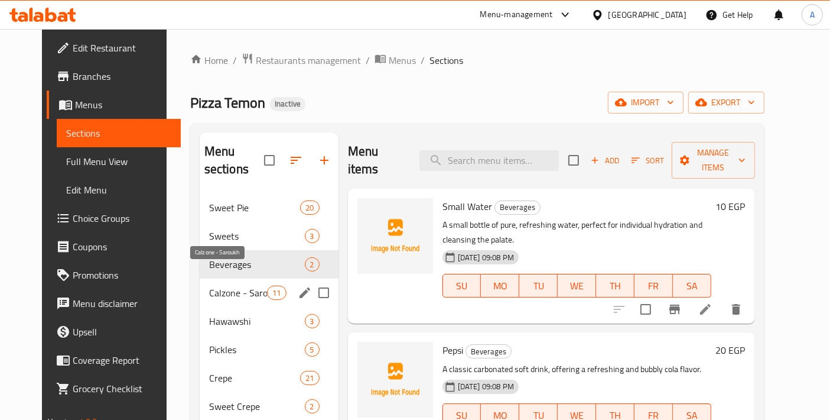
click at [246, 285] on span "Calzone - Saroukh" at bounding box center [238, 292] width 59 height 14
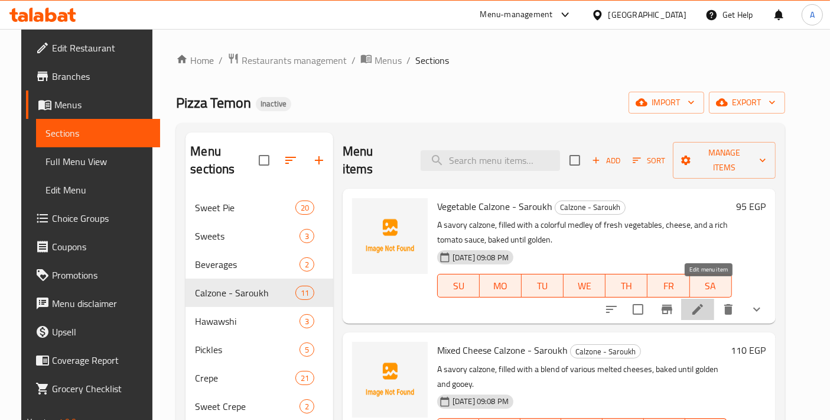
click at [705, 302] on icon at bounding box center [698, 309] width 14 height 14
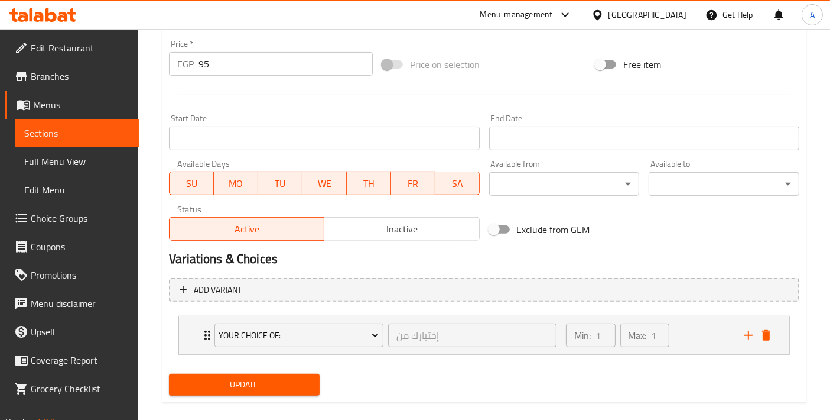
scroll to position [433, 0]
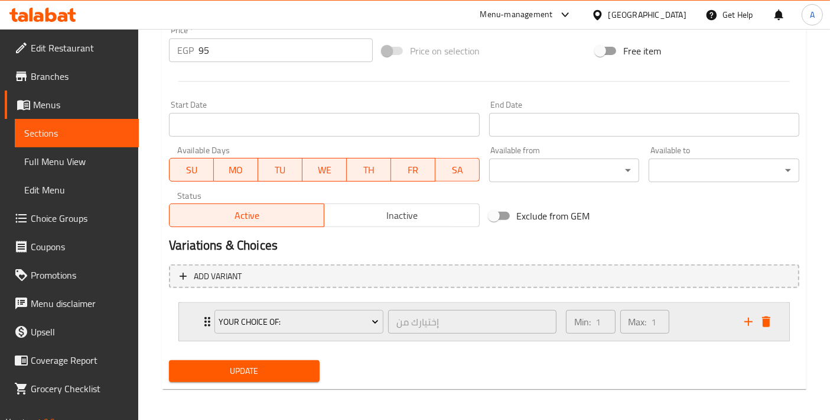
click at [190, 317] on div "Your Choice Of: إختيارك من ​ Min: 1 ​ Max: 1 ​" at bounding box center [484, 322] width 610 height 38
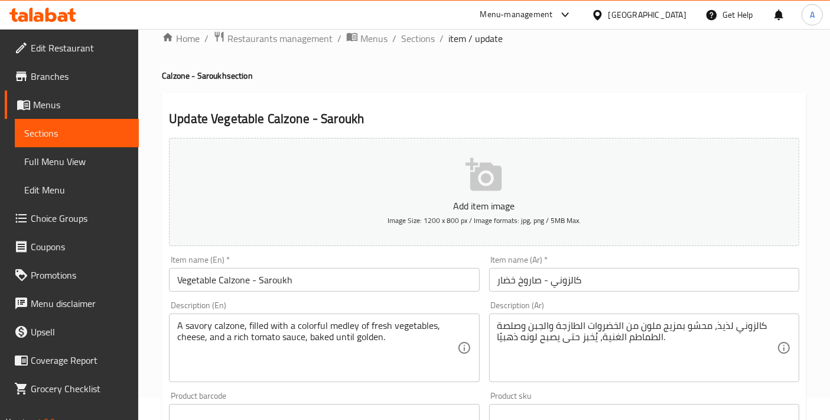
scroll to position [12, 0]
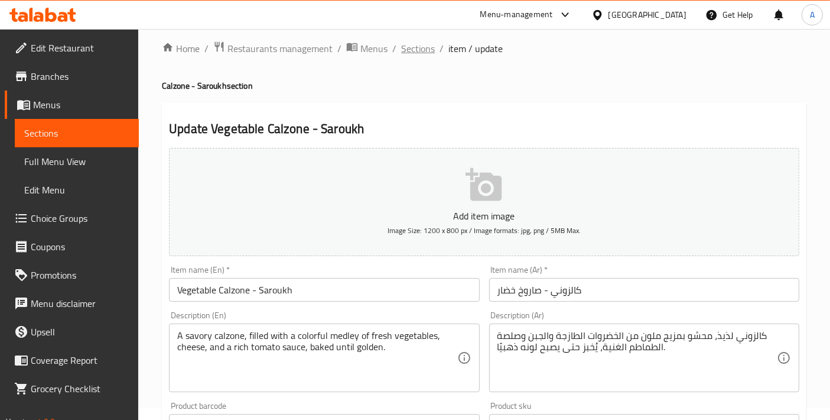
click at [420, 56] on span "Sections" at bounding box center [418, 48] width 34 height 14
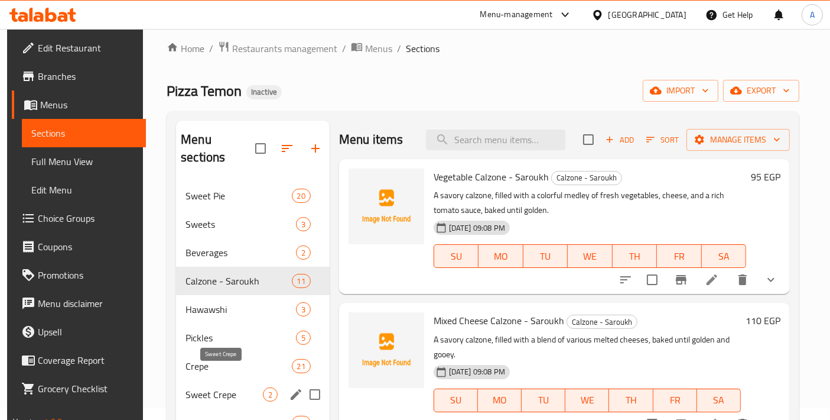
scroll to position [165, 0]
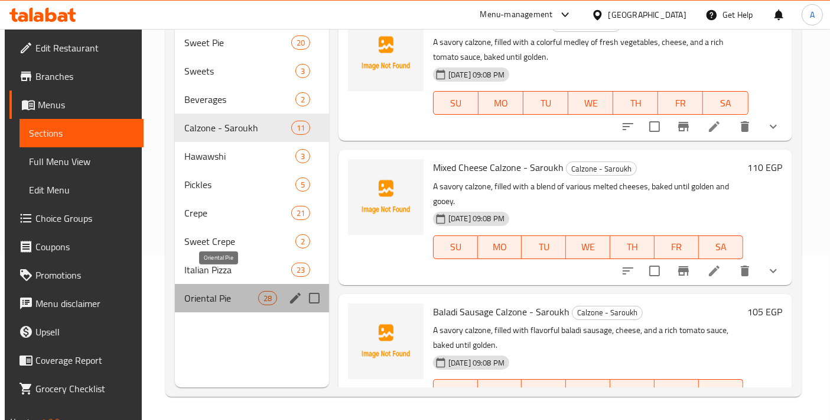
click at [214, 291] on span "Oriental Pie" at bounding box center [221, 298] width 74 height 14
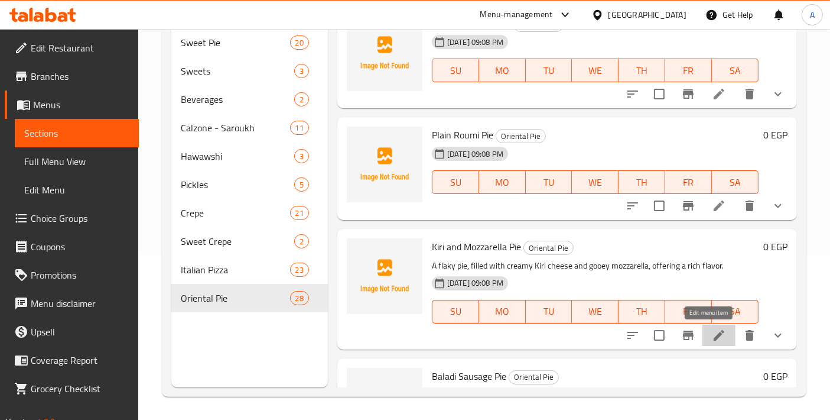
click at [714, 335] on icon at bounding box center [719, 334] width 11 height 11
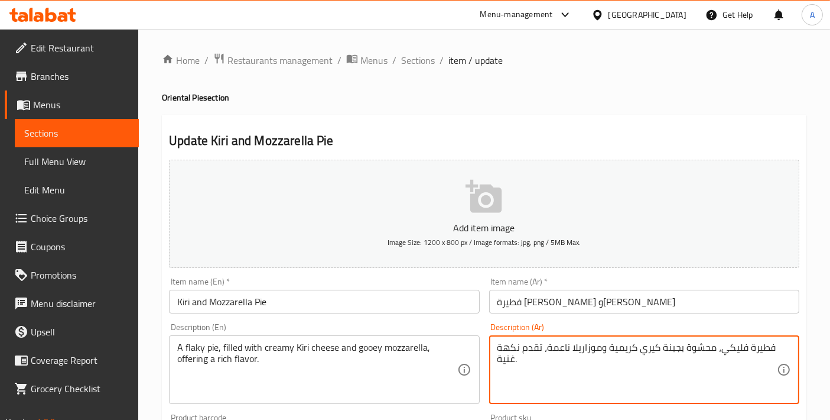
click at [553, 343] on textarea "فطيرة فليكي، محشوة بجبنة كيري كريمية وموزاريلا ناعمة، تقدم نكهة غنية." at bounding box center [638, 370] width 280 height 56
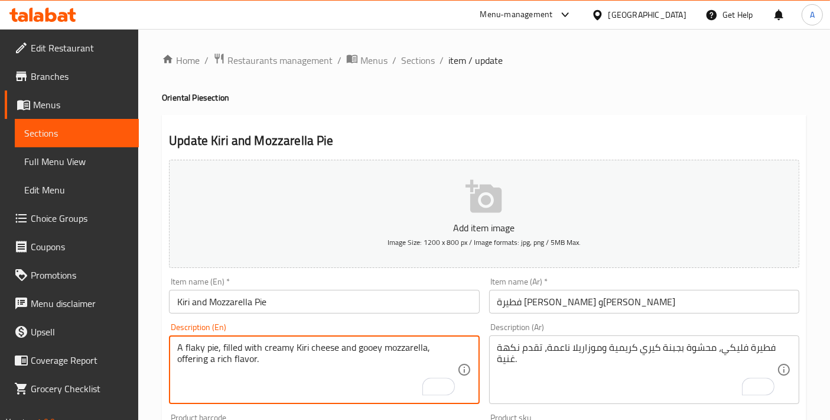
drag, startPoint x: 358, startPoint y: 345, endPoint x: 425, endPoint y: 345, distance: 67.4
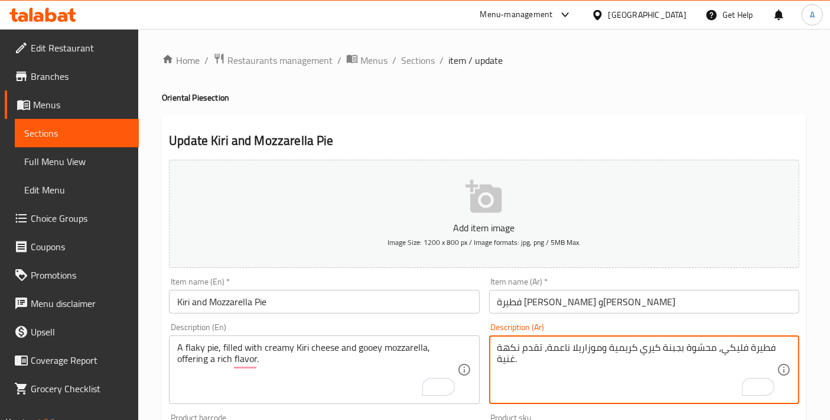
scroll to position [439, 0]
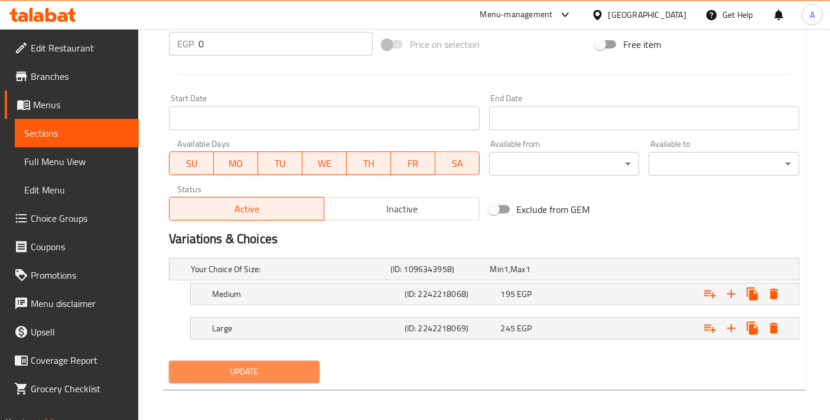
click at [287, 366] on span "Update" at bounding box center [244, 371] width 132 height 15
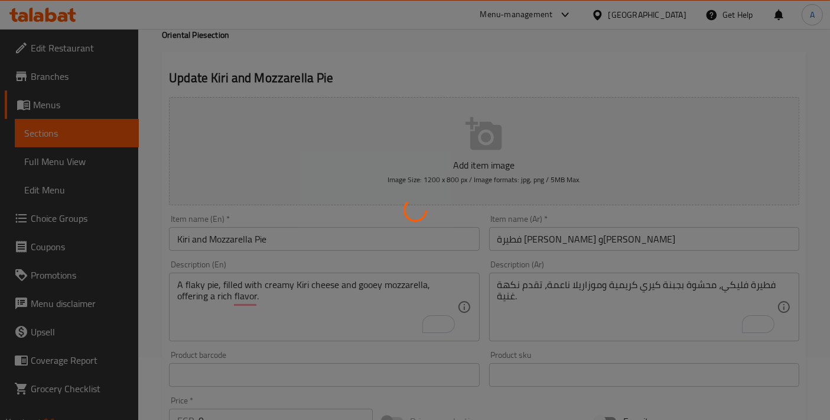
scroll to position [0, 0]
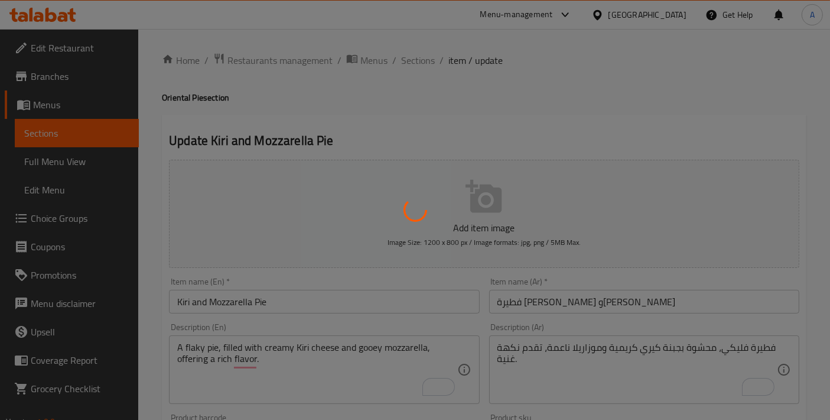
click at [410, 60] on div at bounding box center [415, 210] width 830 height 420
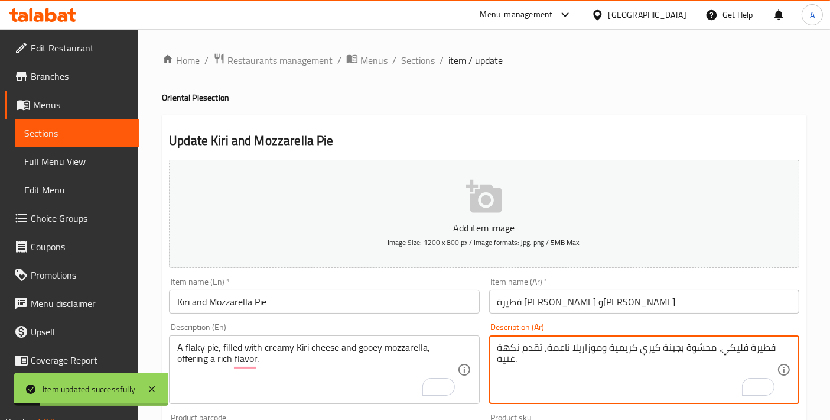
click at [561, 353] on textarea "فطيرة فليكي، محشوة بجبنة كيري كريمية وموزاريلا ناعمة، تقدم نكهة غنية." at bounding box center [638, 370] width 280 height 56
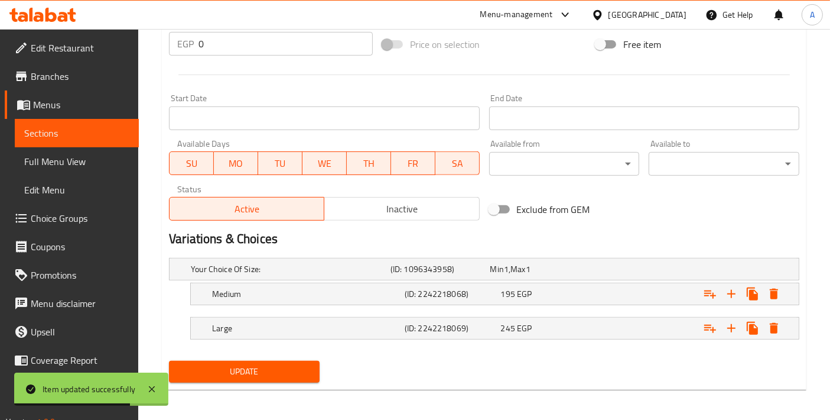
type textarea "فطيرة فليكي، محشوة بجبنة كيري كريمية وموزاريلا لزجة، تقدم نكهة غنية."
click at [277, 373] on span "Update" at bounding box center [244, 371] width 132 height 15
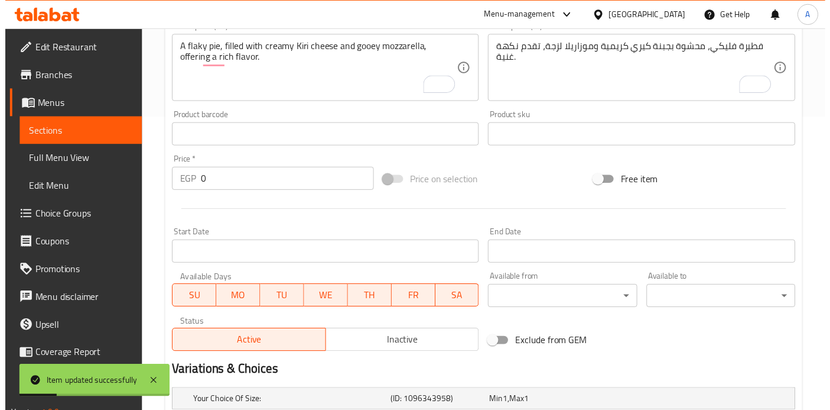
scroll to position [439, 0]
